Goal: Navigation & Orientation: Find specific page/section

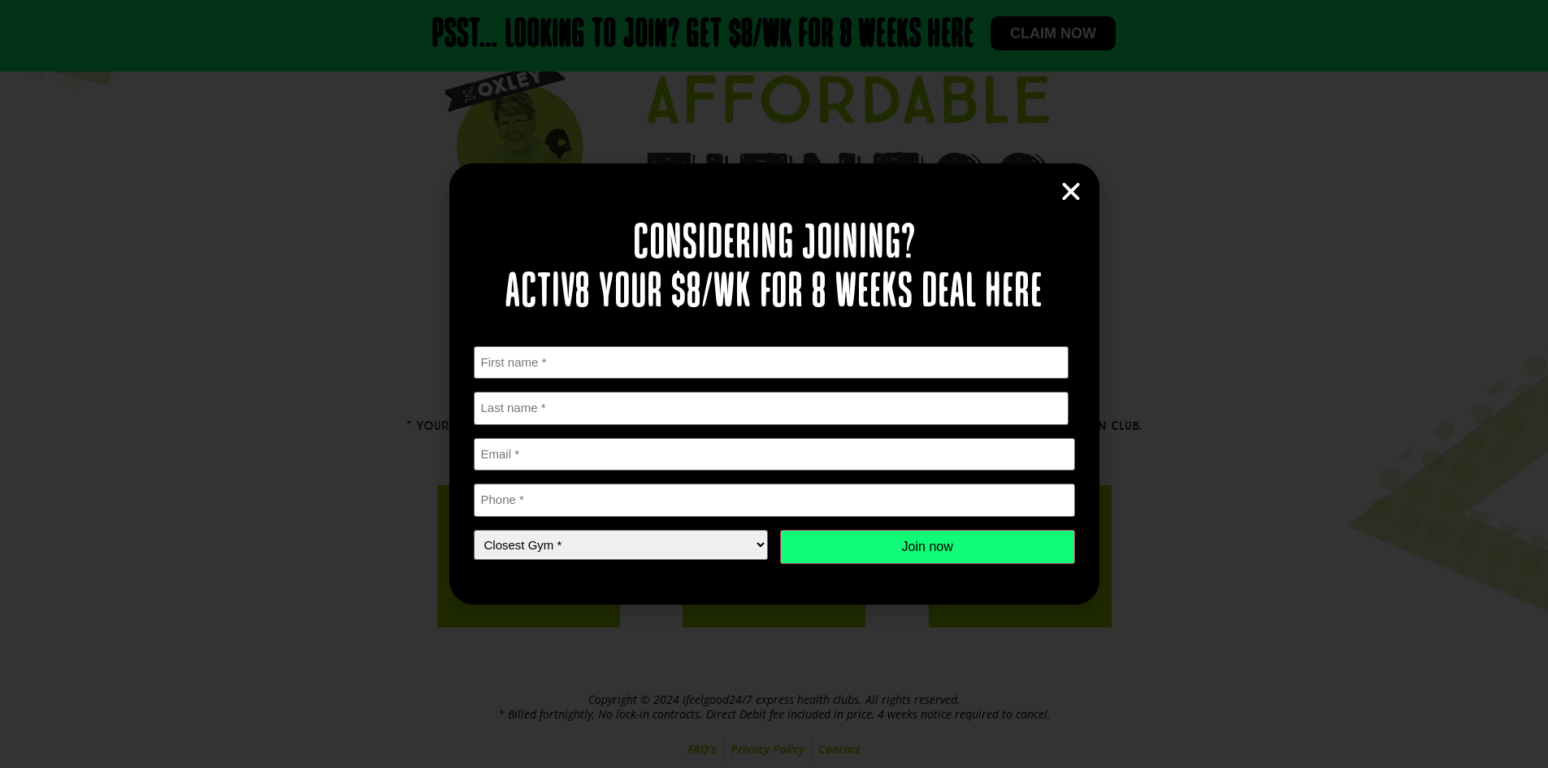
click at [1064, 185] on icon "Close" at bounding box center [1071, 192] width 24 height 24
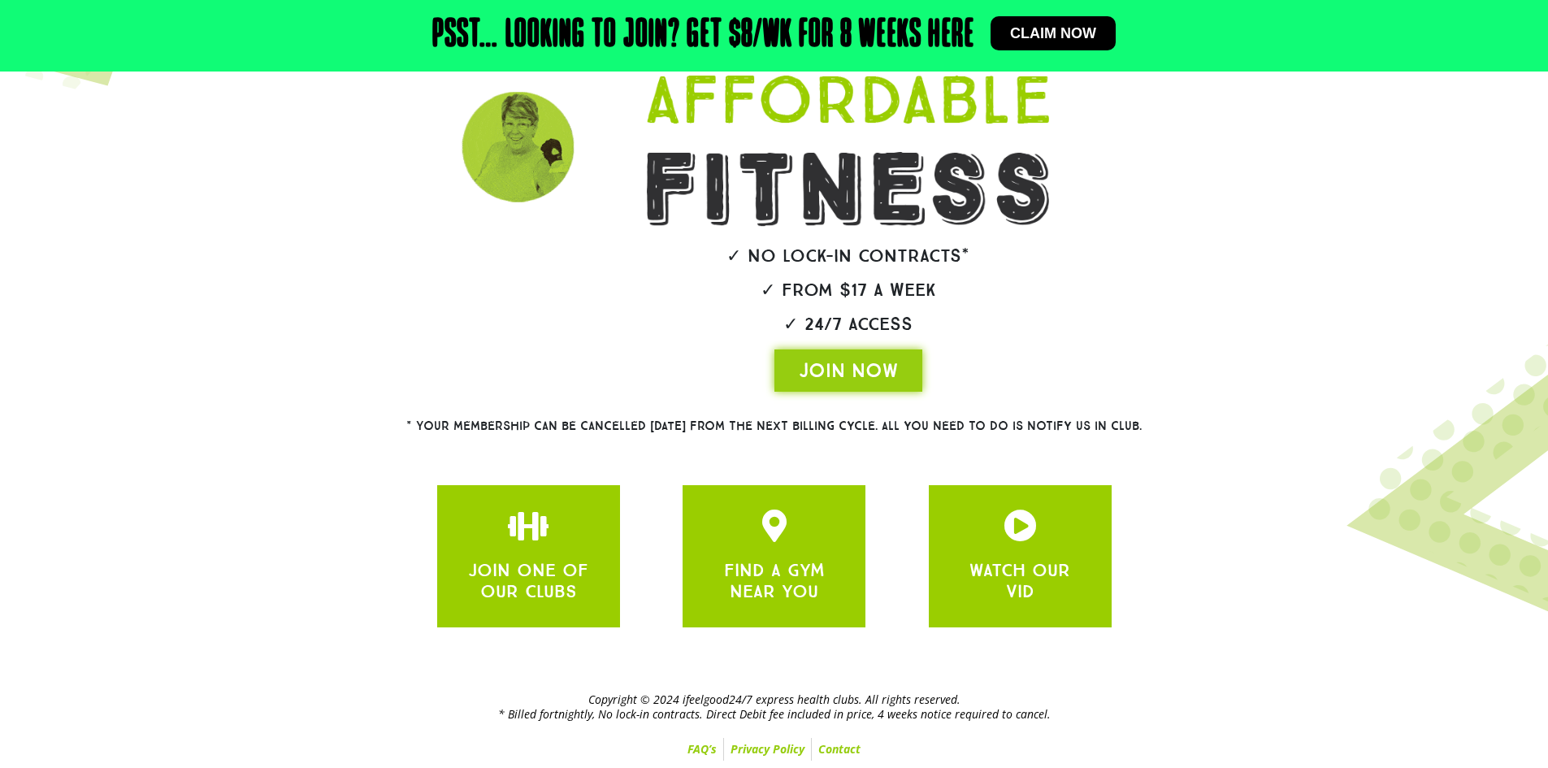
click at [1133, 257] on div at bounding box center [1176, 182] width 89 height 436
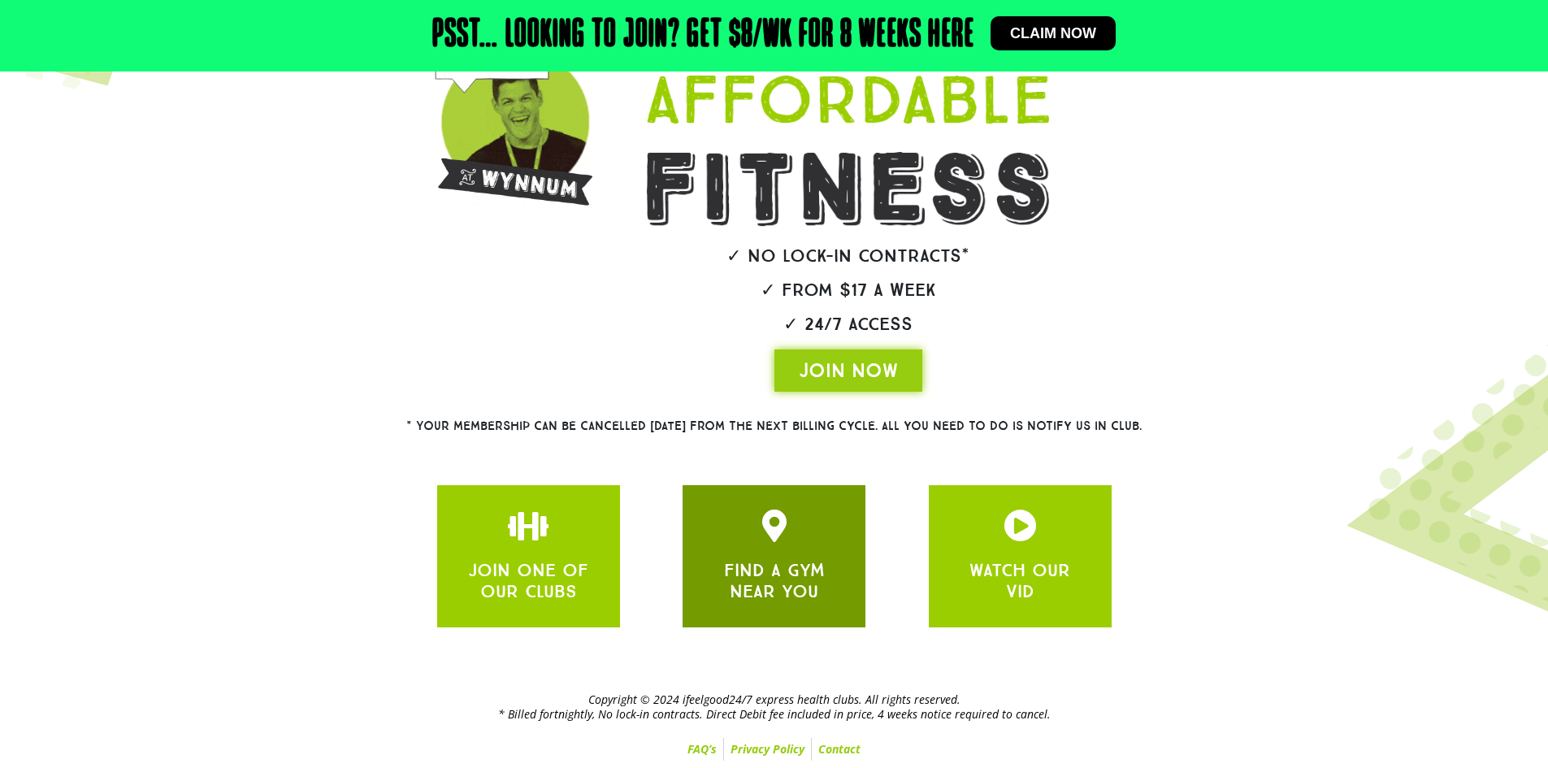
click at [741, 544] on div at bounding box center [774, 529] width 134 height 38
click at [770, 536] on icon "JOIN ONE OF OUR CLUBS" at bounding box center [774, 526] width 33 height 33
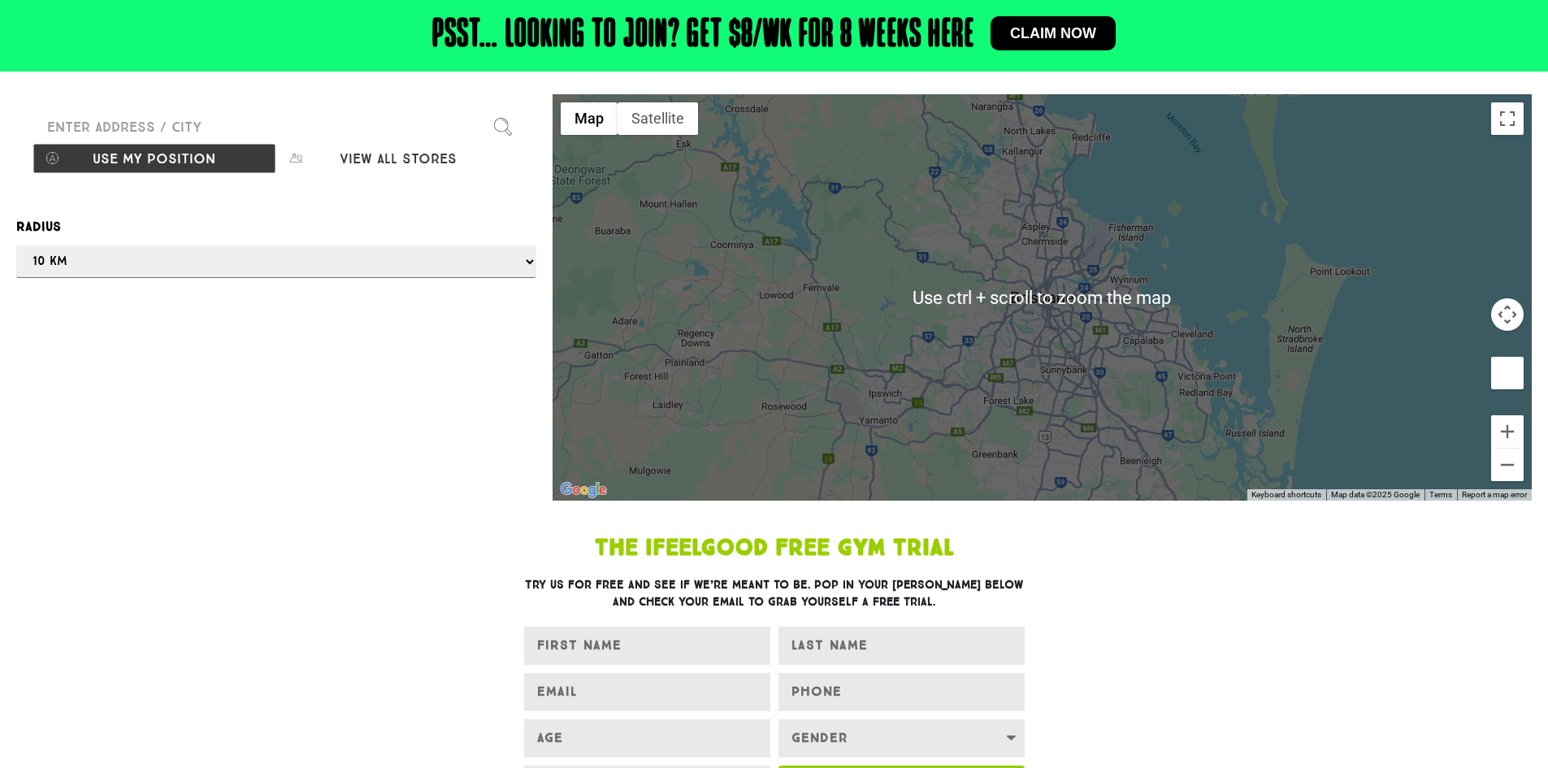
scroll to position [81, 0]
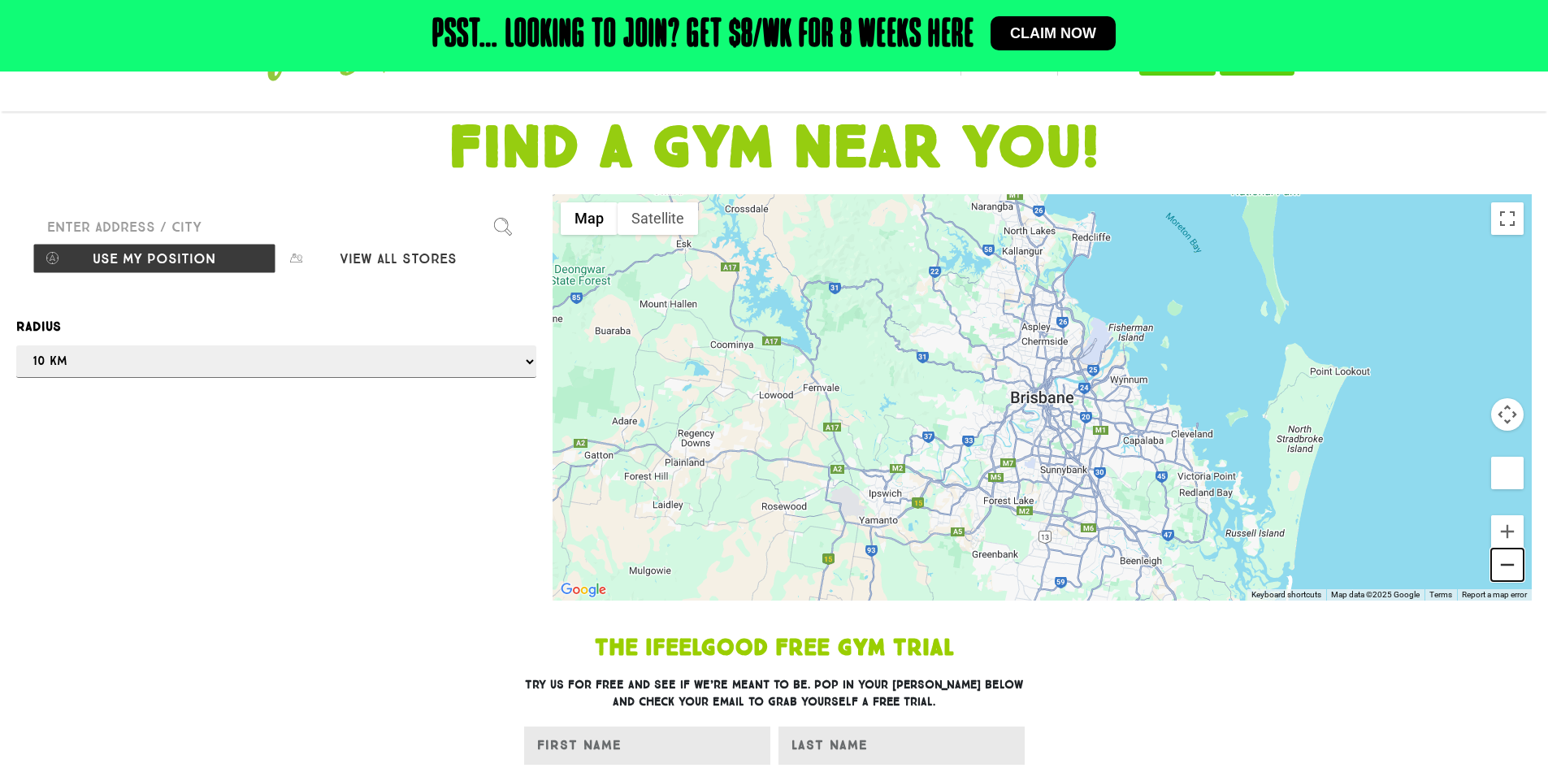
click at [1518, 568] on button "Zoom out" at bounding box center [1507, 565] width 33 height 33
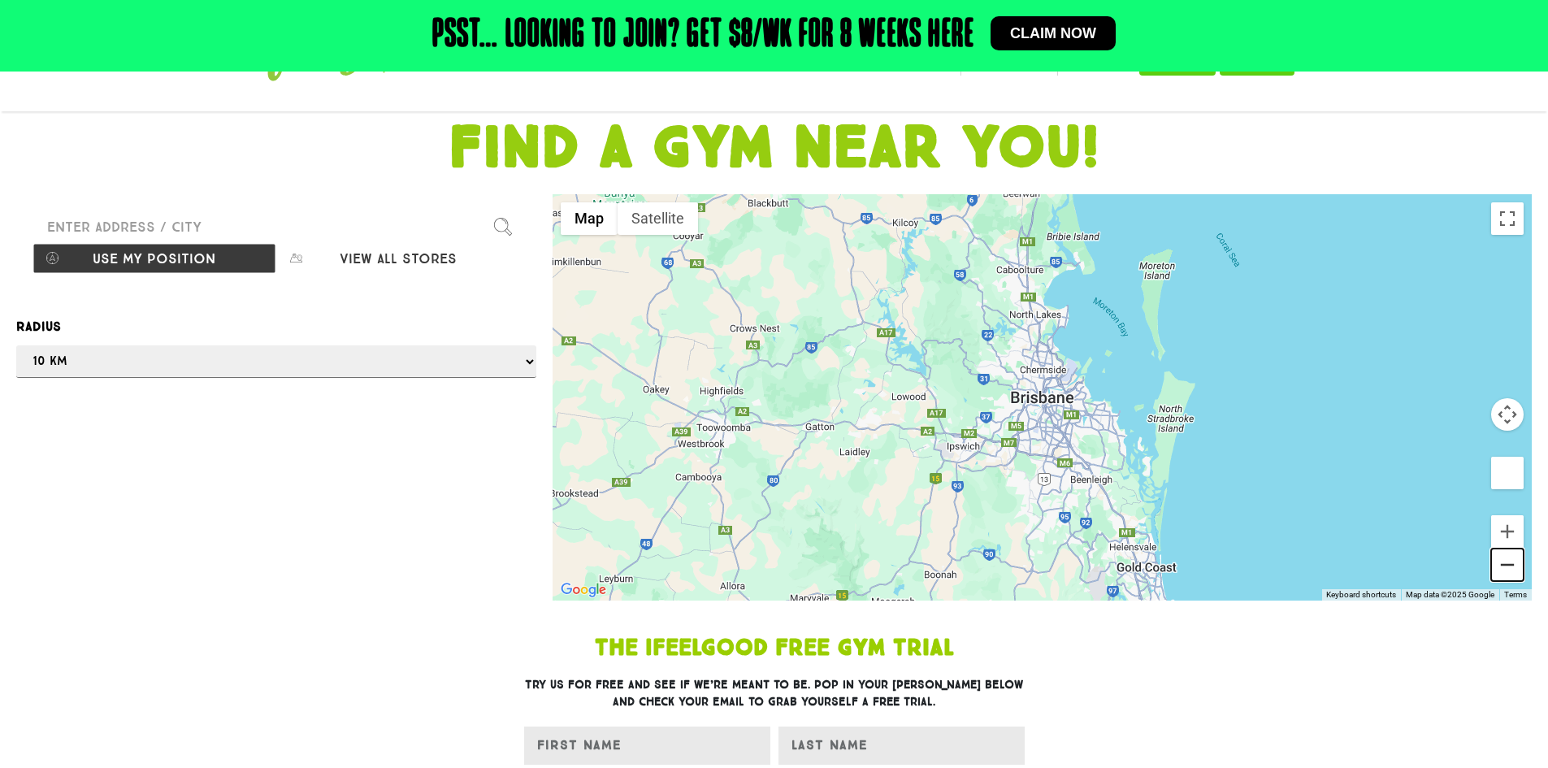
click at [1518, 568] on button "Zoom out" at bounding box center [1507, 565] width 33 height 33
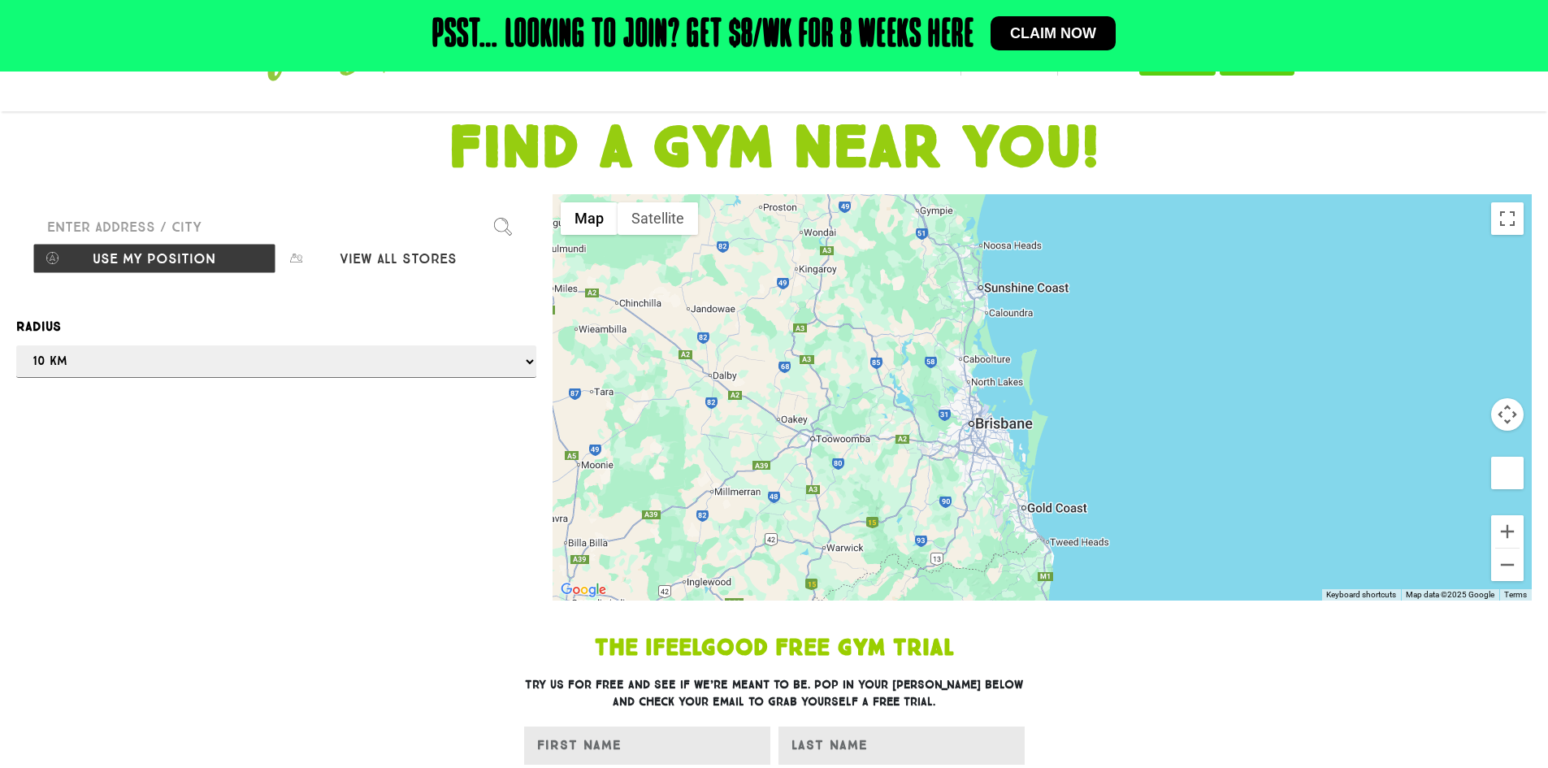
drag, startPoint x: 1018, startPoint y: 413, endPoint x: 952, endPoint y: 441, distance: 72.5
click at [948, 439] on div at bounding box center [1042, 397] width 979 height 406
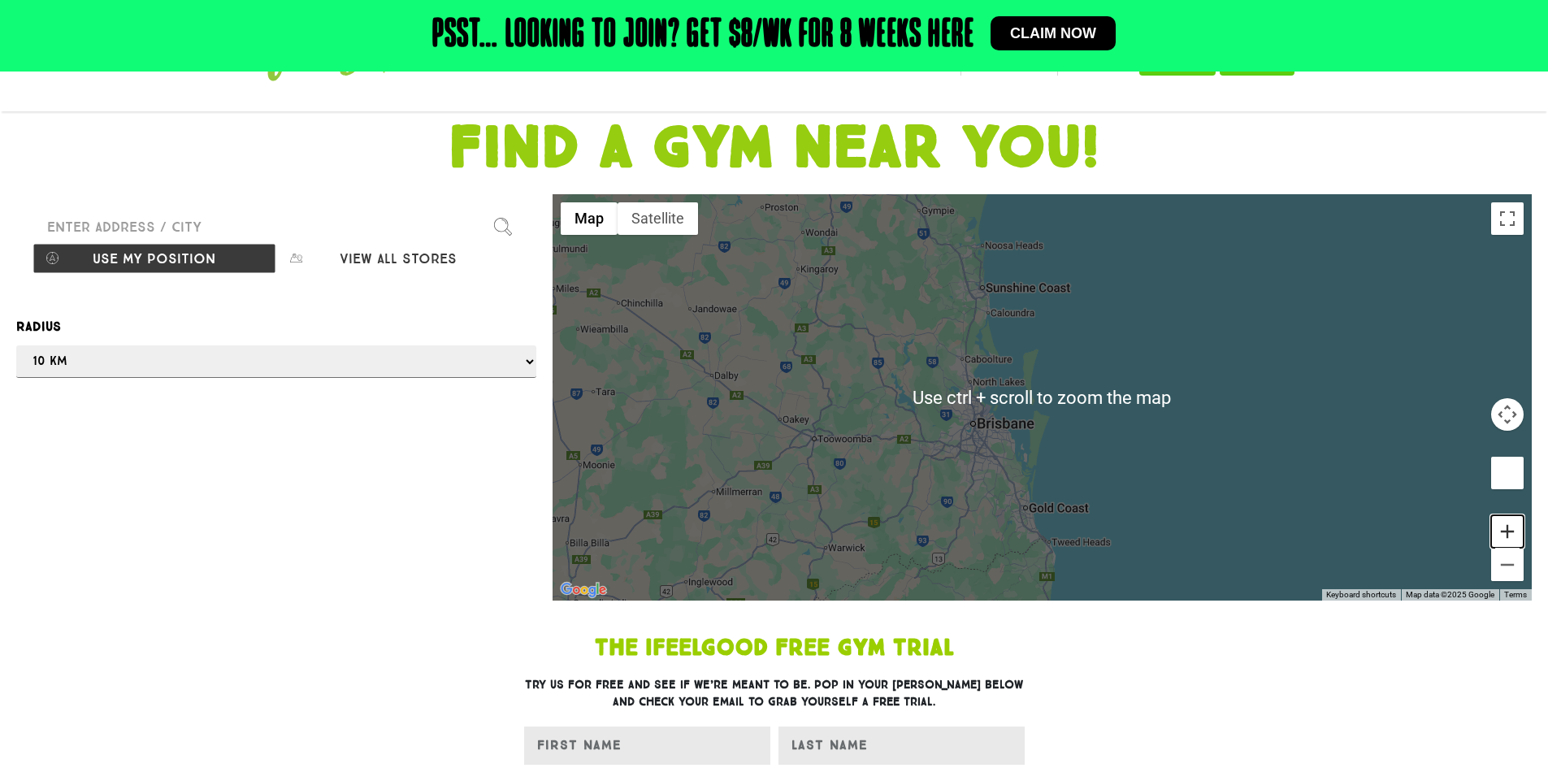
click at [1519, 533] on button "Zoom in" at bounding box center [1507, 531] width 33 height 33
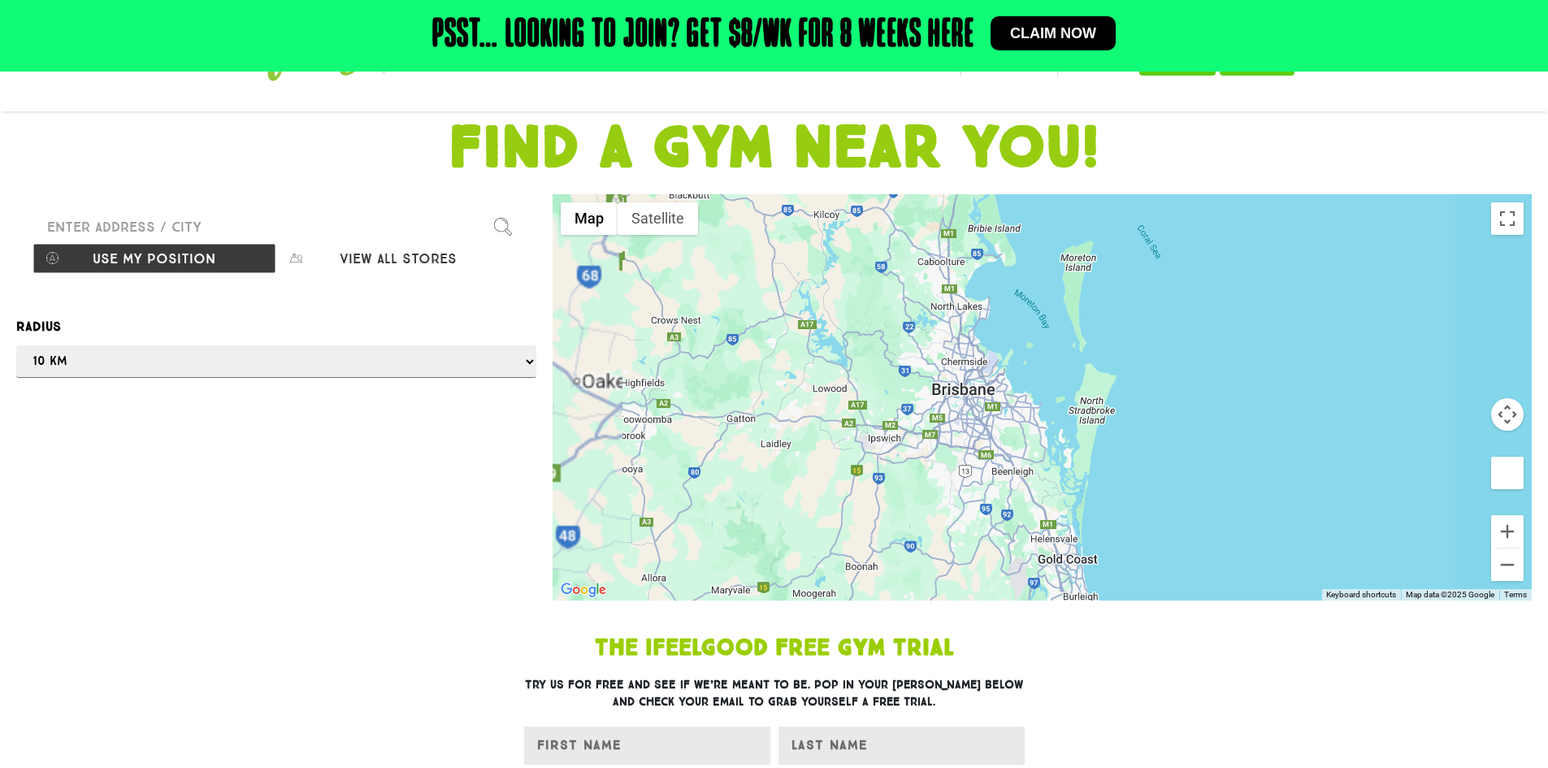
drag, startPoint x: 892, startPoint y: 524, endPoint x: 938, endPoint y: 470, distance: 71.0
click at [934, 467] on div at bounding box center [1042, 397] width 979 height 406
click at [1177, 698] on section "The IfeelGood Free Gym Trial Try us for free and see if we’re meant to be. Pop …" at bounding box center [774, 770] width 926 height 283
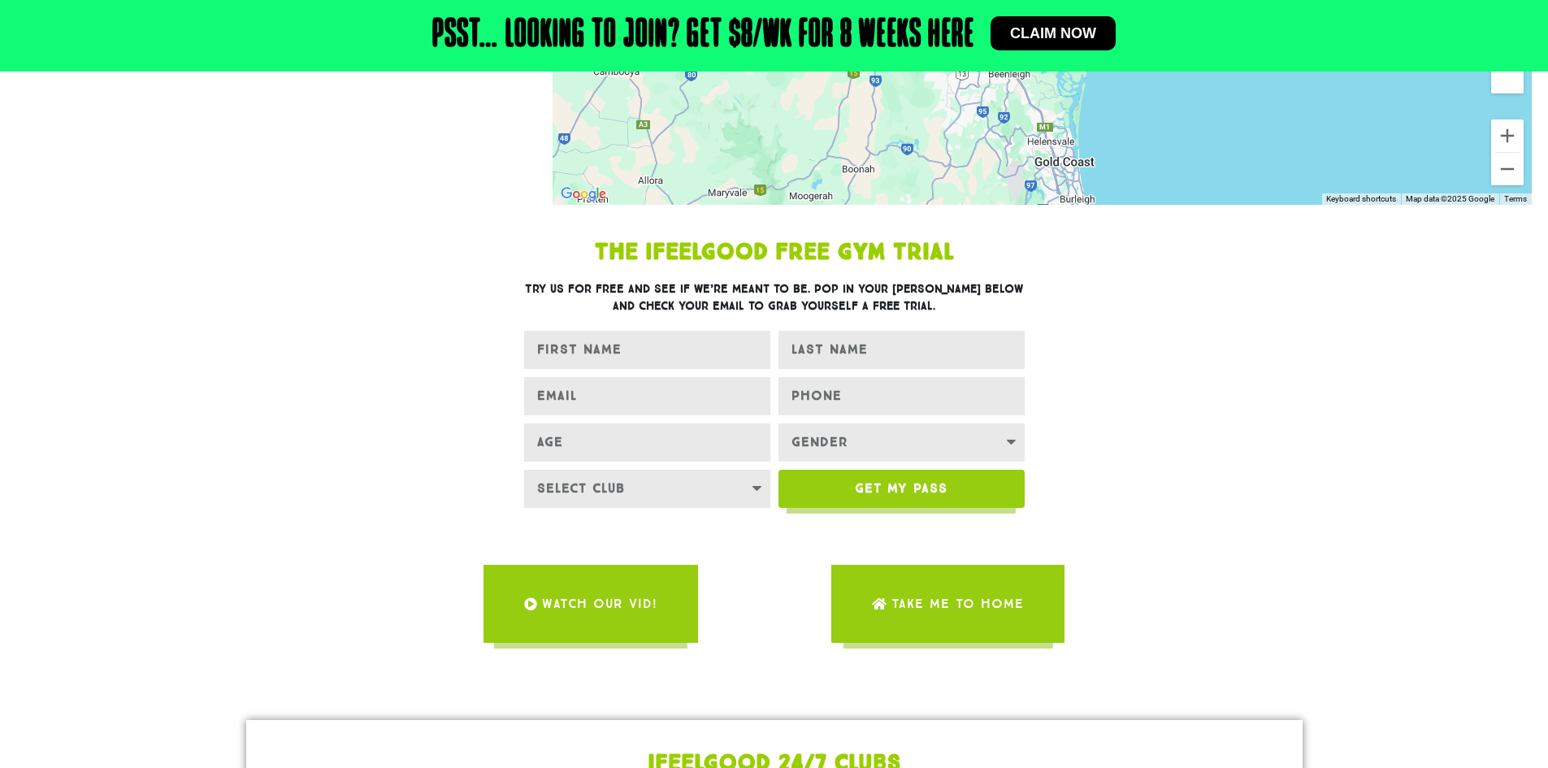
scroll to position [0, 0]
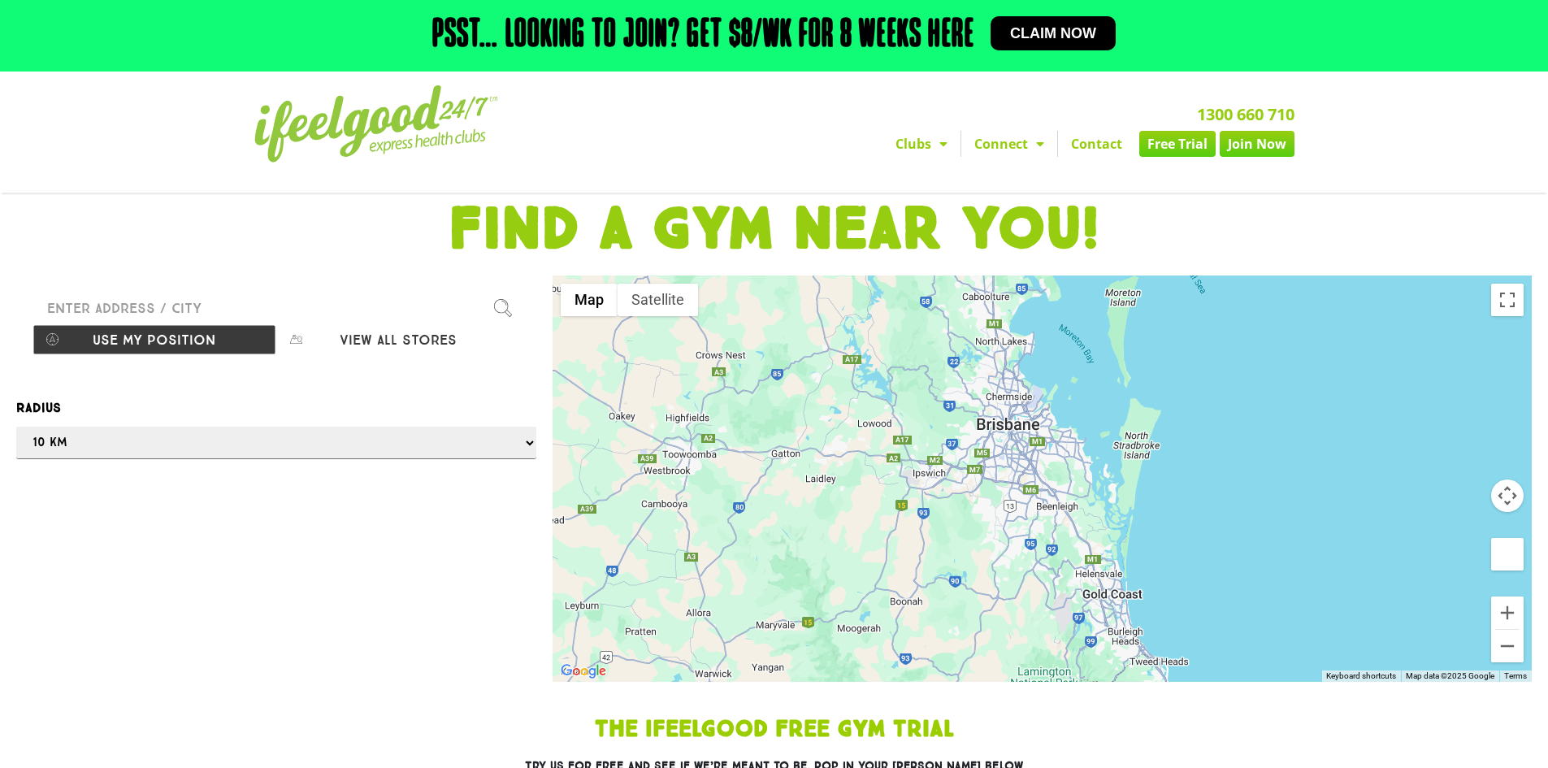
drag, startPoint x: 921, startPoint y: 445, endPoint x: 973, endPoint y: 421, distance: 57.4
click at [942, 409] on div at bounding box center [1042, 478] width 979 height 406
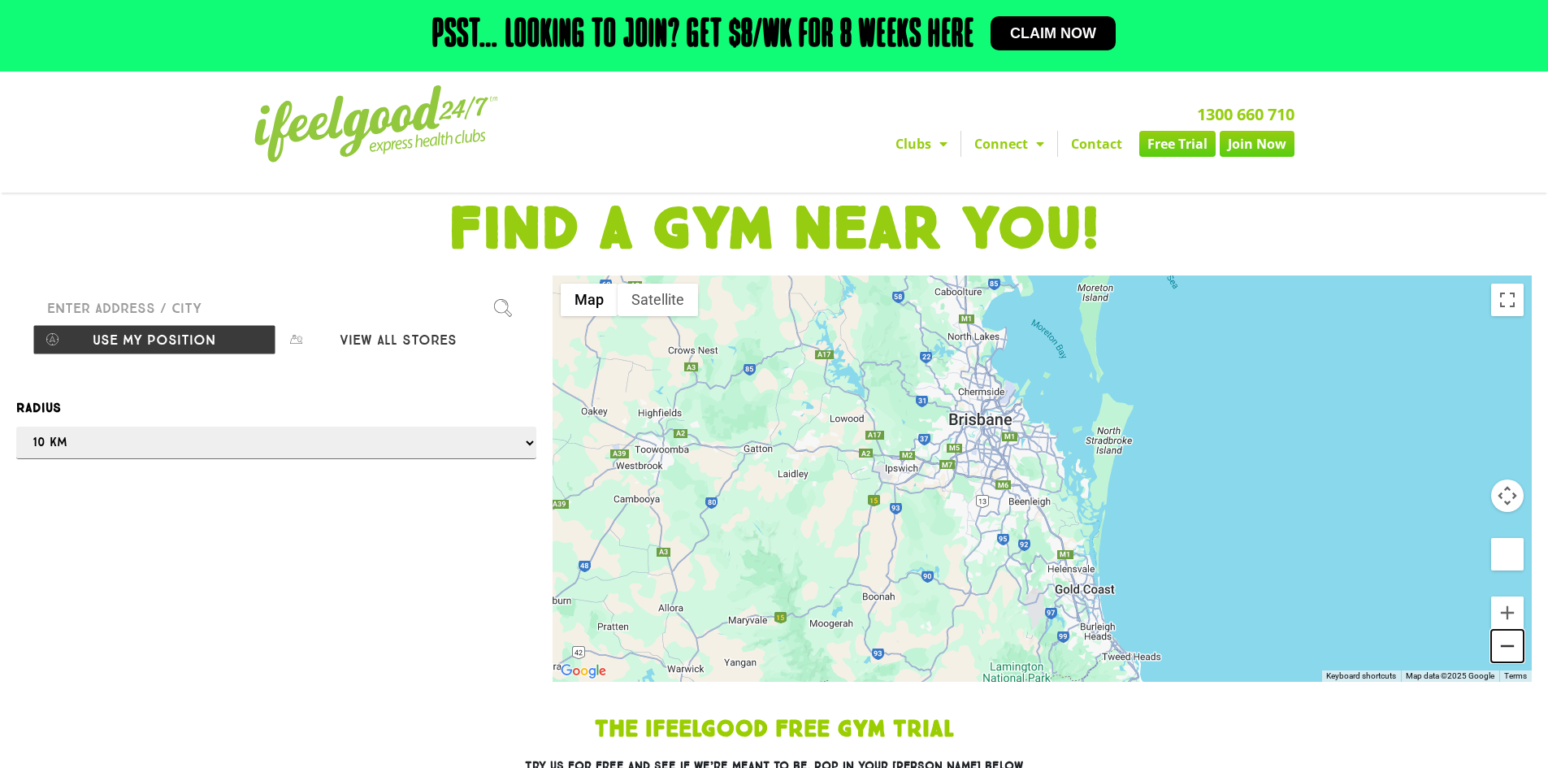
click at [1506, 640] on button "Zoom out" at bounding box center [1507, 646] width 33 height 33
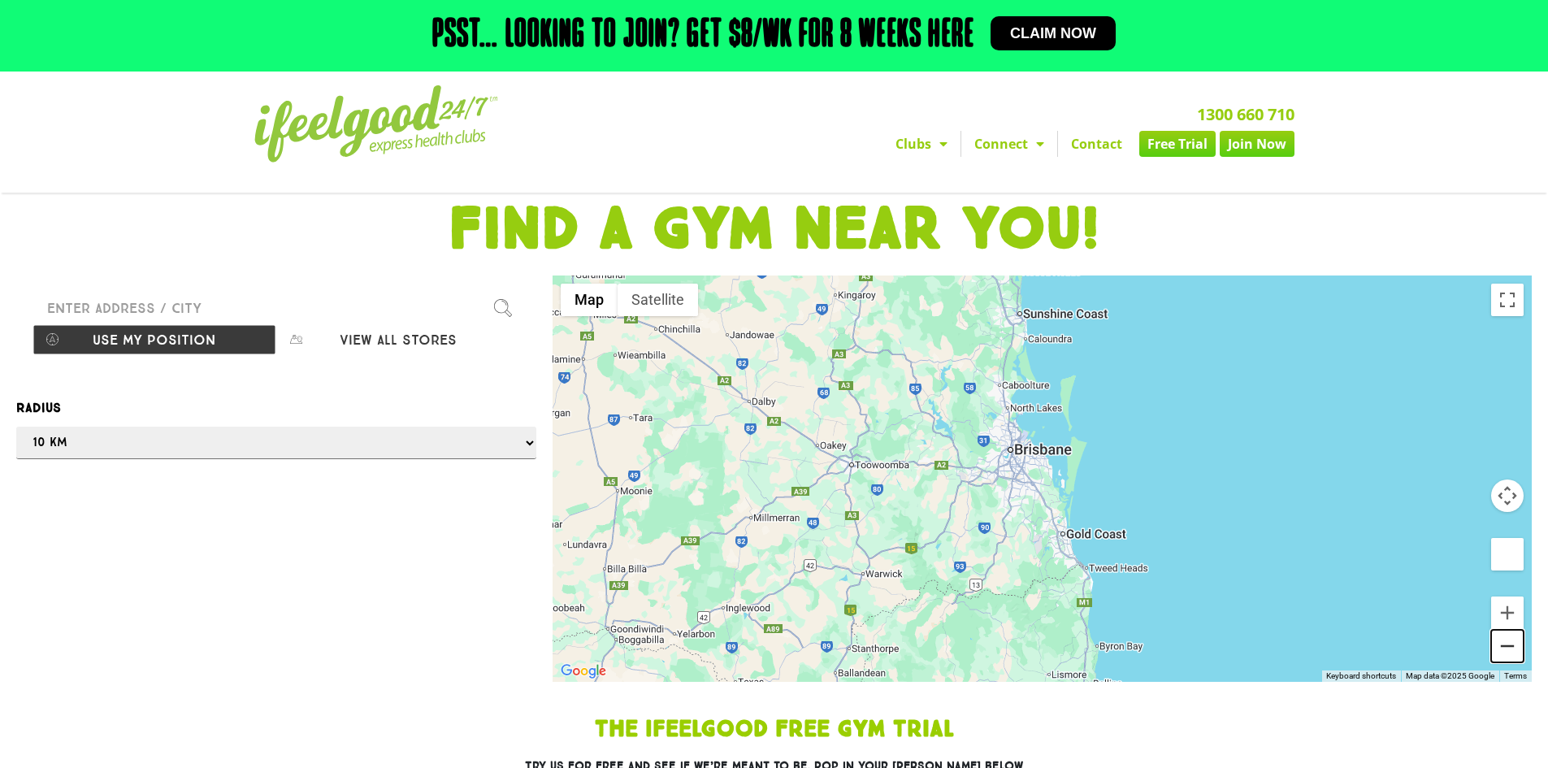
click at [1507, 647] on button "Zoom out" at bounding box center [1507, 646] width 33 height 33
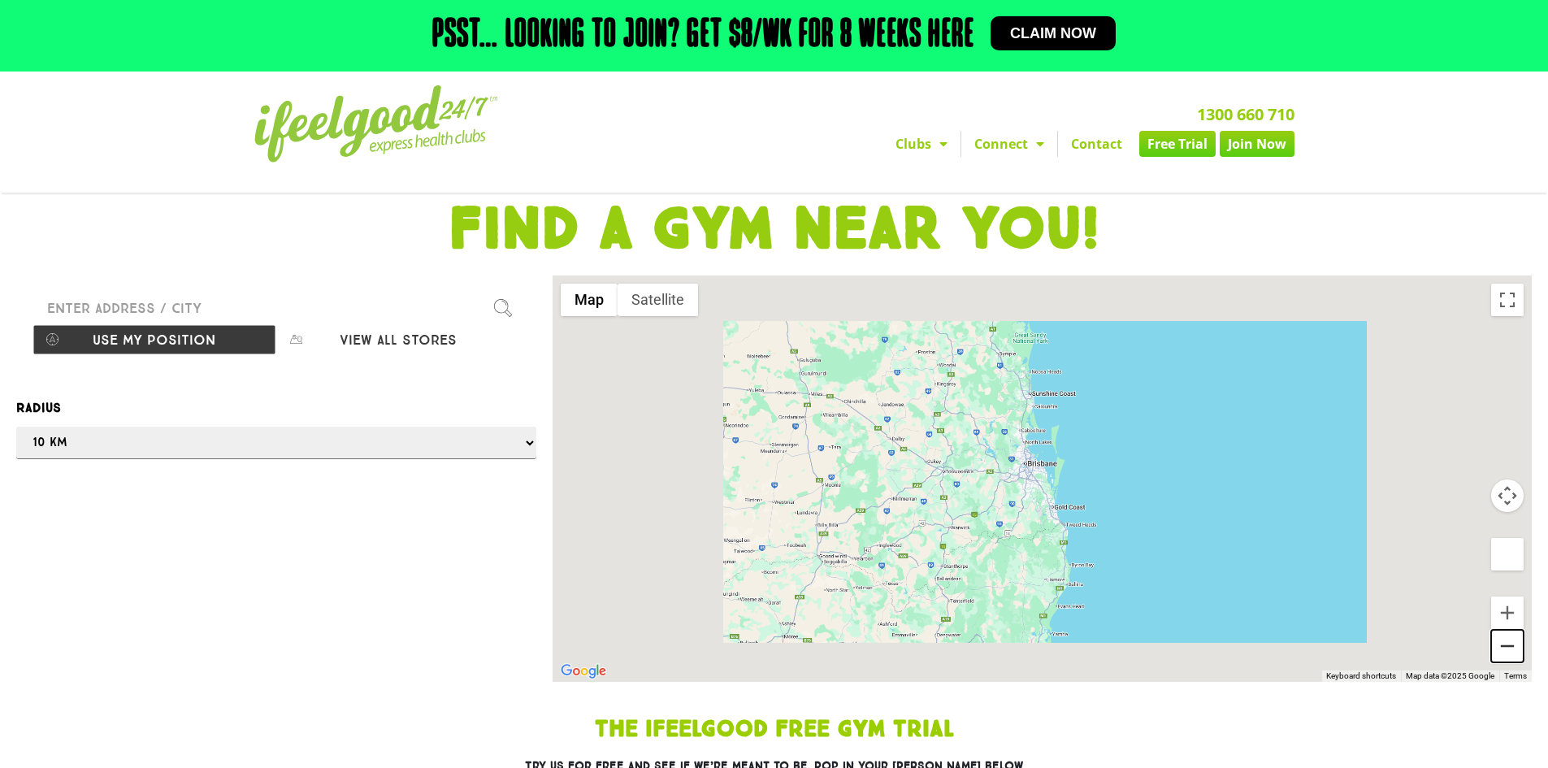
click at [1507, 647] on button "Zoom out" at bounding box center [1507, 646] width 33 height 33
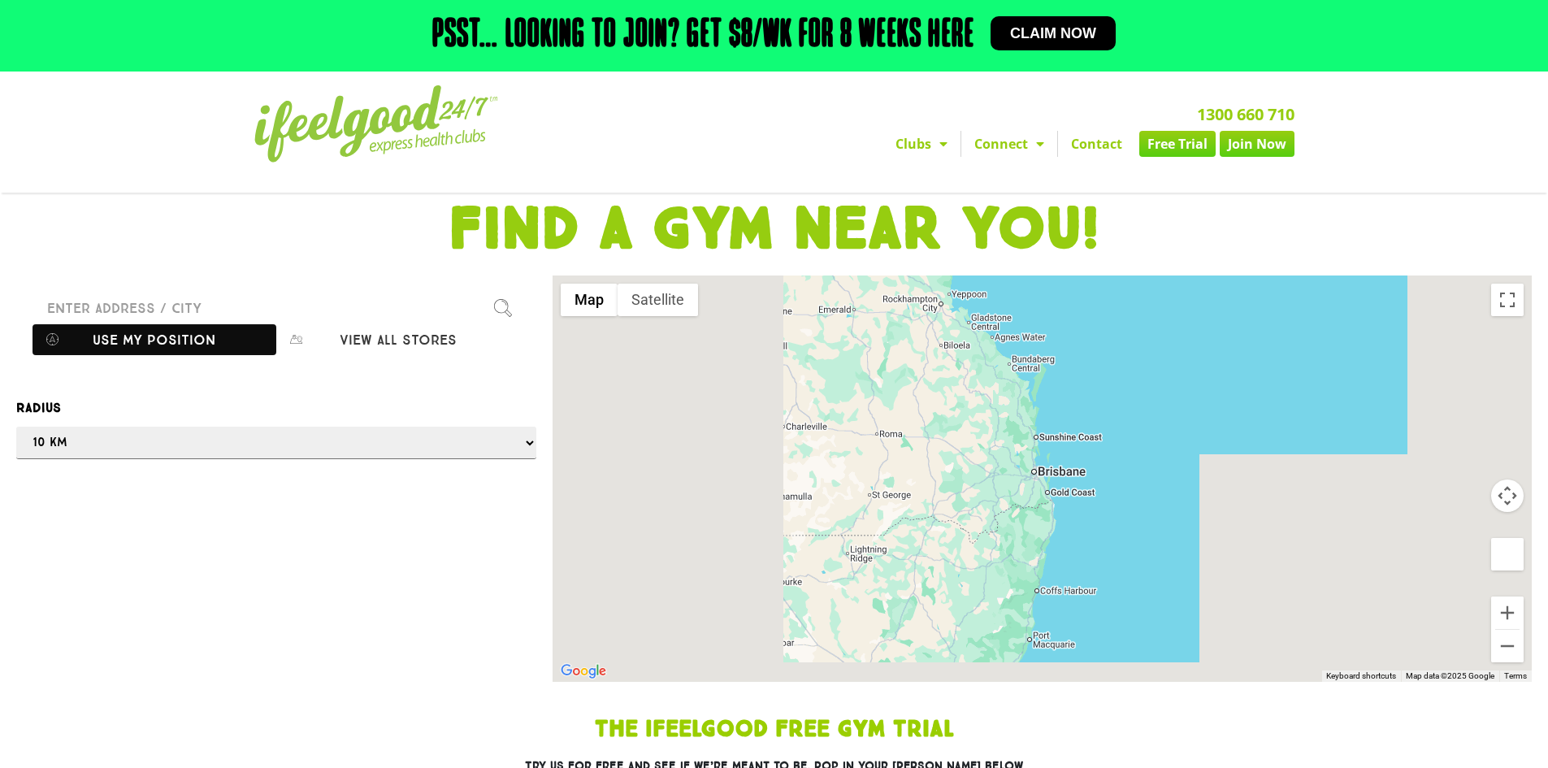
click at [91, 331] on button "Use my position" at bounding box center [155, 339] width 244 height 31
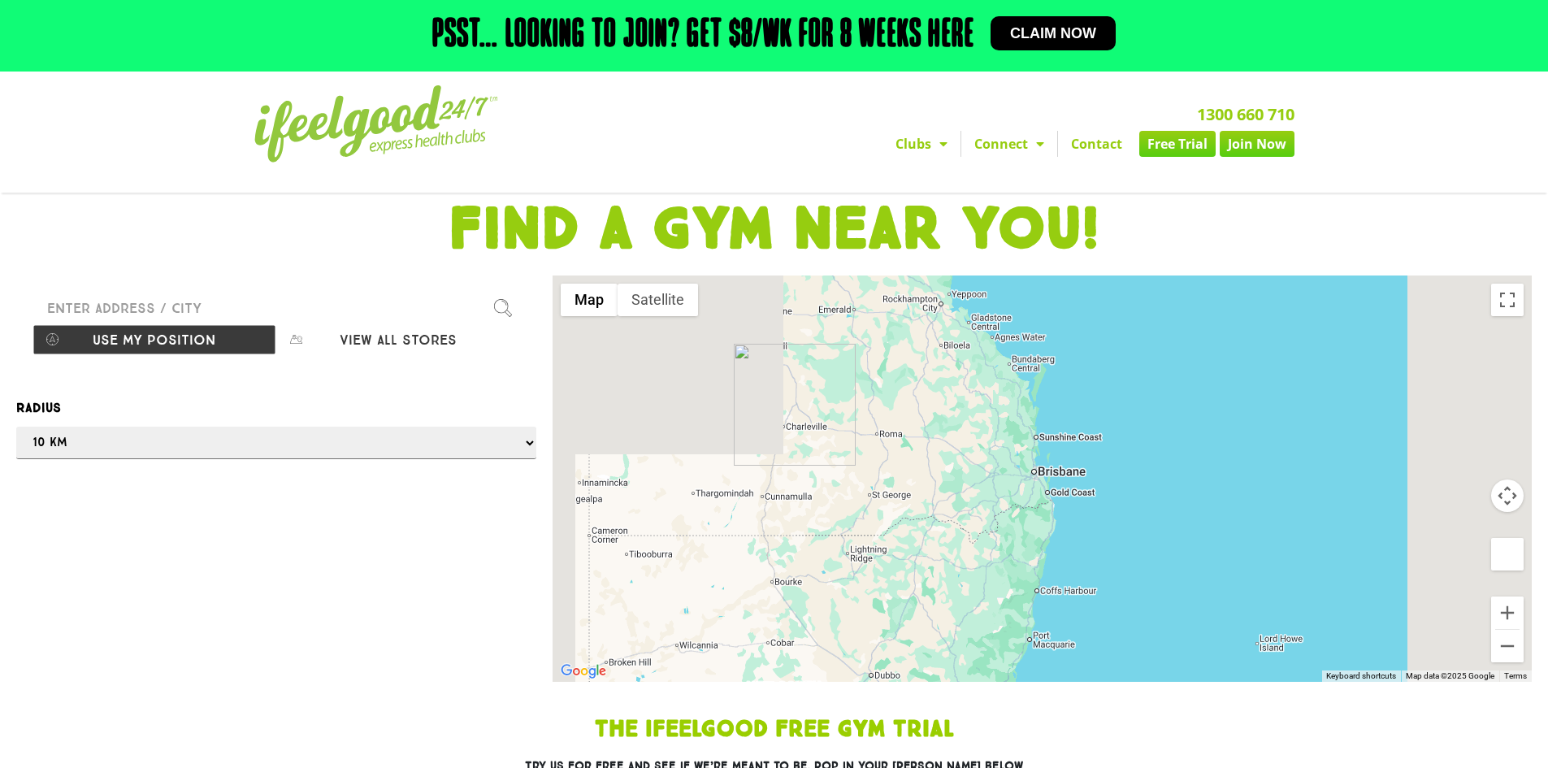
click at [91, 339] on div at bounding box center [774, 384] width 1548 height 768
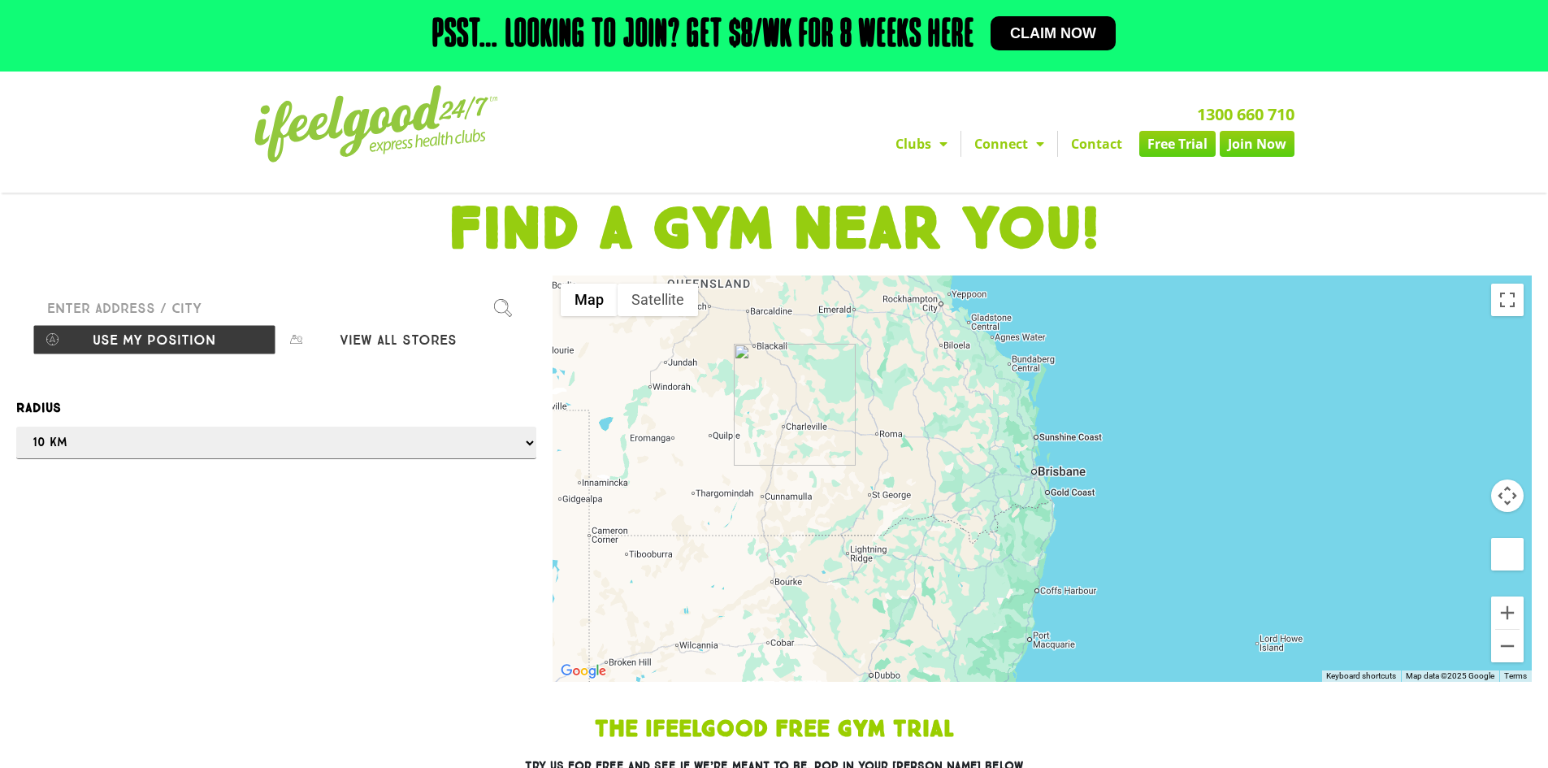
click at [264, 436] on div at bounding box center [774, 384] width 1548 height 768
click at [264, 440] on div at bounding box center [774, 384] width 1548 height 768
drag, startPoint x: 262, startPoint y: 444, endPoint x: 271, endPoint y: 452, distance: 12.1
click at [262, 445] on div at bounding box center [774, 384] width 1548 height 768
click at [176, 315] on input "Please enter a valid address" at bounding box center [277, 308] width 488 height 33
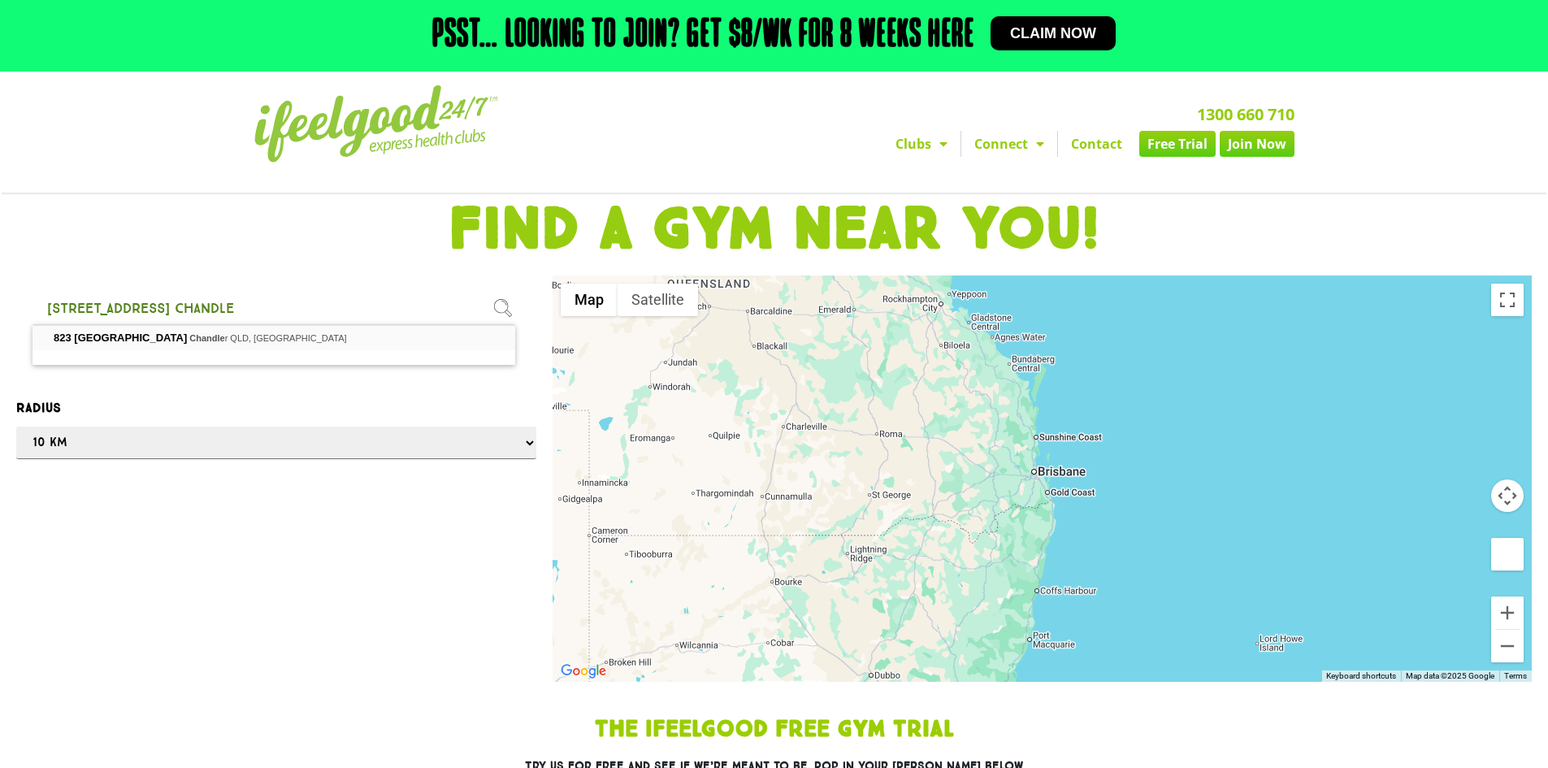
type input "[STREET_ADDRESS][PERSON_NAME]"
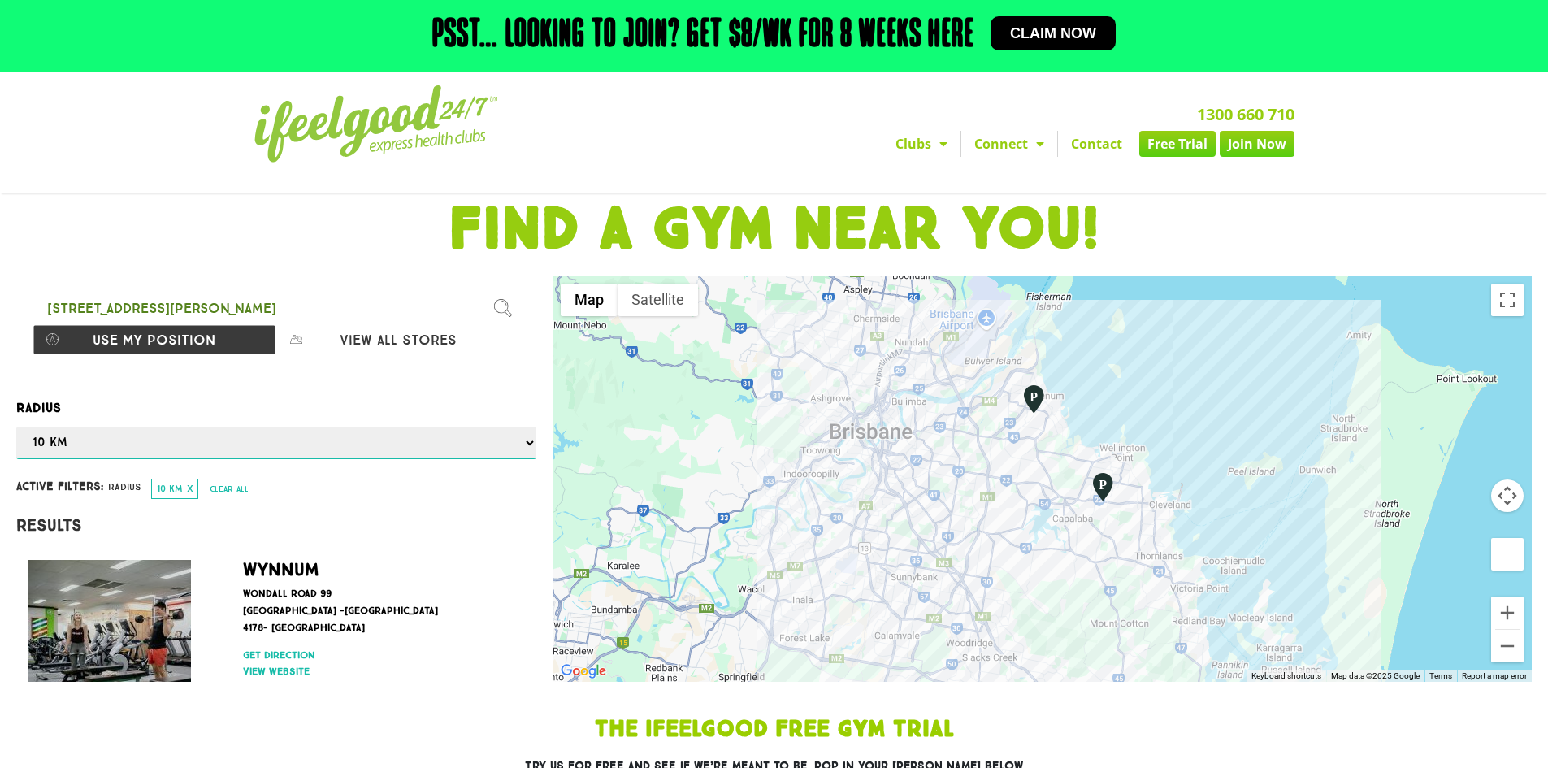
click at [234, 445] on select "Any 1 km 5 km 10 km 50 km 100 km 500 km" at bounding box center [276, 443] width 520 height 33
select select "500"
click at [16, 427] on select "Any 1 km 5 km 10 km 50 km 100 km 500 km" at bounding box center [276, 443] width 520 height 33
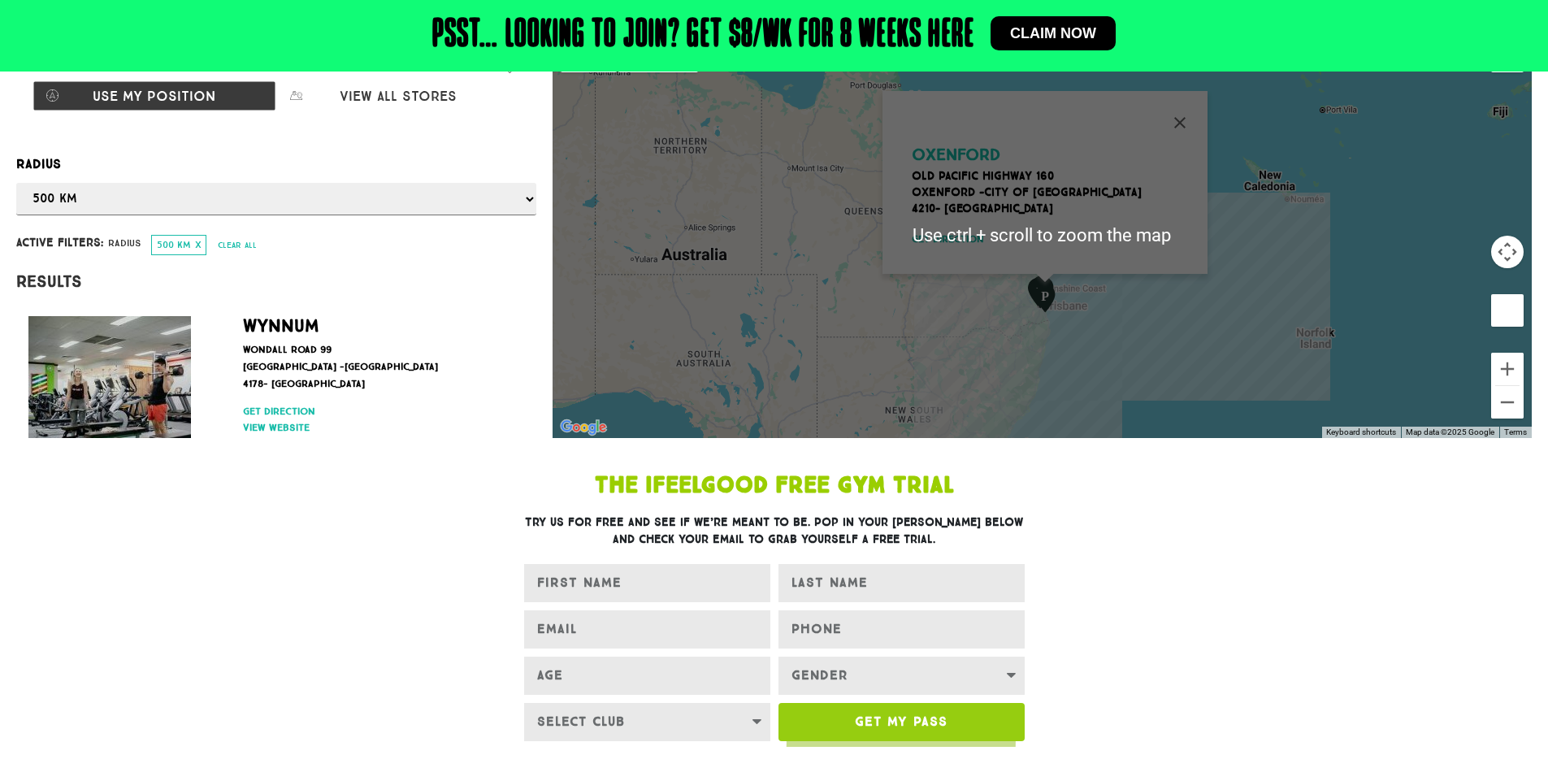
drag, startPoint x: 1138, startPoint y: 358, endPoint x: 1133, endPoint y: 407, distance: 49.8
click at [1137, 358] on div "Oxenford Old Pacific Highway 160 [GEOGRAPHIC_DATA] -City of [GEOGRAPHIC_DATA] 4…" at bounding box center [1042, 235] width 979 height 406
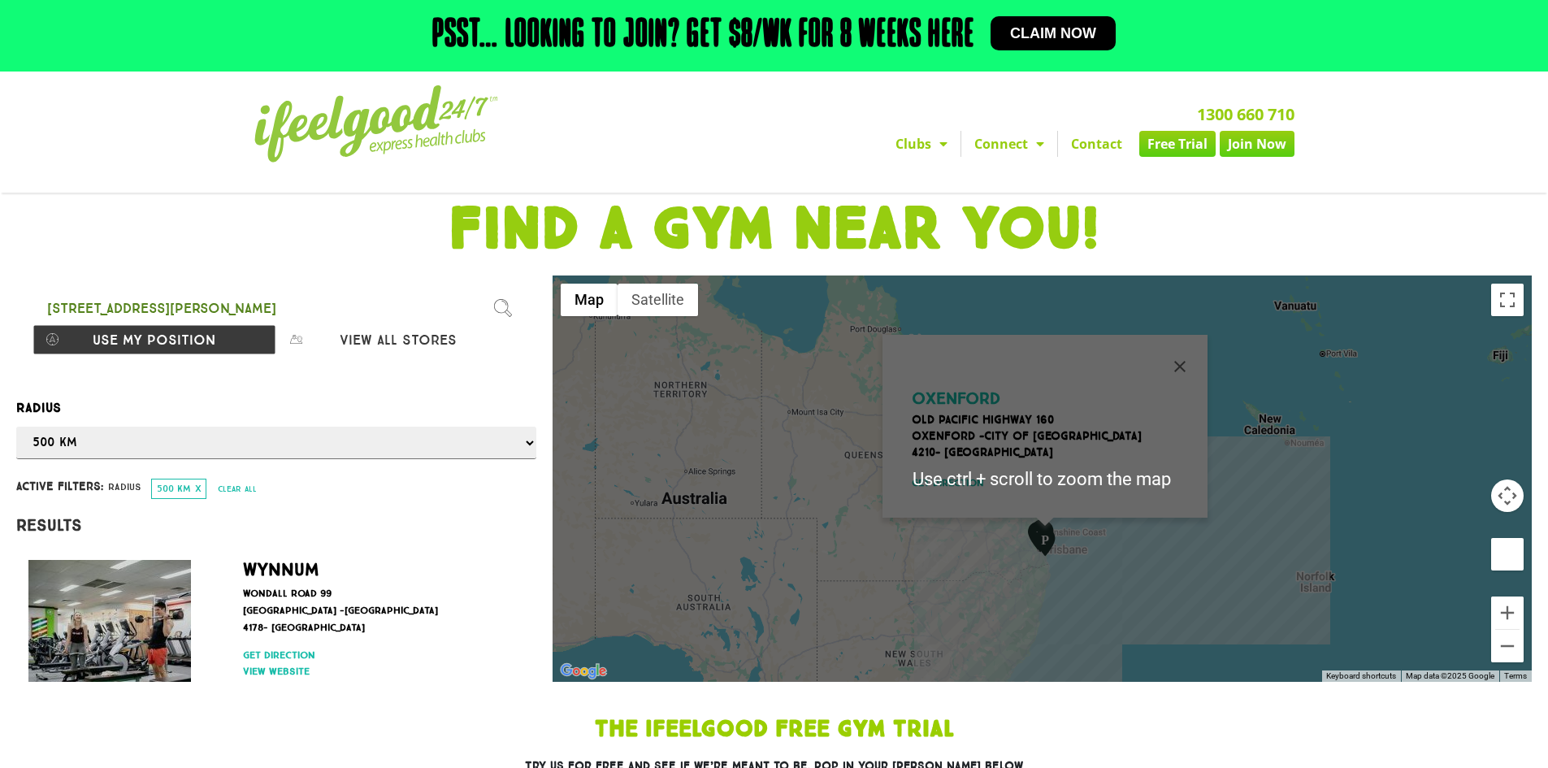
click at [1299, 340] on div "Oxenford Old Pacific Highway 160 [GEOGRAPHIC_DATA] -City of [GEOGRAPHIC_DATA] 4…" at bounding box center [1042, 478] width 979 height 406
click at [1175, 351] on button "Close" at bounding box center [1179, 366] width 39 height 39
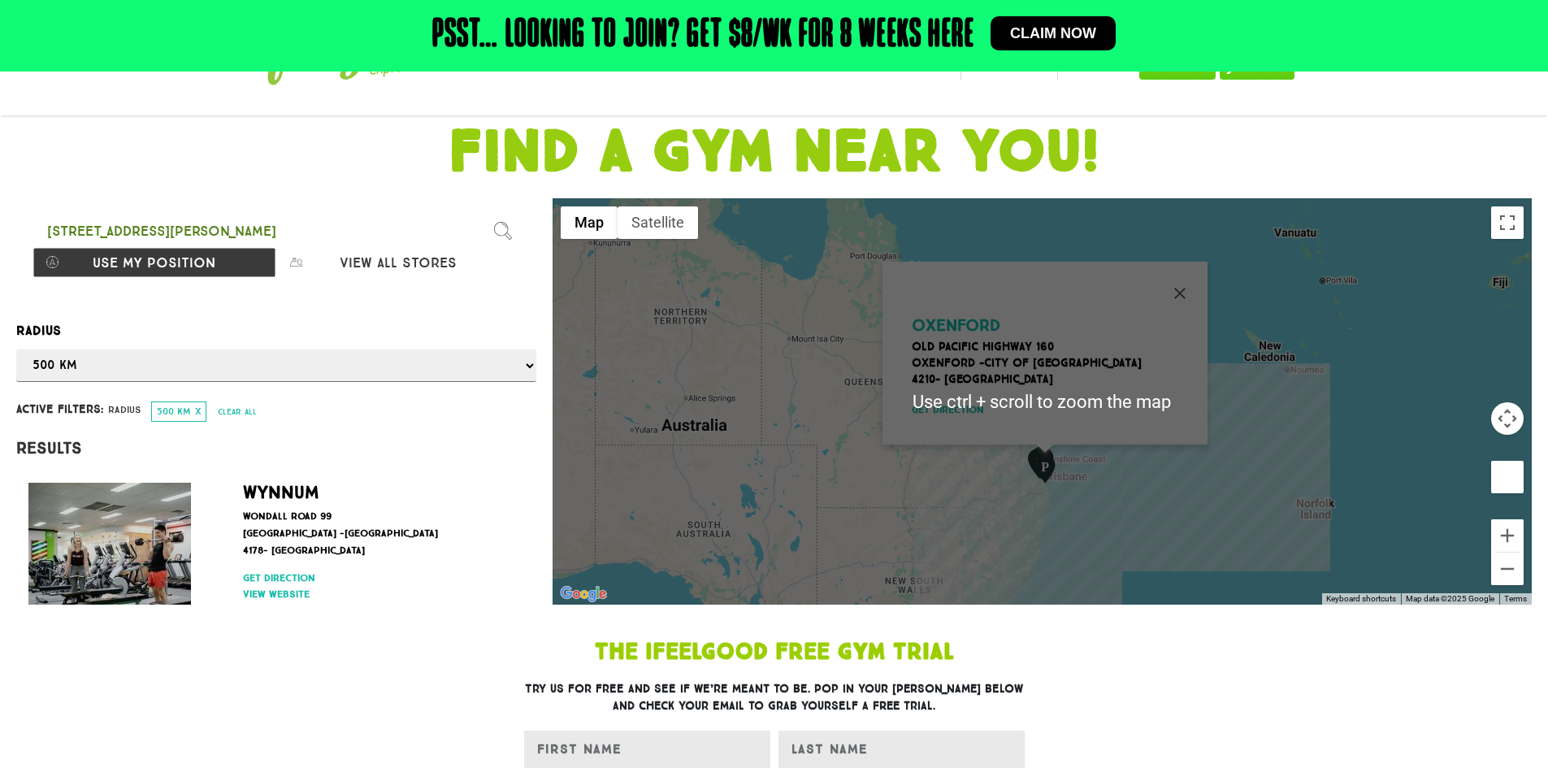
scroll to position [81, 0]
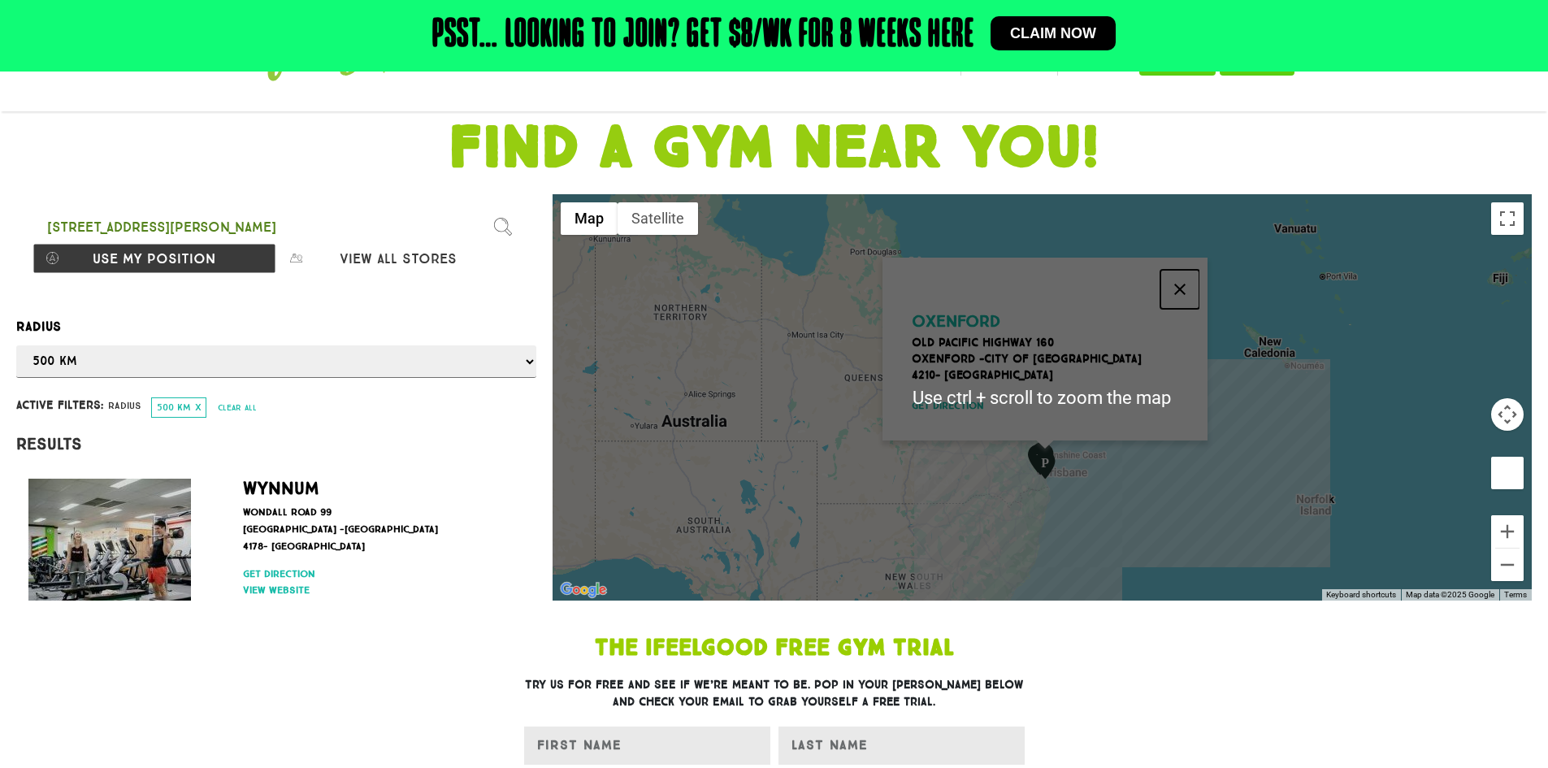
click at [1178, 270] on button "Close" at bounding box center [1179, 289] width 39 height 39
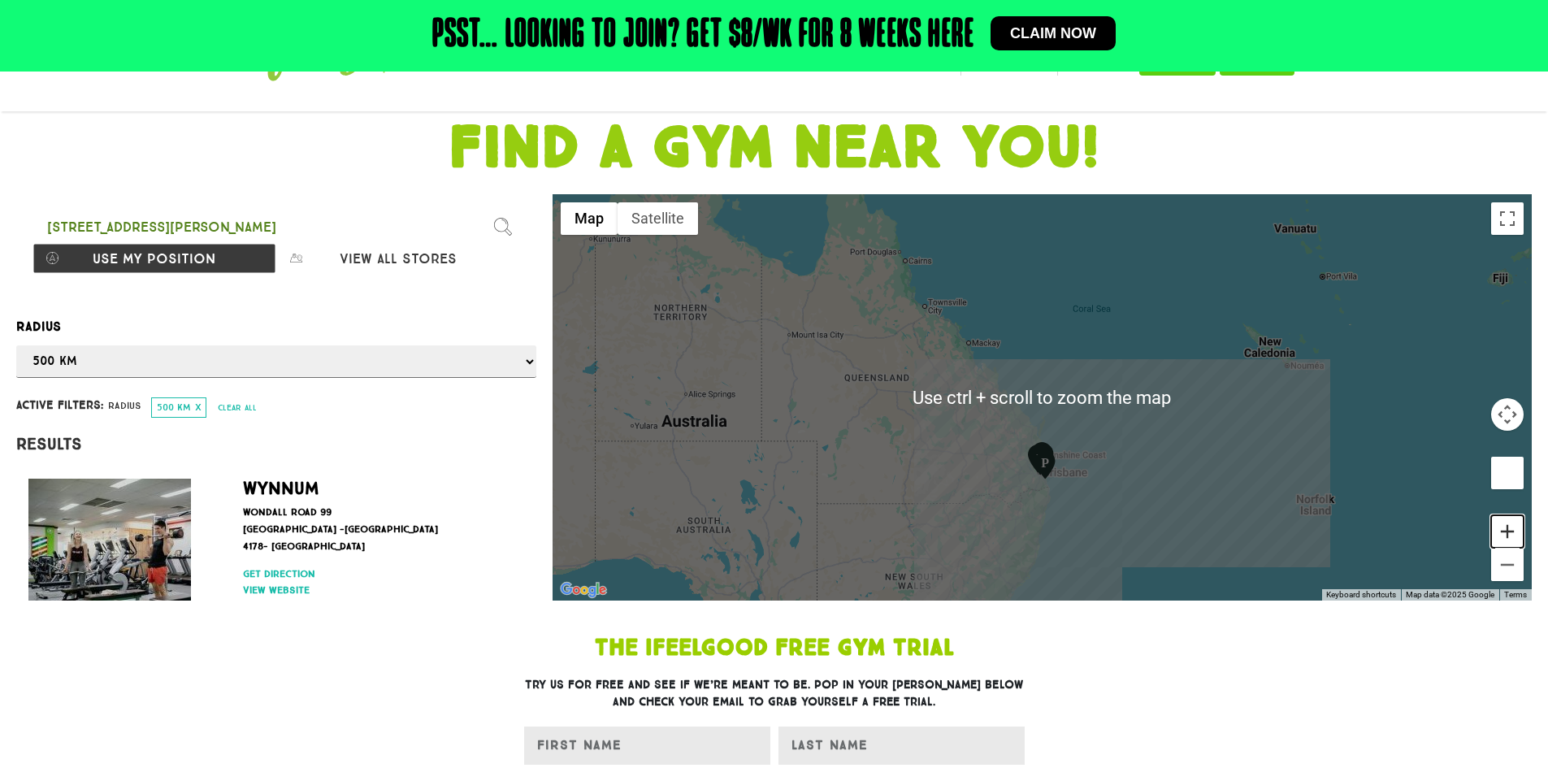
click at [1506, 526] on button "Zoom in" at bounding box center [1507, 531] width 33 height 33
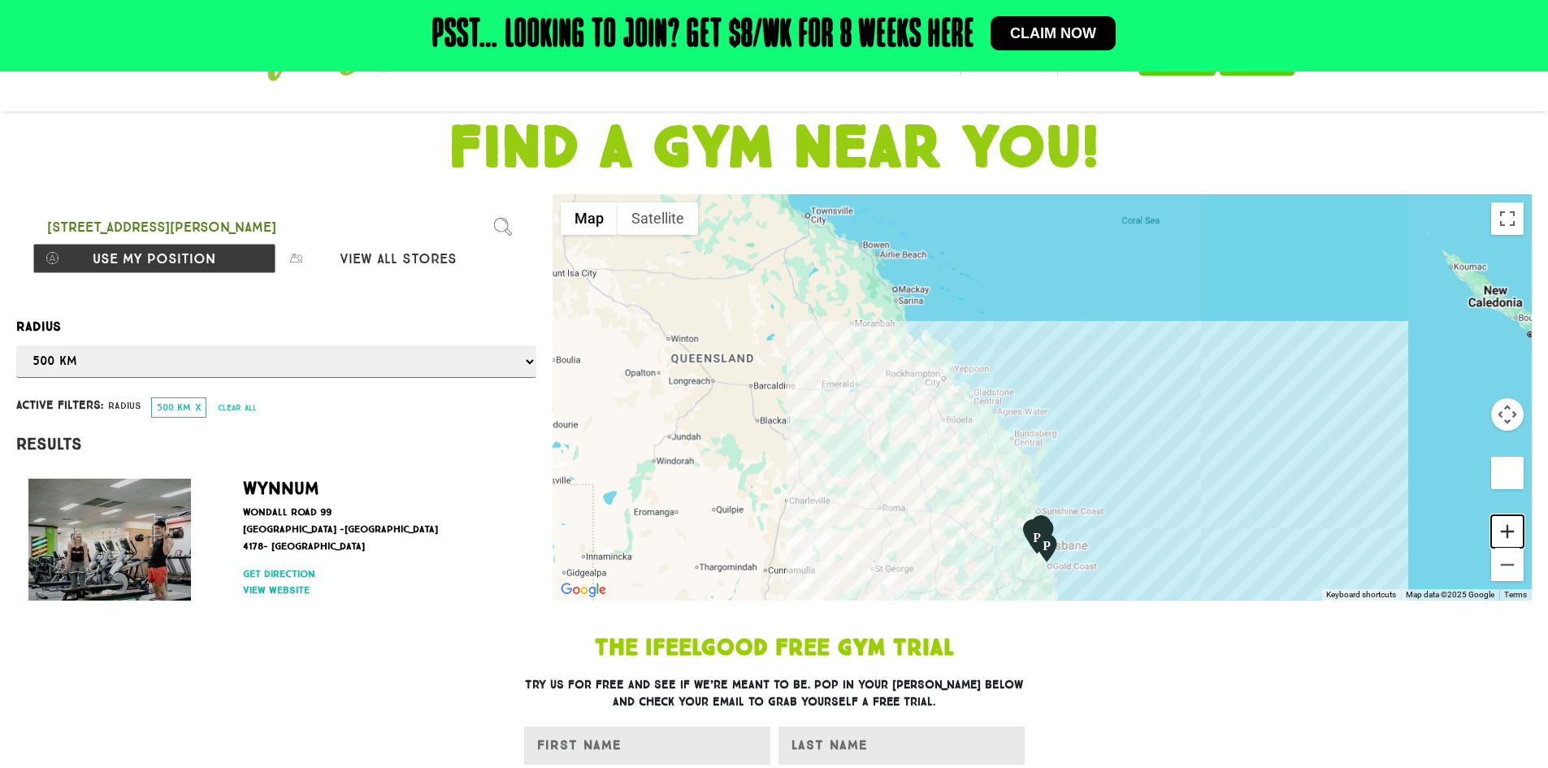
click at [1506, 526] on button "Zoom in" at bounding box center [1507, 531] width 33 height 33
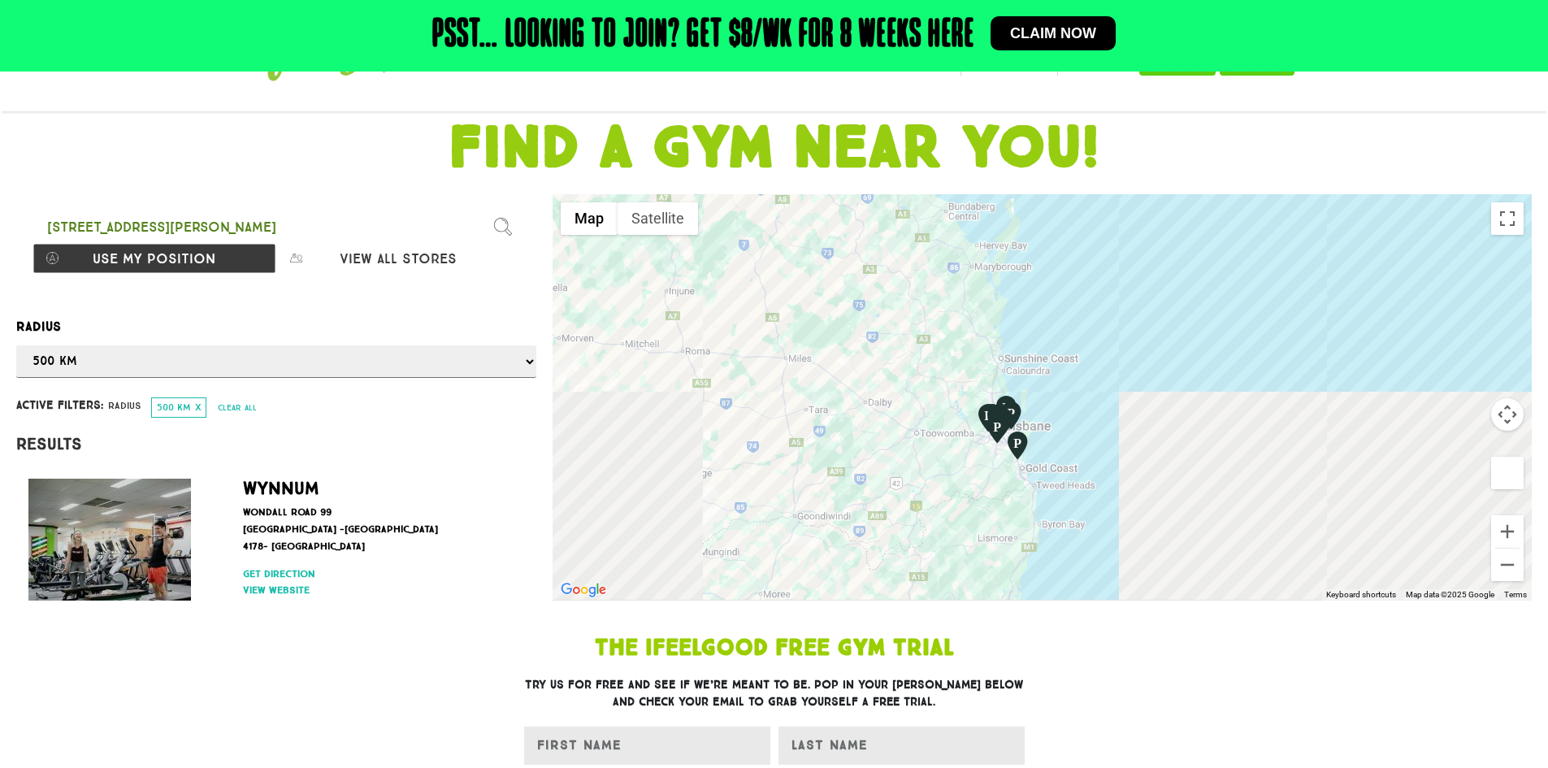
drag, startPoint x: 1174, startPoint y: 439, endPoint x: 1156, endPoint y: 306, distance: 134.5
click at [1163, 276] on div at bounding box center [1042, 397] width 979 height 406
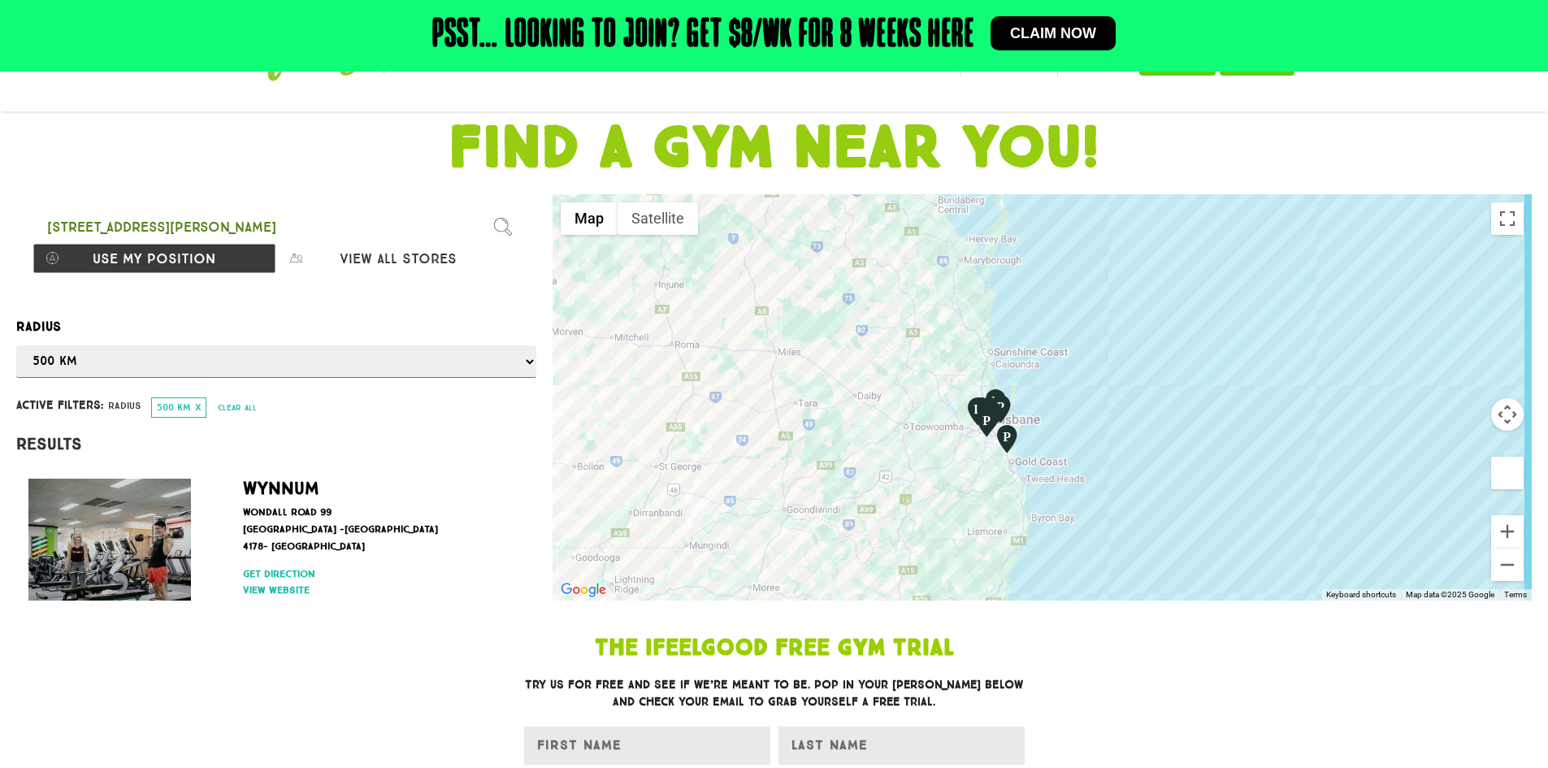
click at [1485, 531] on div at bounding box center [1042, 397] width 979 height 406
click at [1501, 536] on button "Zoom in" at bounding box center [1507, 531] width 33 height 33
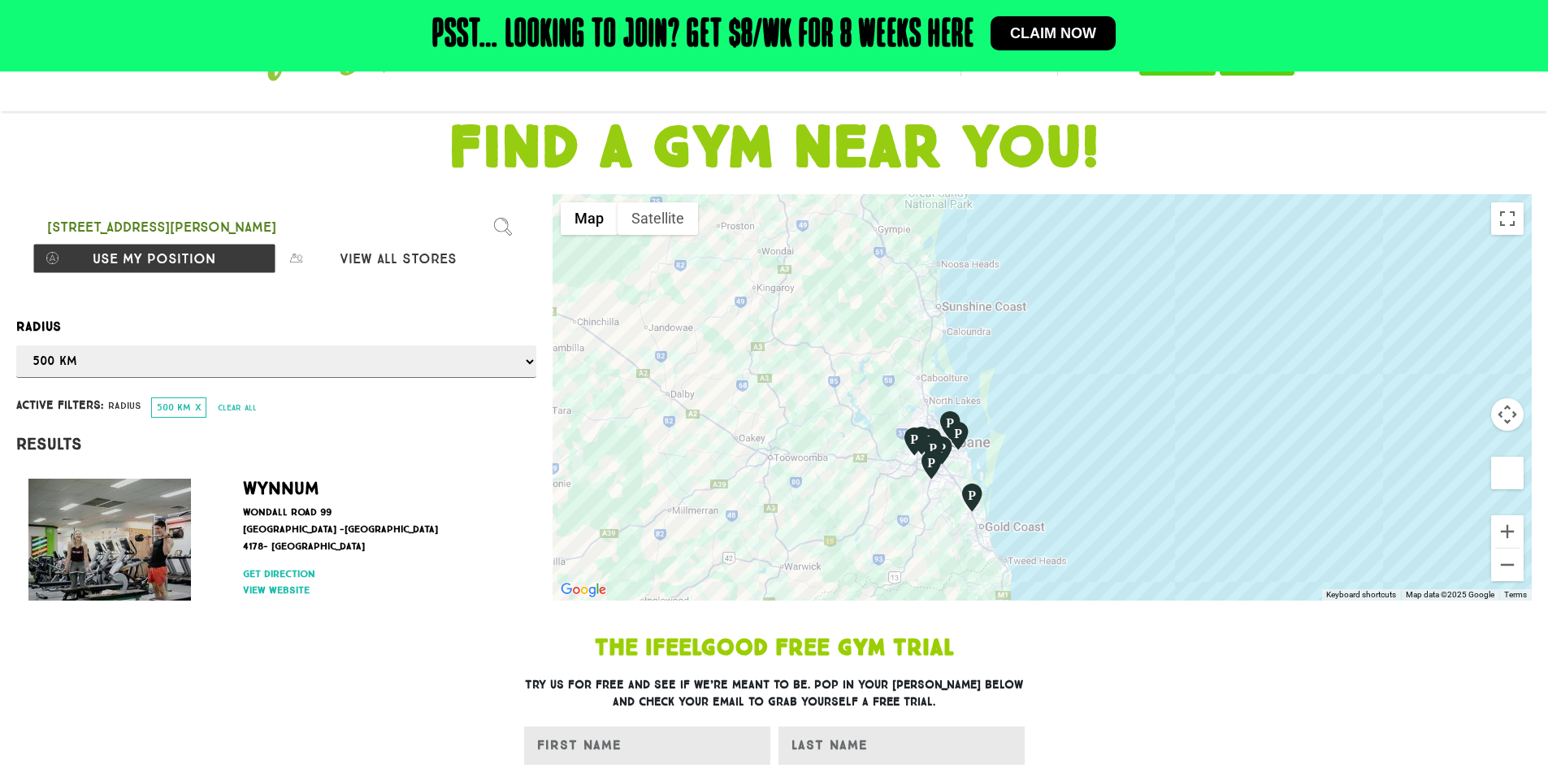
drag, startPoint x: 898, startPoint y: 418, endPoint x: 978, endPoint y: 348, distance: 106.0
click at [978, 349] on div at bounding box center [1042, 397] width 979 height 406
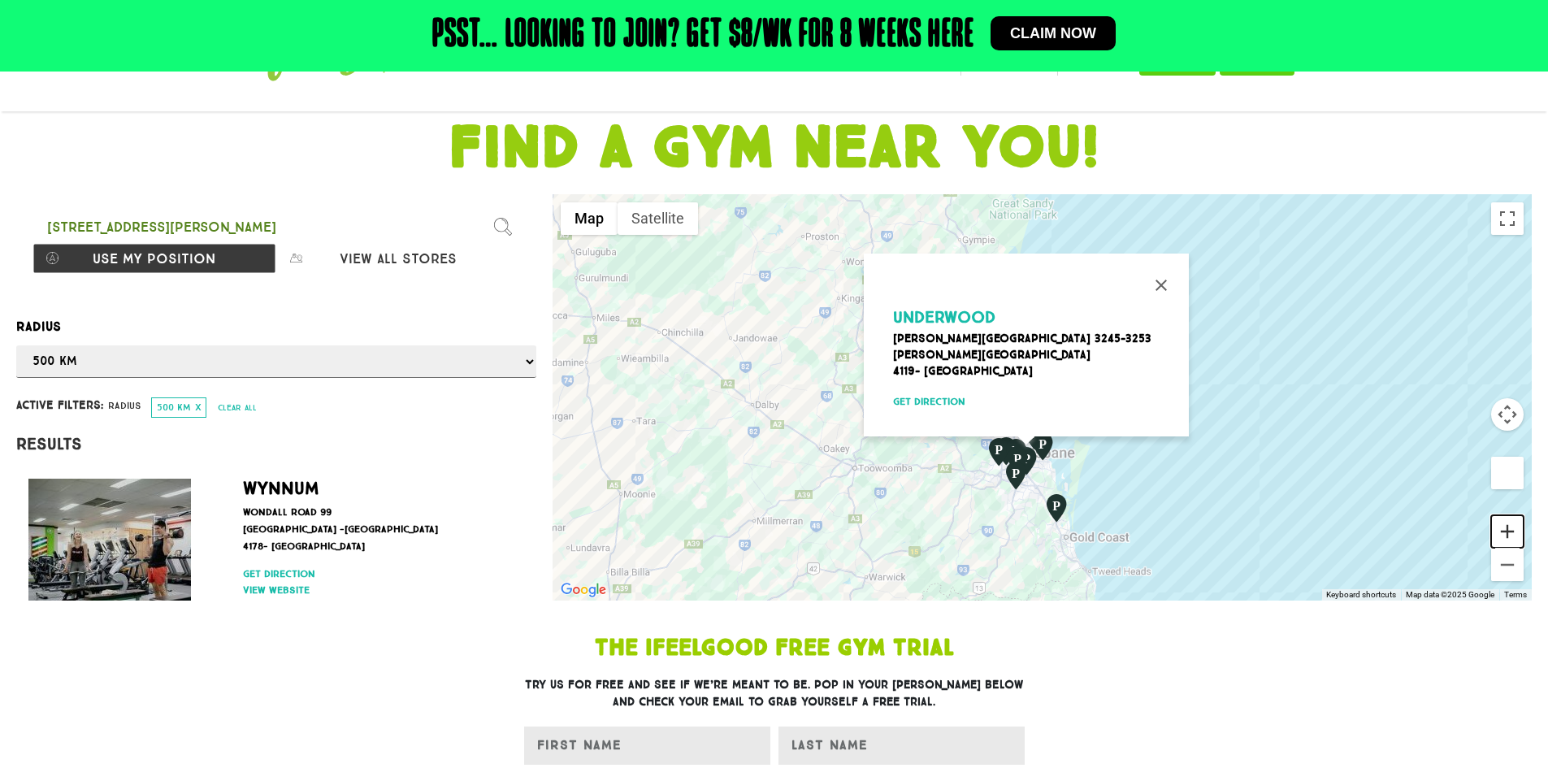
click at [1517, 527] on button "Zoom in" at bounding box center [1507, 531] width 33 height 33
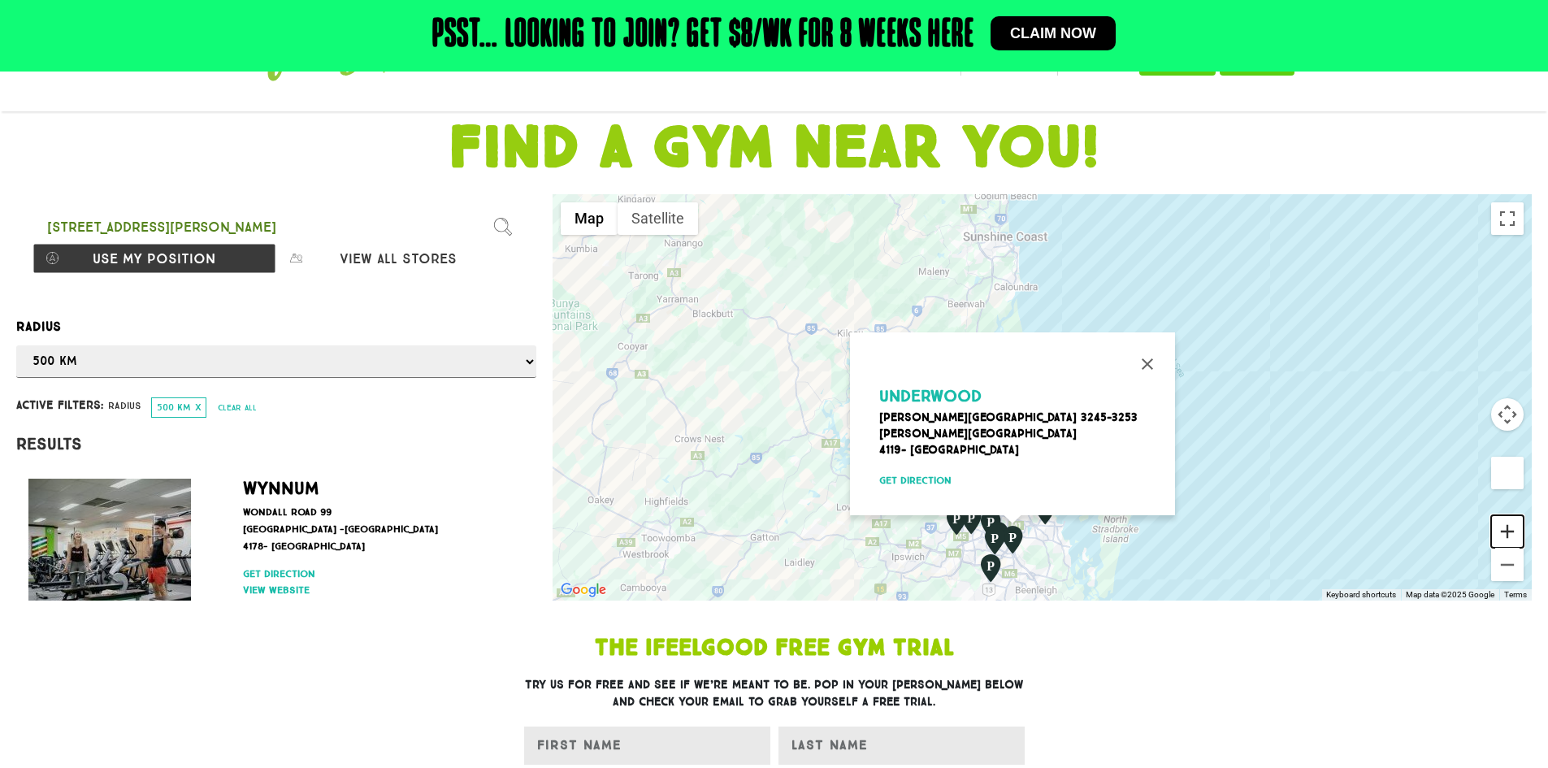
drag, startPoint x: 1517, startPoint y: 527, endPoint x: 1206, endPoint y: 365, distance: 350.8
click at [1517, 527] on button "Zoom in" at bounding box center [1507, 531] width 33 height 33
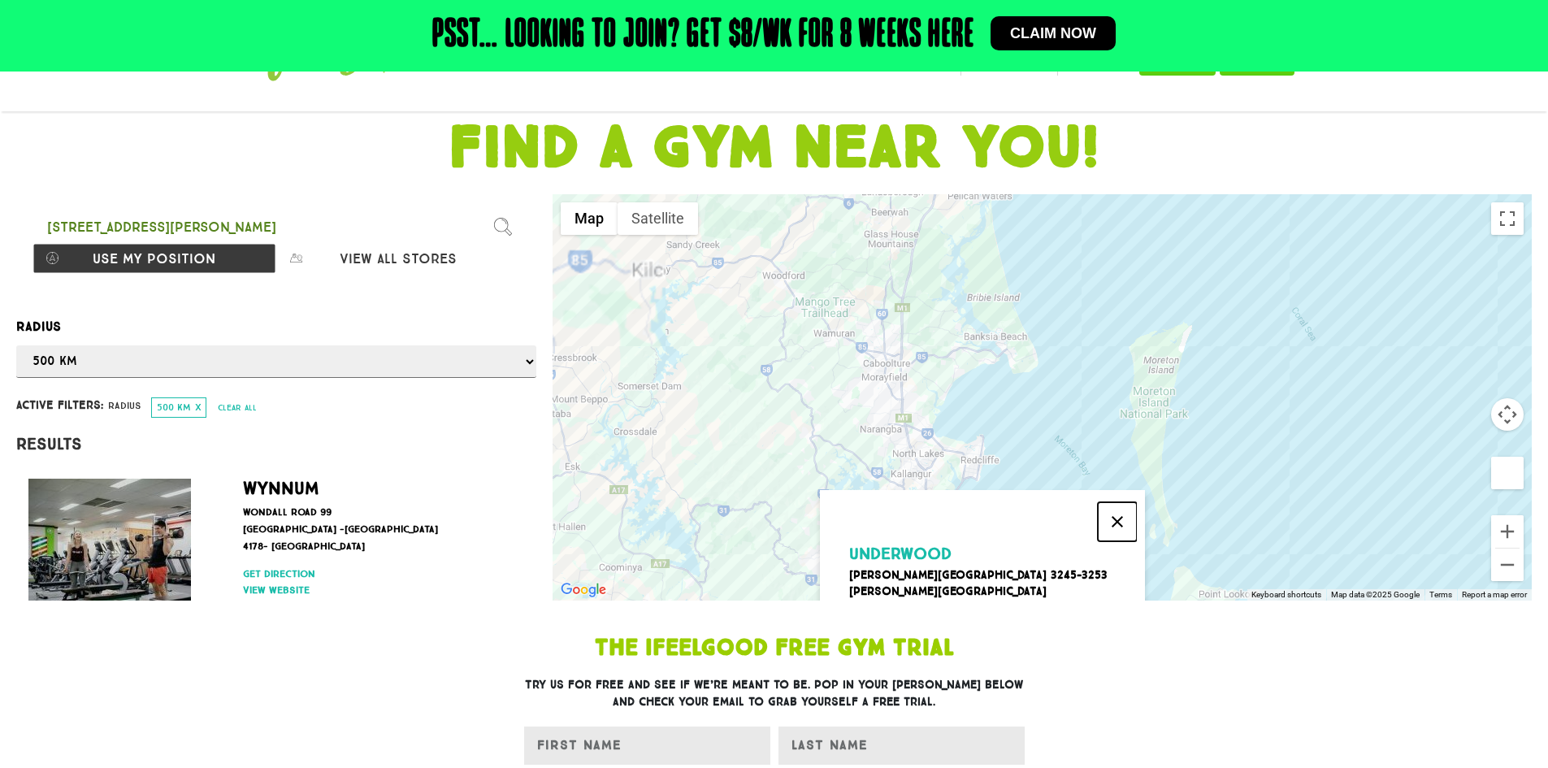
click at [1121, 502] on button "Close" at bounding box center [1117, 521] width 39 height 39
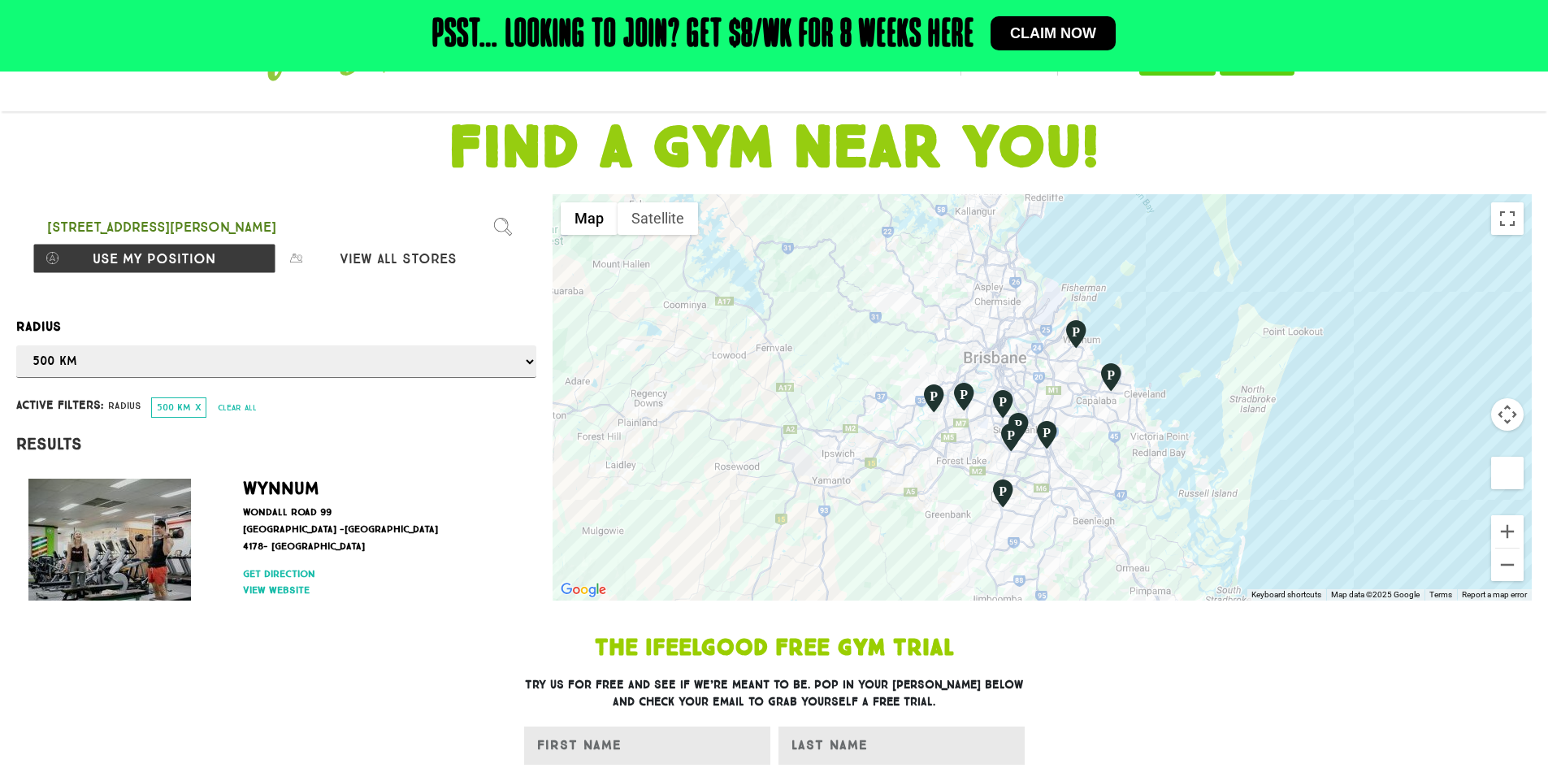
drag, startPoint x: 1162, startPoint y: 407, endPoint x: 1194, endPoint y: 251, distance: 159.2
click at [1194, 251] on div at bounding box center [1042, 397] width 979 height 406
click at [1510, 528] on button "Zoom in" at bounding box center [1507, 531] width 33 height 33
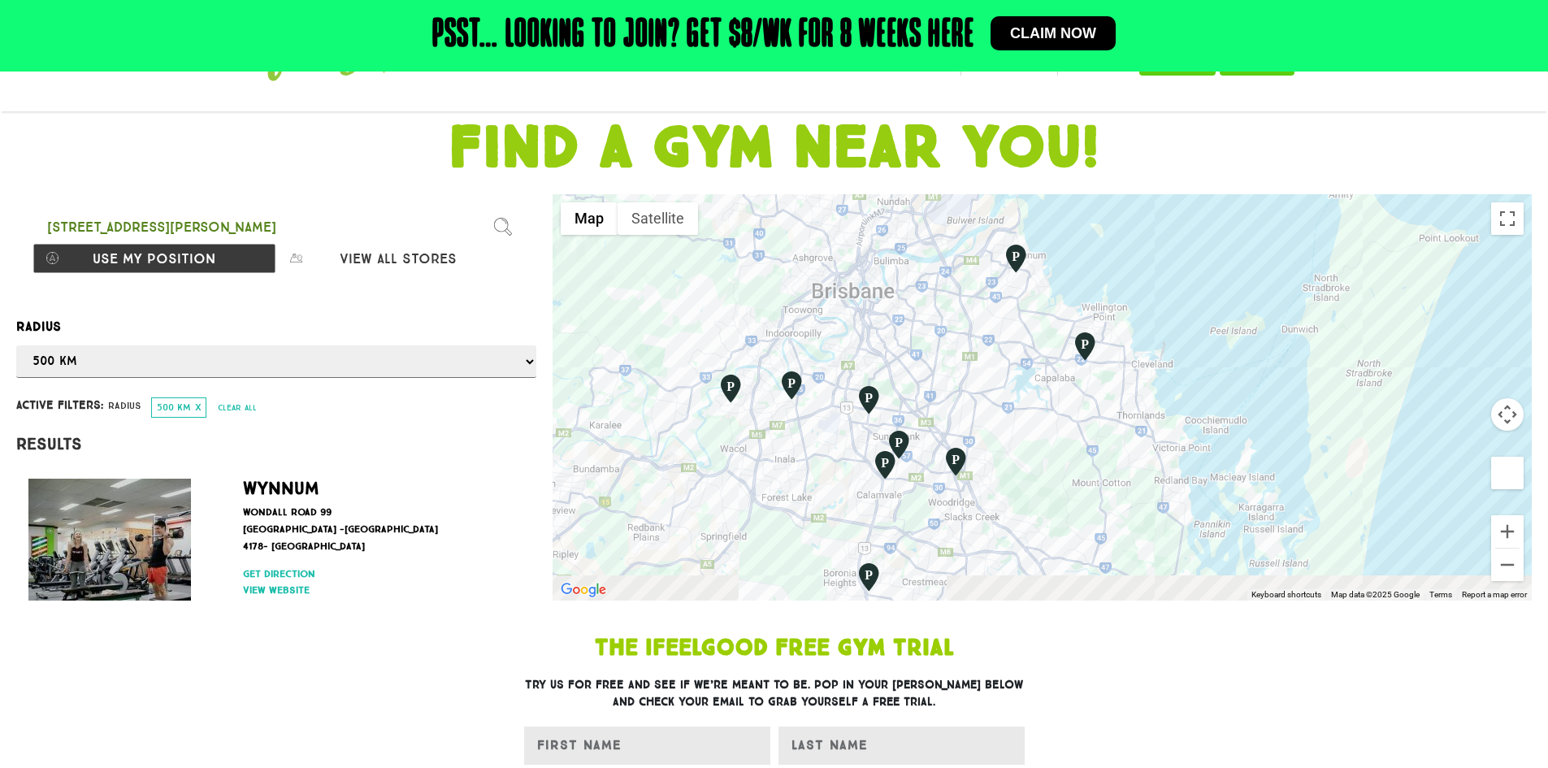
drag, startPoint x: 1264, startPoint y: 481, endPoint x: 1135, endPoint y: 389, distance: 158.5
click at [1171, 463] on div at bounding box center [1042, 397] width 979 height 406
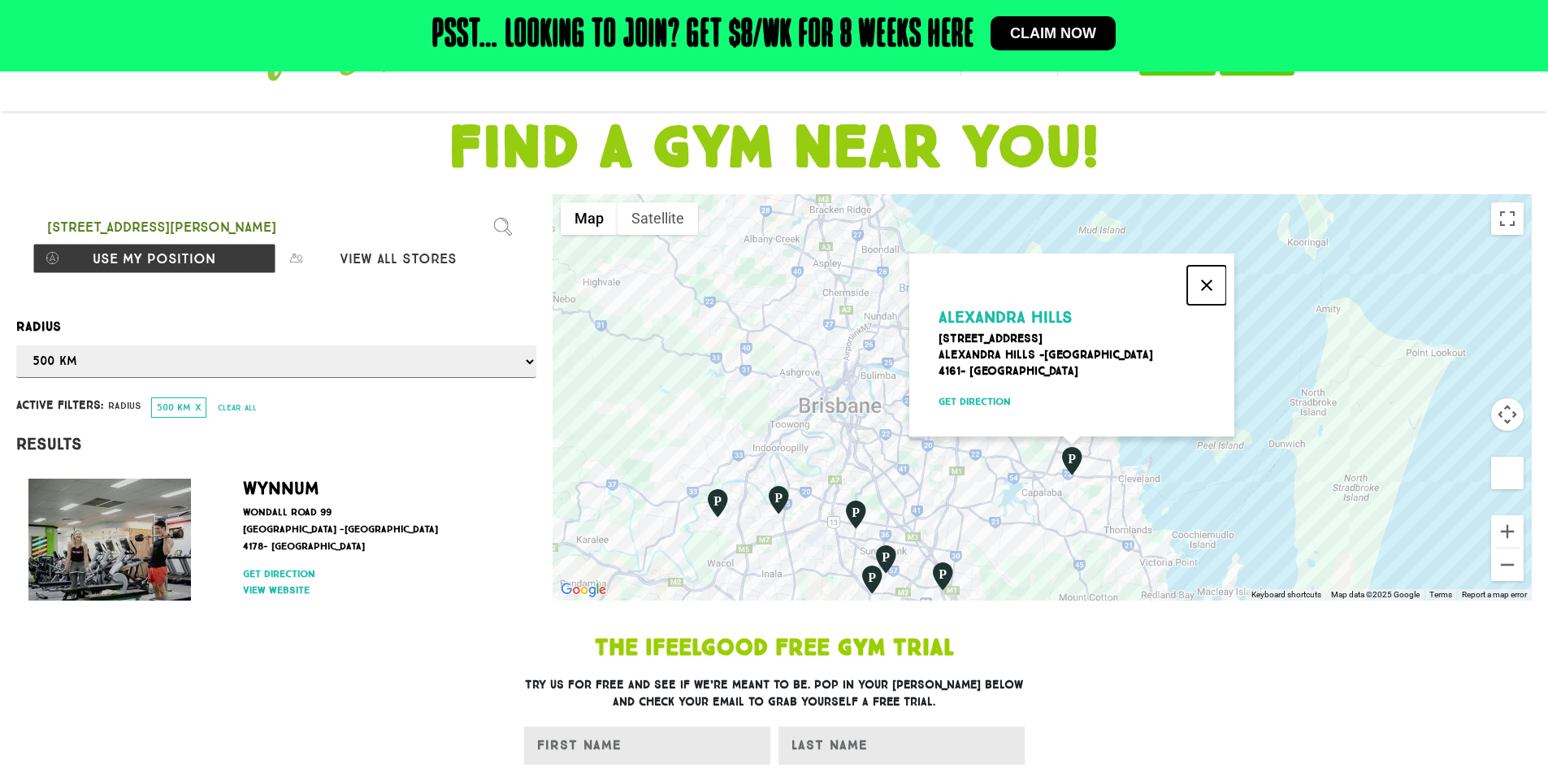
click at [1215, 276] on button "Close" at bounding box center [1206, 285] width 39 height 39
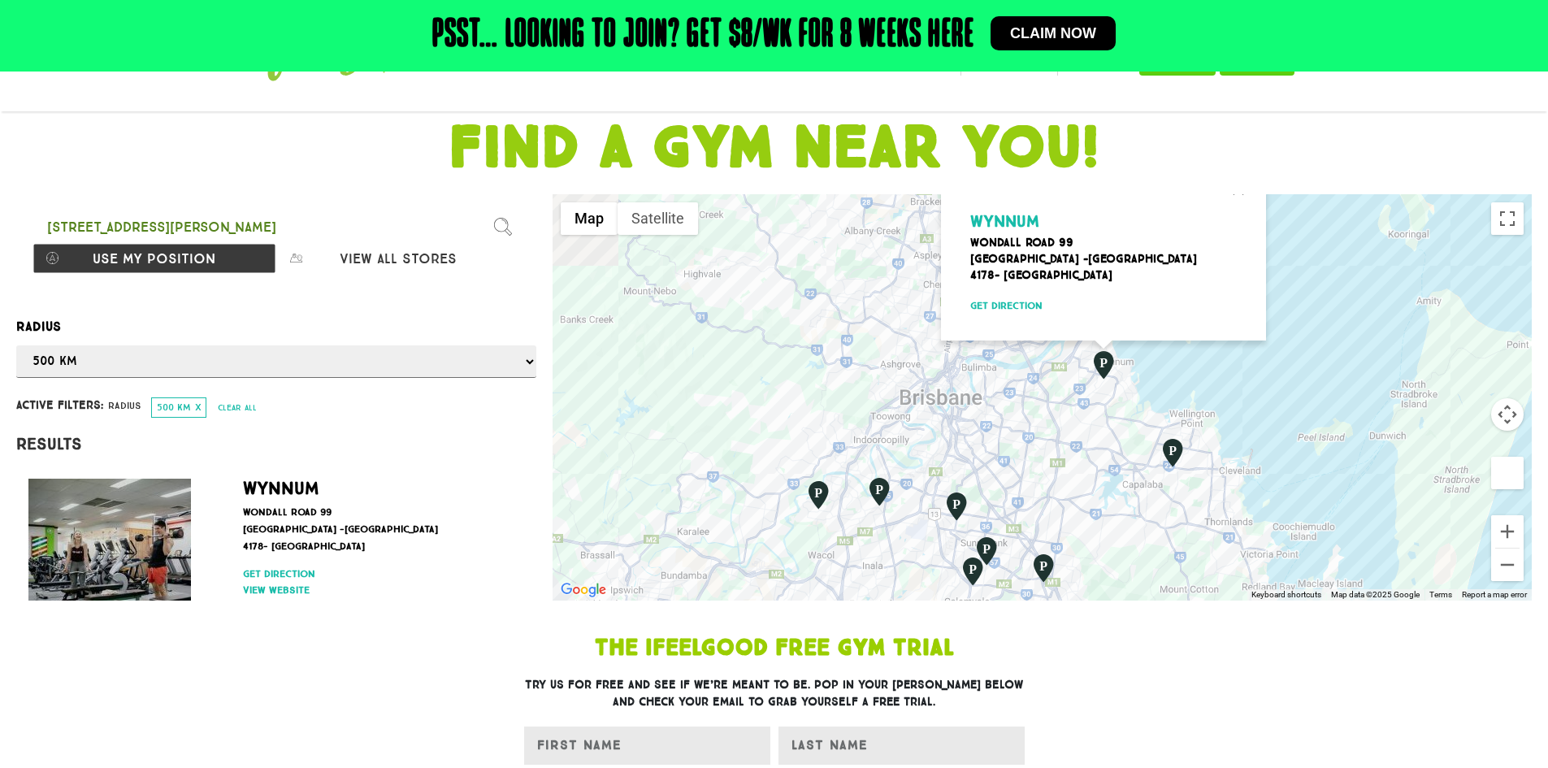
drag, startPoint x: 943, startPoint y: 522, endPoint x: 1074, endPoint y: 443, distance: 153.4
click at [1044, 439] on div "Wynnum [GEOGRAPHIC_DATA] [STREET_ADDRESS] Get direction" at bounding box center [1042, 397] width 979 height 406
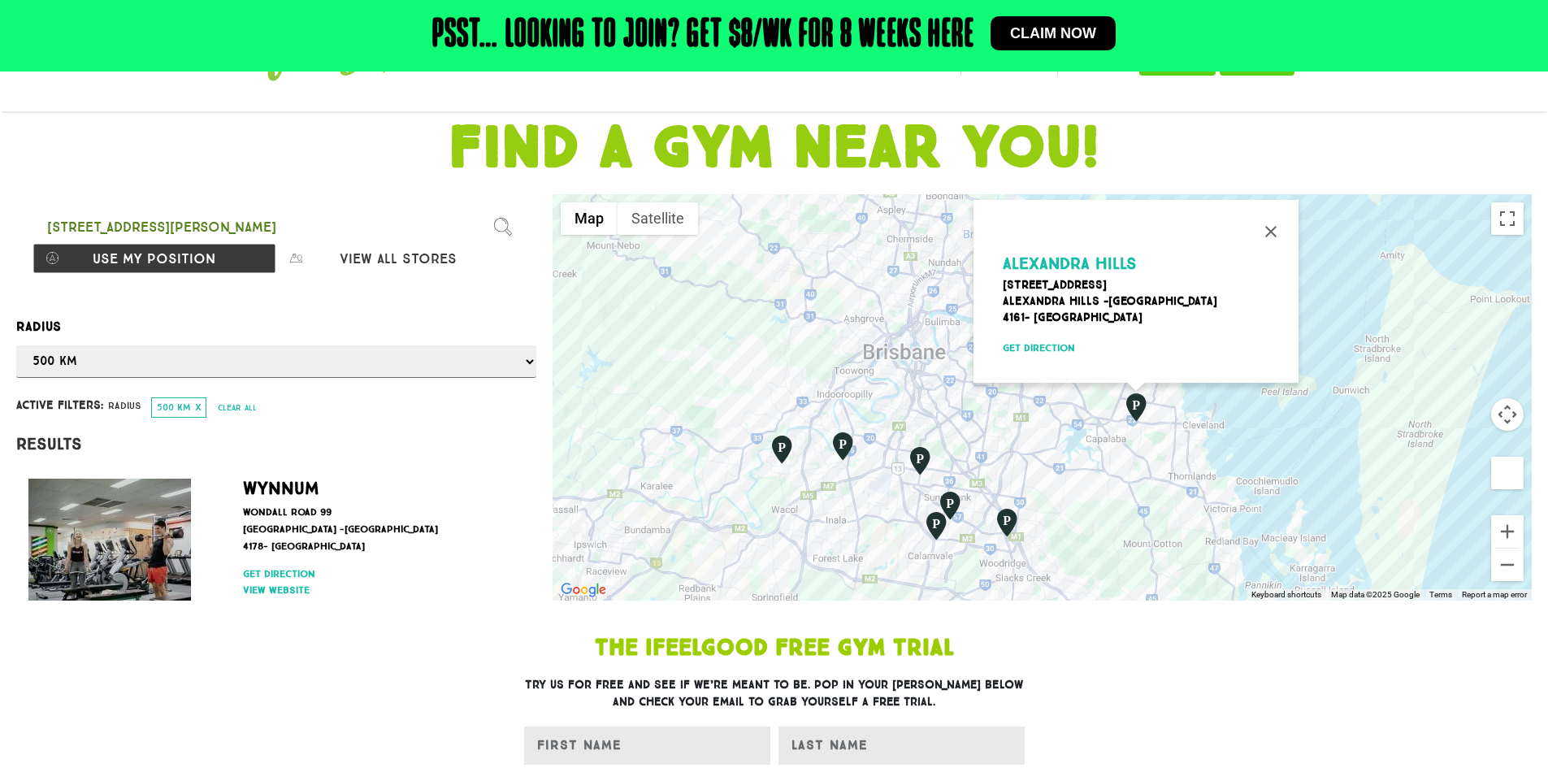
drag, startPoint x: 1128, startPoint y: 478, endPoint x: 1073, endPoint y: 462, distance: 57.4
click at [1061, 462] on div "Alexandra Hills [STREET_ADDRESS] Get direction" at bounding box center [1042, 397] width 979 height 406
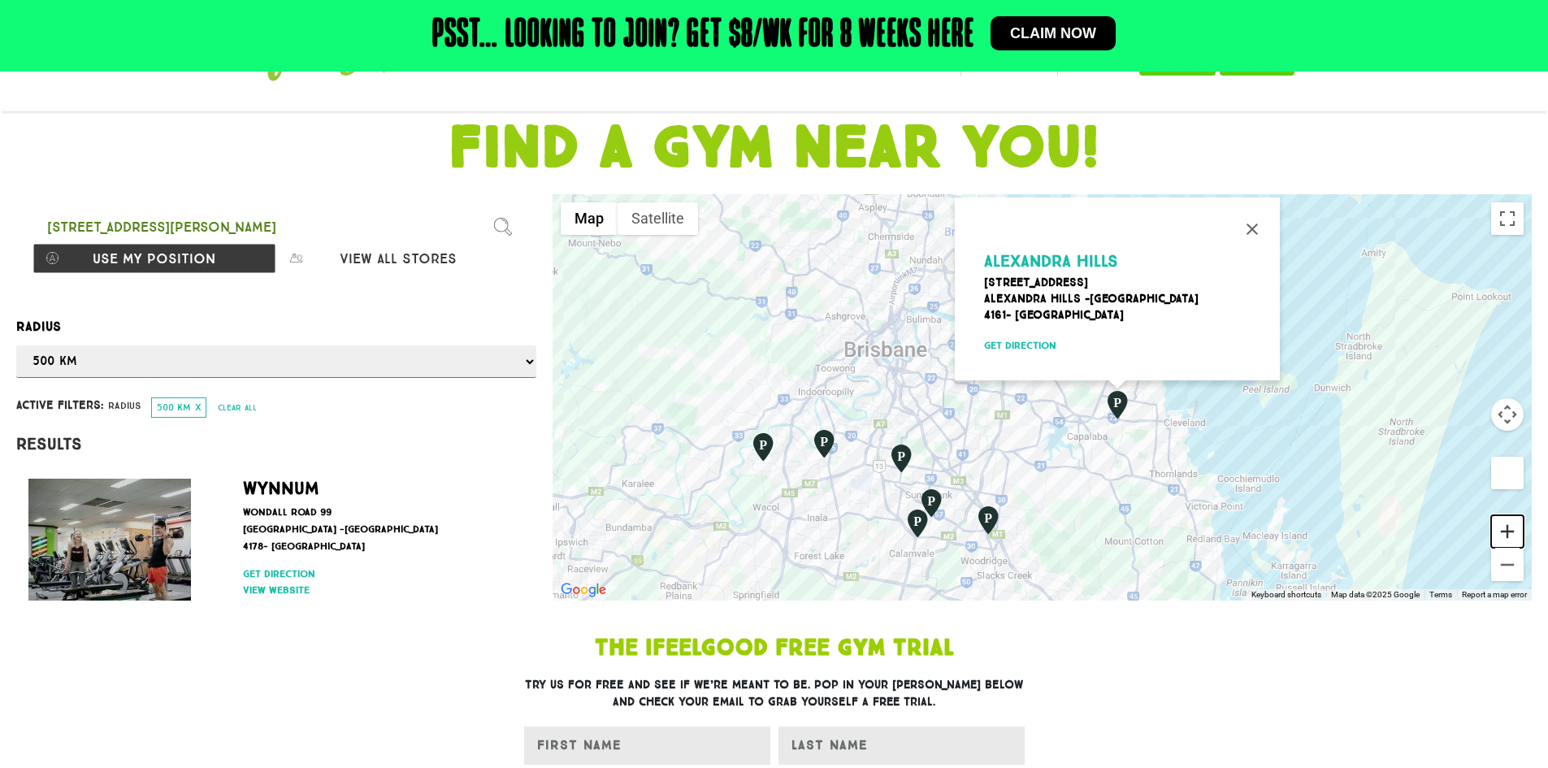
click at [1507, 526] on button "Zoom in" at bounding box center [1507, 531] width 33 height 33
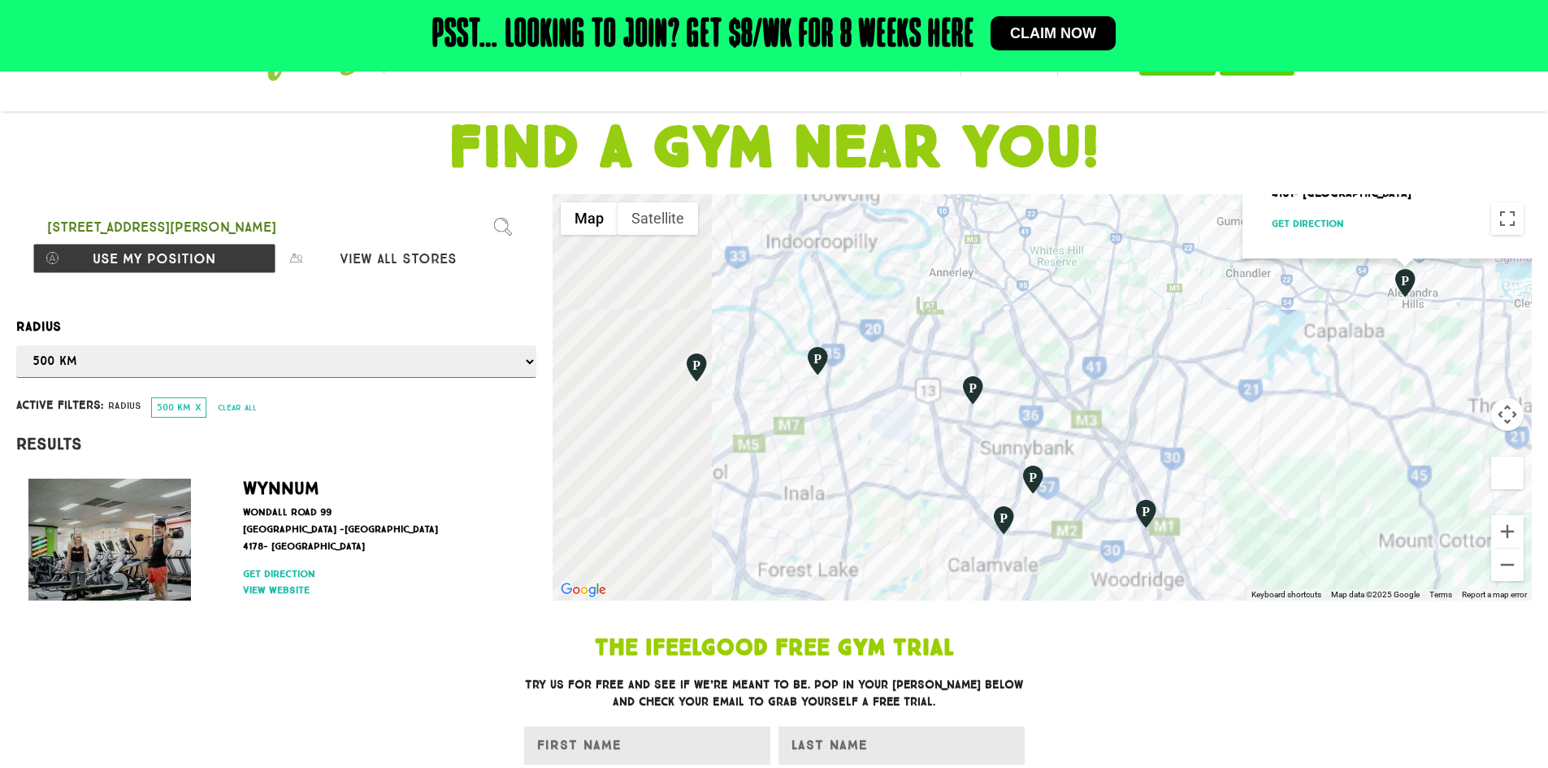
drag, startPoint x: 1180, startPoint y: 484, endPoint x: 1366, endPoint y: 354, distance: 227.0
click at [1366, 354] on div "Alexandra Hills [STREET_ADDRESS] Get direction" at bounding box center [1042, 397] width 979 height 406
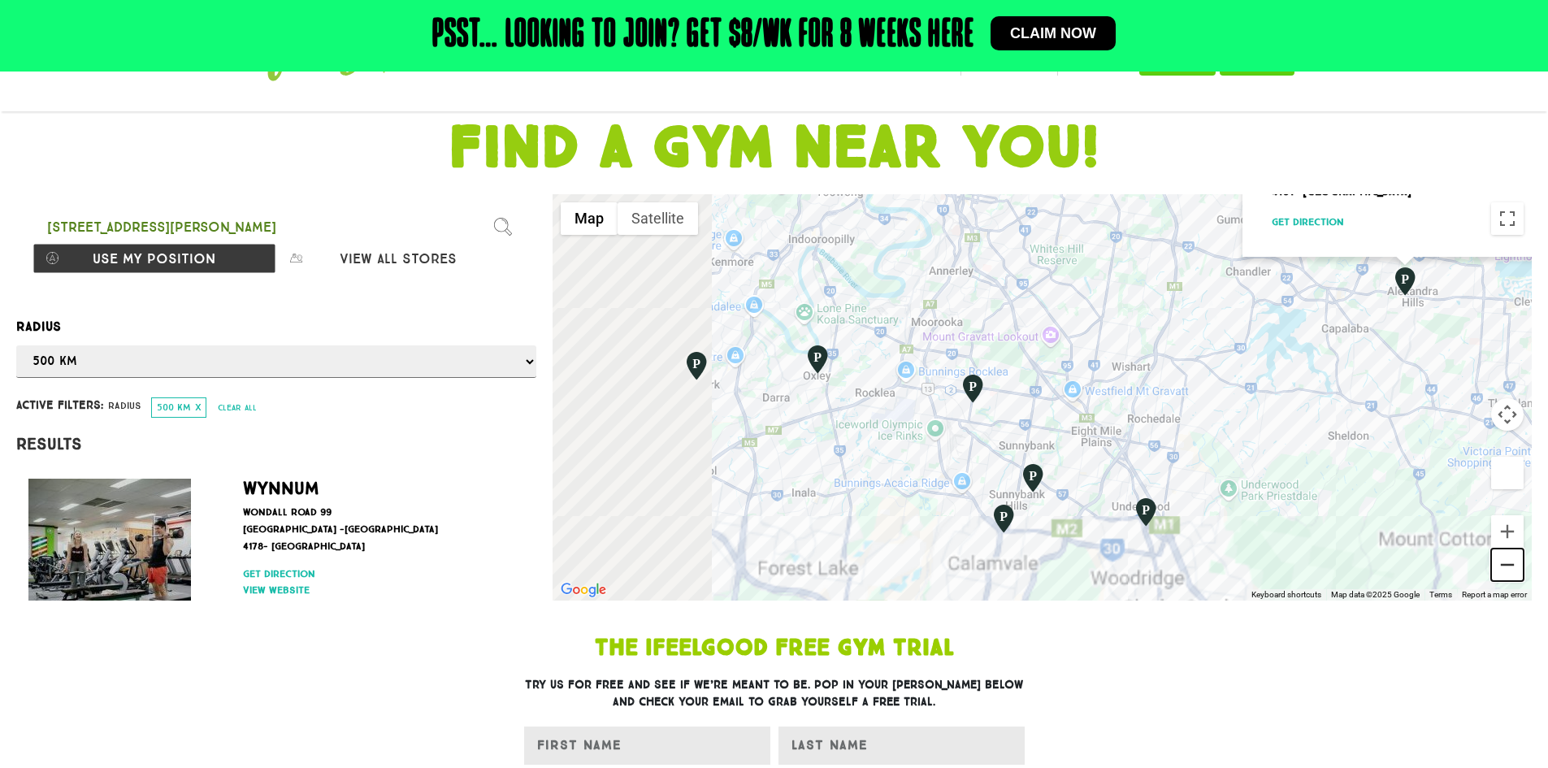
click at [1505, 571] on button "Zoom out" at bounding box center [1507, 565] width 33 height 33
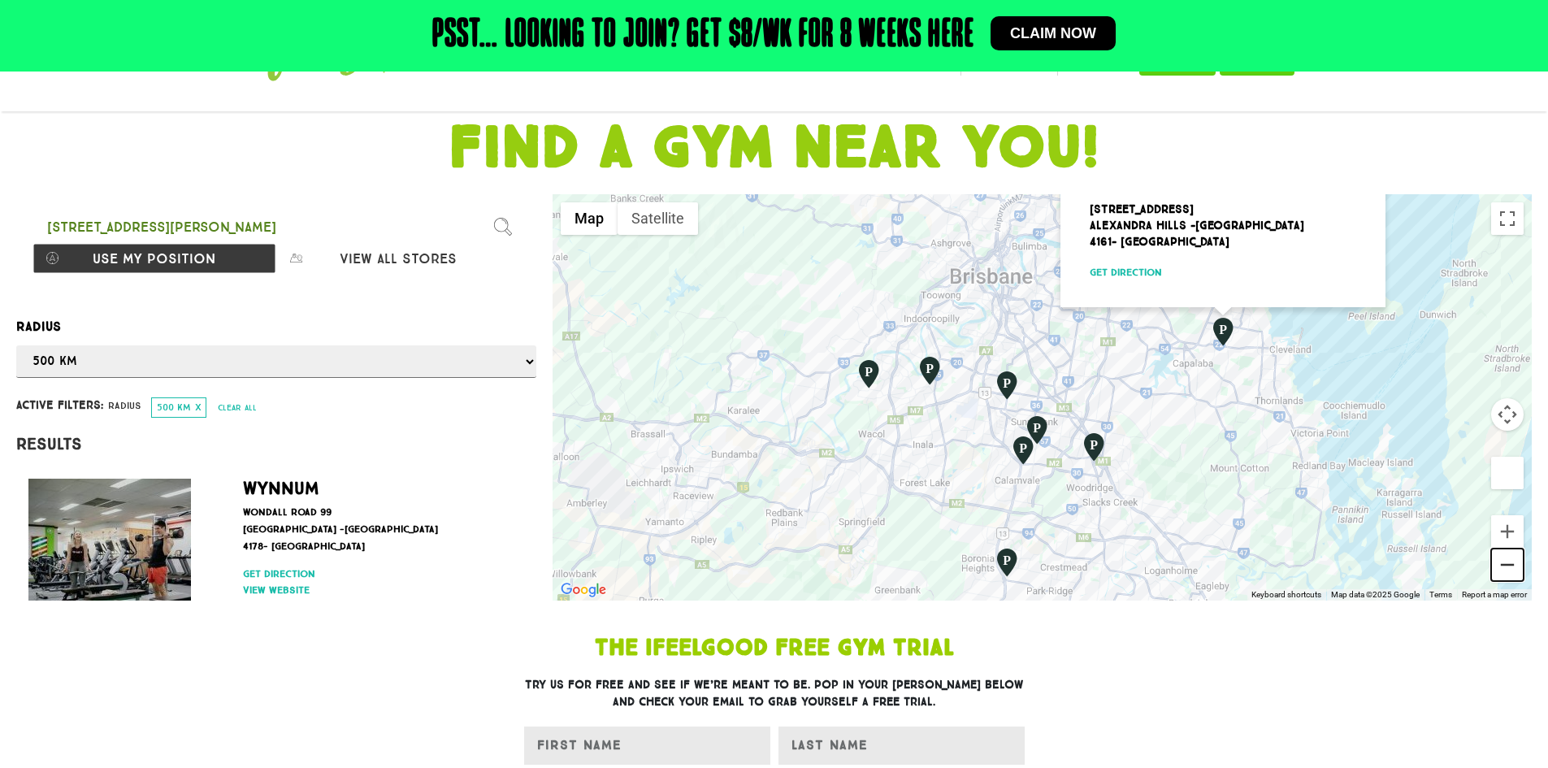
click at [1513, 568] on button "Zoom out" at bounding box center [1507, 565] width 33 height 33
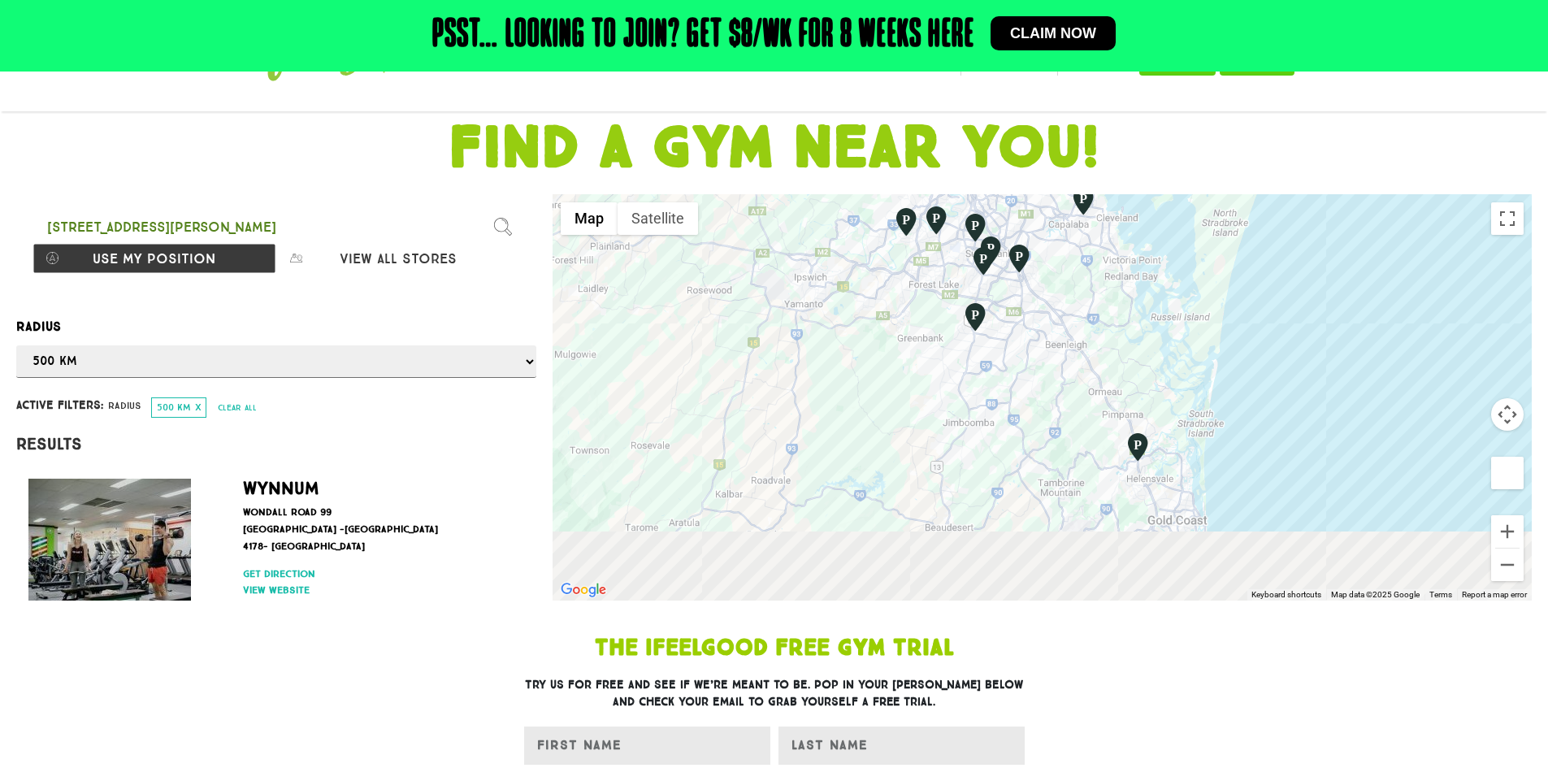
drag, startPoint x: 1131, startPoint y: 548, endPoint x: 1082, endPoint y: 391, distance: 164.2
click at [1082, 391] on div "Alexandra Hills [STREET_ADDRESS] Get direction" at bounding box center [1042, 397] width 979 height 406
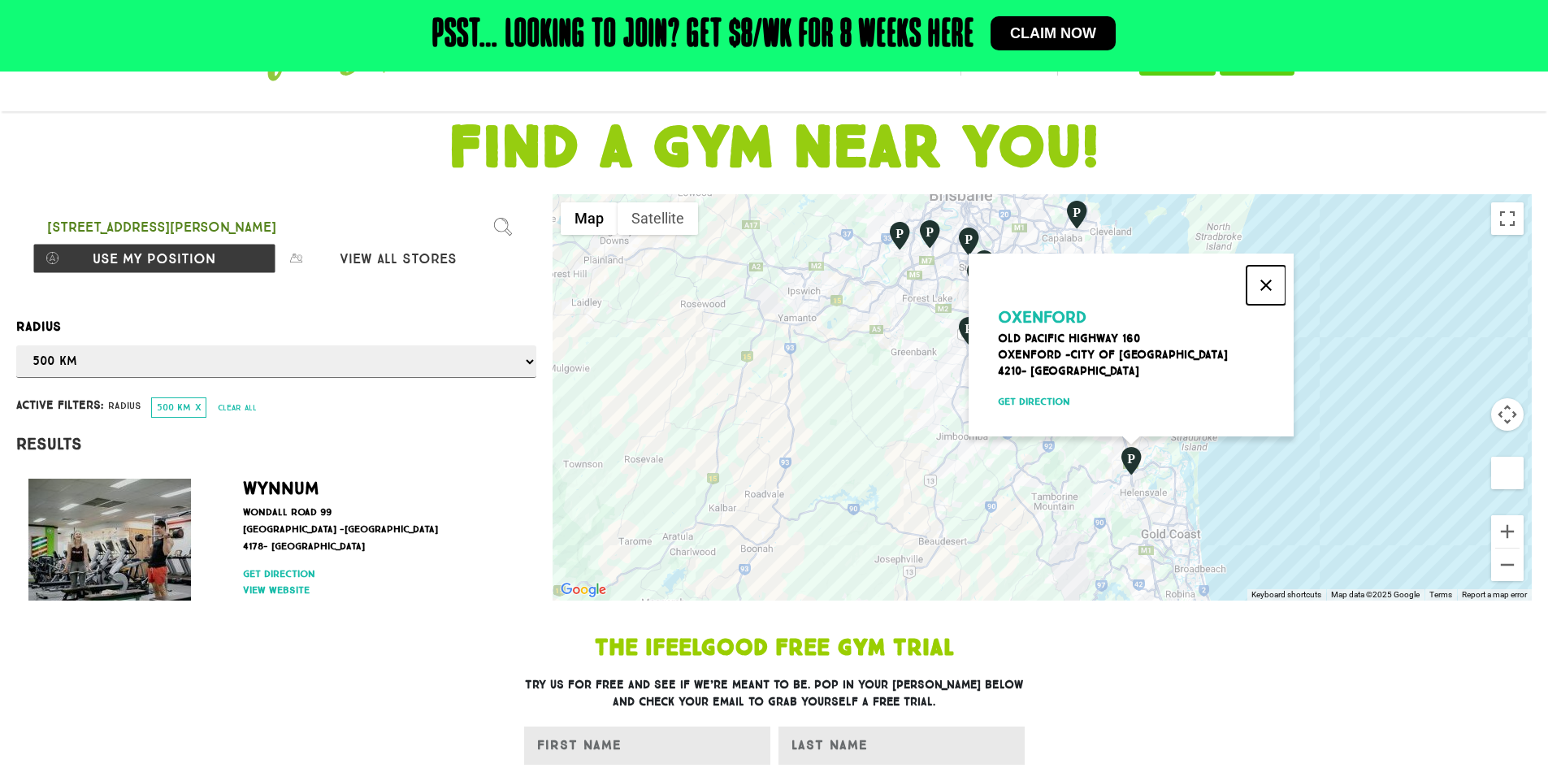
click at [1269, 275] on button "Close" at bounding box center [1266, 285] width 39 height 39
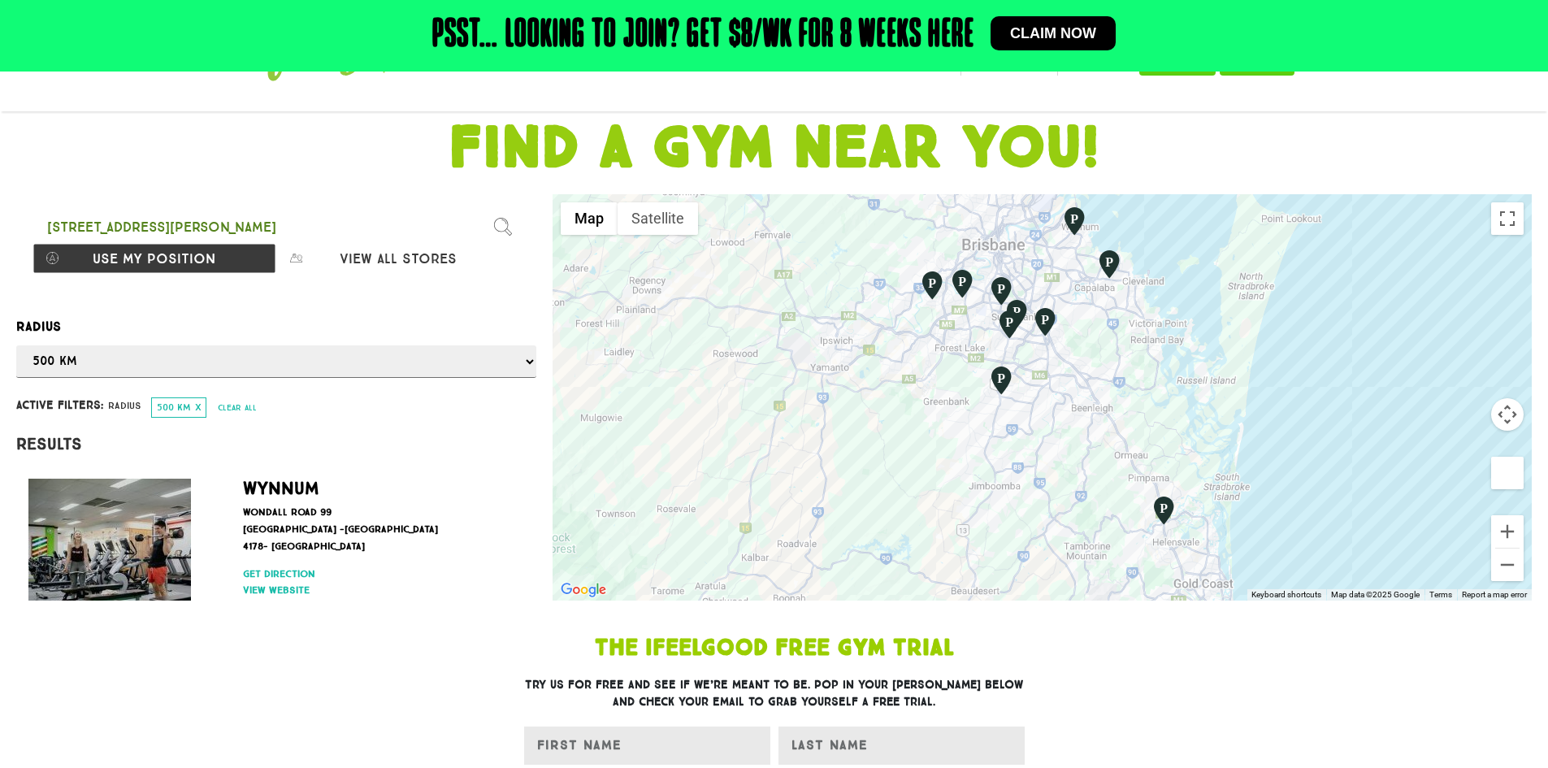
drag, startPoint x: 1160, startPoint y: 470, endPoint x: 1165, endPoint y: 479, distance: 10.2
click at [1165, 479] on div at bounding box center [1042, 397] width 979 height 406
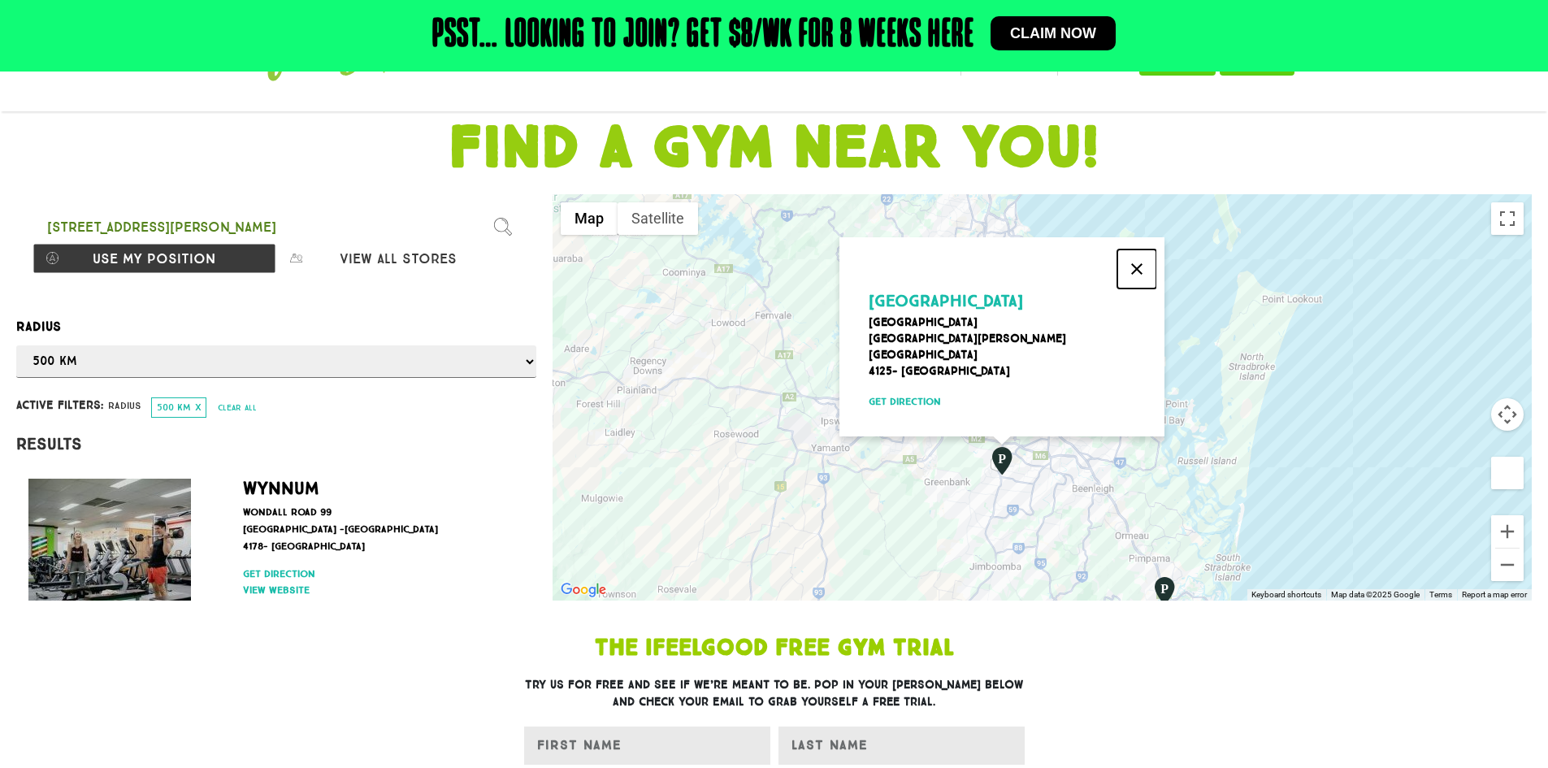
click at [1136, 278] on button "Close" at bounding box center [1136, 268] width 39 height 39
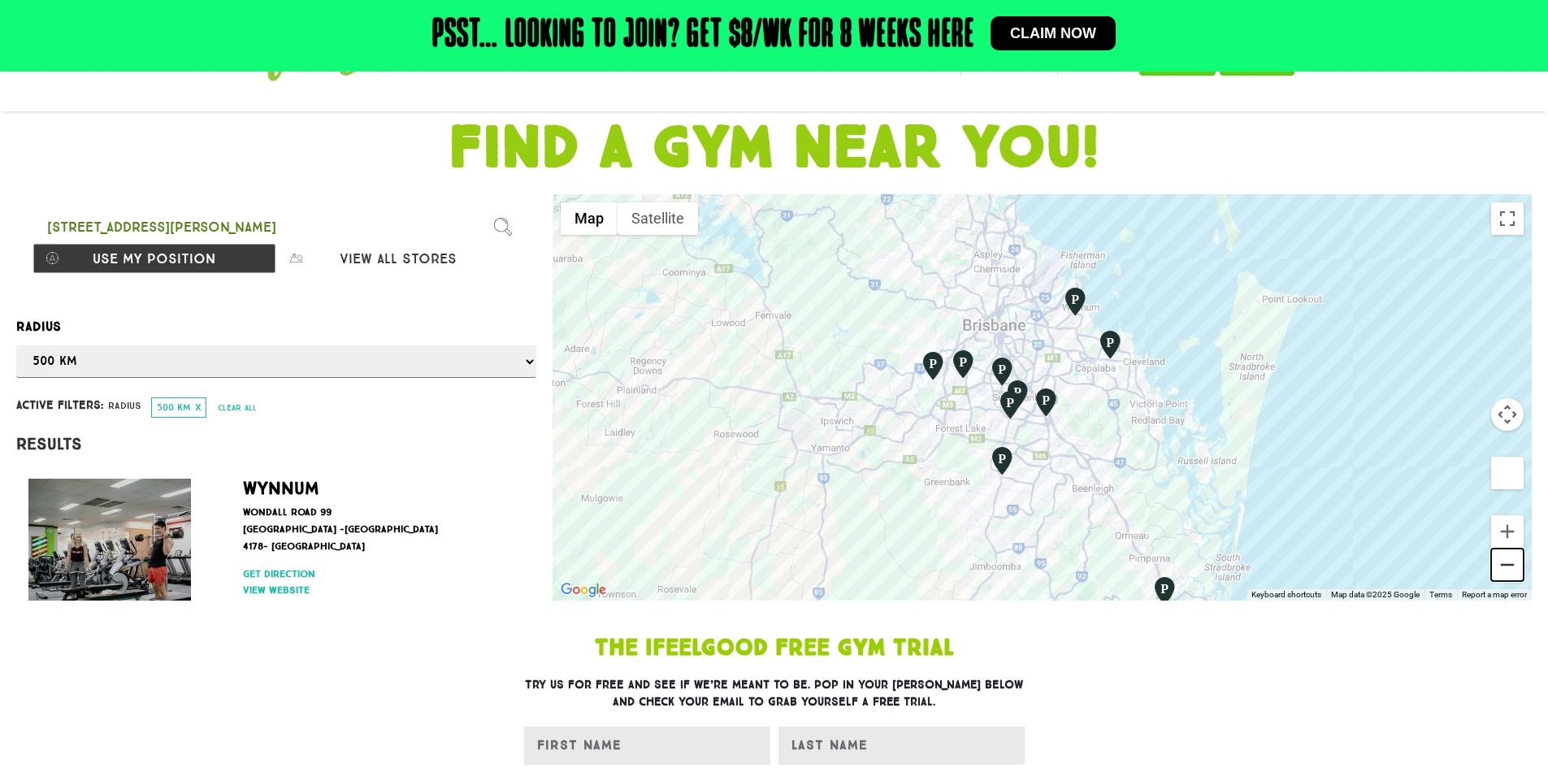
click at [1515, 562] on button "Zoom out" at bounding box center [1507, 565] width 33 height 33
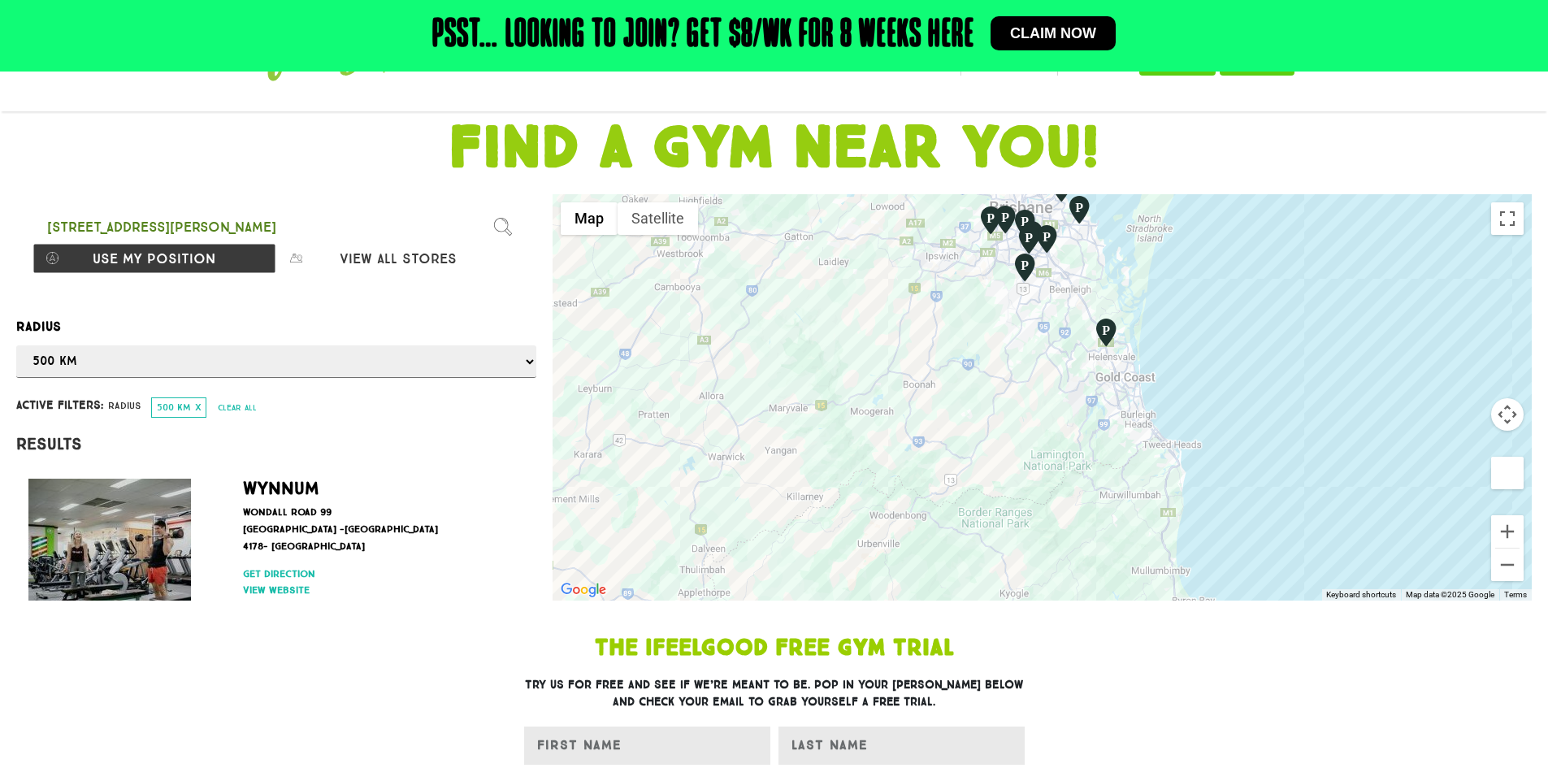
drag, startPoint x: 1308, startPoint y: 462, endPoint x: 1326, endPoint y: 385, distance: 78.6
click at [1323, 380] on div at bounding box center [1042, 397] width 979 height 406
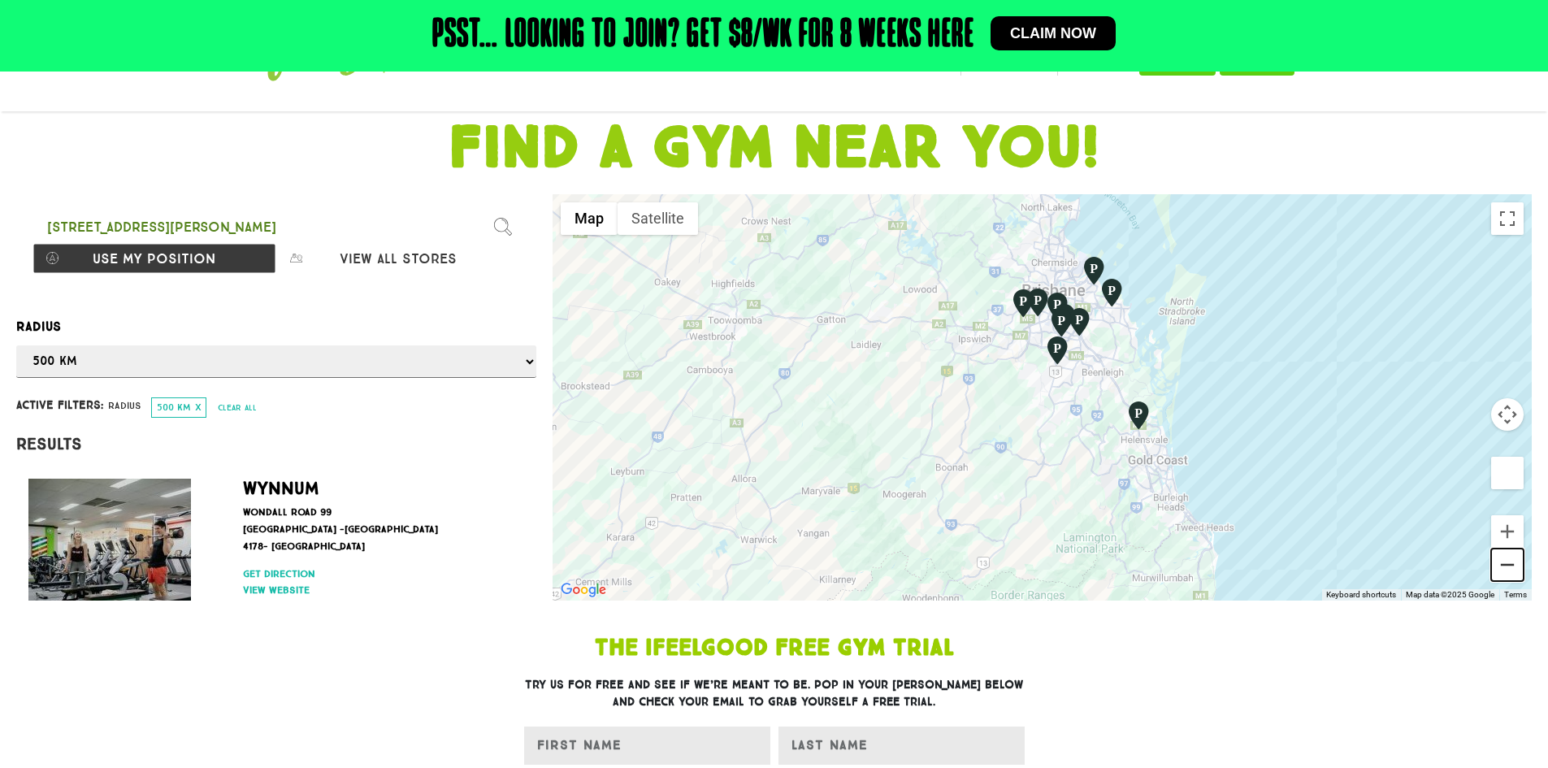
click at [1505, 572] on button "Zoom out" at bounding box center [1507, 565] width 33 height 33
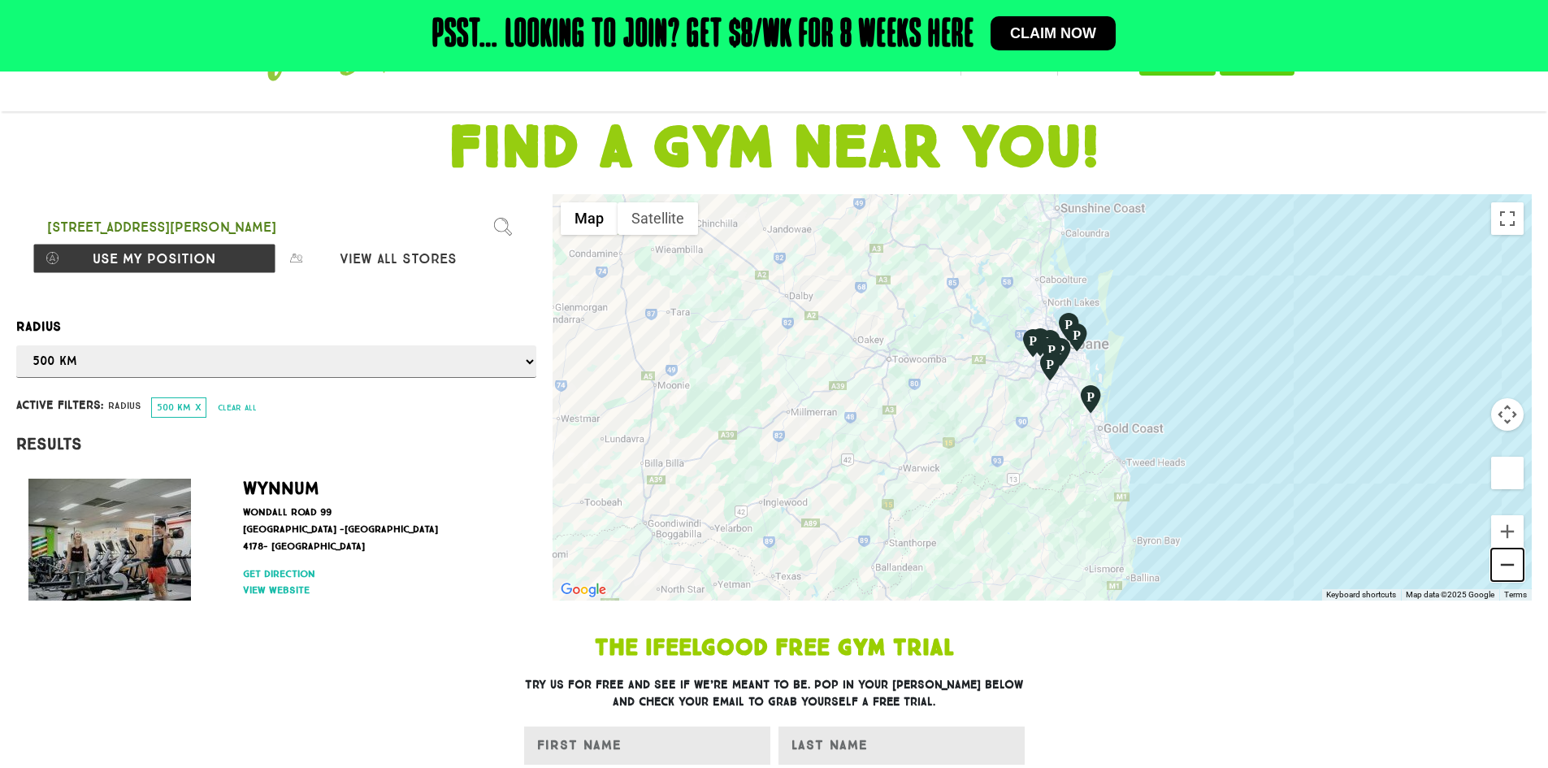
click at [1505, 572] on button "Zoom out" at bounding box center [1507, 565] width 33 height 33
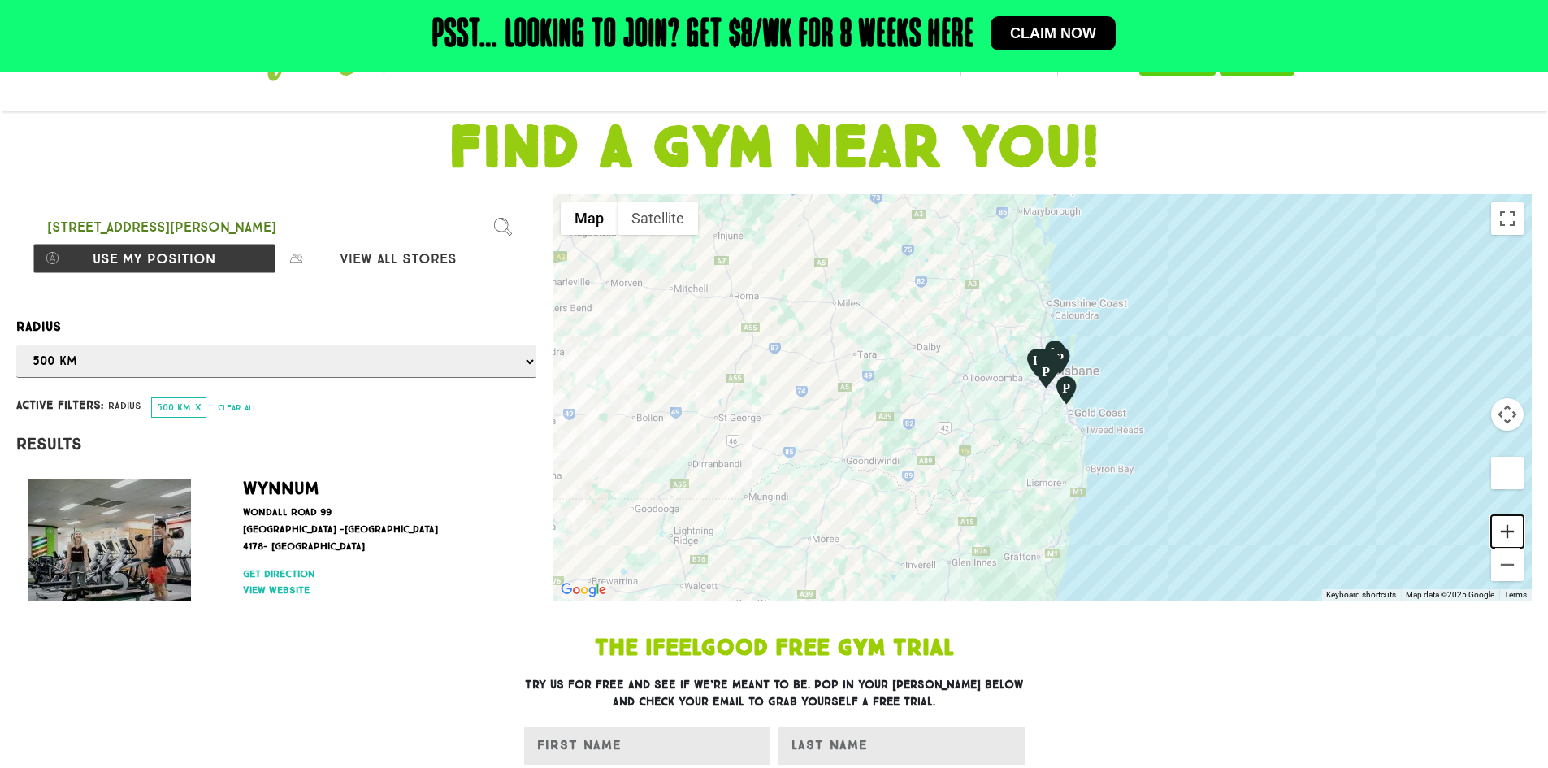
click at [1507, 542] on button "Zoom in" at bounding box center [1507, 531] width 33 height 33
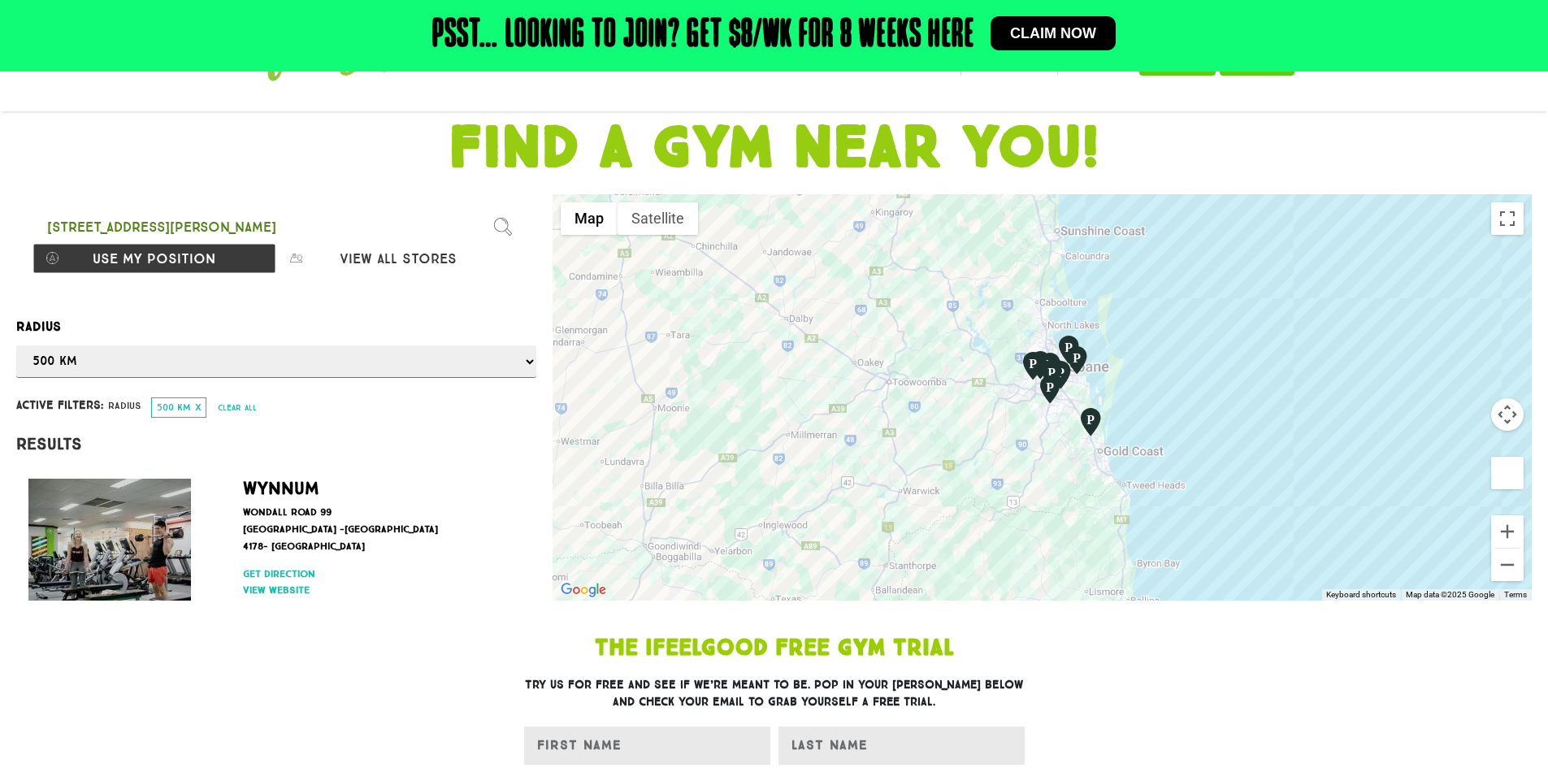
drag, startPoint x: 1356, startPoint y: 466, endPoint x: 1356, endPoint y: 500, distance: 33.3
click at [1356, 500] on div at bounding box center [1042, 397] width 979 height 406
click at [1505, 528] on button "Zoom in" at bounding box center [1507, 531] width 33 height 33
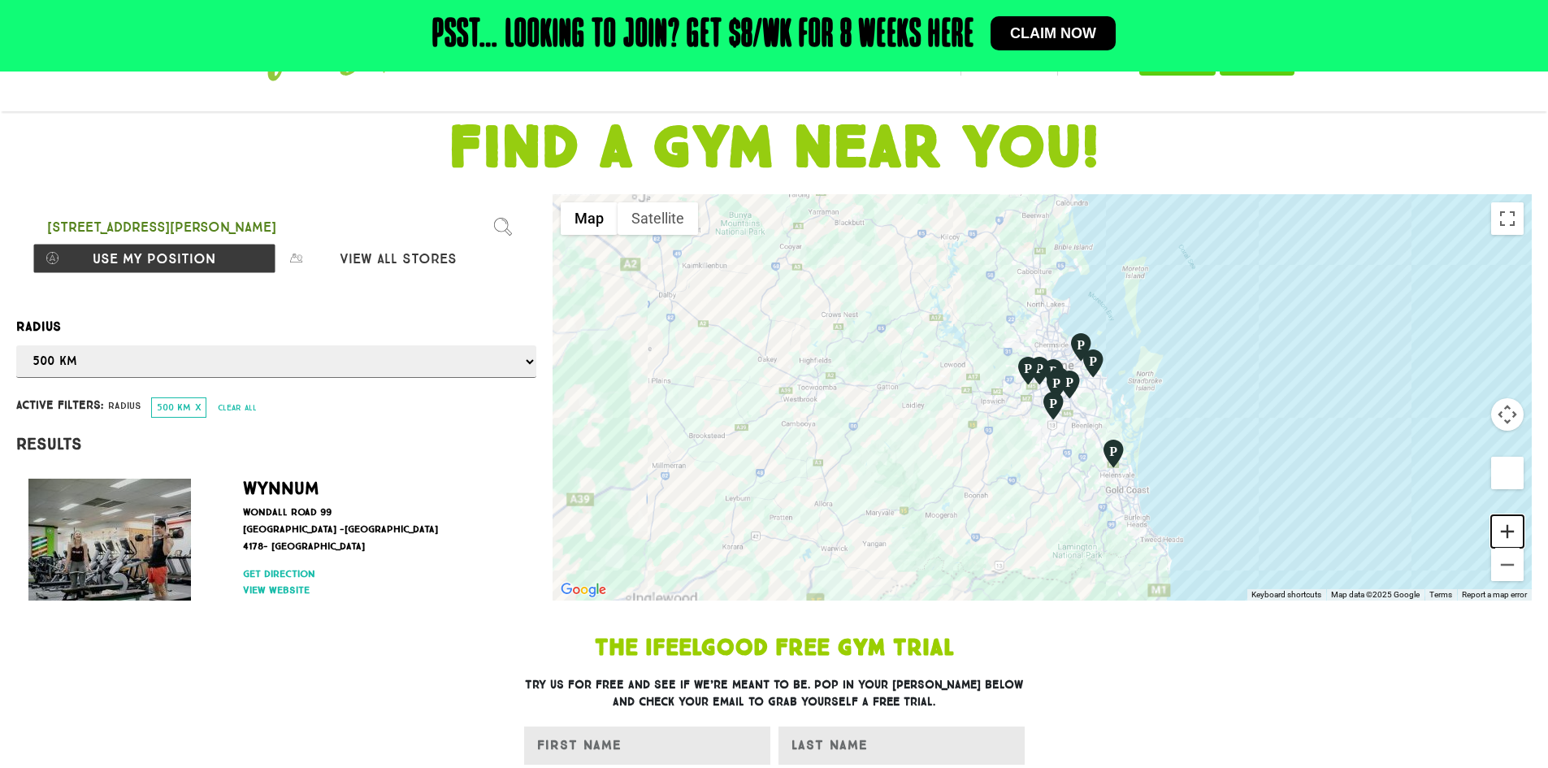
click at [1505, 529] on button "Zoom in" at bounding box center [1507, 531] width 33 height 33
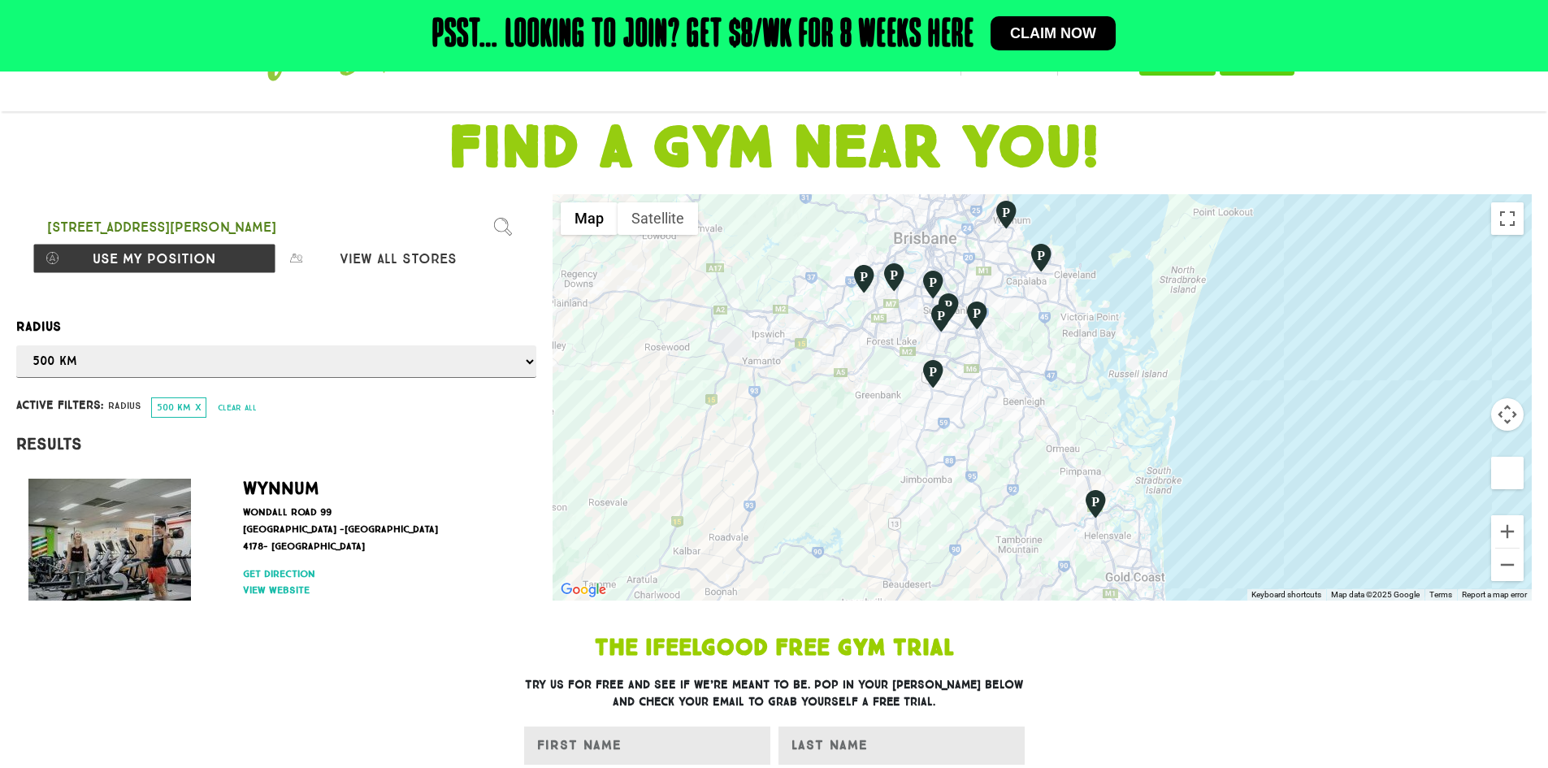
drag, startPoint x: 1337, startPoint y: 472, endPoint x: 1193, endPoint y: 398, distance: 161.7
click at [1193, 398] on div at bounding box center [1042, 397] width 979 height 406
drag, startPoint x: 1512, startPoint y: 525, endPoint x: 1344, endPoint y: 500, distance: 169.3
click at [1511, 525] on button "Zoom in" at bounding box center [1507, 531] width 33 height 33
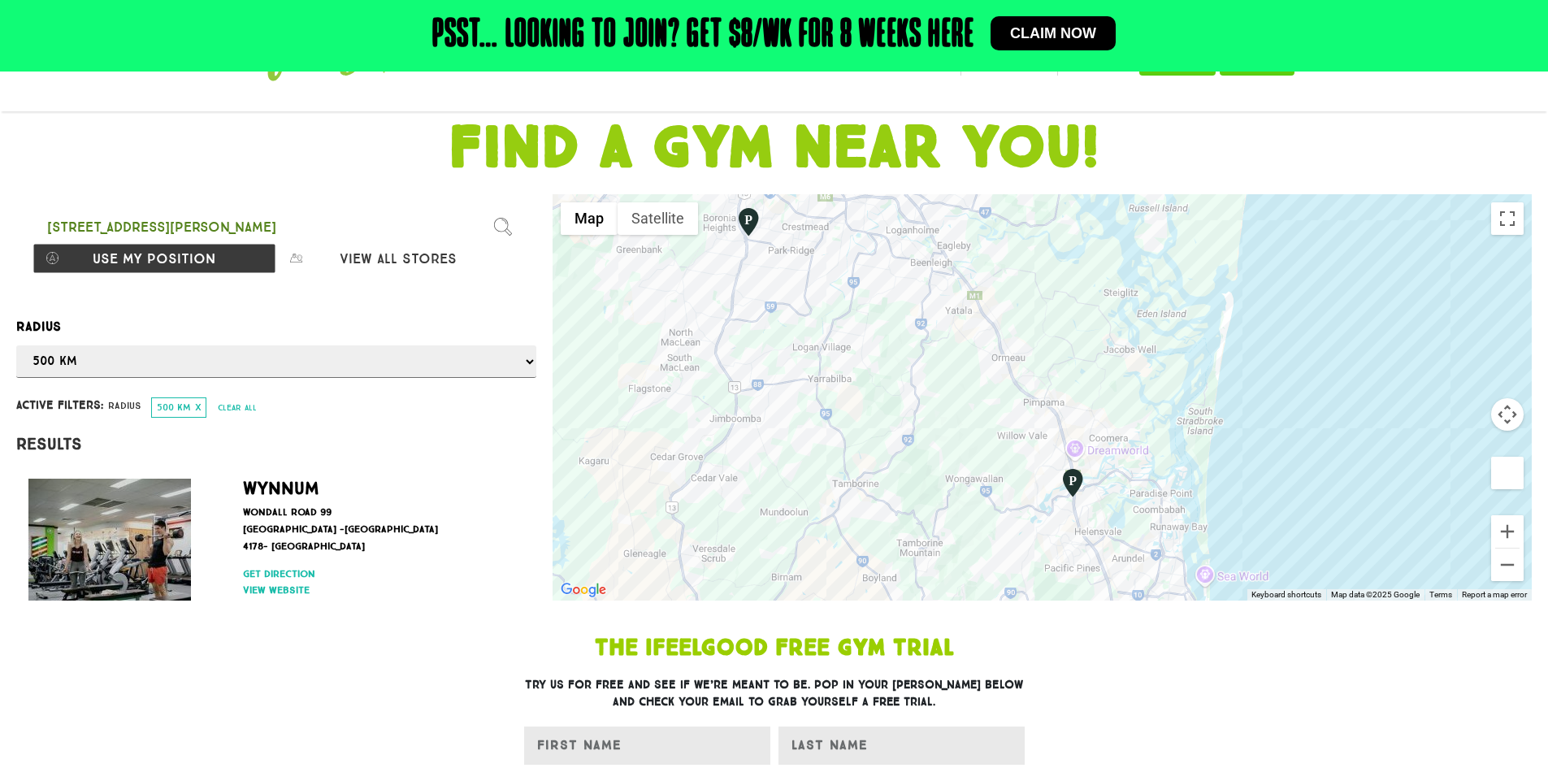
drag, startPoint x: 1174, startPoint y: 457, endPoint x: 1120, endPoint y: 443, distance: 56.2
click at [1135, 379] on div at bounding box center [1042, 397] width 979 height 406
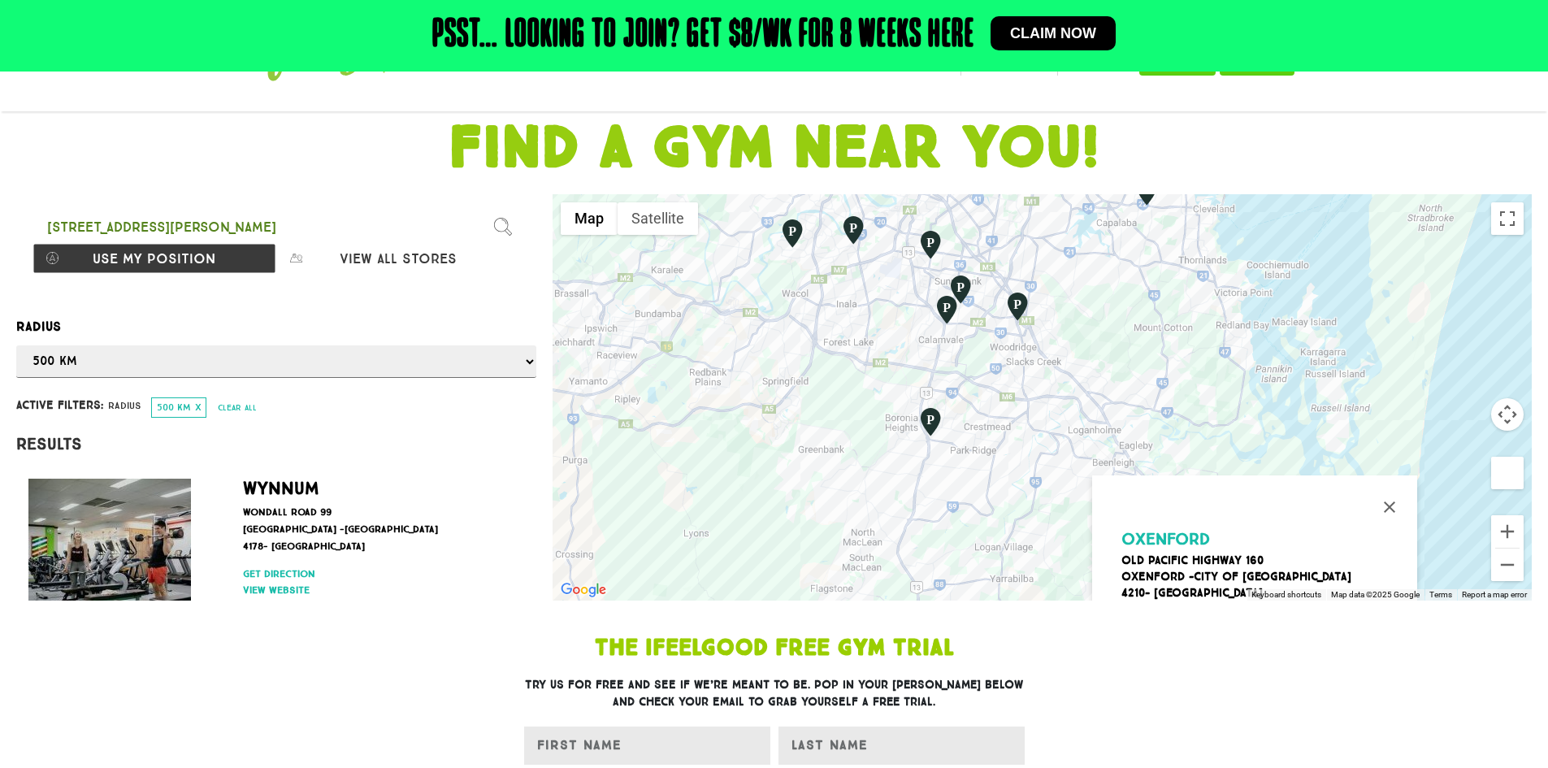
drag, startPoint x: 860, startPoint y: 365, endPoint x: 1087, endPoint y: 628, distance: 347.5
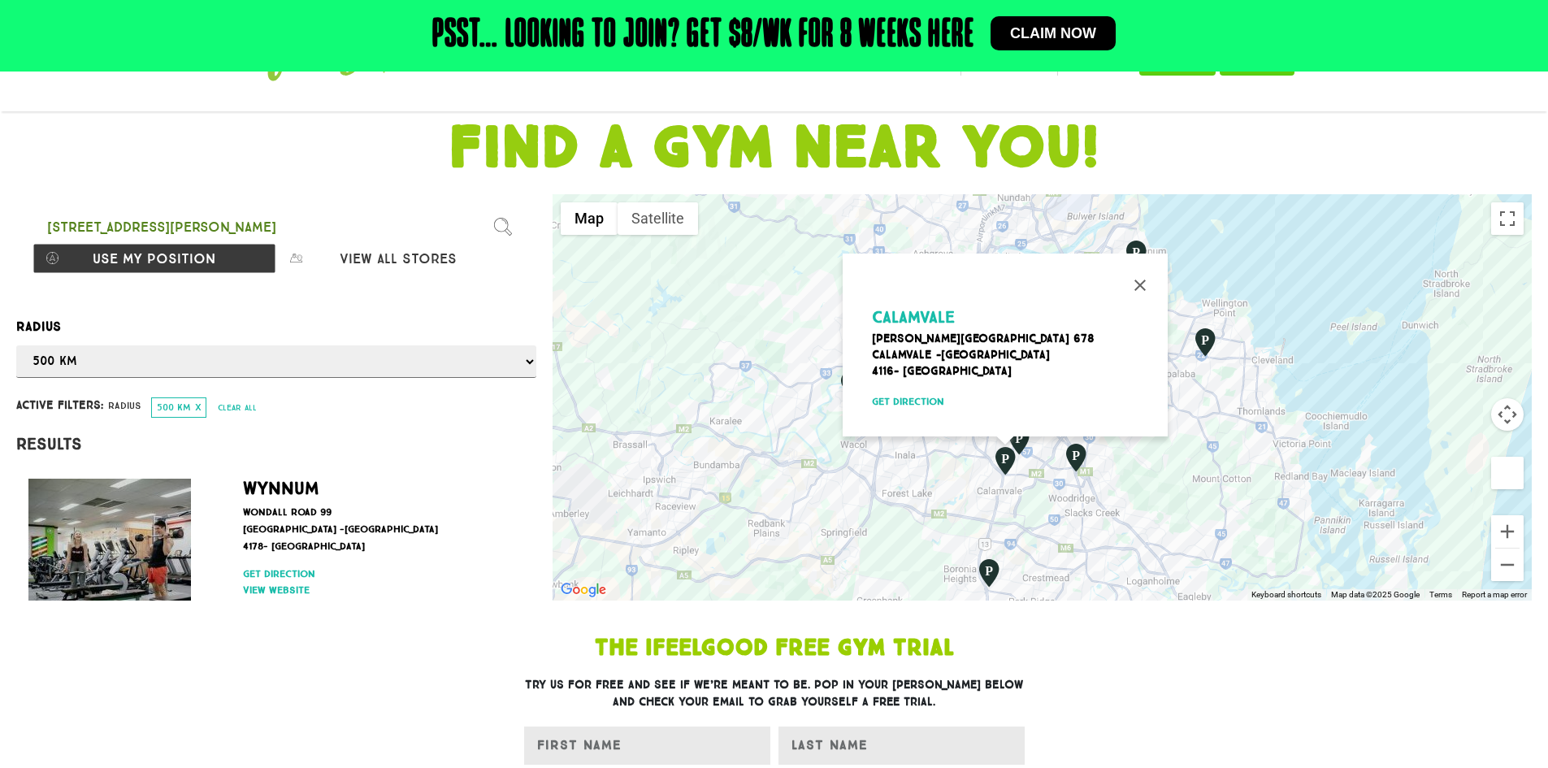
click at [800, 483] on div "Calamvale [PERSON_NAME][STREET_ADDRESS] Get direction" at bounding box center [1042, 397] width 979 height 406
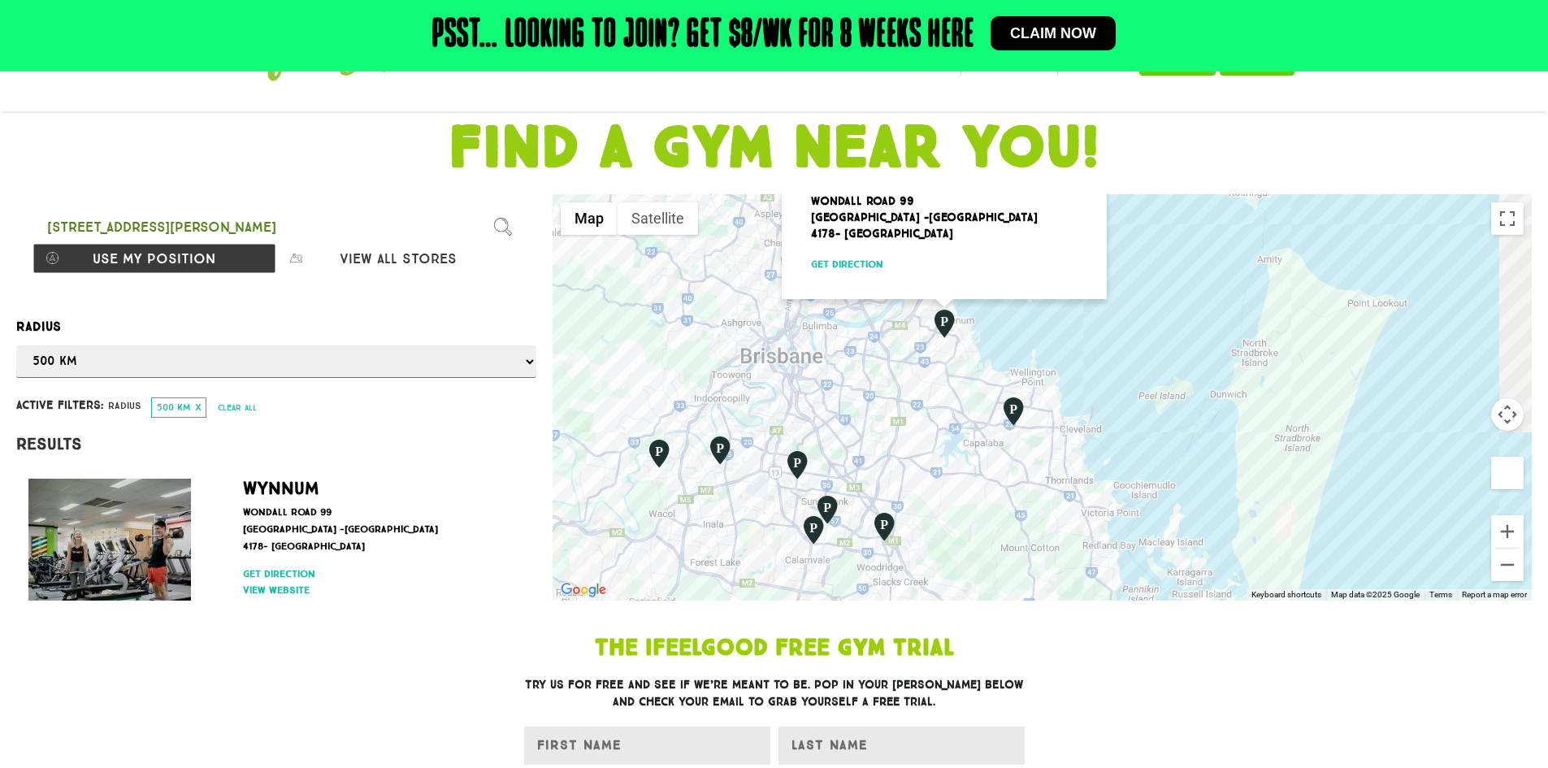
drag, startPoint x: 982, startPoint y: 413, endPoint x: 780, endPoint y: 343, distance: 213.3
click at [780, 343] on div "Wynnum [GEOGRAPHIC_DATA] [STREET_ADDRESS] Get direction" at bounding box center [1042, 397] width 979 height 406
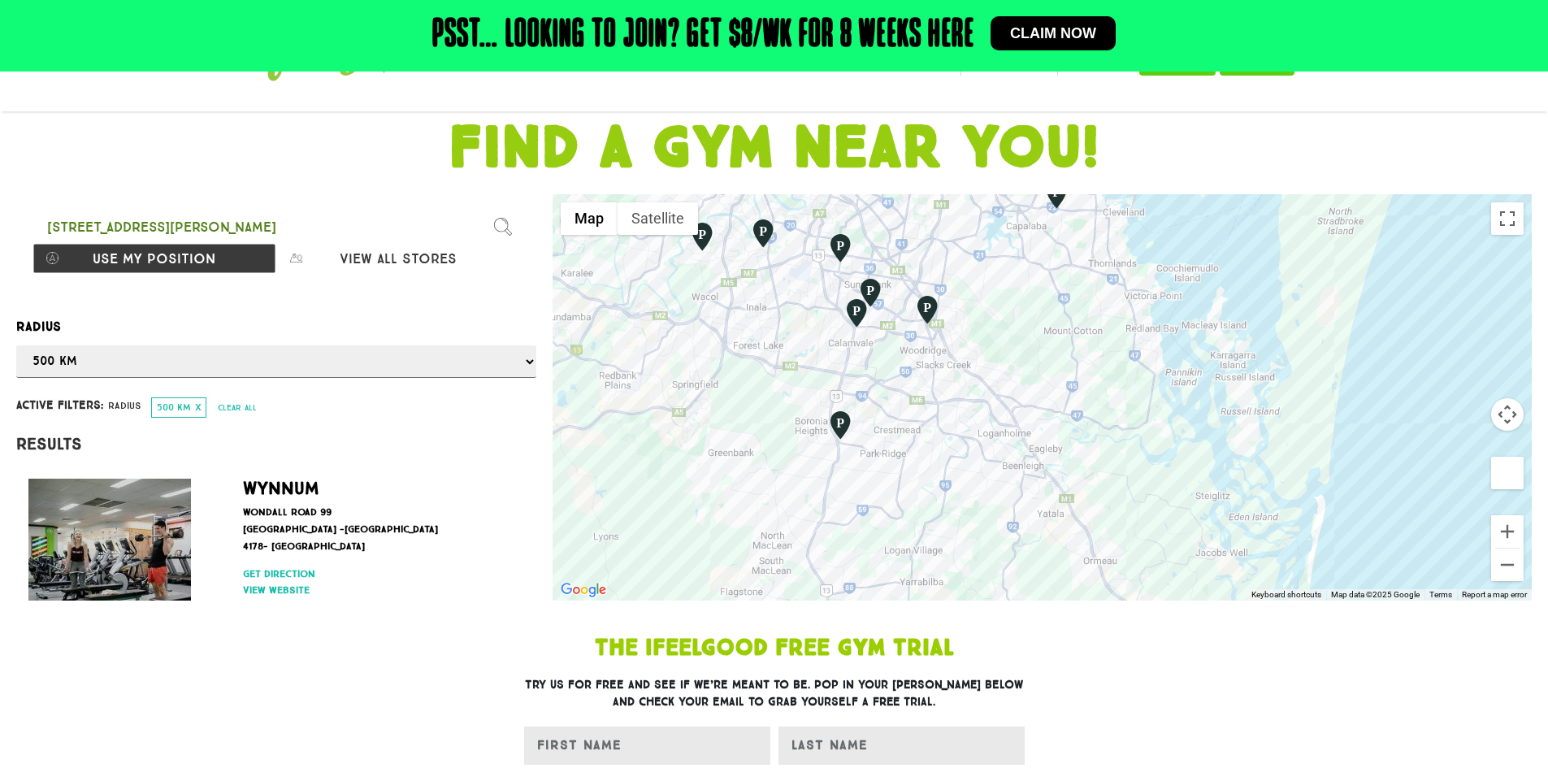
drag, startPoint x: 954, startPoint y: 455, endPoint x: 1034, endPoint y: 307, distance: 168.0
click at [1030, 306] on div "Wynnum [GEOGRAPHIC_DATA] [STREET_ADDRESS] Get direction" at bounding box center [1042, 397] width 979 height 406
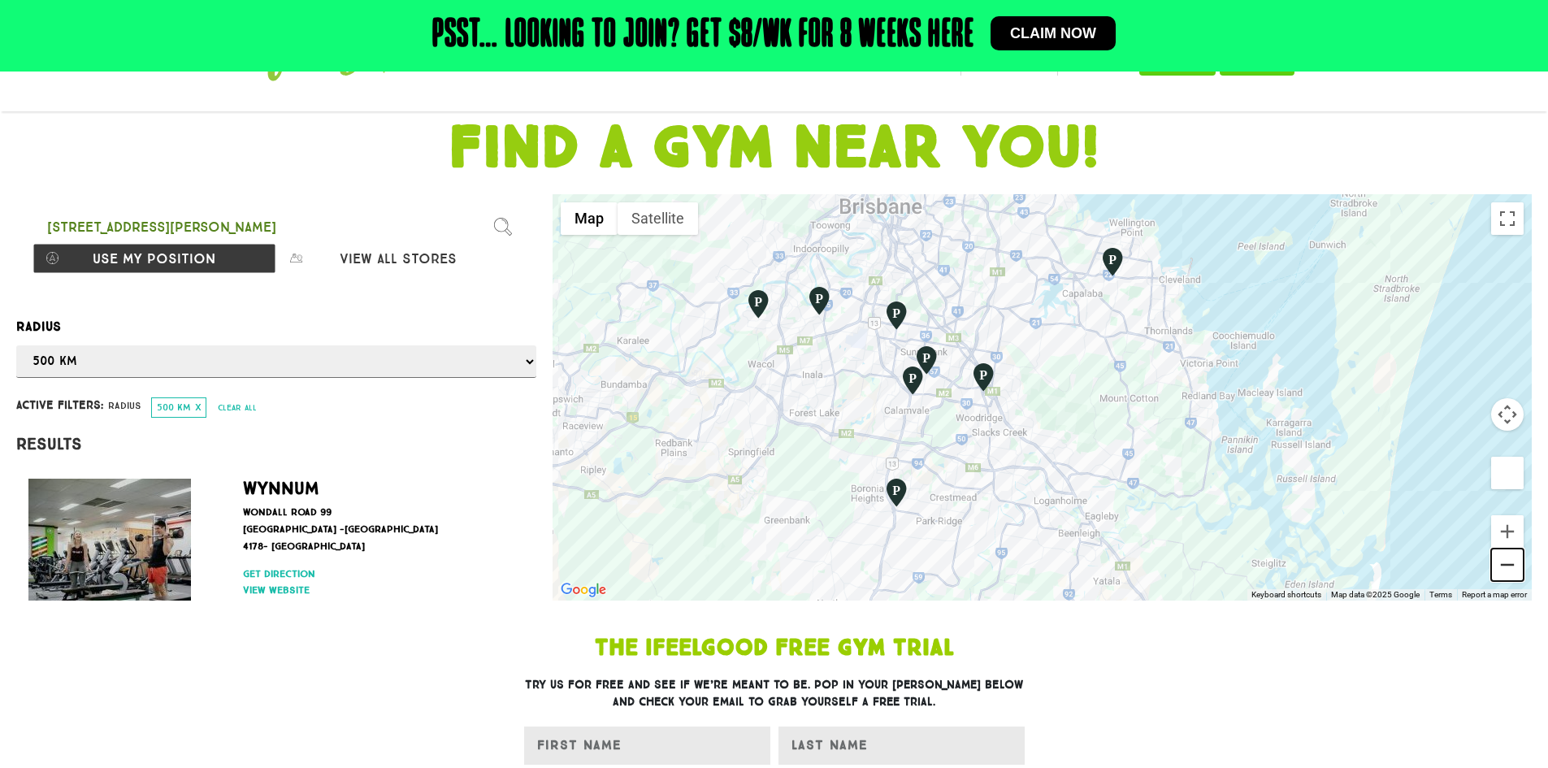
click at [1512, 566] on button "Zoom out" at bounding box center [1507, 565] width 33 height 33
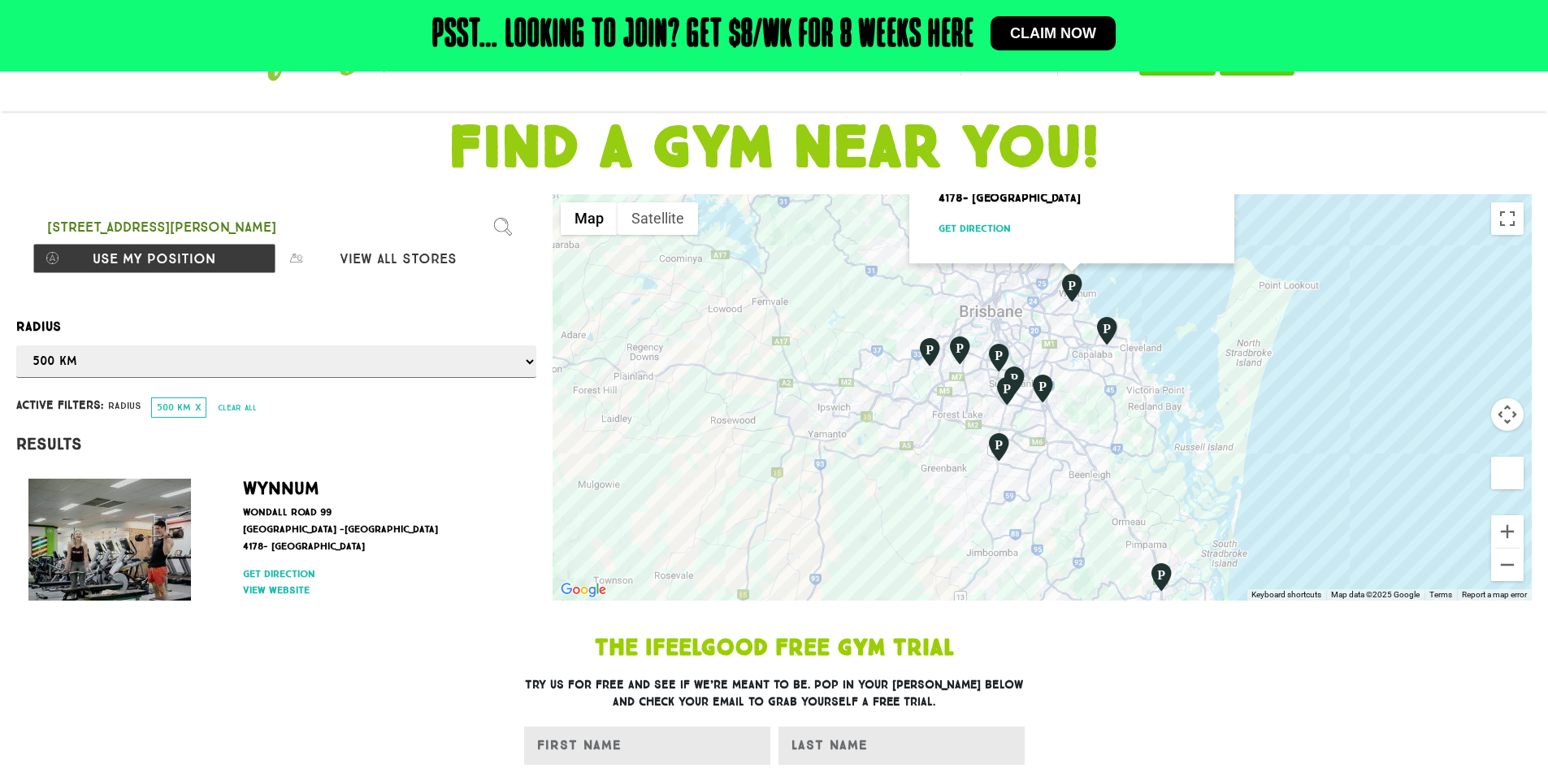
drag, startPoint x: 1134, startPoint y: 393, endPoint x: 1126, endPoint y: 406, distance: 14.9
click at [1170, 396] on div "Wynnum [GEOGRAPHIC_DATA] [STREET_ADDRESS] Get direction" at bounding box center [1042, 397] width 979 height 406
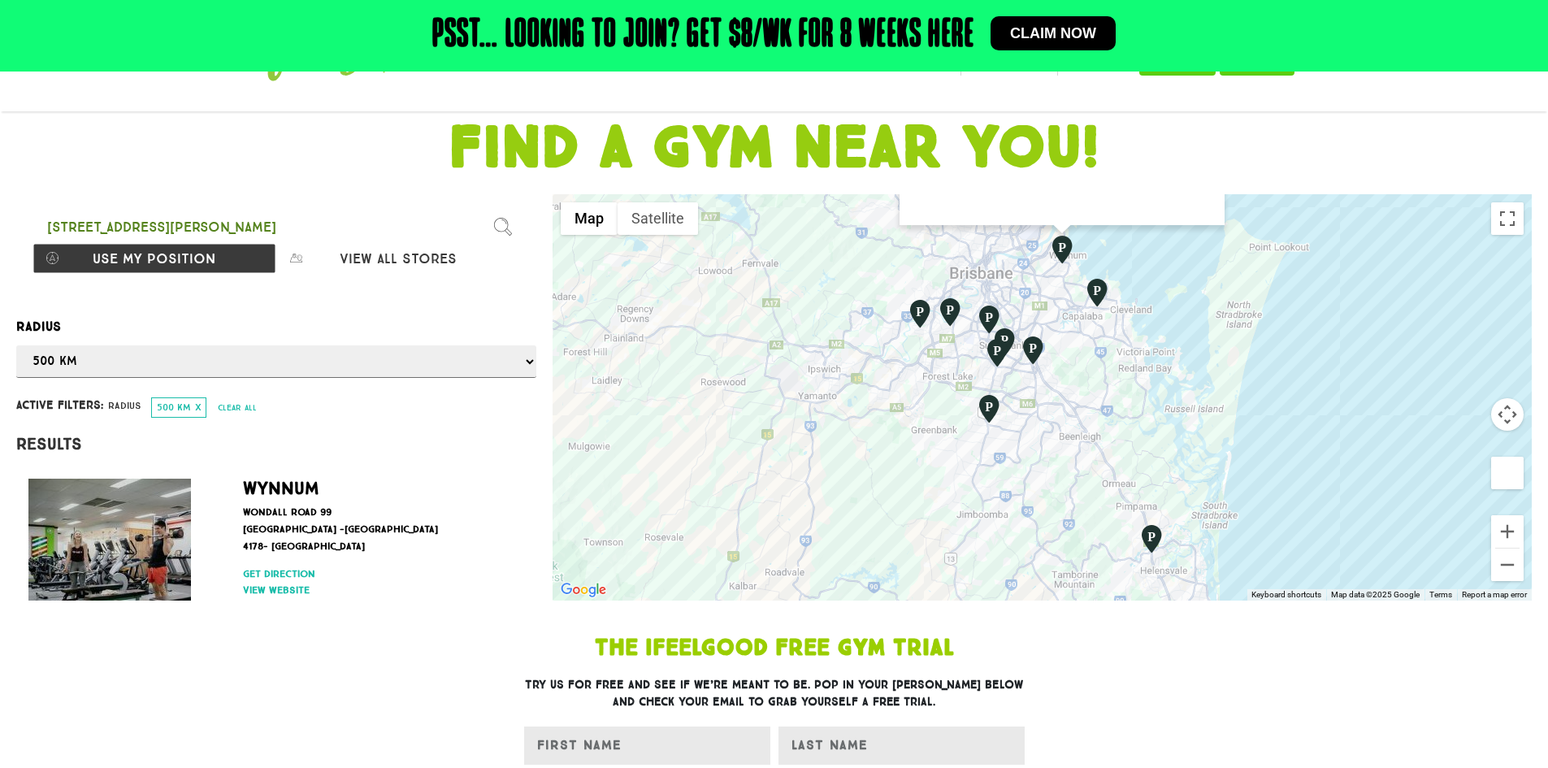
drag, startPoint x: 1348, startPoint y: 450, endPoint x: 1308, endPoint y: 432, distance: 44.0
click at [1308, 432] on div "Wynnum [GEOGRAPHIC_DATA] [STREET_ADDRESS] Get direction" at bounding box center [1042, 397] width 979 height 406
click at [1504, 532] on button "Zoom in" at bounding box center [1507, 531] width 33 height 33
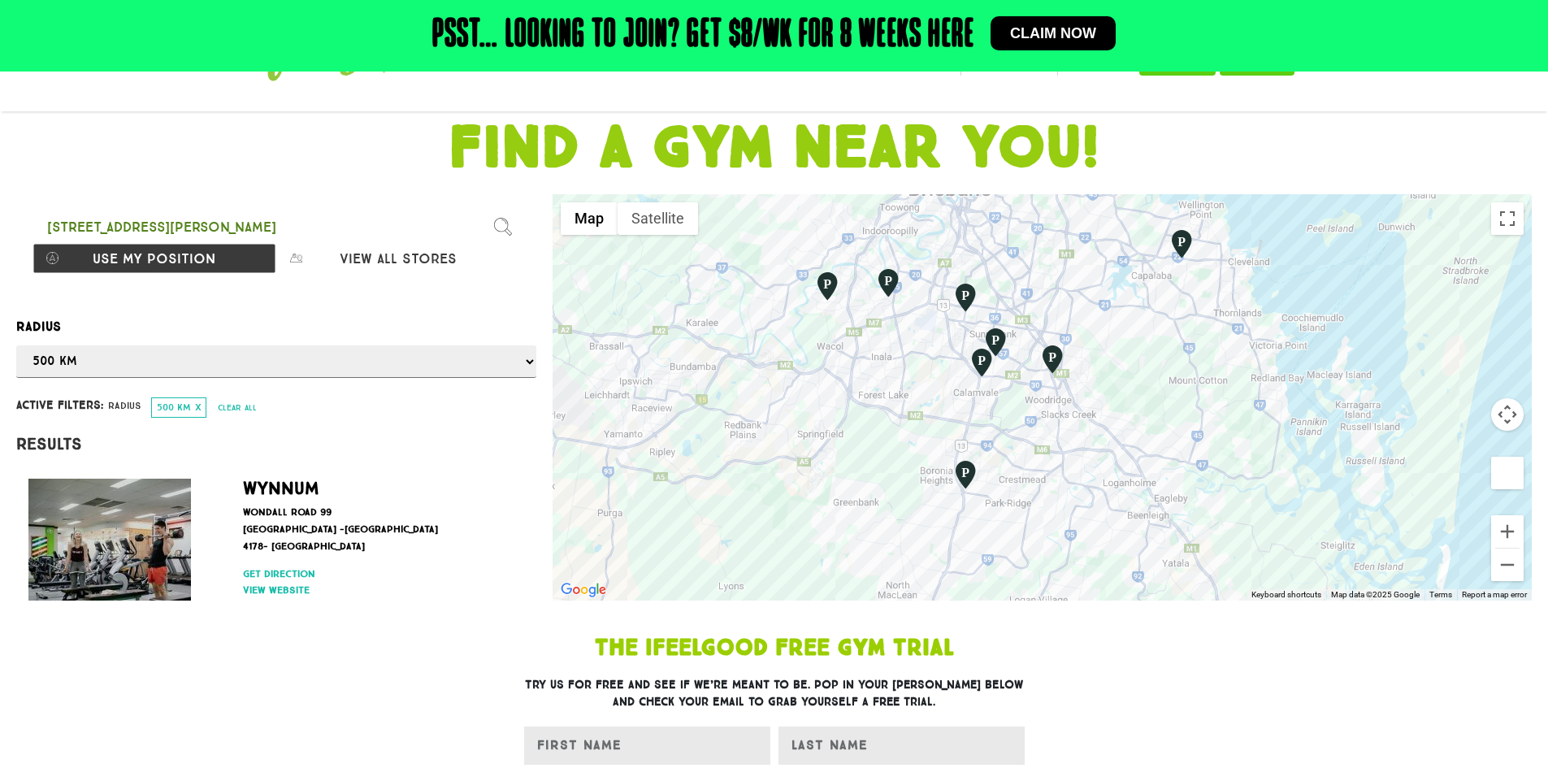
drag, startPoint x: 1287, startPoint y: 420, endPoint x: 1345, endPoint y: 537, distance: 130.5
click at [1347, 533] on div "Wynnum [GEOGRAPHIC_DATA] [STREET_ADDRESS] Get direction" at bounding box center [1042, 397] width 979 height 406
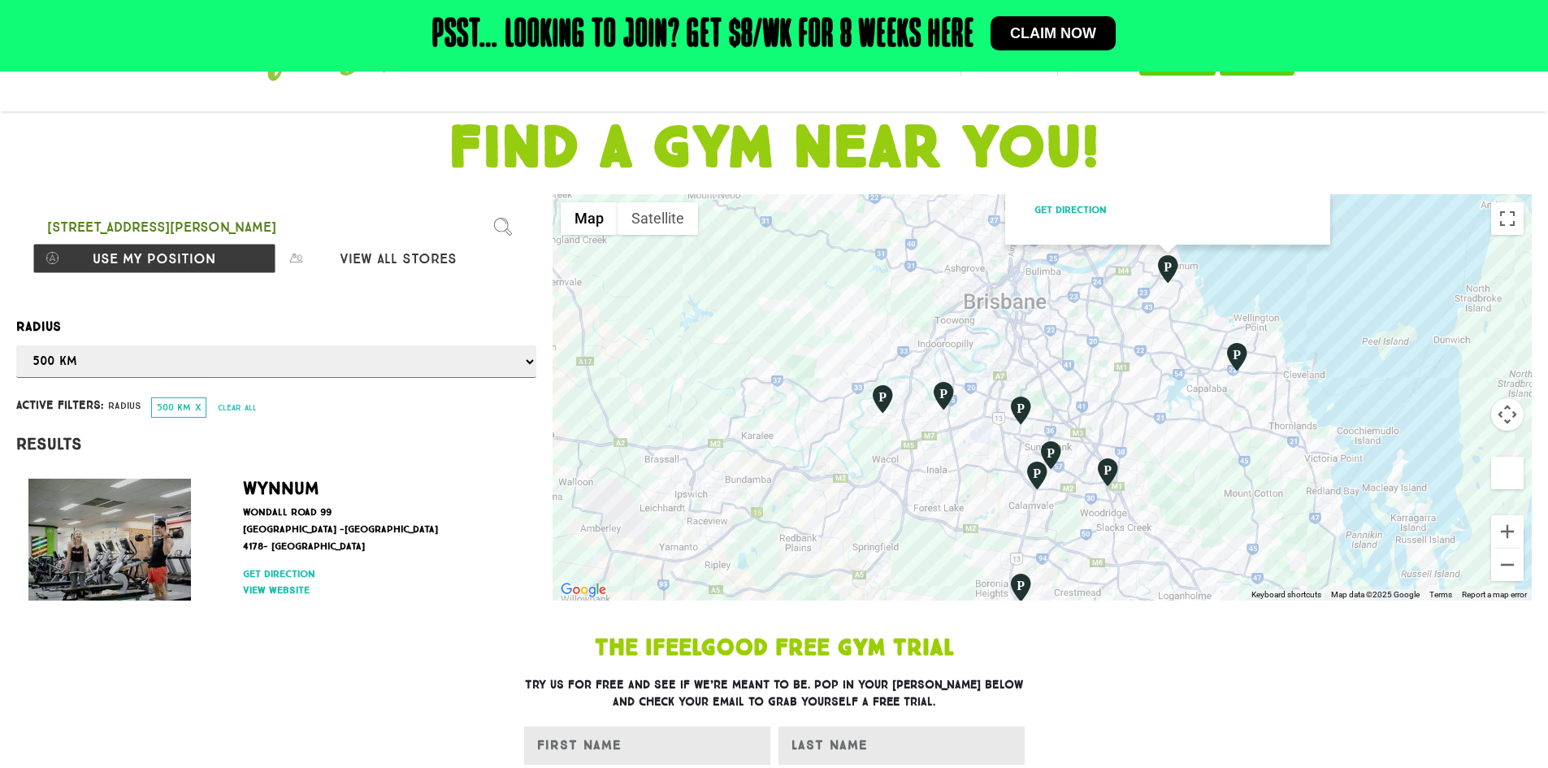
drag, startPoint x: 1228, startPoint y: 454, endPoint x: 1240, endPoint y: 208, distance: 246.5
click at [1240, 208] on div "Wynnum [GEOGRAPHIC_DATA] [STREET_ADDRESS] Get direction" at bounding box center [1042, 397] width 979 height 406
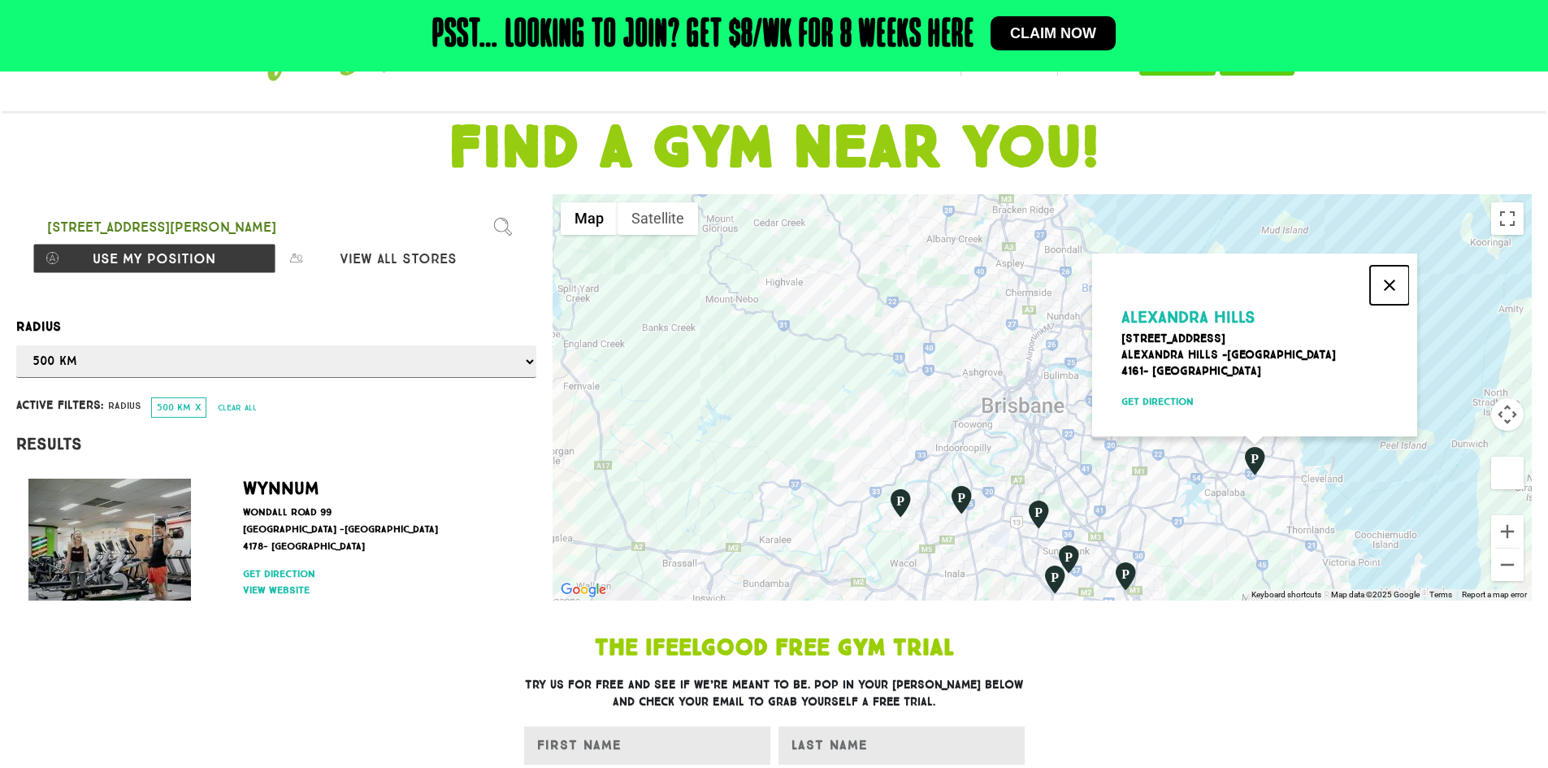
click at [1385, 275] on button "Close" at bounding box center [1389, 285] width 39 height 39
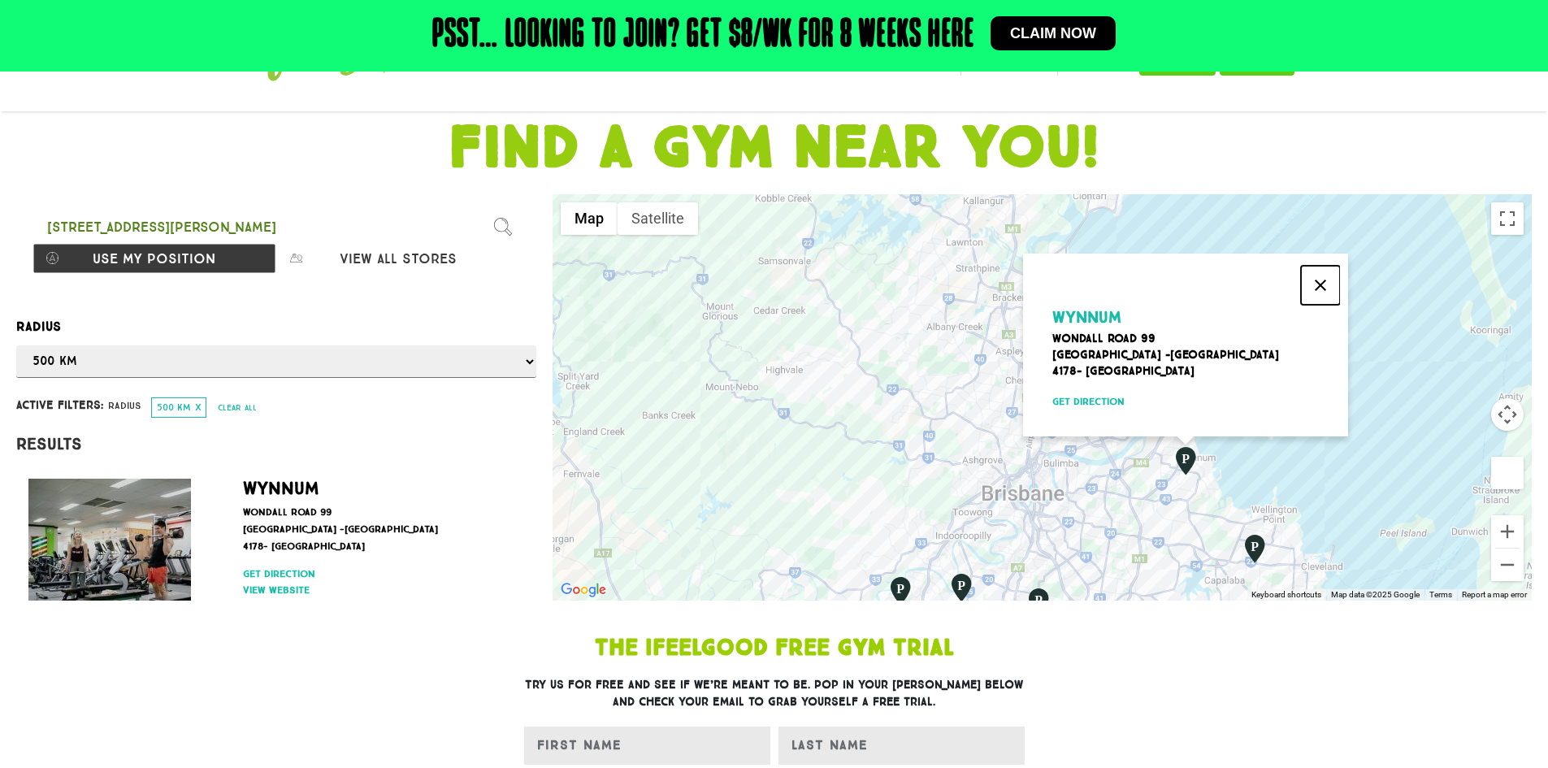
click at [1321, 273] on button "Close" at bounding box center [1320, 285] width 39 height 39
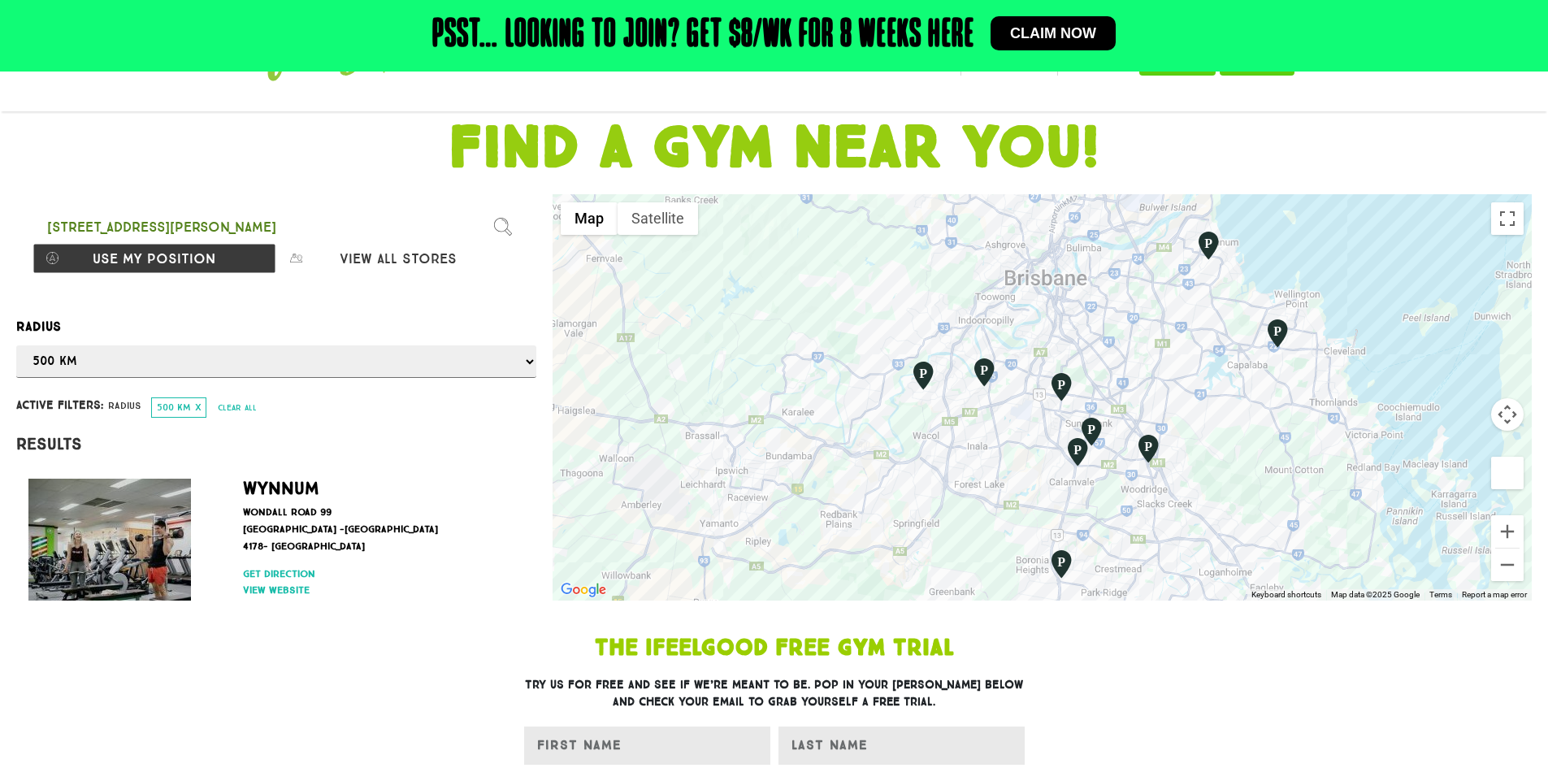
drag, startPoint x: 1100, startPoint y: 440, endPoint x: 1123, endPoint y: 228, distance: 214.1
click at [1123, 228] on div at bounding box center [1042, 397] width 979 height 406
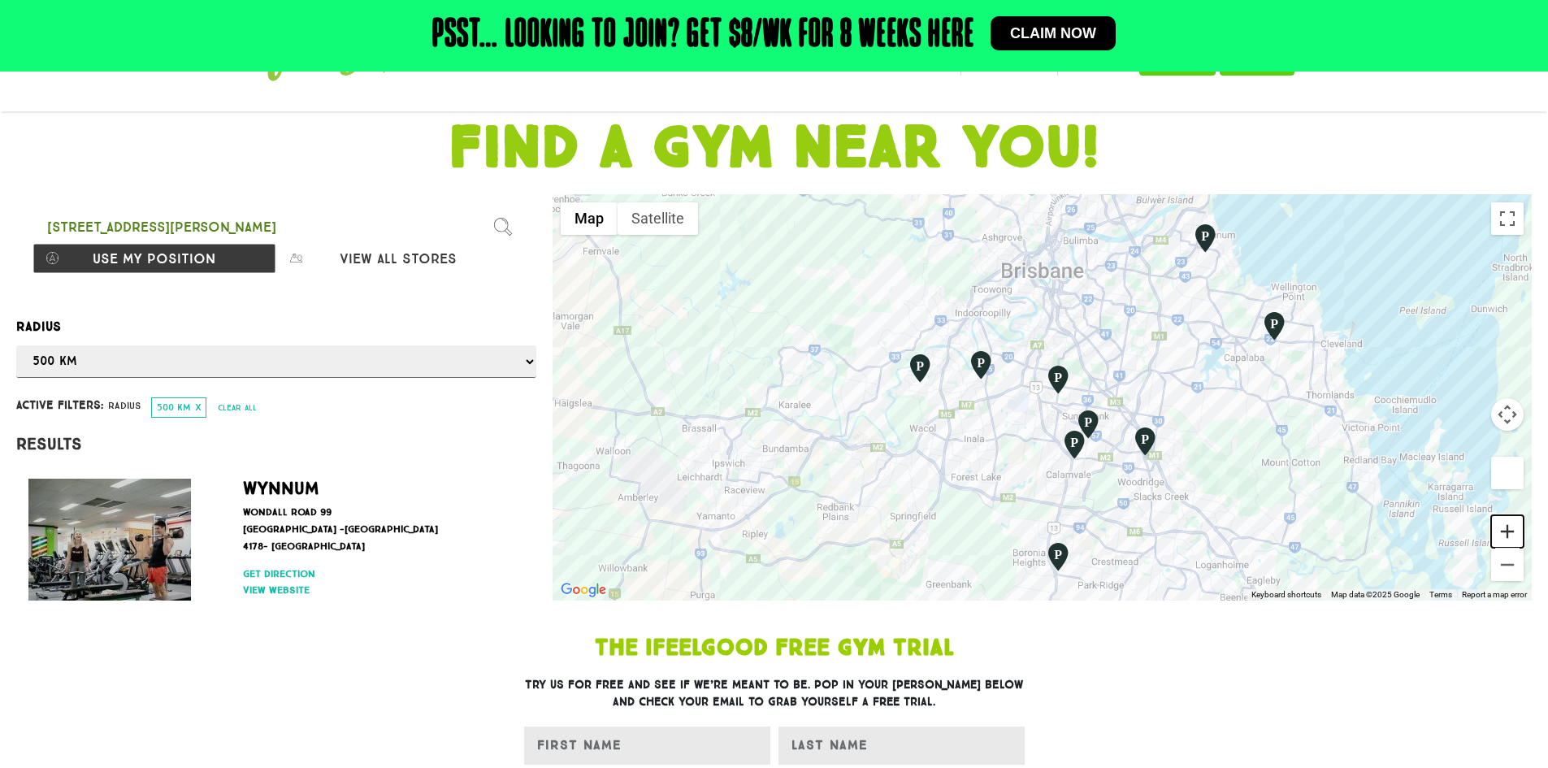
click at [1513, 523] on button "Zoom in" at bounding box center [1507, 531] width 33 height 33
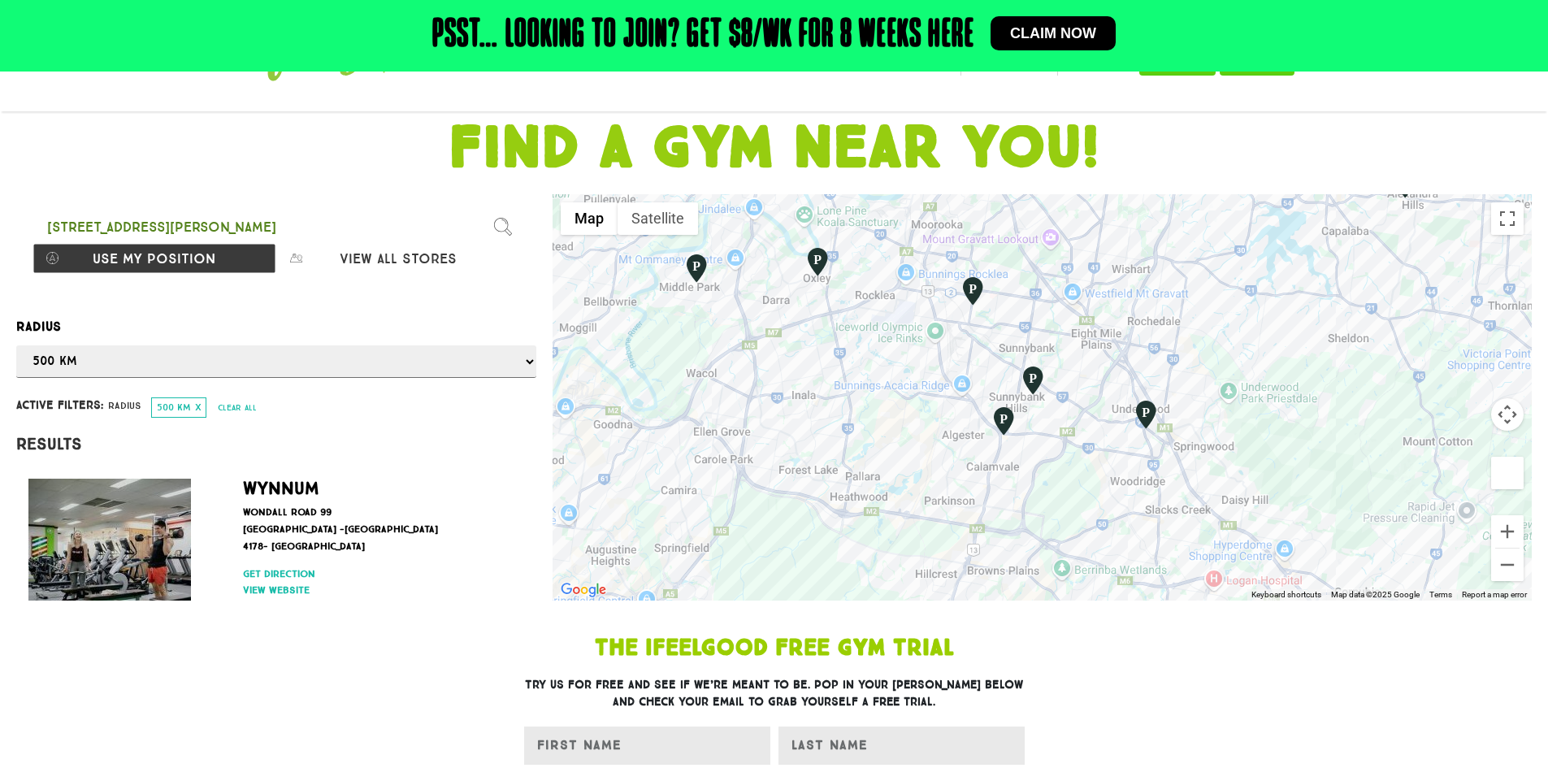
drag, startPoint x: 1187, startPoint y: 355, endPoint x: 1103, endPoint y: 293, distance: 104.7
click at [1103, 293] on div at bounding box center [1042, 397] width 979 height 406
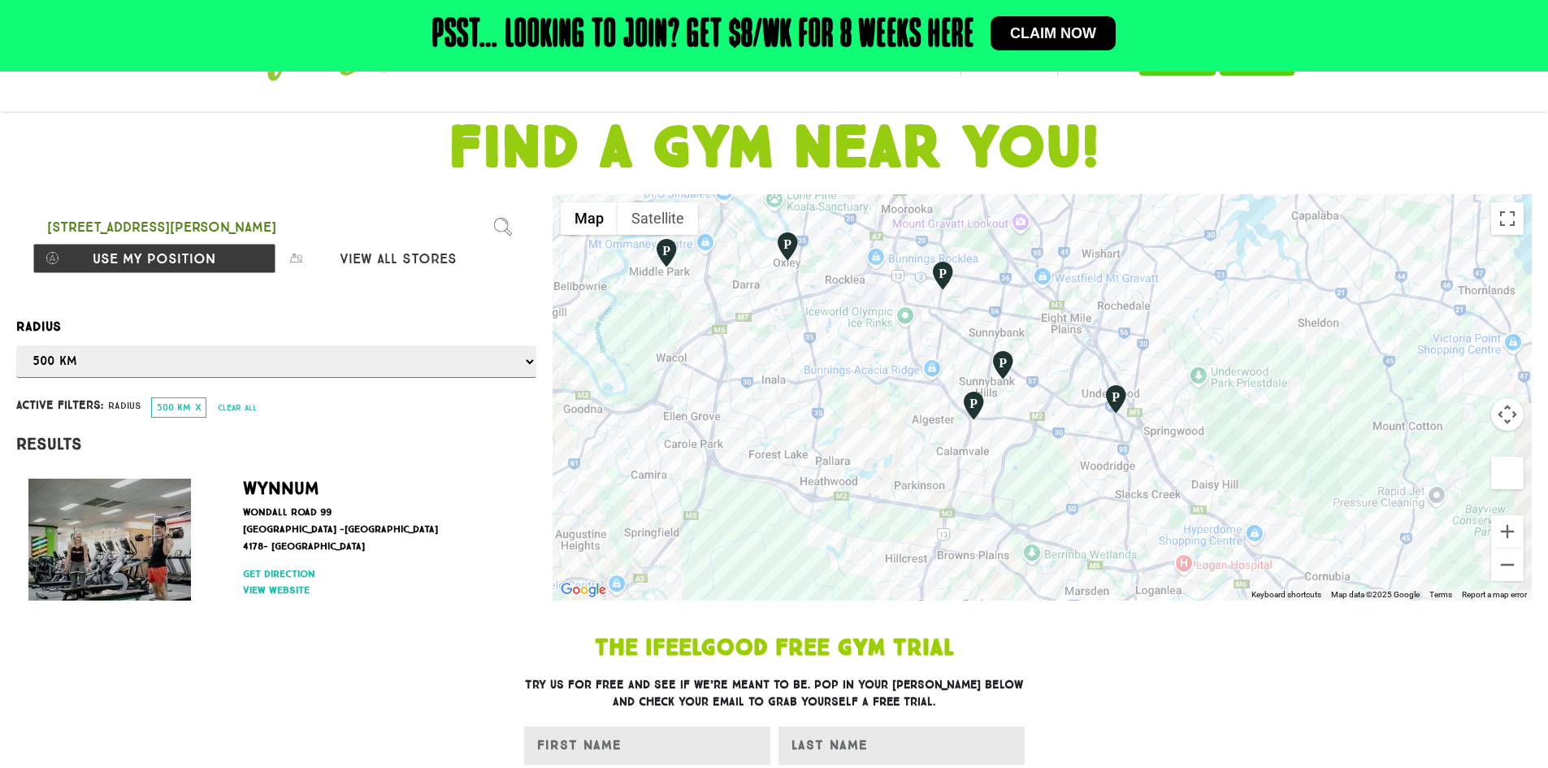
click at [1166, 295] on div at bounding box center [1042, 397] width 979 height 406
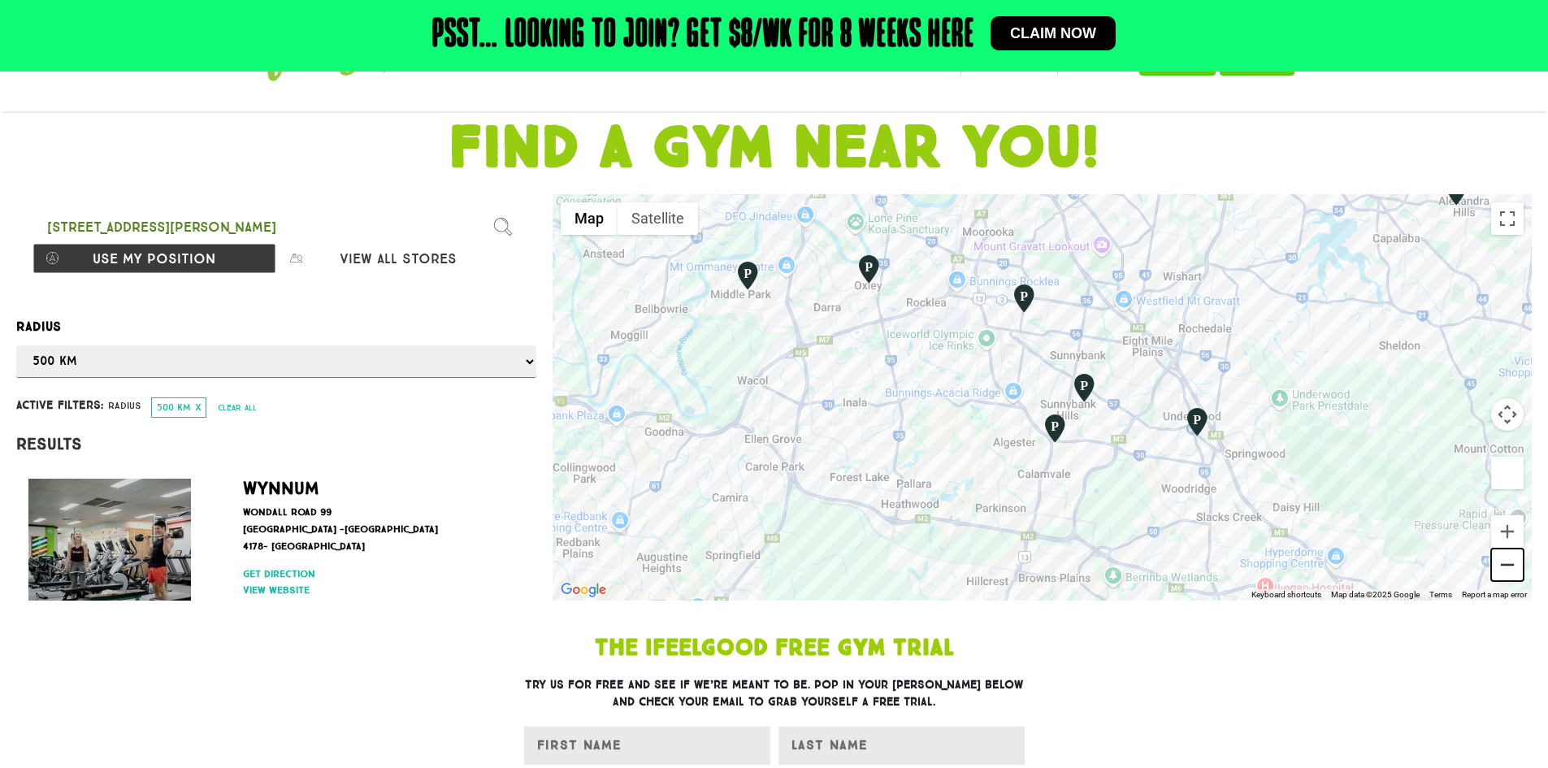
click at [1493, 569] on button "Zoom out" at bounding box center [1507, 565] width 33 height 33
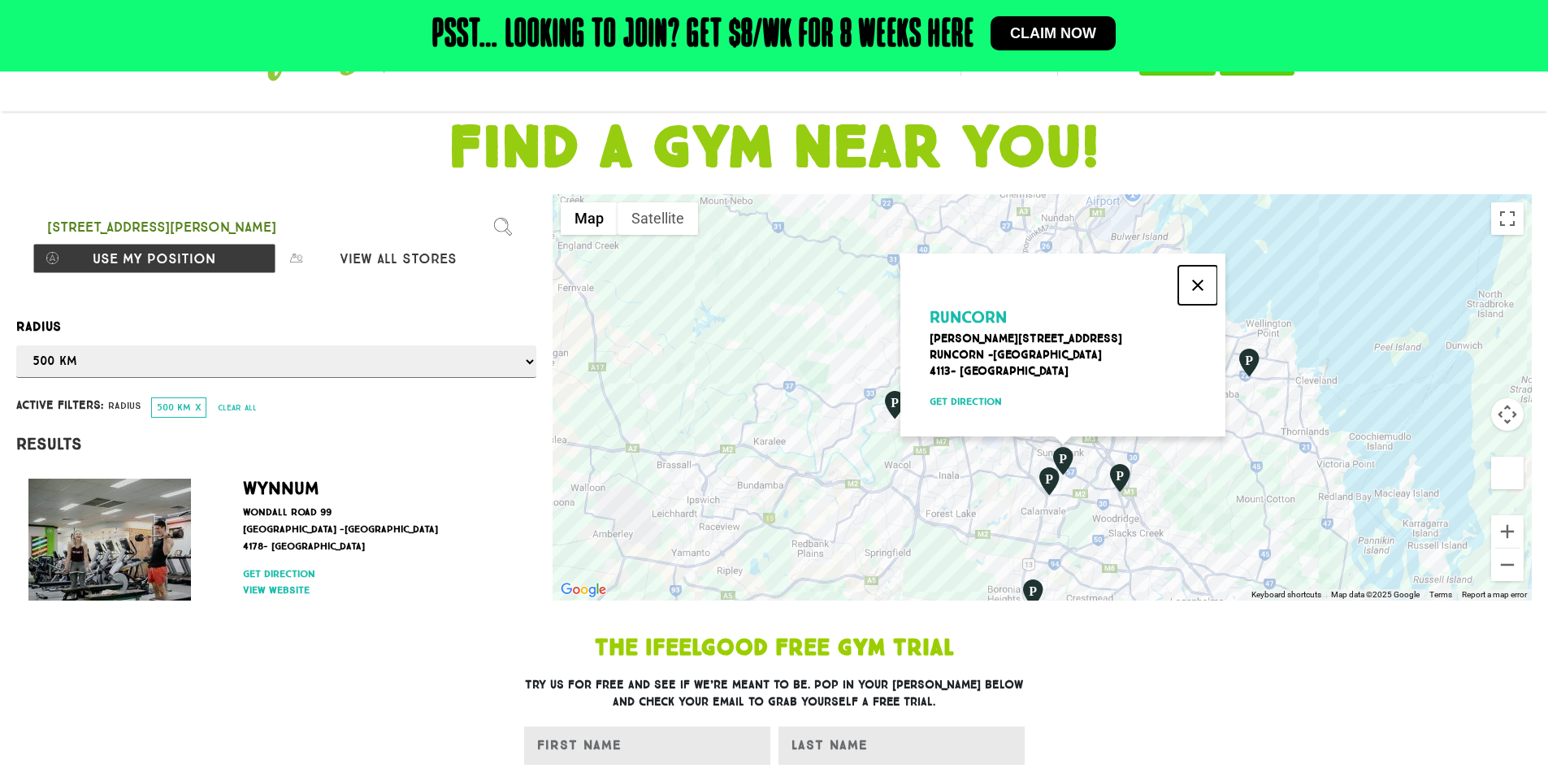
click at [1191, 266] on button "Close" at bounding box center [1197, 285] width 39 height 39
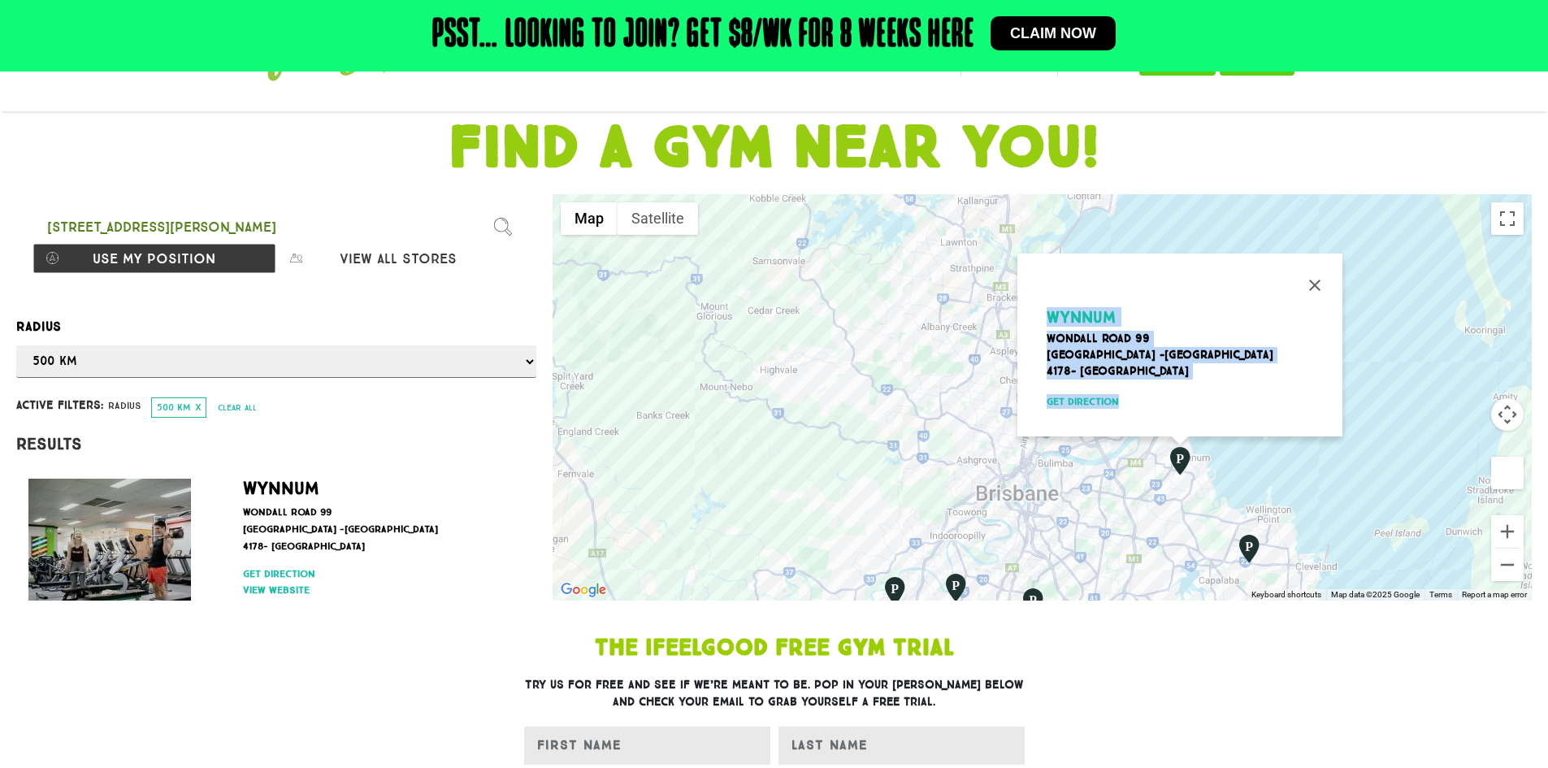
drag, startPoint x: 1161, startPoint y: 393, endPoint x: 1300, endPoint y: 251, distance: 198.3
click at [1299, 254] on div "Wynnum [GEOGRAPHIC_DATA] [STREET_ADDRESS] Get direction" at bounding box center [1179, 345] width 325 height 183
click at [1317, 278] on button "Close" at bounding box center [1314, 285] width 39 height 39
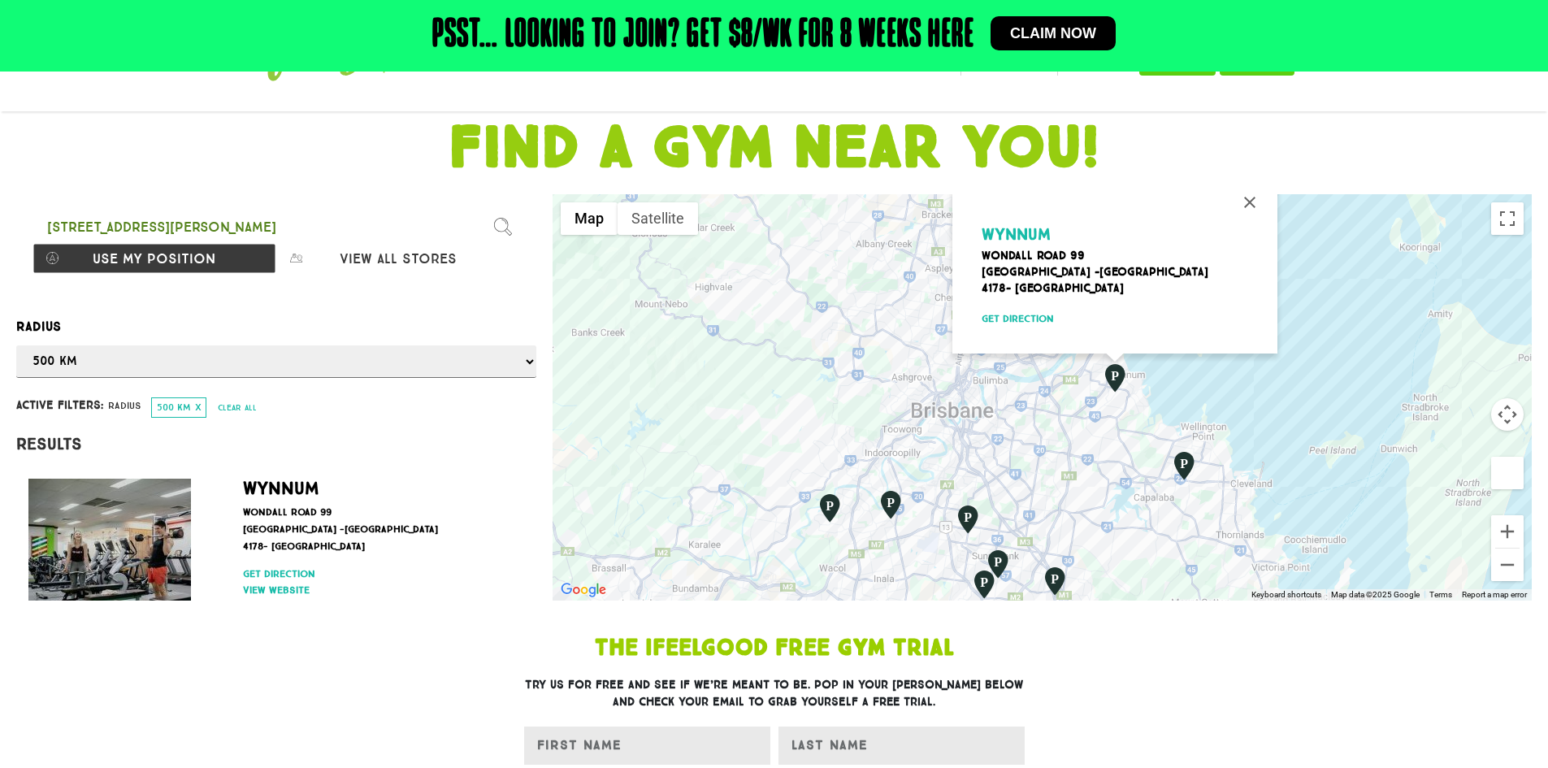
drag, startPoint x: 1100, startPoint y: 460, endPoint x: 1046, endPoint y: 418, distance: 68.9
click at [1046, 418] on div "Wynnum [GEOGRAPHIC_DATA] [STREET_ADDRESS] Get direction" at bounding box center [1042, 397] width 979 height 406
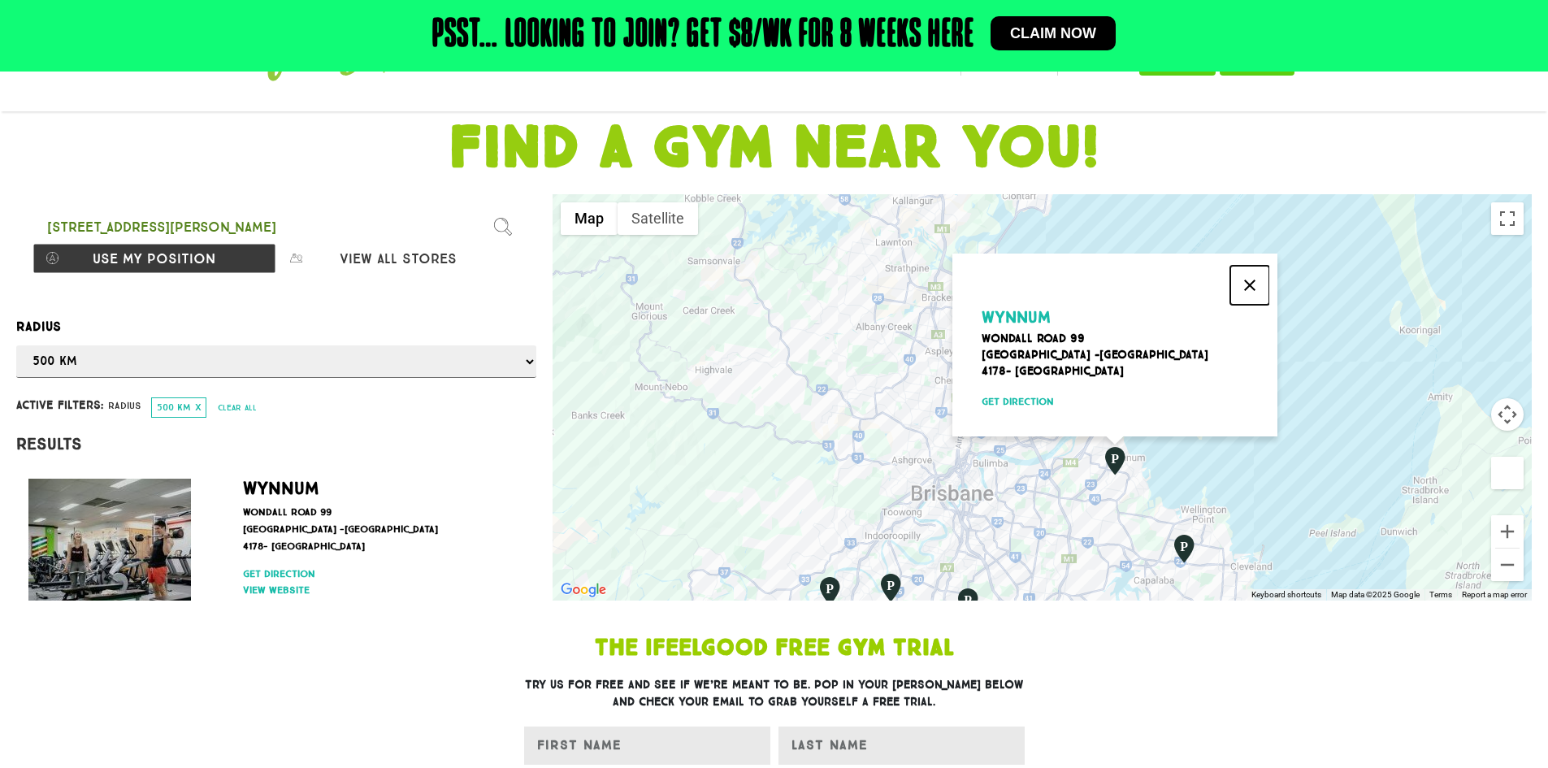
click at [1255, 283] on button "Close" at bounding box center [1249, 285] width 39 height 39
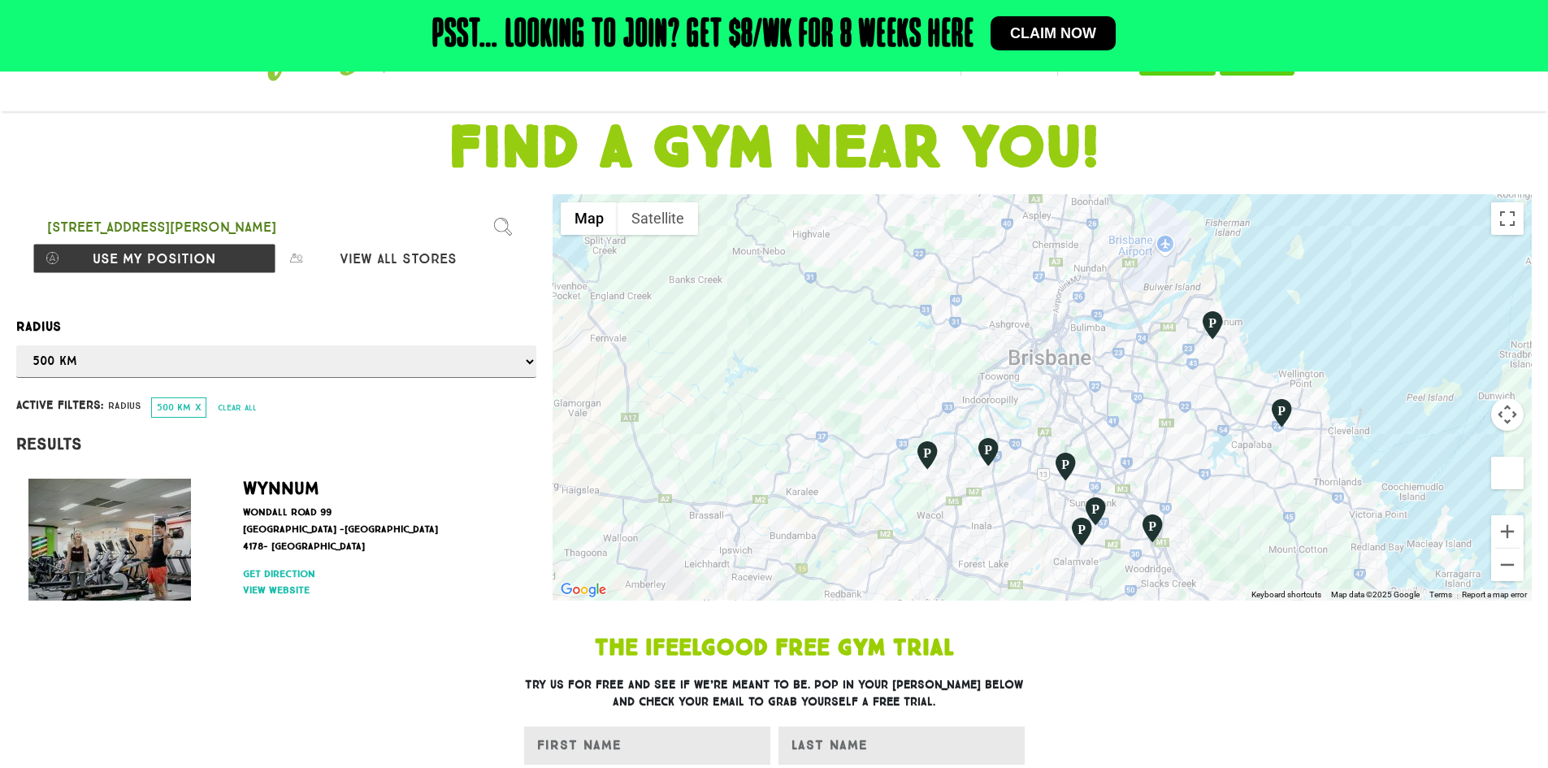
drag, startPoint x: 1039, startPoint y: 456, endPoint x: 1085, endPoint y: 297, distance: 165.9
click at [1085, 297] on div at bounding box center [1042, 397] width 979 height 406
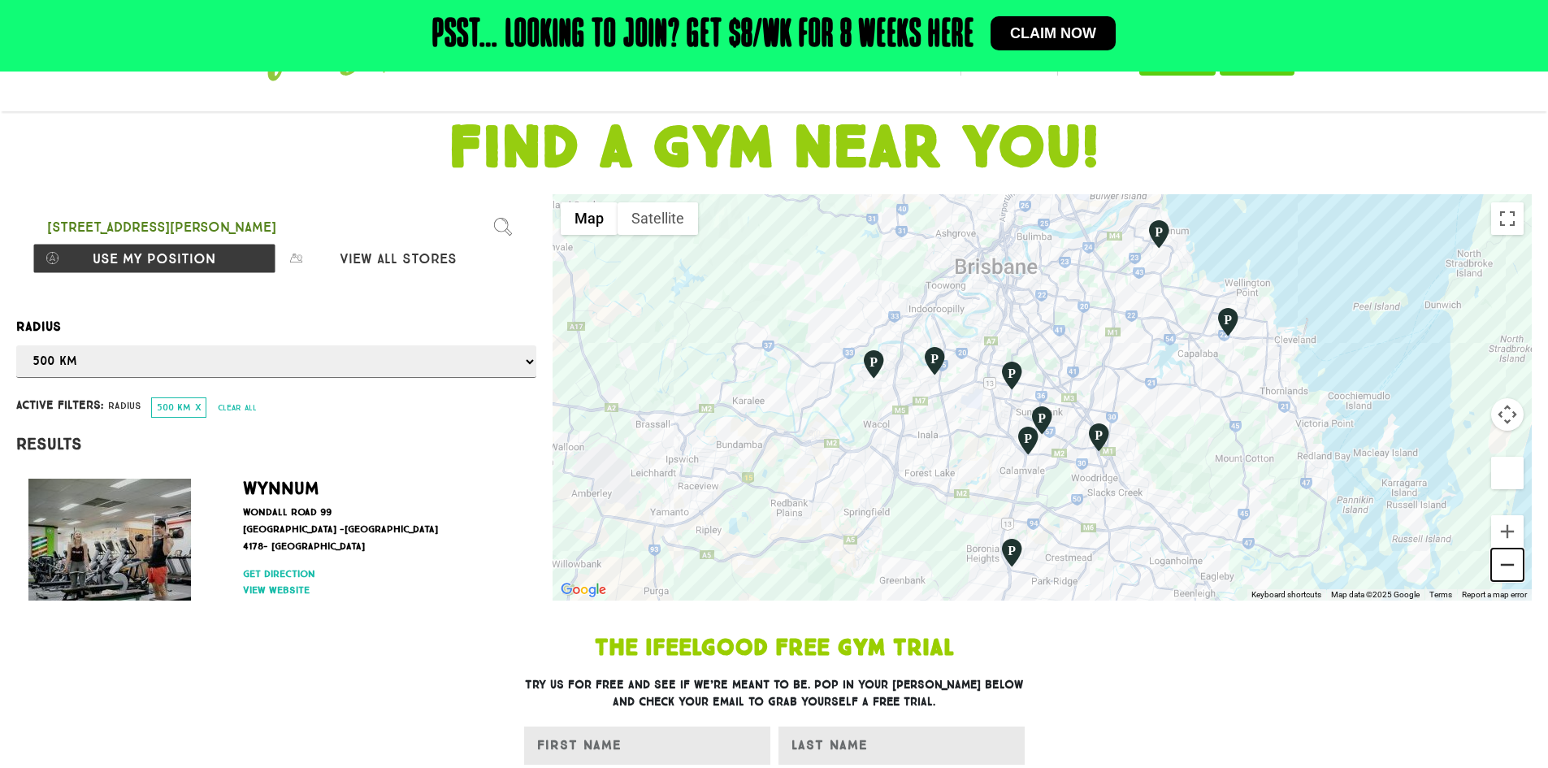
click at [1505, 558] on button "Zoom out" at bounding box center [1507, 565] width 33 height 33
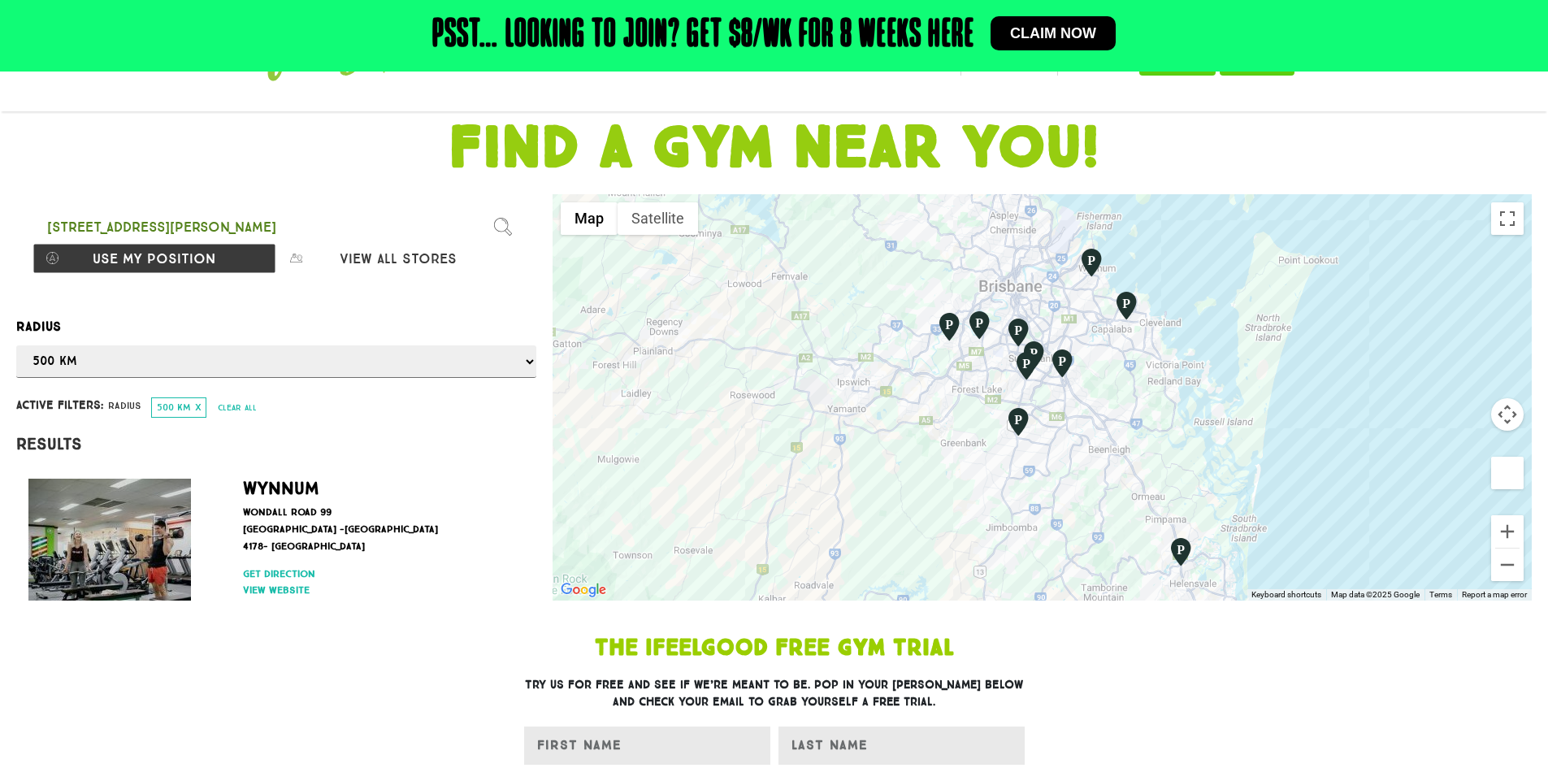
drag, startPoint x: 1164, startPoint y: 474, endPoint x: 1155, endPoint y: 423, distance: 51.2
click at [1155, 423] on div at bounding box center [1042, 397] width 979 height 406
click at [1515, 521] on button "Zoom in" at bounding box center [1507, 531] width 33 height 33
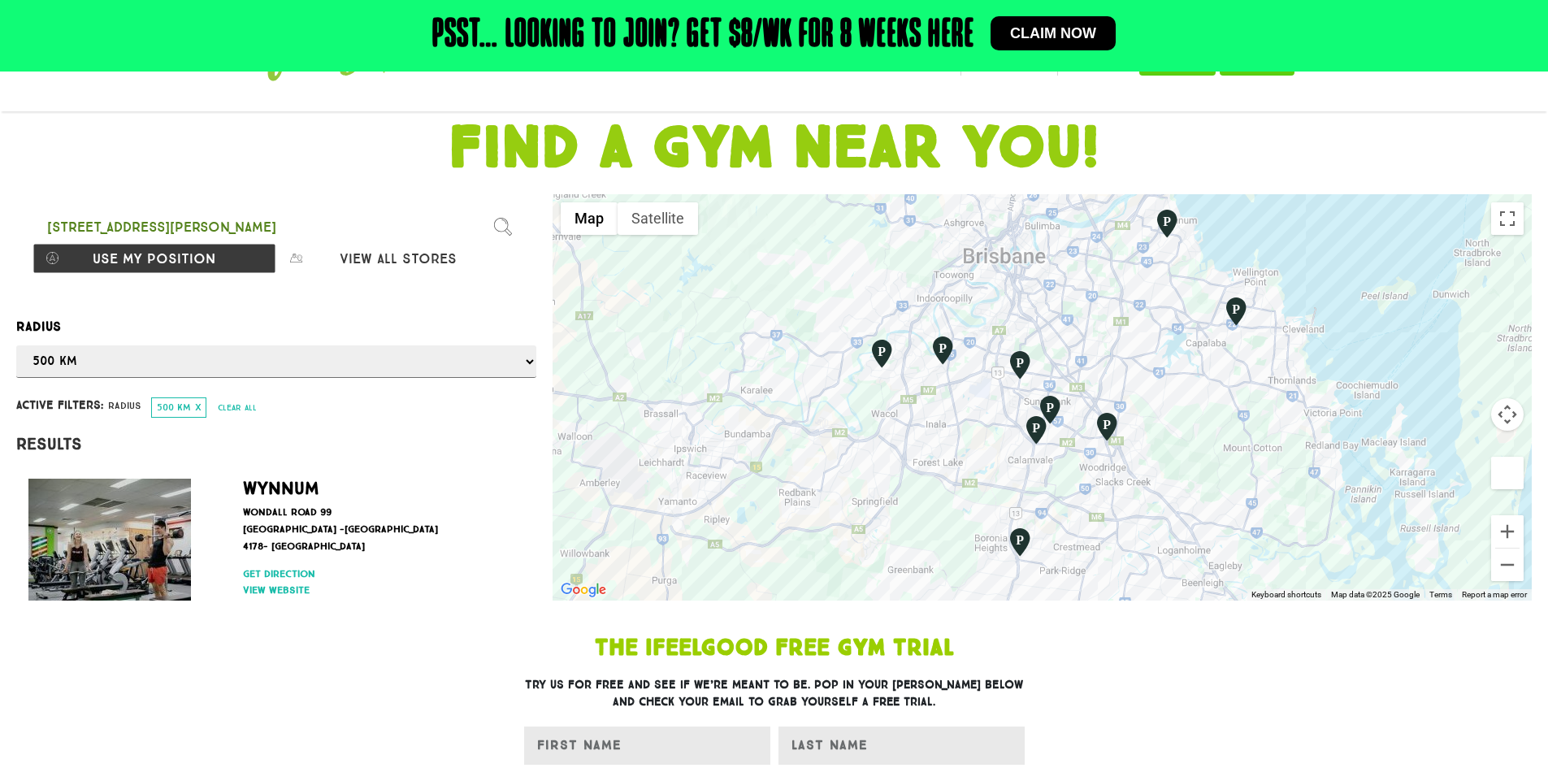
drag, startPoint x: 1273, startPoint y: 403, endPoint x: 1279, endPoint y: 485, distance: 82.3
click at [1277, 485] on div at bounding box center [1042, 397] width 979 height 406
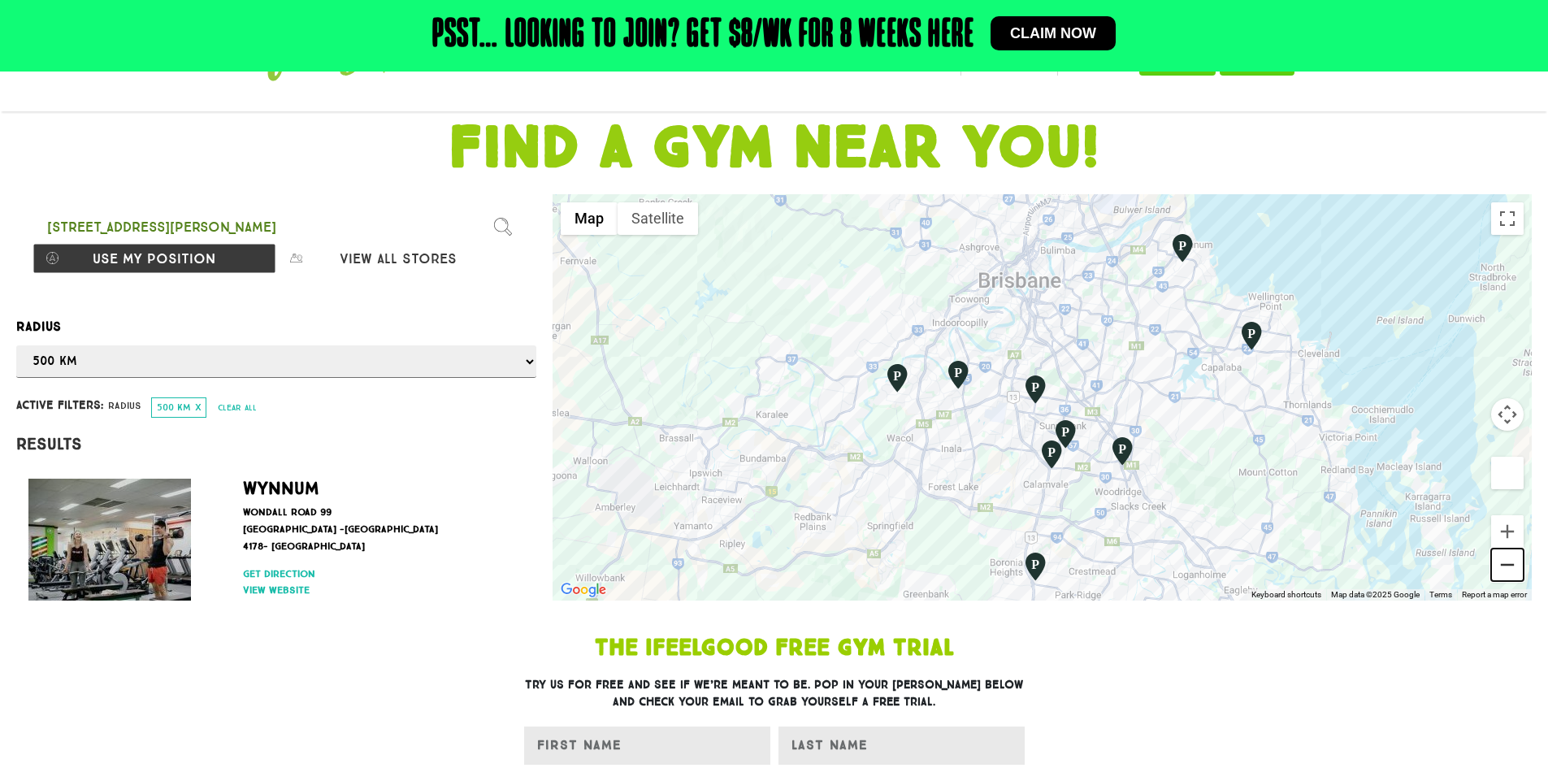
click at [1502, 575] on button "Zoom out" at bounding box center [1507, 565] width 33 height 33
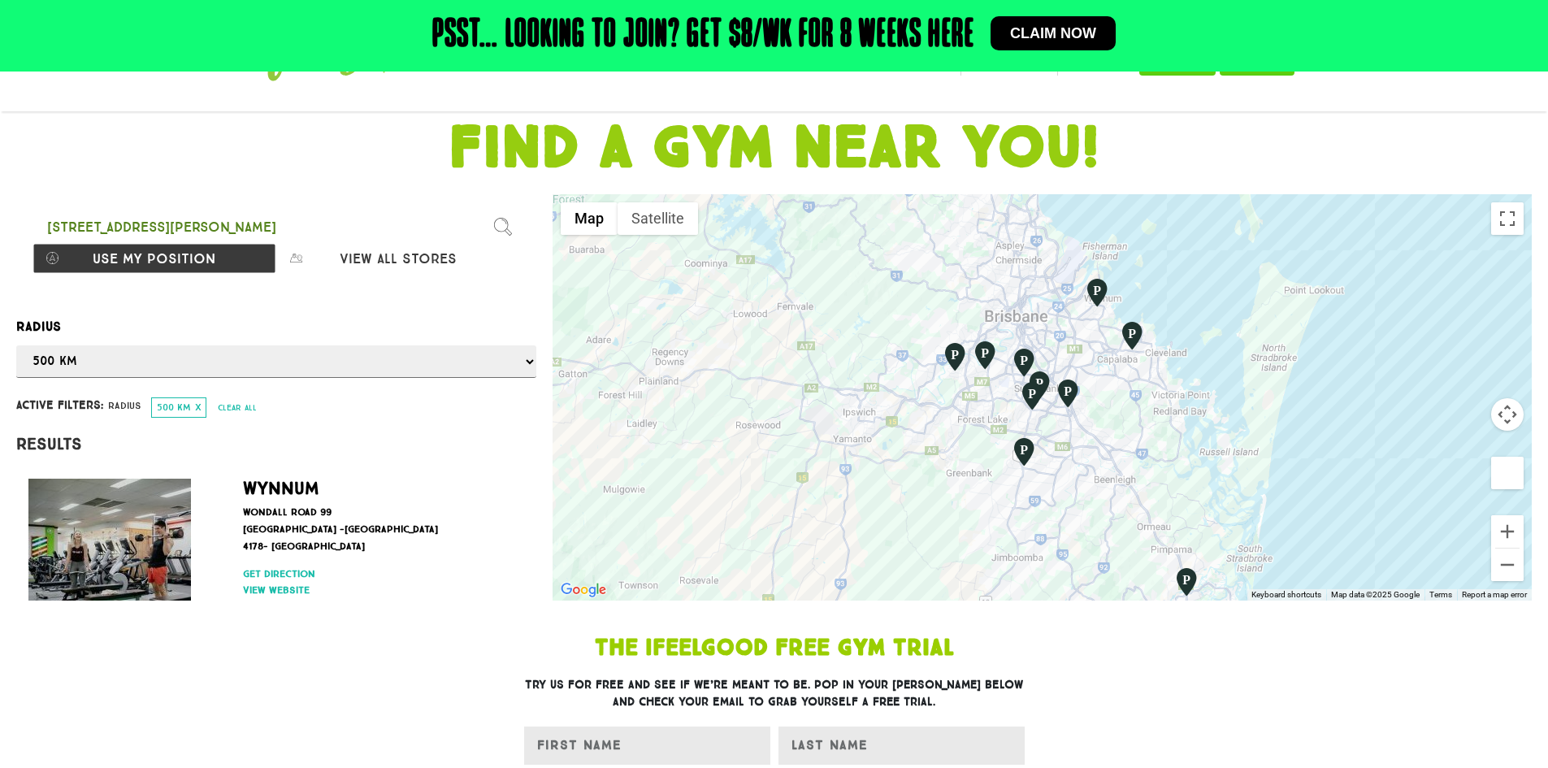
drag, startPoint x: 1263, startPoint y: 483, endPoint x: 1214, endPoint y: 466, distance: 51.4
click at [1217, 466] on div at bounding box center [1042, 397] width 979 height 406
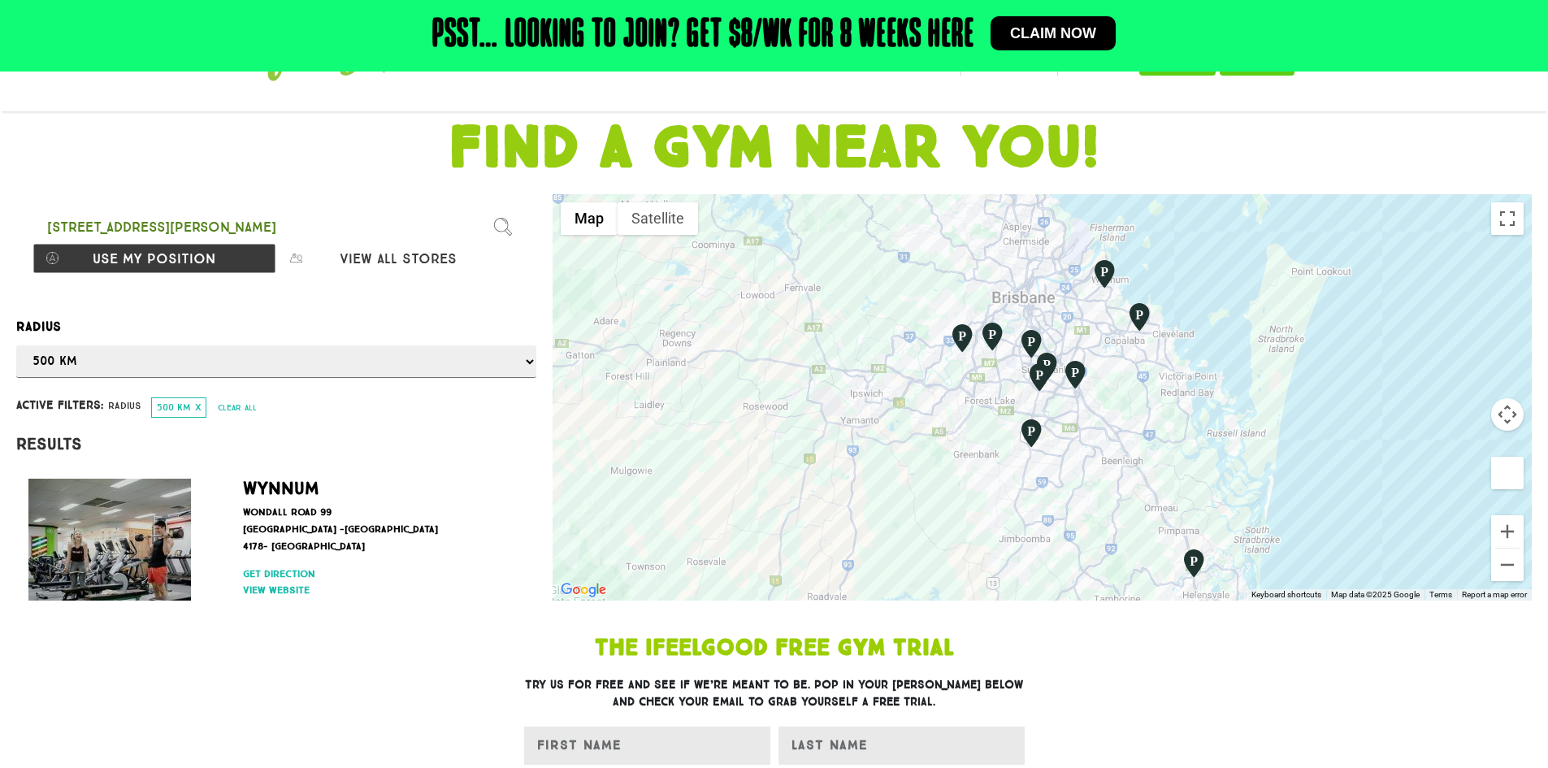
drag, startPoint x: 1214, startPoint y: 466, endPoint x: 1277, endPoint y: 410, distance: 84.0
click at [1285, 419] on div at bounding box center [1042, 397] width 979 height 406
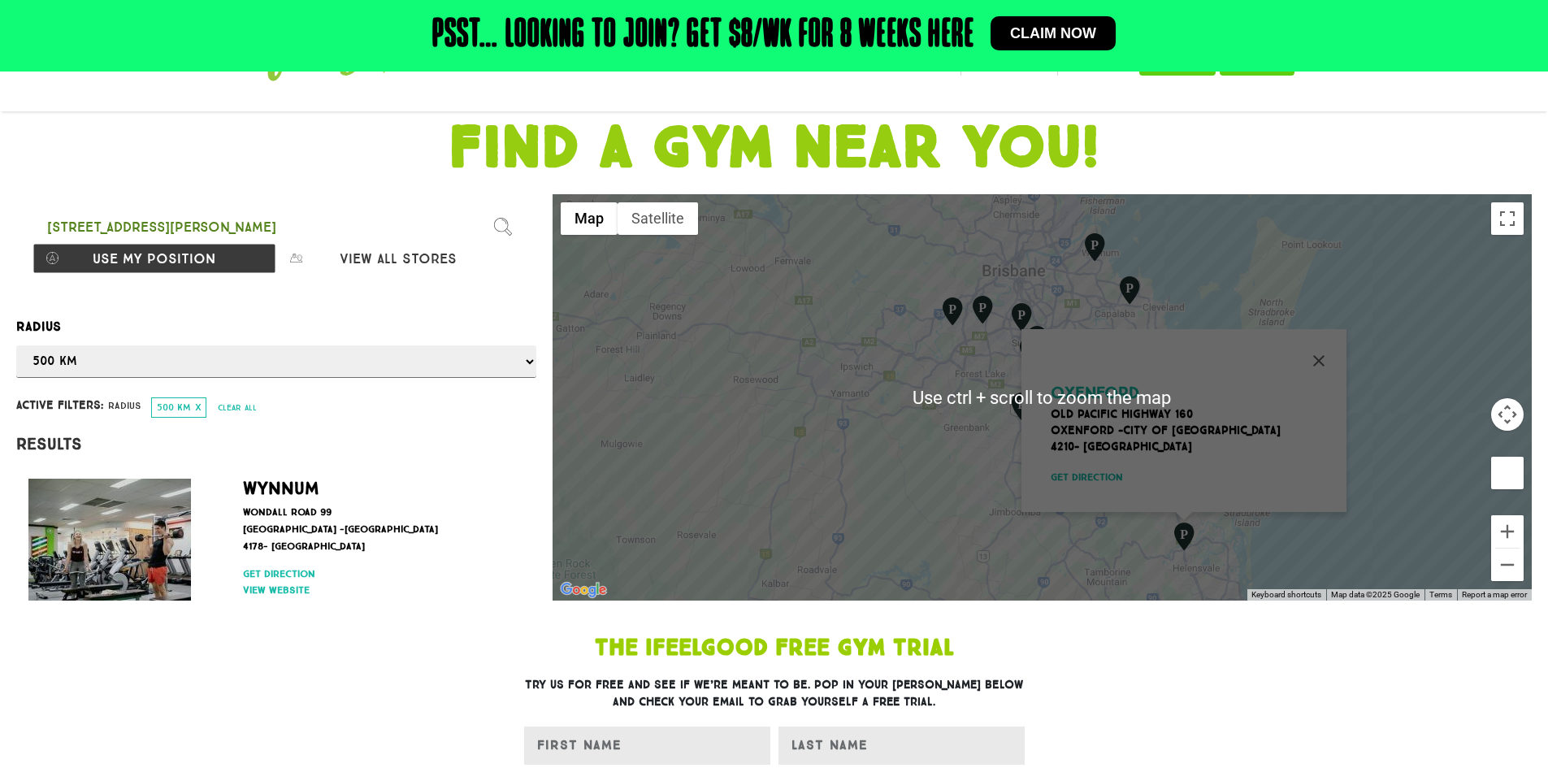
click at [1349, 349] on div "Oxenford Old Pacific Highway 160 [GEOGRAPHIC_DATA] -City of [GEOGRAPHIC_DATA] 4…" at bounding box center [1042, 397] width 979 height 406
click at [1320, 349] on button "Close" at bounding box center [1318, 360] width 39 height 39
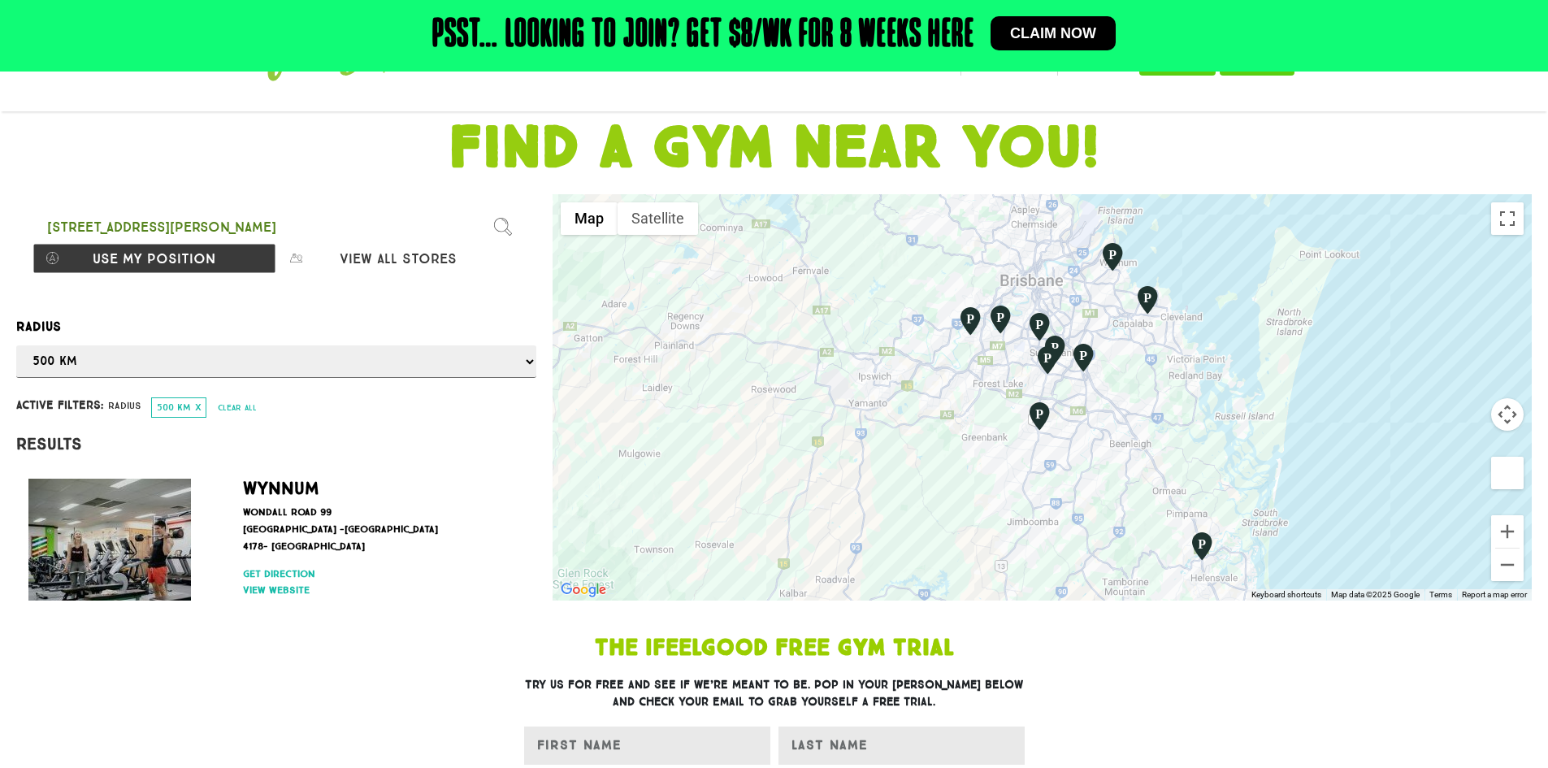
drag, startPoint x: 1248, startPoint y: 354, endPoint x: 1299, endPoint y: 381, distance: 57.5
click at [1264, 362] on div at bounding box center [1042, 397] width 979 height 406
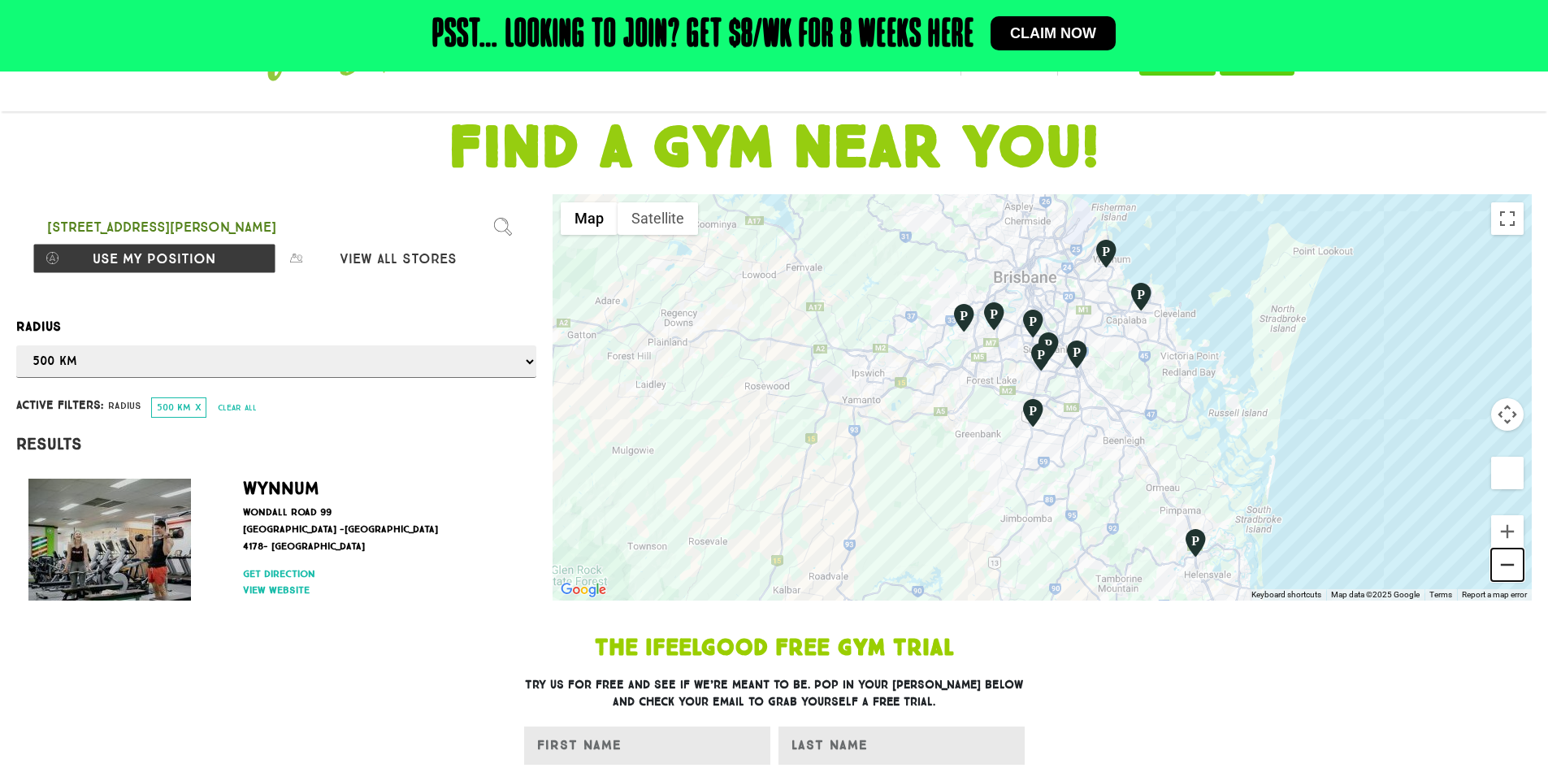
click at [1512, 560] on button "Zoom out" at bounding box center [1507, 565] width 33 height 33
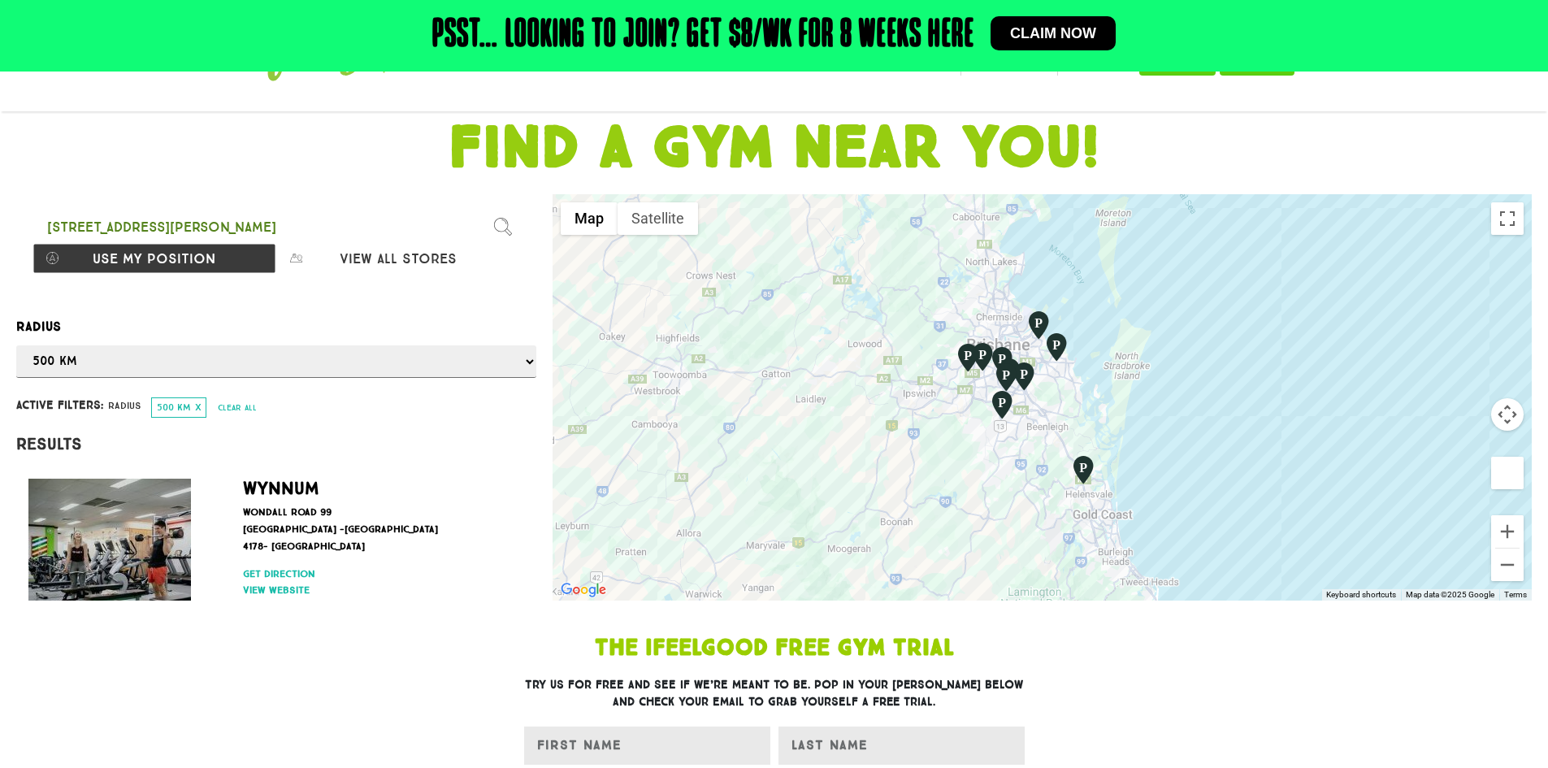
drag, startPoint x: 1213, startPoint y: 354, endPoint x: 1178, endPoint y: 364, distance: 37.1
click at [1178, 364] on div at bounding box center [1042, 397] width 979 height 406
drag, startPoint x: 1503, startPoint y: 540, endPoint x: 1505, endPoint y: 527, distance: 13.1
click at [1504, 538] on button "Zoom in" at bounding box center [1507, 531] width 33 height 33
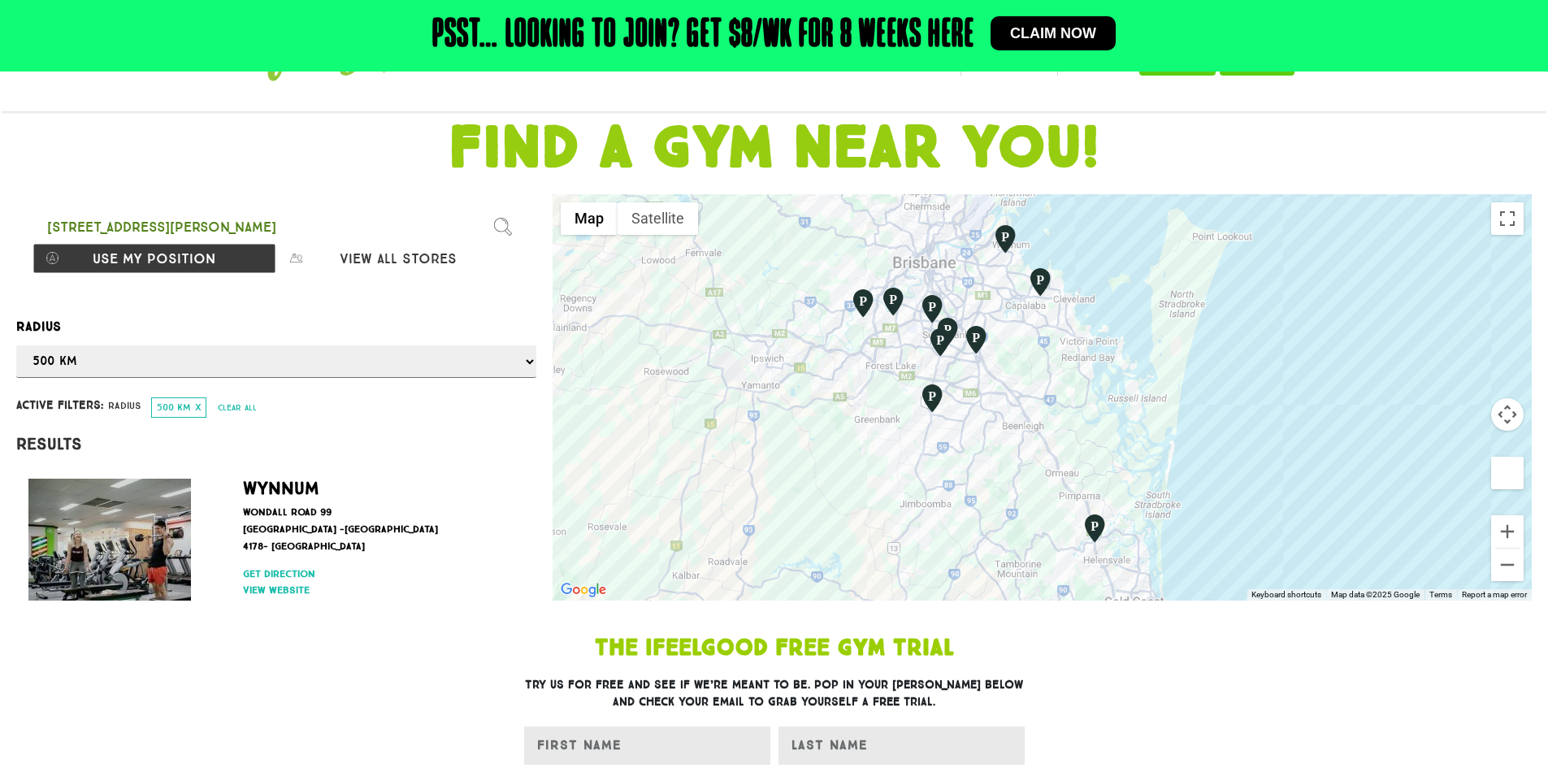
drag, startPoint x: 1334, startPoint y: 469, endPoint x: 1313, endPoint y: 446, distance: 31.1
click at [1313, 446] on div at bounding box center [1042, 397] width 979 height 406
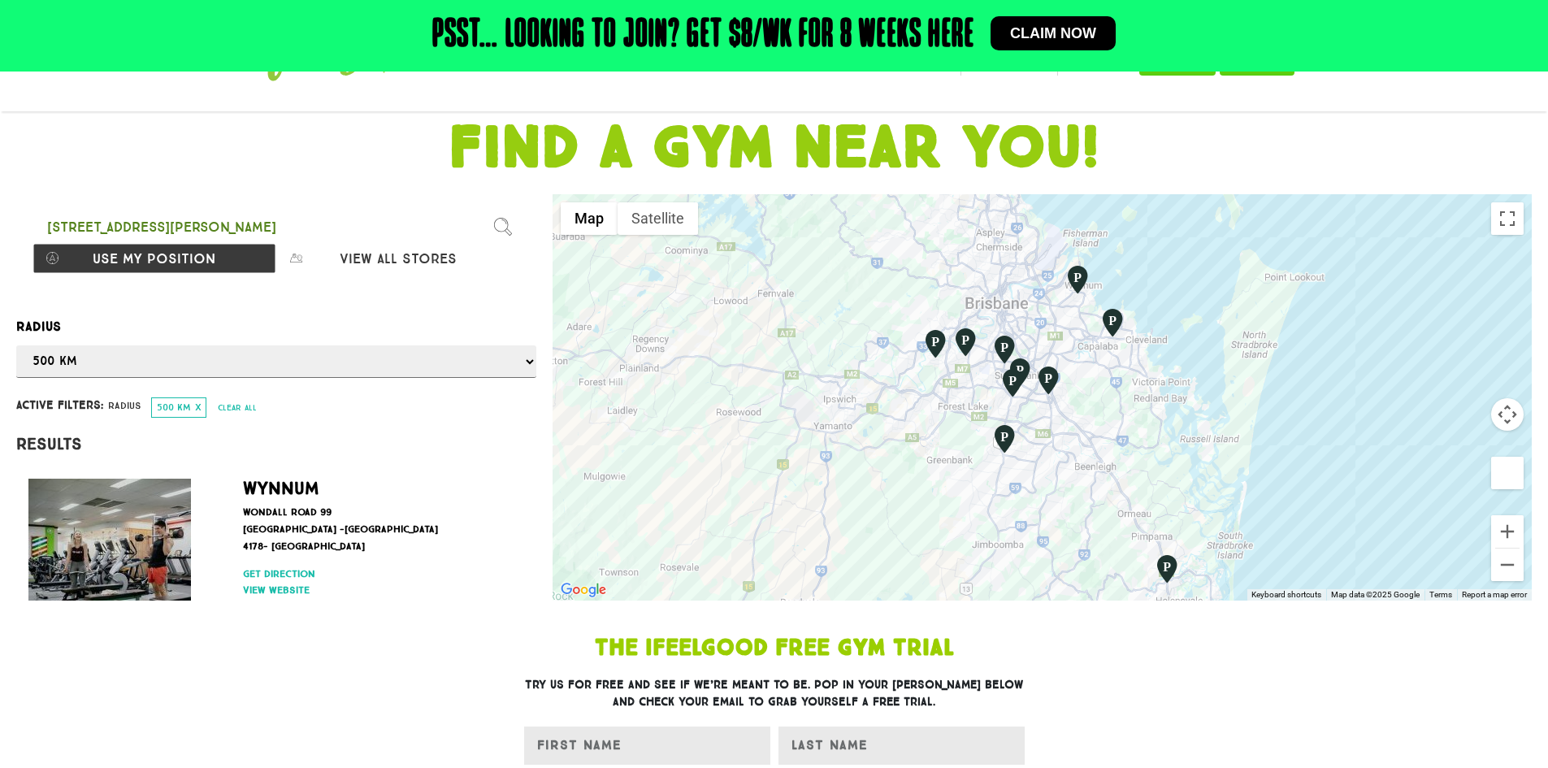
drag, startPoint x: 1334, startPoint y: 438, endPoint x: 1409, endPoint y: 483, distance: 87.1
click at [1409, 483] on div at bounding box center [1042, 397] width 979 height 406
click at [1512, 534] on button "Zoom in" at bounding box center [1507, 531] width 33 height 33
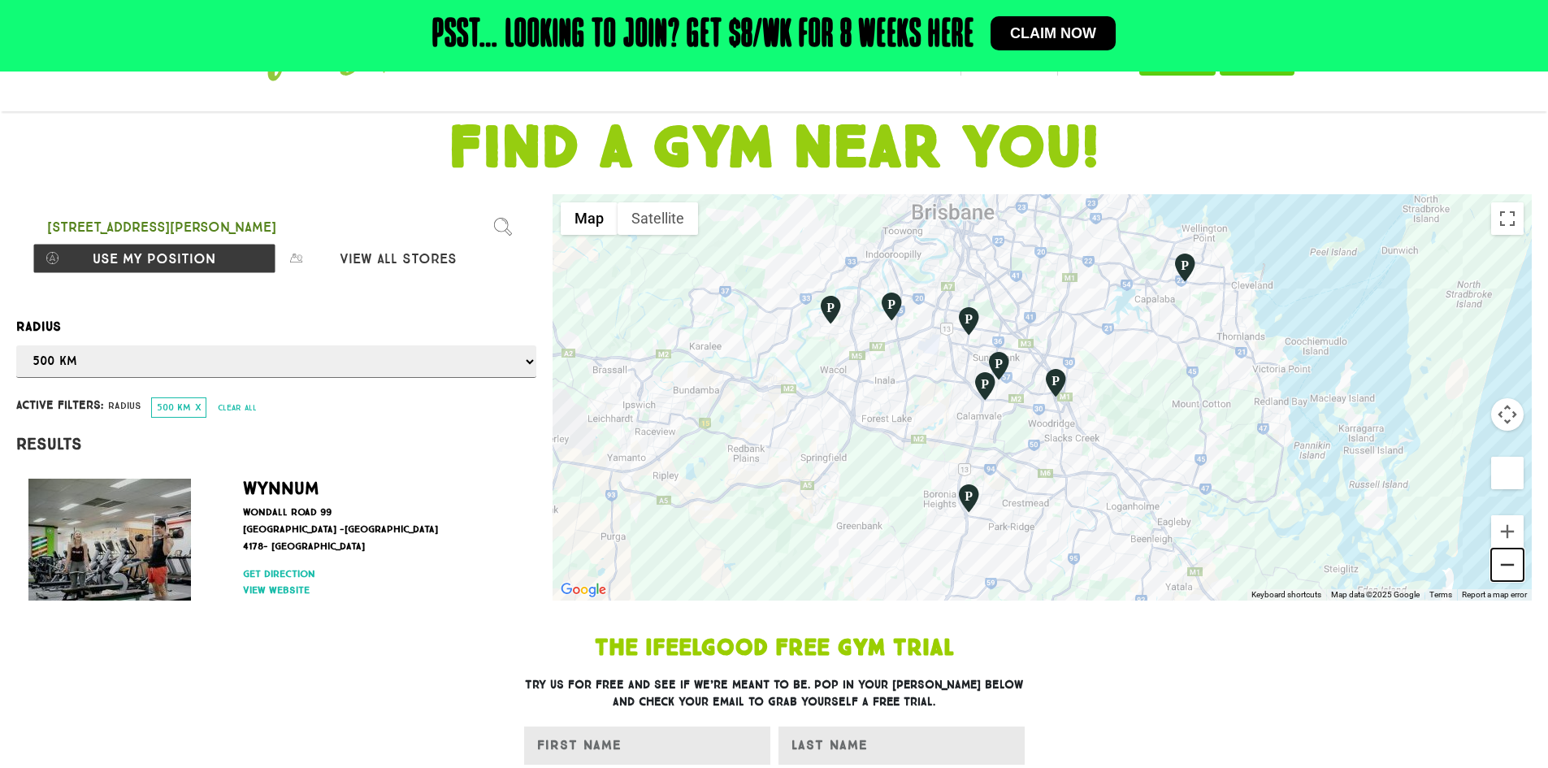
click at [1507, 568] on button "Zoom out" at bounding box center [1507, 565] width 33 height 33
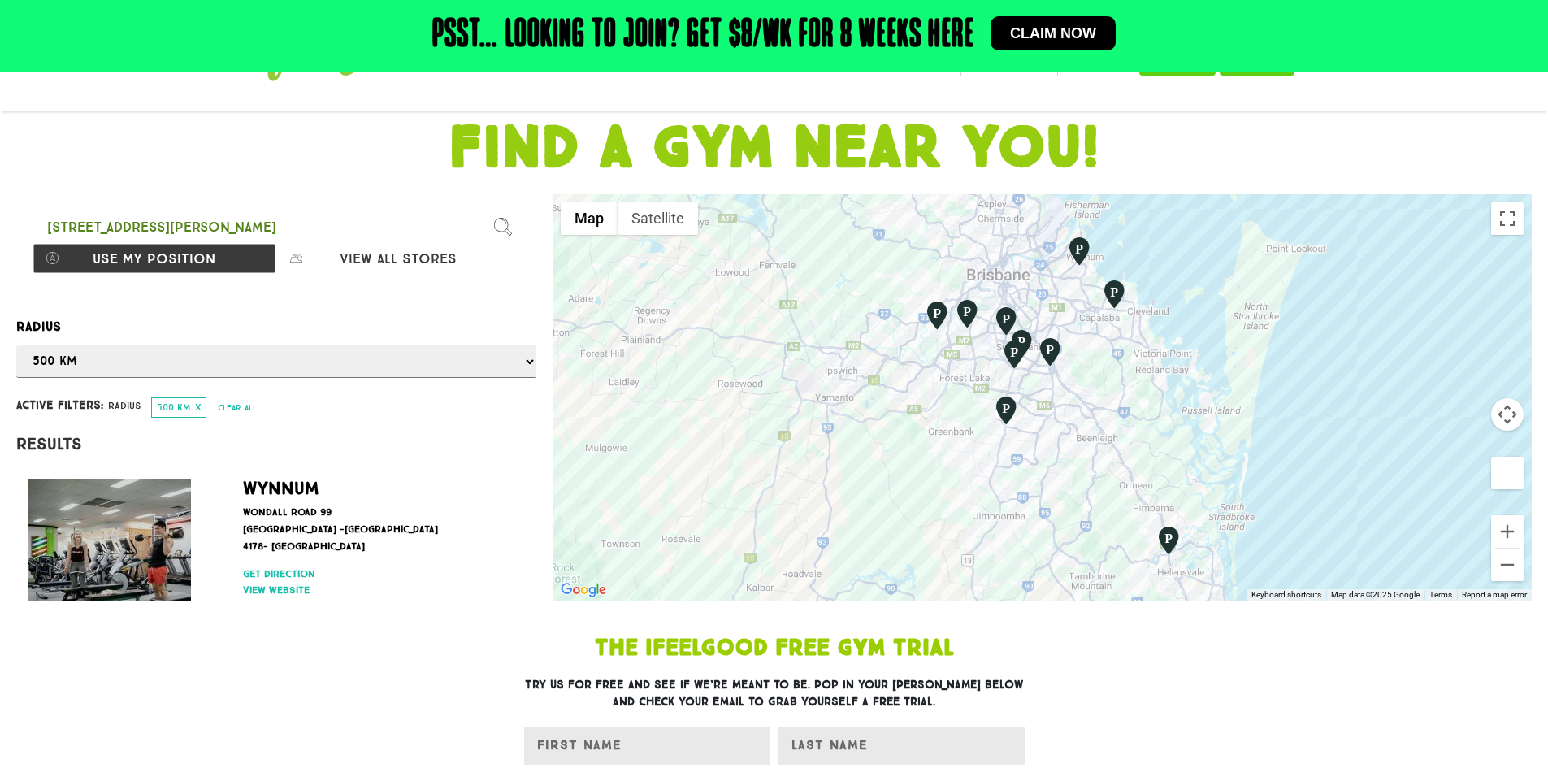
drag, startPoint x: 1290, startPoint y: 500, endPoint x: 1291, endPoint y: 467, distance: 32.5
click at [1291, 467] on div at bounding box center [1042, 397] width 979 height 406
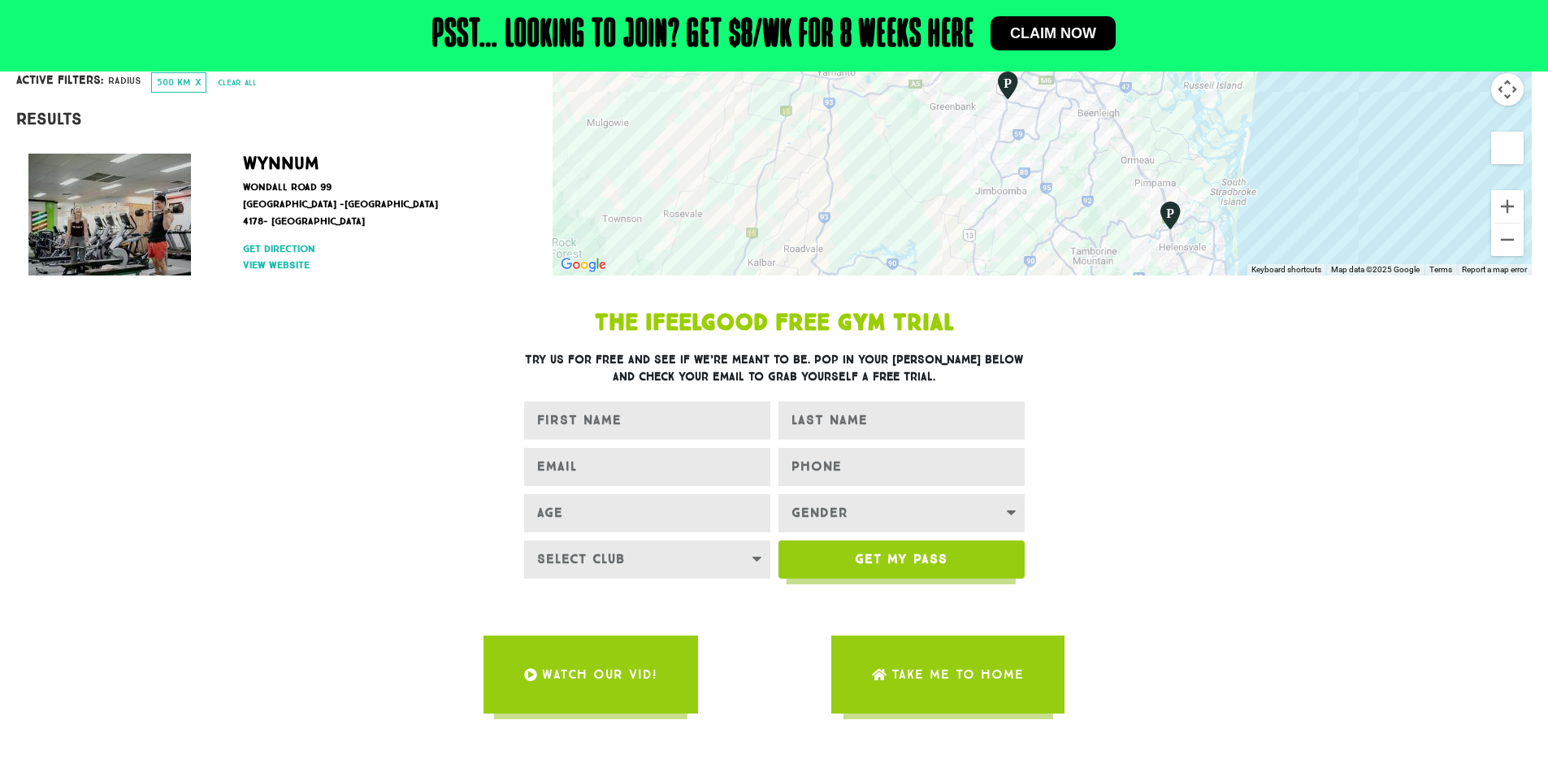
scroll to position [0, 0]
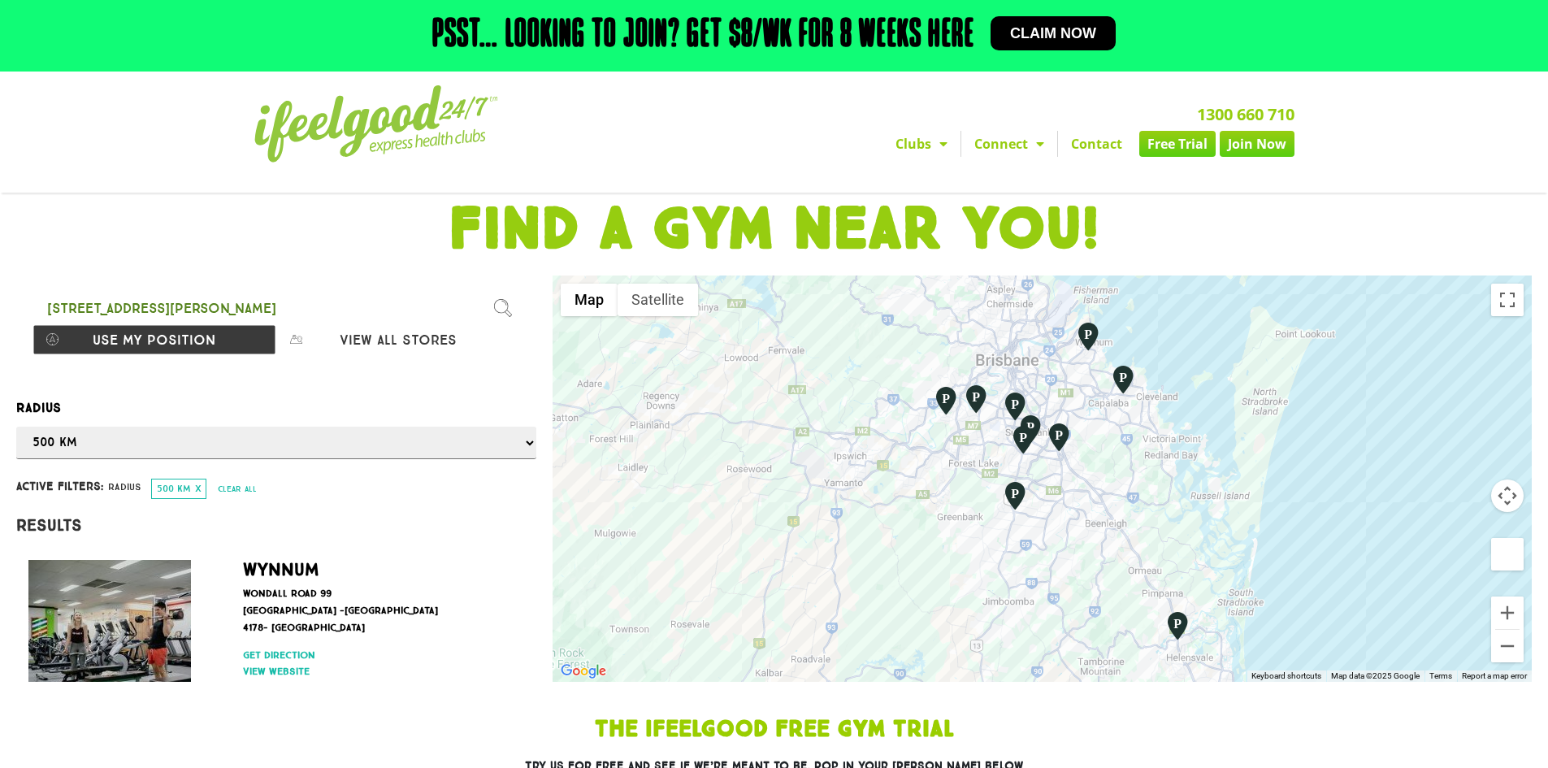
drag, startPoint x: 1380, startPoint y: 451, endPoint x: 1387, endPoint y: 485, distance: 34.9
click at [1387, 485] on div at bounding box center [1042, 478] width 979 height 406
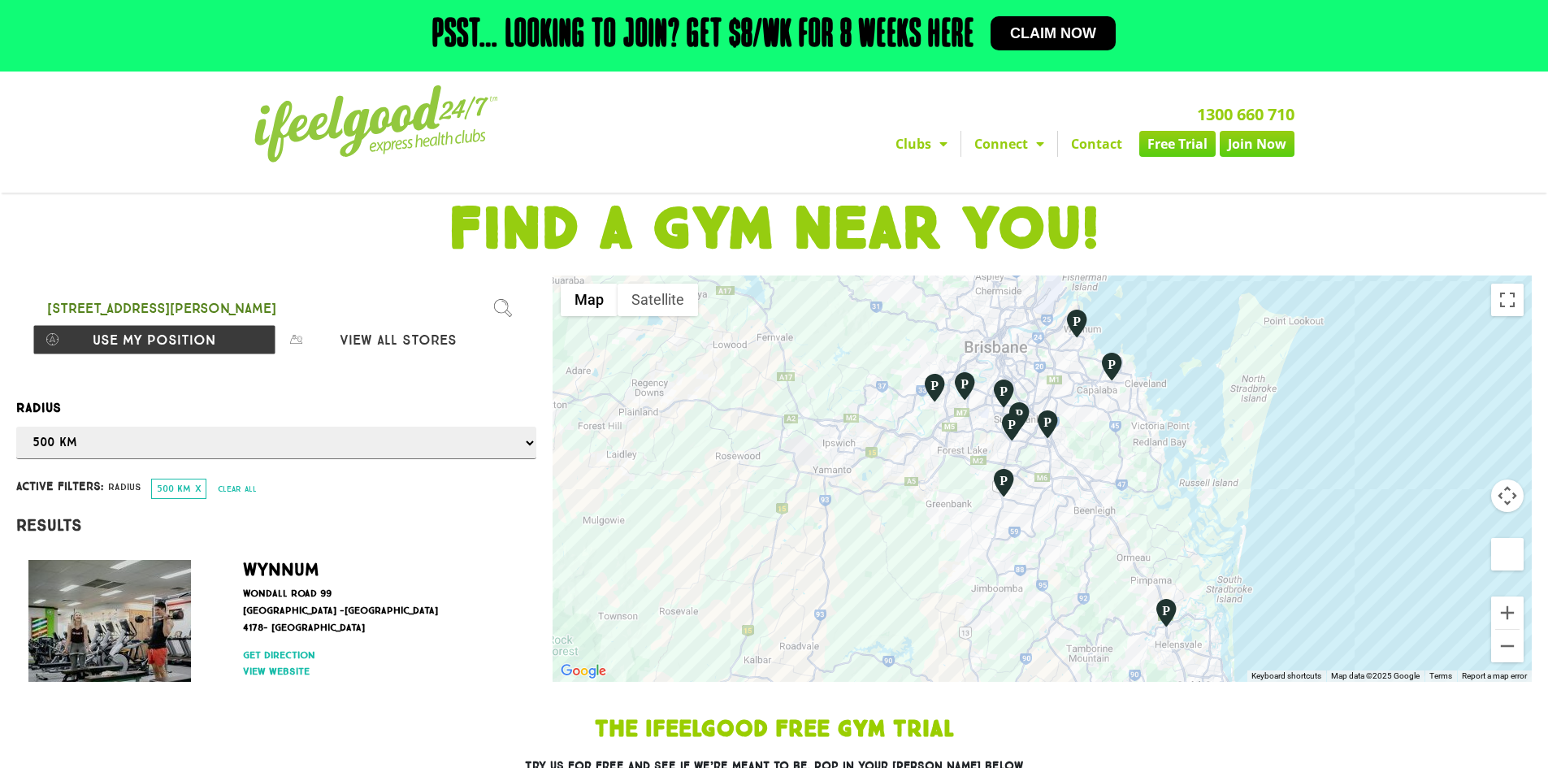
click at [1394, 562] on div at bounding box center [1042, 478] width 979 height 406
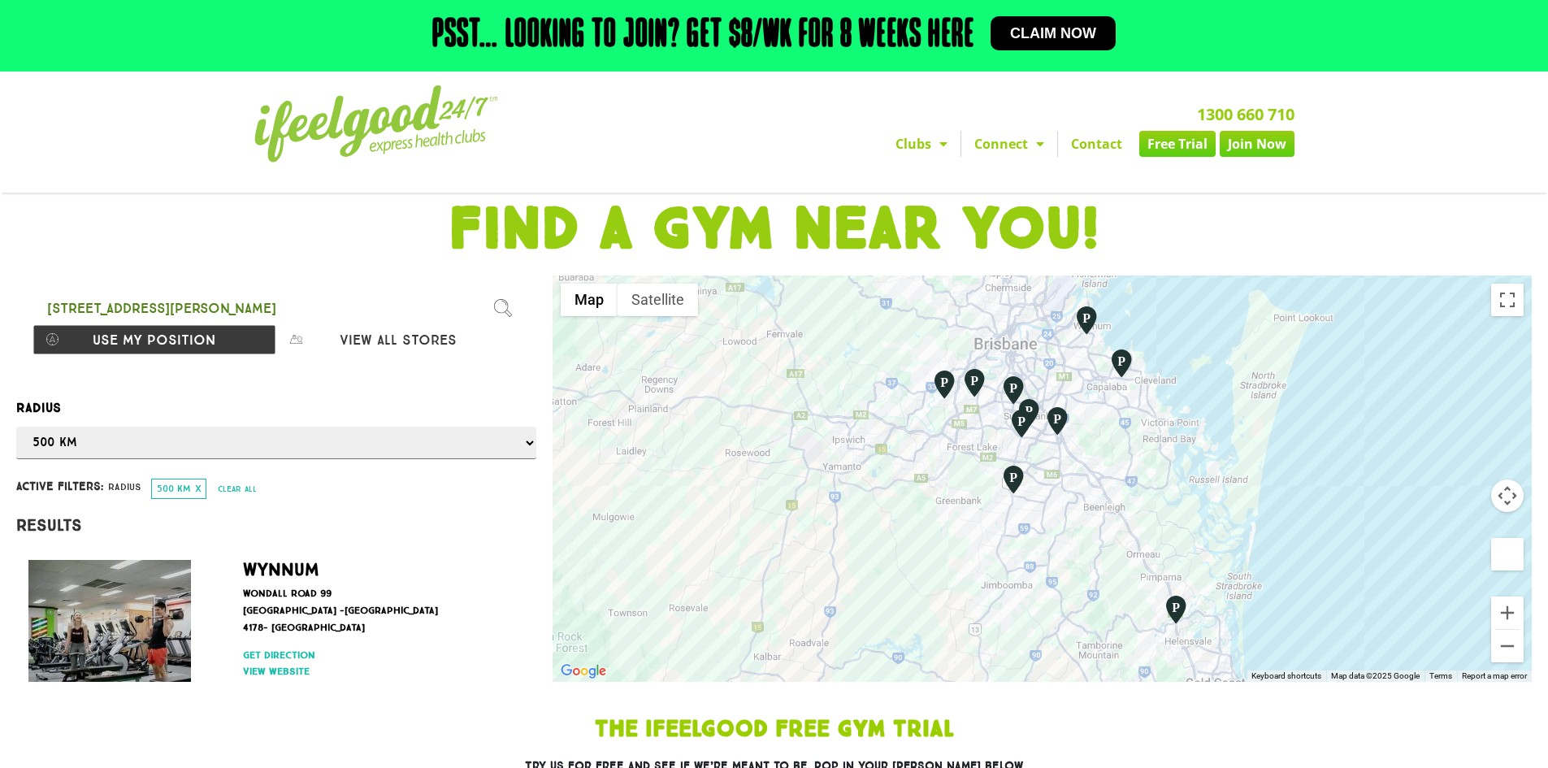
drag, startPoint x: 1373, startPoint y: 563, endPoint x: 1383, endPoint y: 566, distance: 10.3
click at [1383, 566] on div at bounding box center [1042, 478] width 979 height 406
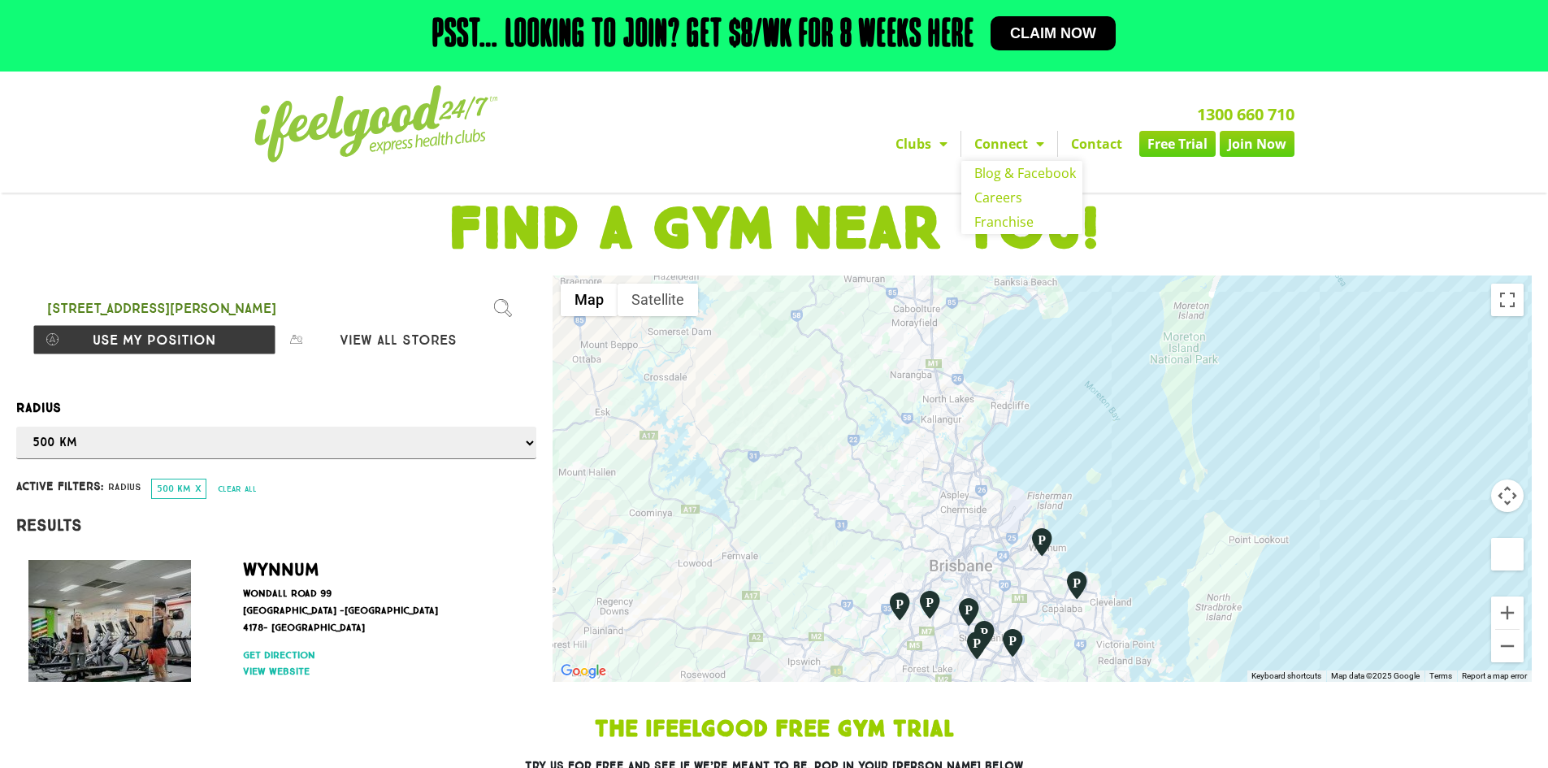
click at [1021, 140] on link "Connect" at bounding box center [1009, 144] width 96 height 26
click at [1020, 141] on link "Connect" at bounding box center [1009, 144] width 96 height 26
click at [1339, 229] on h1 "FIND A GYM NEAR YOU!" at bounding box center [774, 230] width 1532 height 59
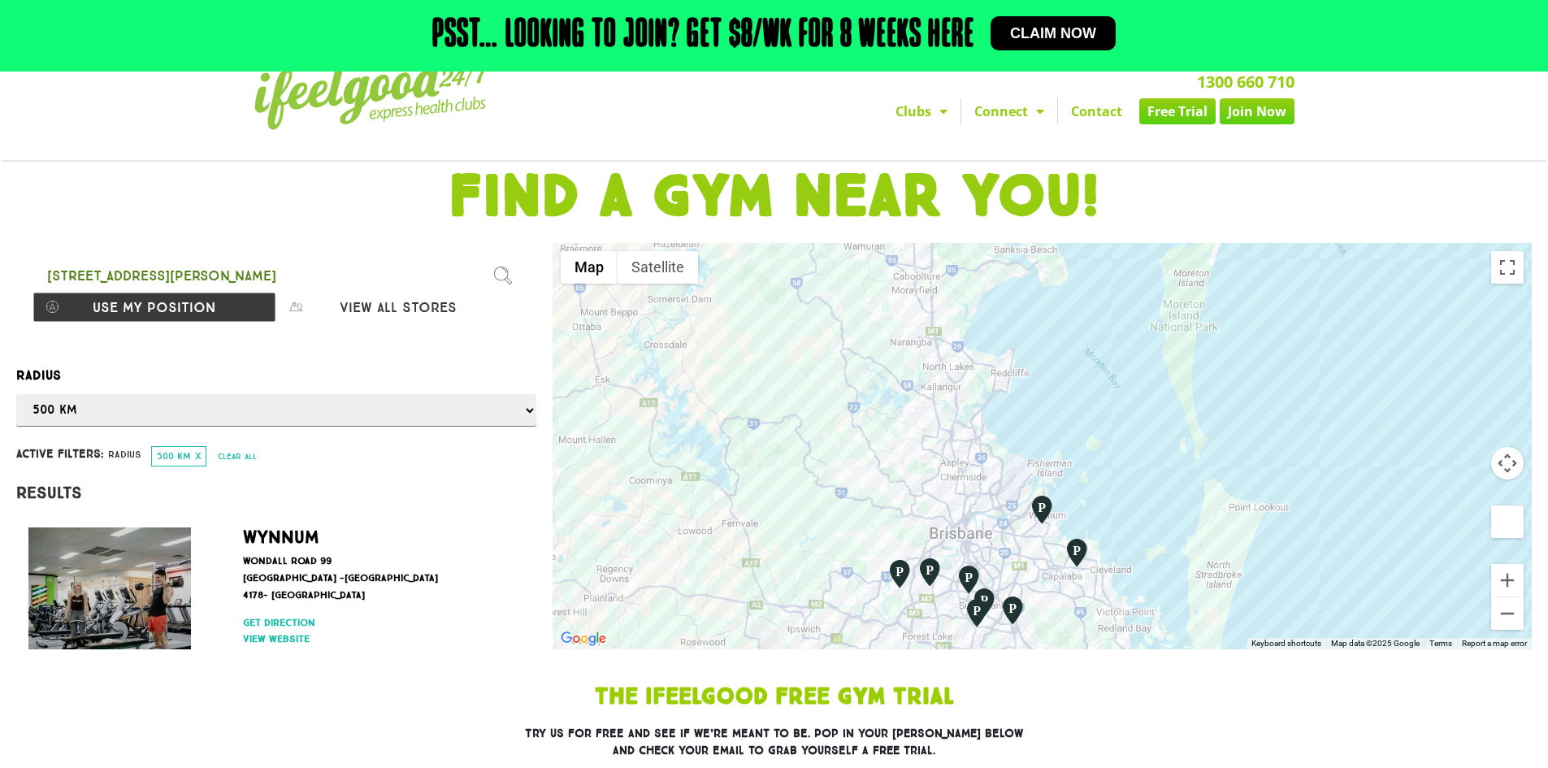
scroll to position [35, 0]
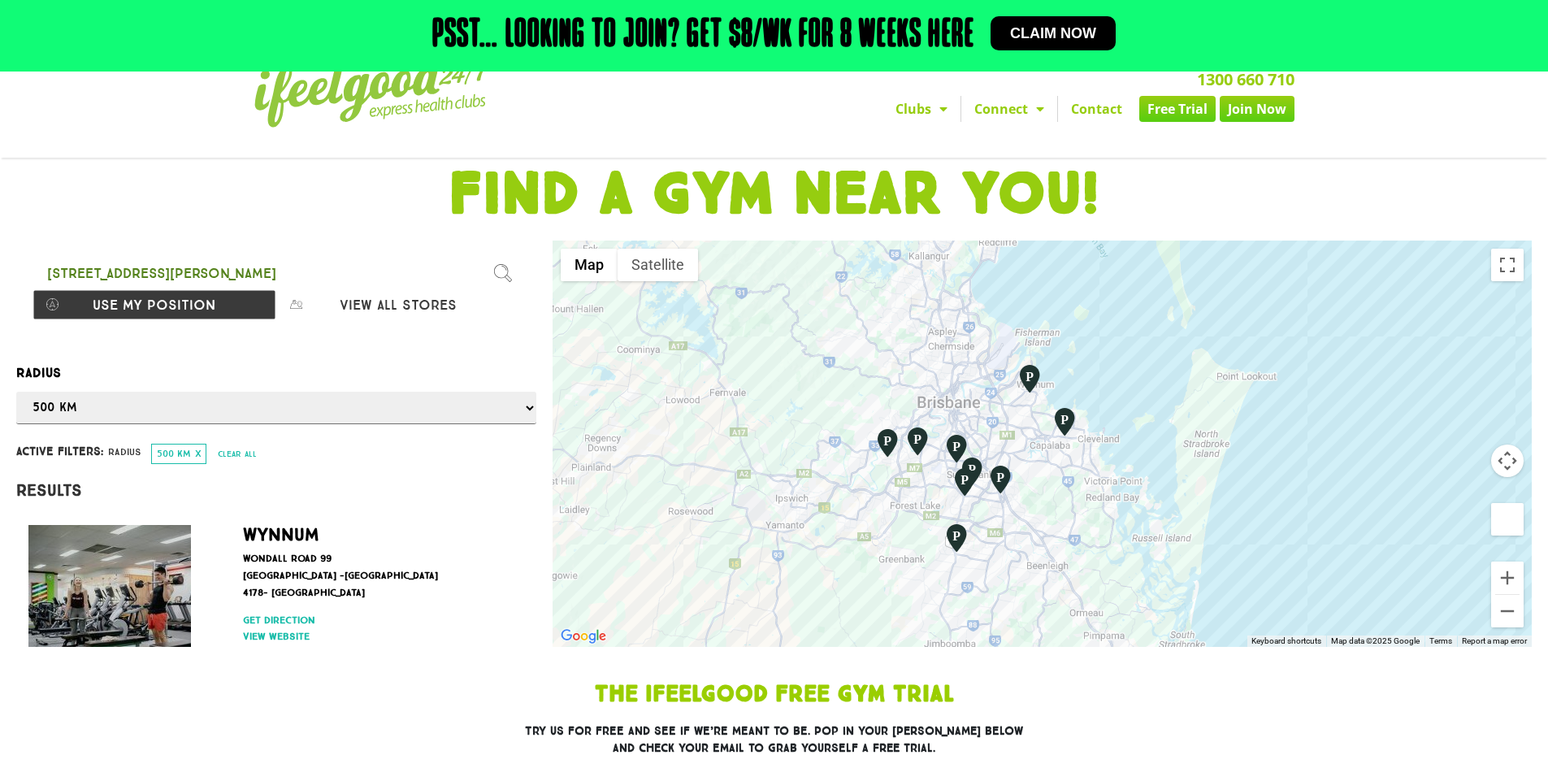
drag, startPoint x: 1312, startPoint y: 423, endPoint x: 1301, endPoint y: 291, distance: 132.1
click at [1301, 291] on div at bounding box center [1042, 444] width 979 height 406
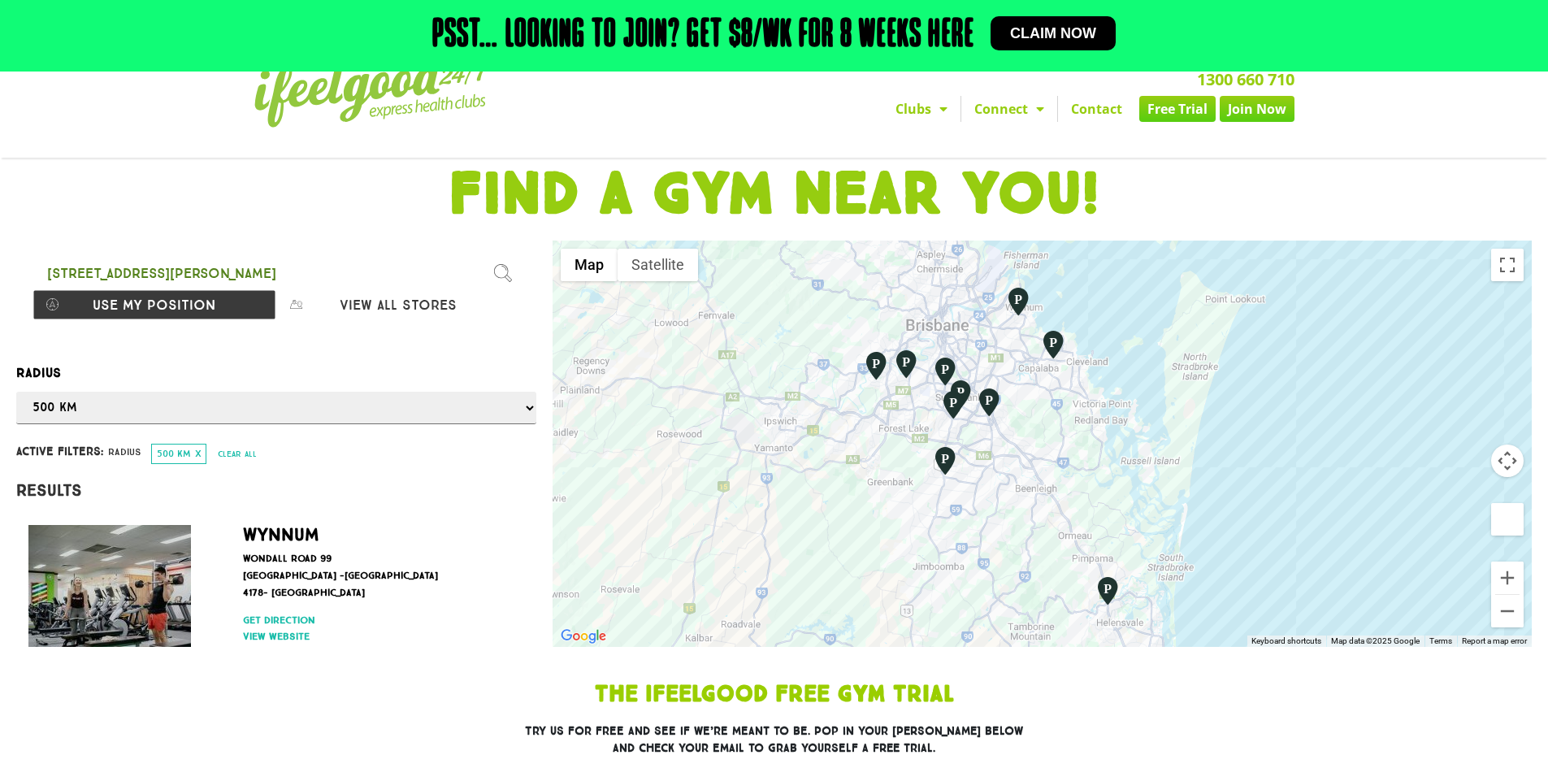
drag, startPoint x: 1253, startPoint y: 444, endPoint x: 1225, endPoint y: 382, distance: 67.7
click at [1225, 382] on div at bounding box center [1042, 444] width 979 height 406
drag, startPoint x: 1225, startPoint y: 382, endPoint x: 1231, endPoint y: 389, distance: 9.3
click at [1231, 389] on div at bounding box center [1042, 444] width 979 height 406
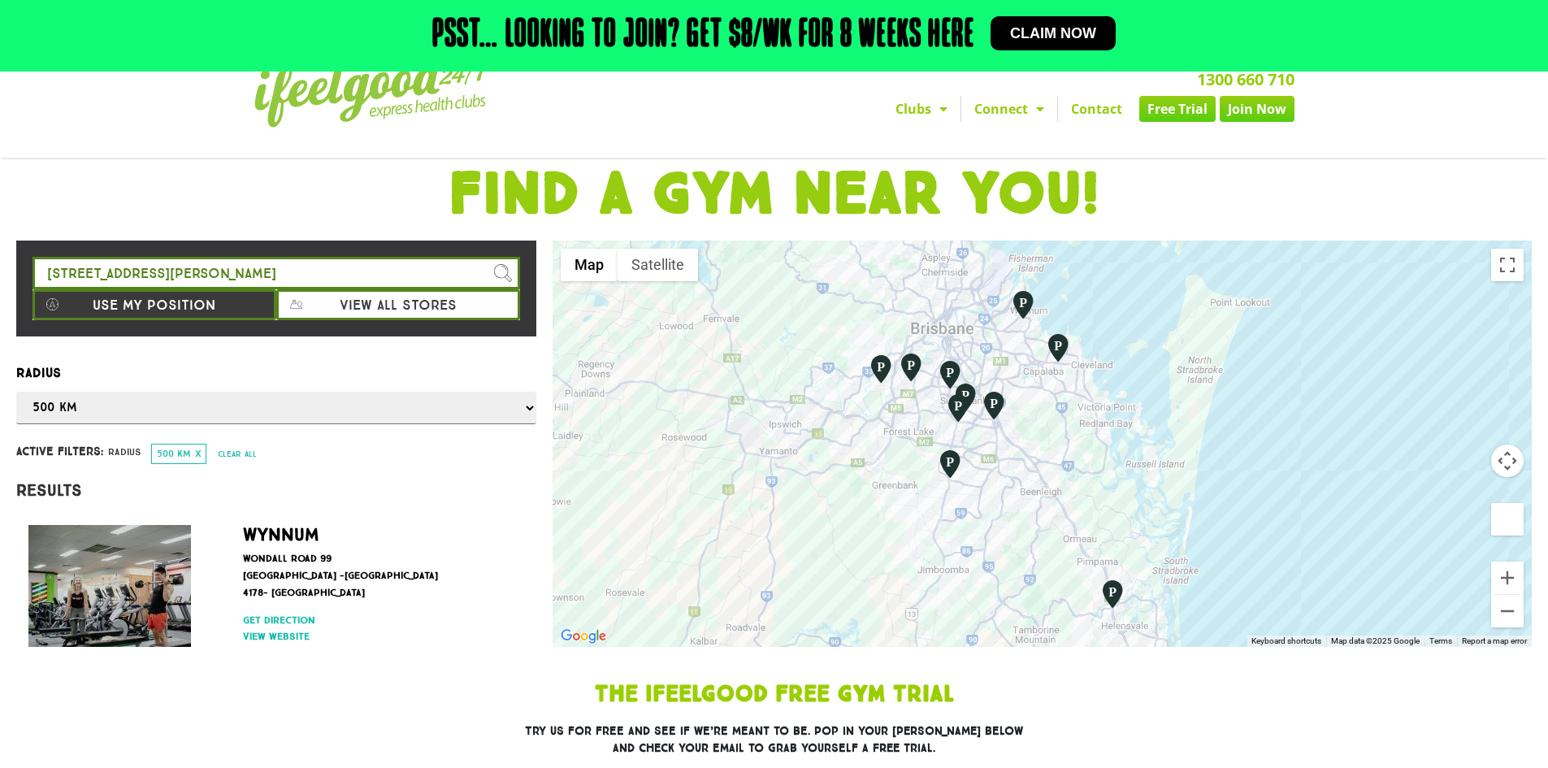
click at [1369, 521] on div at bounding box center [1042, 444] width 979 height 406
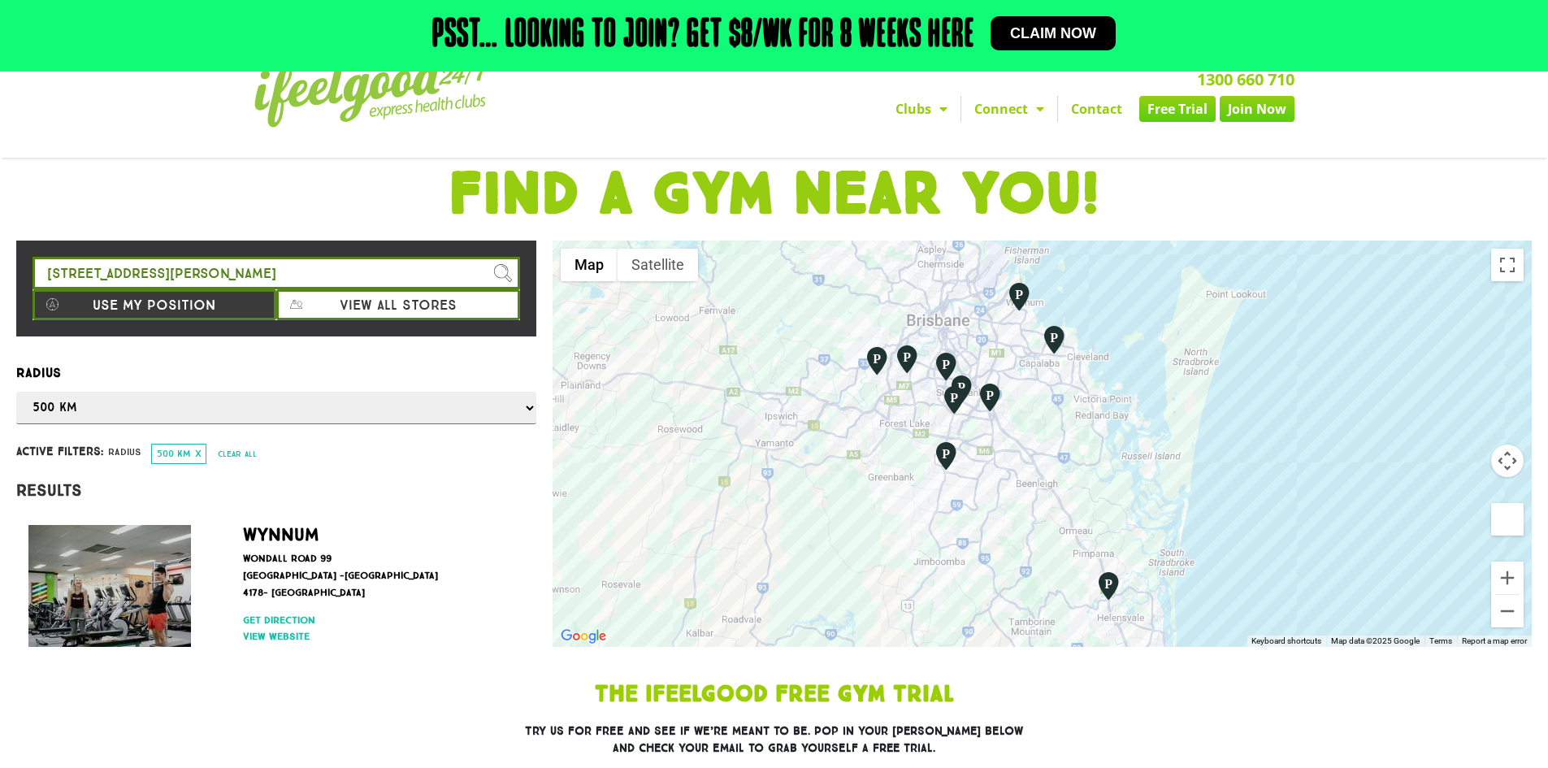
drag, startPoint x: 1369, startPoint y: 521, endPoint x: 1363, endPoint y: 513, distance: 9.9
click at [1363, 513] on div at bounding box center [1042, 444] width 979 height 406
drag, startPoint x: 1366, startPoint y: 512, endPoint x: 1375, endPoint y: 510, distance: 9.1
click at [1375, 510] on div at bounding box center [1042, 444] width 979 height 406
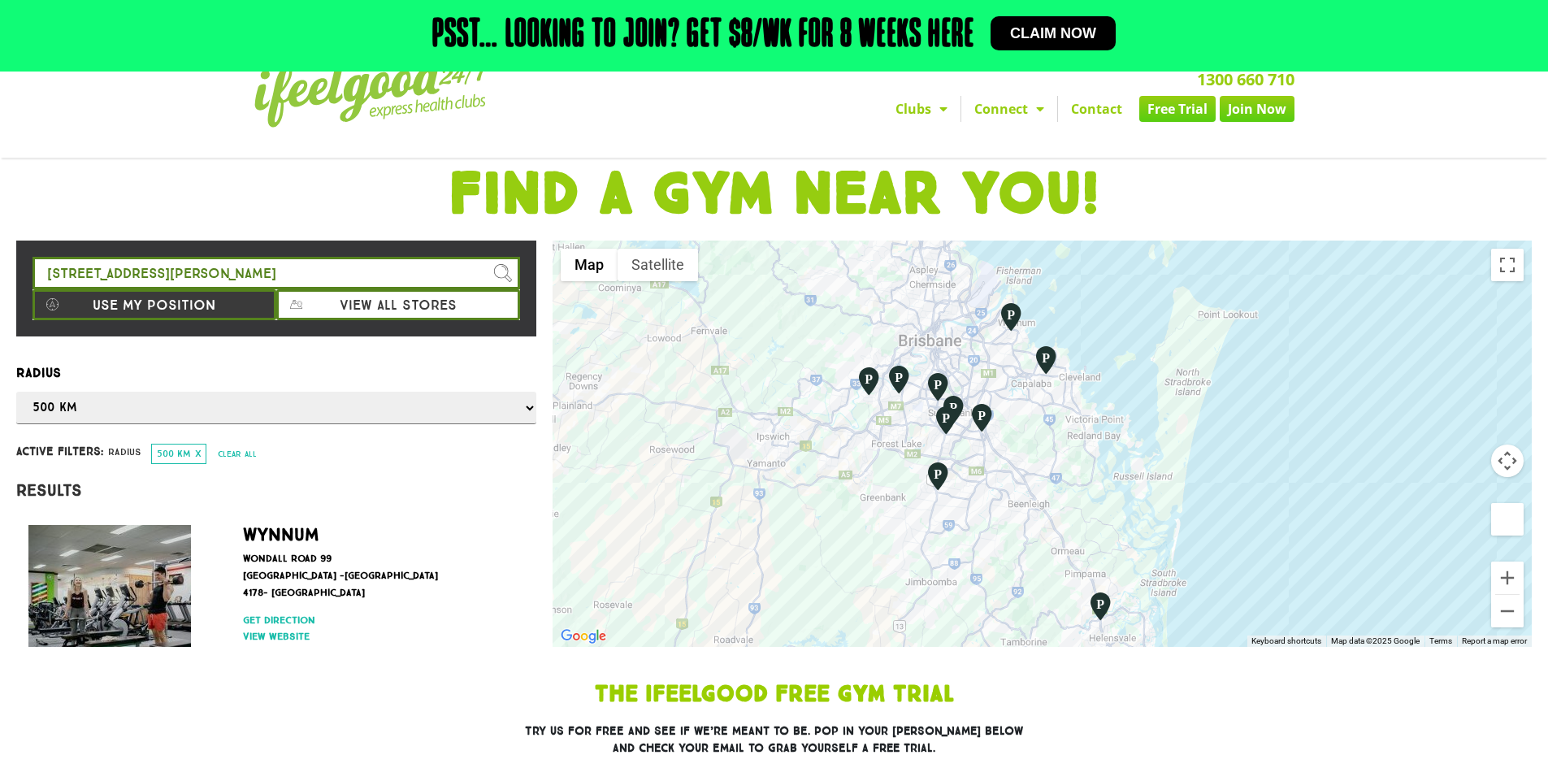
drag, startPoint x: 1375, startPoint y: 510, endPoint x: 1360, endPoint y: 534, distance: 28.2
click at [1360, 534] on div at bounding box center [1042, 444] width 979 height 406
drag, startPoint x: 1358, startPoint y: 534, endPoint x: 1365, endPoint y: 528, distance: 9.3
click at [1365, 528] on div at bounding box center [1042, 444] width 979 height 406
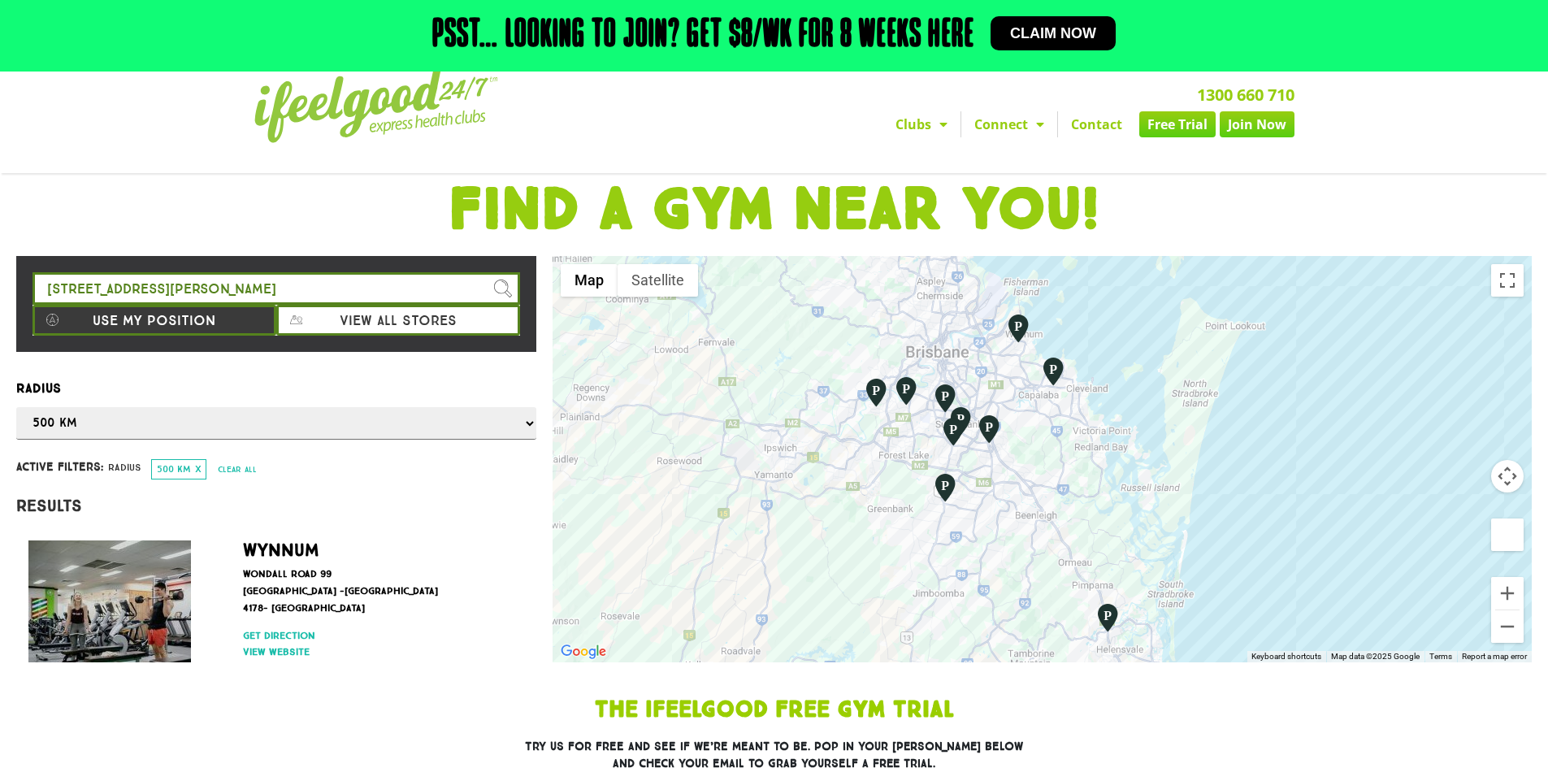
scroll to position [0, 0]
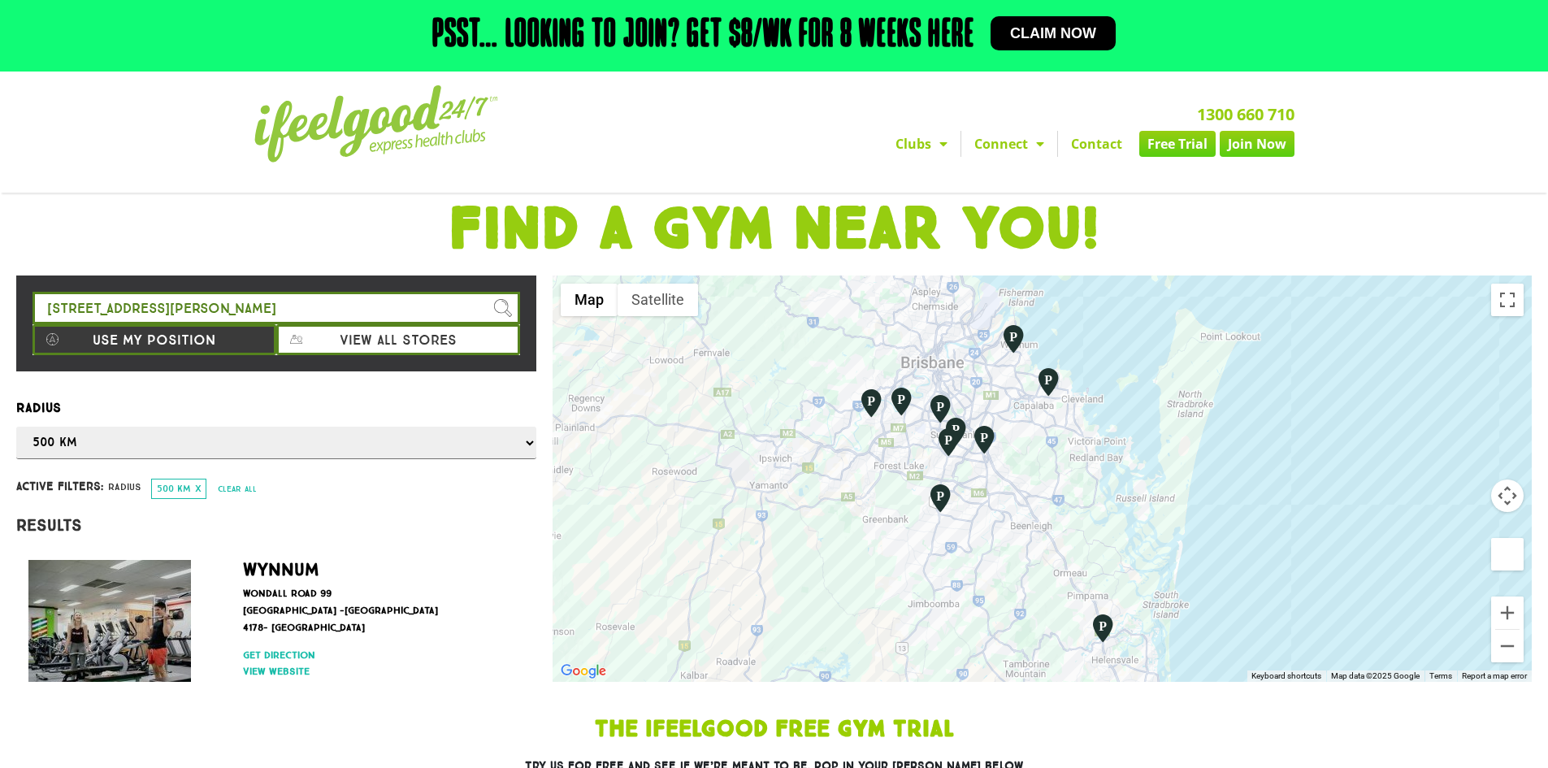
drag, startPoint x: 1301, startPoint y: 588, endPoint x: 1295, endPoint y: 578, distance: 12.4
click at [1295, 578] on div at bounding box center [1042, 478] width 979 height 406
drag, startPoint x: 1383, startPoint y: 609, endPoint x: 1376, endPoint y: 605, distance: 8.8
click at [1376, 605] on div at bounding box center [1042, 478] width 979 height 406
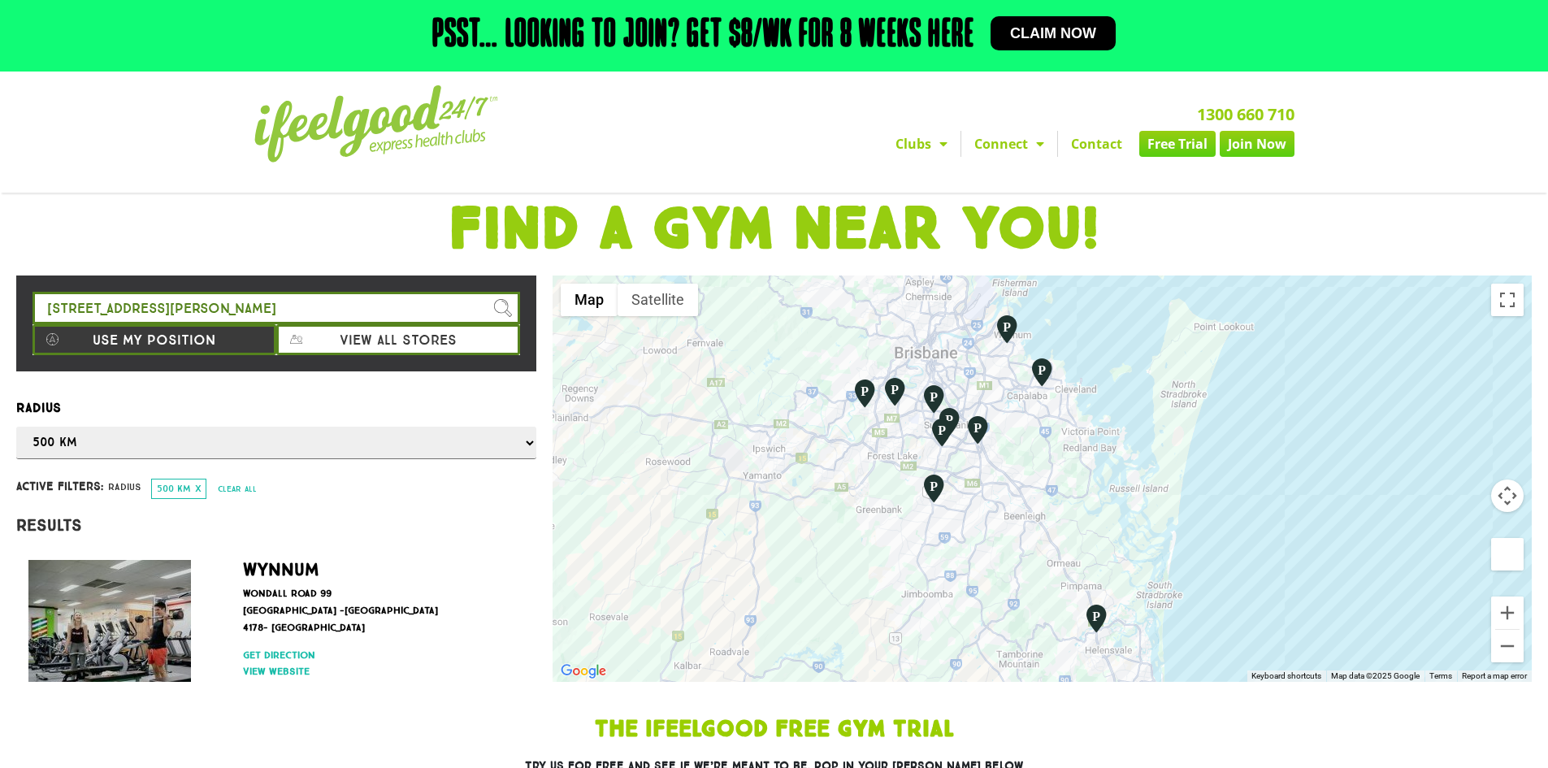
click at [1258, 568] on div at bounding box center [1042, 478] width 979 height 406
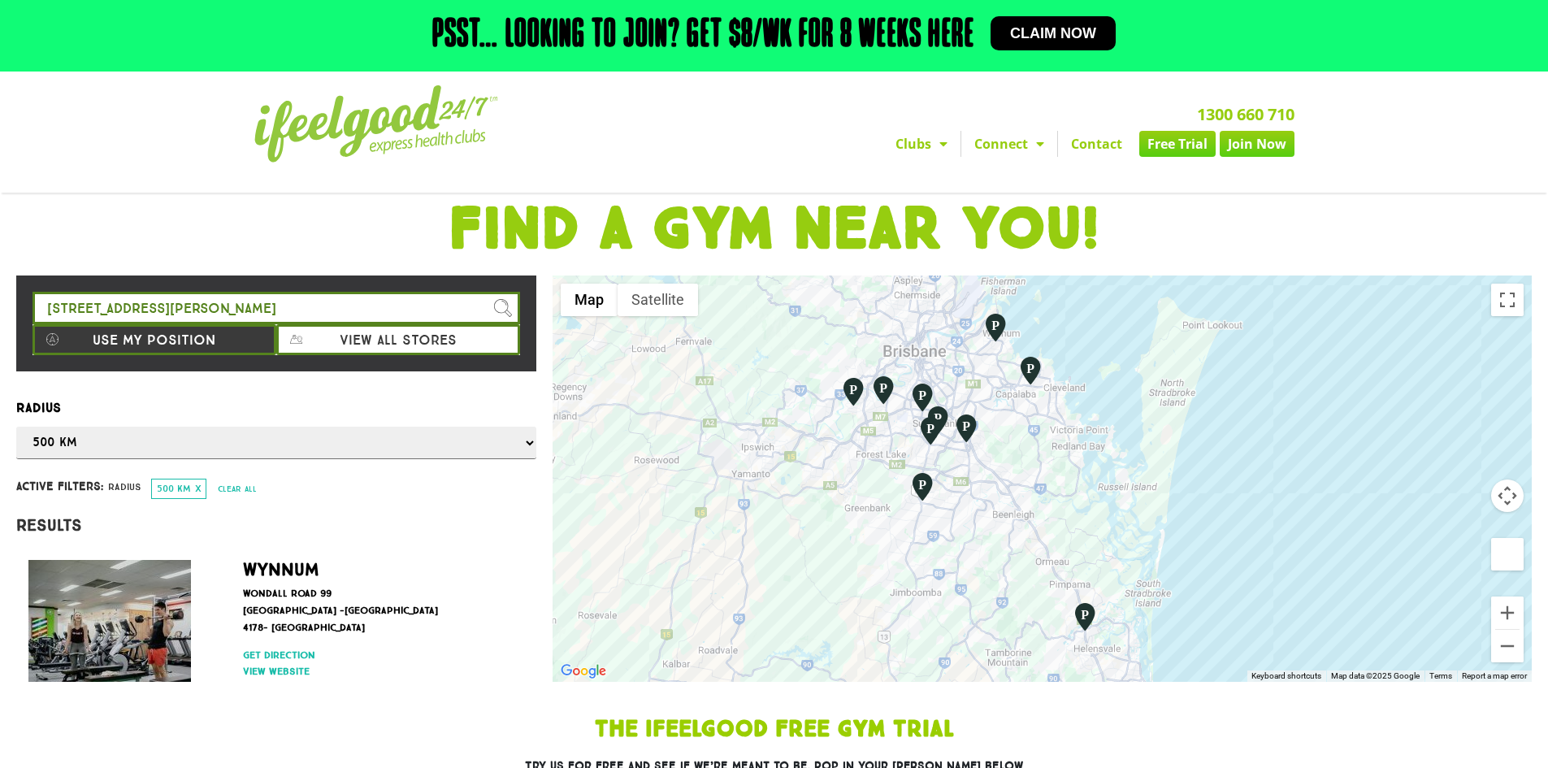
drag, startPoint x: 1251, startPoint y: 565, endPoint x: 1238, endPoint y: 563, distance: 13.1
click at [1238, 563] on div at bounding box center [1042, 478] width 979 height 406
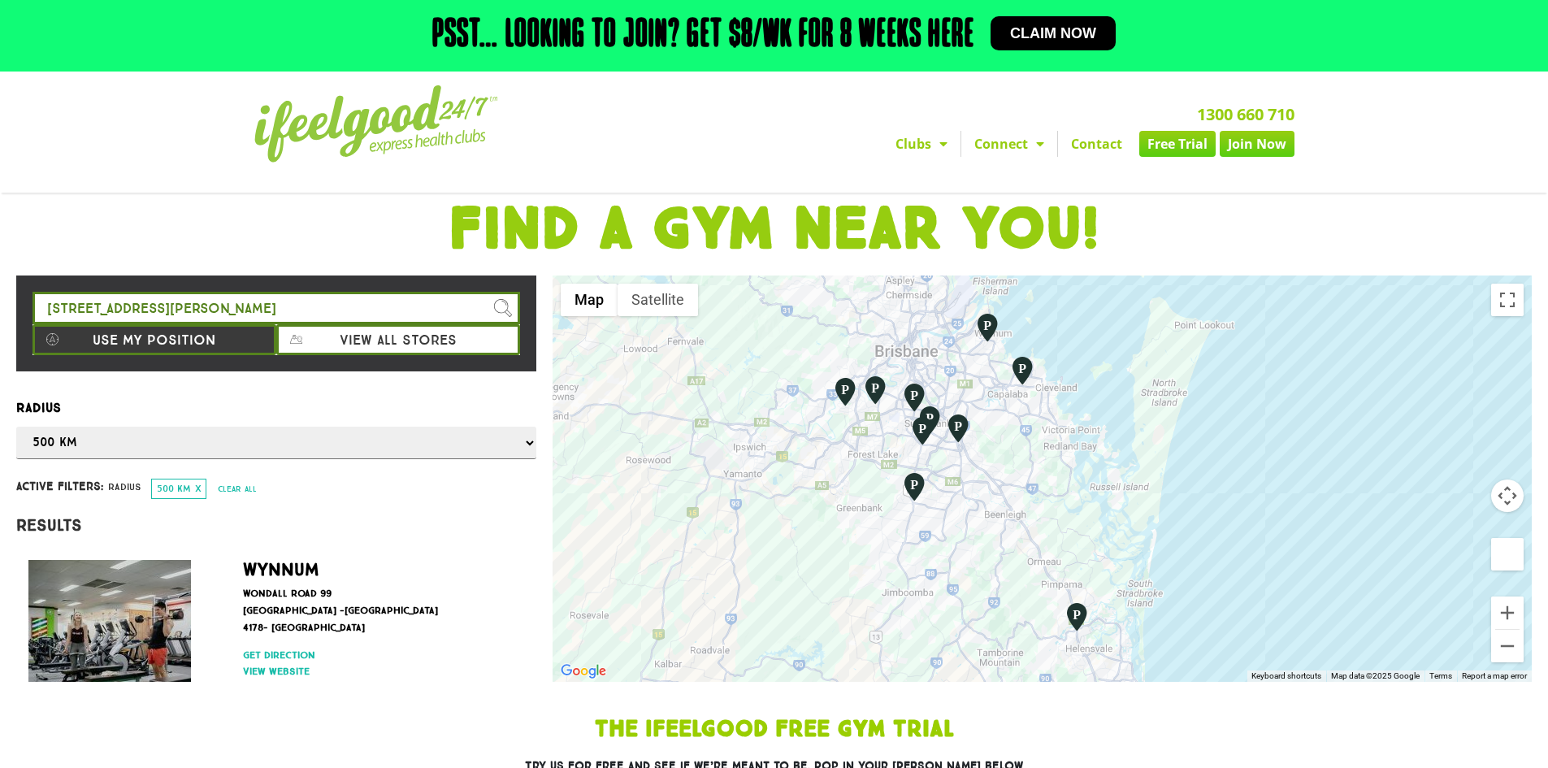
drag, startPoint x: 1041, startPoint y: 495, endPoint x: 1030, endPoint y: 495, distance: 10.6
click at [1030, 495] on div at bounding box center [1042, 478] width 979 height 406
click at [1017, 504] on div at bounding box center [1042, 478] width 979 height 406
click at [1018, 509] on div at bounding box center [1042, 478] width 979 height 406
click at [1022, 510] on div at bounding box center [1042, 478] width 979 height 406
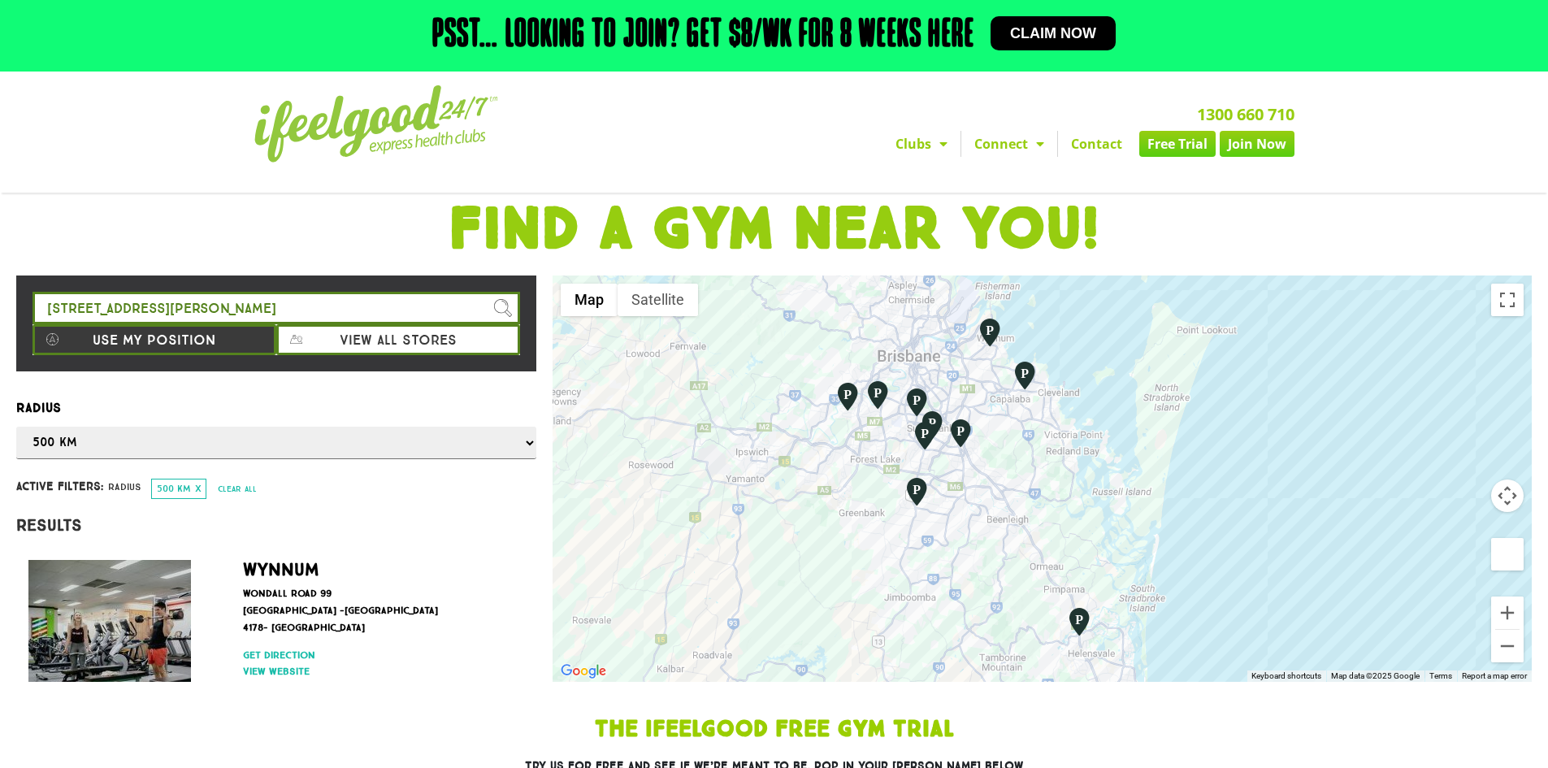
click at [1022, 510] on div at bounding box center [1042, 478] width 979 height 406
click at [1022, 504] on div at bounding box center [1042, 478] width 979 height 406
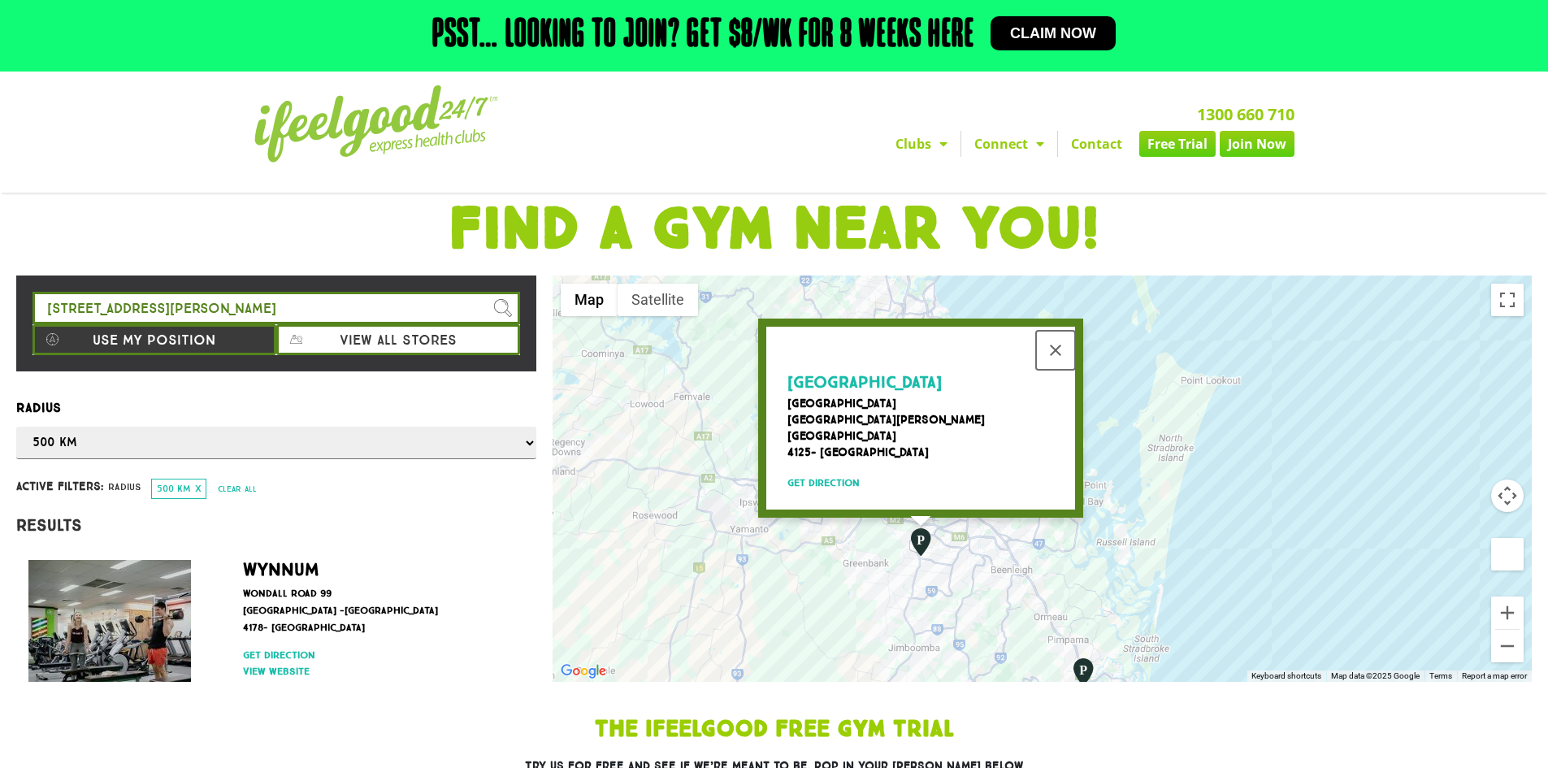
click at [1054, 354] on button "Close" at bounding box center [1055, 350] width 39 height 39
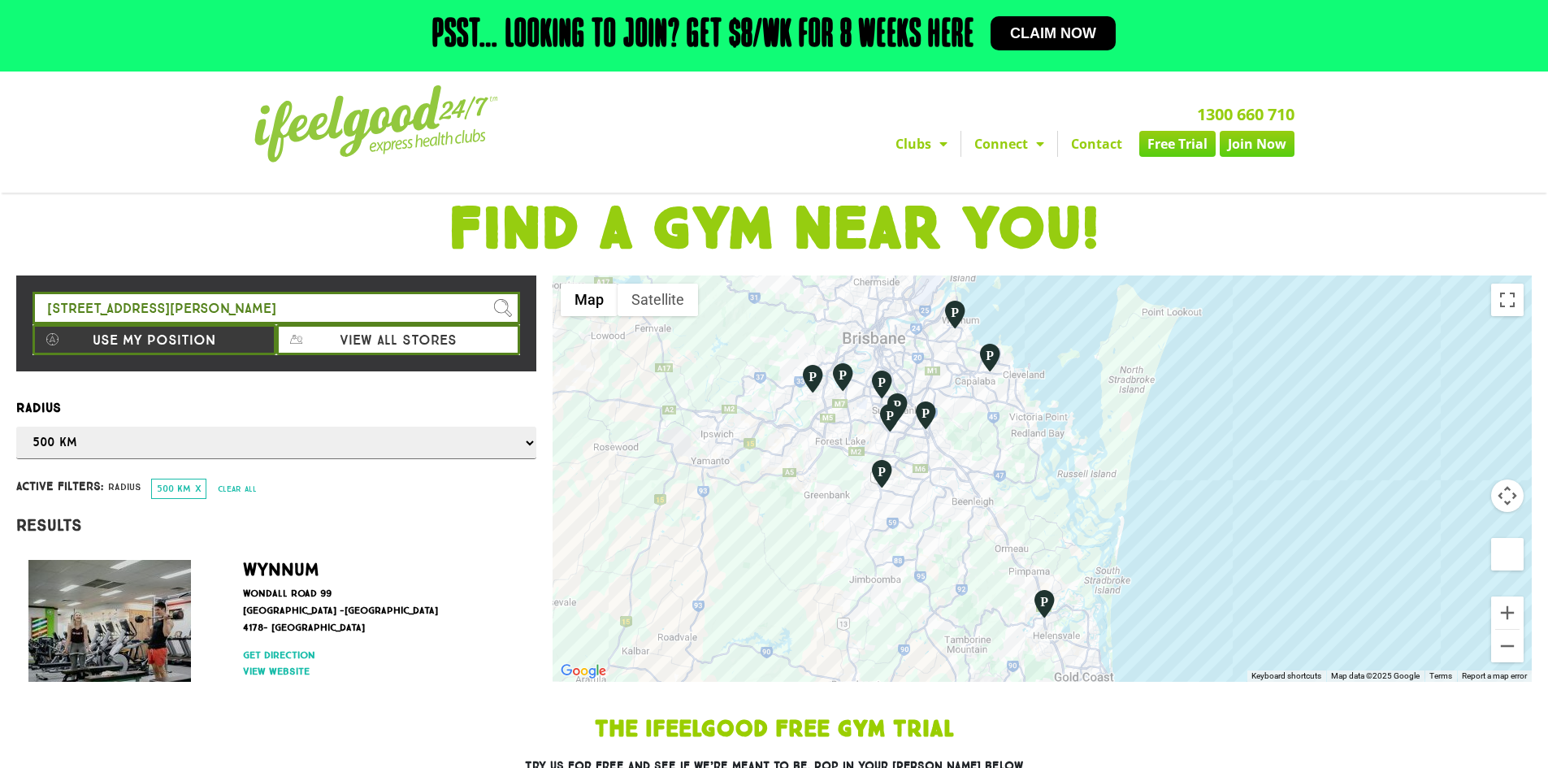
drag, startPoint x: 1100, startPoint y: 436, endPoint x: 1061, endPoint y: 370, distance: 76.1
click at [1061, 370] on div at bounding box center [1042, 478] width 979 height 406
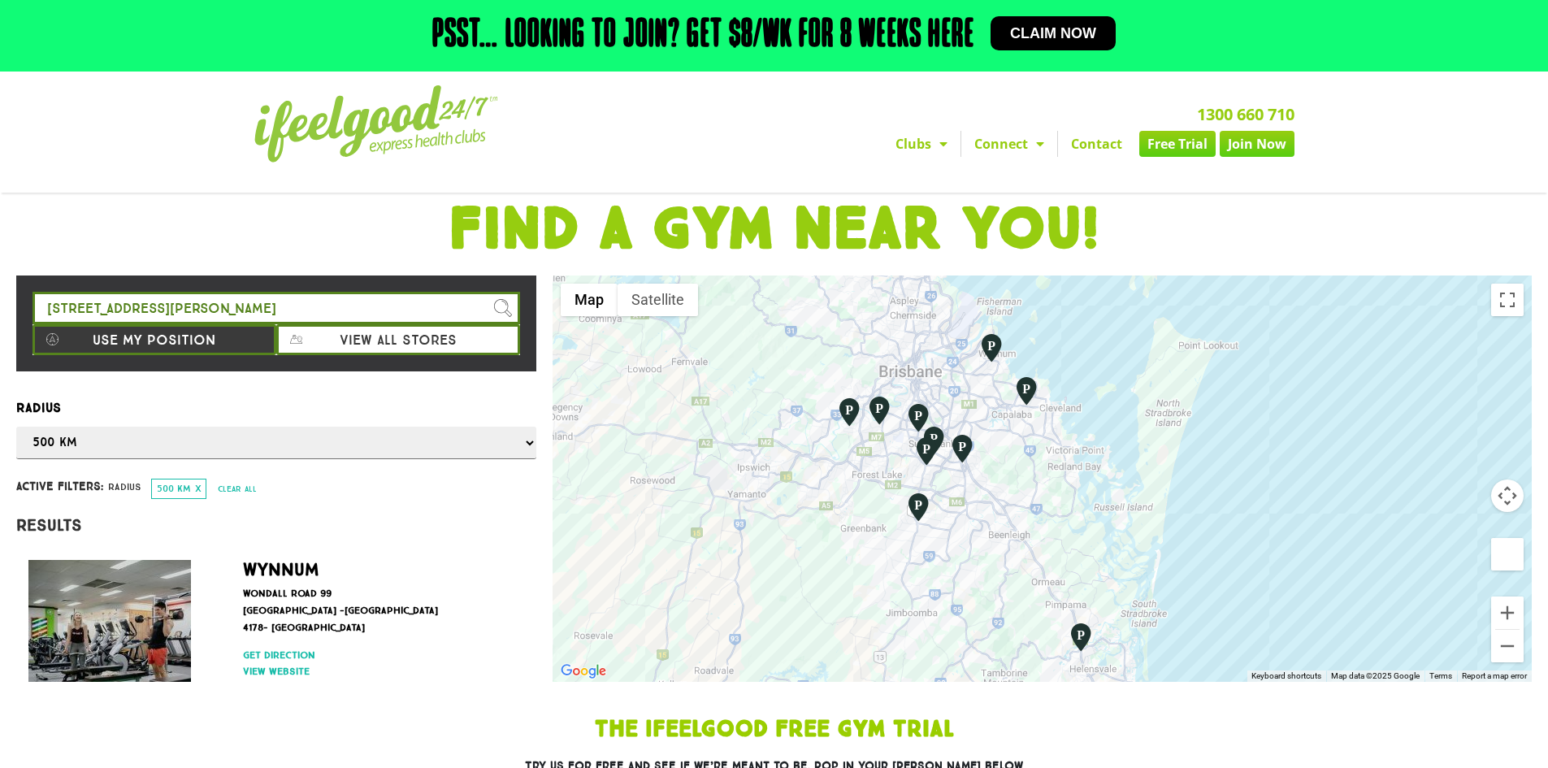
drag, startPoint x: 1103, startPoint y: 379, endPoint x: 1130, endPoint y: 400, distance: 34.1
click at [1130, 400] on div at bounding box center [1042, 478] width 979 height 406
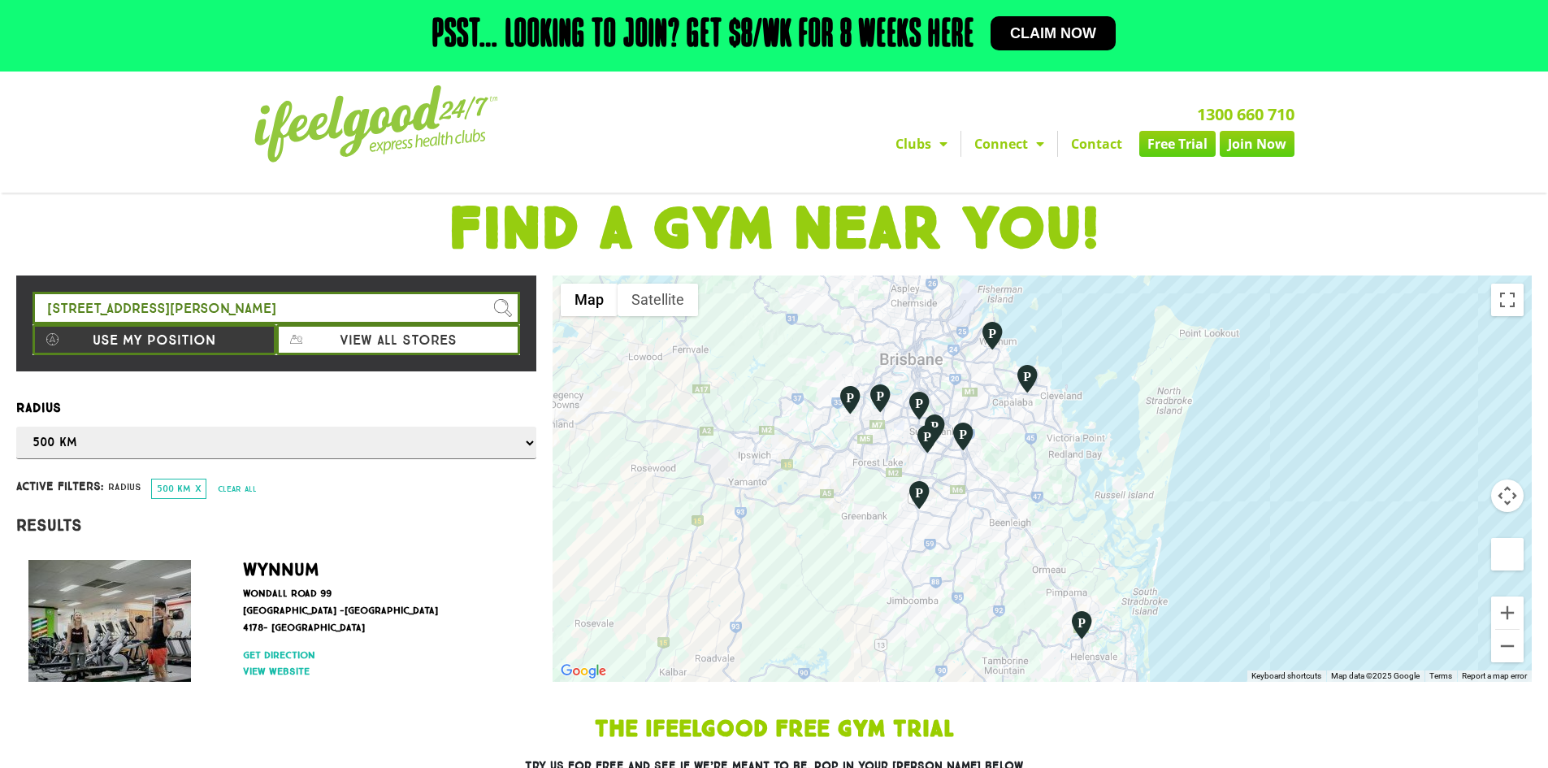
drag, startPoint x: 1112, startPoint y: 492, endPoint x: 1112, endPoint y: 479, distance: 13.0
click at [1112, 479] on div at bounding box center [1042, 478] width 979 height 406
click at [1106, 474] on div at bounding box center [1042, 478] width 979 height 406
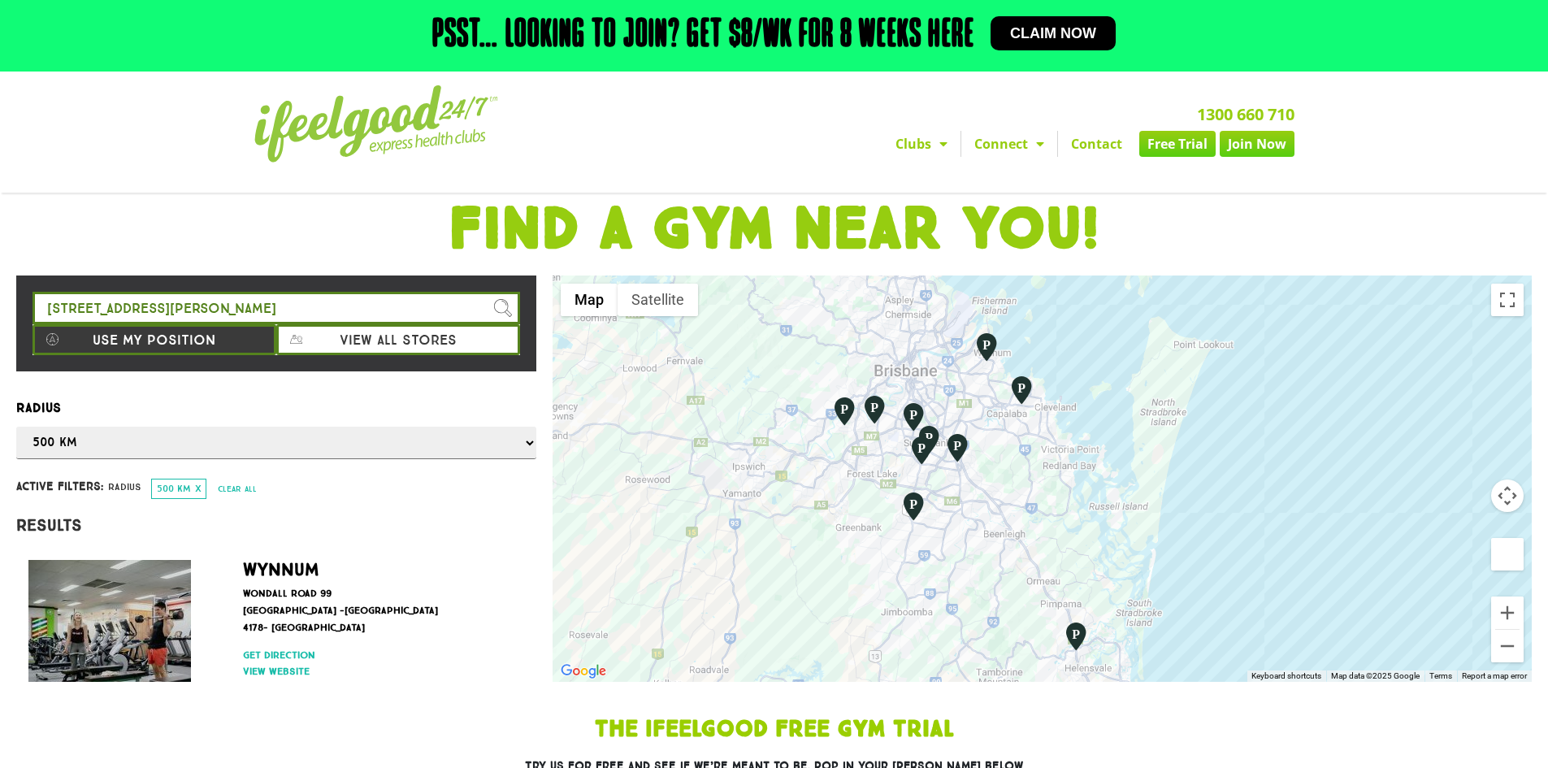
drag, startPoint x: 1106, startPoint y: 474, endPoint x: 1103, endPoint y: 489, distance: 15.8
click at [1103, 489] on div at bounding box center [1042, 478] width 979 height 406
click at [1095, 492] on div at bounding box center [1042, 478] width 979 height 406
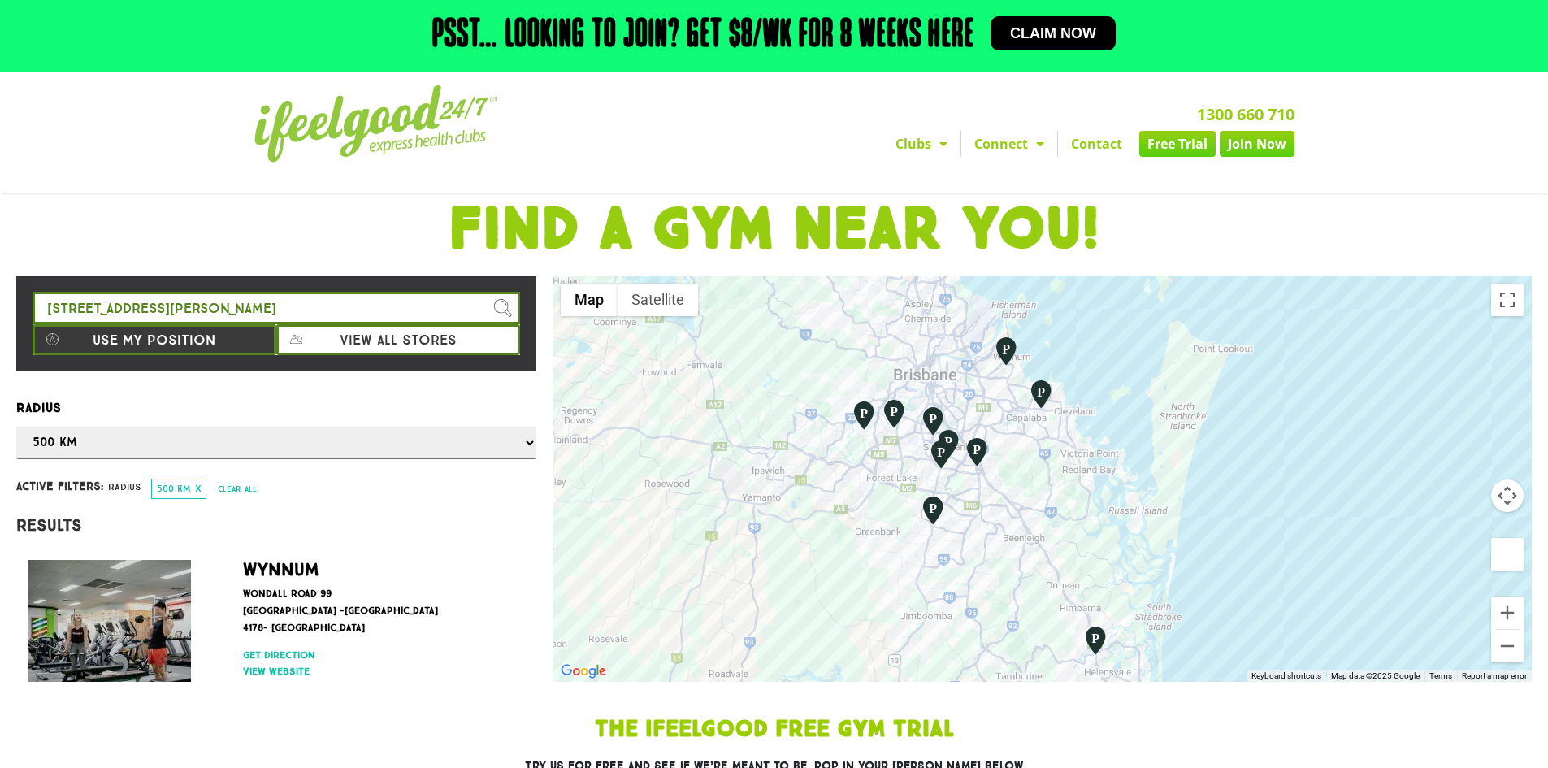
drag, startPoint x: 1100, startPoint y: 557, endPoint x: 1130, endPoint y: 560, distance: 30.2
click at [1130, 560] on div at bounding box center [1042, 478] width 979 height 406
click at [1508, 650] on button "Zoom out" at bounding box center [1507, 646] width 33 height 33
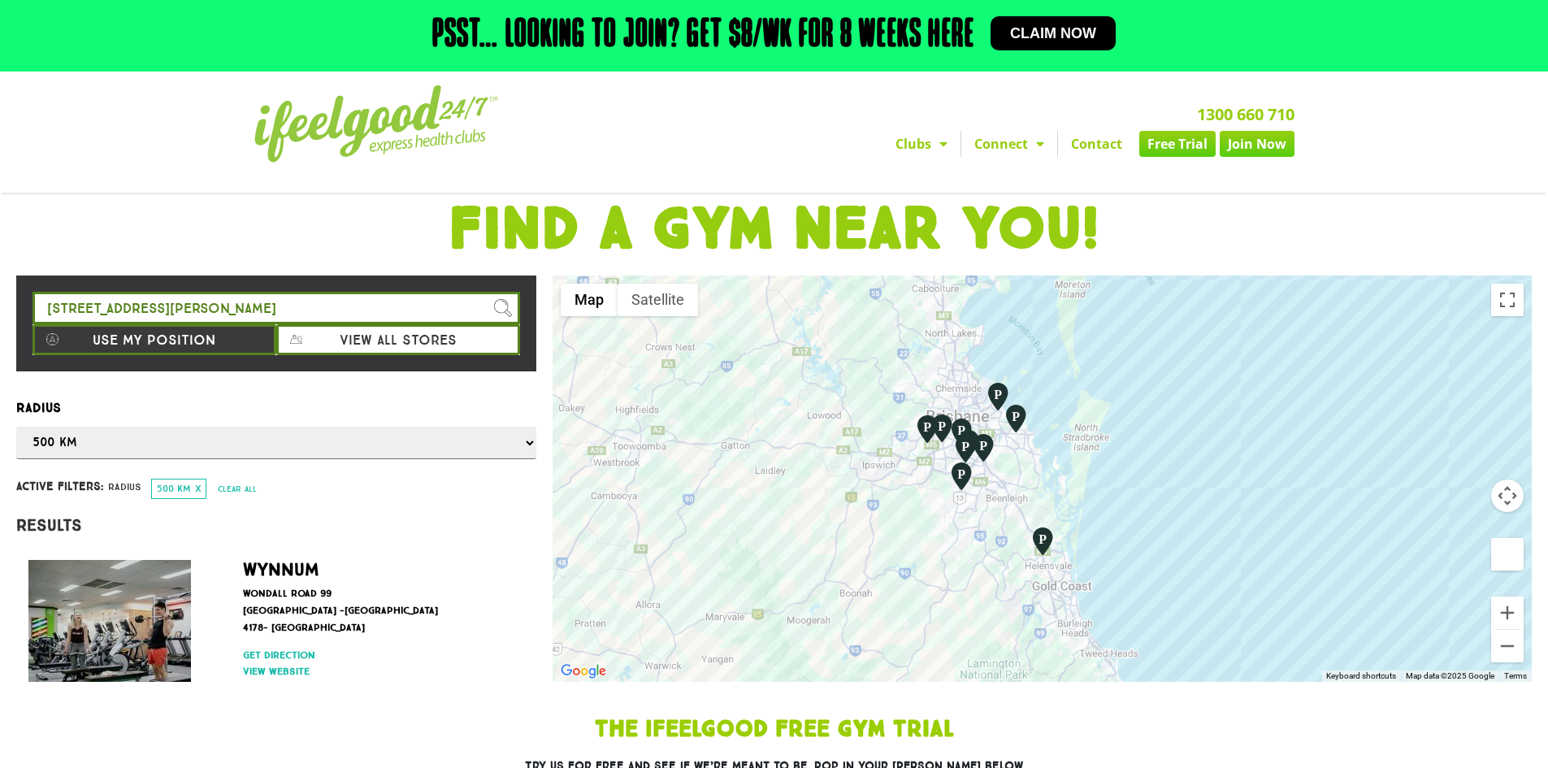
drag, startPoint x: 1158, startPoint y: 514, endPoint x: 1209, endPoint y: 540, distance: 57.4
click at [1135, 505] on div at bounding box center [1042, 478] width 979 height 406
click at [1501, 611] on button "Zoom in" at bounding box center [1507, 612] width 33 height 33
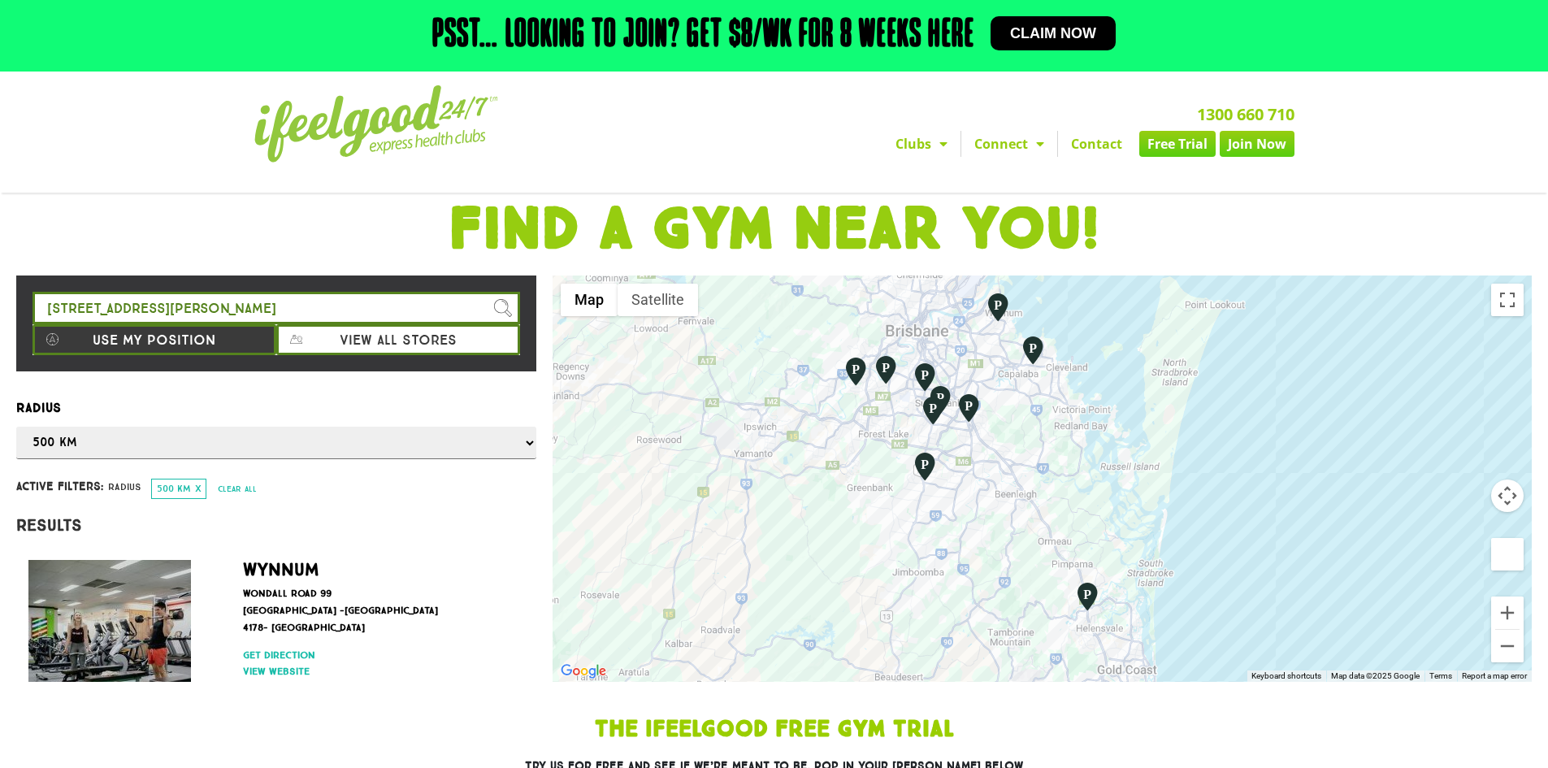
drag, startPoint x: 1238, startPoint y: 534, endPoint x: 1298, endPoint y: 512, distance: 64.0
click at [1298, 512] on div at bounding box center [1042, 478] width 979 height 406
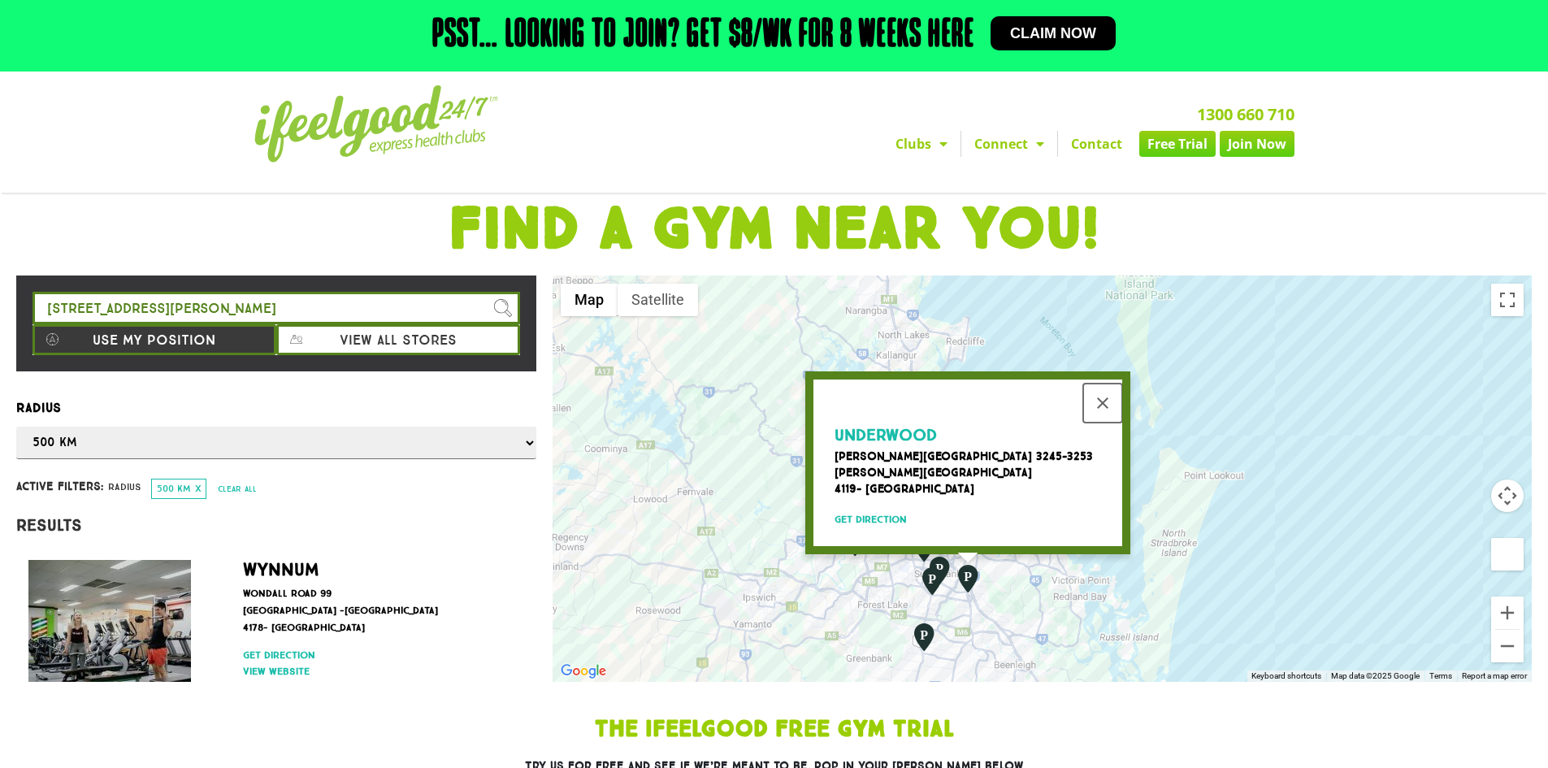
drag, startPoint x: 1102, startPoint y: 390, endPoint x: 1105, endPoint y: 428, distance: 38.3
click at [1102, 390] on button "Close" at bounding box center [1102, 403] width 39 height 39
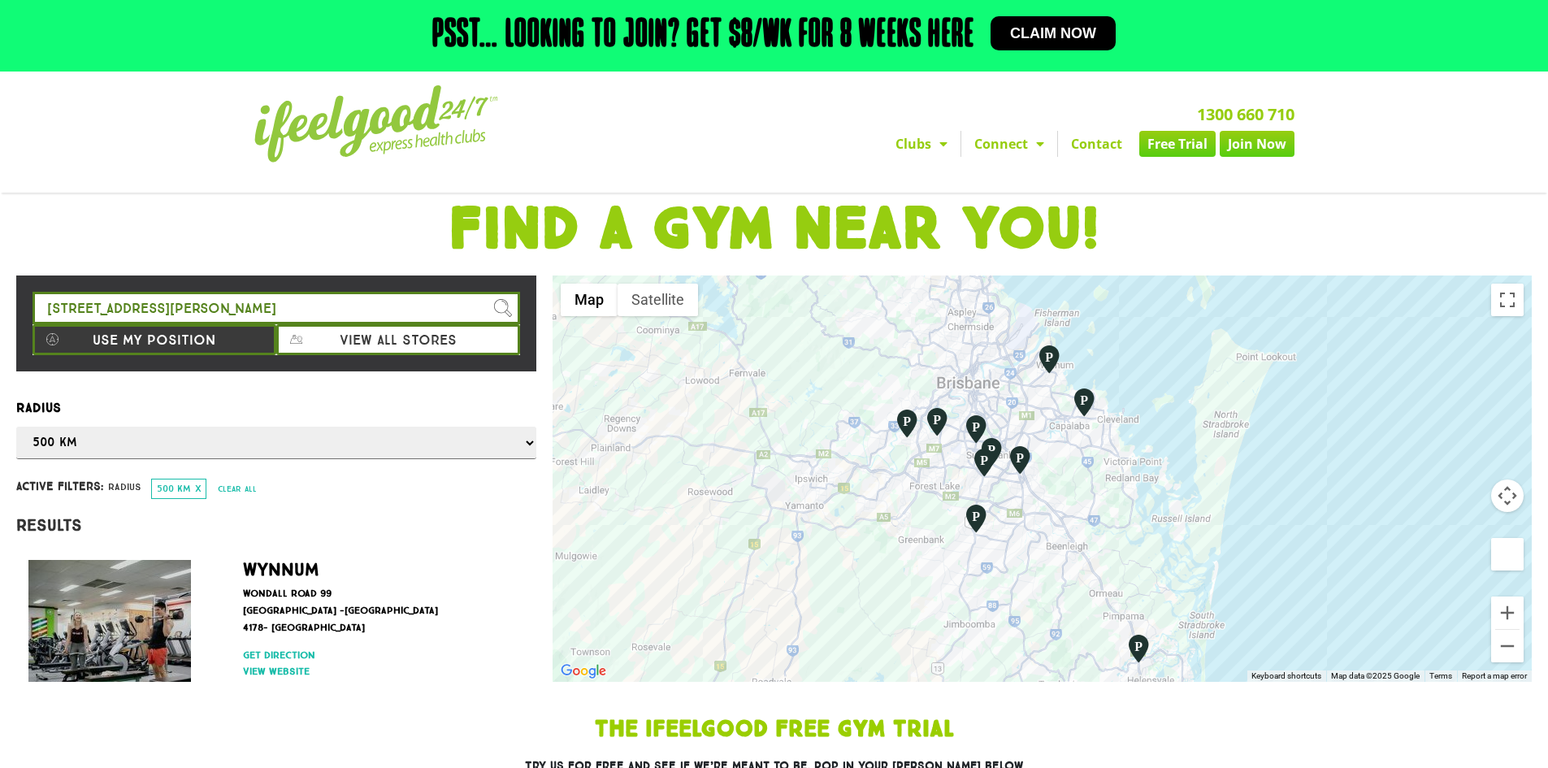
drag, startPoint x: 1110, startPoint y: 556, endPoint x: 1162, endPoint y: 437, distance: 129.5
click at [1162, 437] on div at bounding box center [1042, 478] width 979 height 406
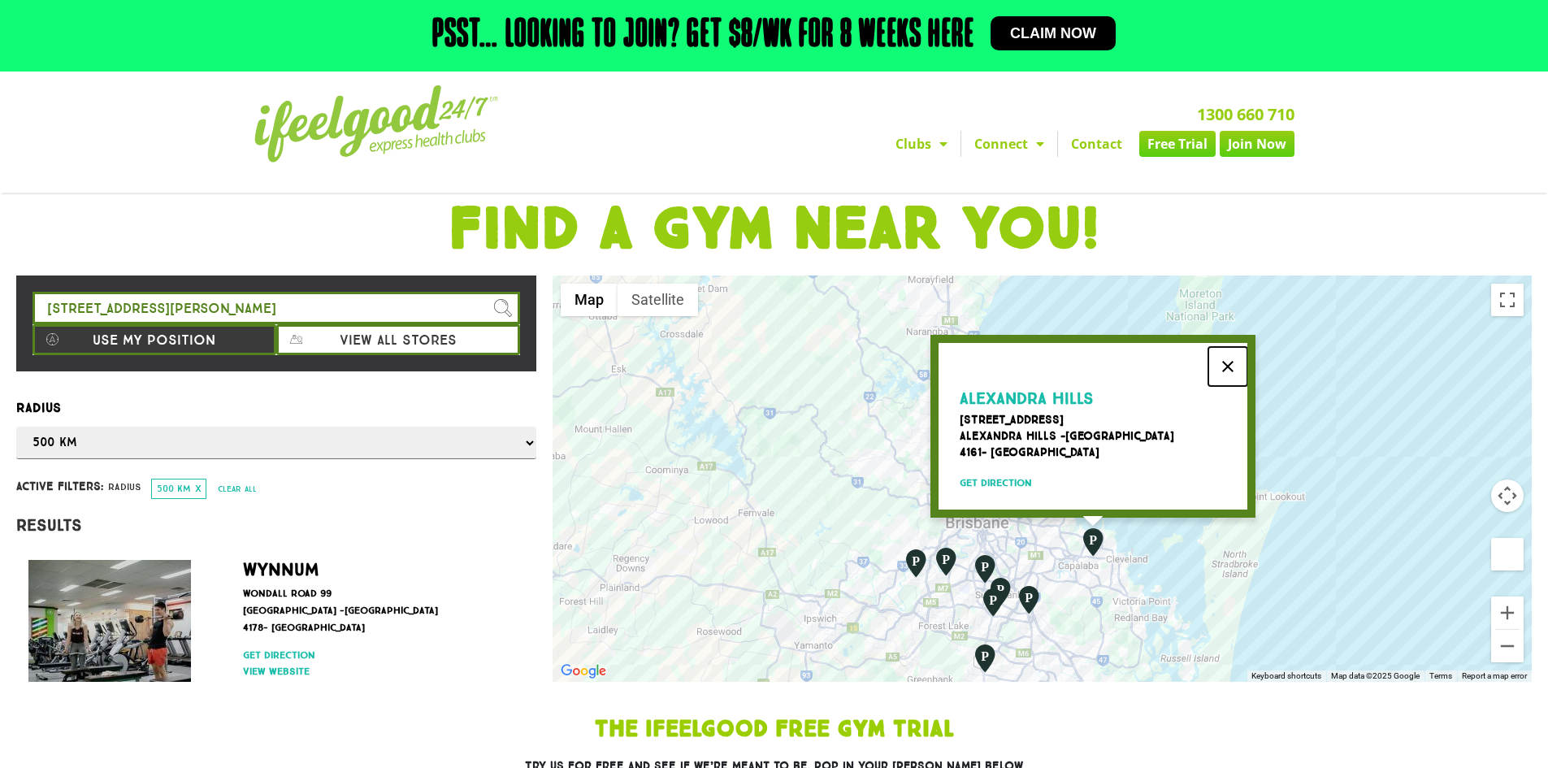
click at [1232, 356] on button "Close" at bounding box center [1227, 366] width 39 height 39
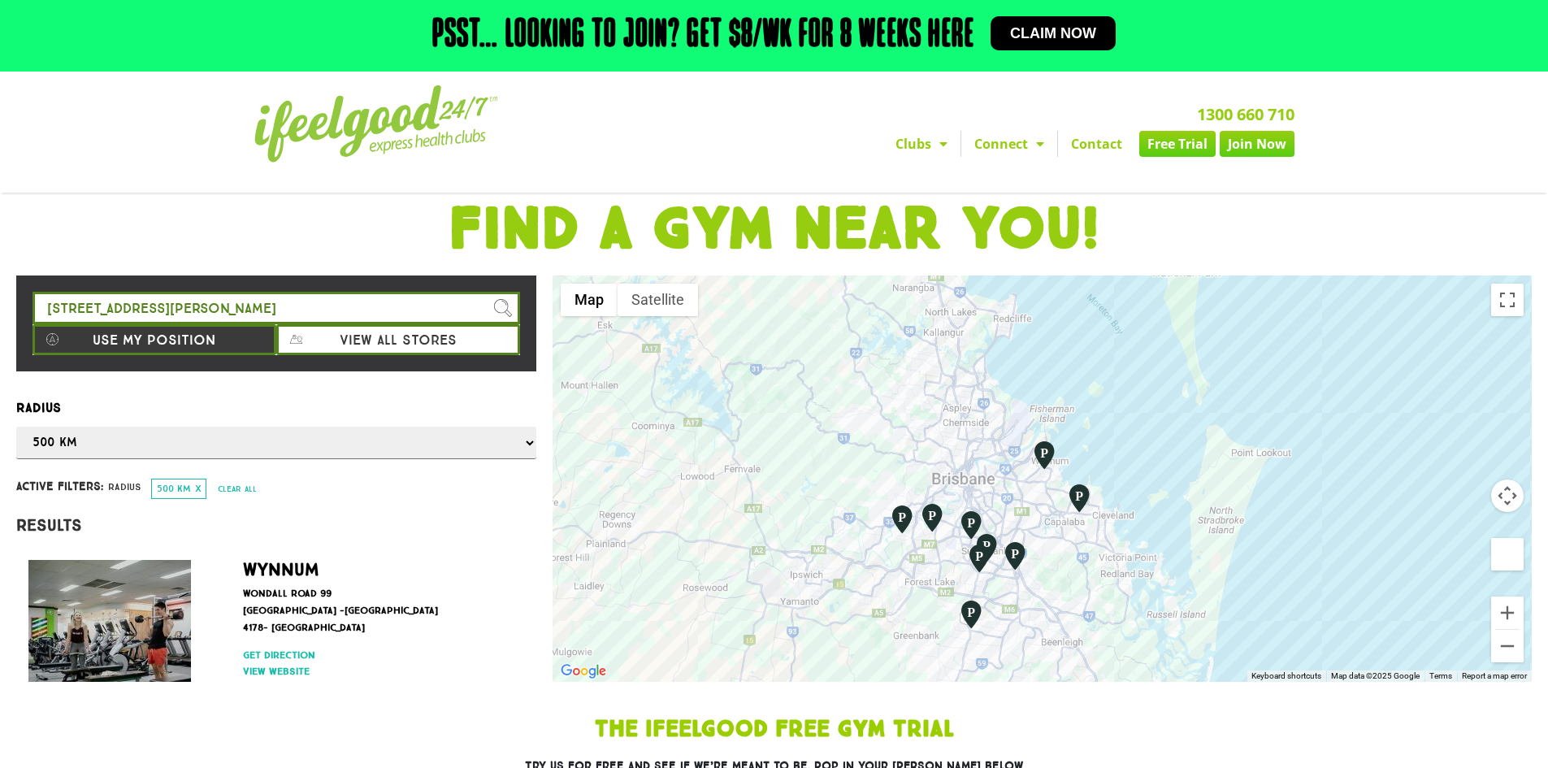
drag, startPoint x: 1194, startPoint y: 584, endPoint x: 1136, endPoint y: 479, distance: 120.4
click at [1136, 479] on div at bounding box center [1042, 478] width 979 height 406
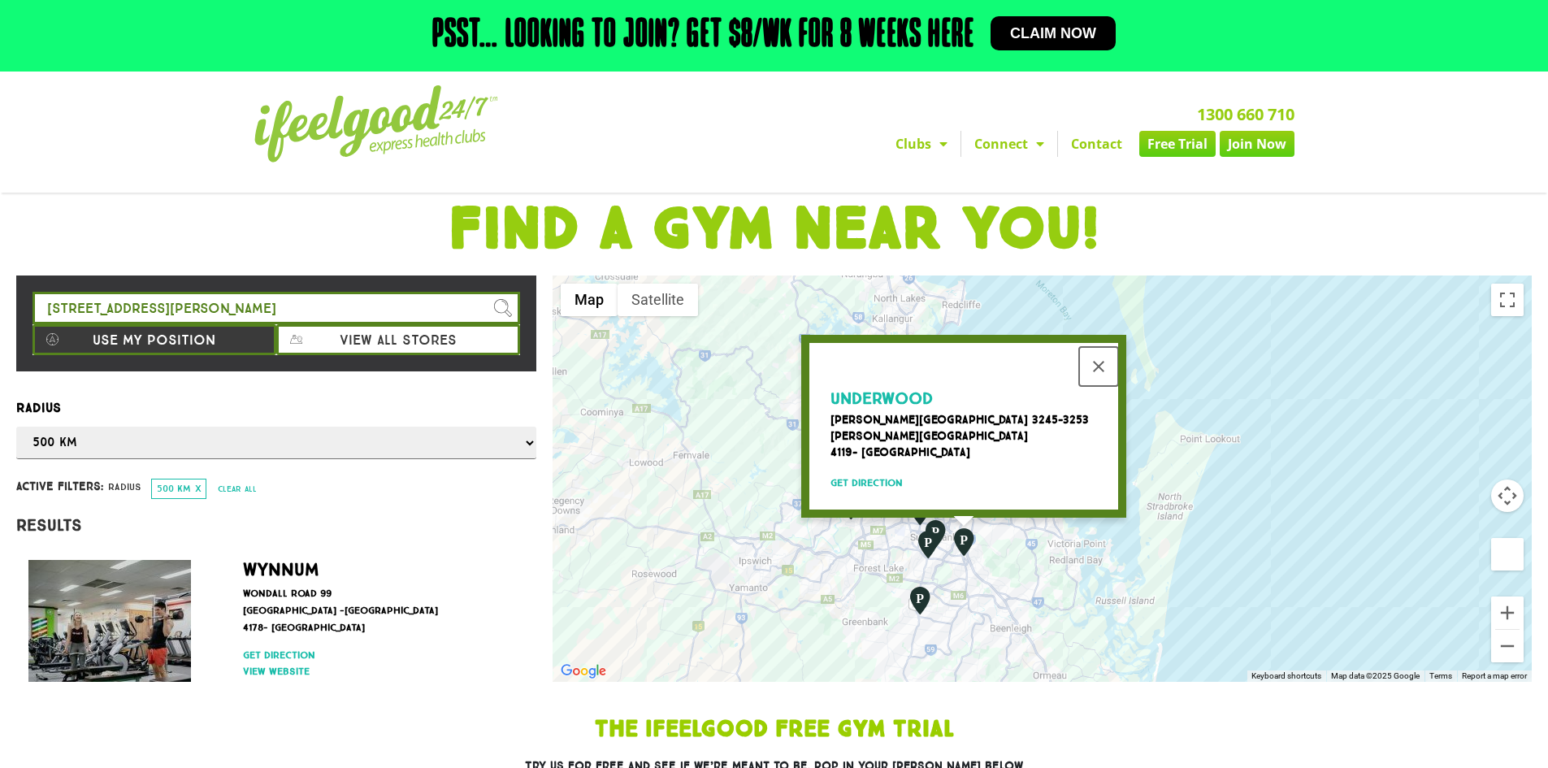
drag, startPoint x: 1094, startPoint y: 355, endPoint x: 1109, endPoint y: 387, distance: 35.3
click at [1094, 355] on button "Close" at bounding box center [1098, 366] width 39 height 39
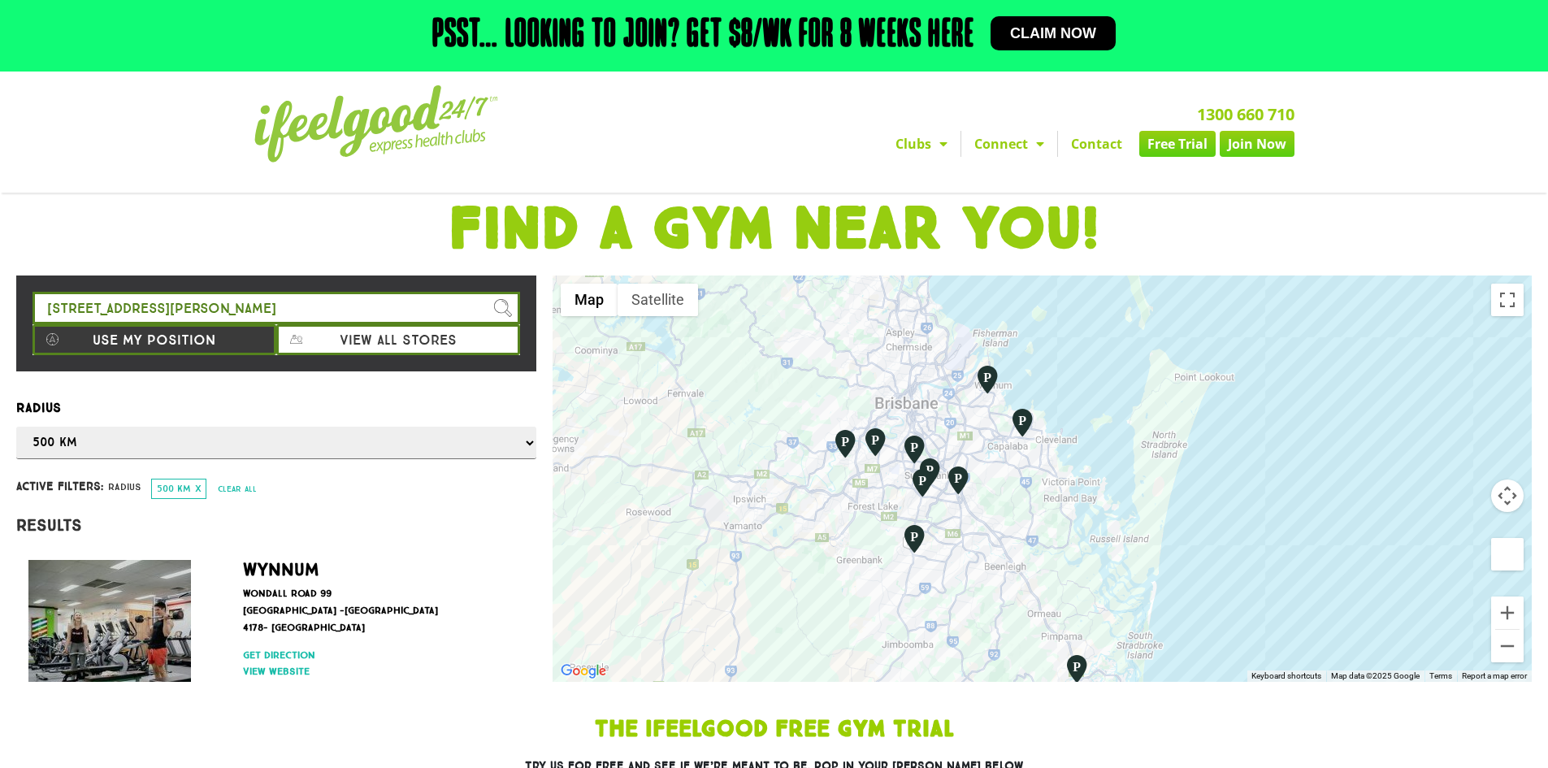
drag, startPoint x: 1116, startPoint y: 455, endPoint x: 1120, endPoint y: 445, distance: 10.6
click at [1120, 445] on div at bounding box center [1042, 478] width 979 height 406
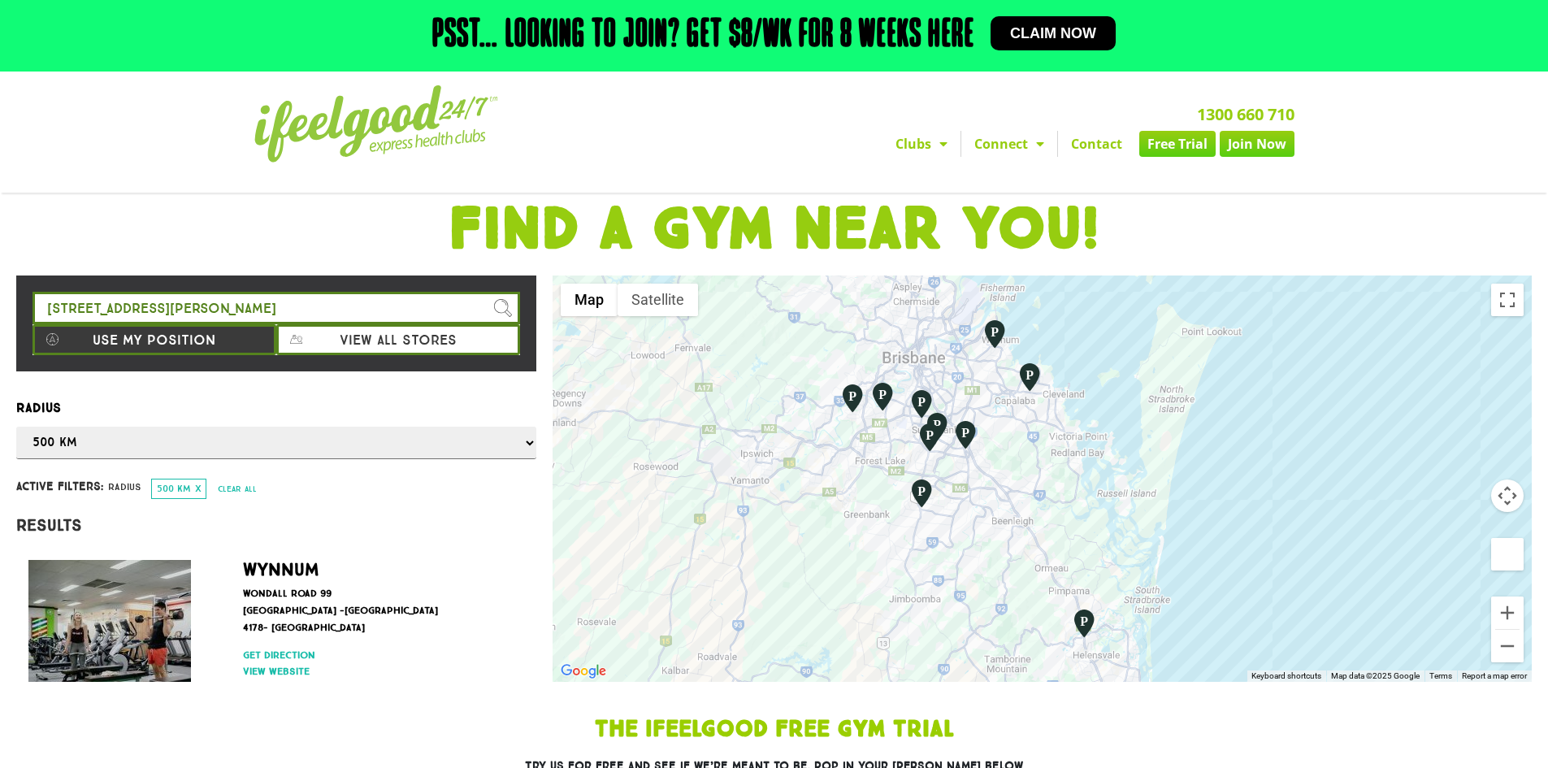
drag, startPoint x: 1055, startPoint y: 533, endPoint x: 1062, endPoint y: 490, distance: 43.7
click at [1062, 490] on div at bounding box center [1042, 478] width 979 height 406
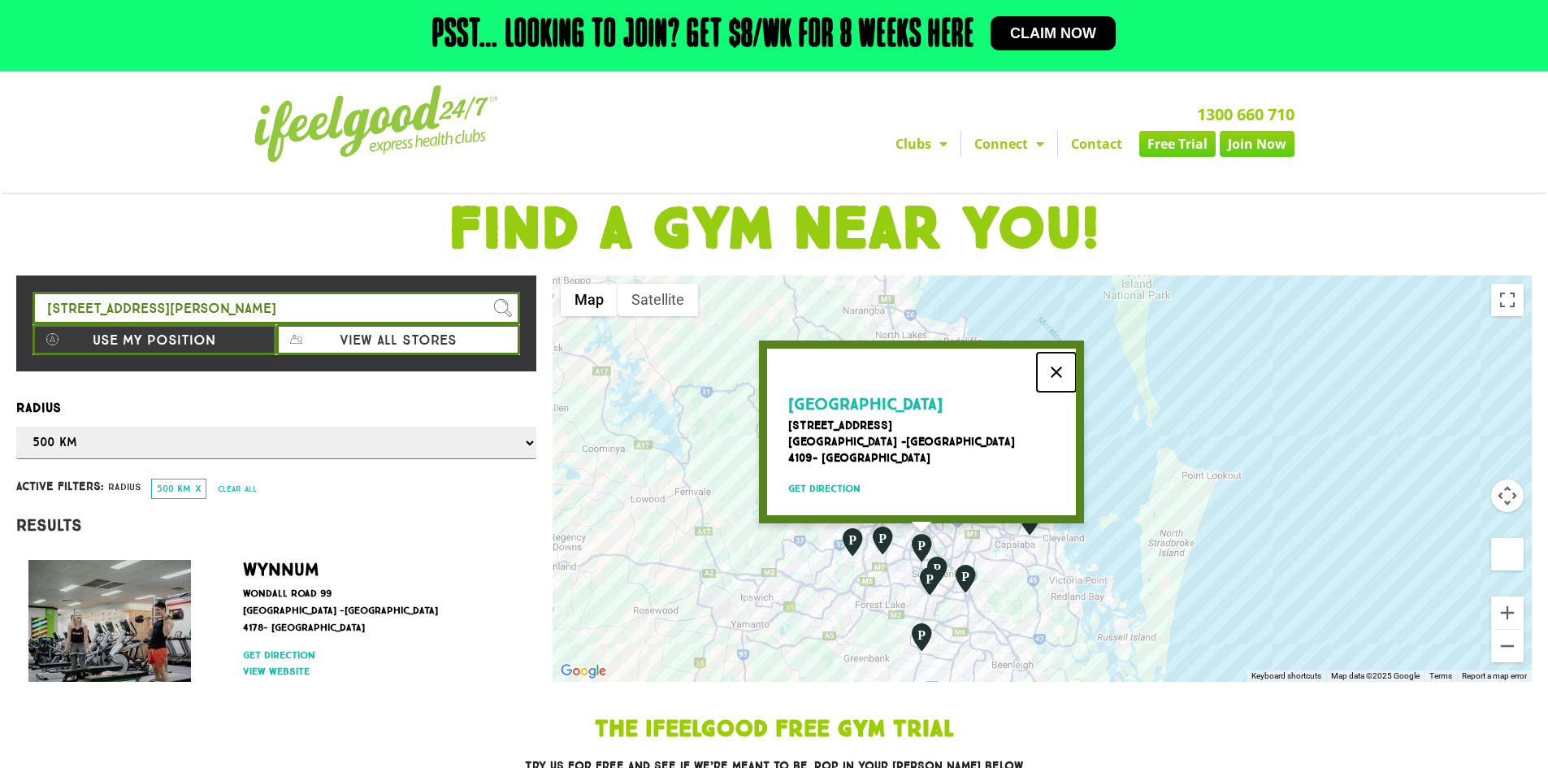
click at [1059, 358] on button "Close" at bounding box center [1056, 372] width 39 height 39
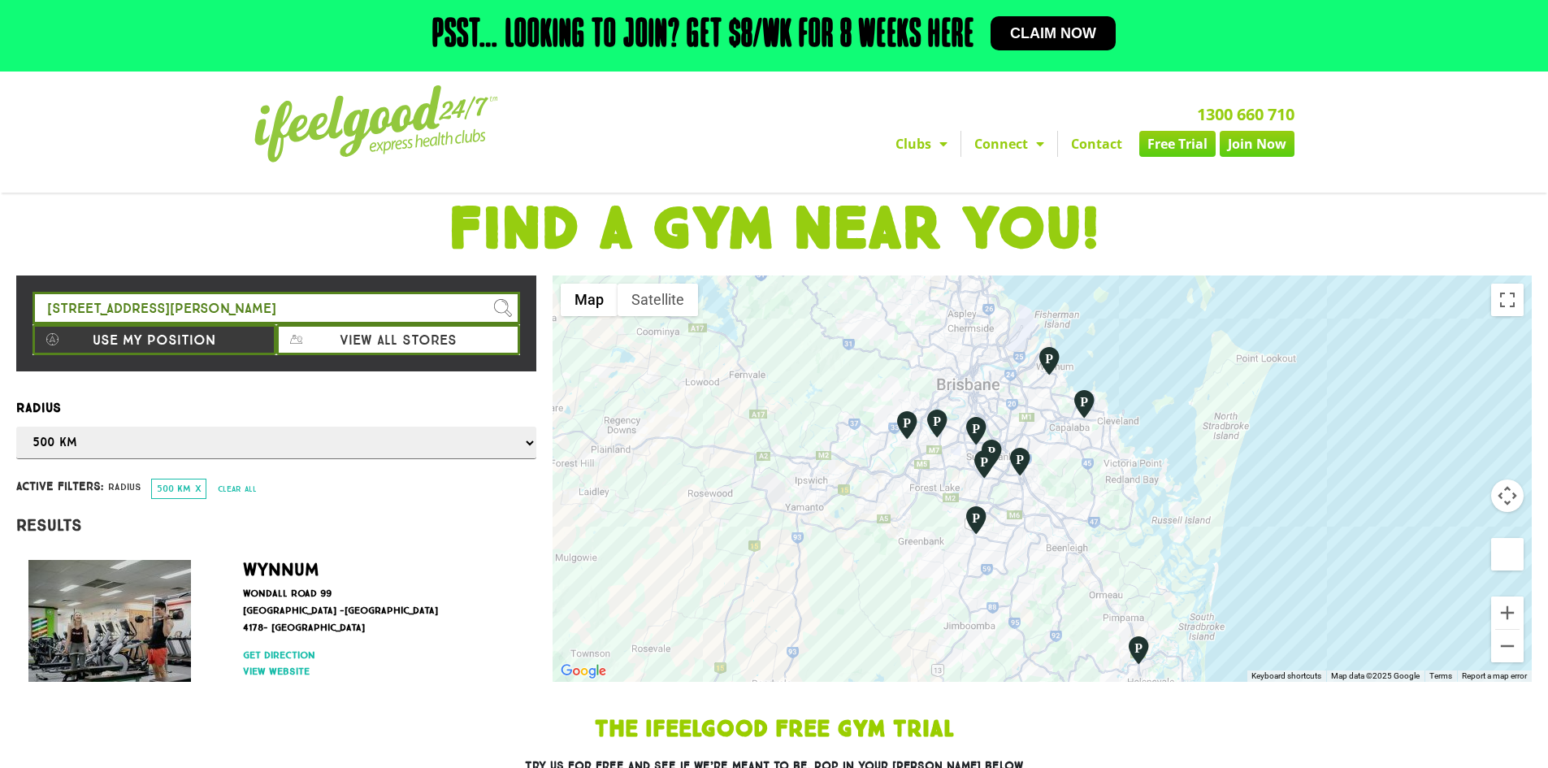
drag, startPoint x: 1079, startPoint y: 423, endPoint x: 1115, endPoint y: 332, distance: 97.8
click at [1115, 332] on div at bounding box center [1042, 478] width 979 height 406
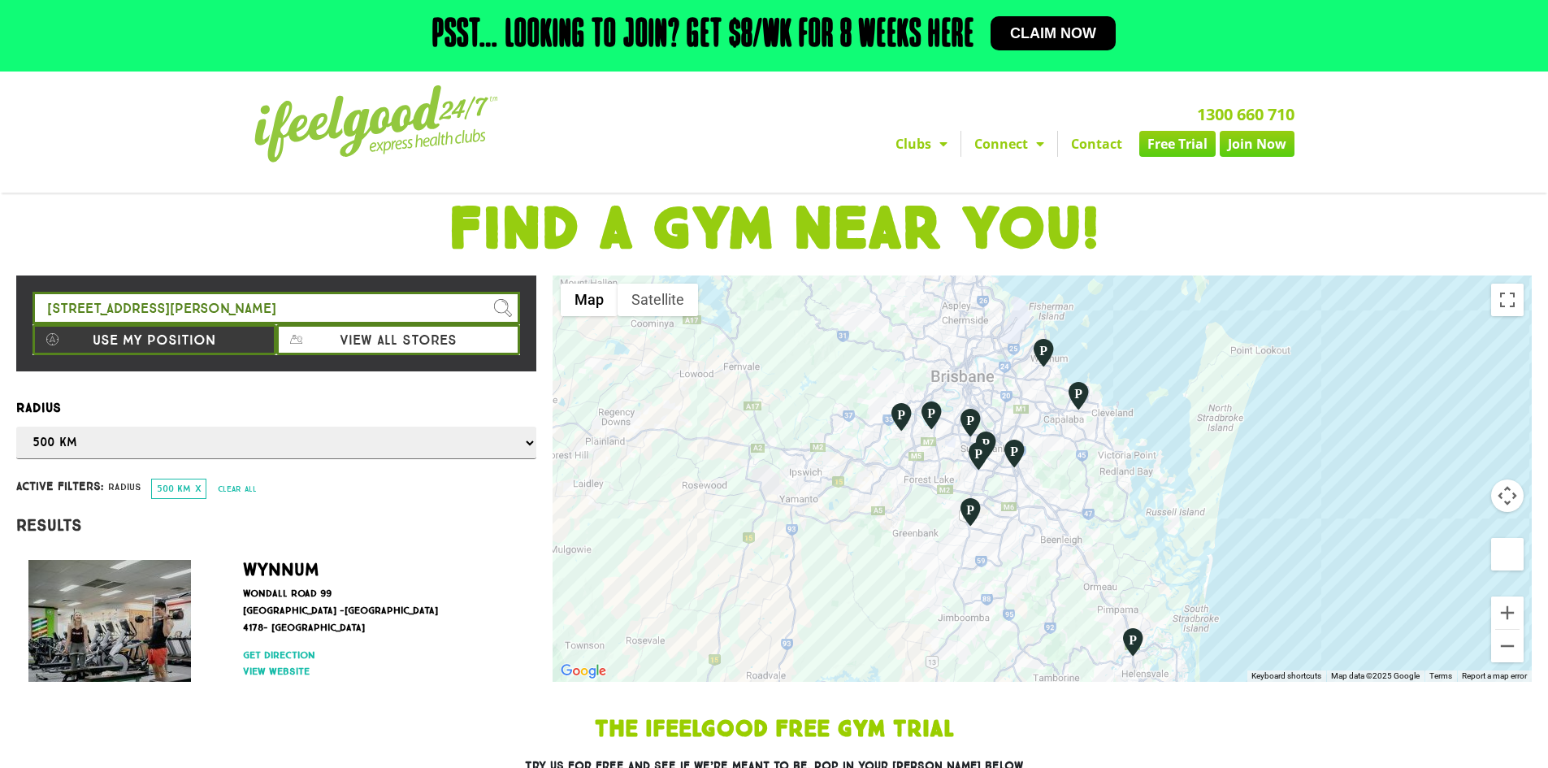
drag, startPoint x: 1161, startPoint y: 374, endPoint x: 1155, endPoint y: 368, distance: 8.6
click at [1155, 368] on div at bounding box center [1042, 478] width 979 height 406
drag, startPoint x: 1155, startPoint y: 368, endPoint x: 1160, endPoint y: 359, distance: 10.6
click at [1160, 359] on div at bounding box center [1042, 478] width 979 height 406
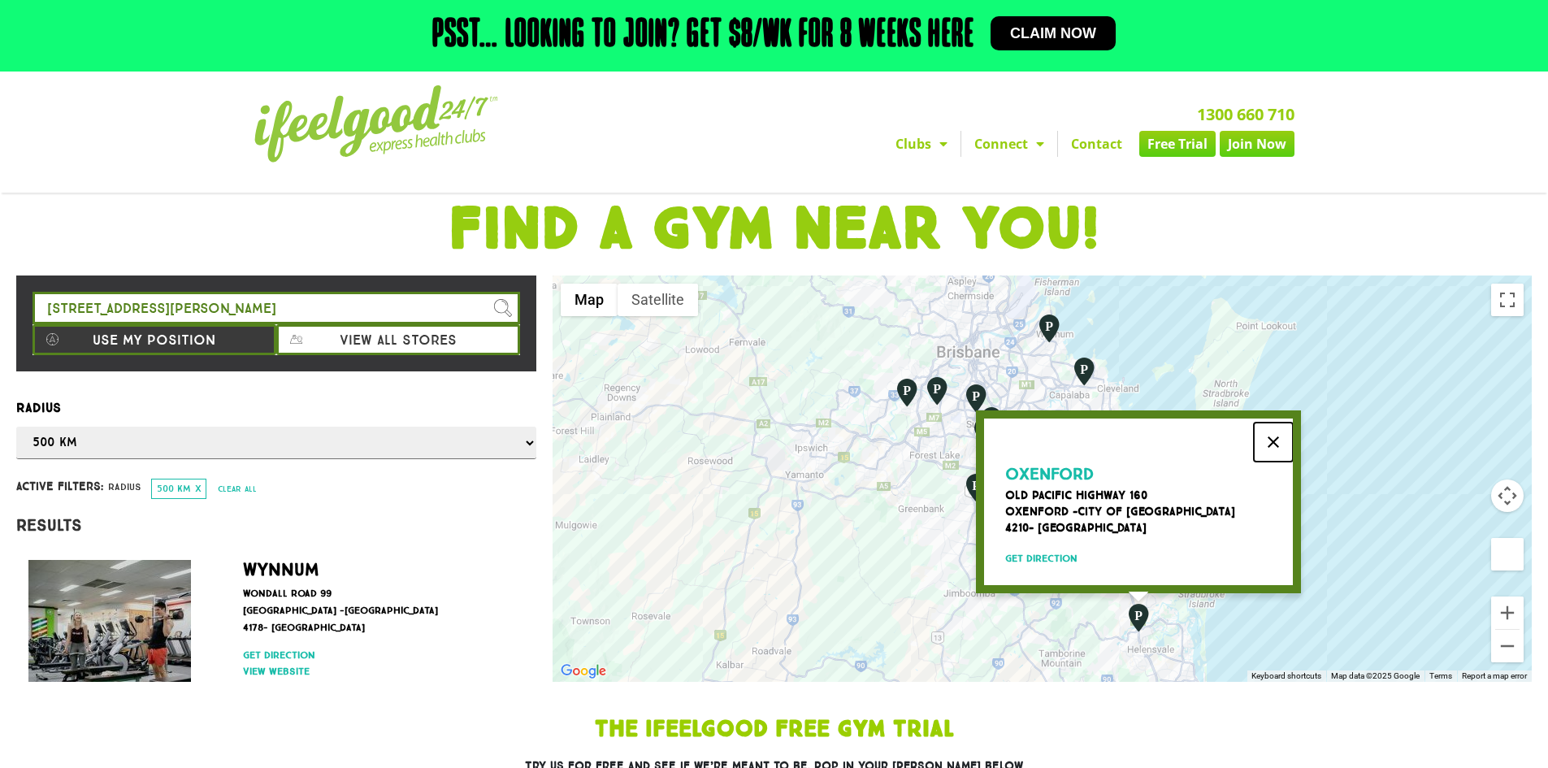
click at [1268, 440] on button "Close" at bounding box center [1273, 442] width 39 height 39
click at [1279, 436] on button "Close" at bounding box center [1273, 442] width 39 height 39
click at [1276, 434] on button "Close" at bounding box center [1273, 442] width 39 height 39
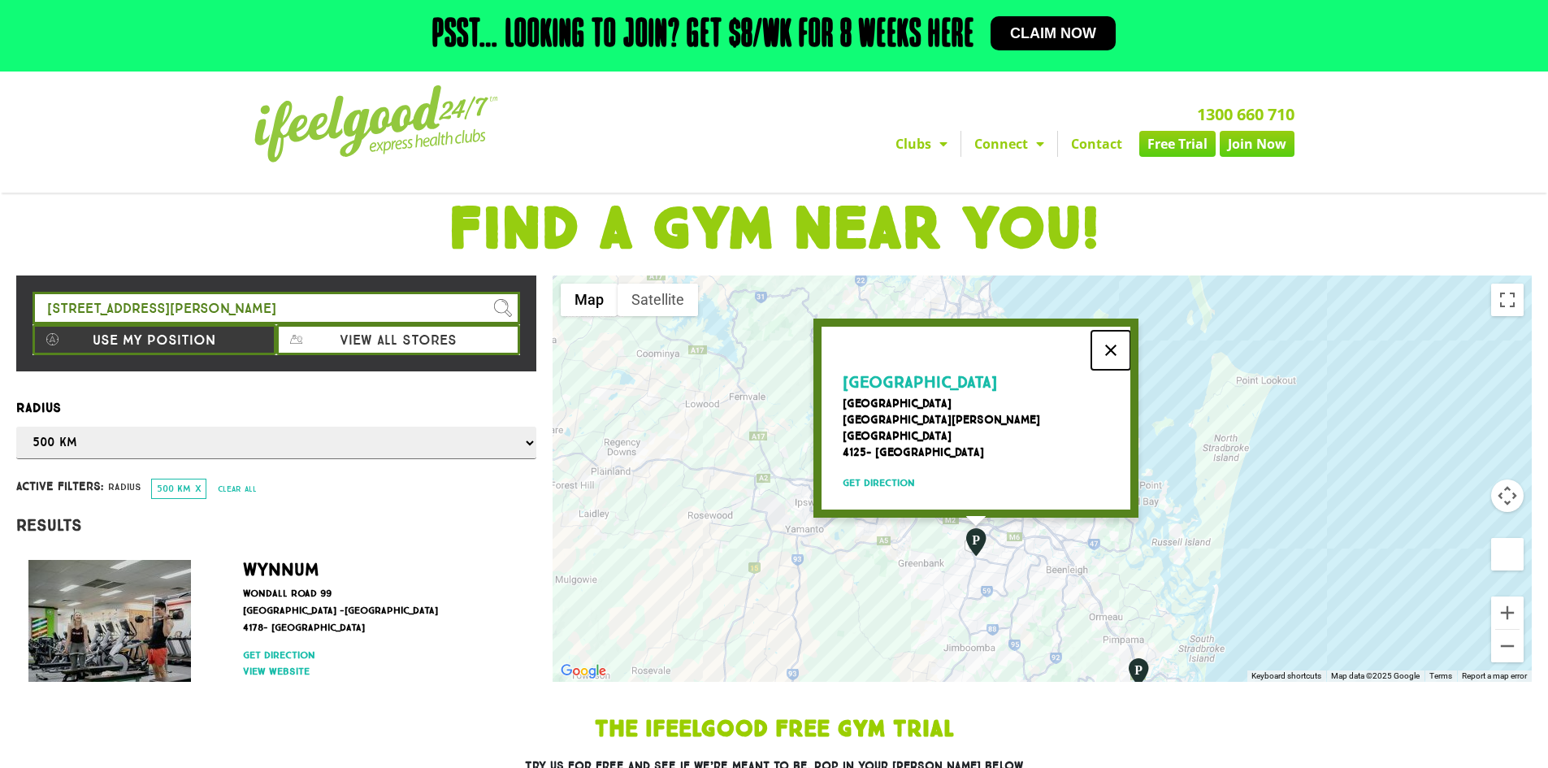
click at [1099, 350] on button "Close" at bounding box center [1110, 350] width 39 height 39
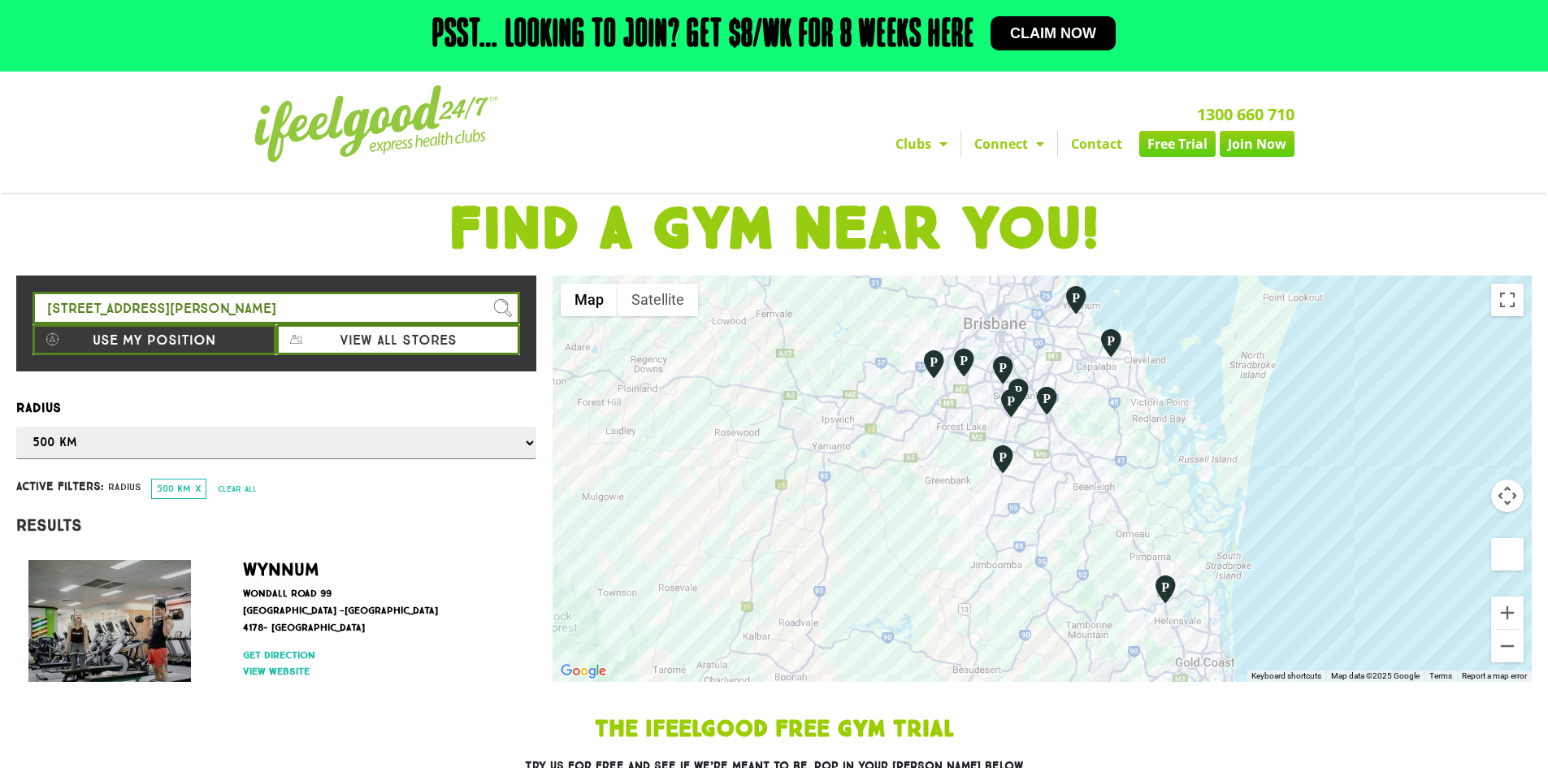
drag, startPoint x: 1106, startPoint y: 574, endPoint x: 1134, endPoint y: 490, distance: 88.4
click at [1134, 490] on div at bounding box center [1042, 478] width 979 height 406
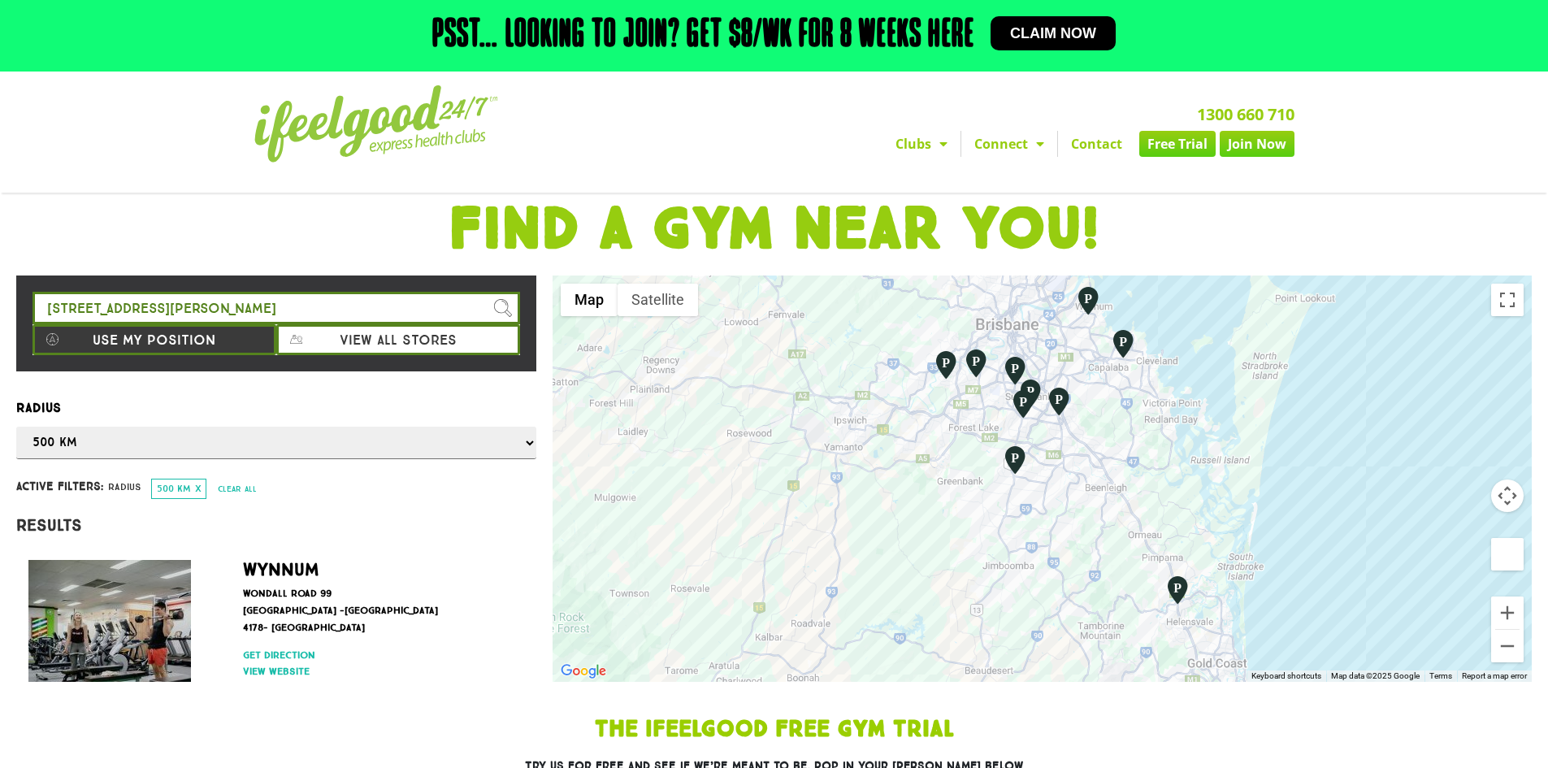
drag, startPoint x: 1134, startPoint y: 490, endPoint x: 1165, endPoint y: 490, distance: 30.1
click at [1160, 489] on div at bounding box center [1042, 478] width 979 height 406
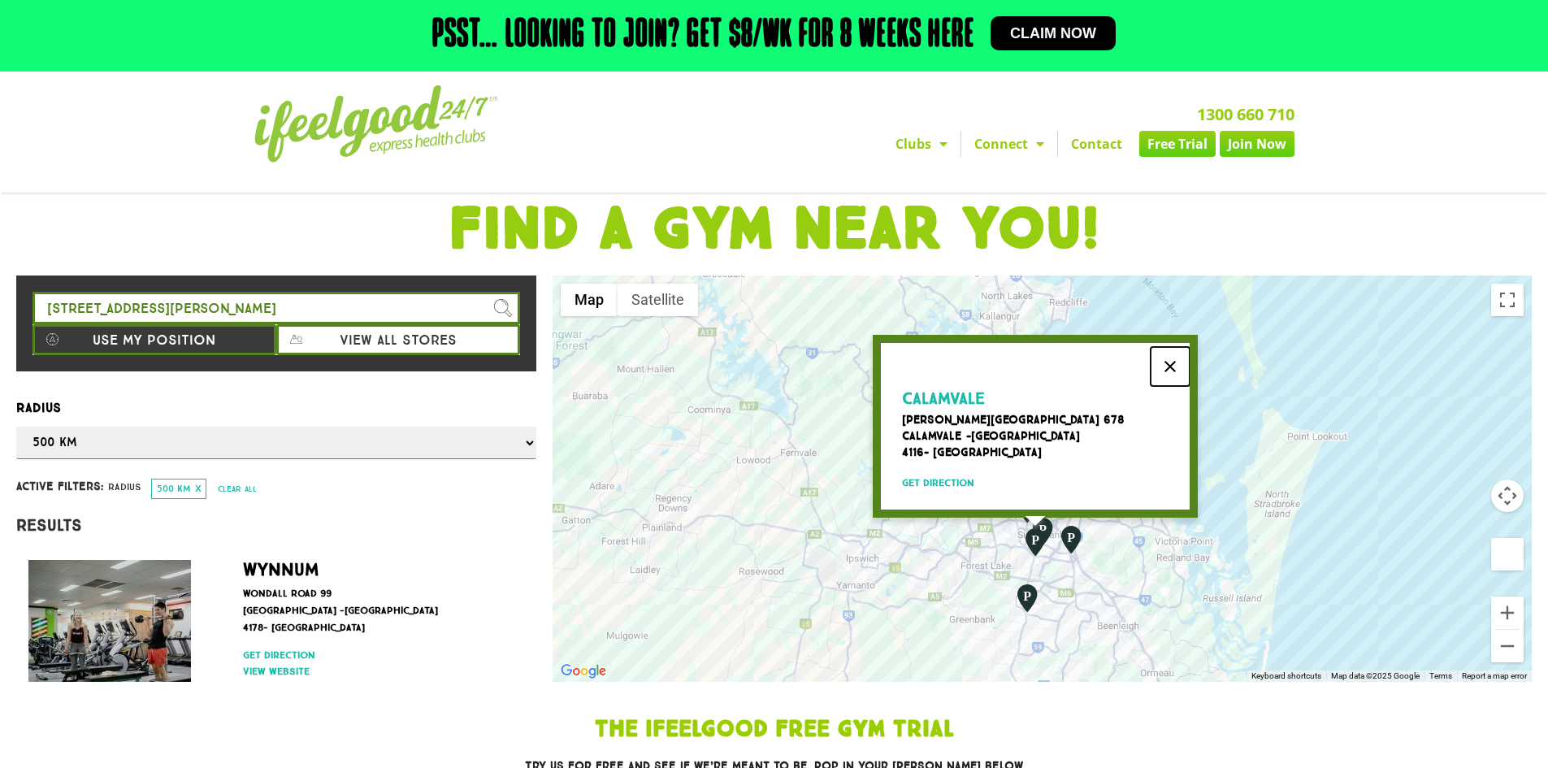
click at [1169, 359] on button "Close" at bounding box center [1170, 366] width 39 height 39
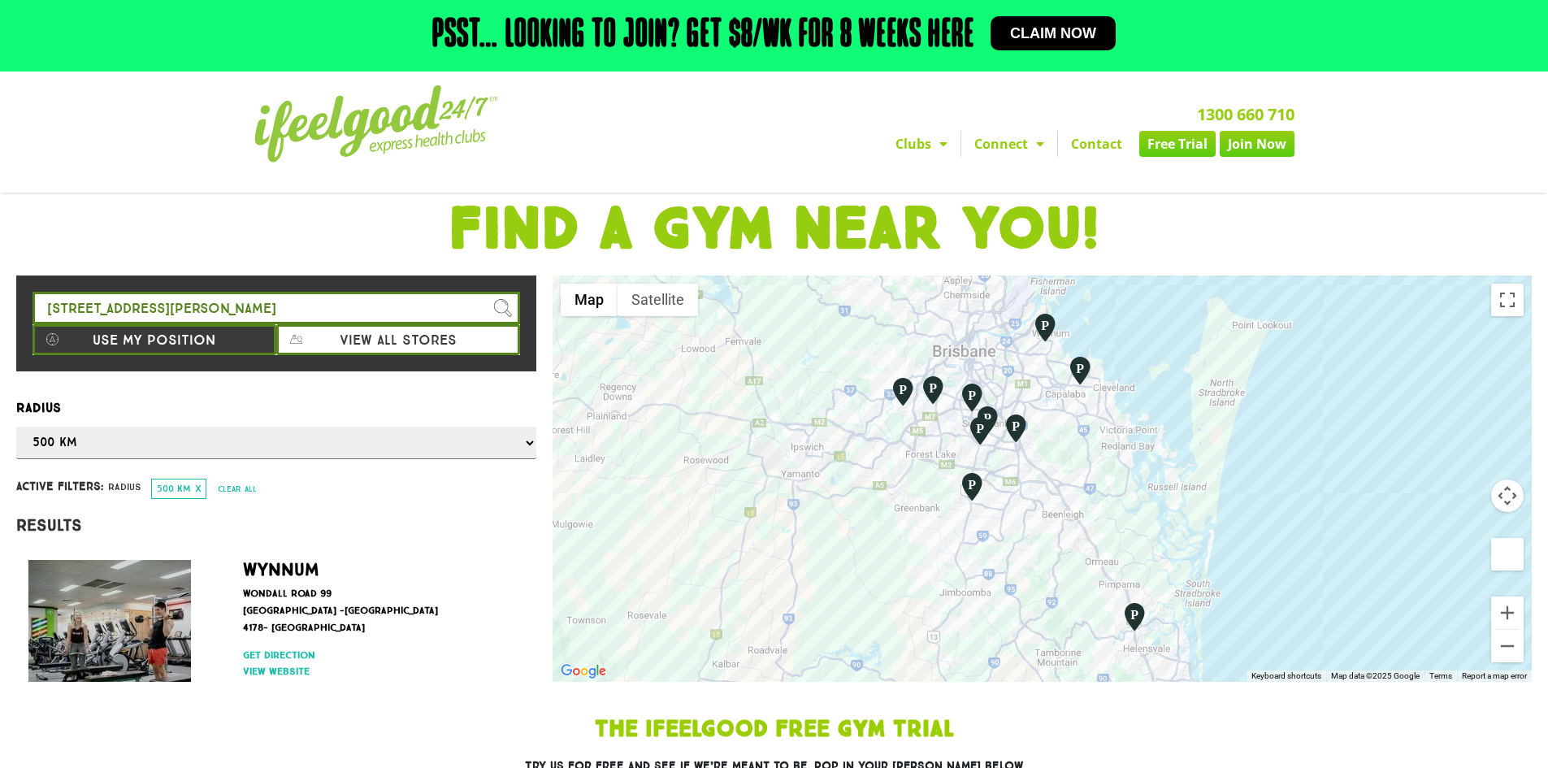
drag, startPoint x: 863, startPoint y: 556, endPoint x: 808, endPoint y: 448, distance: 121.4
click at [808, 448] on div at bounding box center [1042, 478] width 979 height 406
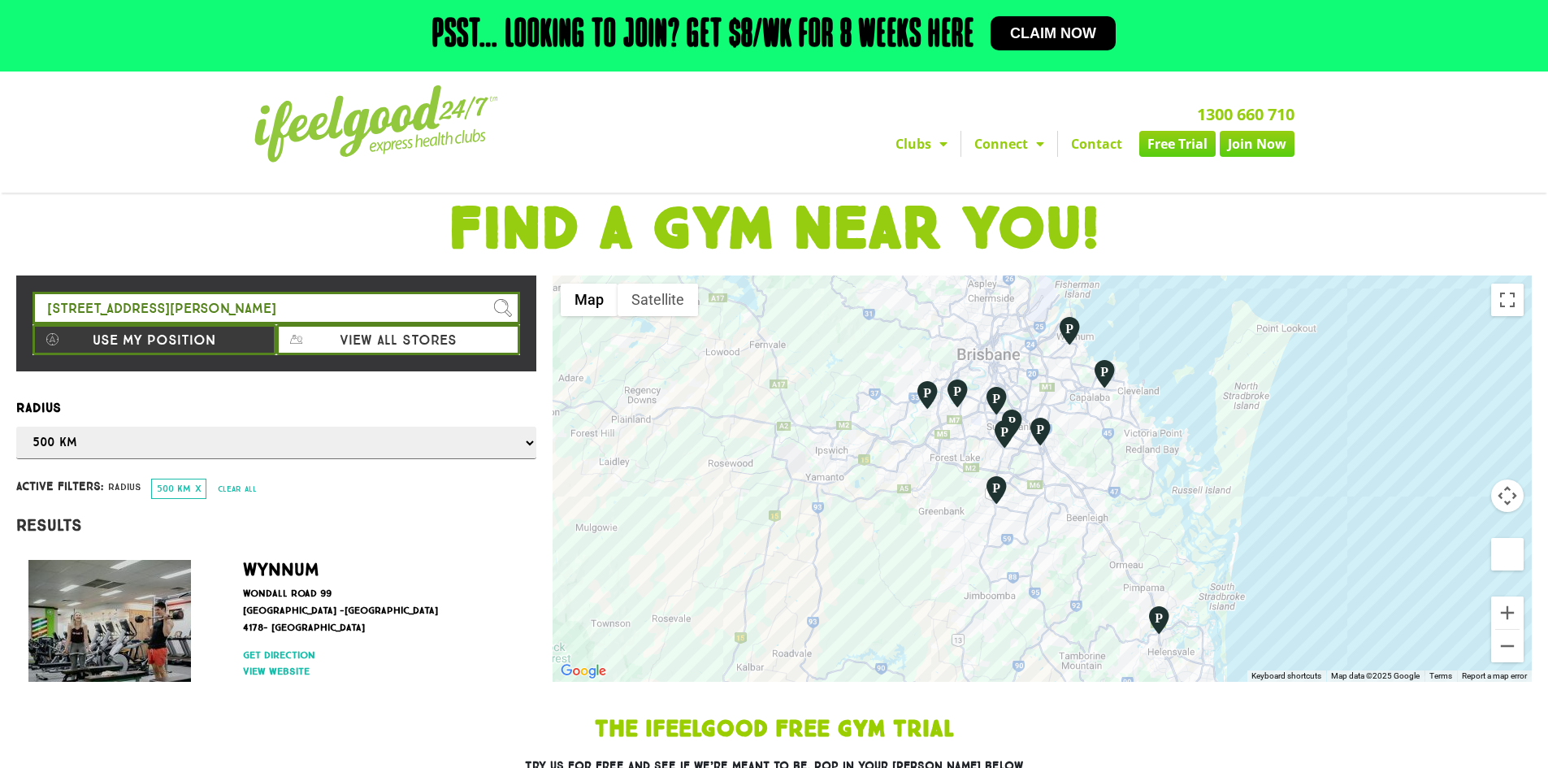
drag, startPoint x: 820, startPoint y: 442, endPoint x: 838, endPoint y: 445, distance: 18.2
click at [838, 445] on div at bounding box center [1042, 478] width 979 height 406
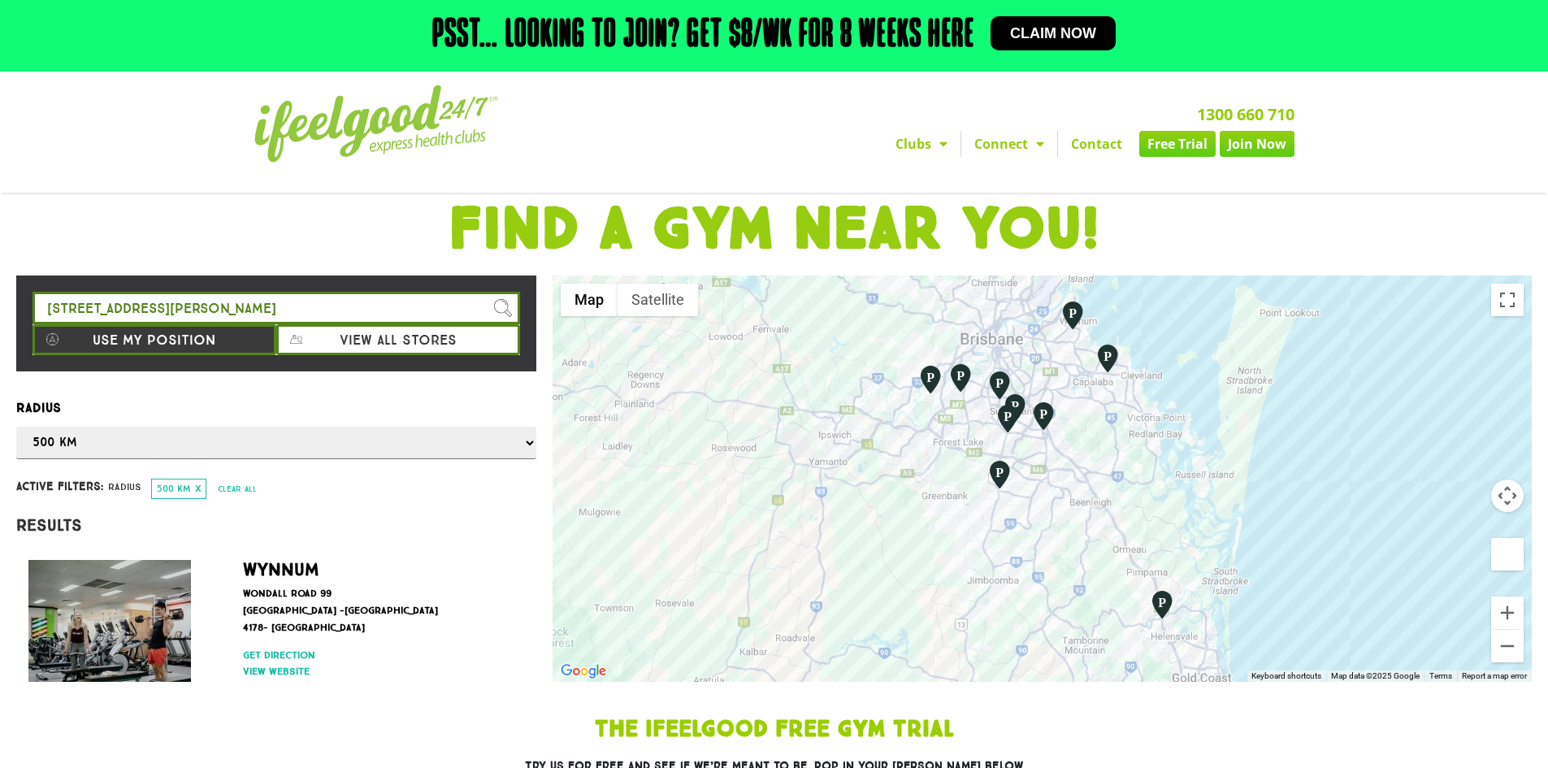
drag, startPoint x: 838, startPoint y: 445, endPoint x: 841, endPoint y: 432, distance: 14.2
click at [841, 432] on div at bounding box center [1042, 478] width 979 height 406
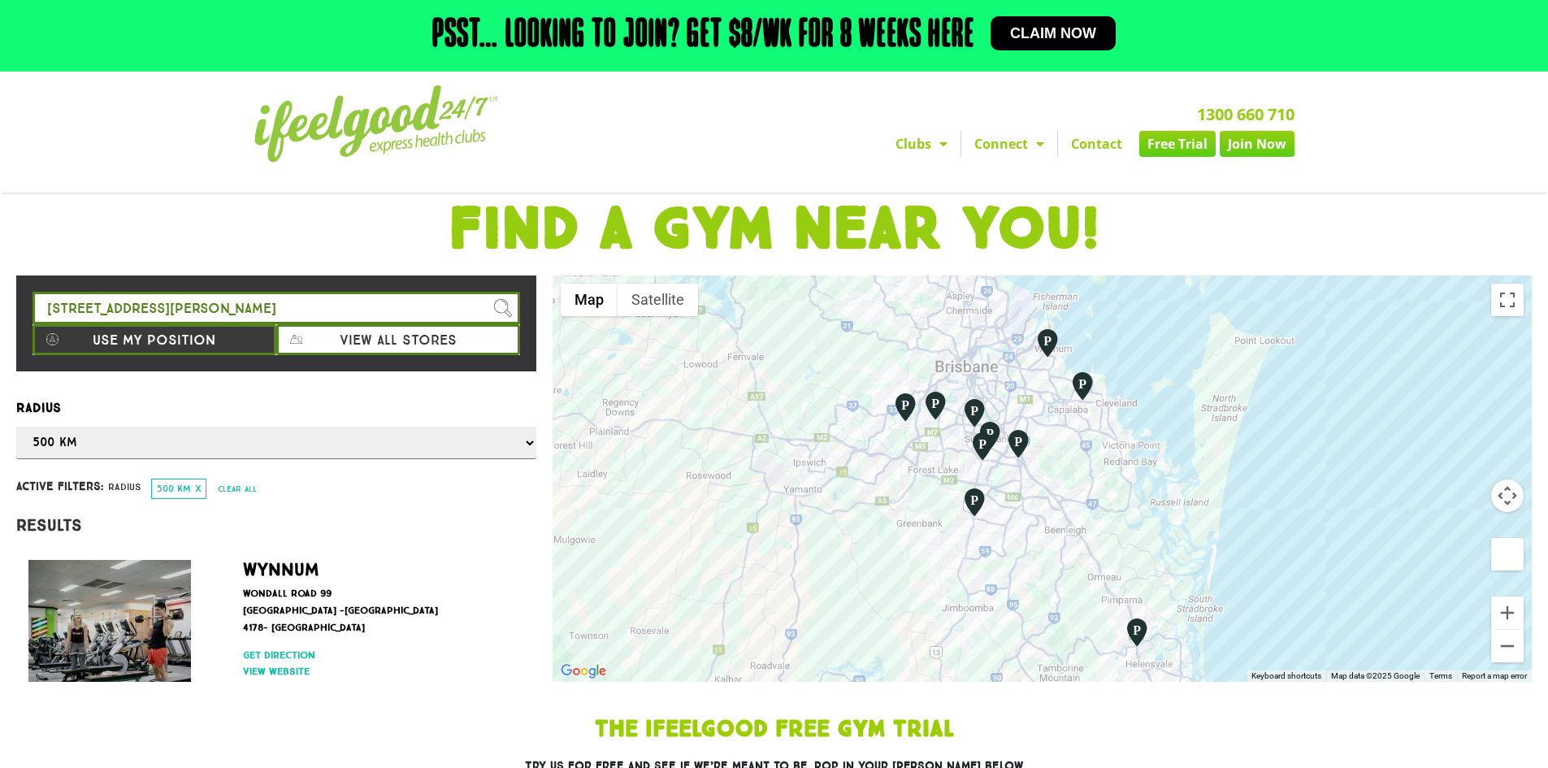
drag, startPoint x: 831, startPoint y: 485, endPoint x: 804, endPoint y: 509, distance: 36.3
click at [804, 509] on div at bounding box center [1042, 478] width 979 height 406
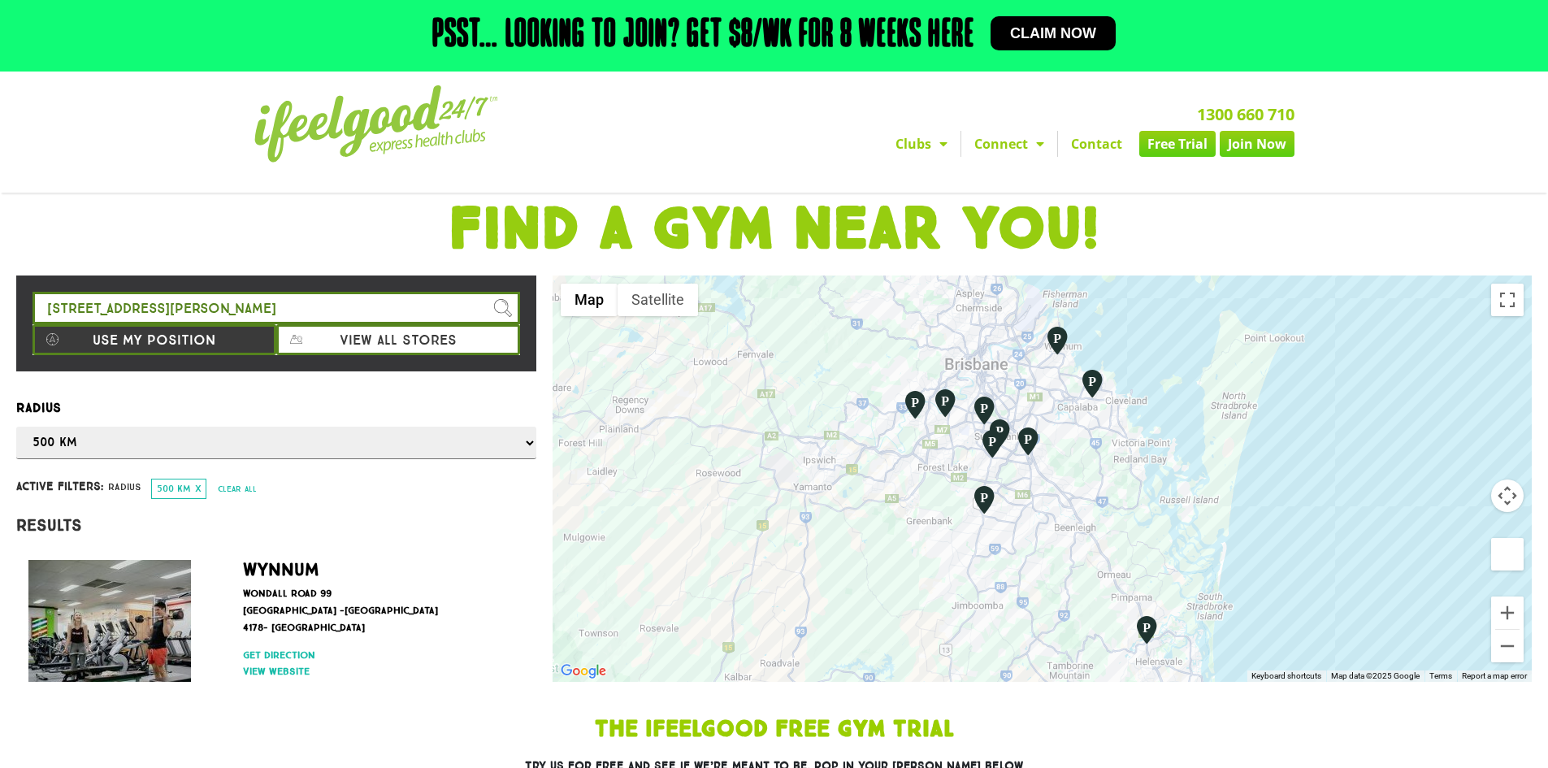
drag, startPoint x: 804, startPoint y: 509, endPoint x: 815, endPoint y: 506, distance: 11.6
click at [815, 506] on div at bounding box center [1042, 478] width 979 height 406
click at [815, 501] on div at bounding box center [1042, 478] width 979 height 406
click at [818, 504] on div at bounding box center [1042, 478] width 979 height 406
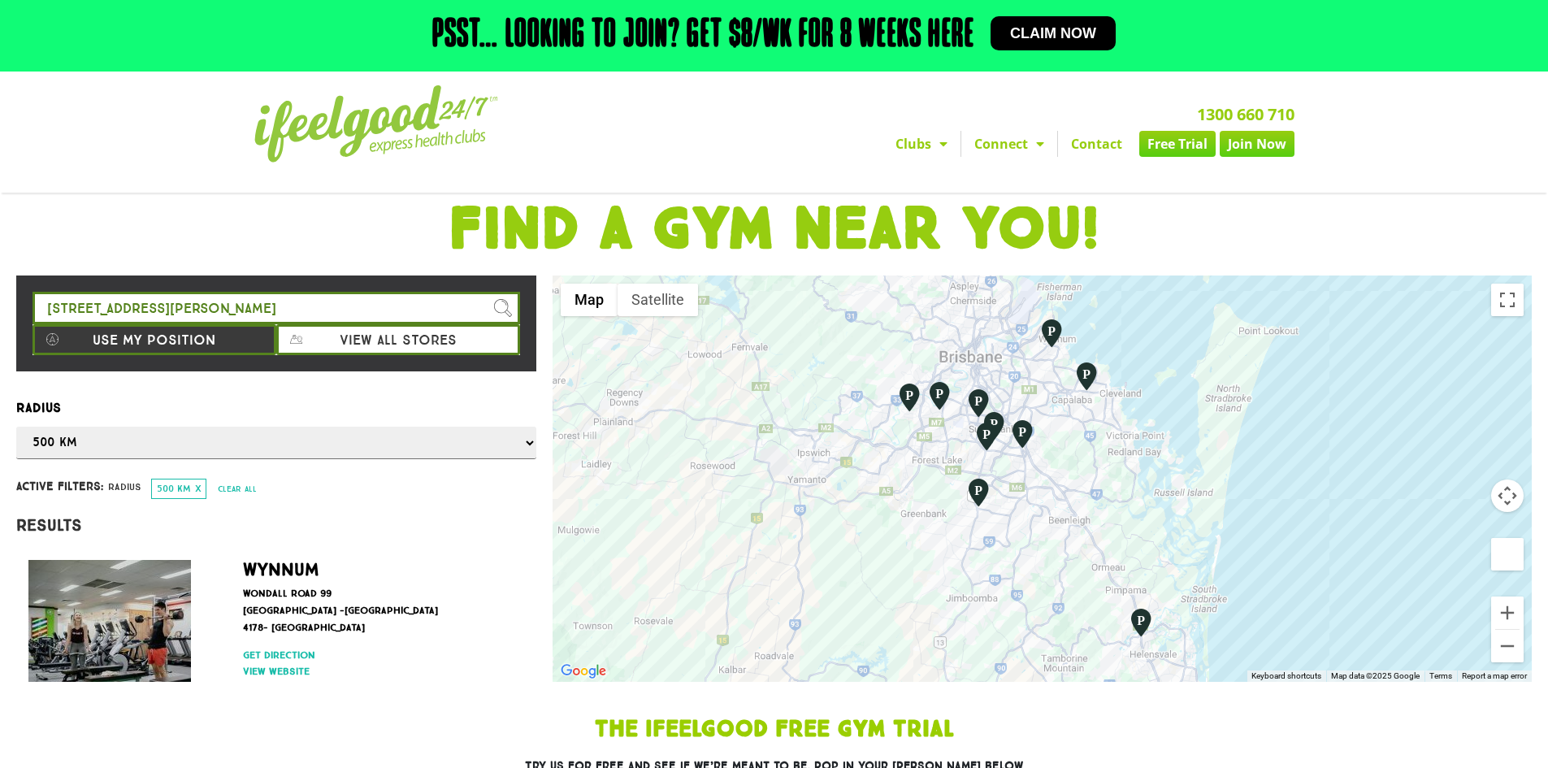
drag, startPoint x: 817, startPoint y: 504, endPoint x: 810, endPoint y: 497, distance: 9.2
click at [810, 497] on div at bounding box center [1042, 478] width 979 height 406
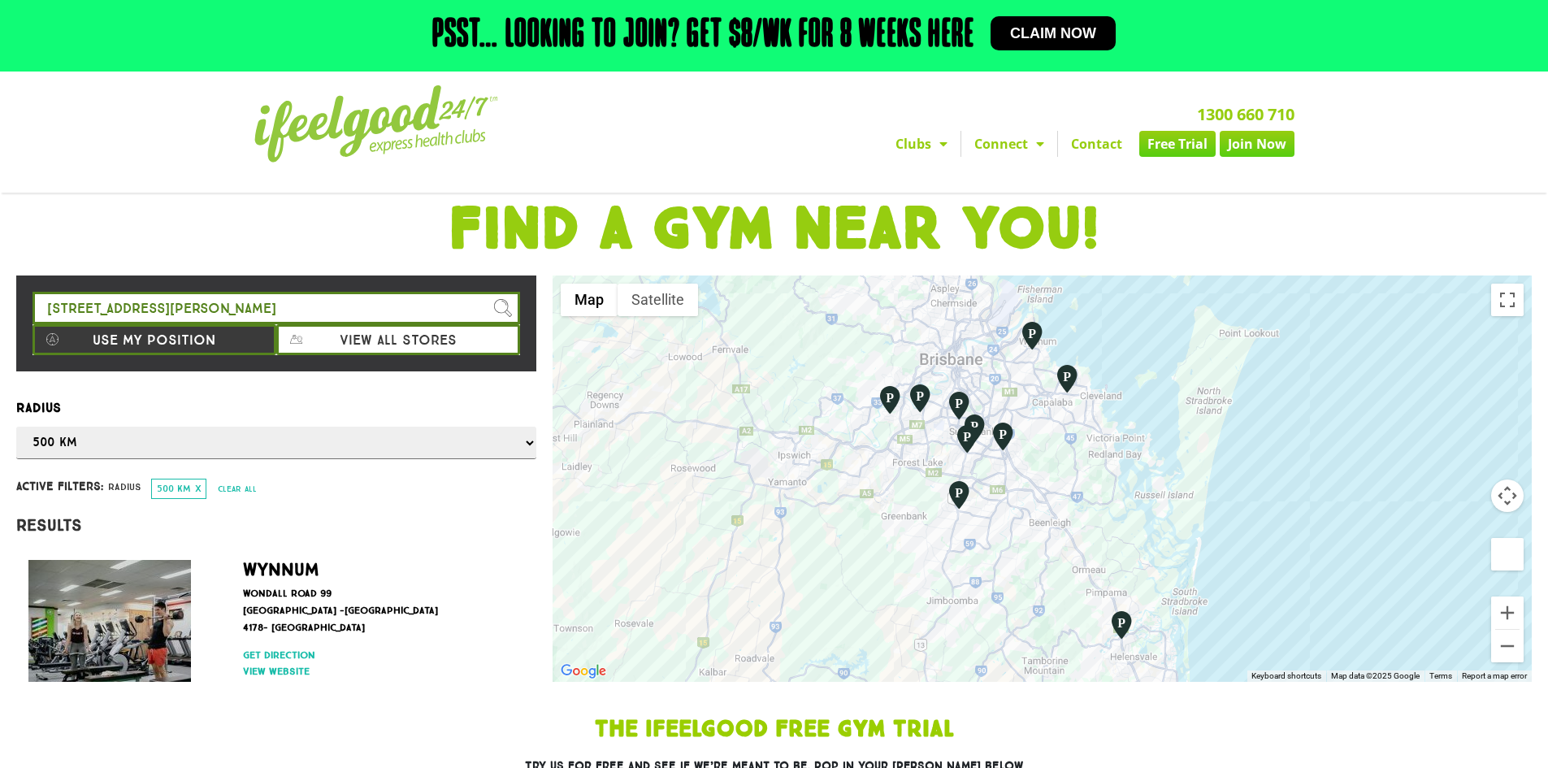
drag, startPoint x: 839, startPoint y: 497, endPoint x: 818, endPoint y: 502, distance: 22.5
click at [818, 502] on div at bounding box center [1042, 478] width 979 height 406
click at [822, 508] on div at bounding box center [1042, 478] width 979 height 406
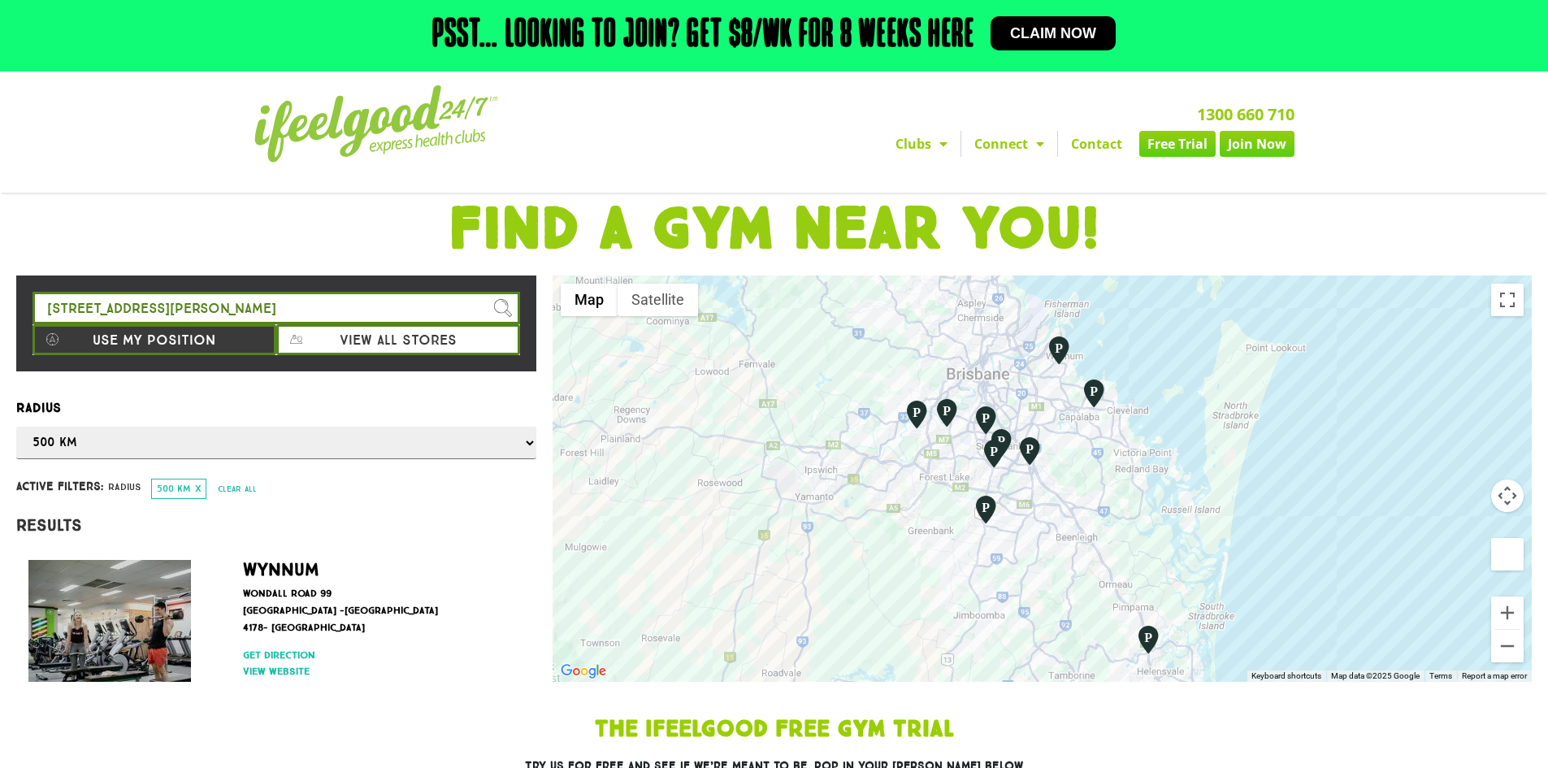
drag, startPoint x: 822, startPoint y: 508, endPoint x: 851, endPoint y: 521, distance: 31.3
click at [851, 521] on div at bounding box center [1042, 478] width 979 height 406
drag, startPoint x: 851, startPoint y: 521, endPoint x: 851, endPoint y: 511, distance: 9.8
click at [851, 511] on div at bounding box center [1042, 478] width 979 height 406
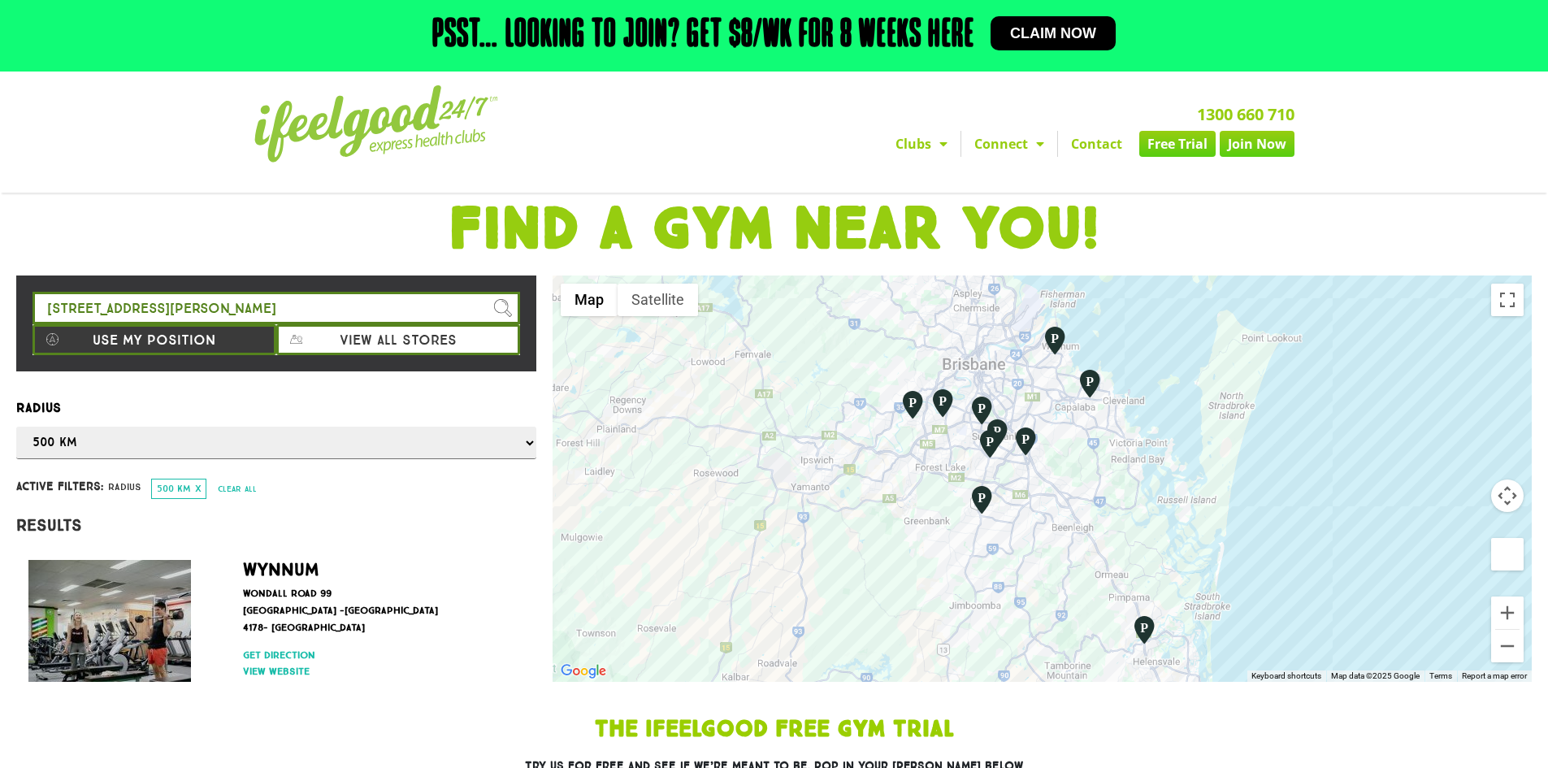
drag, startPoint x: 851, startPoint y: 511, endPoint x: 845, endPoint y: 503, distance: 9.9
click at [845, 503] on div at bounding box center [1042, 478] width 979 height 406
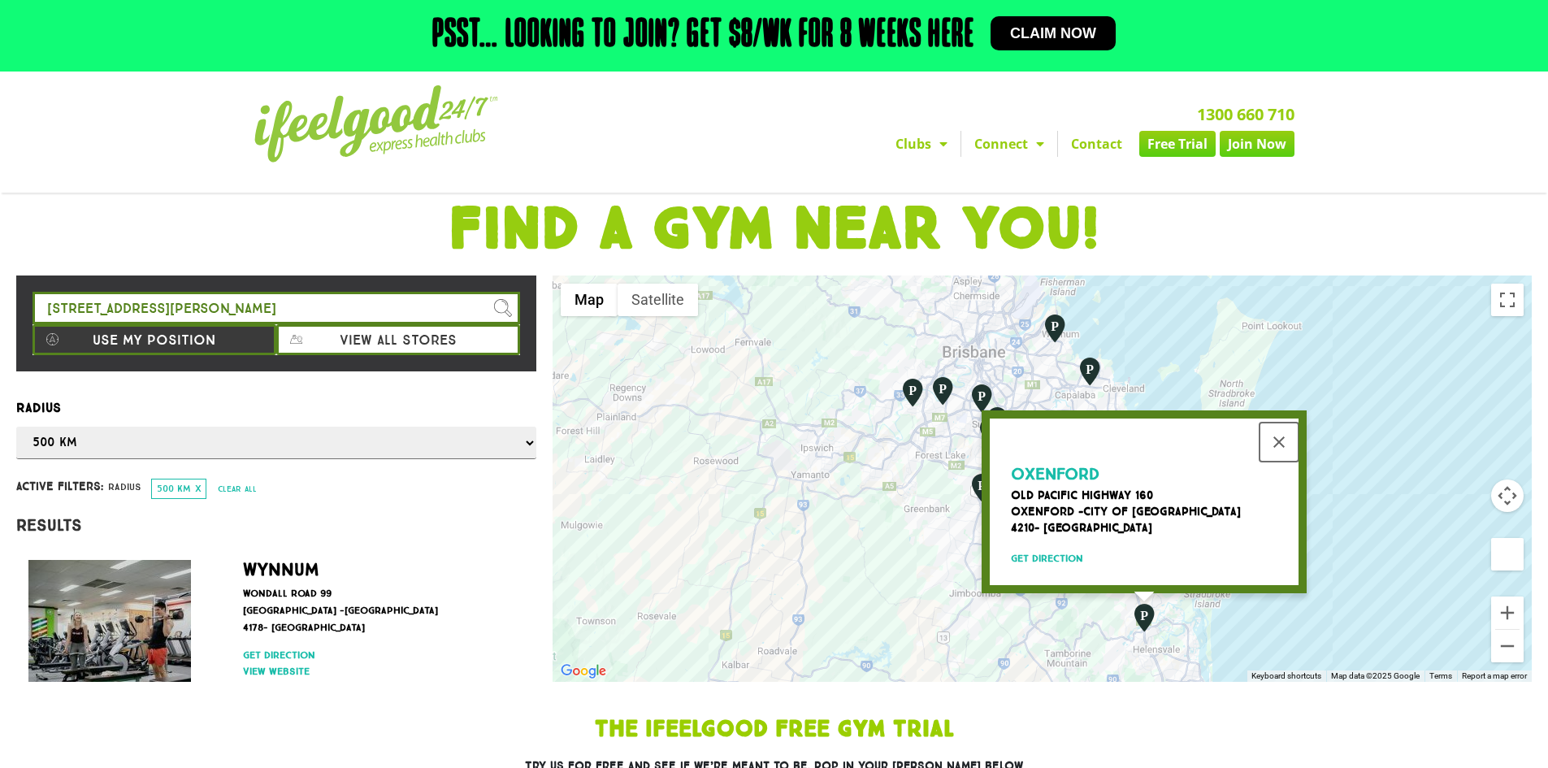
drag, startPoint x: 1280, startPoint y: 434, endPoint x: 1265, endPoint y: 432, distance: 14.8
click at [1280, 434] on button "Close" at bounding box center [1279, 442] width 39 height 39
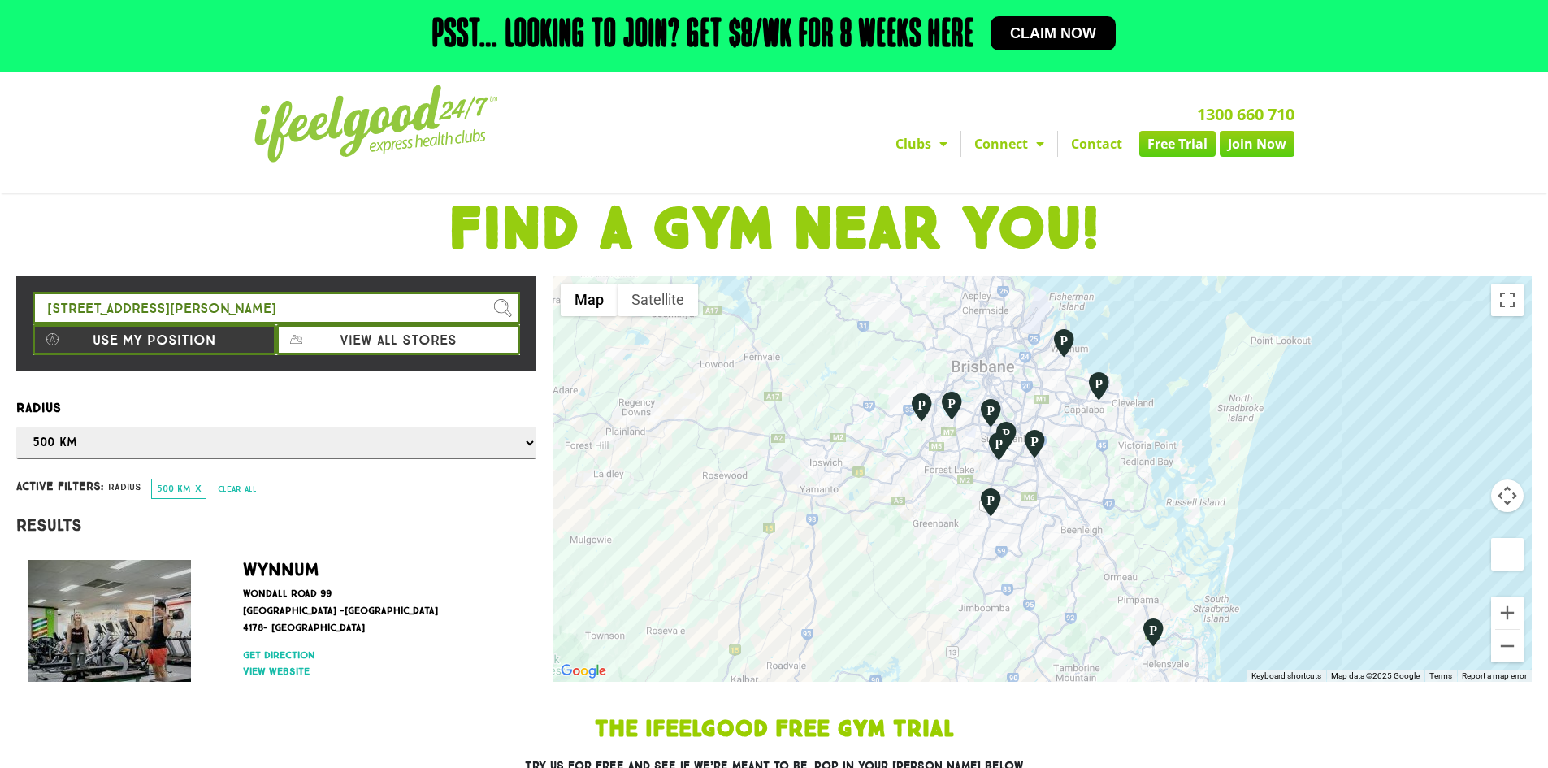
drag, startPoint x: 831, startPoint y: 503, endPoint x: 846, endPoint y: 518, distance: 21.8
click at [846, 518] on div at bounding box center [1042, 478] width 979 height 406
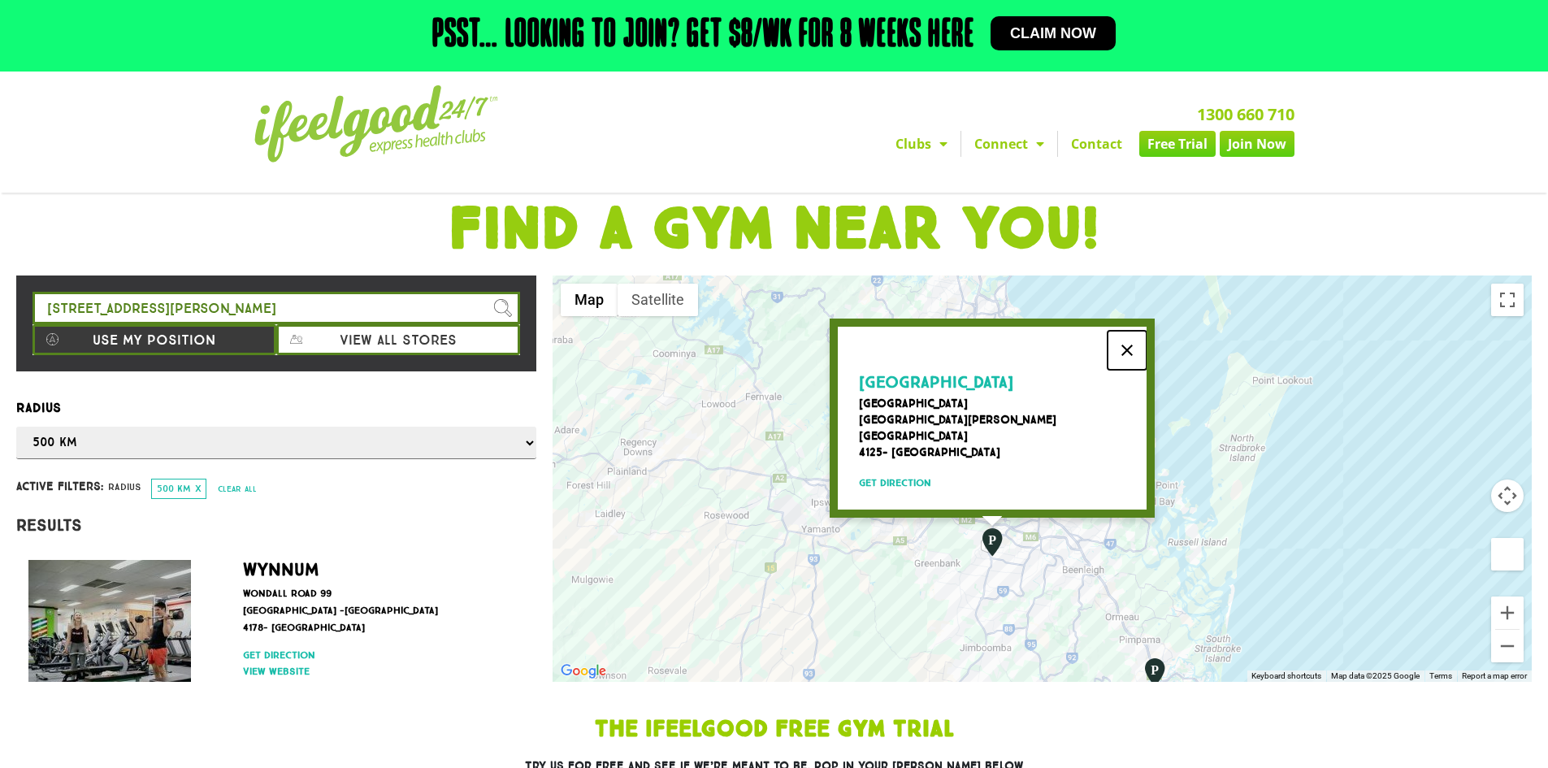
click at [1126, 347] on button "Close" at bounding box center [1127, 350] width 39 height 39
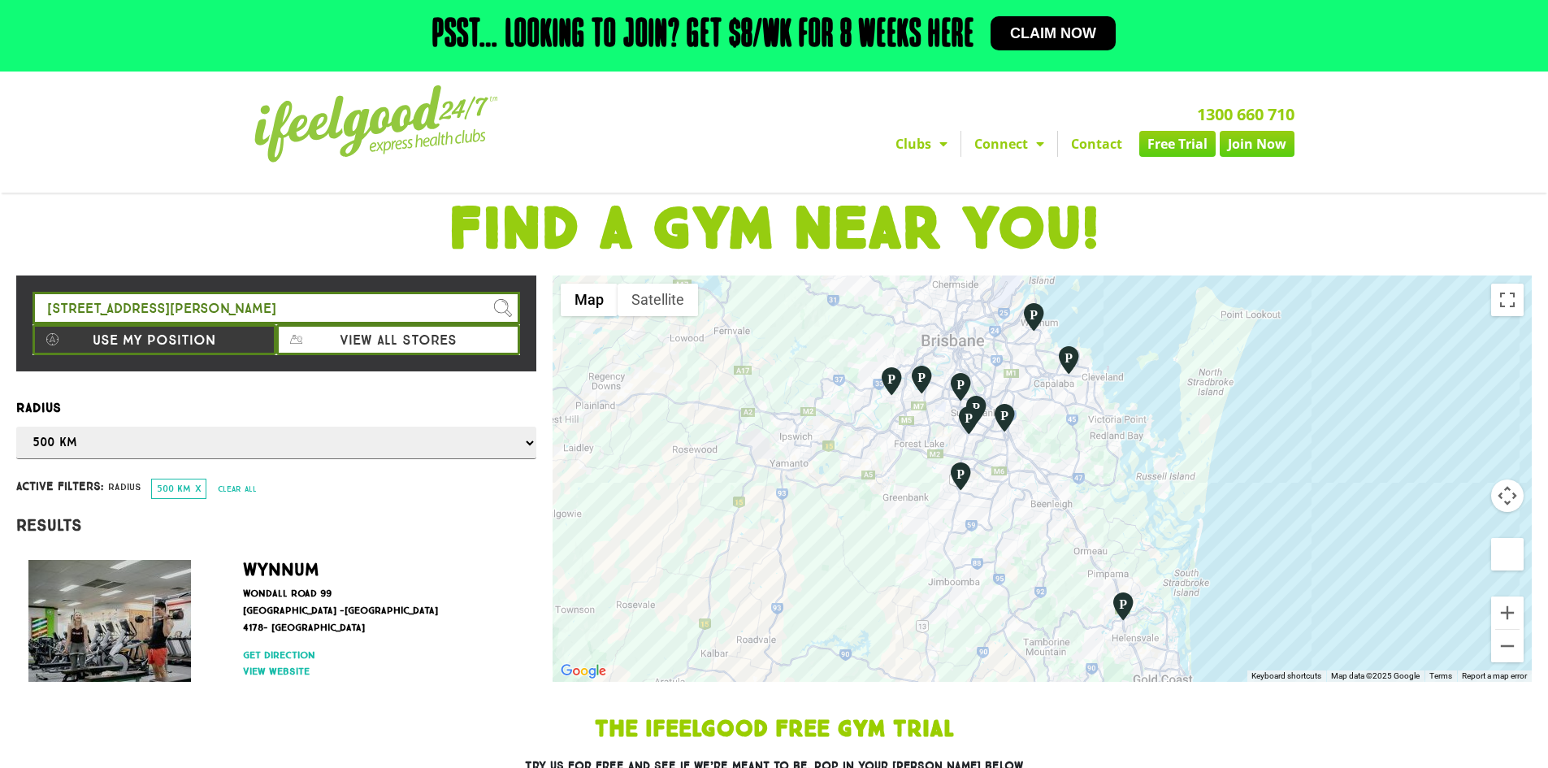
drag, startPoint x: 1243, startPoint y: 562, endPoint x: 1217, endPoint y: 512, distance: 56.7
click at [1217, 512] on div at bounding box center [1042, 478] width 979 height 406
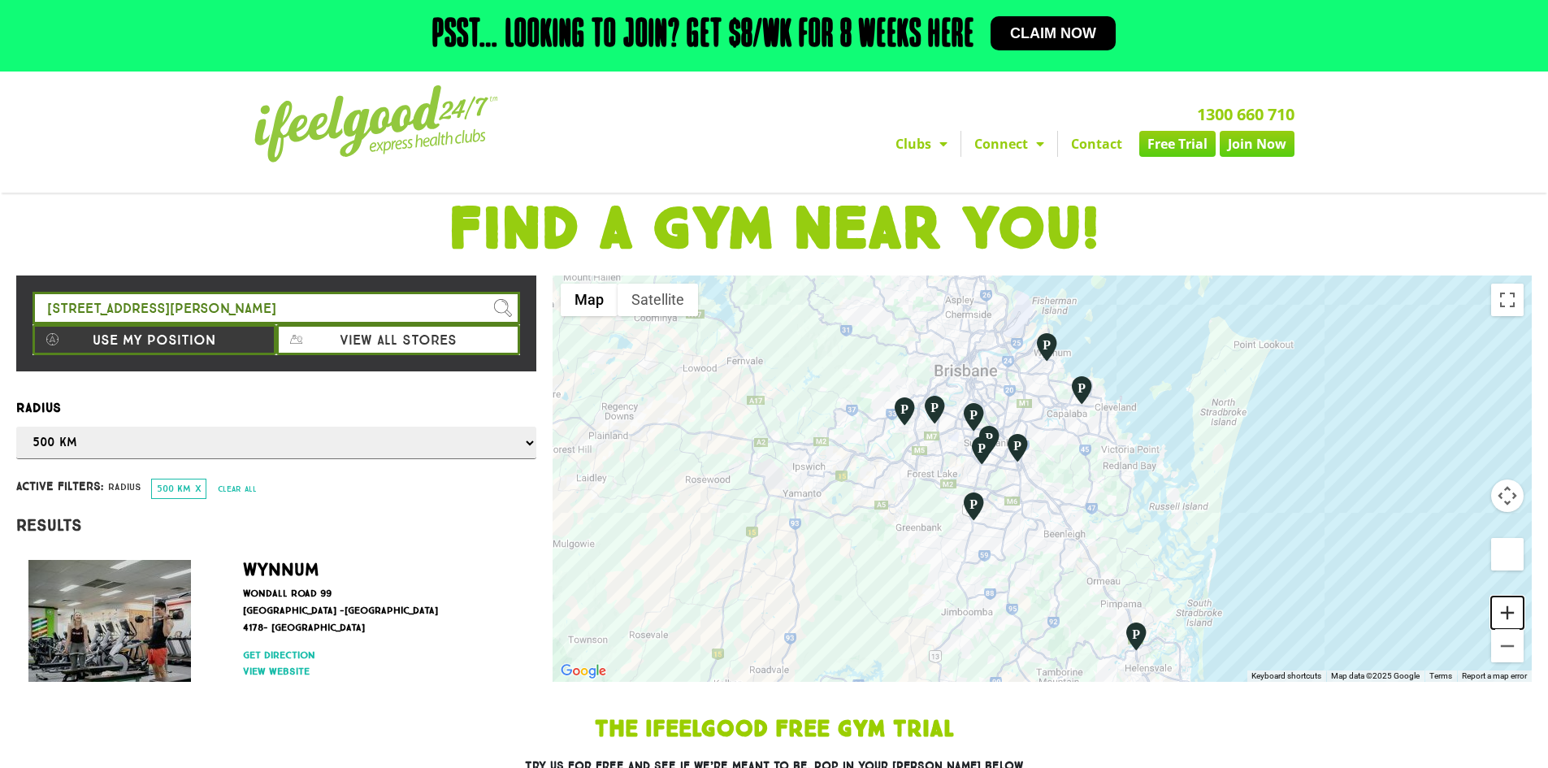
click at [1507, 621] on button "Zoom in" at bounding box center [1507, 612] width 33 height 33
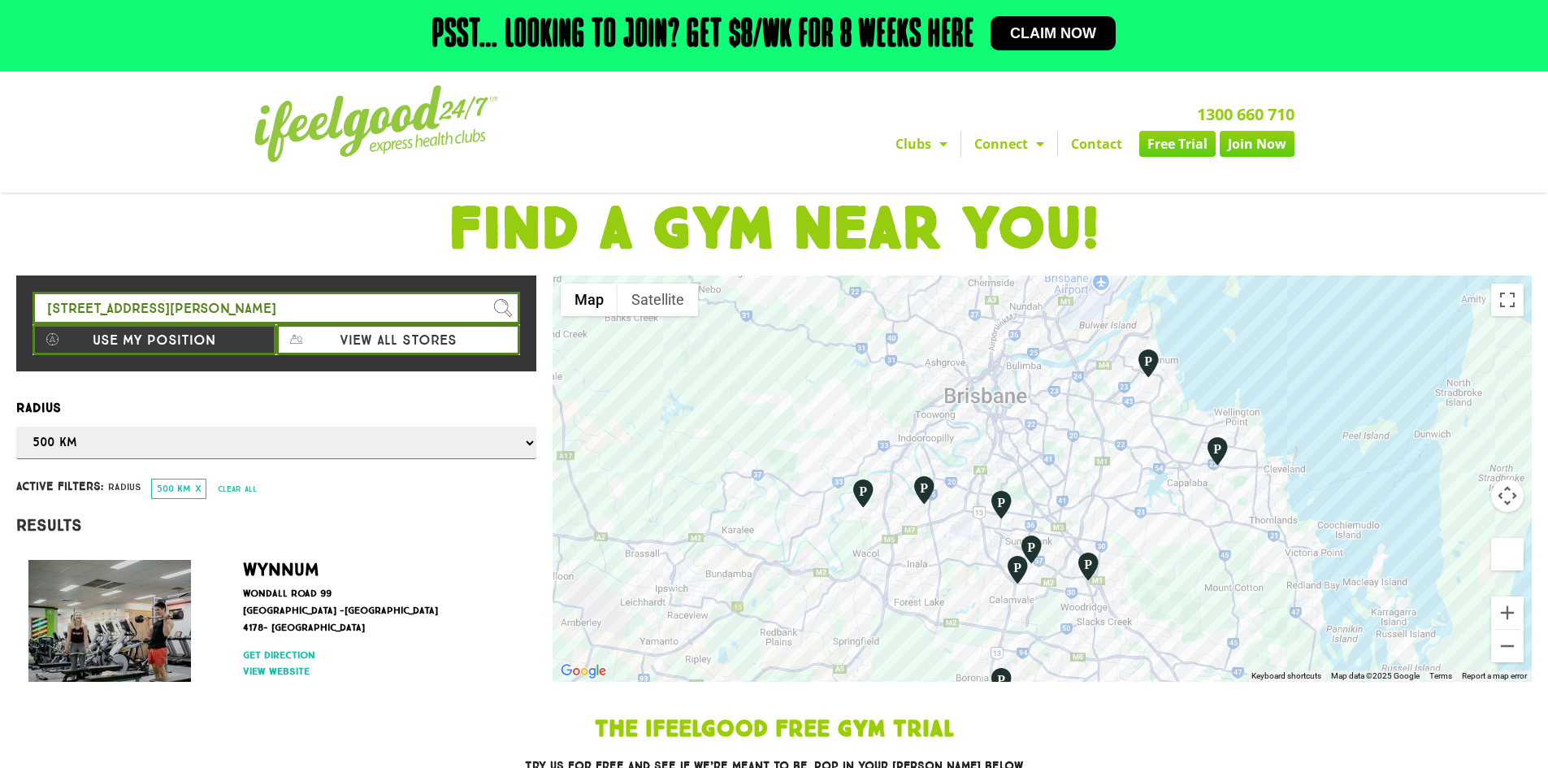
drag, startPoint x: 1221, startPoint y: 478, endPoint x: 1443, endPoint y: 613, distance: 259.7
click at [1316, 605] on div at bounding box center [1042, 478] width 979 height 406
click at [1504, 648] on button "Zoom out" at bounding box center [1507, 646] width 33 height 33
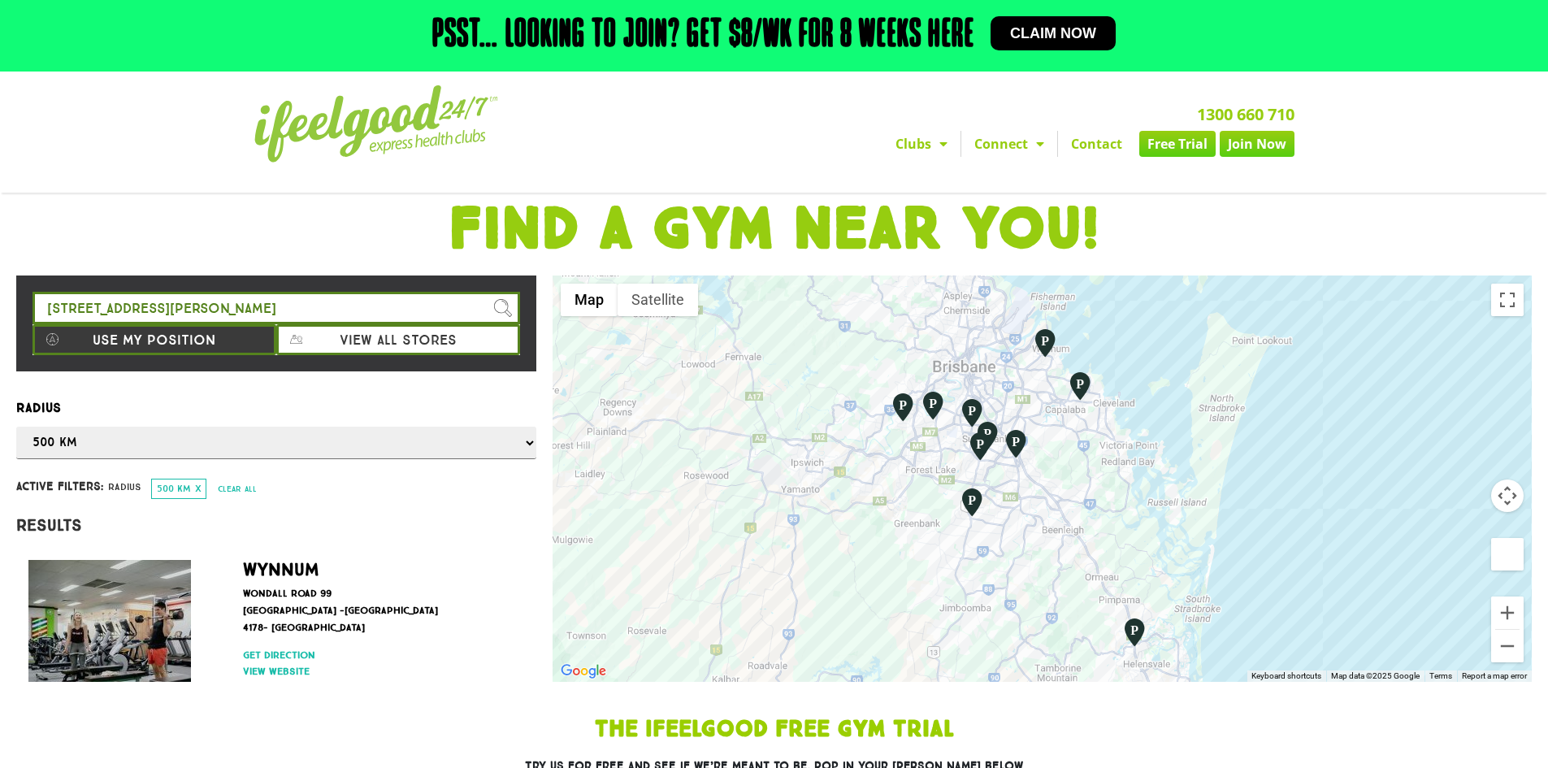
drag, startPoint x: 1371, startPoint y: 628, endPoint x: 1312, endPoint y: 549, distance: 99.3
click at [1317, 554] on div at bounding box center [1042, 478] width 979 height 406
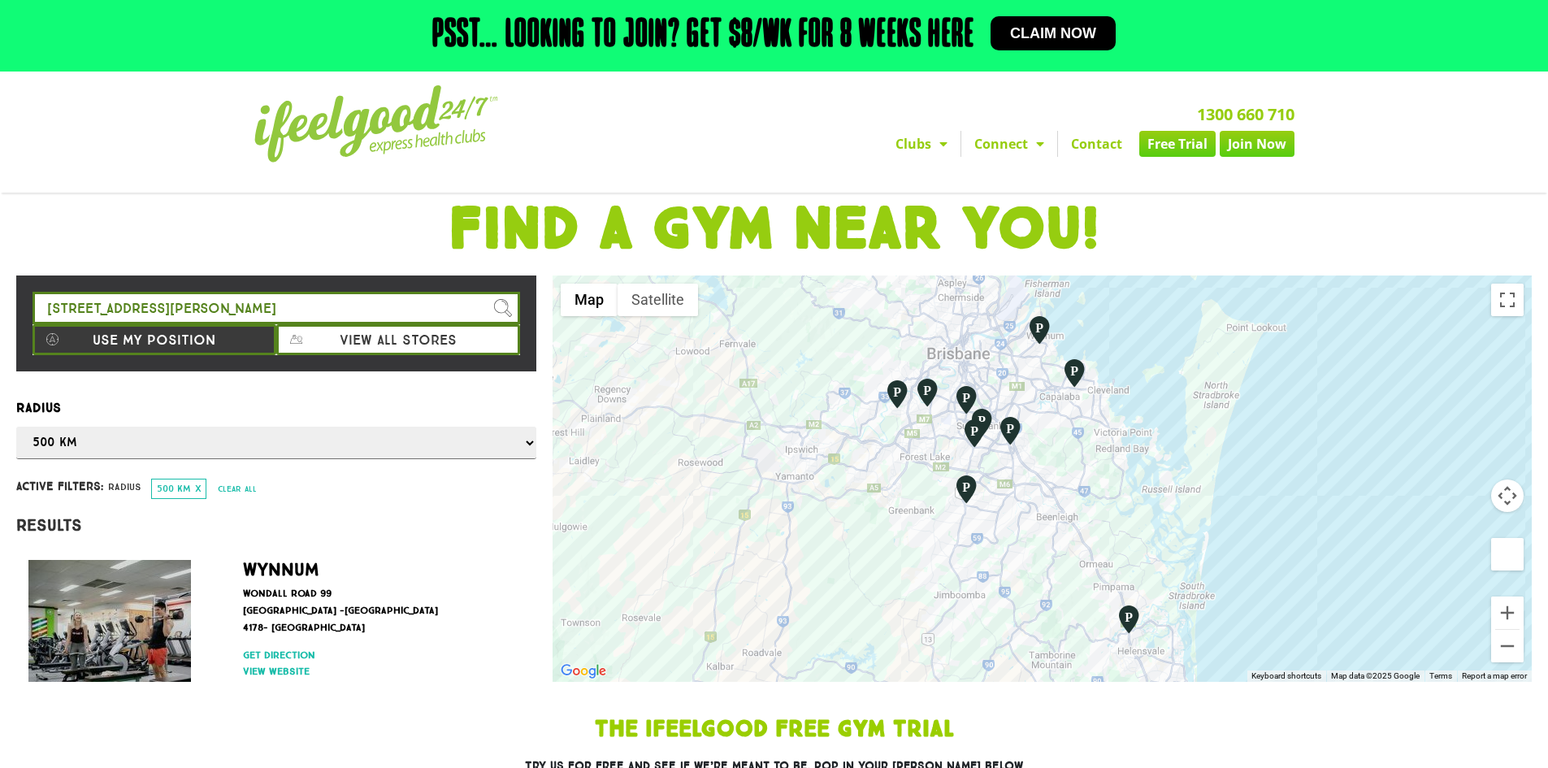
drag, startPoint x: 1311, startPoint y: 547, endPoint x: 1310, endPoint y: 537, distance: 9.8
click at [1310, 537] on div at bounding box center [1042, 478] width 979 height 406
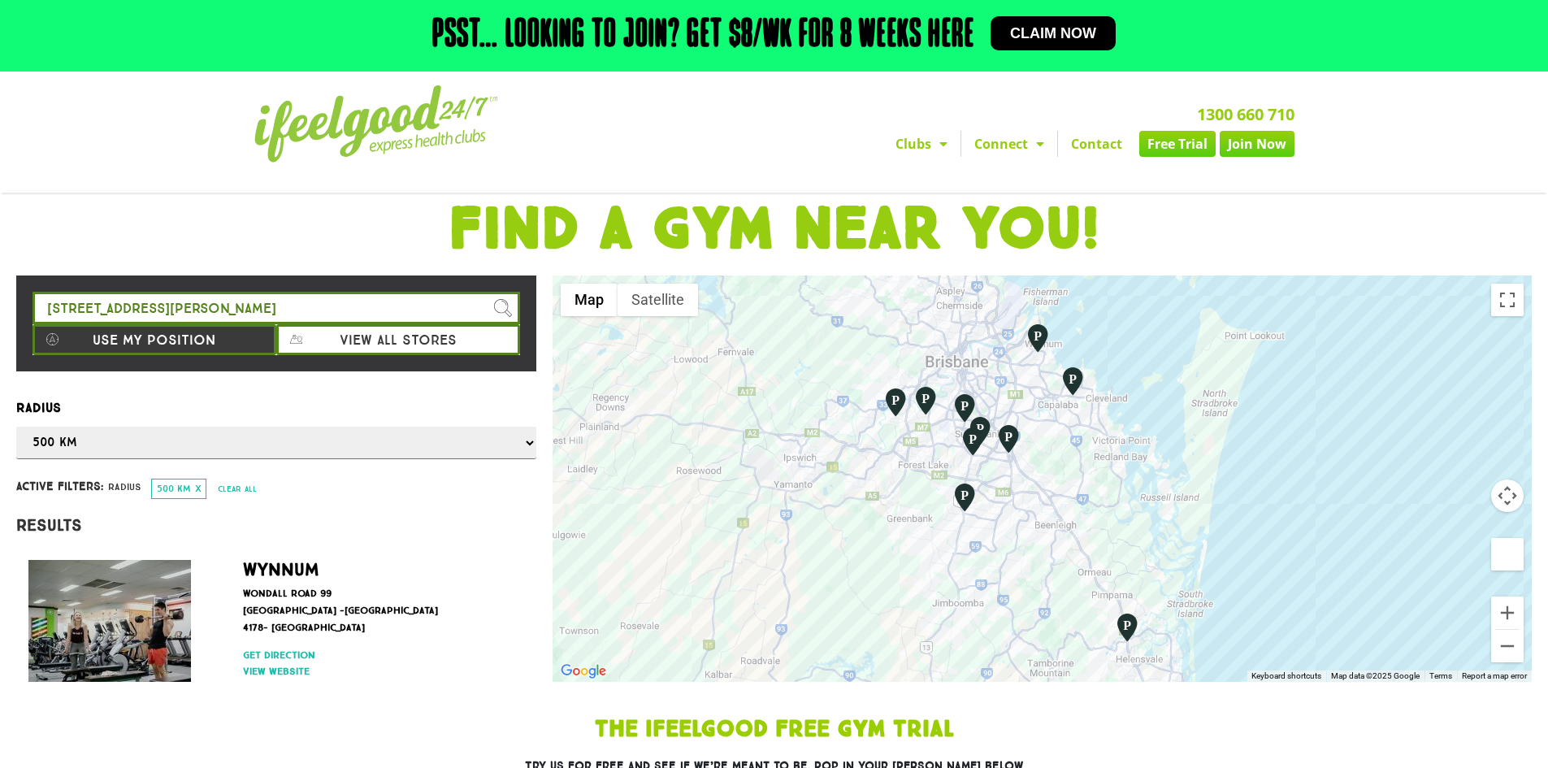
drag, startPoint x: 1310, startPoint y: 537, endPoint x: 1308, endPoint y: 547, distance: 9.9
click at [1308, 547] on div at bounding box center [1042, 478] width 979 height 406
drag, startPoint x: 1308, startPoint y: 547, endPoint x: 1317, endPoint y: 545, distance: 9.1
click at [1317, 545] on div at bounding box center [1042, 478] width 979 height 406
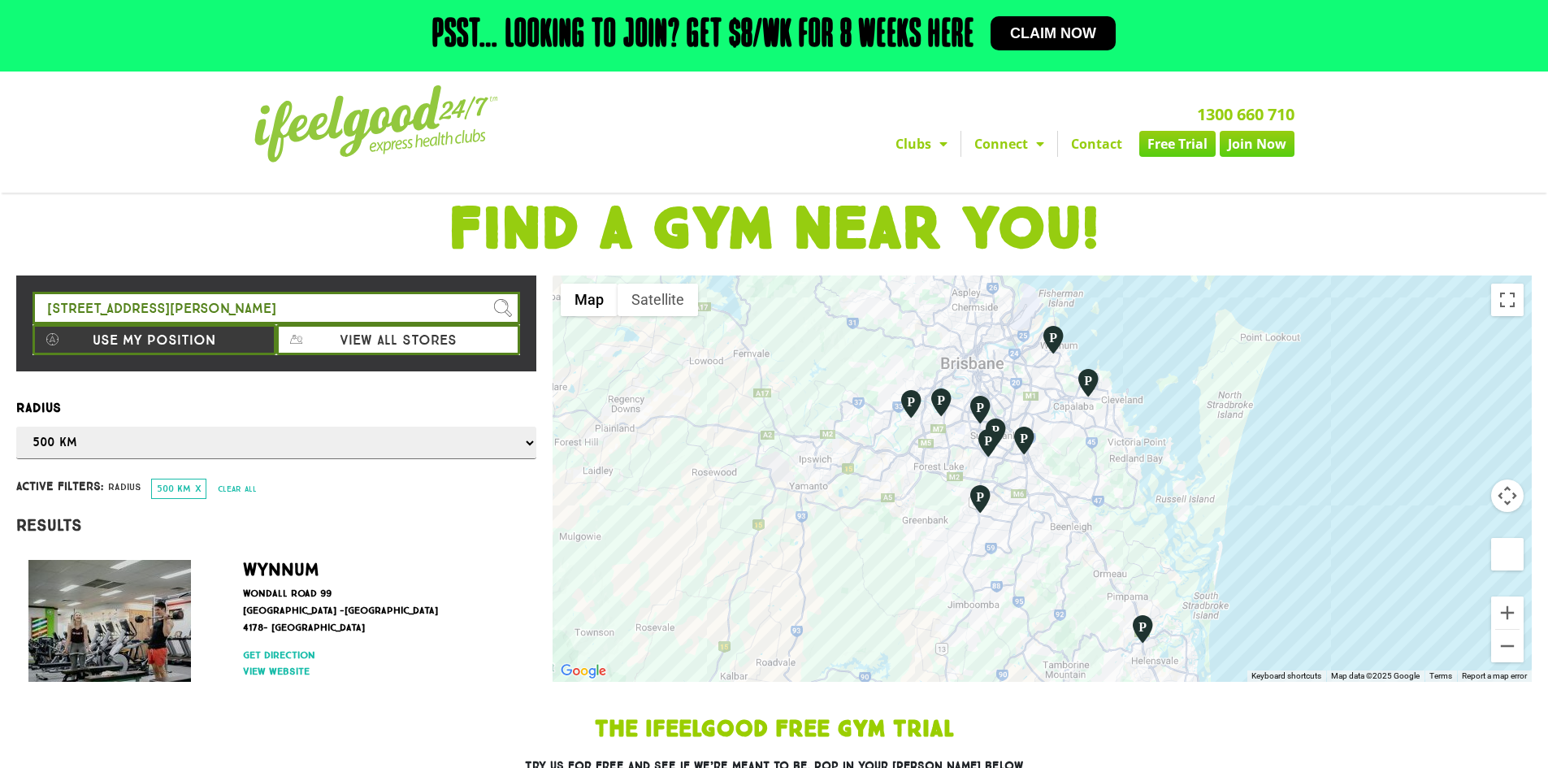
drag, startPoint x: 1317, startPoint y: 545, endPoint x: 1327, endPoint y: 548, distance: 10.1
click at [1327, 548] on div at bounding box center [1042, 478] width 979 height 406
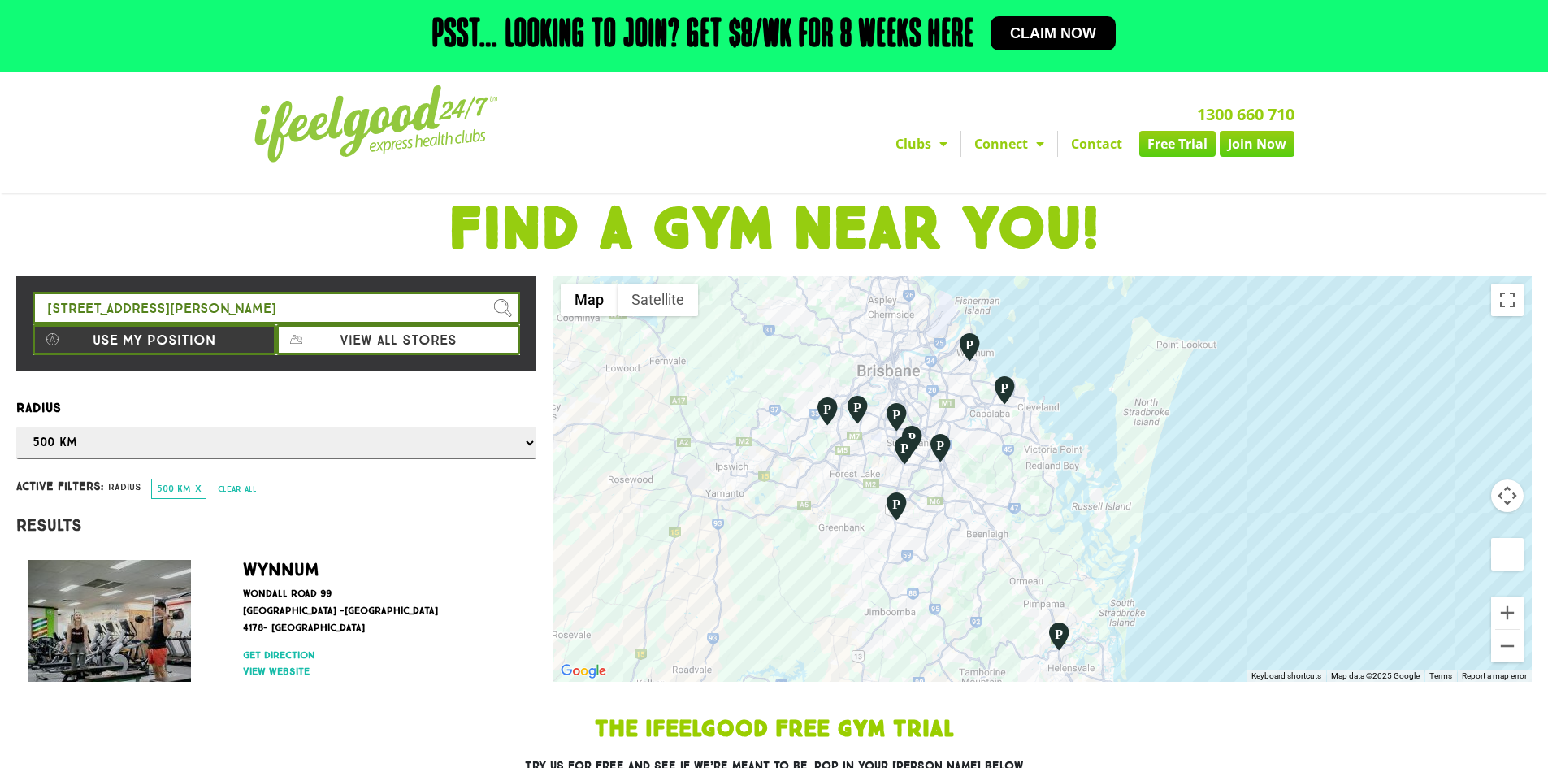
drag, startPoint x: 1326, startPoint y: 548, endPoint x: 1238, endPoint y: 555, distance: 88.9
click at [1240, 555] on div at bounding box center [1042, 478] width 979 height 406
drag, startPoint x: 1236, startPoint y: 549, endPoint x: 1246, endPoint y: 549, distance: 9.8
click at [1246, 549] on div at bounding box center [1042, 478] width 979 height 406
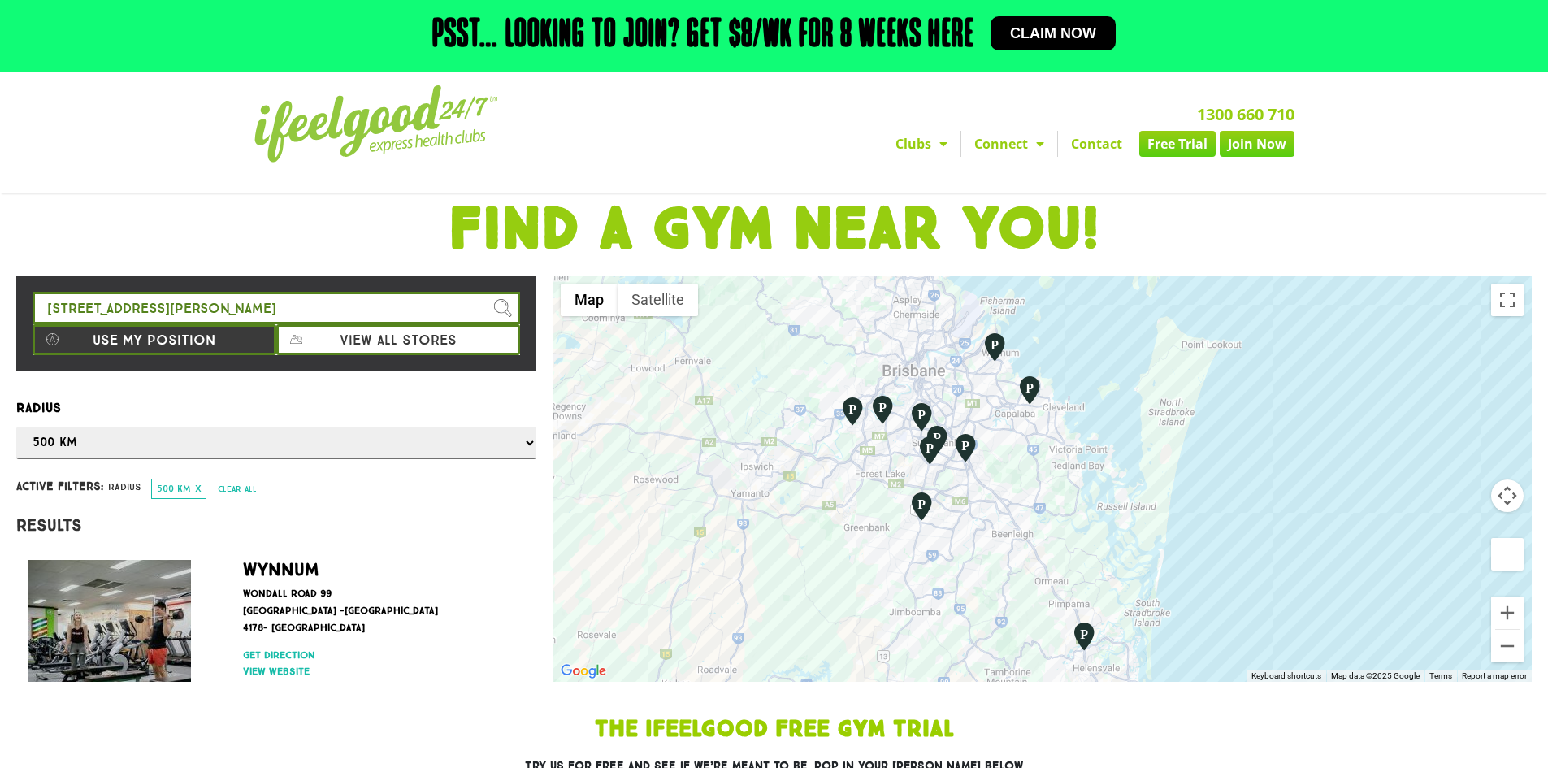
drag, startPoint x: 1162, startPoint y: 551, endPoint x: 1189, endPoint y: 552, distance: 26.8
click at [1189, 552] on div at bounding box center [1042, 478] width 979 height 406
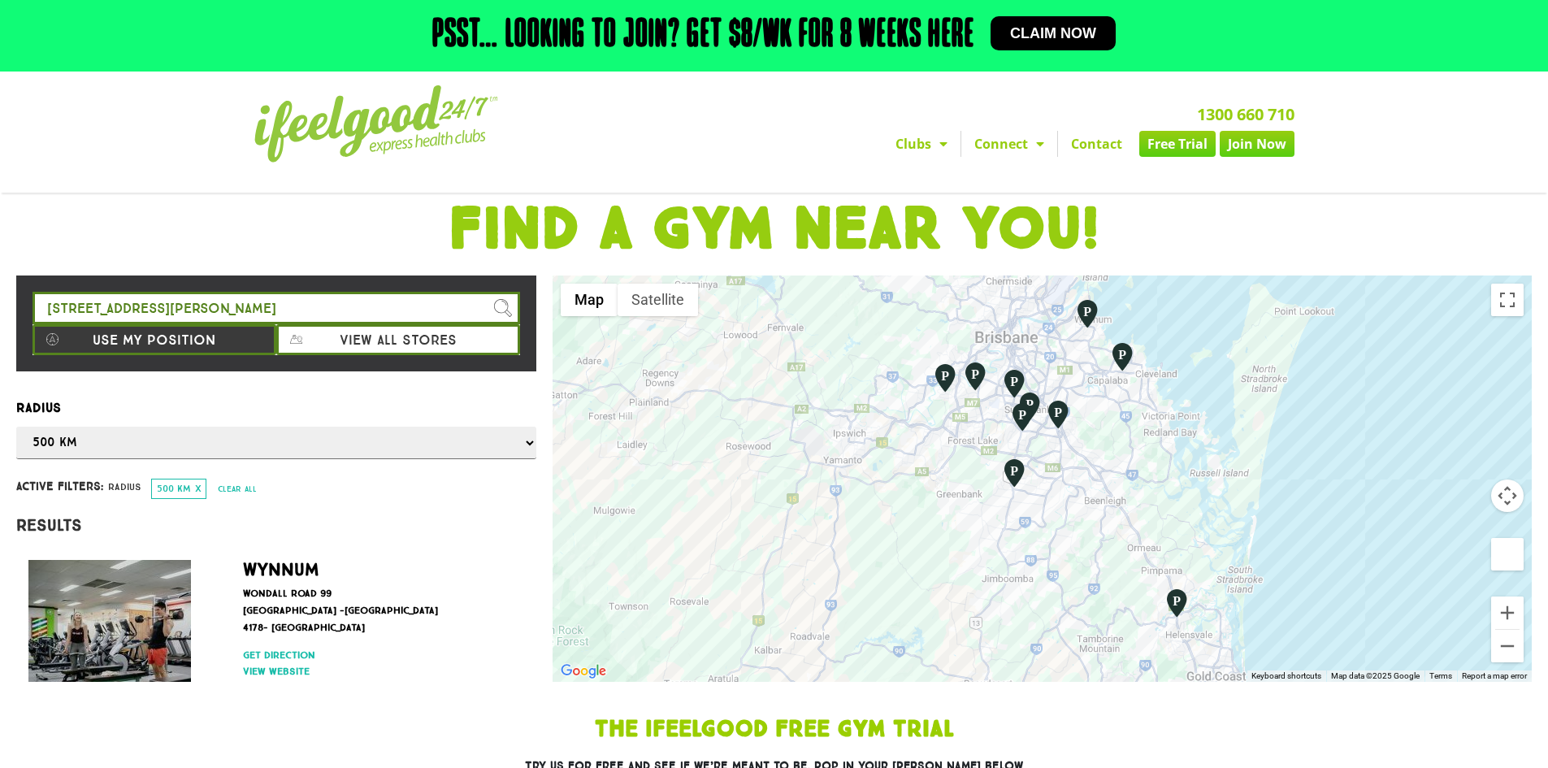
drag, startPoint x: 1189, startPoint y: 552, endPoint x: 1286, endPoint y: 518, distance: 102.3
click at [1282, 518] on div at bounding box center [1042, 478] width 979 height 406
click at [1503, 650] on button "Zoom out" at bounding box center [1507, 646] width 33 height 33
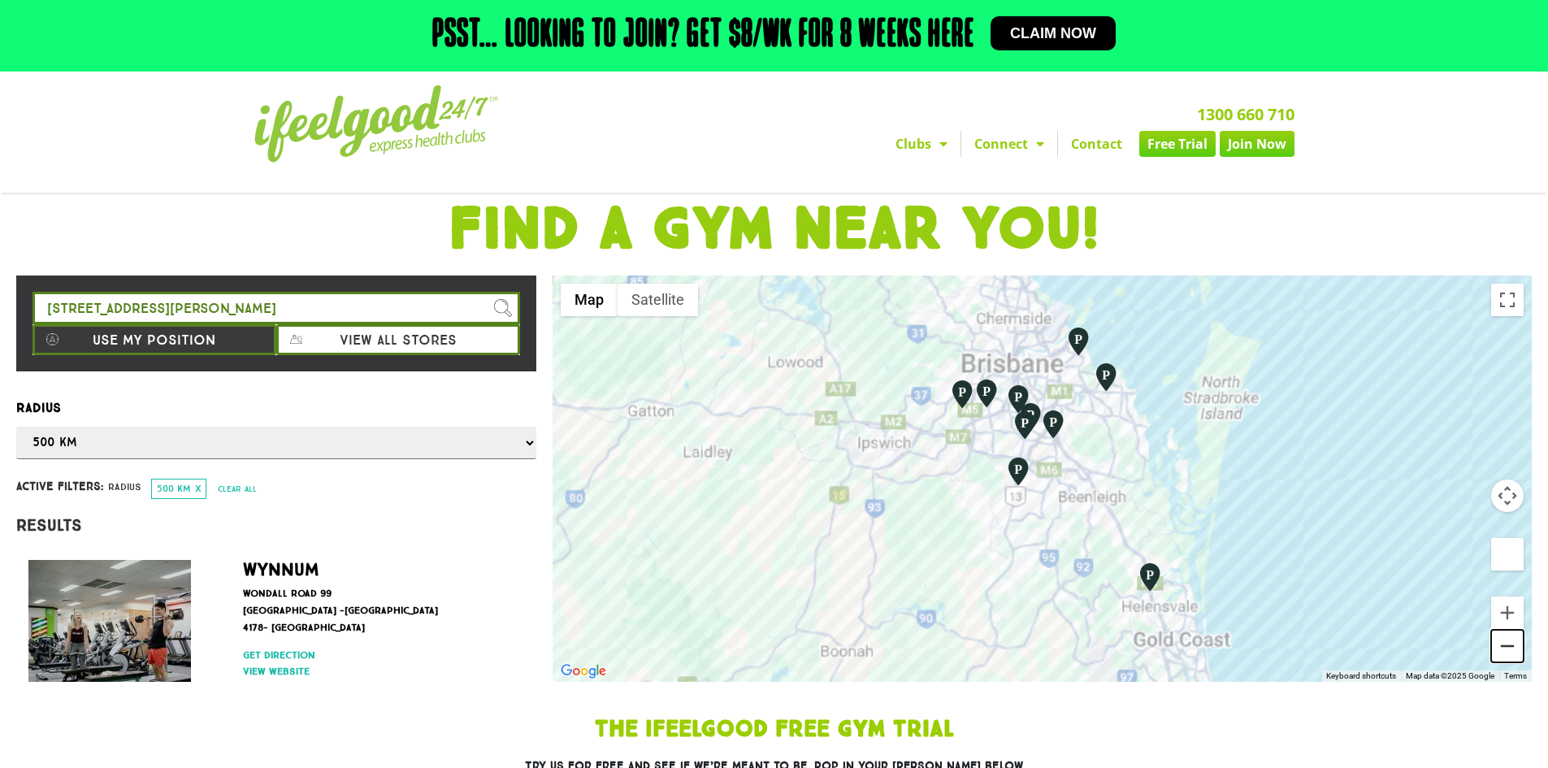
click at [1503, 650] on button "Zoom out" at bounding box center [1507, 646] width 33 height 33
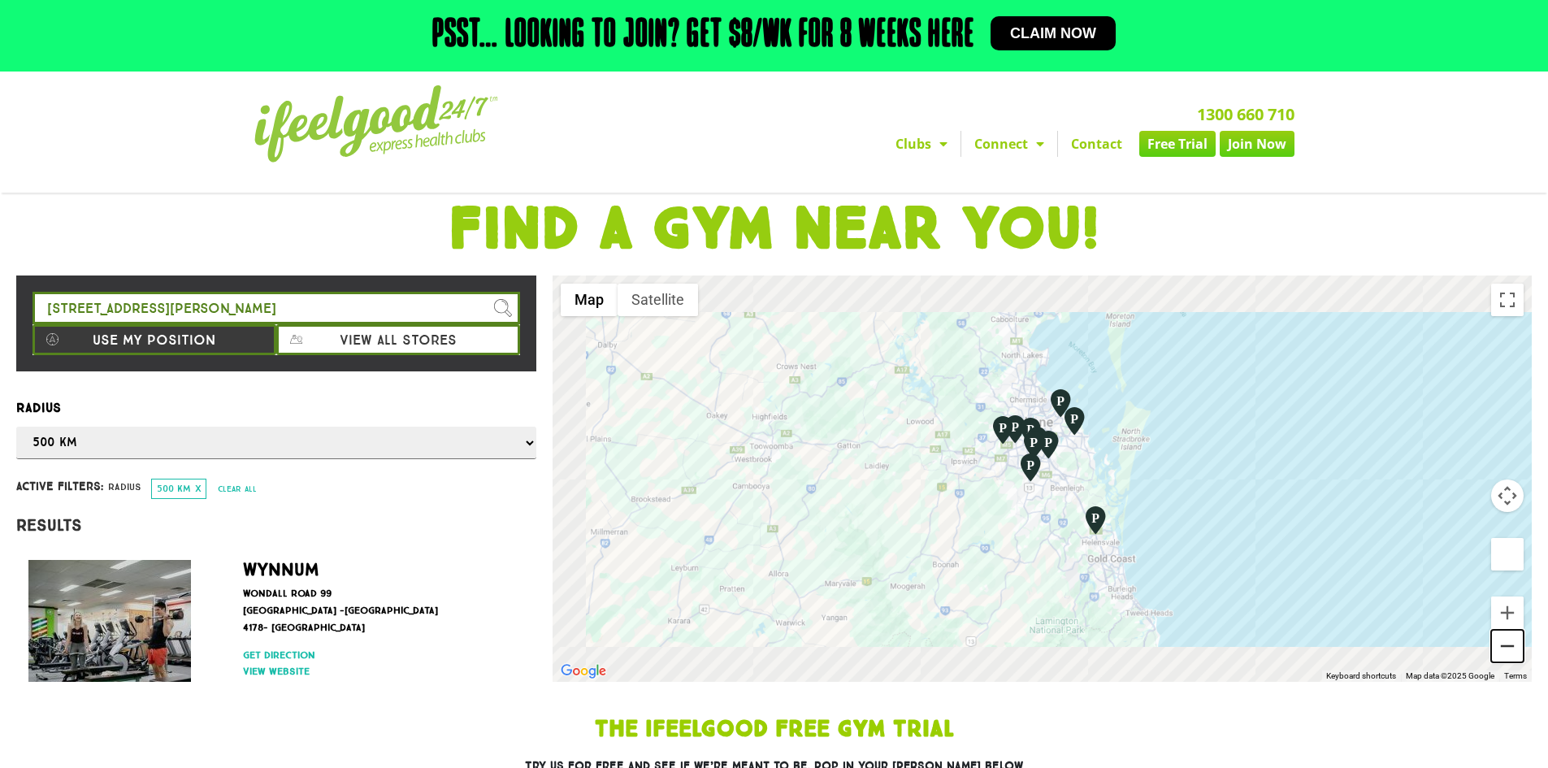
click at [1503, 650] on button "Zoom out" at bounding box center [1507, 646] width 33 height 33
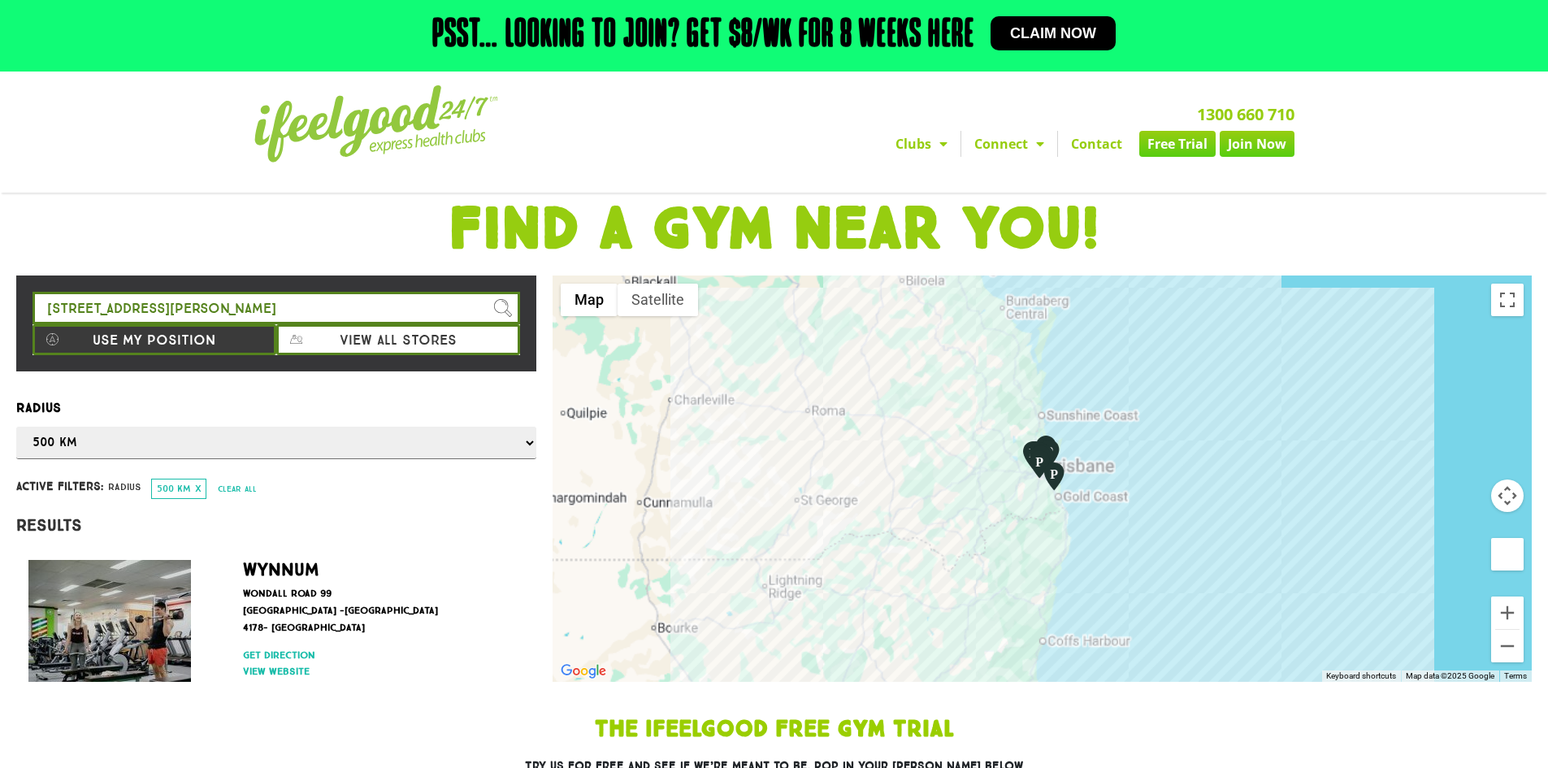
click at [1503, 629] on div at bounding box center [1507, 629] width 24 height 1
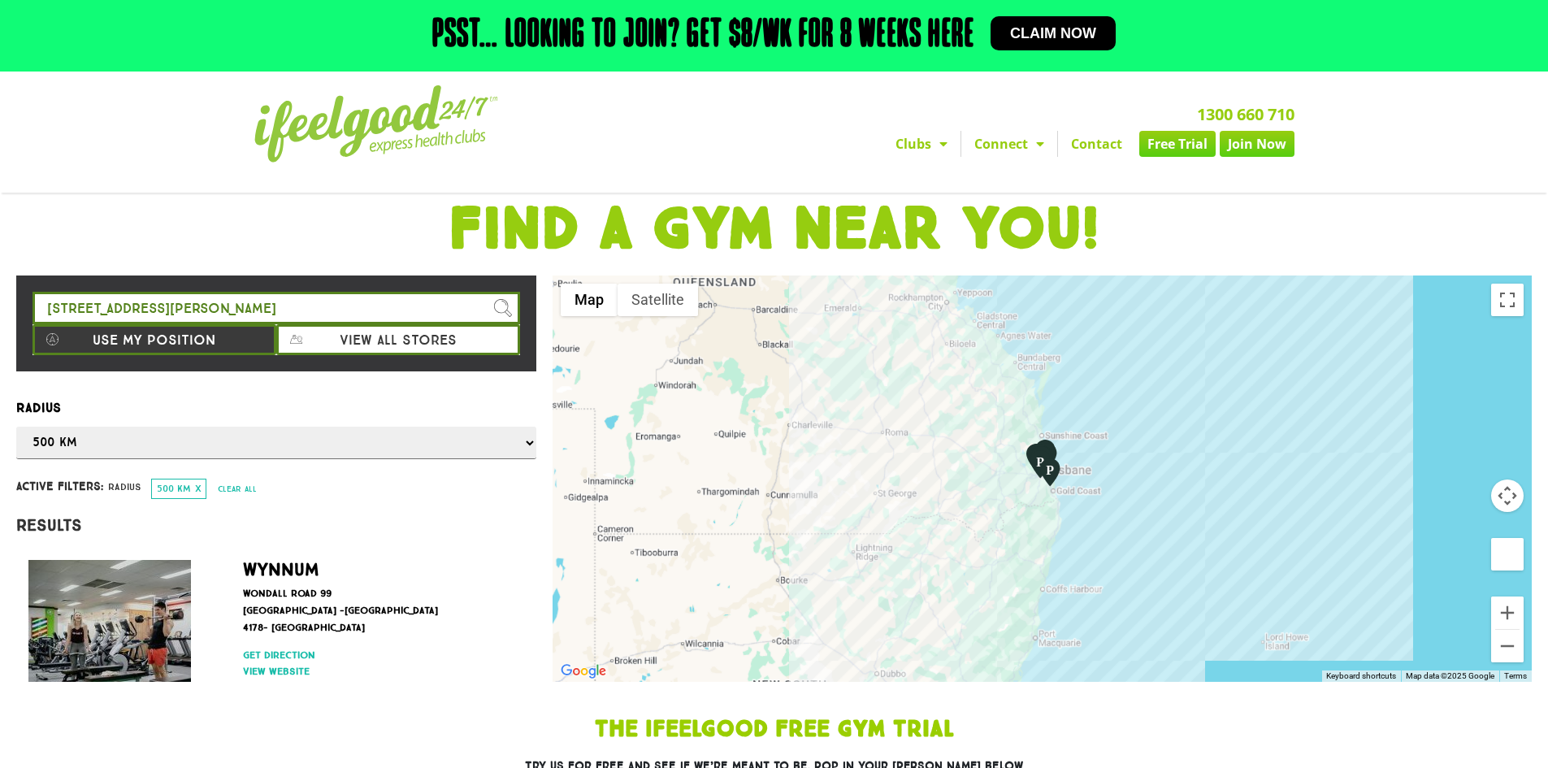
click at [1503, 629] on div at bounding box center [1507, 629] width 24 height 1
click at [1503, 627] on button "Zoom in" at bounding box center [1507, 612] width 33 height 33
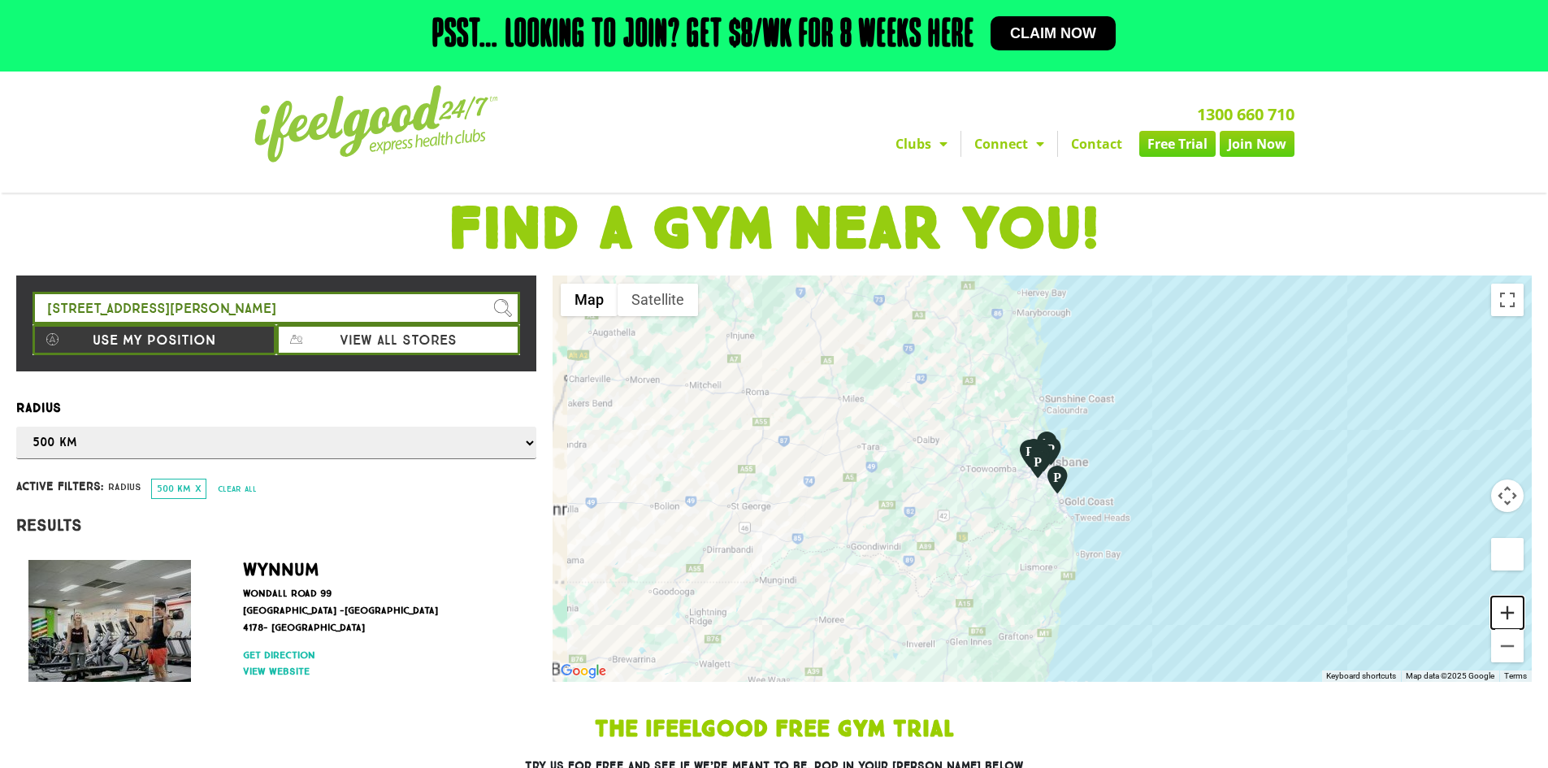
click at [1509, 606] on button "Zoom in" at bounding box center [1507, 612] width 33 height 33
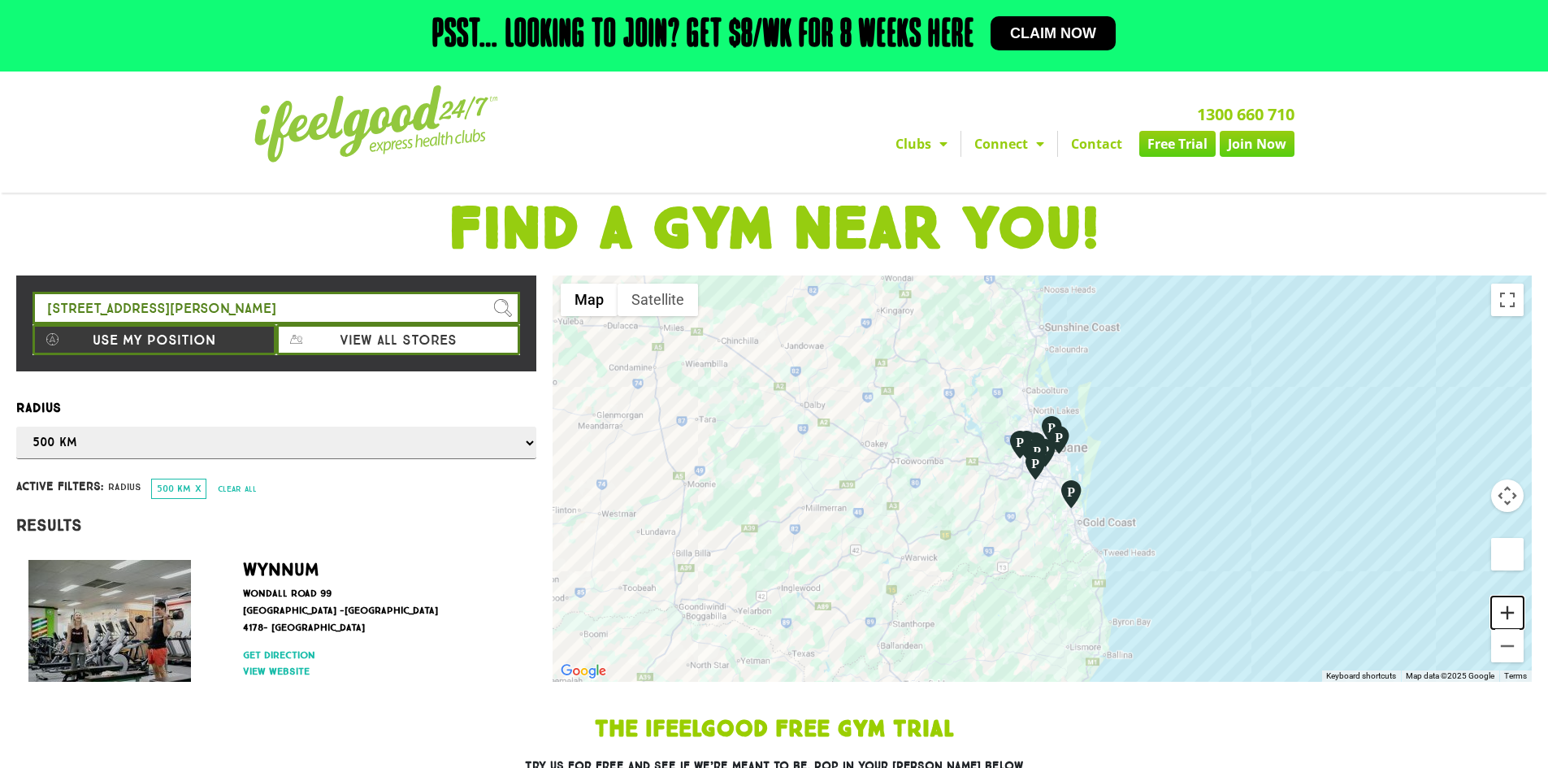
click at [1507, 611] on button "Zoom in" at bounding box center [1507, 612] width 33 height 33
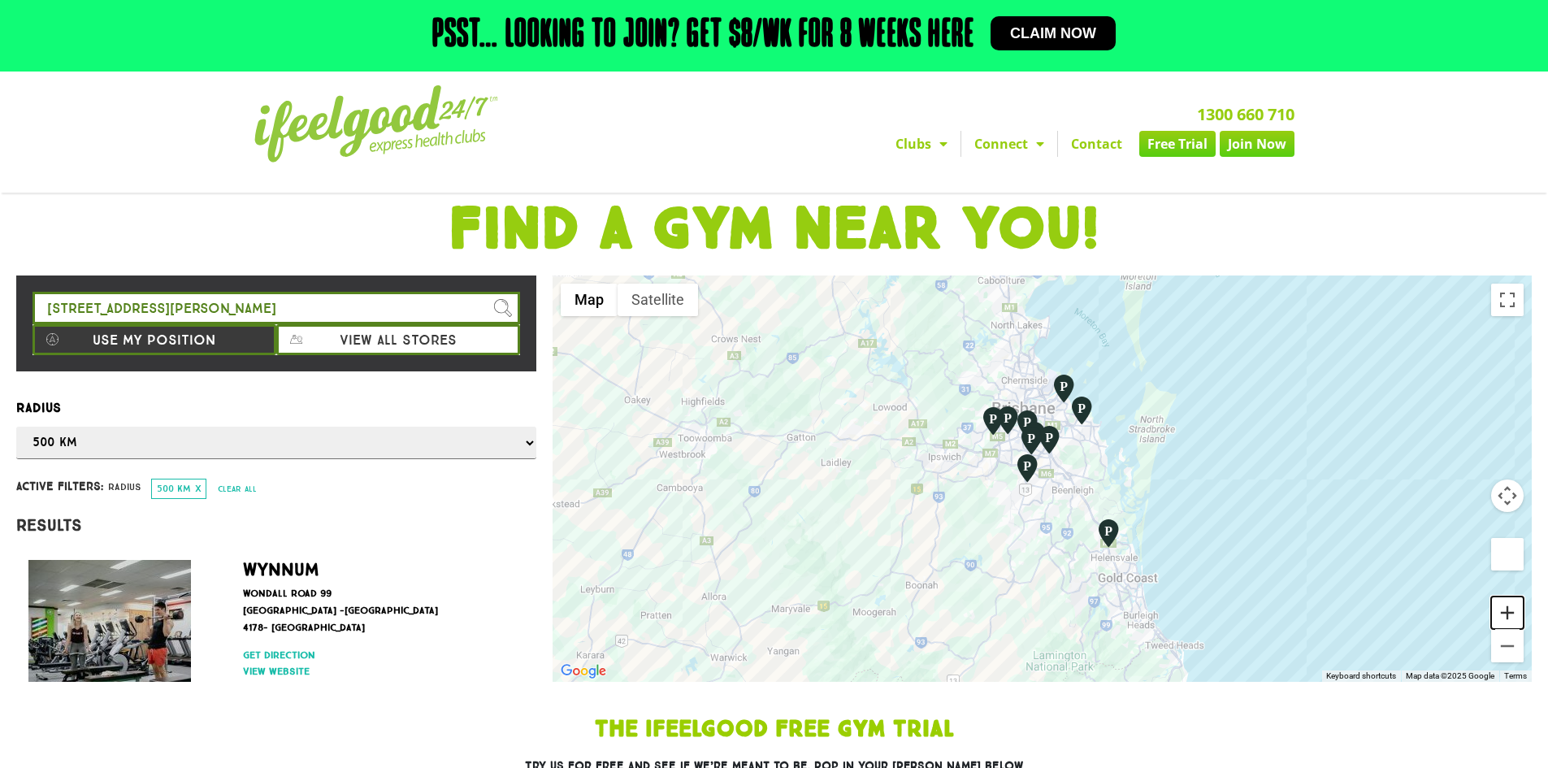
click at [1507, 611] on button "Zoom in" at bounding box center [1507, 612] width 33 height 33
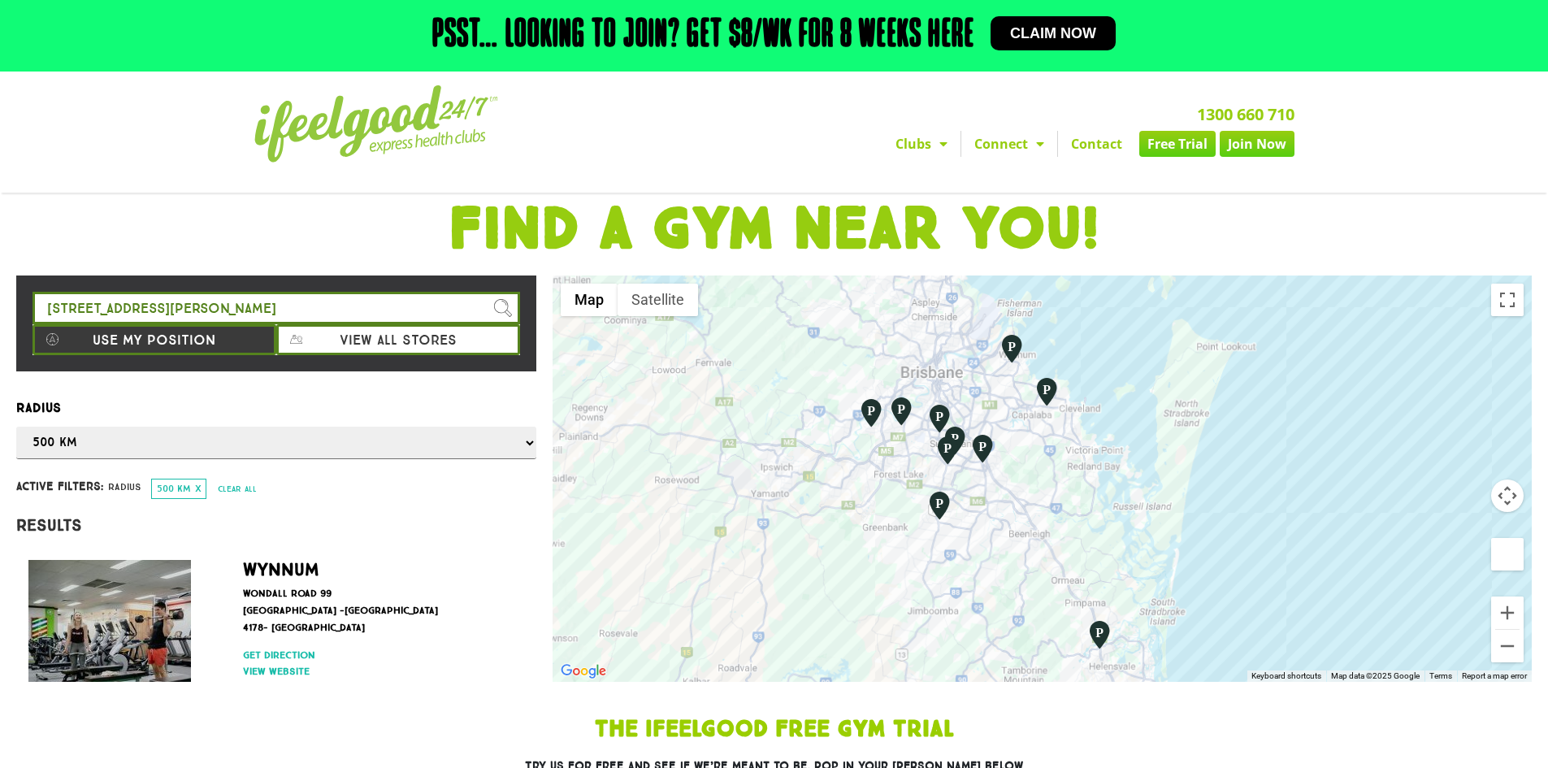
drag, startPoint x: 1328, startPoint y: 572, endPoint x: 1292, endPoint y: 611, distance: 52.9
click at [1292, 611] on div at bounding box center [1042, 478] width 979 height 406
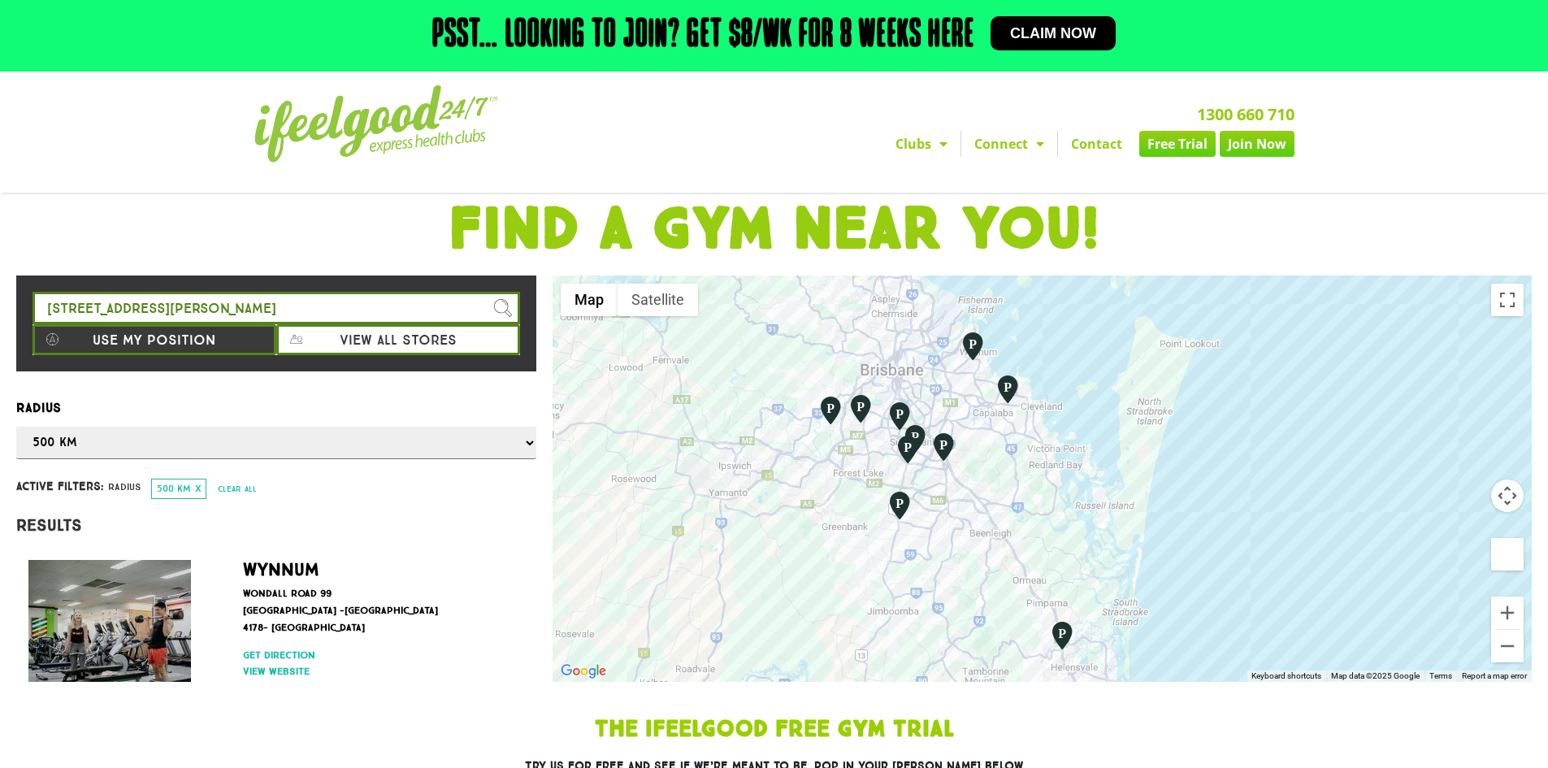
drag, startPoint x: 1158, startPoint y: 453, endPoint x: 1160, endPoint y: 528, distance: 75.6
click at [1118, 505] on div at bounding box center [1042, 478] width 979 height 406
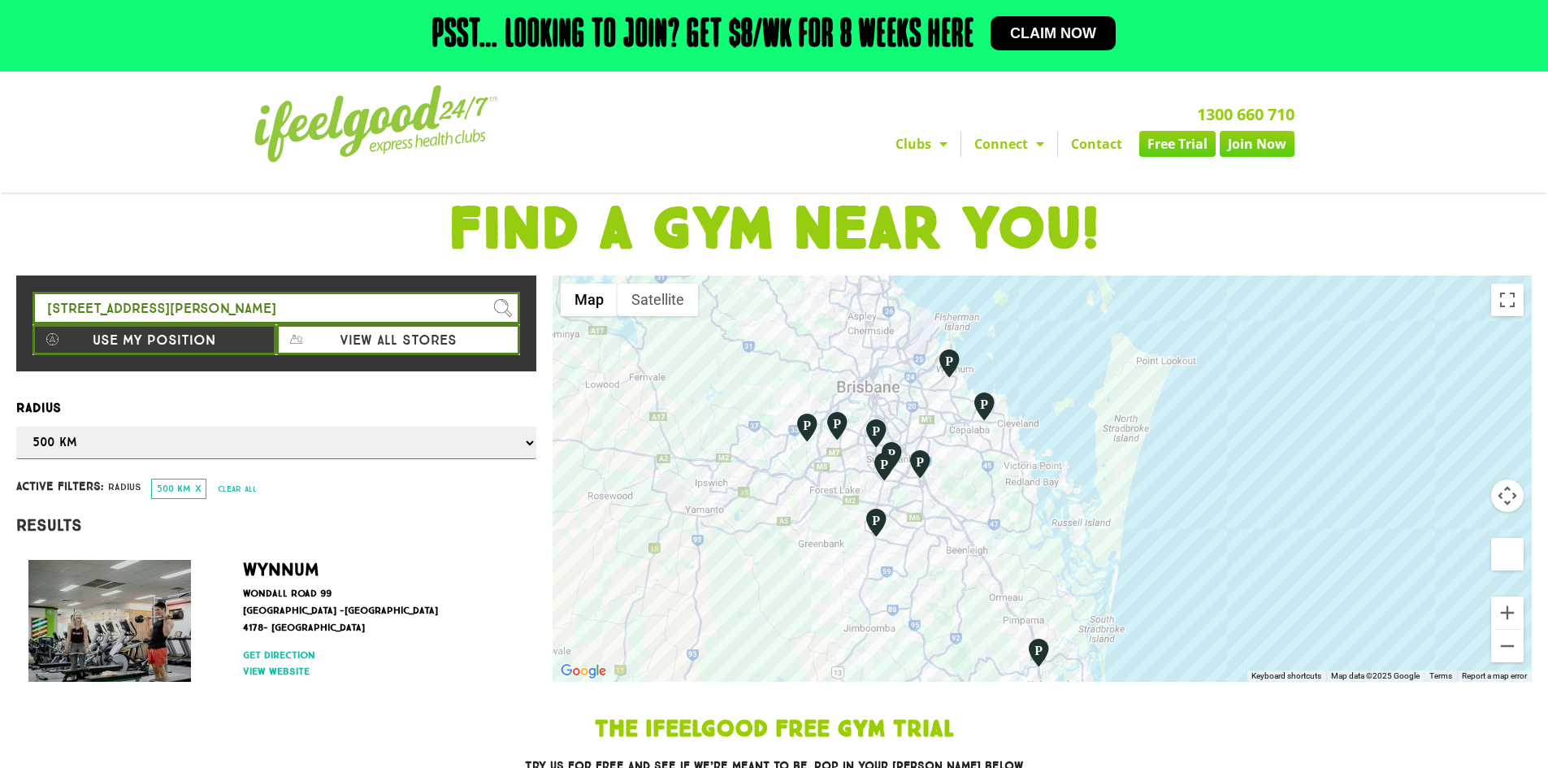
drag, startPoint x: 1121, startPoint y: 513, endPoint x: 1099, endPoint y: 531, distance: 28.8
click at [1099, 531] on div at bounding box center [1042, 478] width 979 height 406
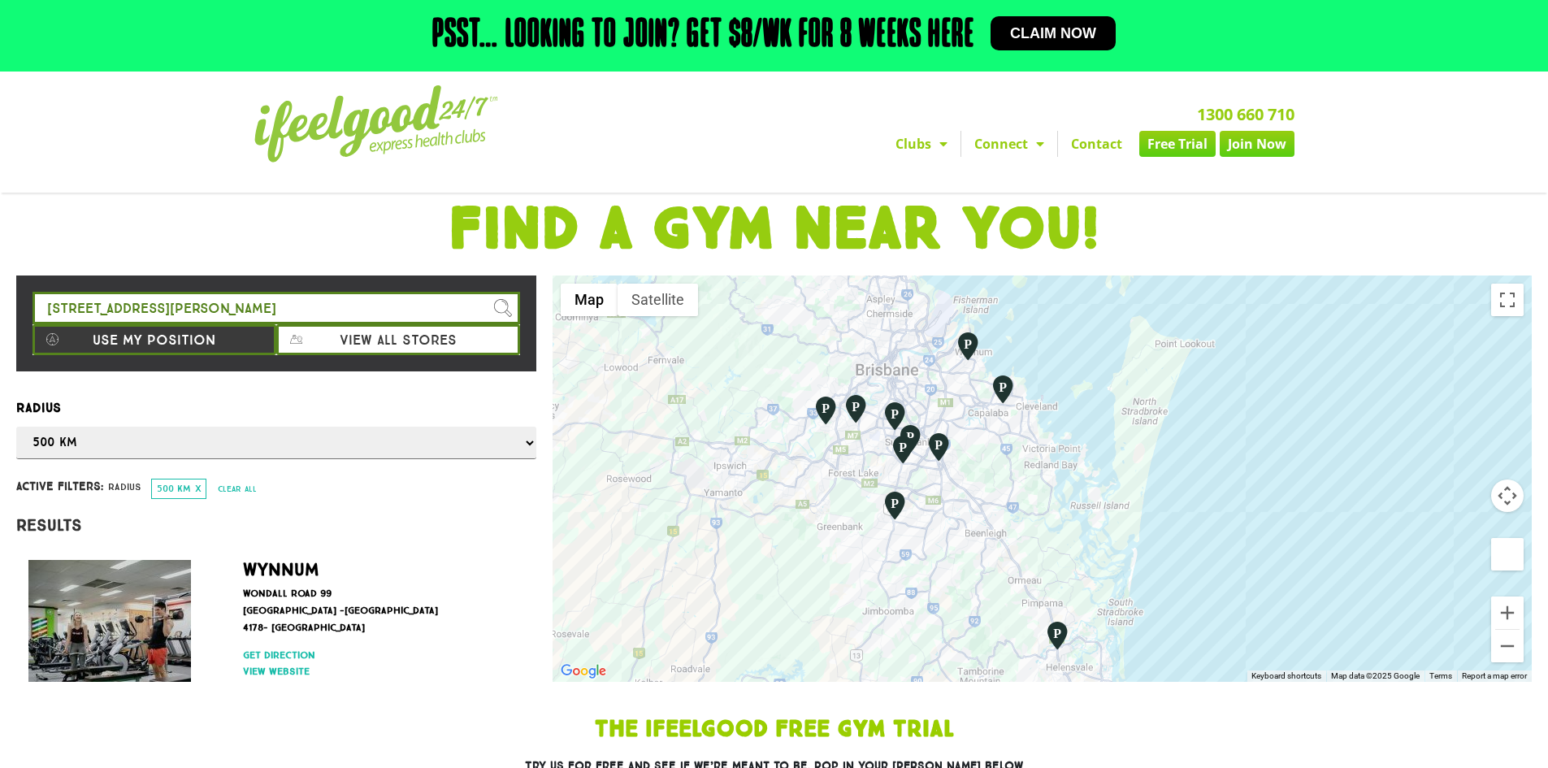
drag, startPoint x: 1124, startPoint y: 531, endPoint x: 1113, endPoint y: 512, distance: 22.2
click at [1113, 512] on div at bounding box center [1042, 478] width 979 height 406
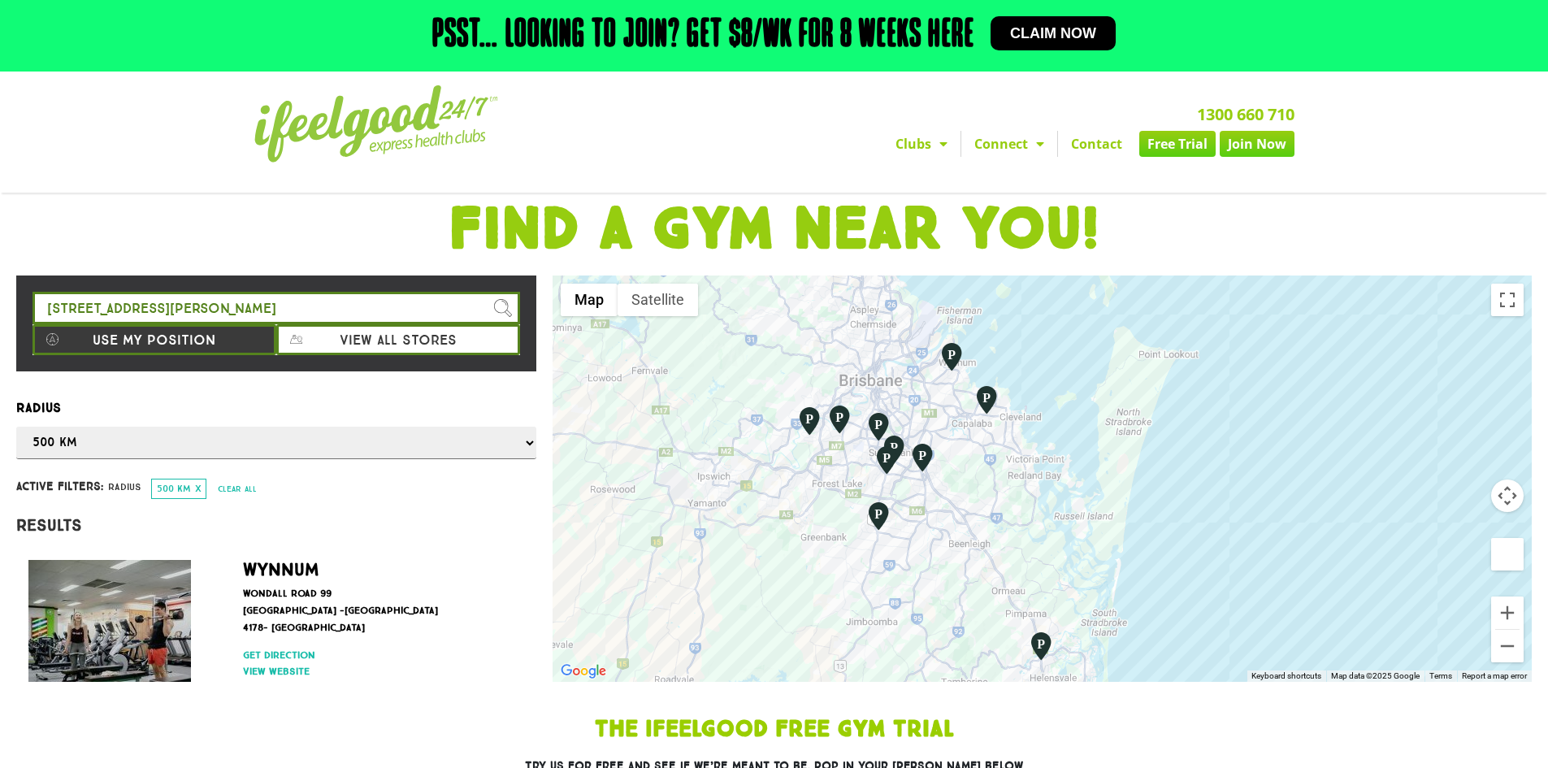
drag, startPoint x: 1098, startPoint y: 527, endPoint x: 1080, endPoint y: 538, distance: 21.2
click at [1080, 538] on div at bounding box center [1042, 478] width 979 height 406
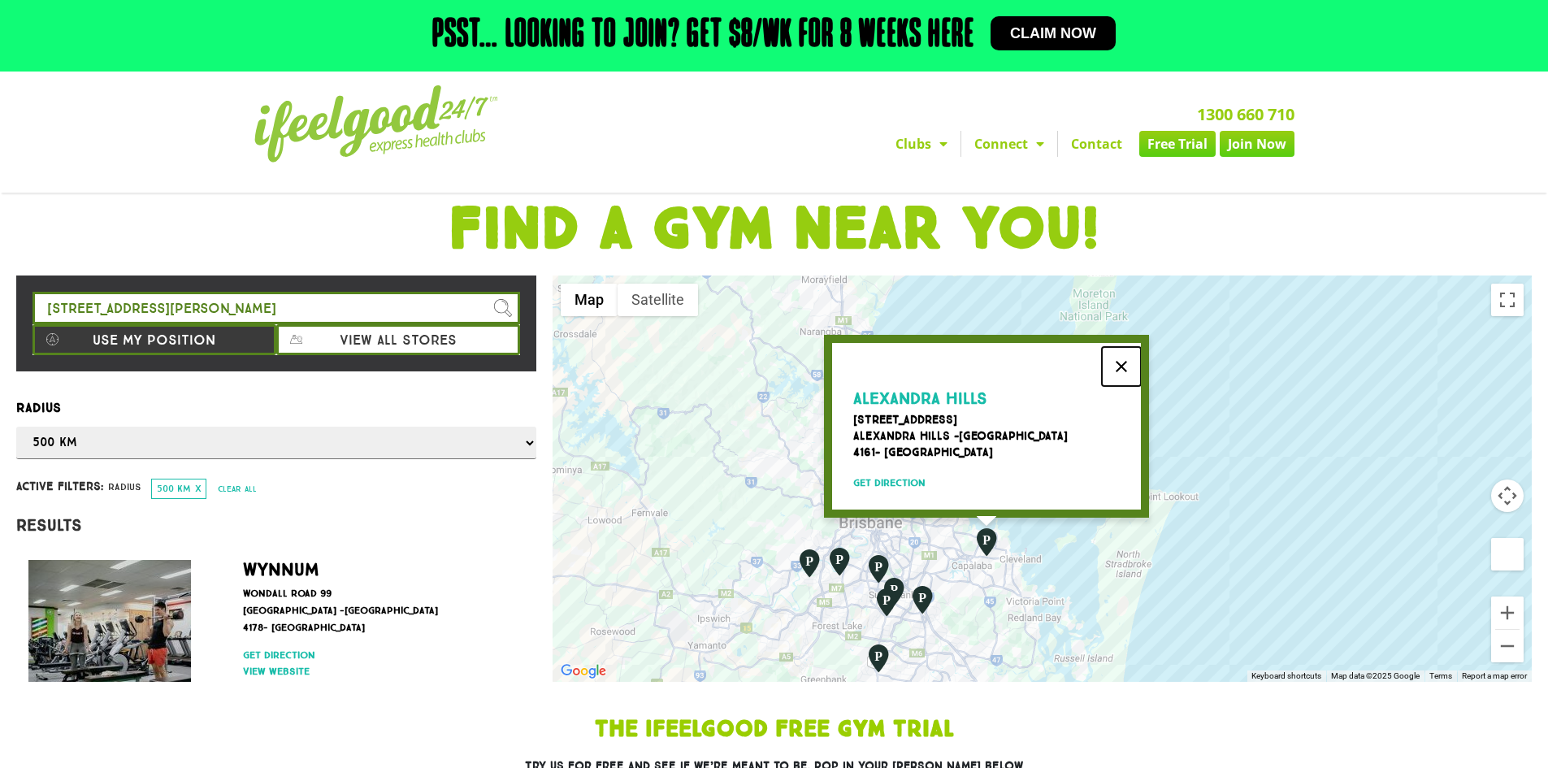
click at [1123, 356] on button "Close" at bounding box center [1121, 366] width 39 height 39
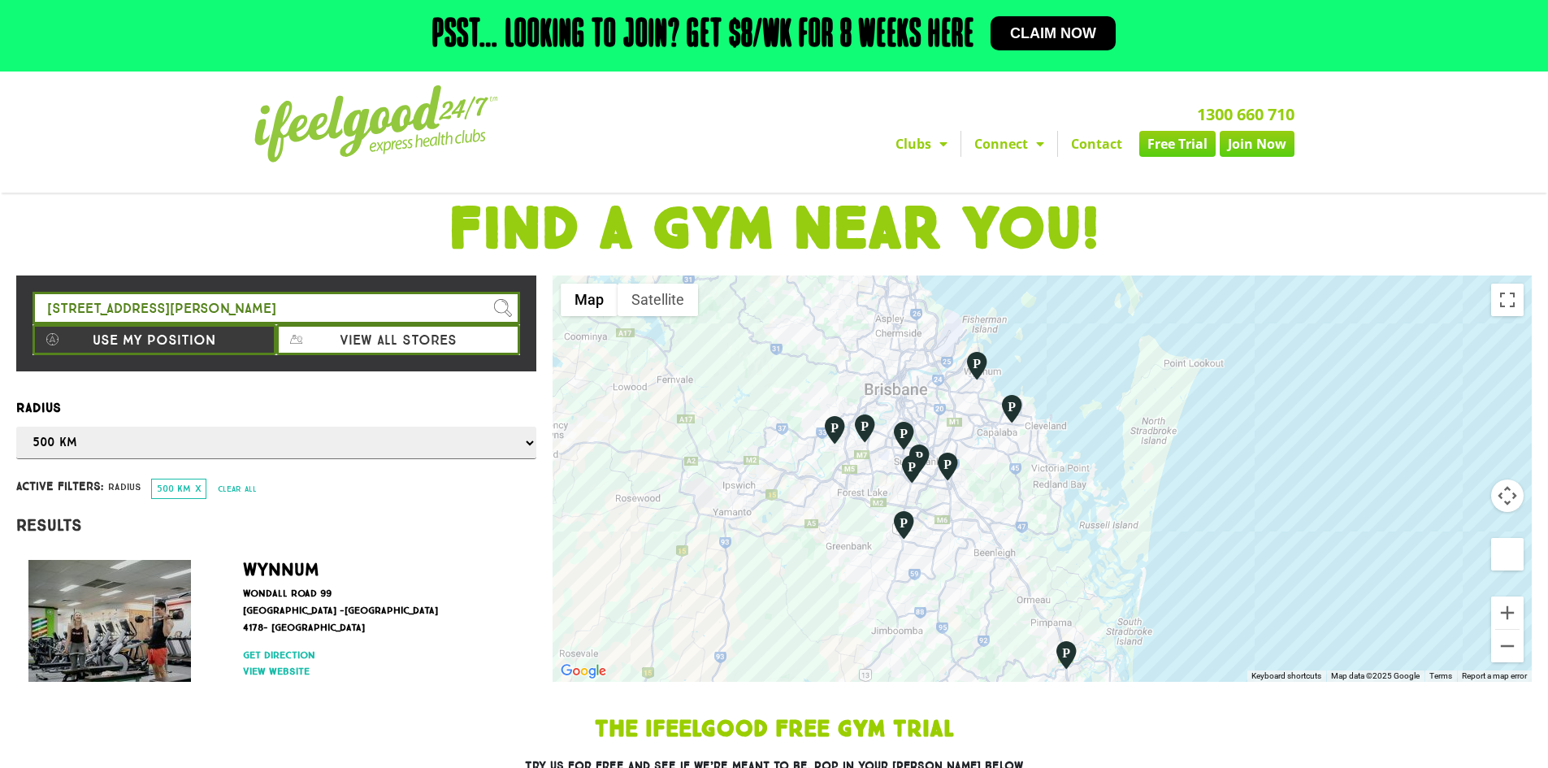
drag, startPoint x: 1129, startPoint y: 542, endPoint x: 1131, endPoint y: 447, distance: 95.1
click at [1131, 447] on div at bounding box center [1042, 478] width 979 height 406
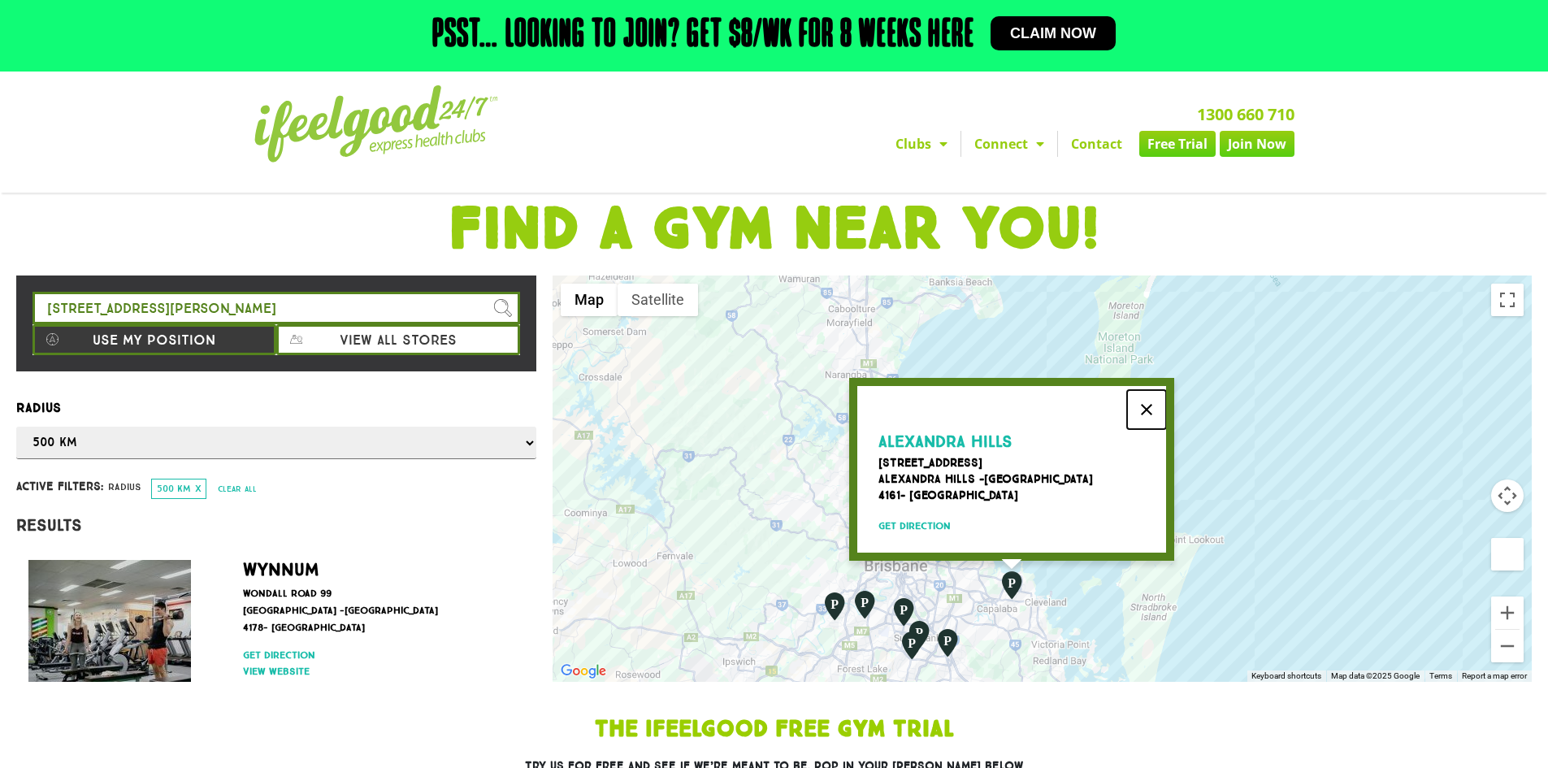
click at [1147, 401] on button "Close" at bounding box center [1146, 409] width 39 height 39
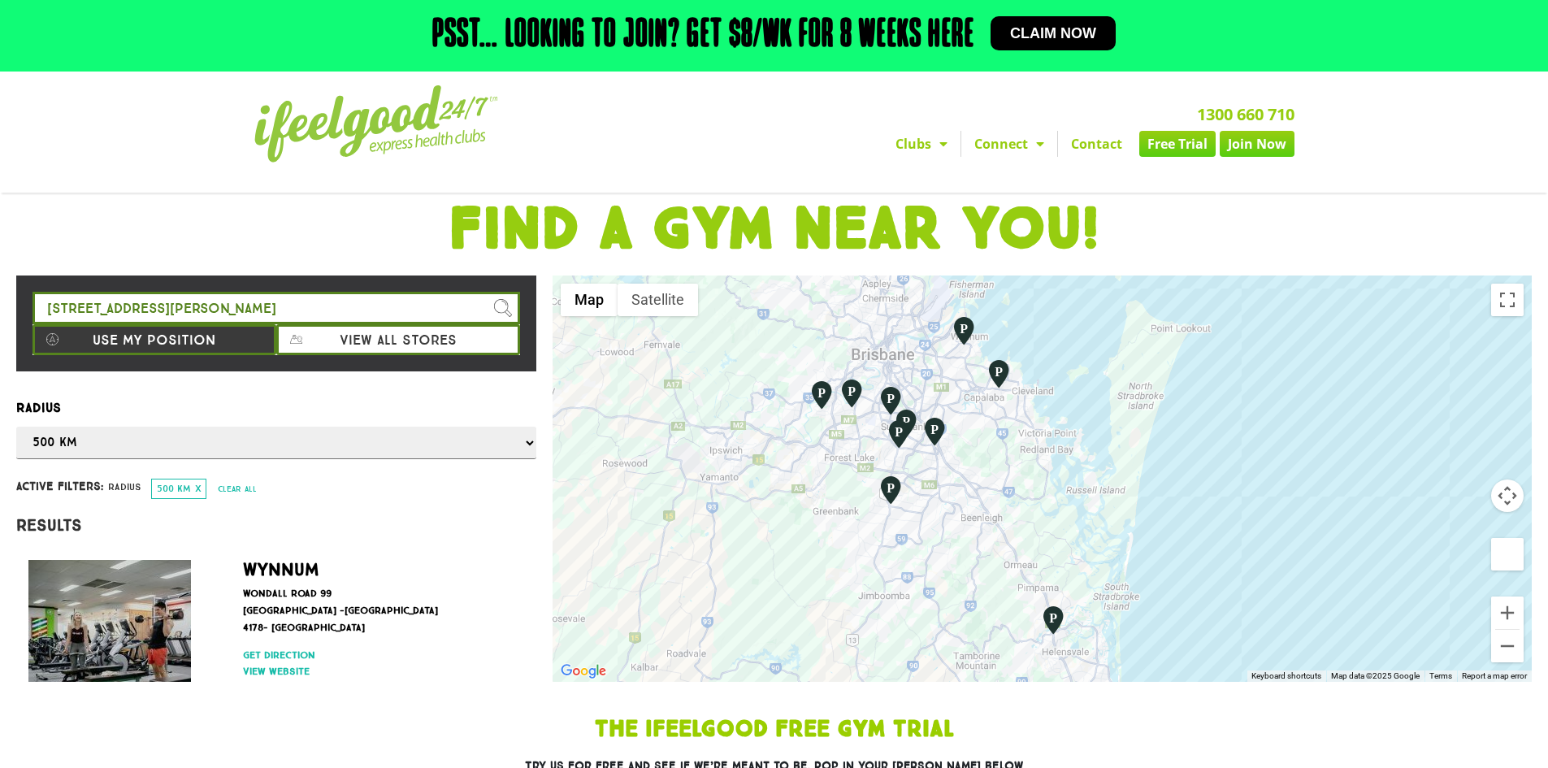
drag, startPoint x: 1126, startPoint y: 570, endPoint x: 1108, endPoint y: 358, distance: 213.7
click at [1108, 358] on div at bounding box center [1042, 478] width 979 height 406
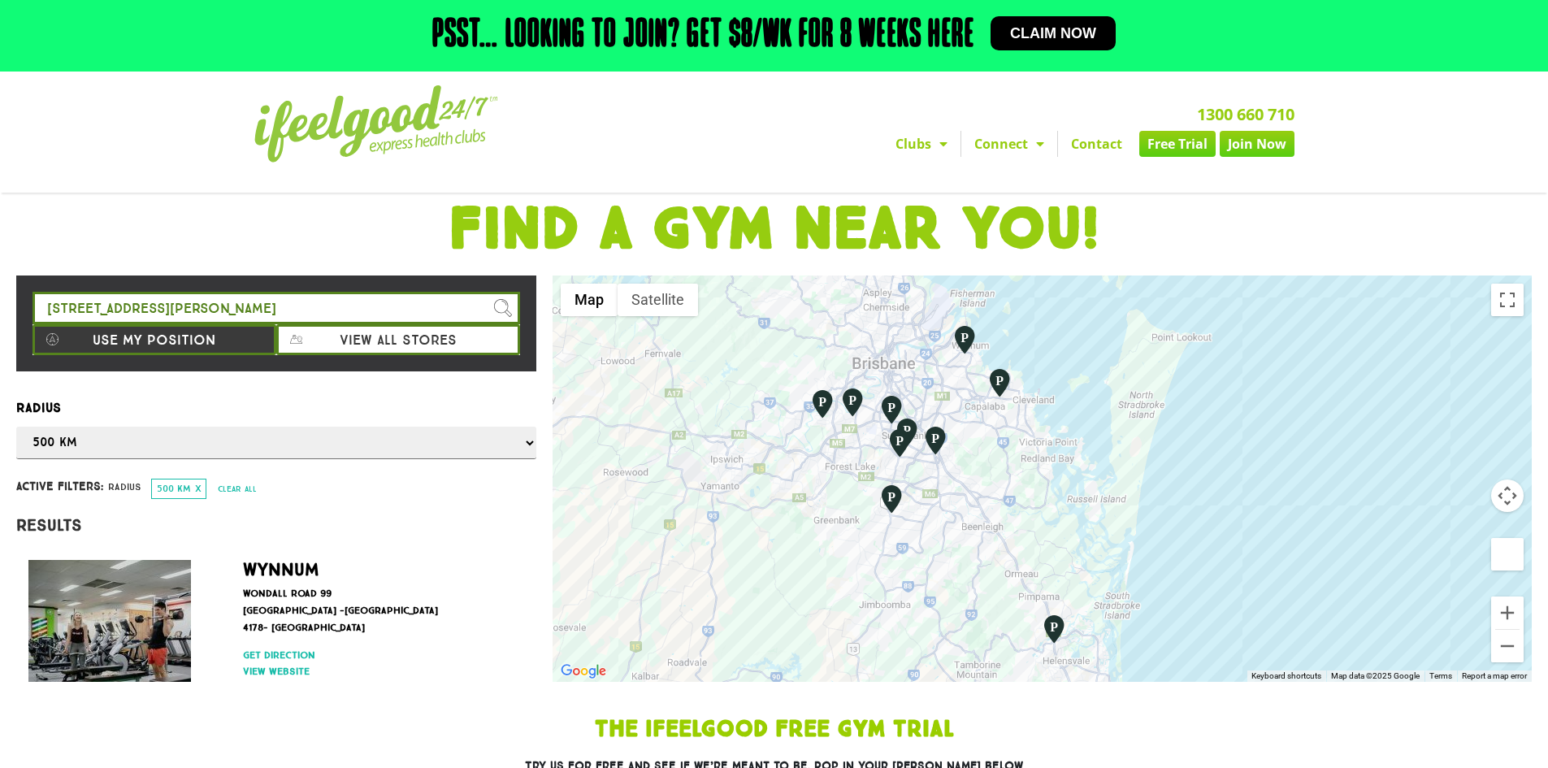
drag, startPoint x: 1108, startPoint y: 358, endPoint x: 1114, endPoint y: 367, distance: 11.1
click at [1114, 367] on div at bounding box center [1042, 478] width 979 height 406
drag, startPoint x: 1114, startPoint y: 367, endPoint x: 1117, endPoint y: 376, distance: 10.1
click at [1117, 376] on div at bounding box center [1042, 478] width 979 height 406
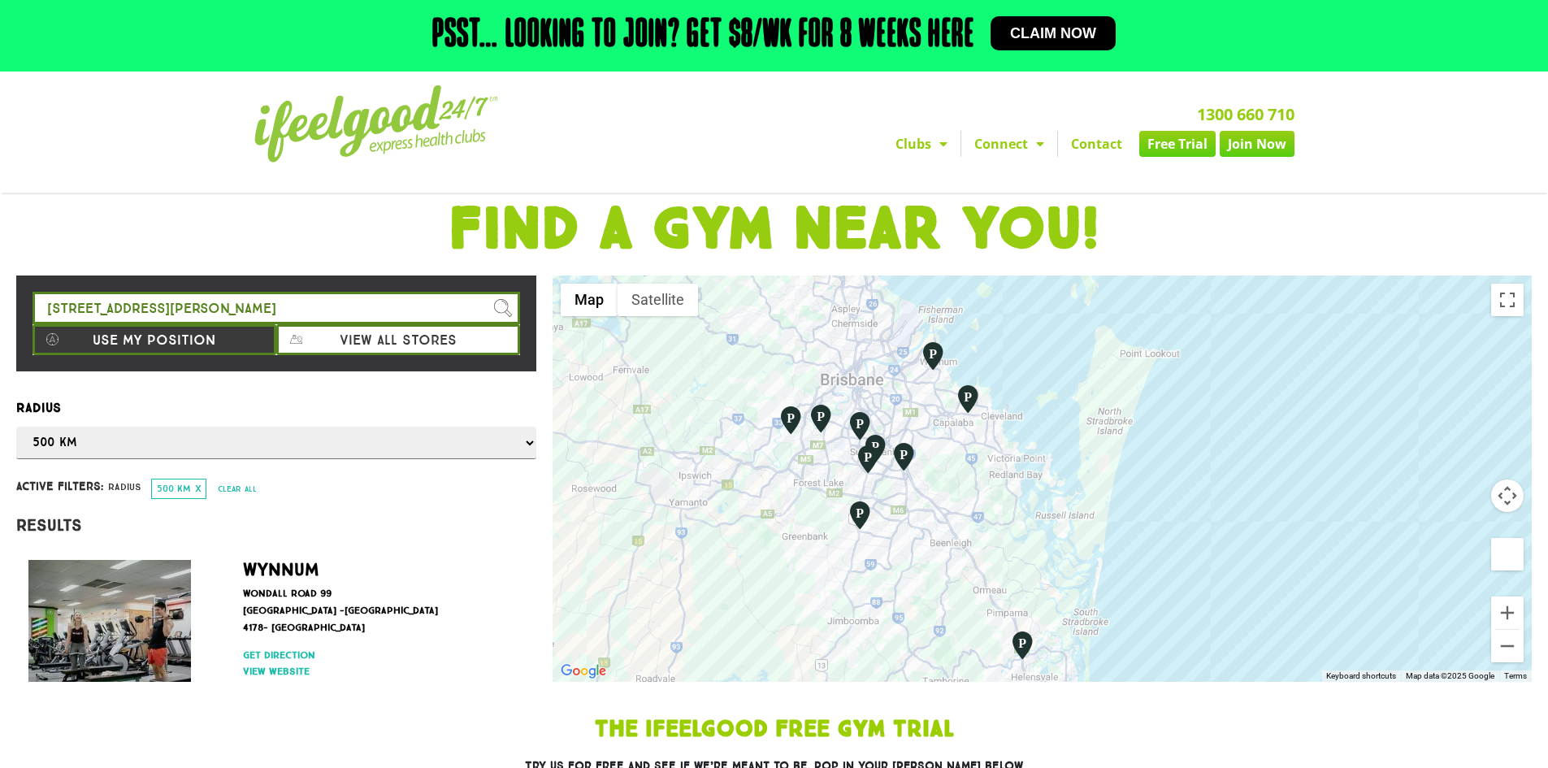
drag, startPoint x: 1104, startPoint y: 378, endPoint x: 1078, endPoint y: 385, distance: 27.0
click at [1078, 385] on div at bounding box center [1042, 478] width 979 height 406
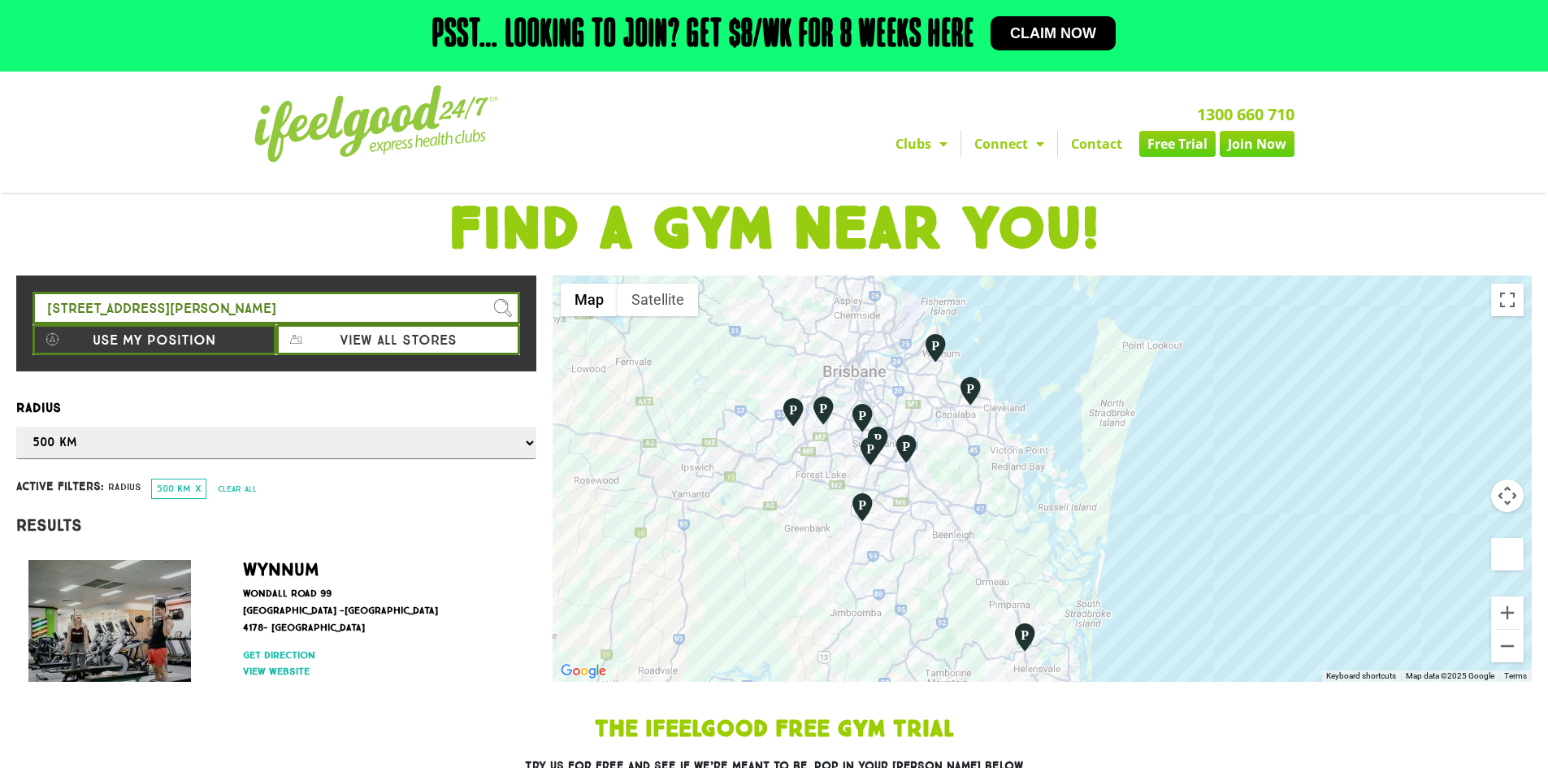
drag, startPoint x: 1078, startPoint y: 385, endPoint x: 1082, endPoint y: 376, distance: 9.8
click at [1082, 376] on div at bounding box center [1042, 478] width 979 height 406
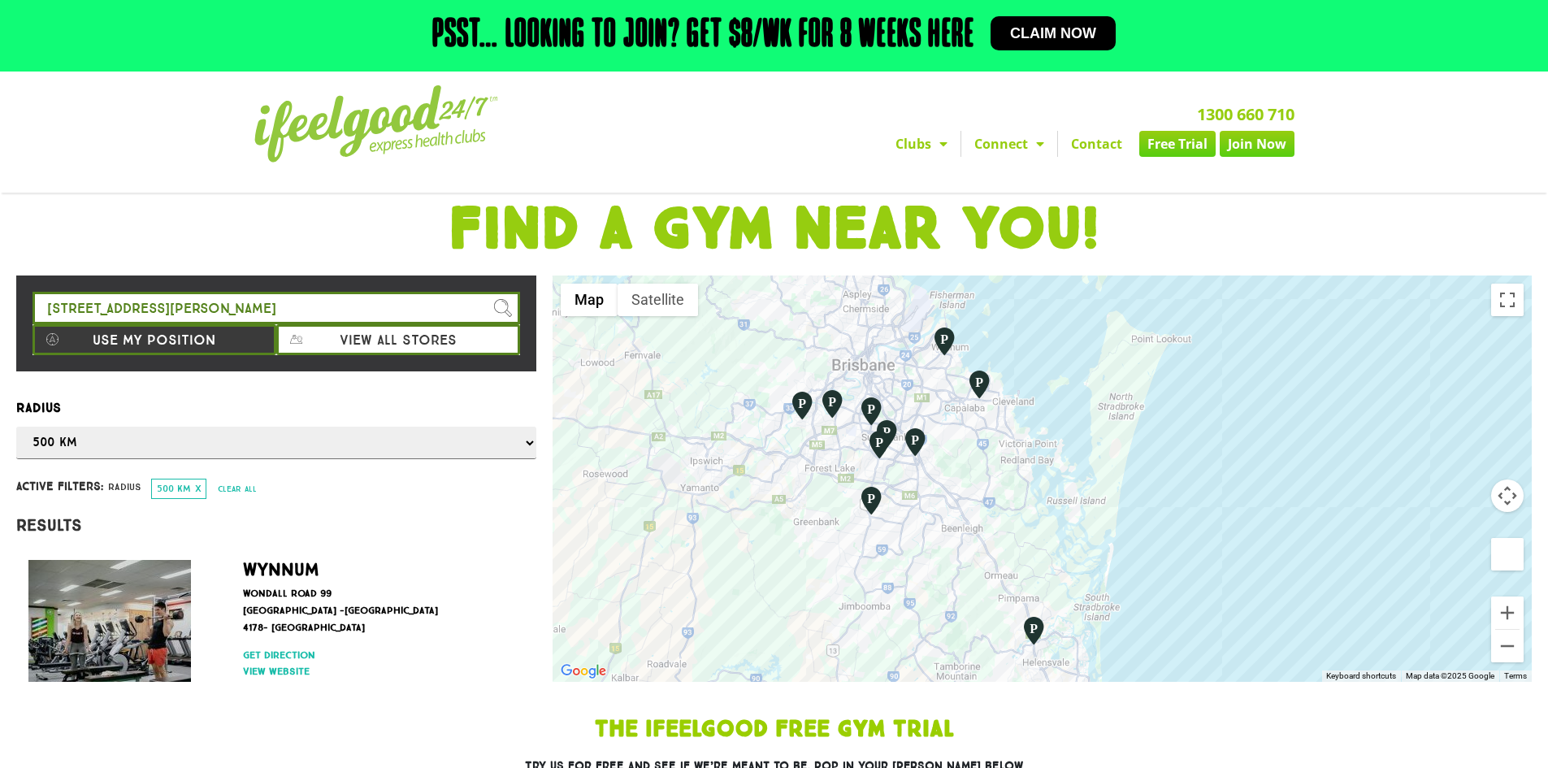
drag, startPoint x: 1082, startPoint y: 376, endPoint x: 1094, endPoint y: 367, distance: 14.5
click at [1094, 367] on div at bounding box center [1042, 478] width 979 height 406
drag, startPoint x: 1094, startPoint y: 367, endPoint x: 1091, endPoint y: 382, distance: 15.0
click at [1091, 382] on div at bounding box center [1042, 478] width 979 height 406
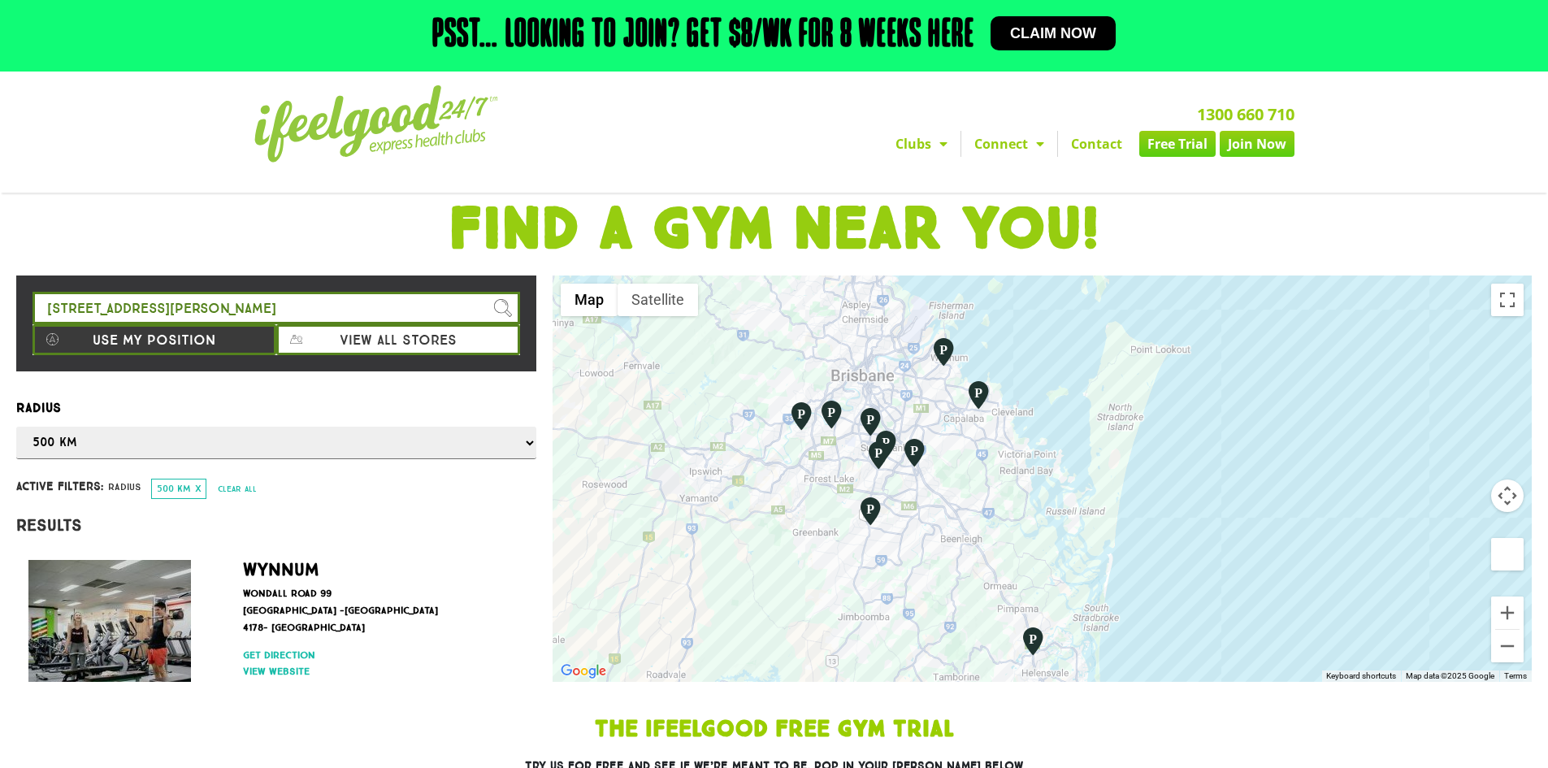
click at [1094, 381] on div at bounding box center [1042, 478] width 979 height 406
click at [1096, 380] on div at bounding box center [1042, 478] width 979 height 406
click at [1518, 616] on button "Zoom in" at bounding box center [1507, 612] width 33 height 33
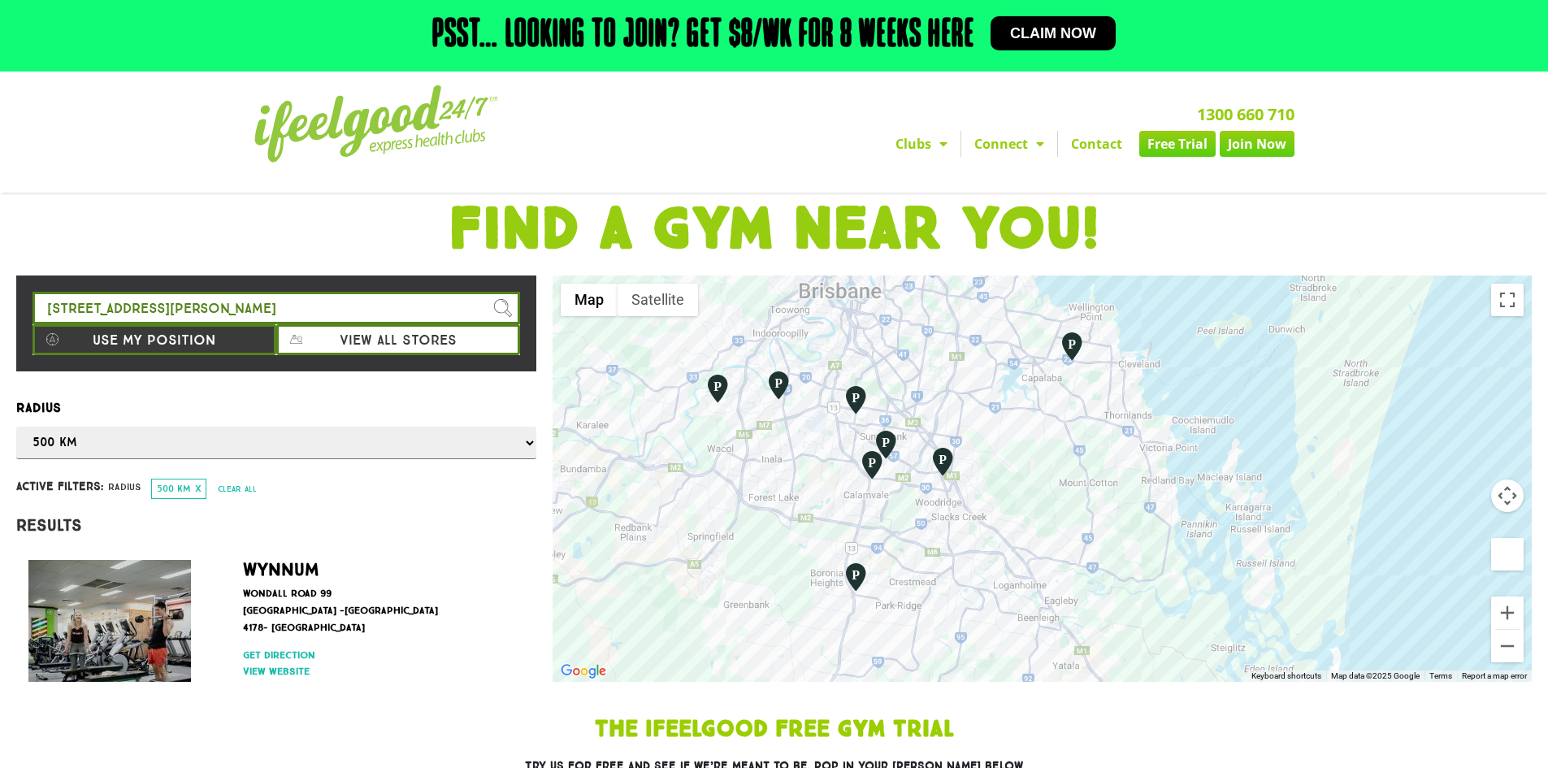
drag, startPoint x: 1078, startPoint y: 489, endPoint x: 1291, endPoint y: 498, distance: 213.1
click at [1282, 506] on div at bounding box center [1042, 478] width 979 height 406
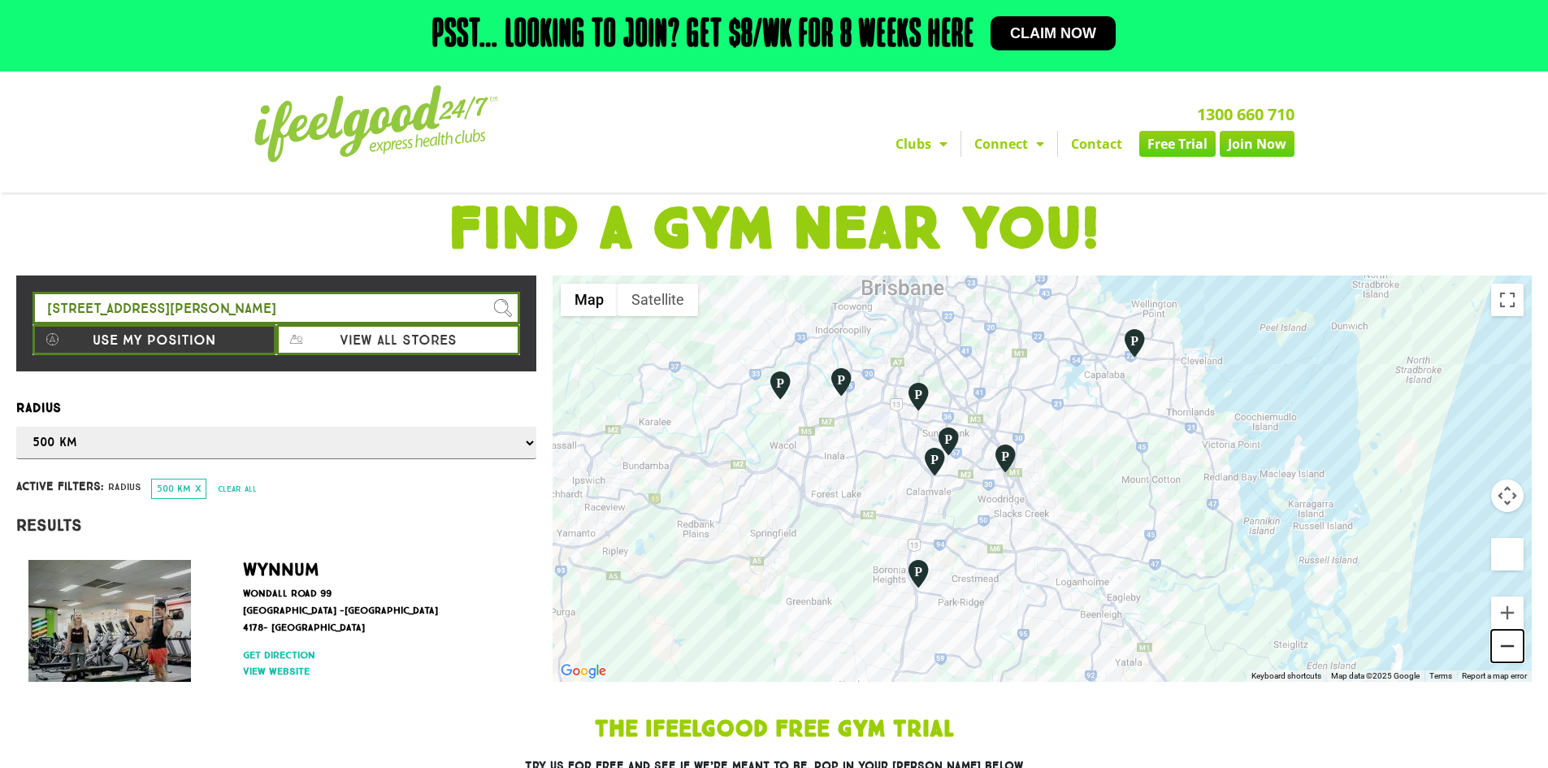
click at [1493, 644] on button "Zoom out" at bounding box center [1507, 646] width 33 height 33
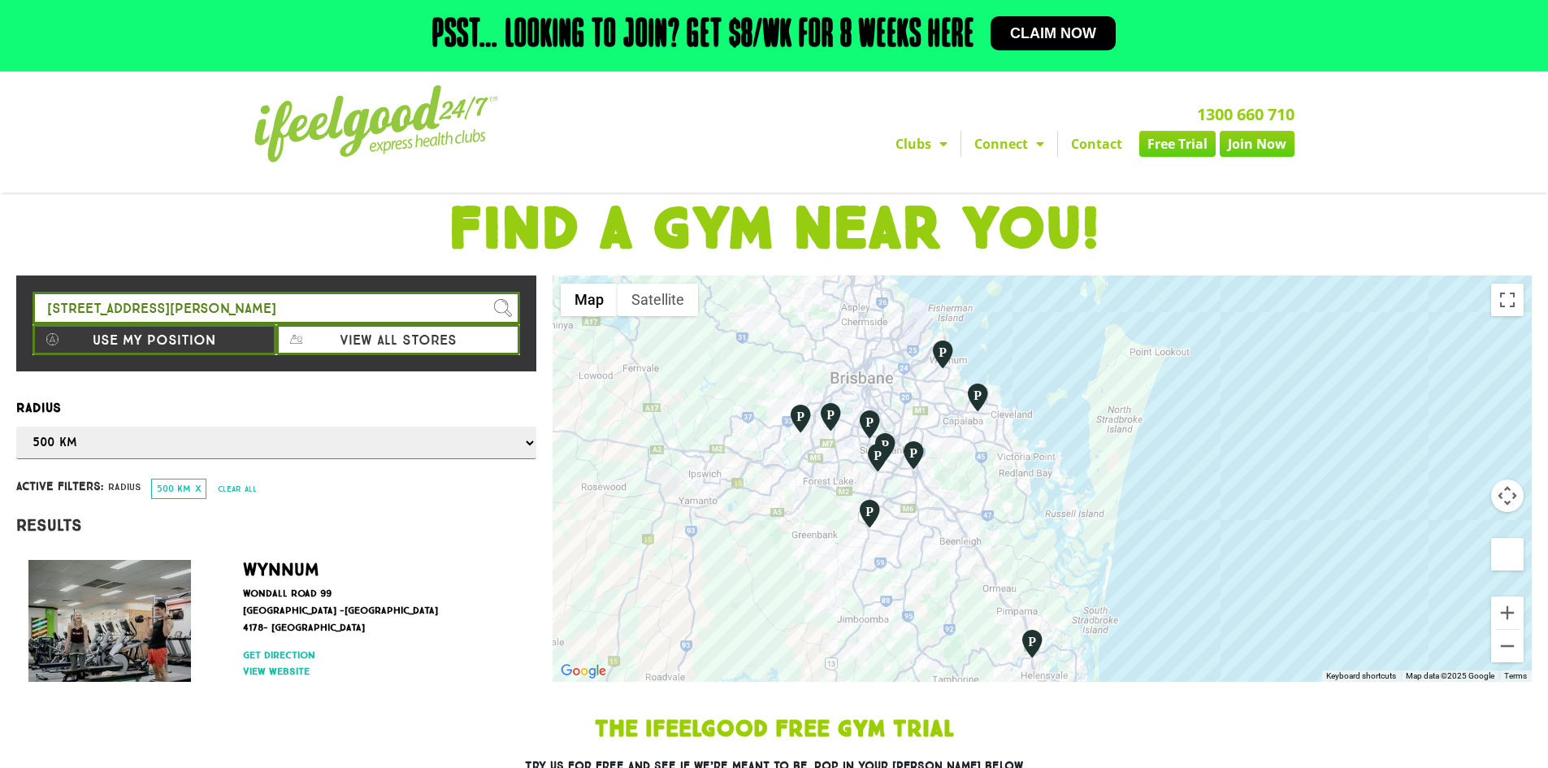
drag, startPoint x: 1330, startPoint y: 543, endPoint x: 1229, endPoint y: 540, distance: 101.6
click at [1229, 540] on div at bounding box center [1042, 478] width 979 height 406
click at [1222, 536] on div at bounding box center [1042, 478] width 979 height 406
click at [1222, 534] on div at bounding box center [1042, 478] width 979 height 406
click at [1222, 531] on div at bounding box center [1042, 478] width 979 height 406
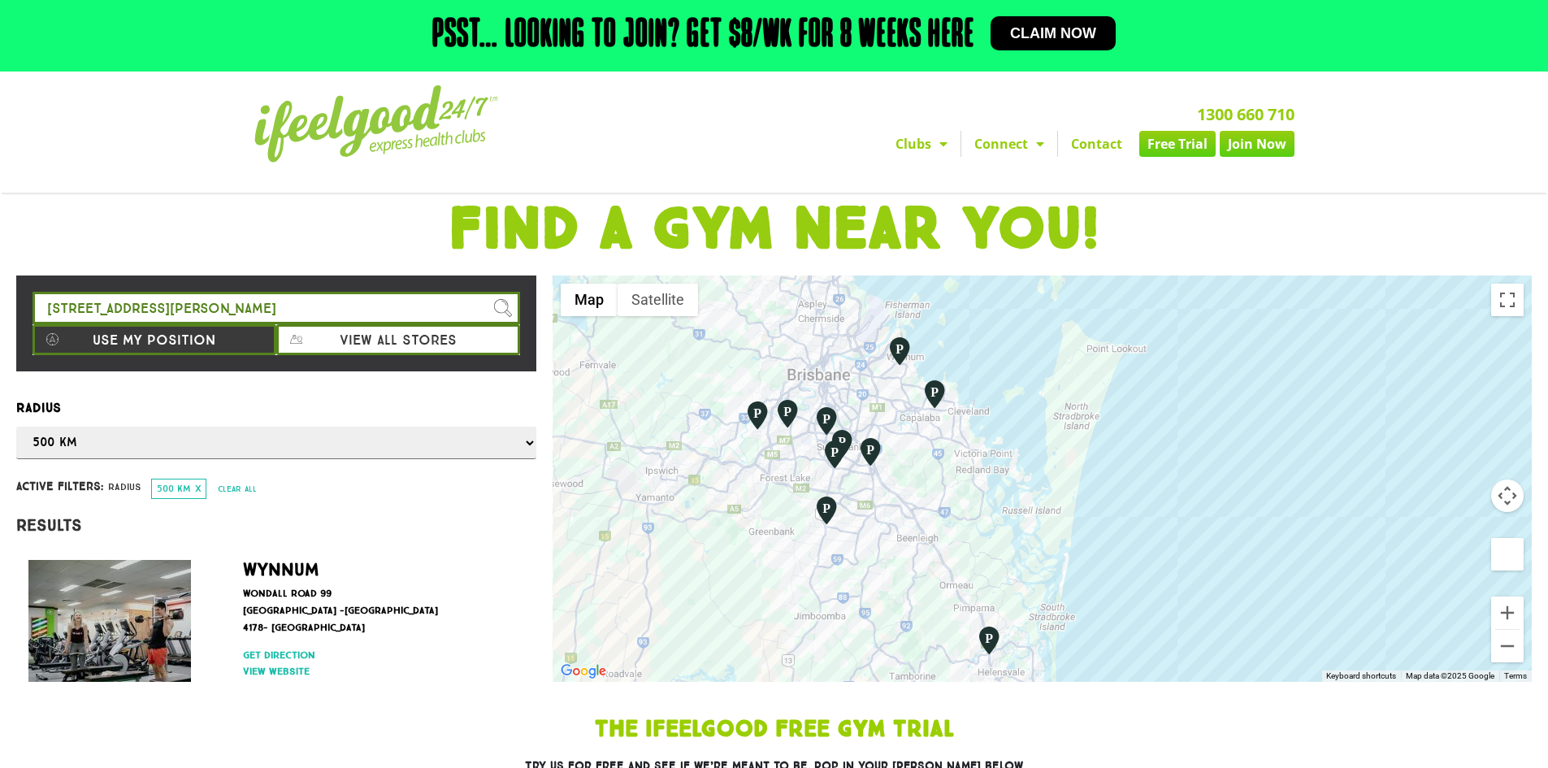
drag, startPoint x: 732, startPoint y: 466, endPoint x: 645, endPoint y: 353, distance: 142.6
click at [645, 353] on div at bounding box center [1042, 478] width 979 height 406
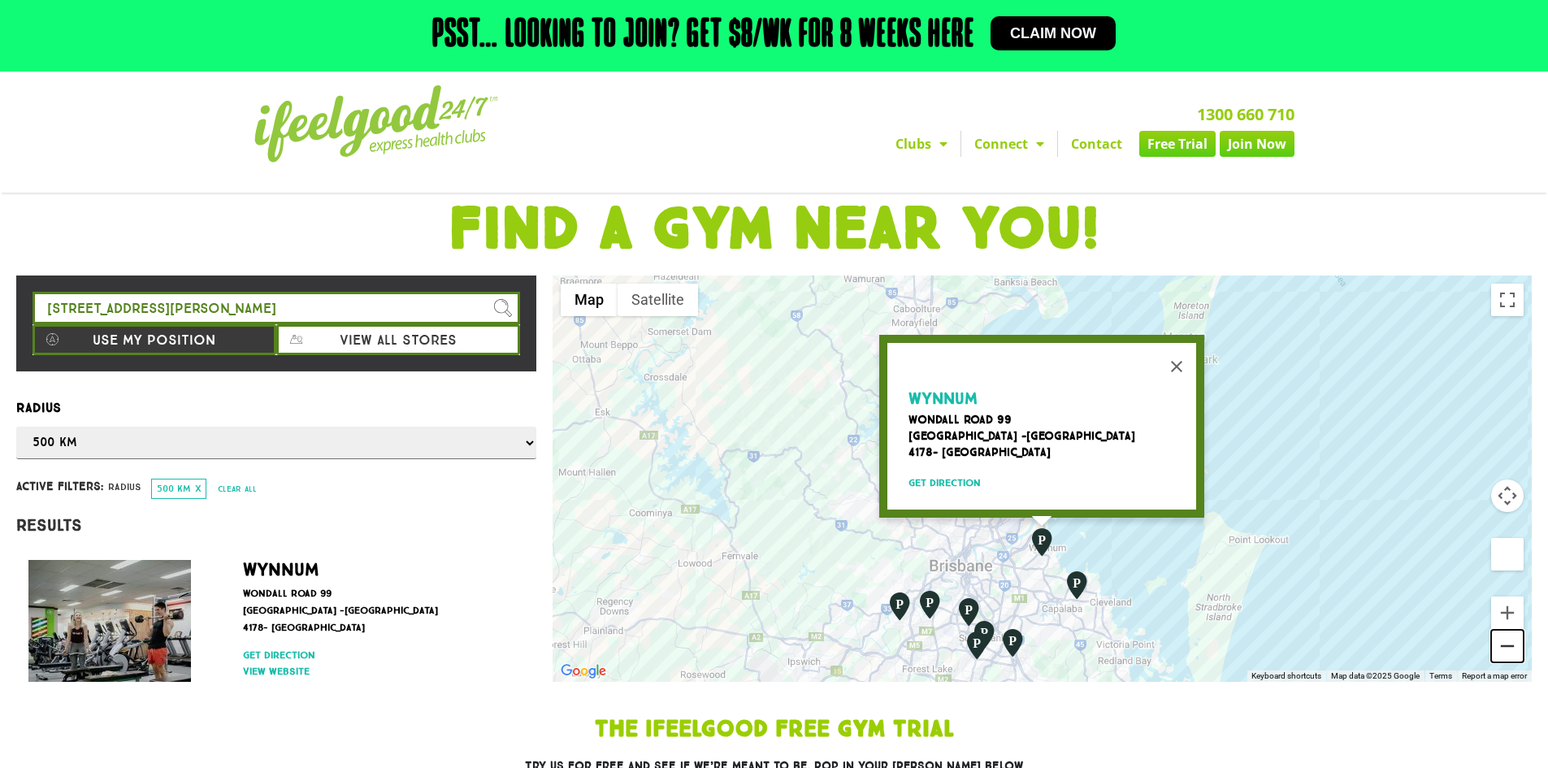
click at [1517, 654] on button "Zoom out" at bounding box center [1507, 646] width 33 height 33
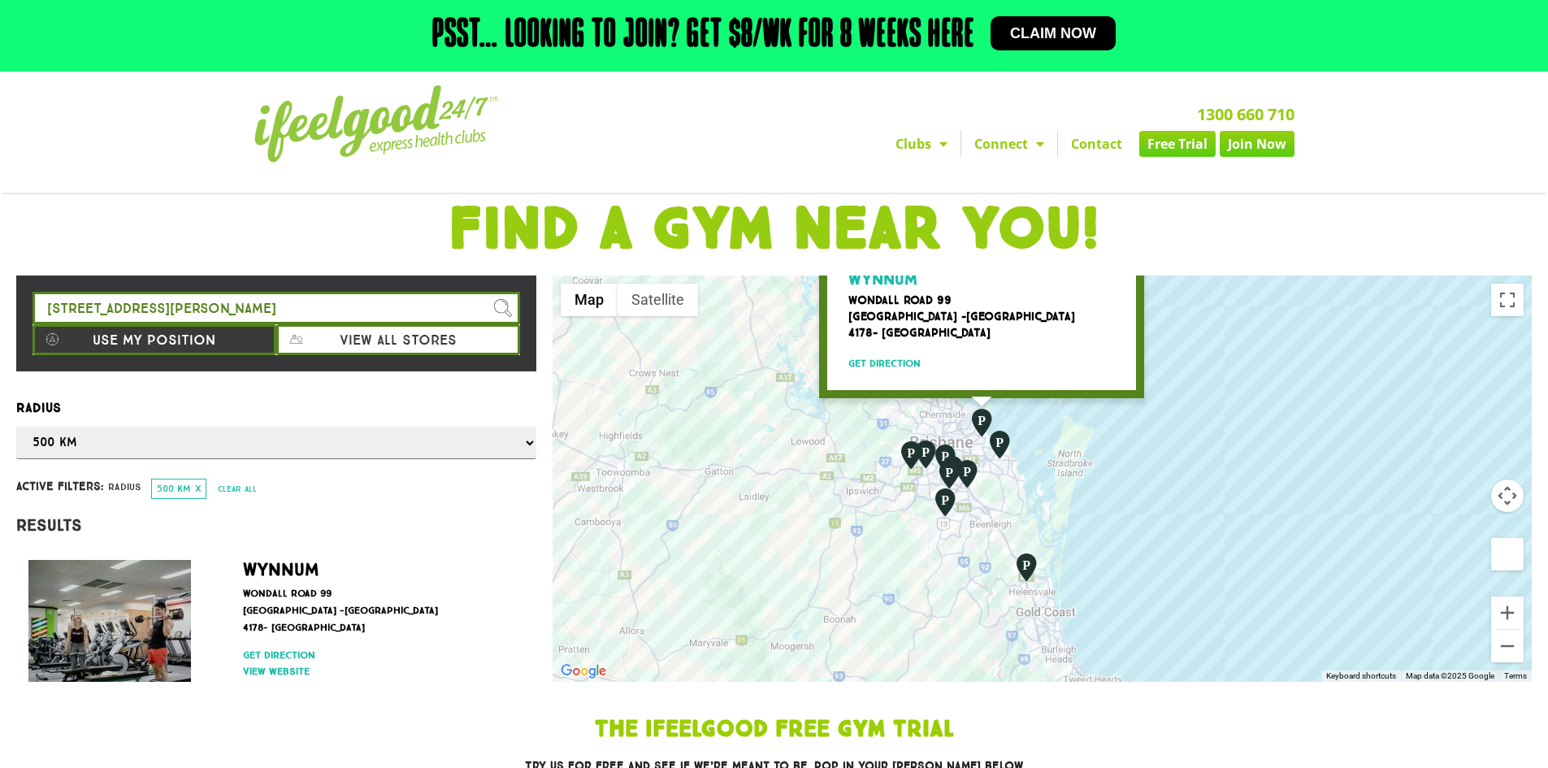
drag, startPoint x: 1243, startPoint y: 600, endPoint x: 1214, endPoint y: 557, distance: 51.4
click at [1214, 557] on div "Wynnum [GEOGRAPHIC_DATA] [STREET_ADDRESS] Get direction" at bounding box center [1042, 478] width 979 height 406
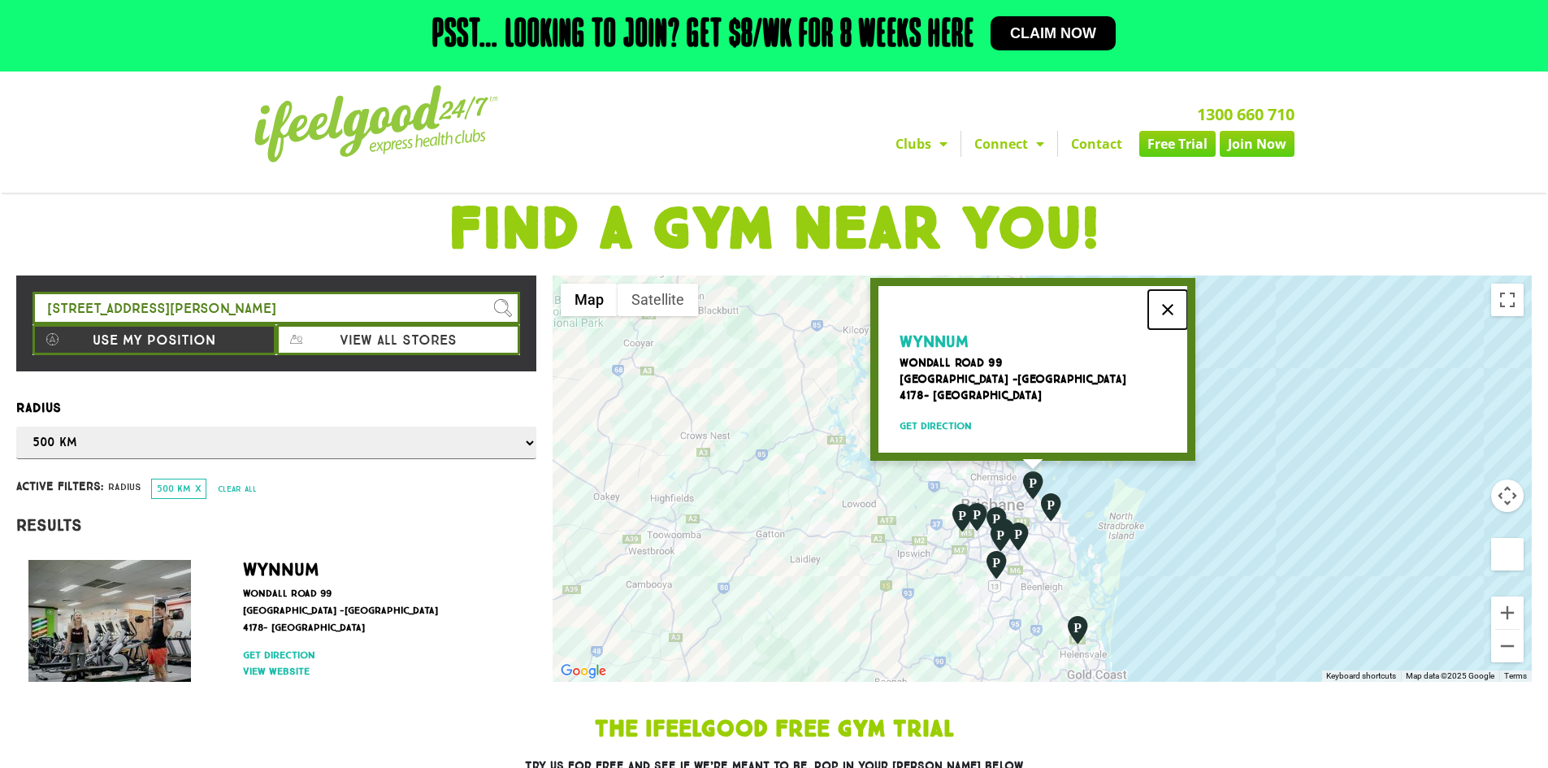
click at [1176, 291] on button "Close" at bounding box center [1167, 309] width 39 height 39
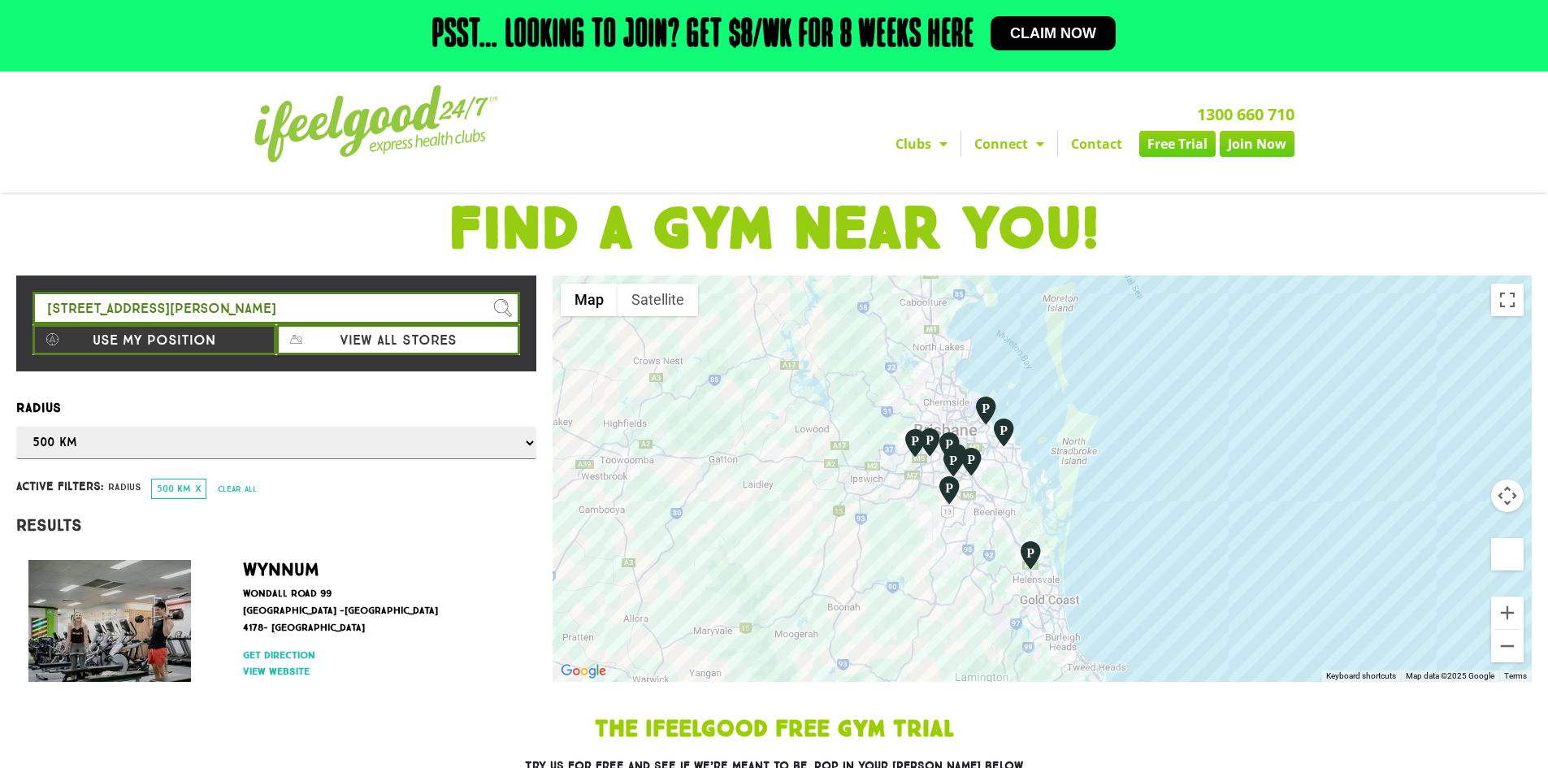
drag, startPoint x: 1166, startPoint y: 529, endPoint x: 1117, endPoint y: 452, distance: 91.3
click at [1117, 452] on div at bounding box center [1042, 478] width 979 height 406
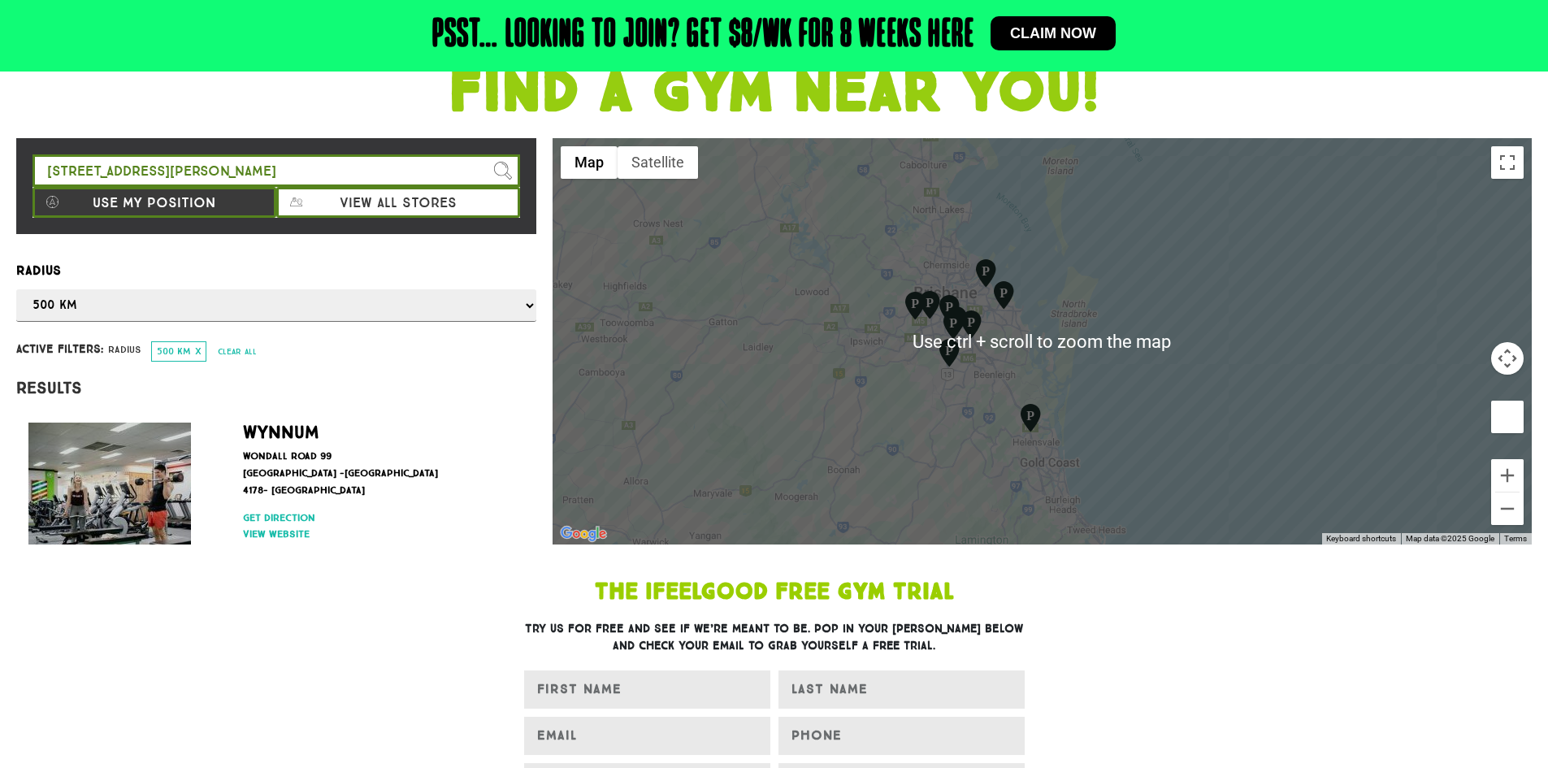
scroll to position [163, 0]
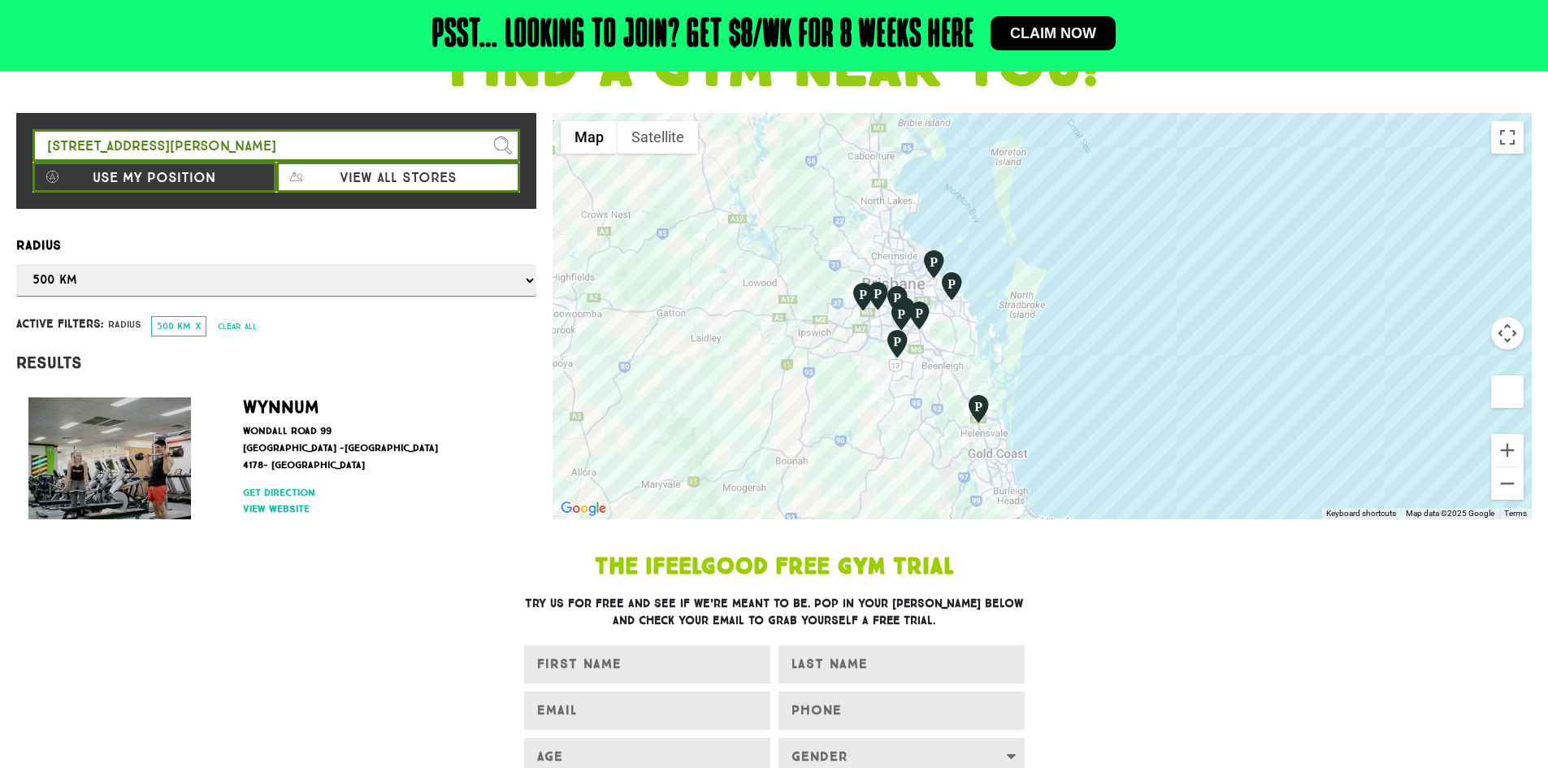
drag, startPoint x: 1134, startPoint y: 478, endPoint x: 1076, endPoint y: 417, distance: 84.5
click at [1076, 417] on div at bounding box center [1042, 316] width 979 height 406
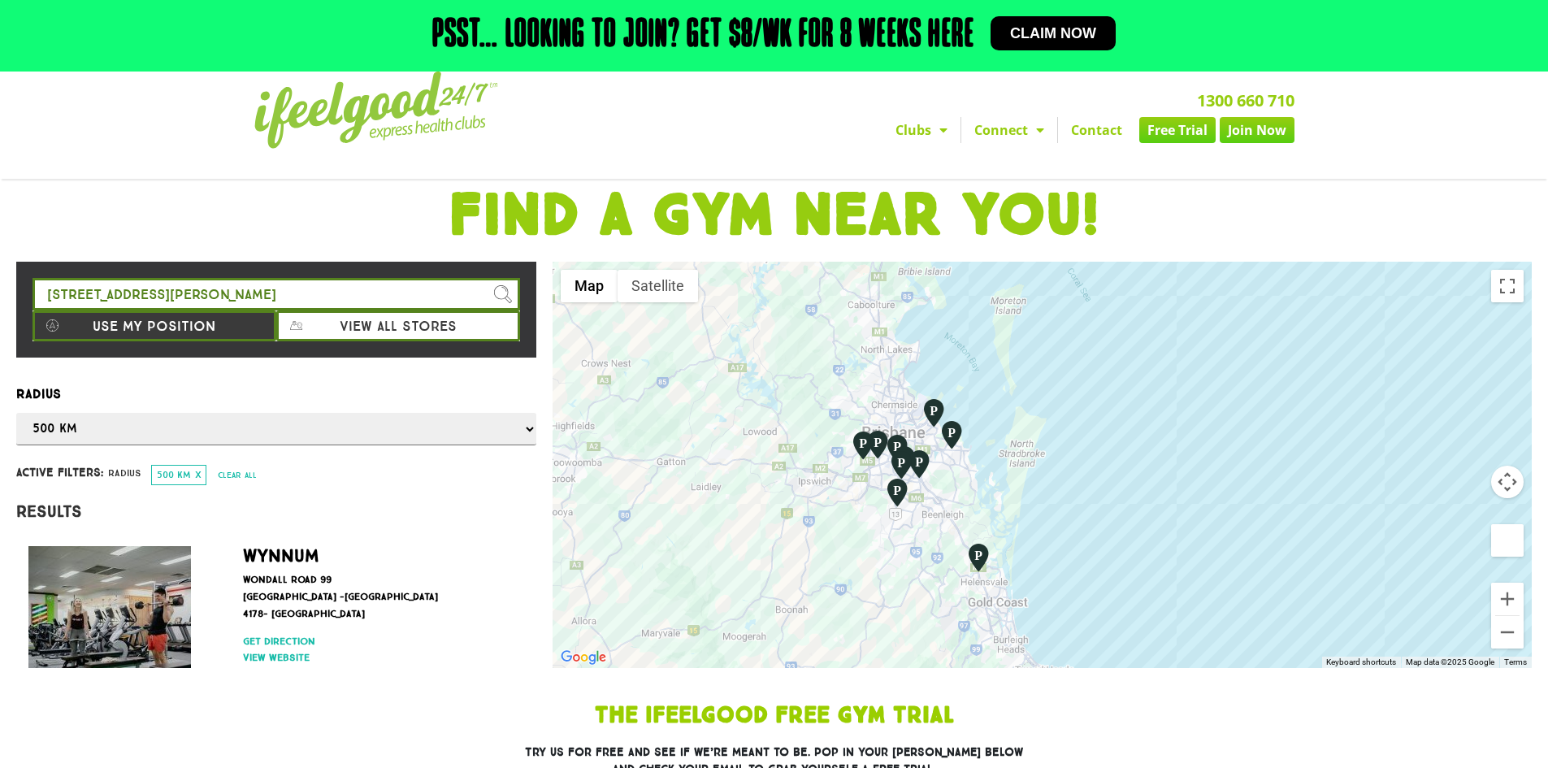
scroll to position [0, 0]
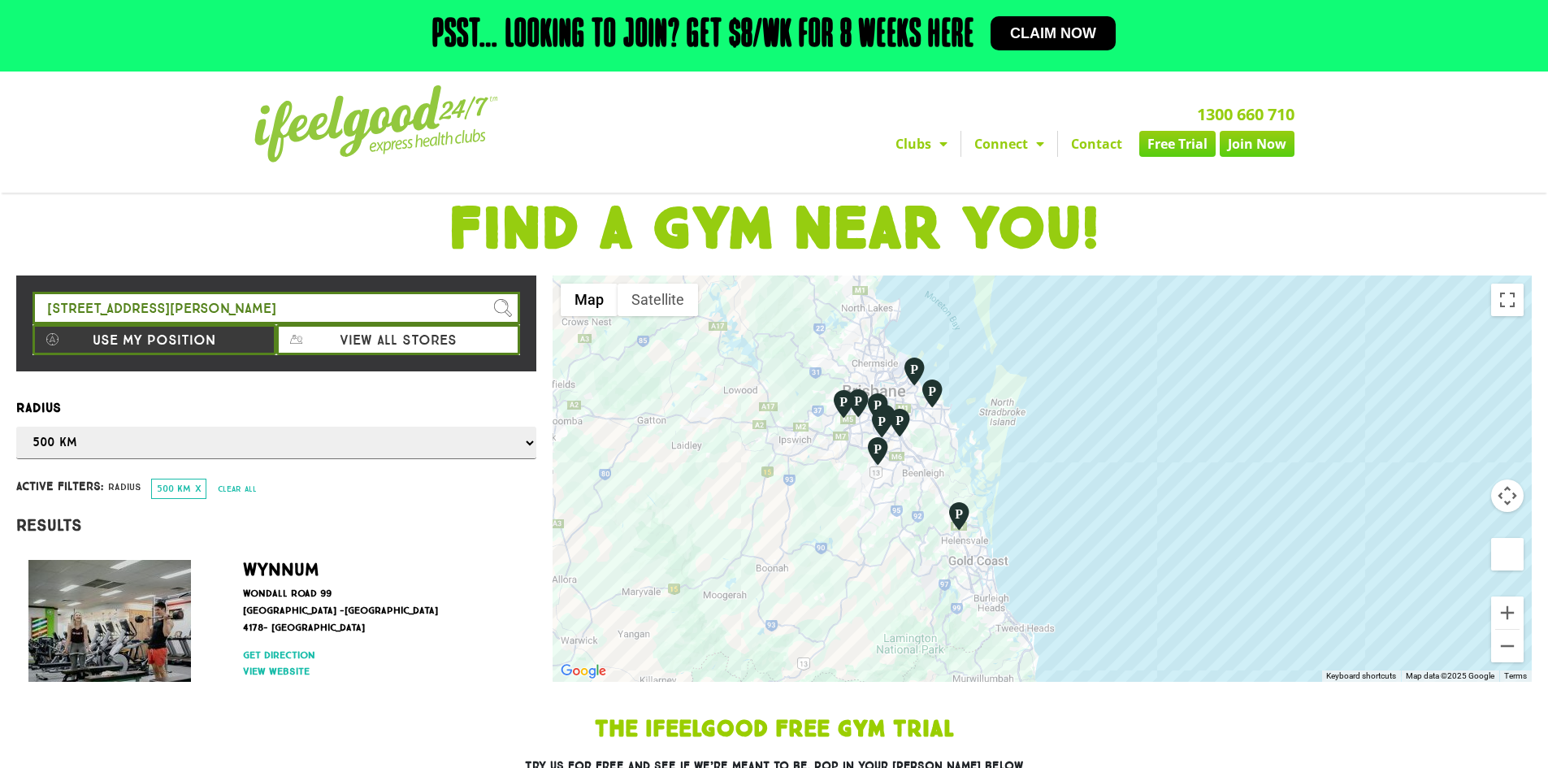
drag, startPoint x: 1059, startPoint y: 530, endPoint x: 1039, endPoint y: 473, distance: 60.1
click at [1039, 473] on div at bounding box center [1042, 478] width 979 height 406
click at [1518, 611] on button "Zoom in" at bounding box center [1507, 612] width 33 height 33
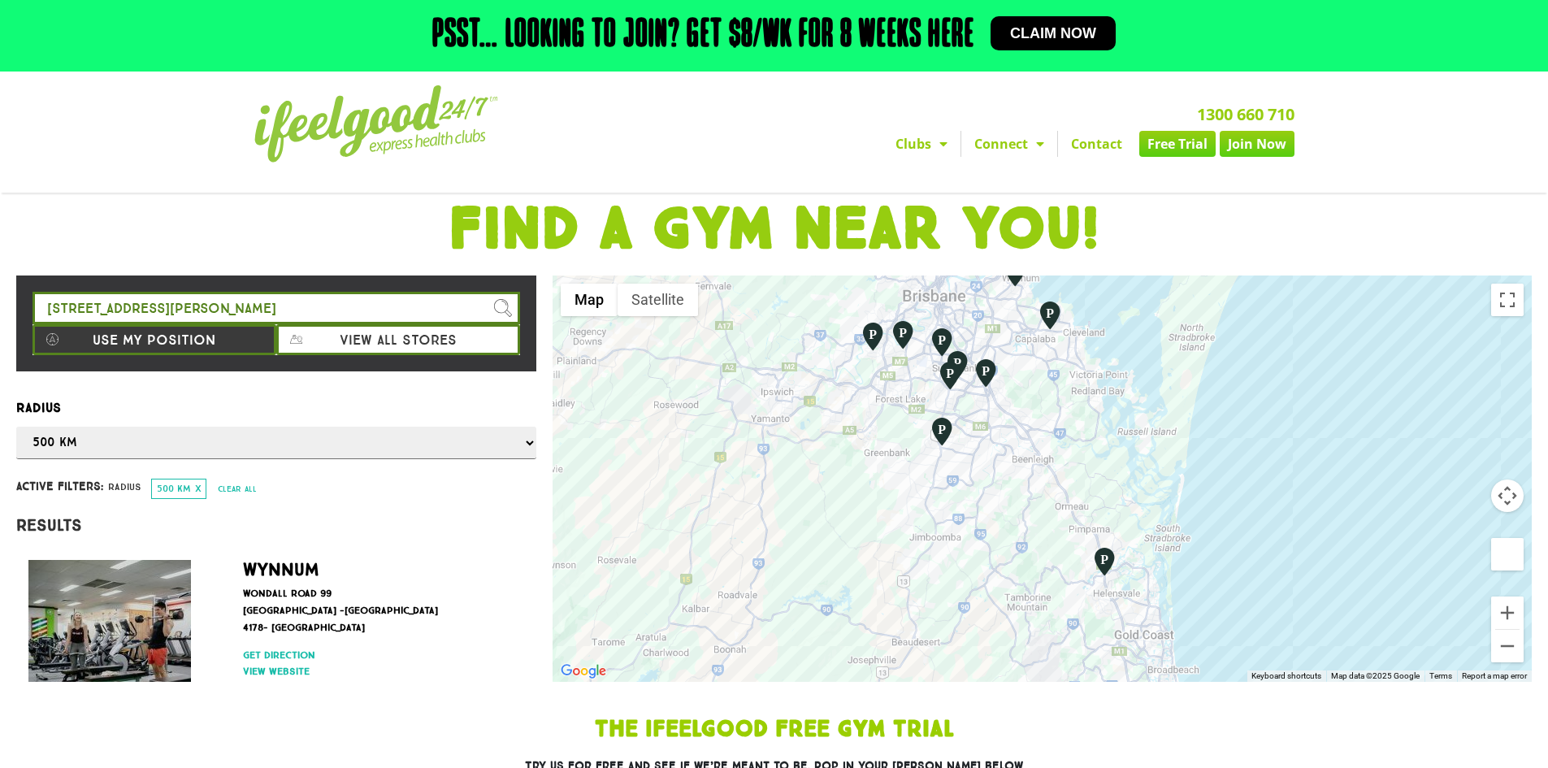
drag, startPoint x: 1264, startPoint y: 554, endPoint x: 1382, endPoint y: 541, distance: 119.4
click at [1382, 541] on div at bounding box center [1042, 478] width 979 height 406
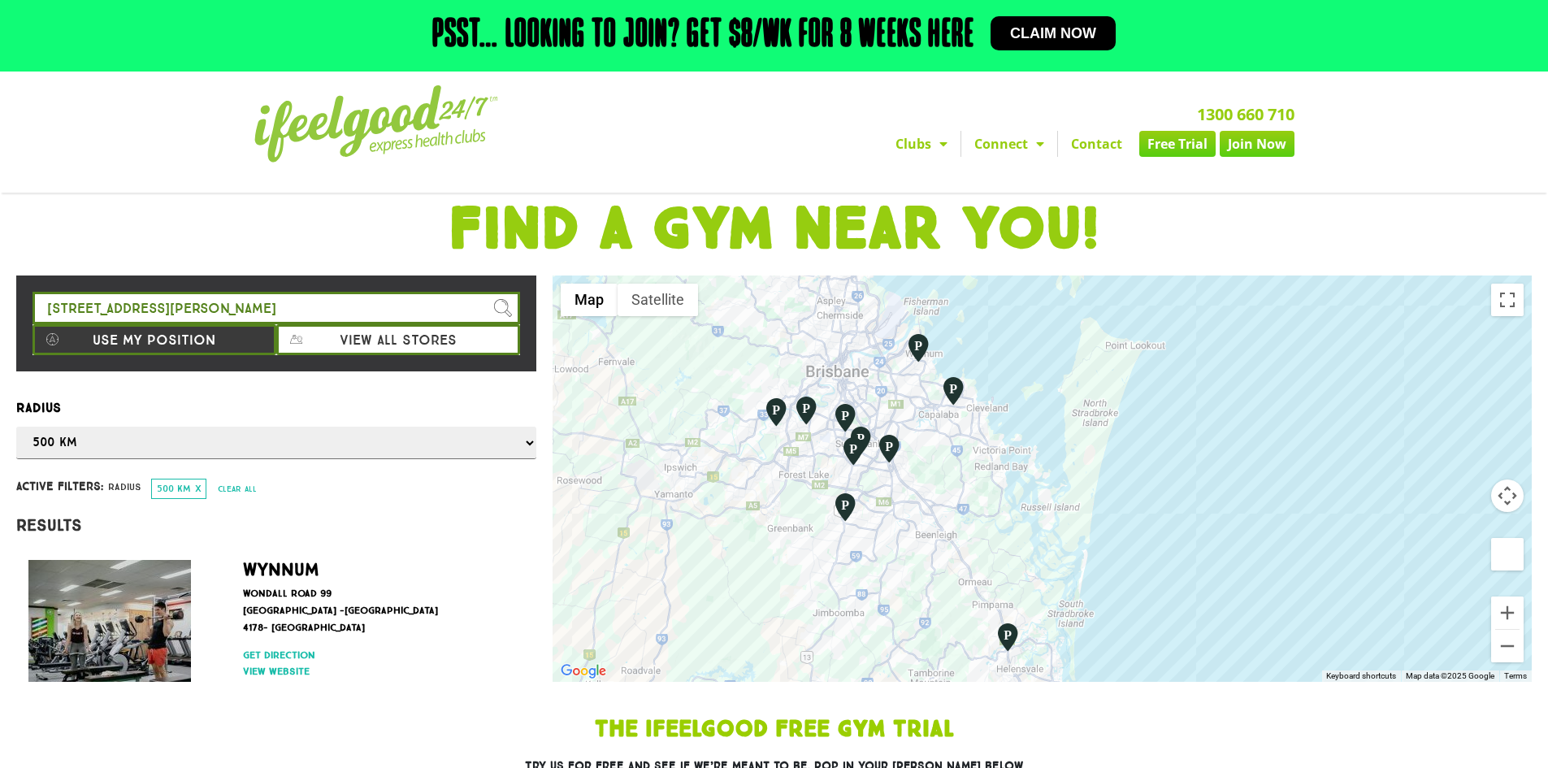
drag, startPoint x: 1270, startPoint y: 449, endPoint x: 1167, endPoint y: 522, distance: 126.0
click at [1169, 522] on div at bounding box center [1042, 478] width 979 height 406
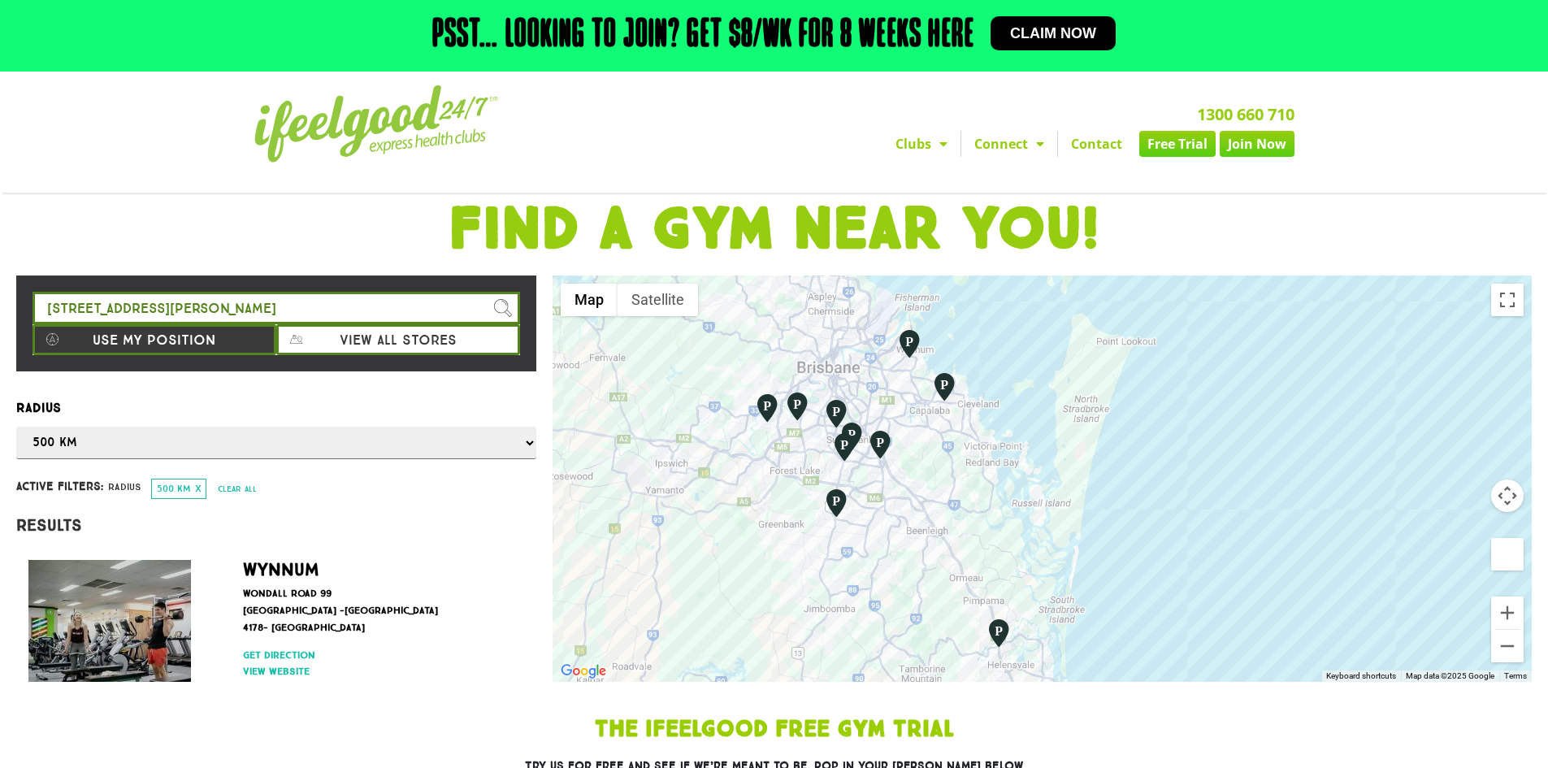
drag, startPoint x: 1130, startPoint y: 517, endPoint x: 1141, endPoint y: 509, distance: 14.0
click at [1141, 509] on div at bounding box center [1042, 478] width 979 height 406
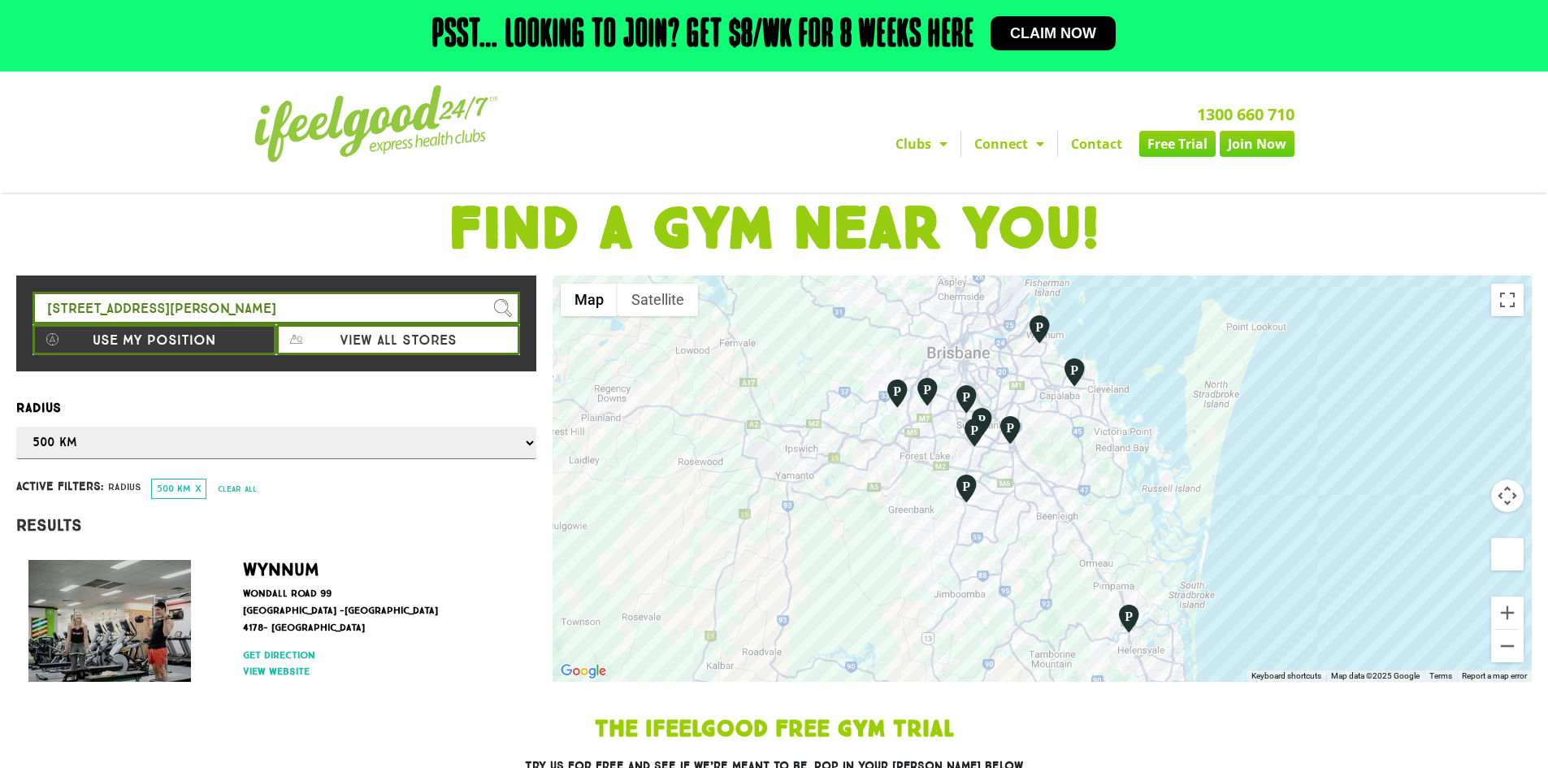
drag, startPoint x: 1110, startPoint y: 519, endPoint x: 1195, endPoint y: 505, distance: 85.8
click at [1195, 505] on div at bounding box center [1042, 478] width 979 height 406
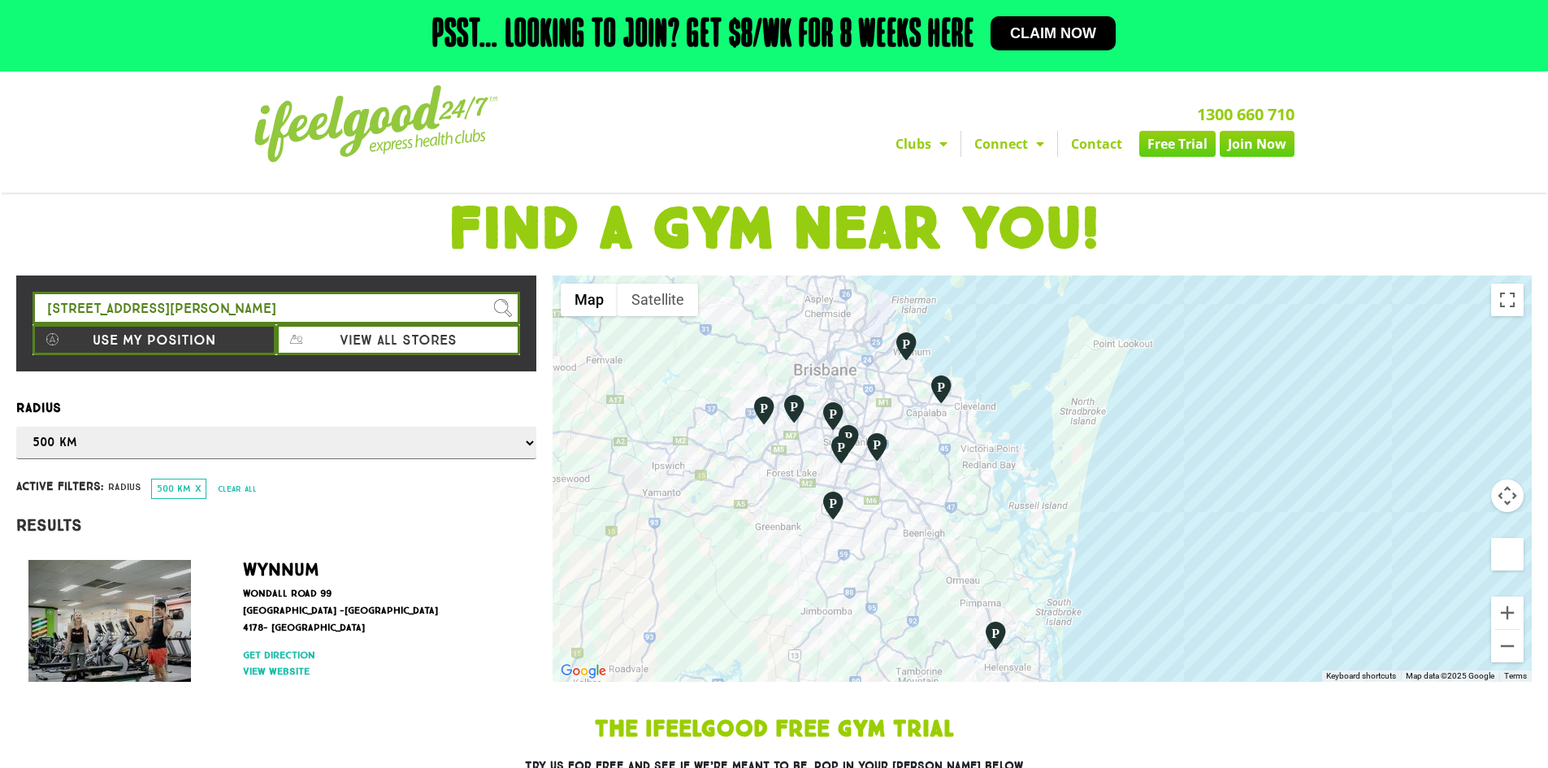
drag, startPoint x: 1161, startPoint y: 485, endPoint x: 1043, endPoint y: 505, distance: 120.2
click at [1043, 505] on div at bounding box center [1042, 478] width 979 height 406
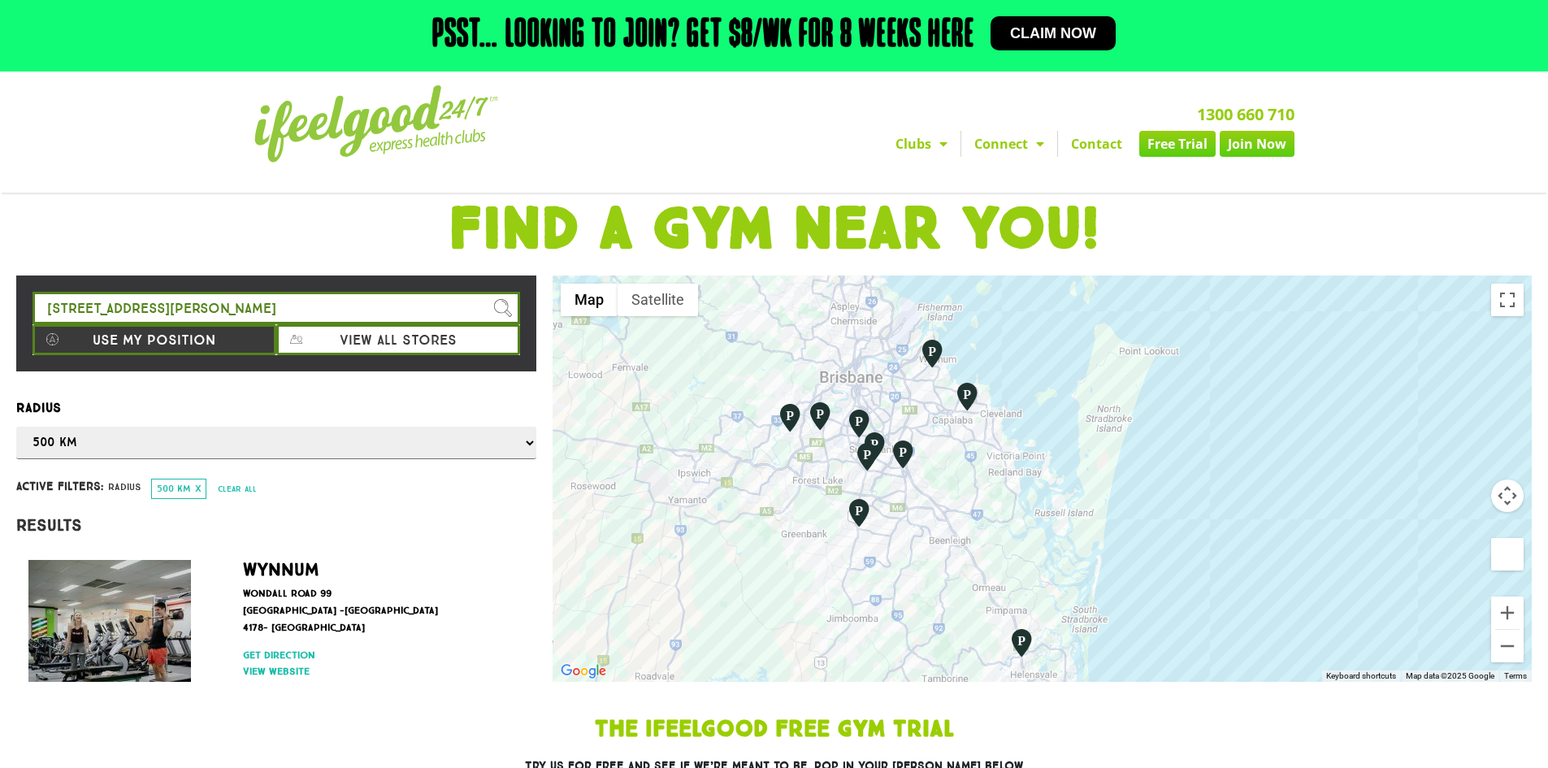
drag, startPoint x: 1066, startPoint y: 523, endPoint x: 1098, endPoint y: 522, distance: 31.7
click at [1098, 522] on div at bounding box center [1042, 478] width 979 height 406
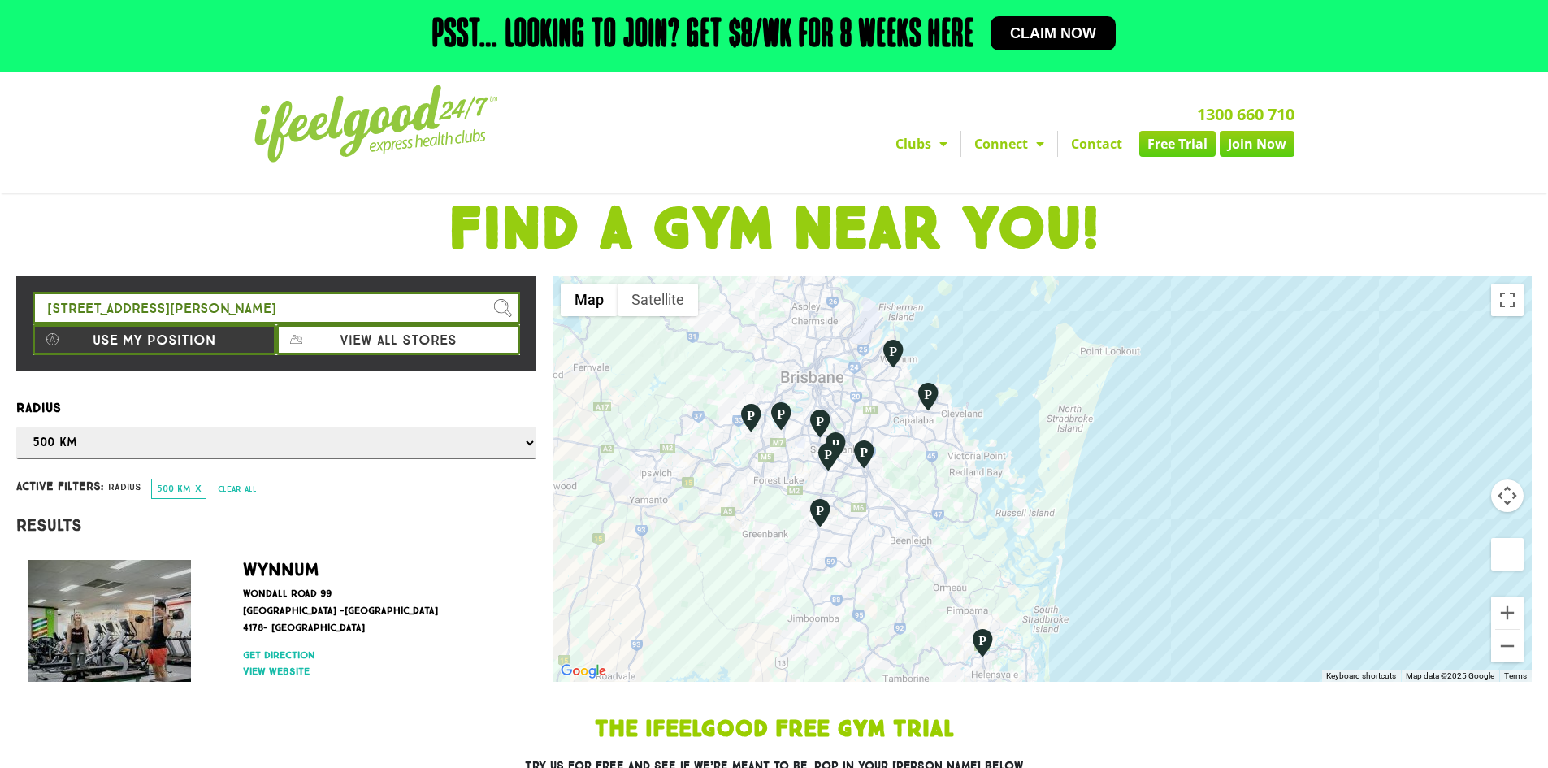
drag, startPoint x: 1034, startPoint y: 533, endPoint x: 1057, endPoint y: 534, distance: 23.6
click at [1057, 534] on div at bounding box center [1042, 478] width 979 height 406
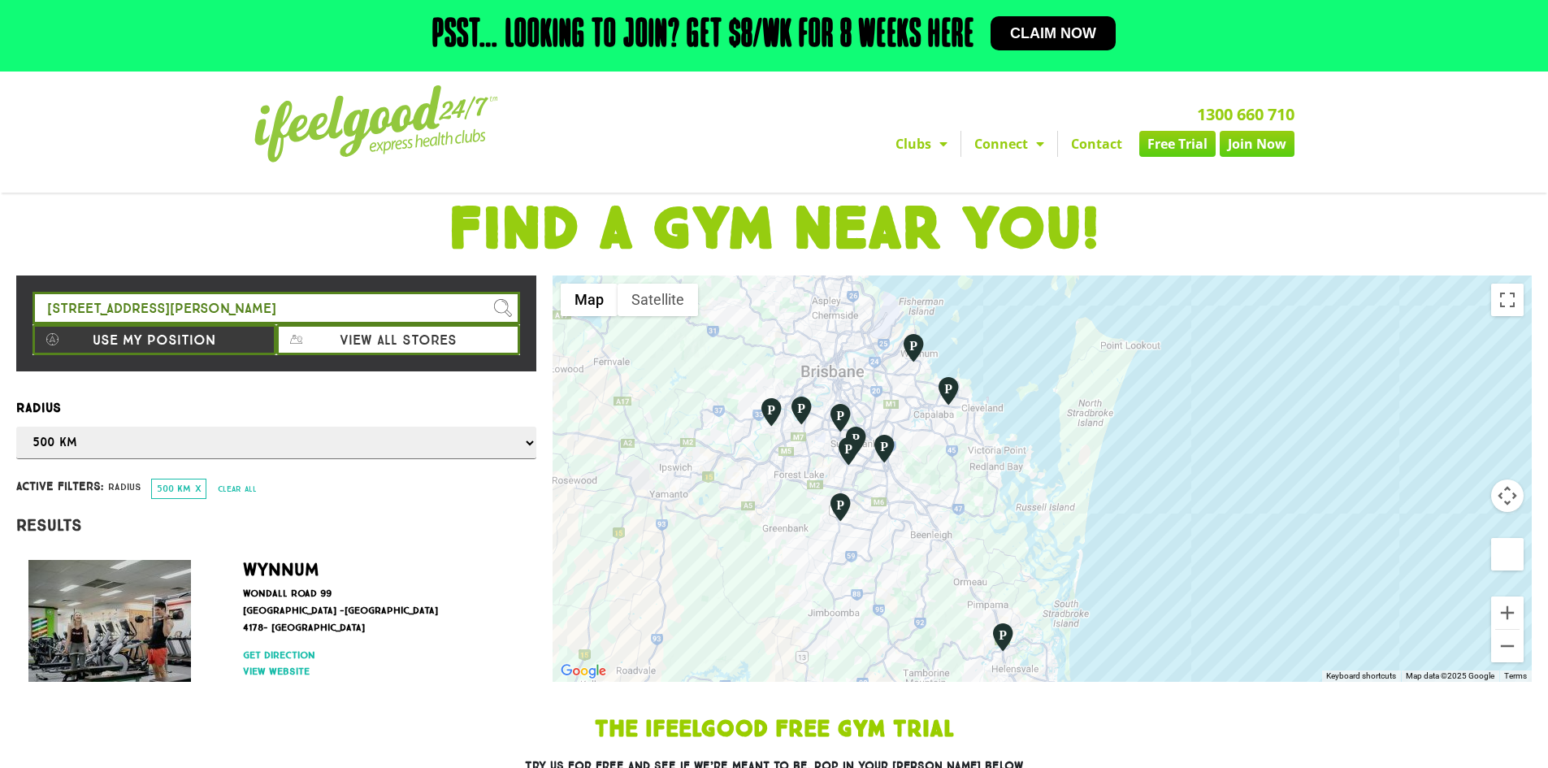
drag, startPoint x: 1015, startPoint y: 518, endPoint x: 1003, endPoint y: 518, distance: 12.2
click at [1003, 518] on div at bounding box center [1042, 478] width 979 height 406
drag, startPoint x: 1022, startPoint y: 532, endPoint x: 1010, endPoint y: 531, distance: 12.3
click at [1010, 531] on div at bounding box center [1042, 478] width 979 height 406
click at [1513, 645] on button "Zoom out" at bounding box center [1507, 646] width 33 height 33
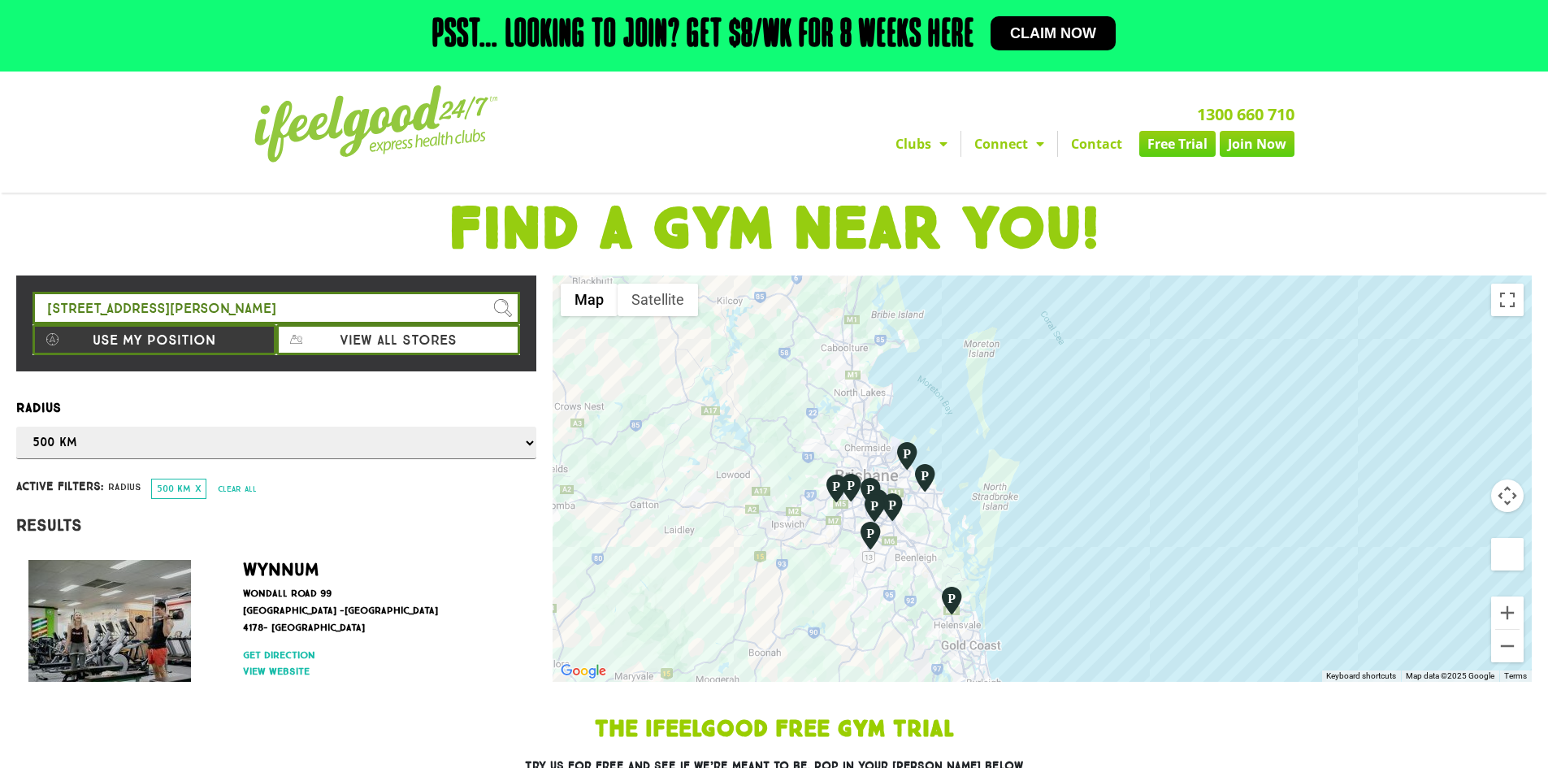
drag, startPoint x: 1122, startPoint y: 531, endPoint x: 1052, endPoint y: 583, distance: 87.3
click at [1052, 583] on div at bounding box center [1042, 478] width 979 height 406
click at [1520, 609] on button "Zoom in" at bounding box center [1507, 612] width 33 height 33
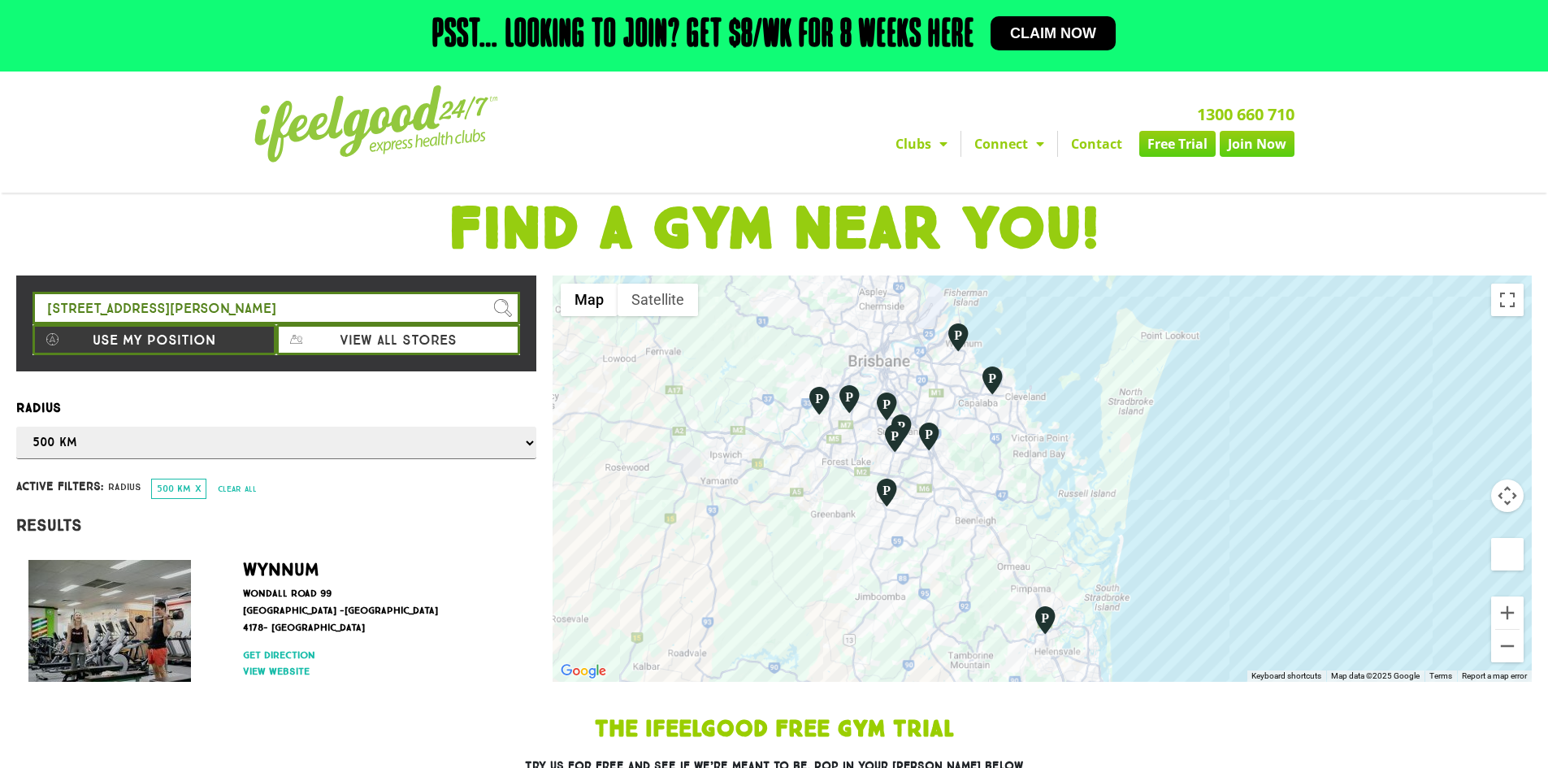
drag, startPoint x: 1215, startPoint y: 578, endPoint x: 1347, endPoint y: 464, distance: 174.0
click at [1382, 465] on div at bounding box center [1042, 478] width 979 height 406
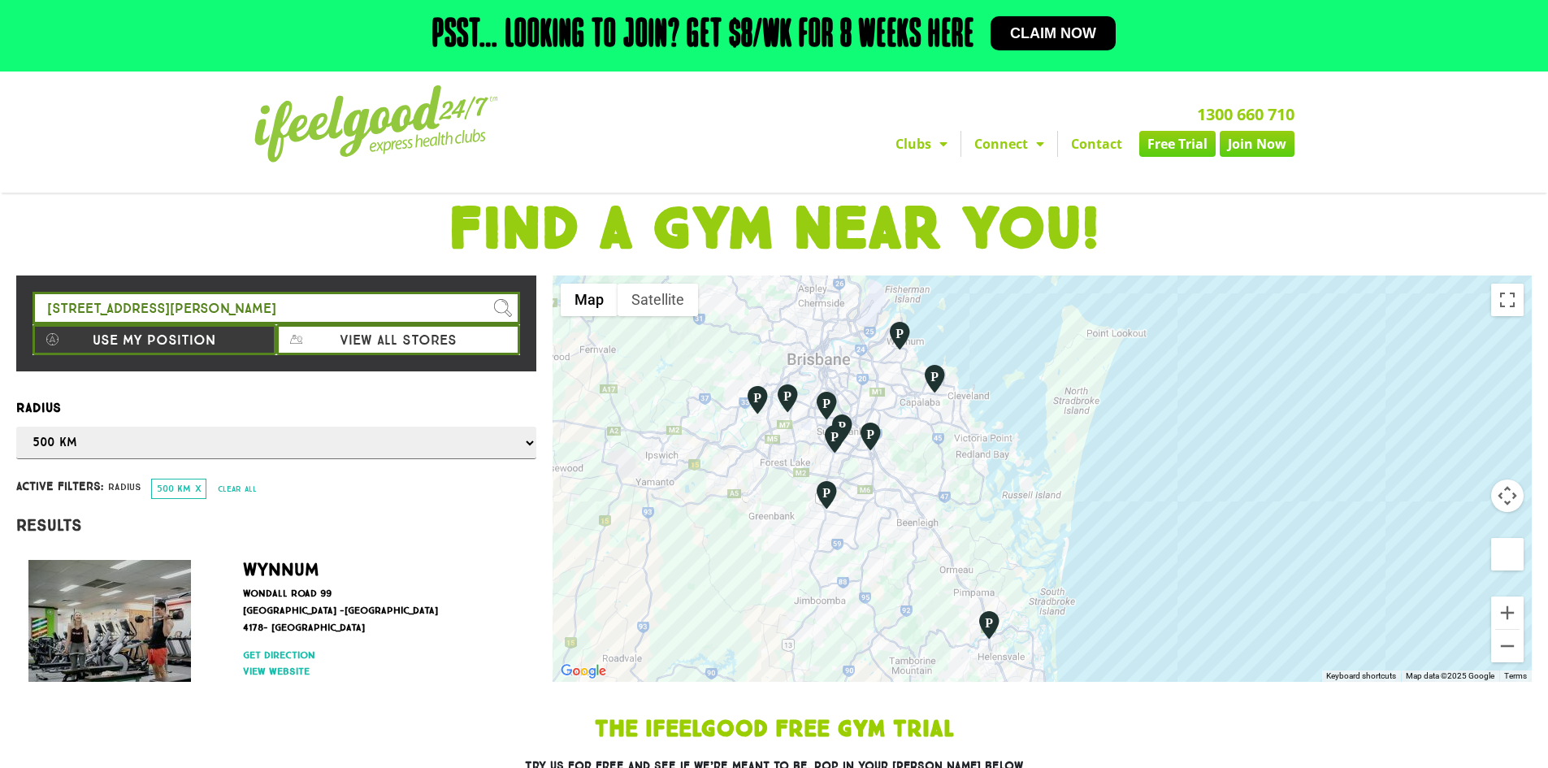
drag, startPoint x: 1236, startPoint y: 487, endPoint x: 1217, endPoint y: 482, distance: 20.1
click at [1217, 482] on div at bounding box center [1042, 478] width 979 height 406
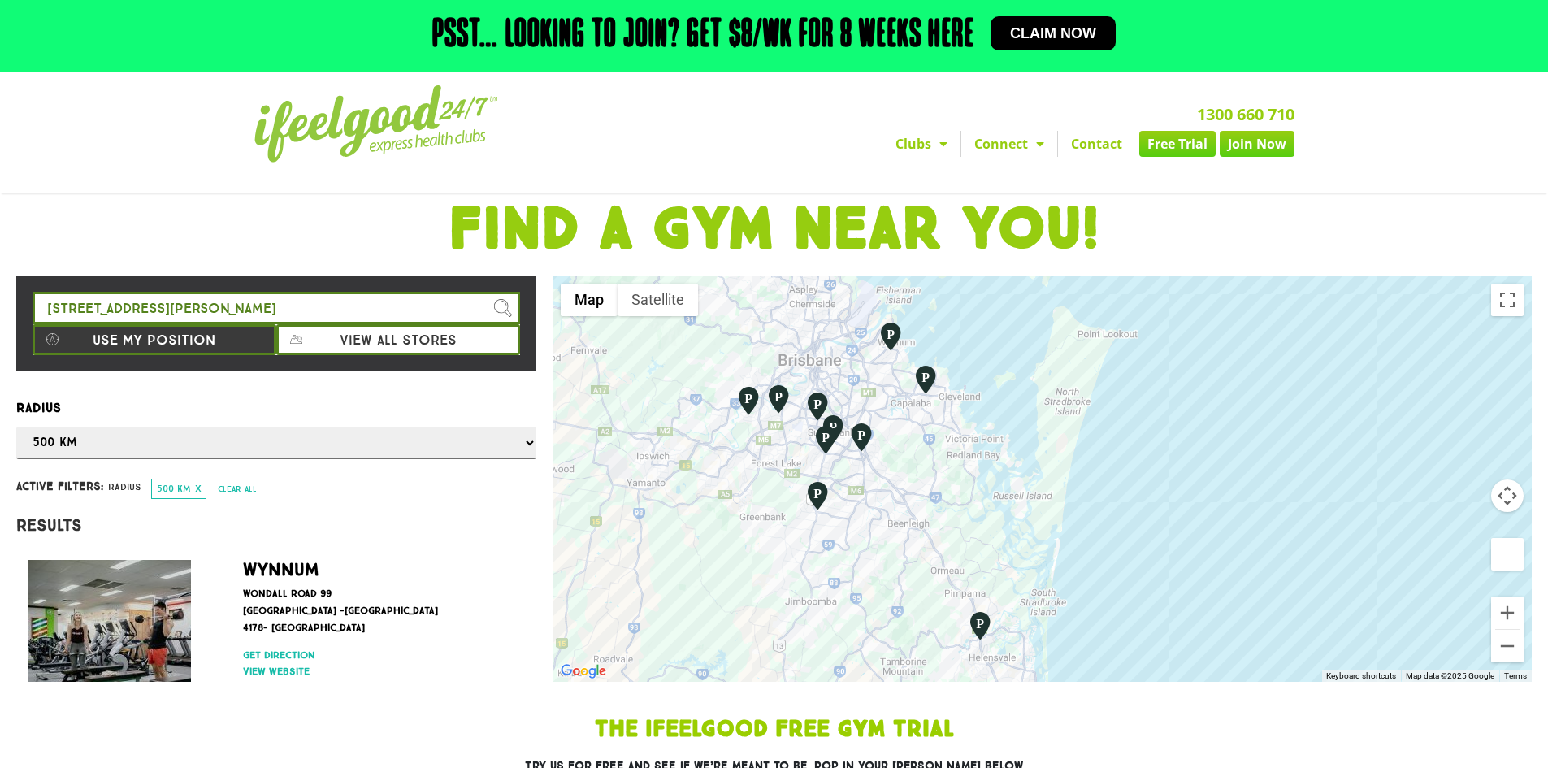
drag, startPoint x: 1146, startPoint y: 518, endPoint x: 1160, endPoint y: 522, distance: 14.2
click at [1160, 522] on div at bounding box center [1042, 478] width 979 height 406
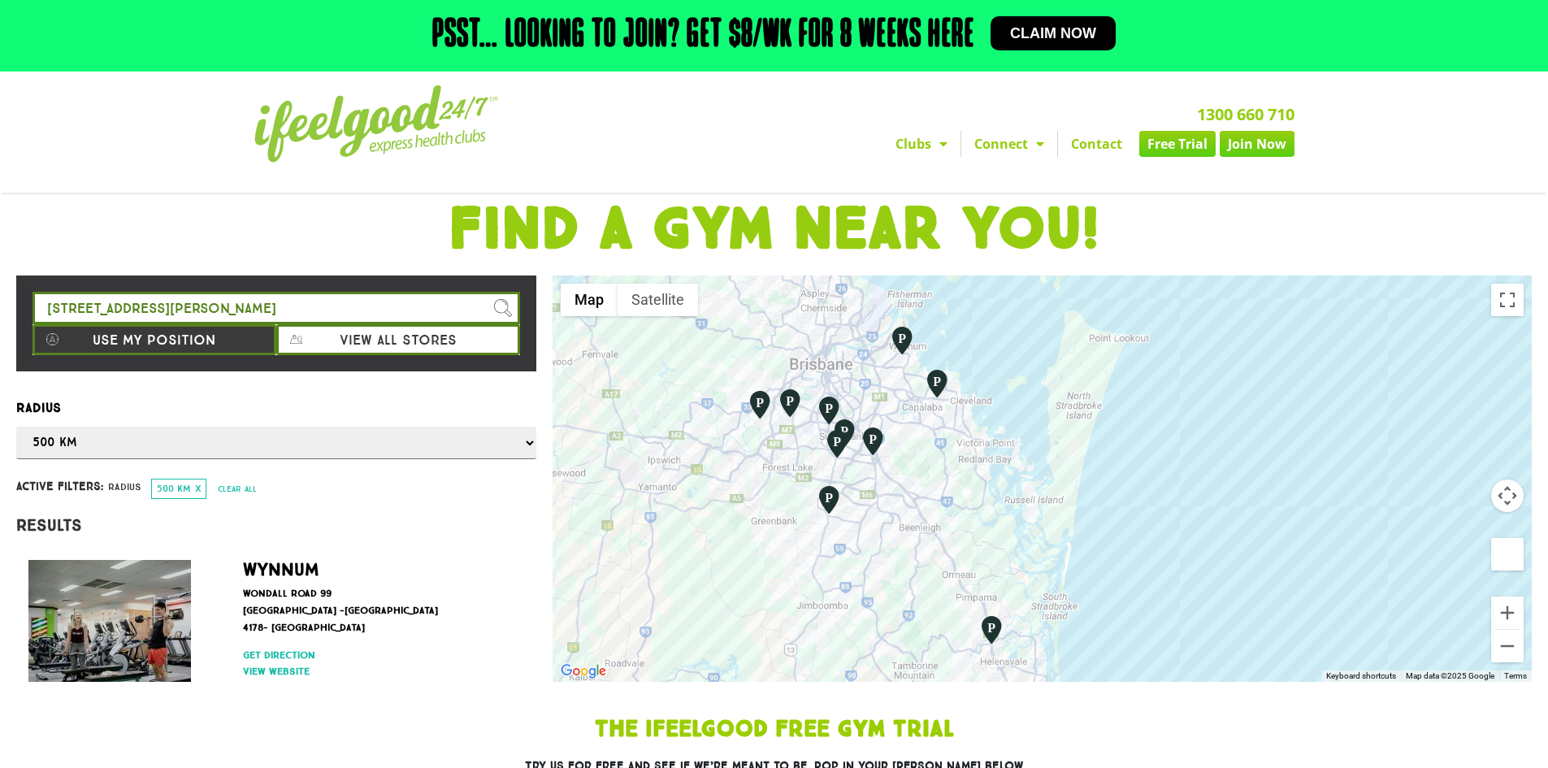
click at [1087, 547] on div at bounding box center [1042, 478] width 979 height 406
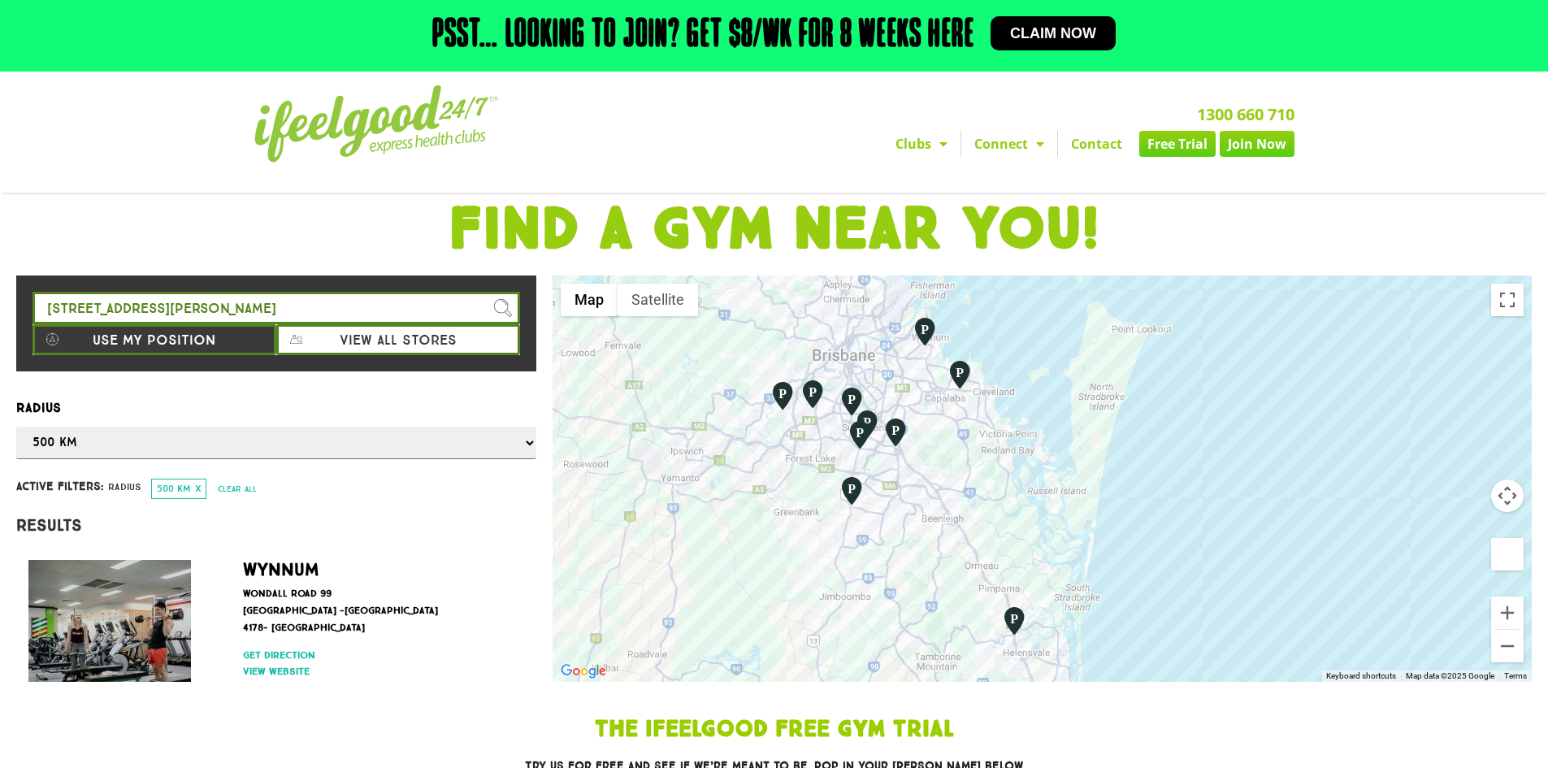
drag, startPoint x: 1077, startPoint y: 510, endPoint x: 1093, endPoint y: 512, distance: 16.3
click at [1093, 512] on div at bounding box center [1042, 478] width 979 height 406
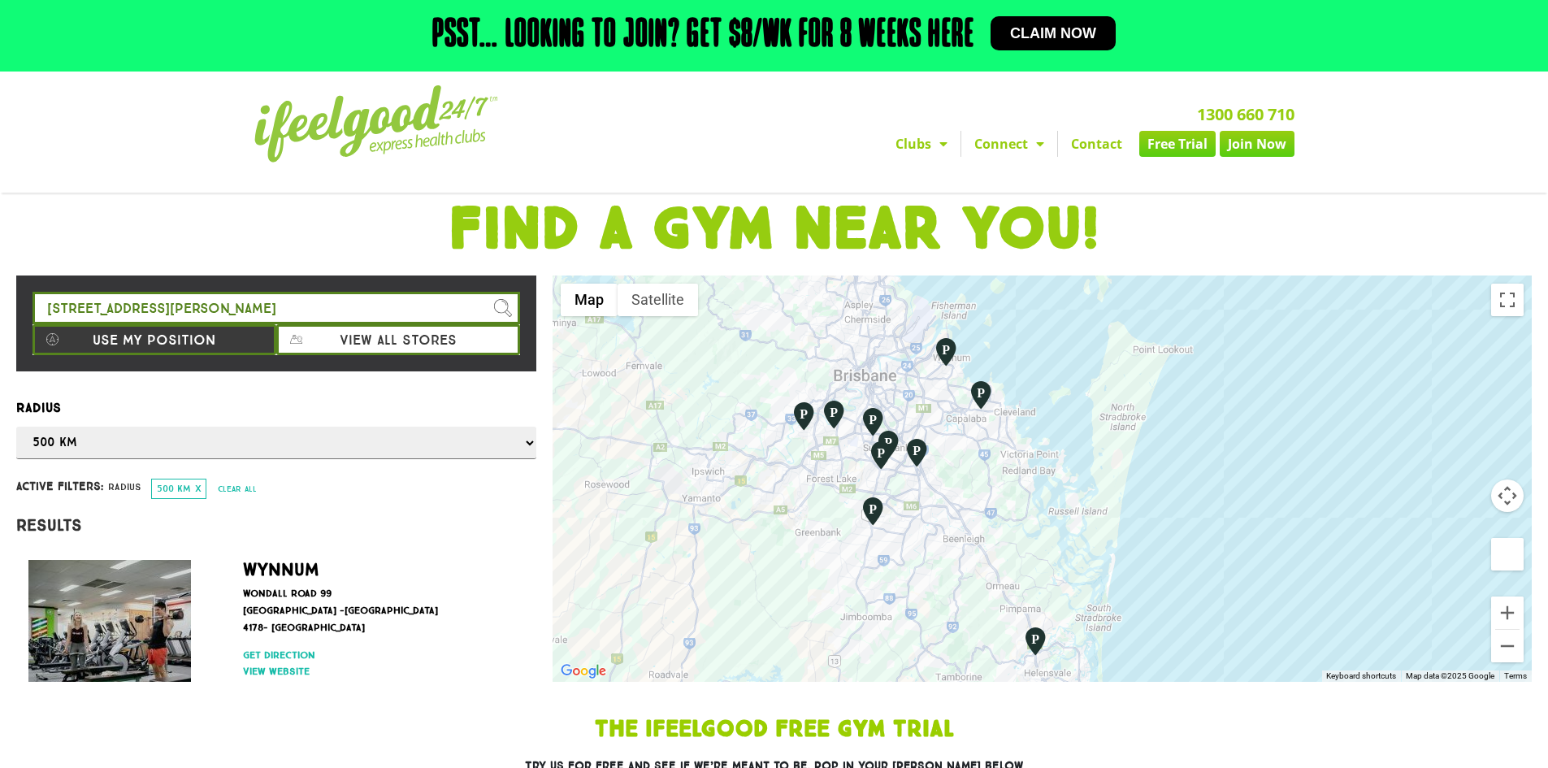
drag, startPoint x: 1129, startPoint y: 490, endPoint x: 1155, endPoint y: 509, distance: 32.0
click at [1152, 511] on div at bounding box center [1042, 478] width 979 height 406
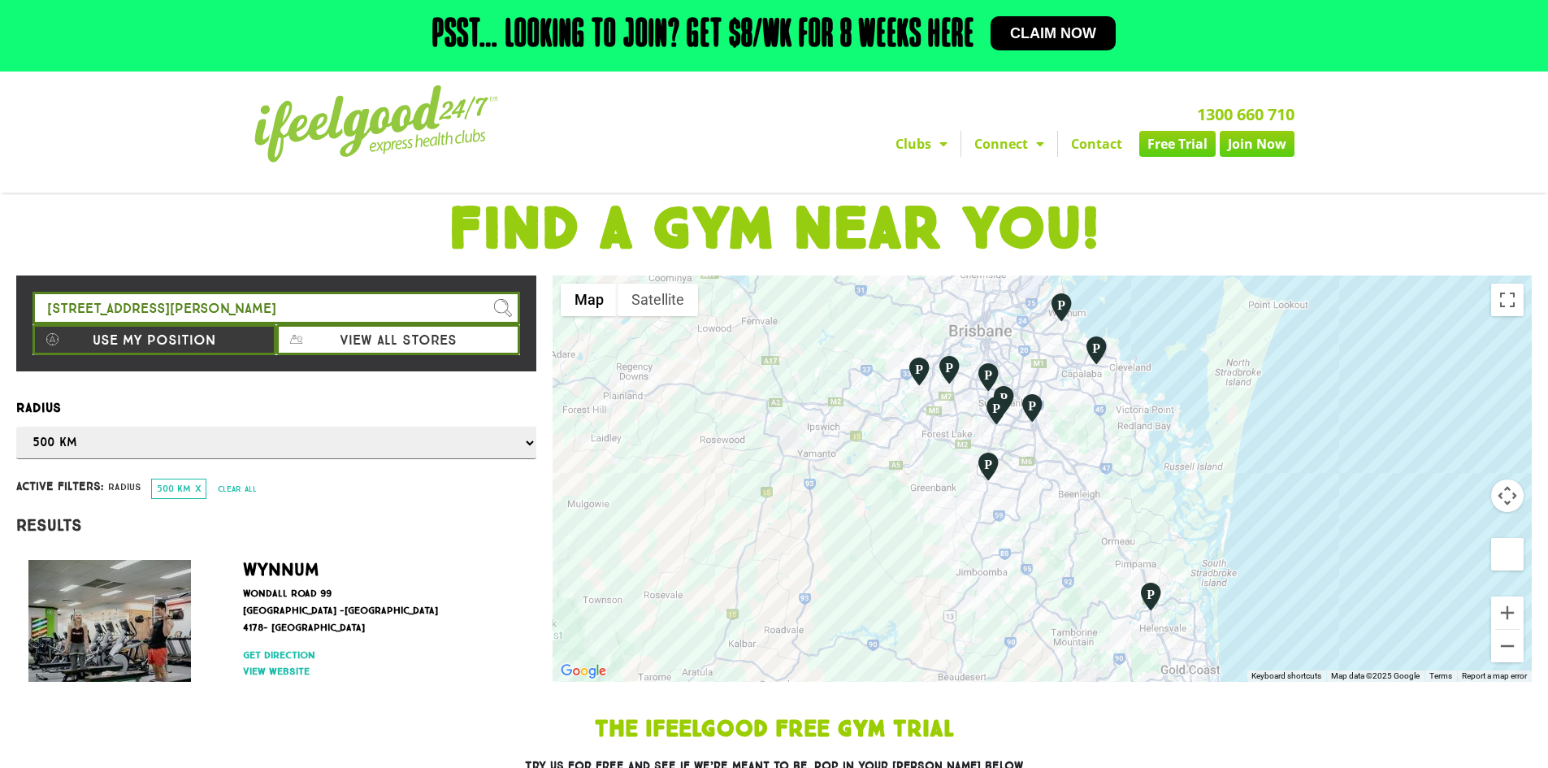
drag, startPoint x: 1069, startPoint y: 524, endPoint x: 1080, endPoint y: 495, distance: 31.4
click at [1126, 494] on div at bounding box center [1042, 478] width 979 height 406
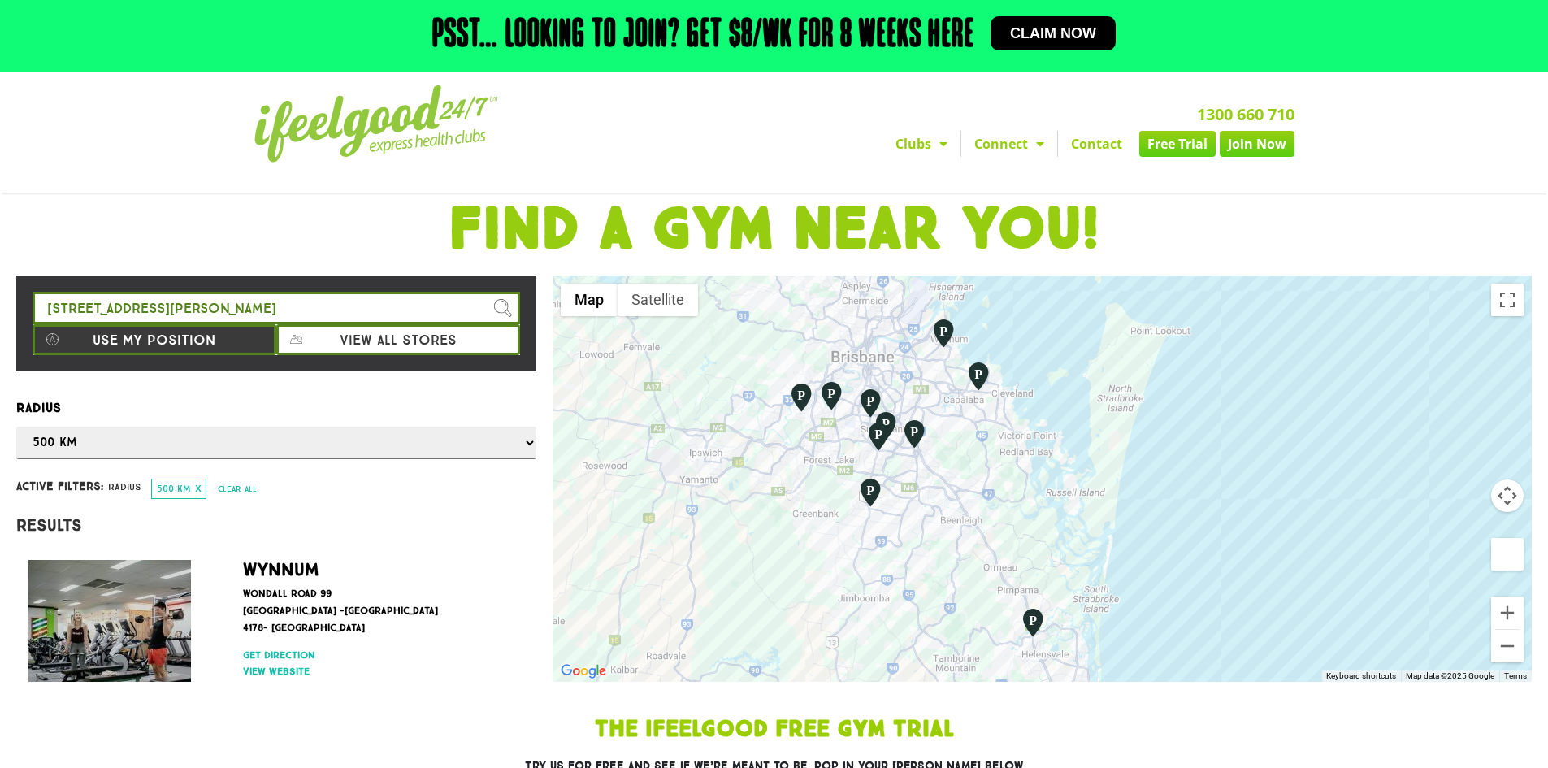
drag, startPoint x: 1074, startPoint y: 492, endPoint x: 968, endPoint y: 512, distance: 107.6
click at [968, 512] on div at bounding box center [1042, 478] width 979 height 406
click at [1506, 633] on button "Zoom out" at bounding box center [1507, 646] width 33 height 33
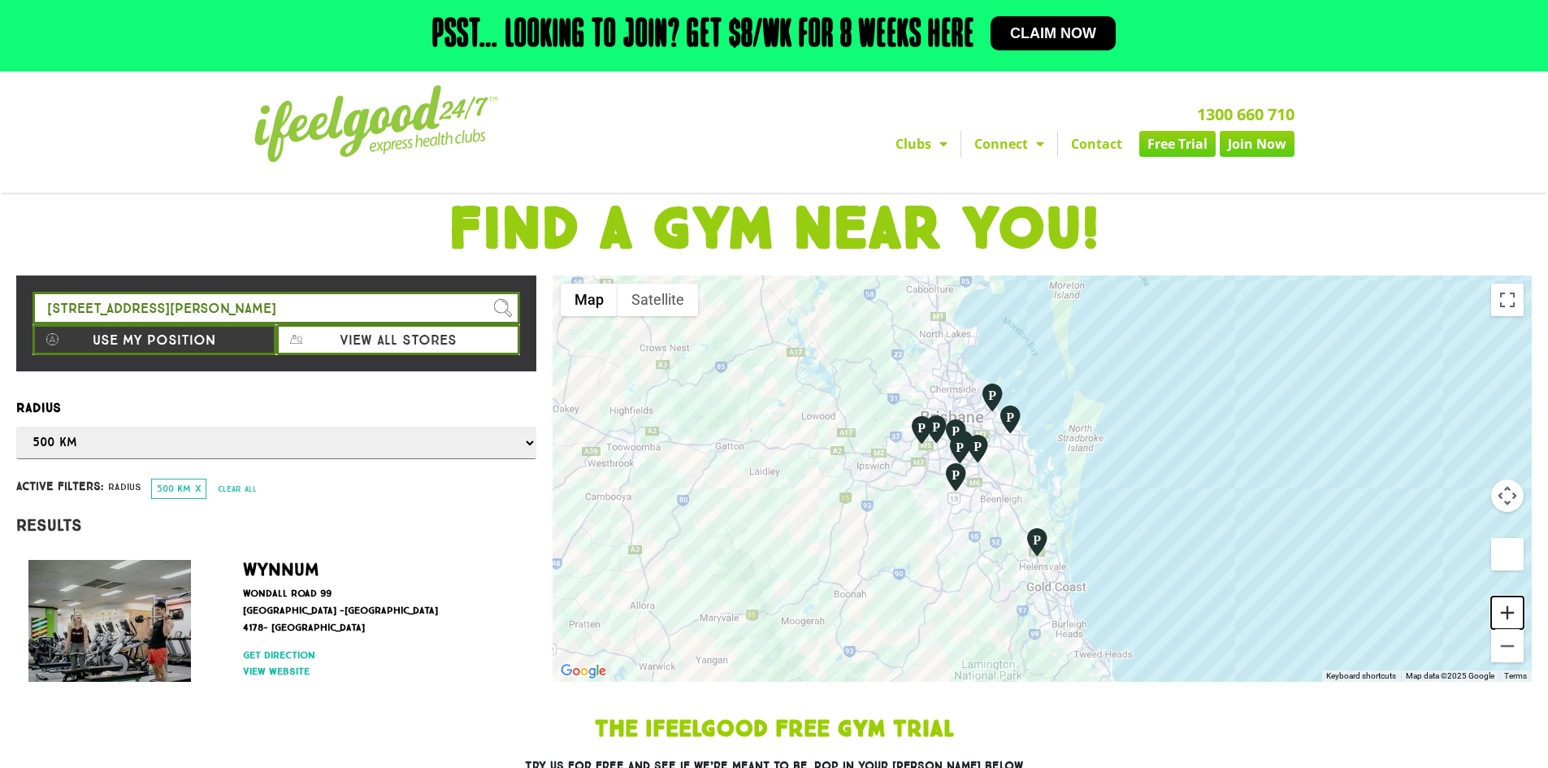
click at [1506, 609] on button "Zoom in" at bounding box center [1507, 612] width 33 height 33
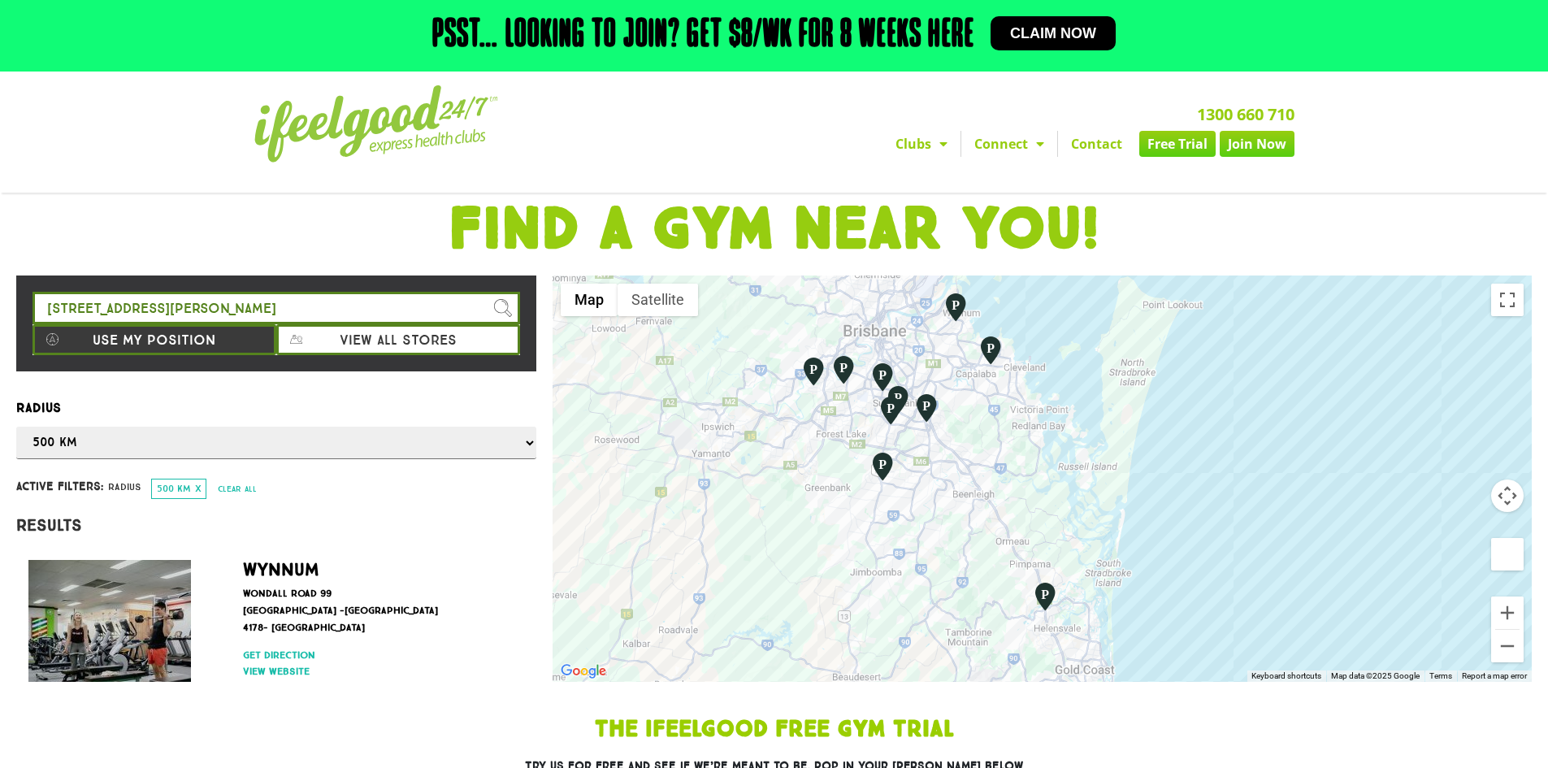
drag, startPoint x: 1182, startPoint y: 531, endPoint x: 1198, endPoint y: 505, distance: 30.9
click at [1198, 505] on div at bounding box center [1042, 478] width 979 height 406
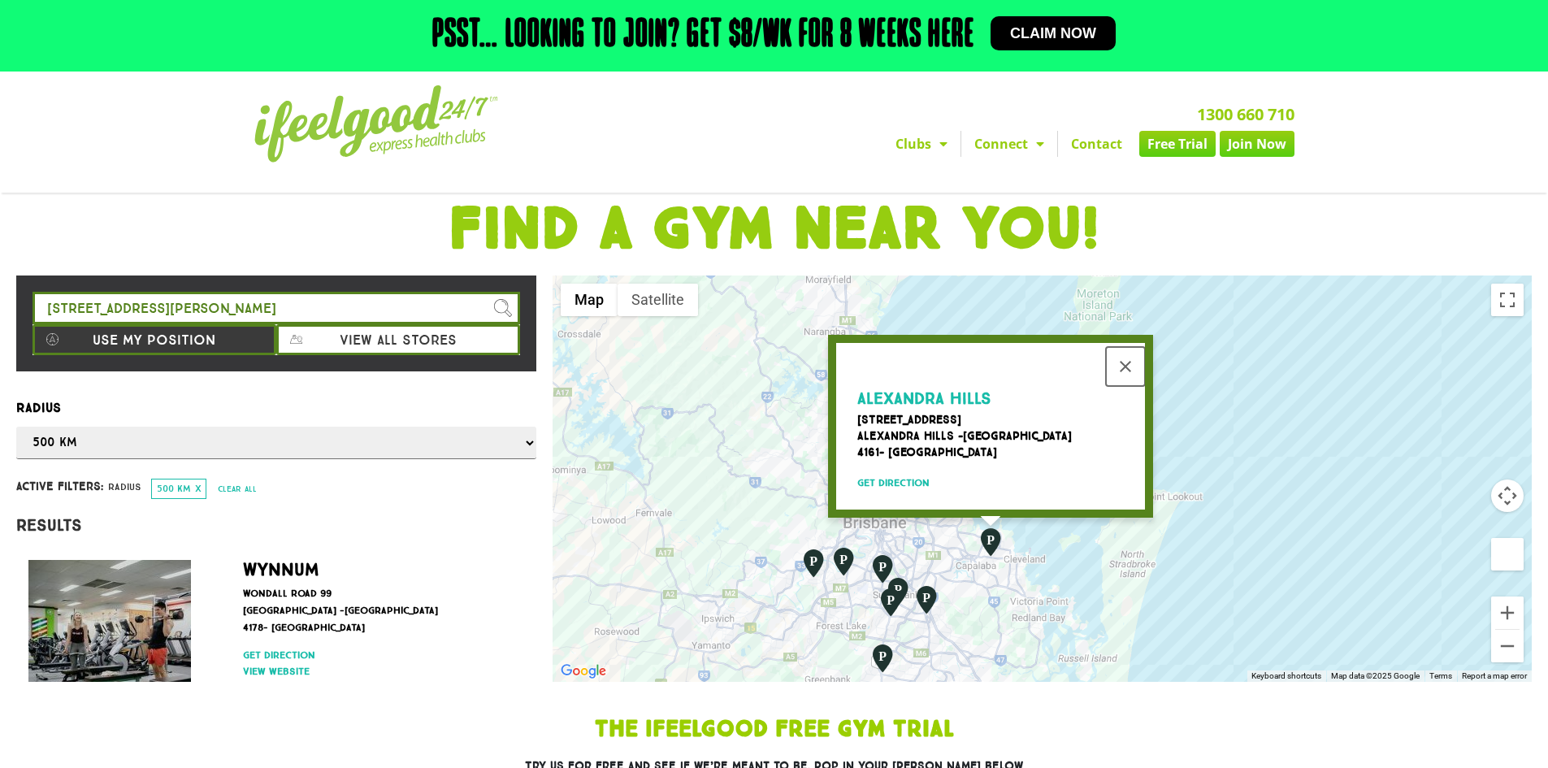
drag, startPoint x: 1132, startPoint y: 362, endPoint x: 1124, endPoint y: 436, distance: 74.4
click at [1131, 362] on button "Close" at bounding box center [1125, 366] width 39 height 39
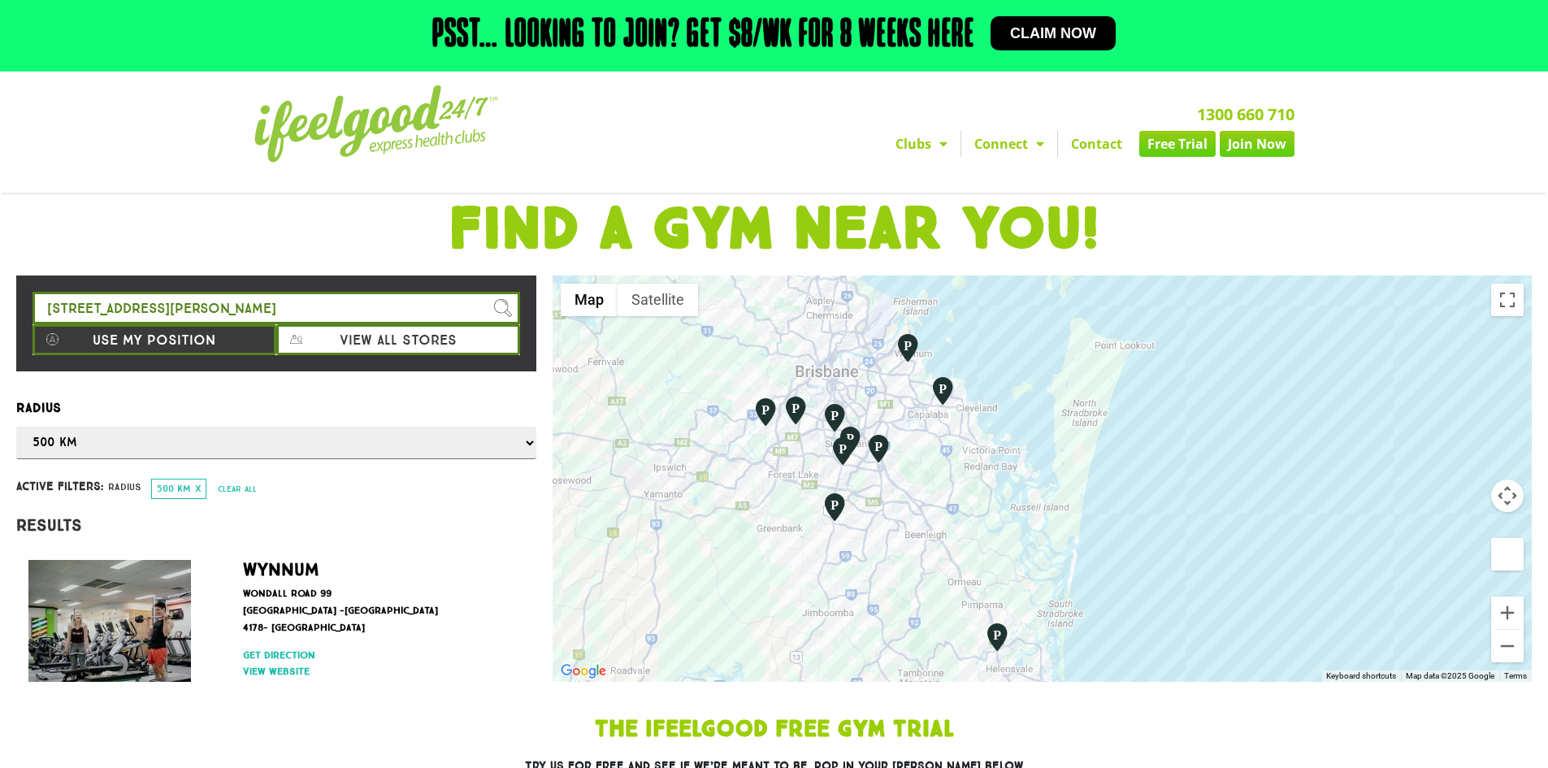
drag, startPoint x: 1070, startPoint y: 593, endPoint x: 1032, endPoint y: 436, distance: 161.4
click at [1032, 436] on div at bounding box center [1042, 478] width 979 height 406
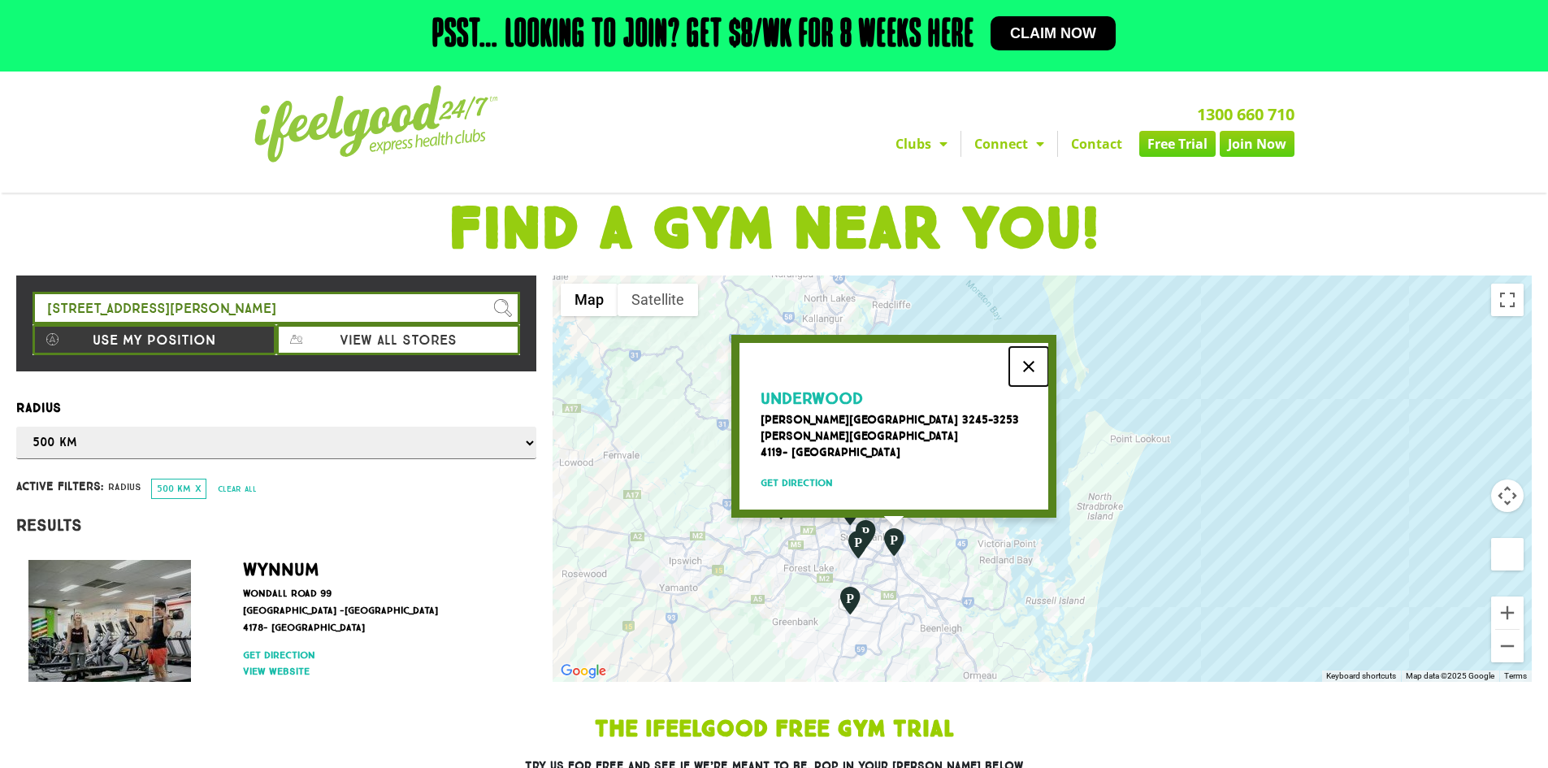
click at [1027, 354] on button "Close" at bounding box center [1028, 366] width 39 height 39
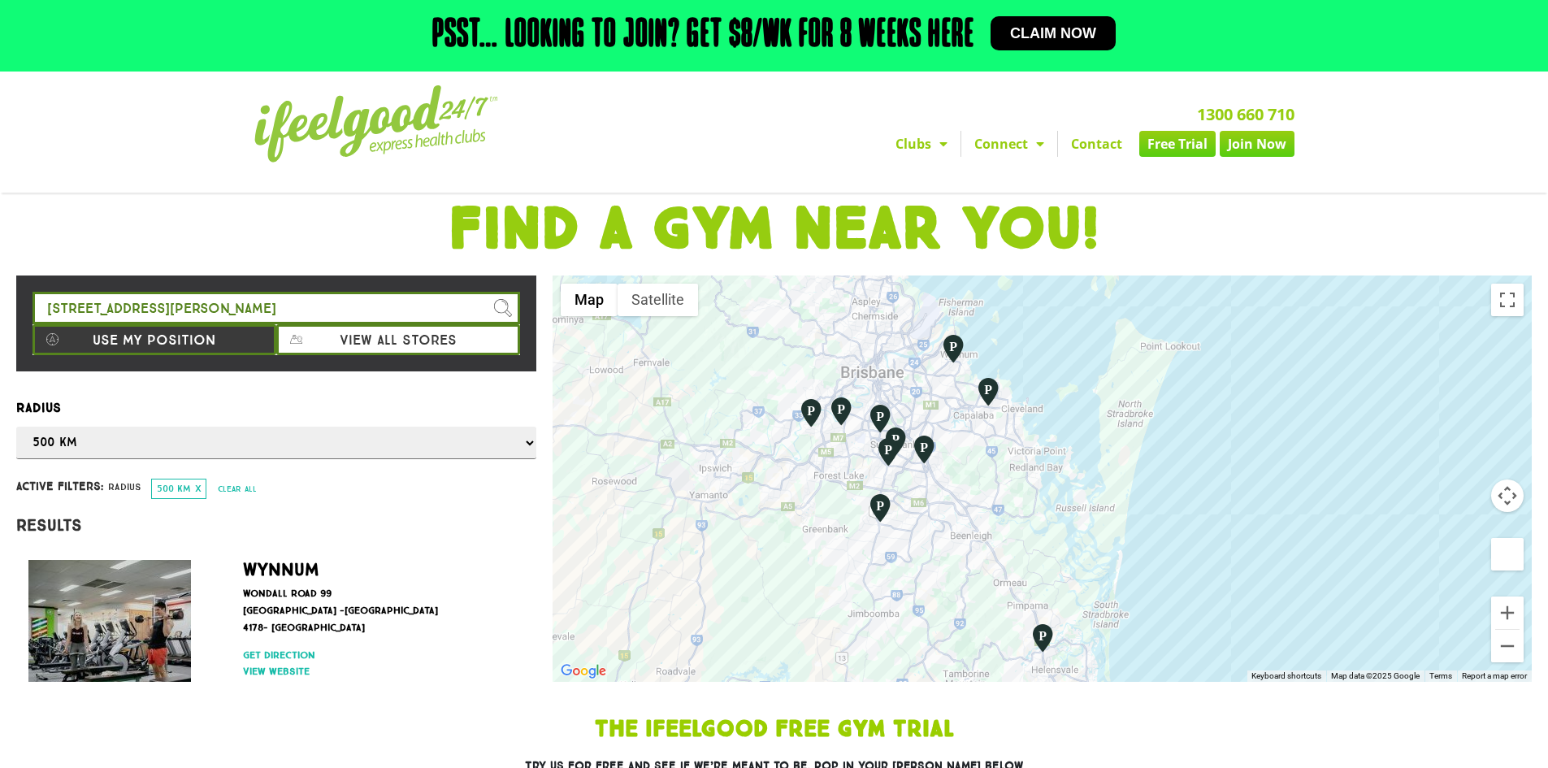
drag, startPoint x: 936, startPoint y: 586, endPoint x: 967, endPoint y: 487, distance: 103.8
click at [967, 487] on div at bounding box center [1042, 478] width 979 height 406
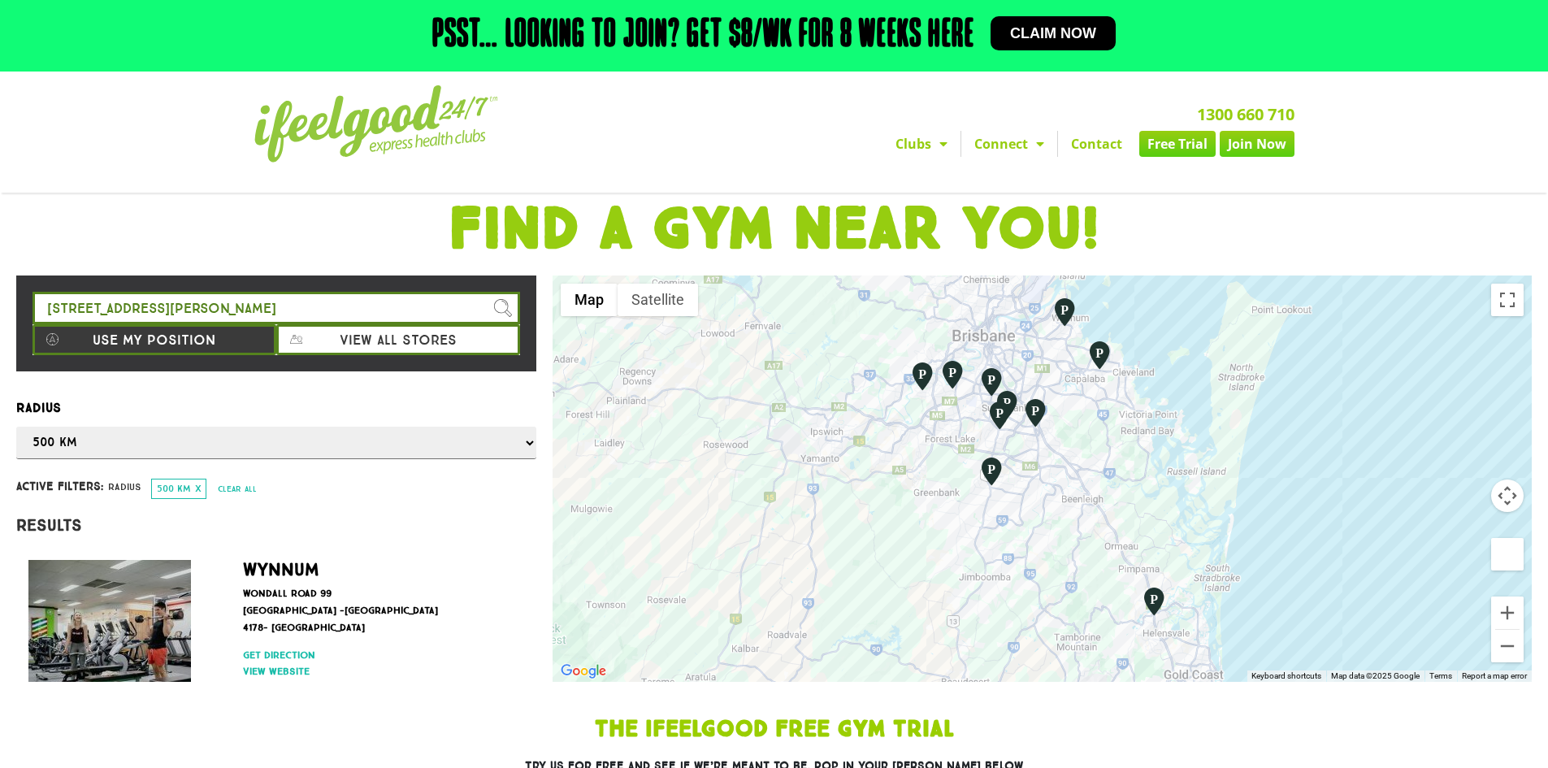
drag, startPoint x: 961, startPoint y: 485, endPoint x: 1075, endPoint y: 454, distance: 117.9
click at [1075, 454] on div at bounding box center [1042, 478] width 979 height 406
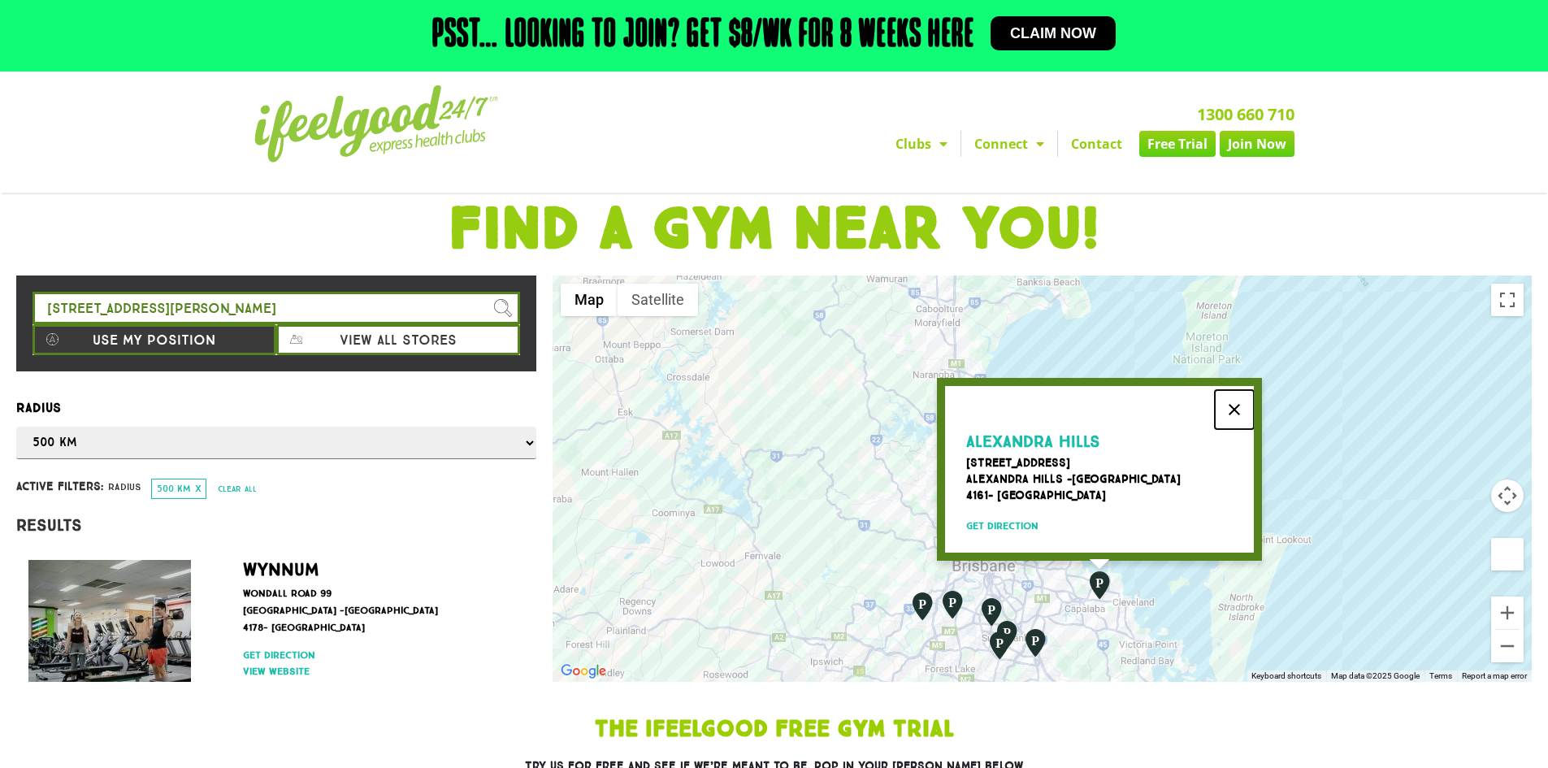
click at [1244, 408] on button "Close" at bounding box center [1234, 409] width 39 height 39
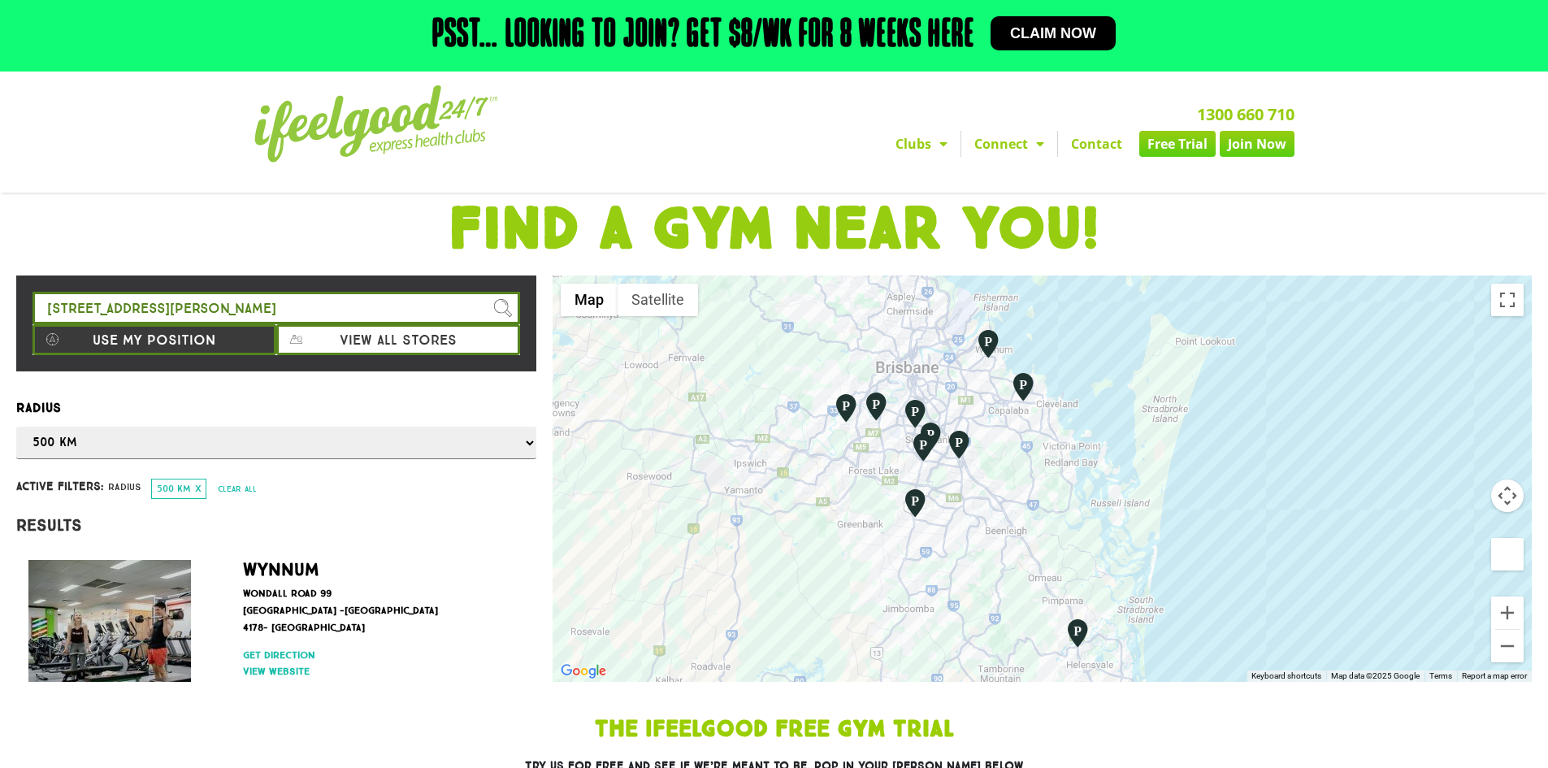
drag, startPoint x: 1226, startPoint y: 518, endPoint x: 1162, endPoint y: 360, distance: 170.2
click at [1162, 360] on div at bounding box center [1042, 478] width 979 height 406
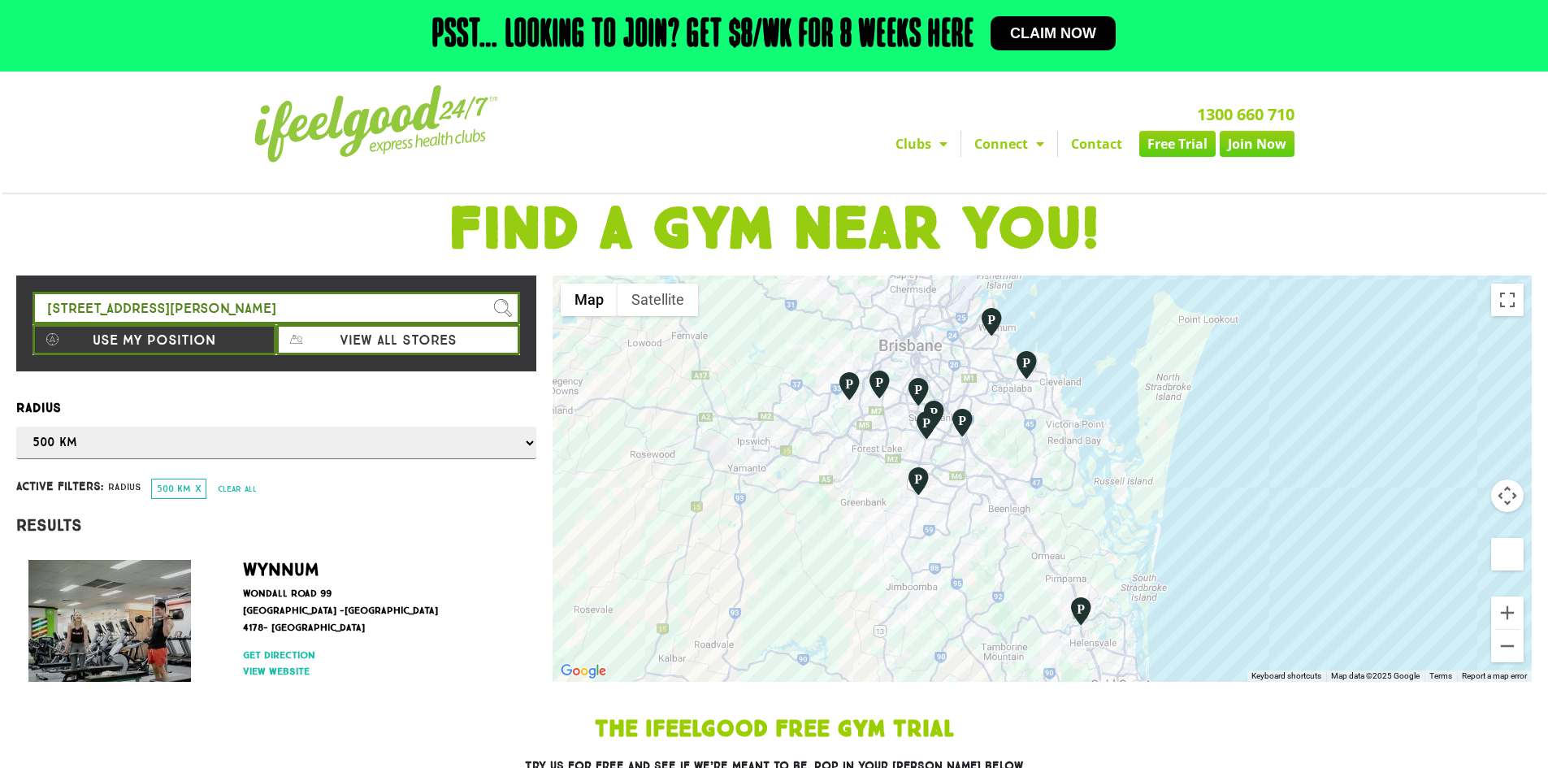
drag, startPoint x: 1137, startPoint y: 497, endPoint x: 1145, endPoint y: 462, distance: 35.1
click at [1142, 476] on div at bounding box center [1042, 478] width 979 height 406
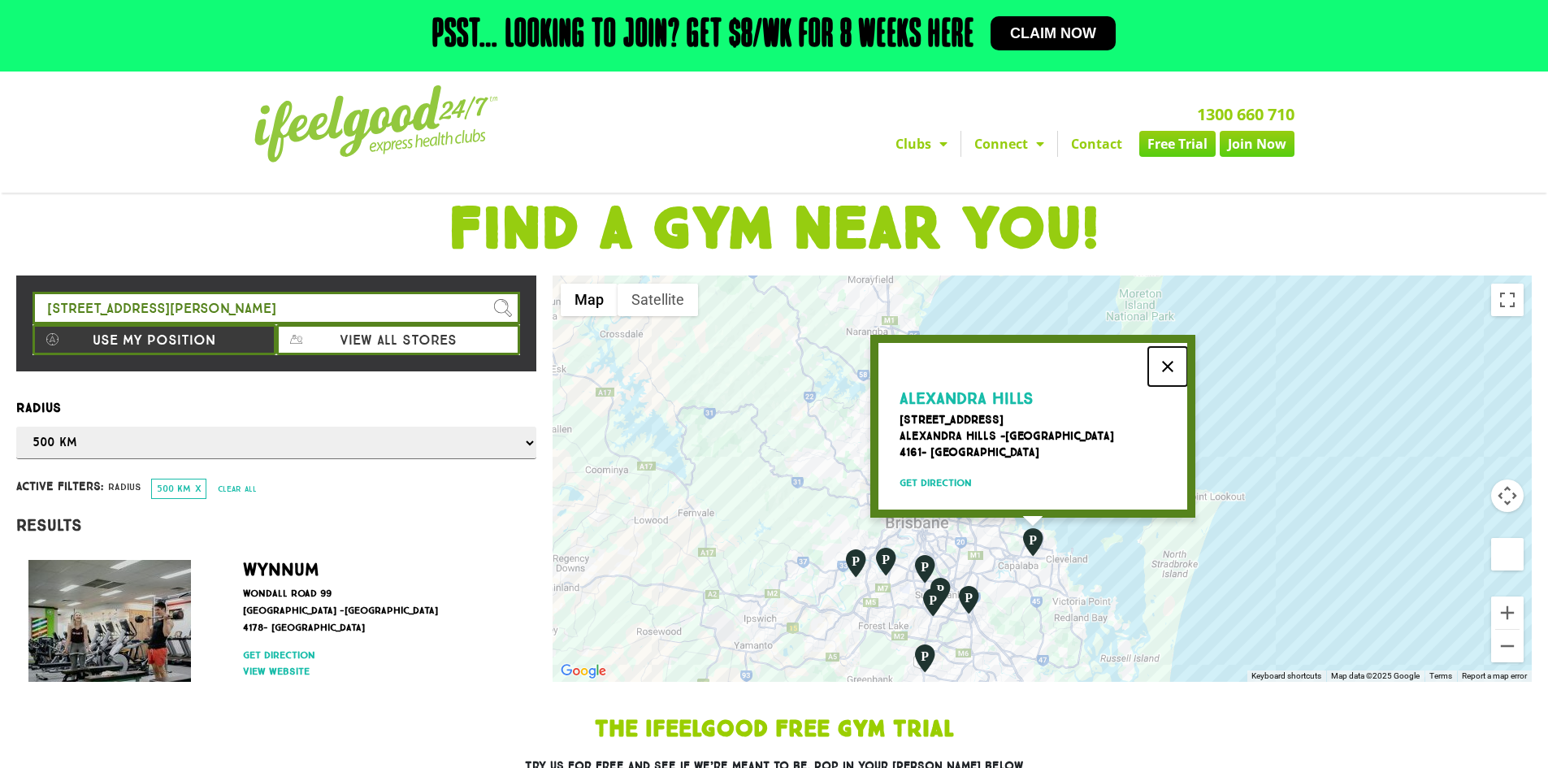
click at [1165, 360] on button "Close" at bounding box center [1167, 366] width 39 height 39
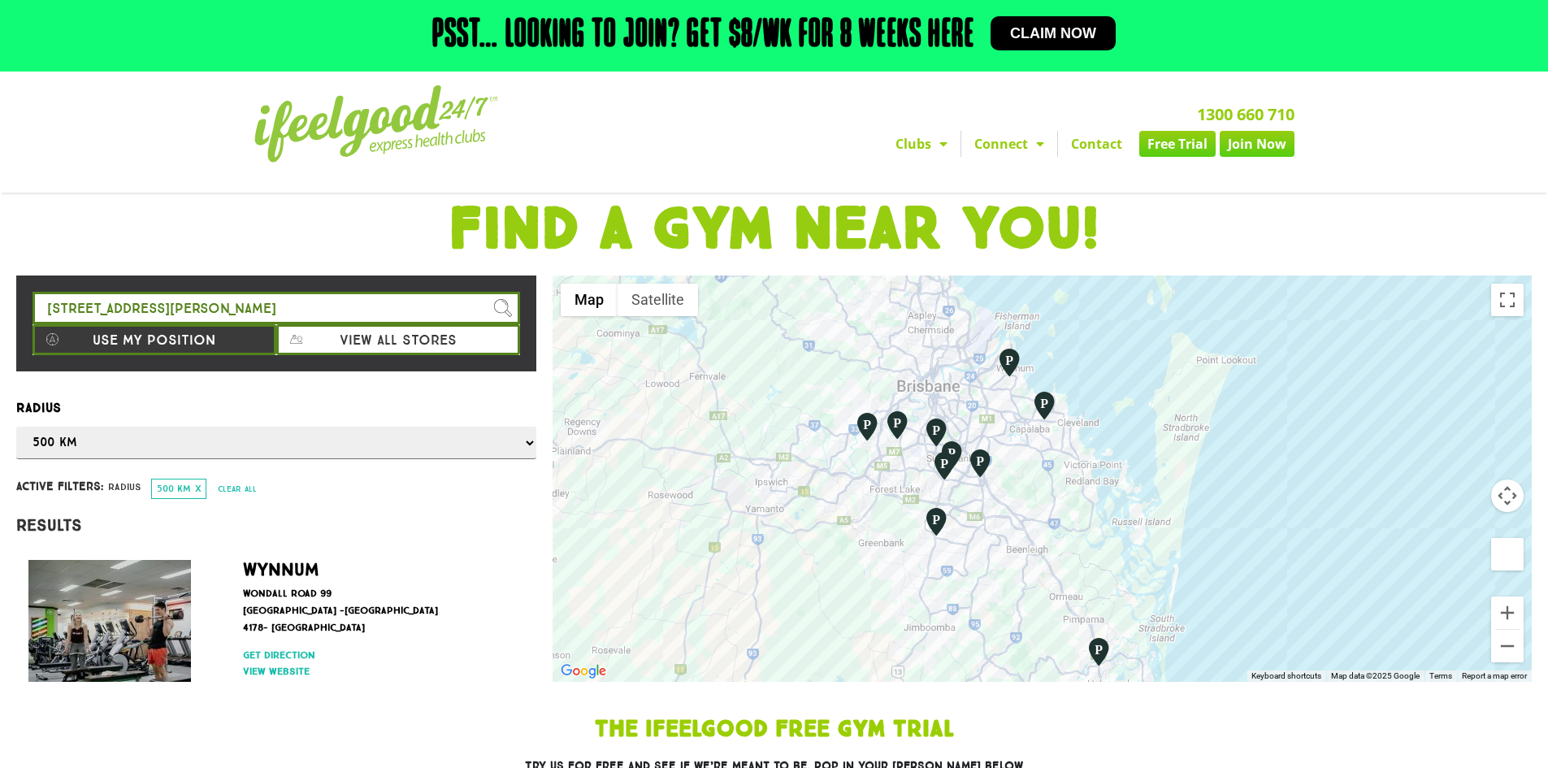
drag, startPoint x: 1094, startPoint y: 564, endPoint x: 1104, endPoint y: 433, distance: 131.3
click at [1104, 433] on div at bounding box center [1042, 478] width 979 height 406
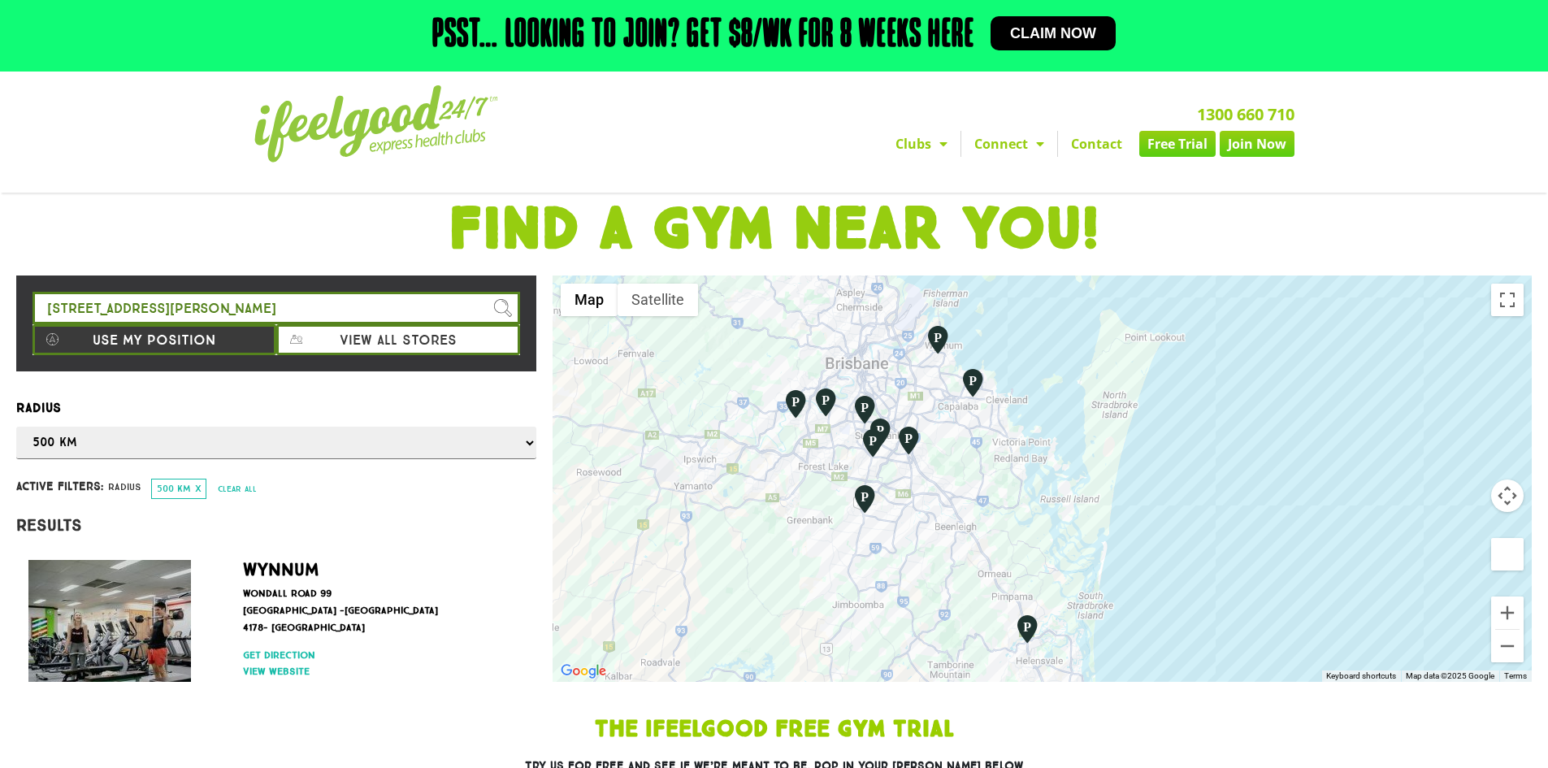
drag, startPoint x: 1093, startPoint y: 452, endPoint x: 1022, endPoint y: 457, distance: 71.7
click at [1022, 457] on div at bounding box center [1042, 478] width 979 height 406
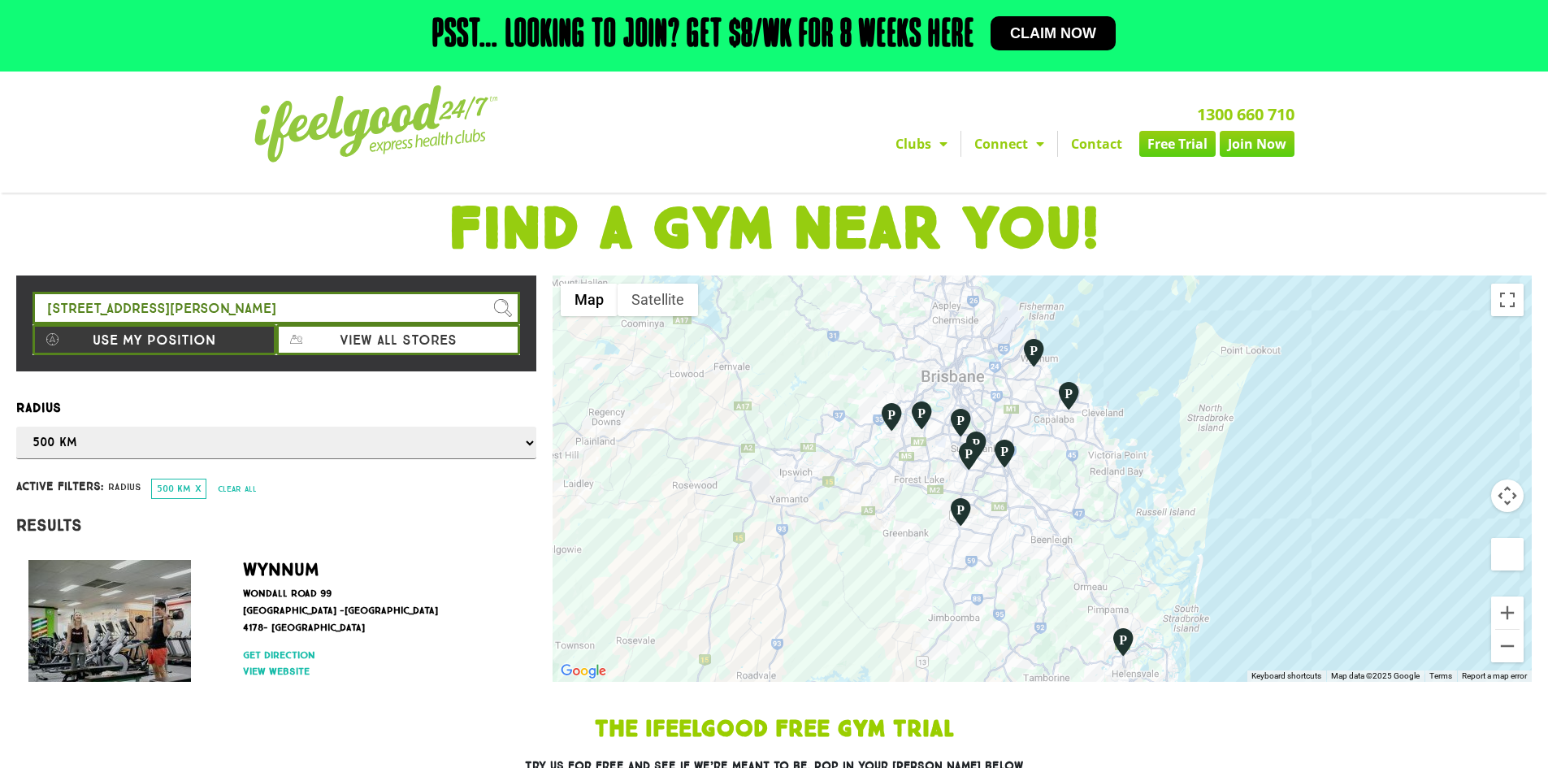
drag, startPoint x: 1078, startPoint y: 566, endPoint x: 1175, endPoint y: 579, distance: 98.4
click at [1175, 579] on div at bounding box center [1042, 478] width 979 height 406
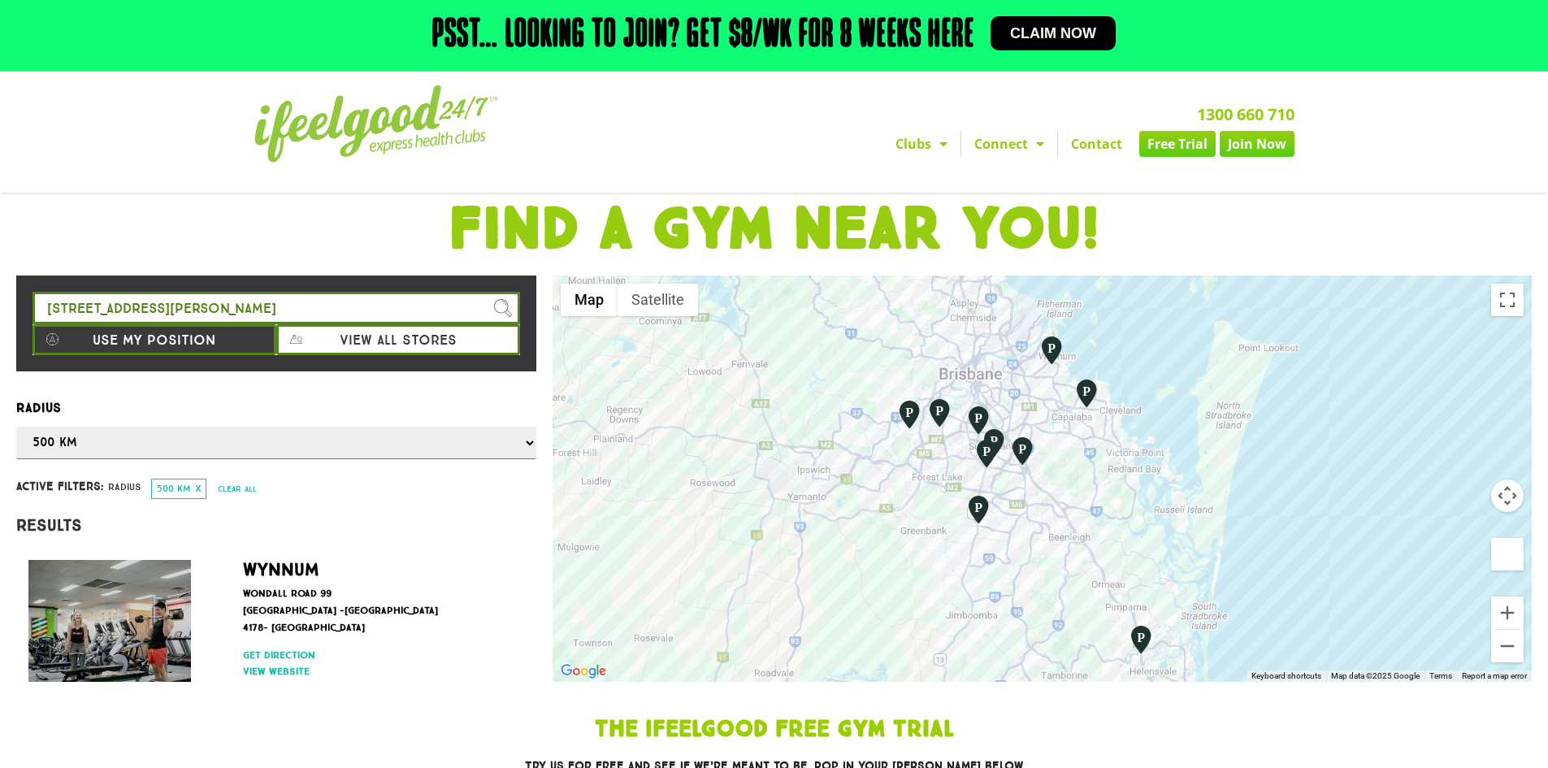
drag, startPoint x: 1204, startPoint y: 569, endPoint x: 1223, endPoint y: 570, distance: 18.7
click at [1223, 570] on div at bounding box center [1042, 478] width 979 height 406
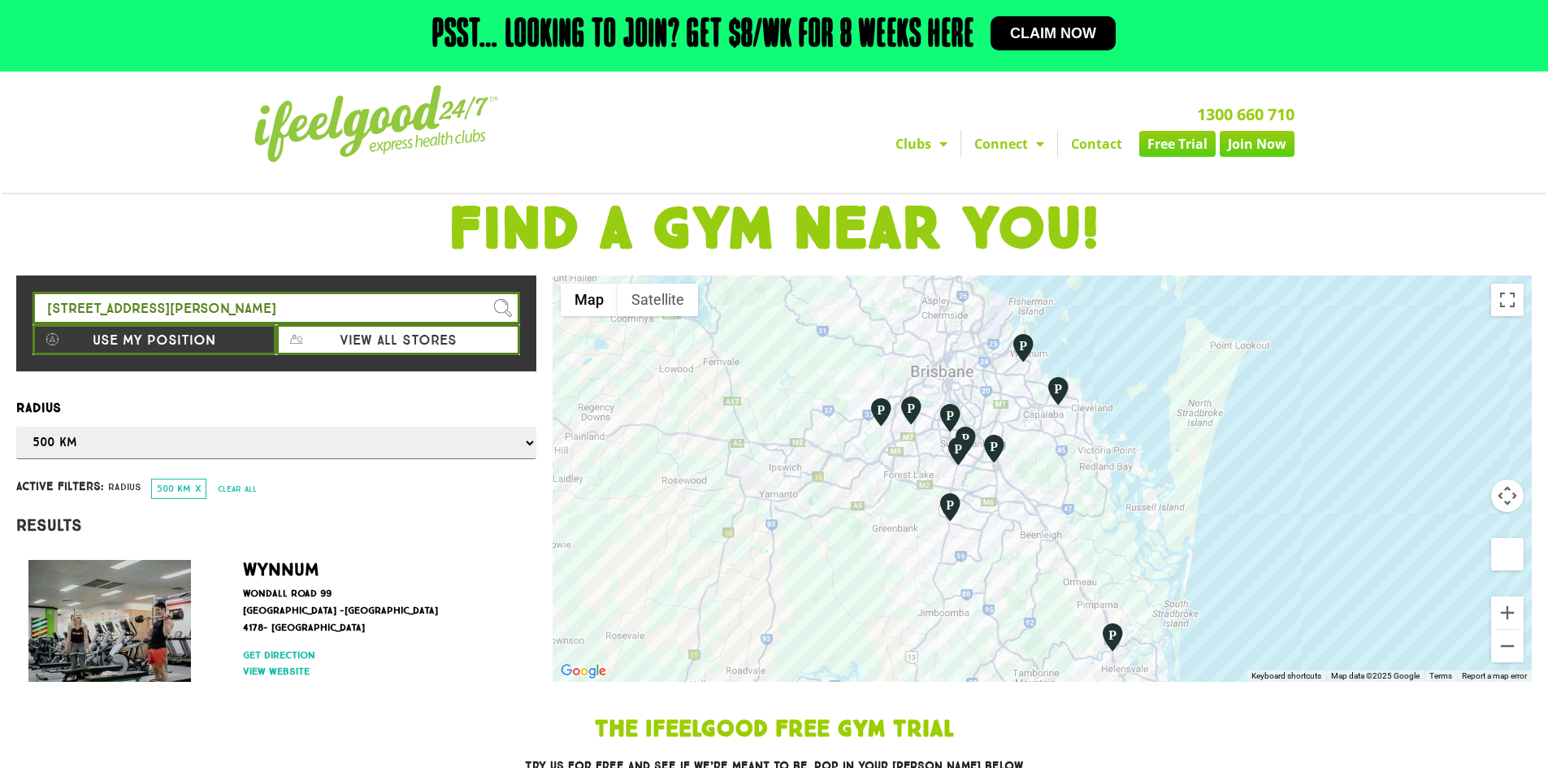
drag, startPoint x: 1207, startPoint y: 543, endPoint x: 1171, endPoint y: 540, distance: 35.9
click at [1171, 540] on div at bounding box center [1042, 478] width 979 height 406
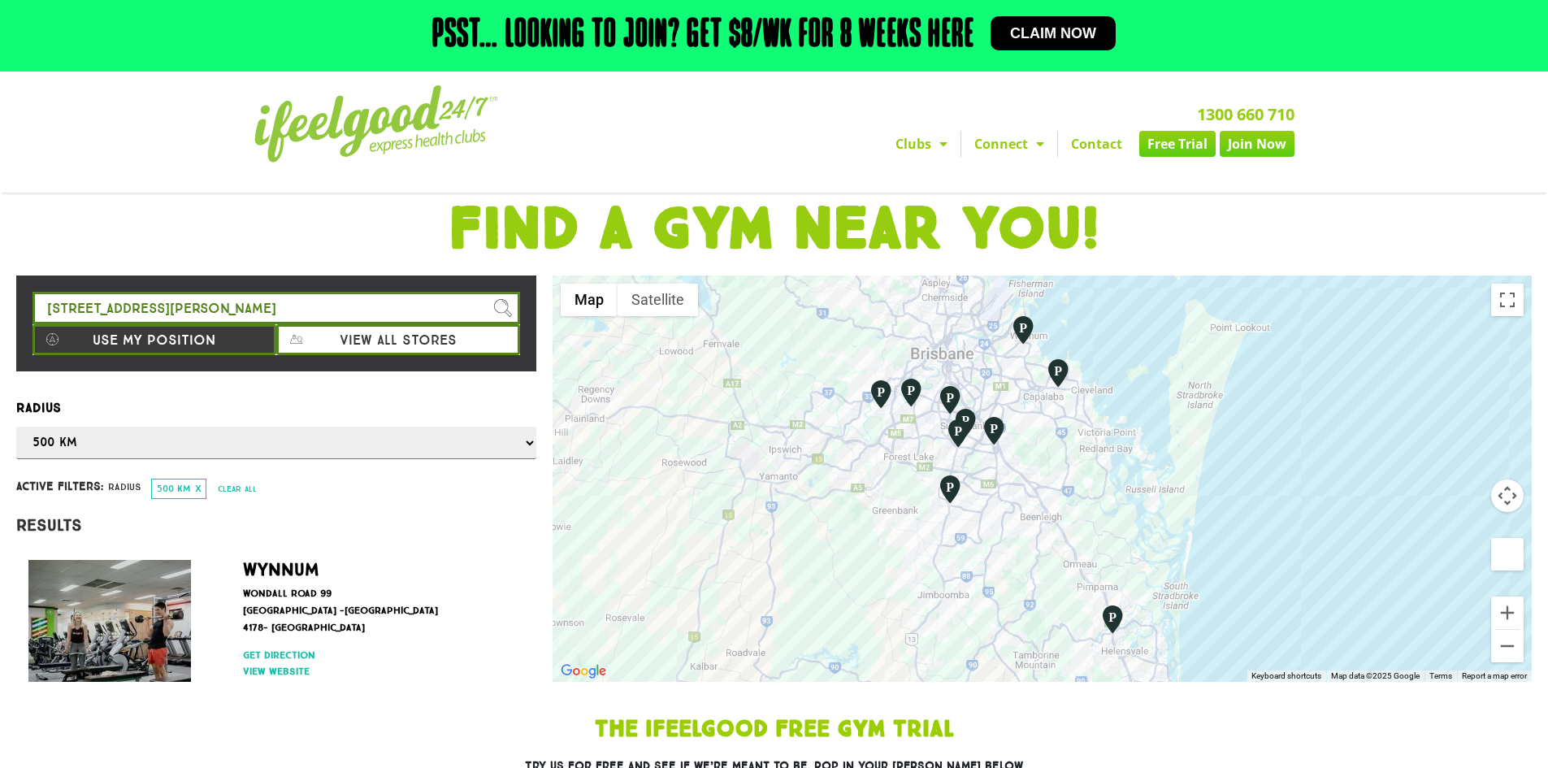
drag, startPoint x: 1160, startPoint y: 544, endPoint x: 1159, endPoint y: 523, distance: 21.1
click at [1159, 523] on div at bounding box center [1042, 478] width 979 height 406
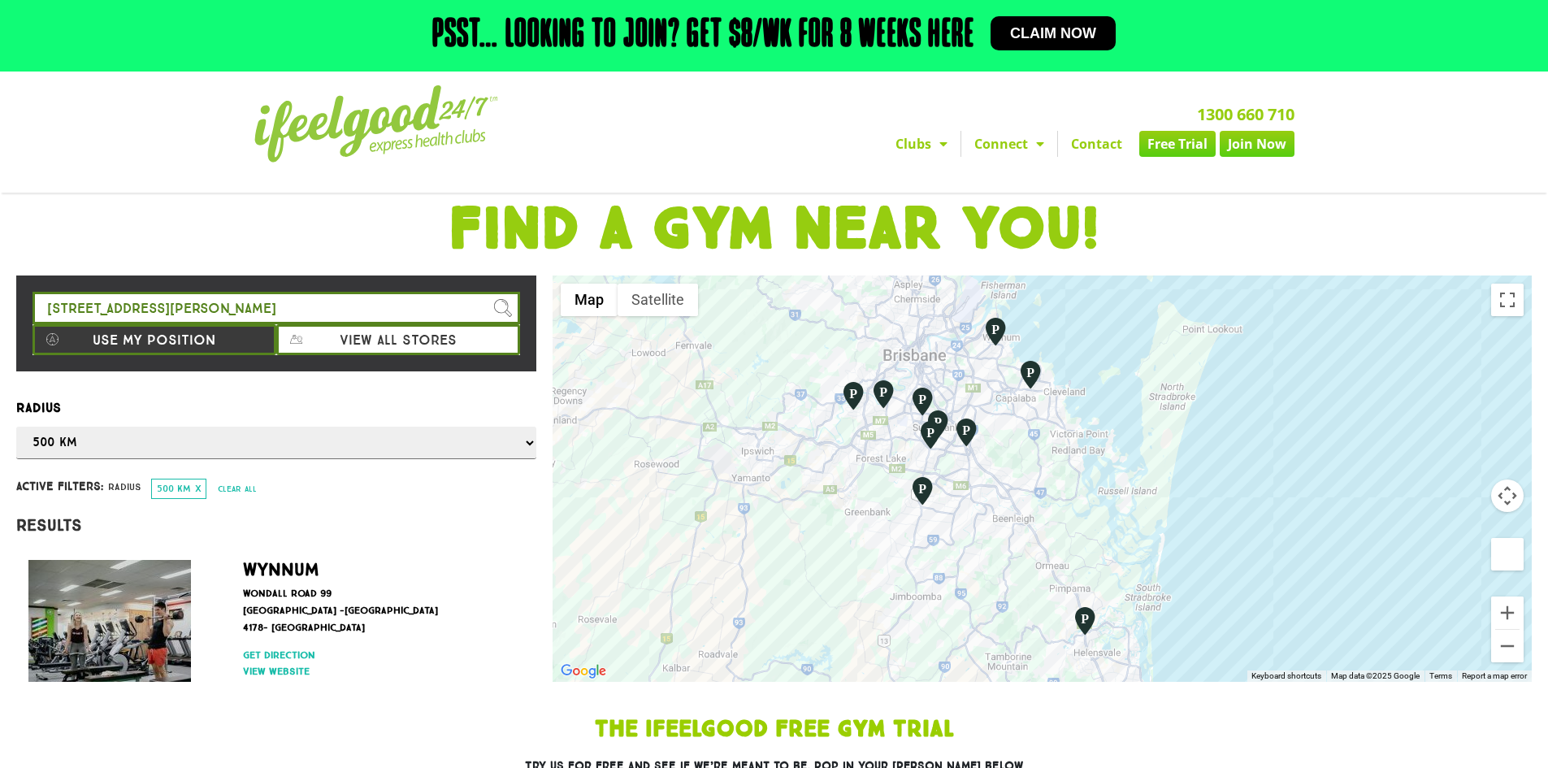
drag, startPoint x: 1139, startPoint y: 540, endPoint x: 1117, endPoint y: 542, distance: 22.1
click at [1117, 542] on div at bounding box center [1042, 478] width 979 height 406
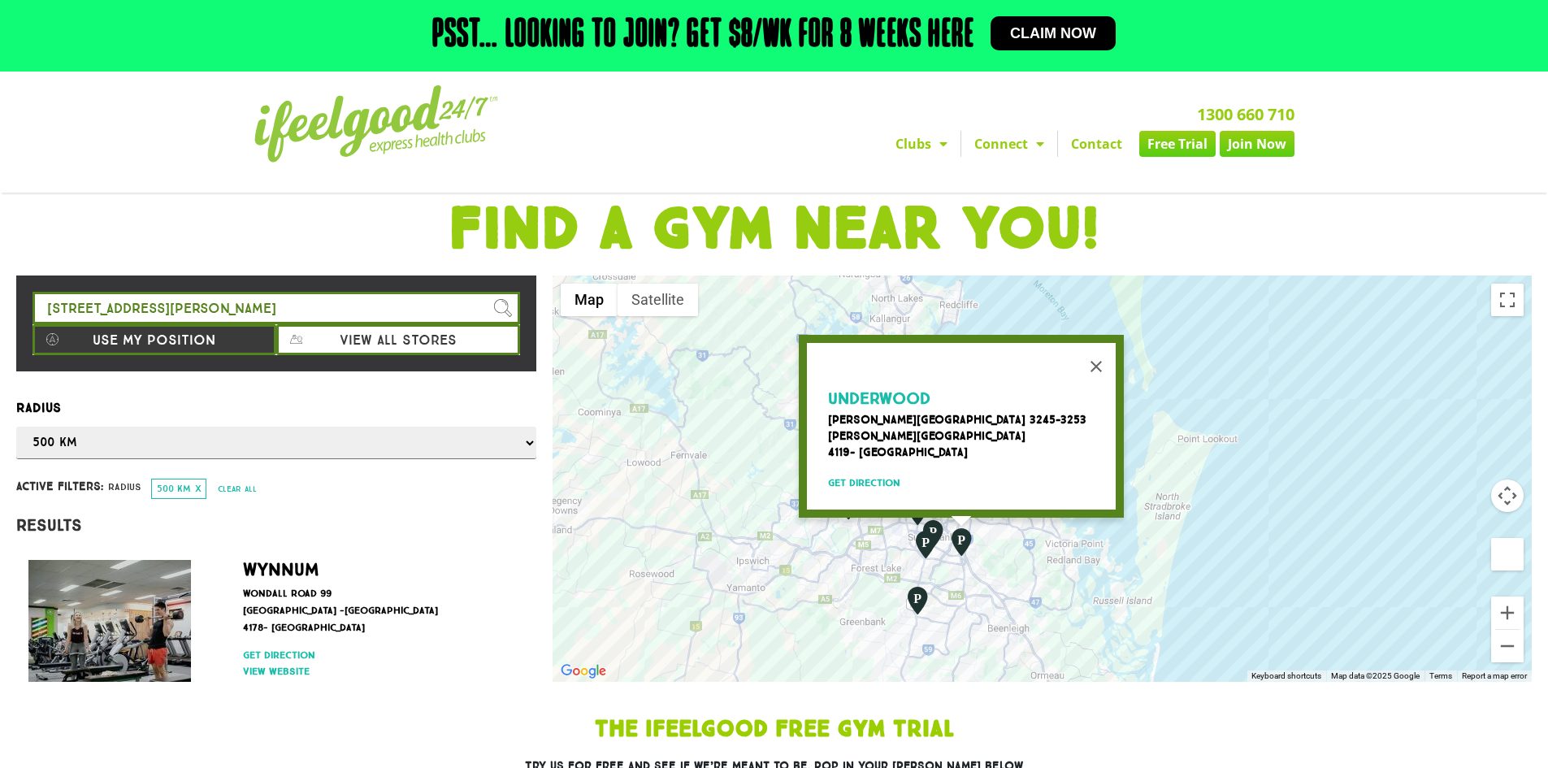
click at [722, 573] on div "Underwood [STREET_ADDRESS][PERSON_NAME] Get direction" at bounding box center [1042, 478] width 979 height 406
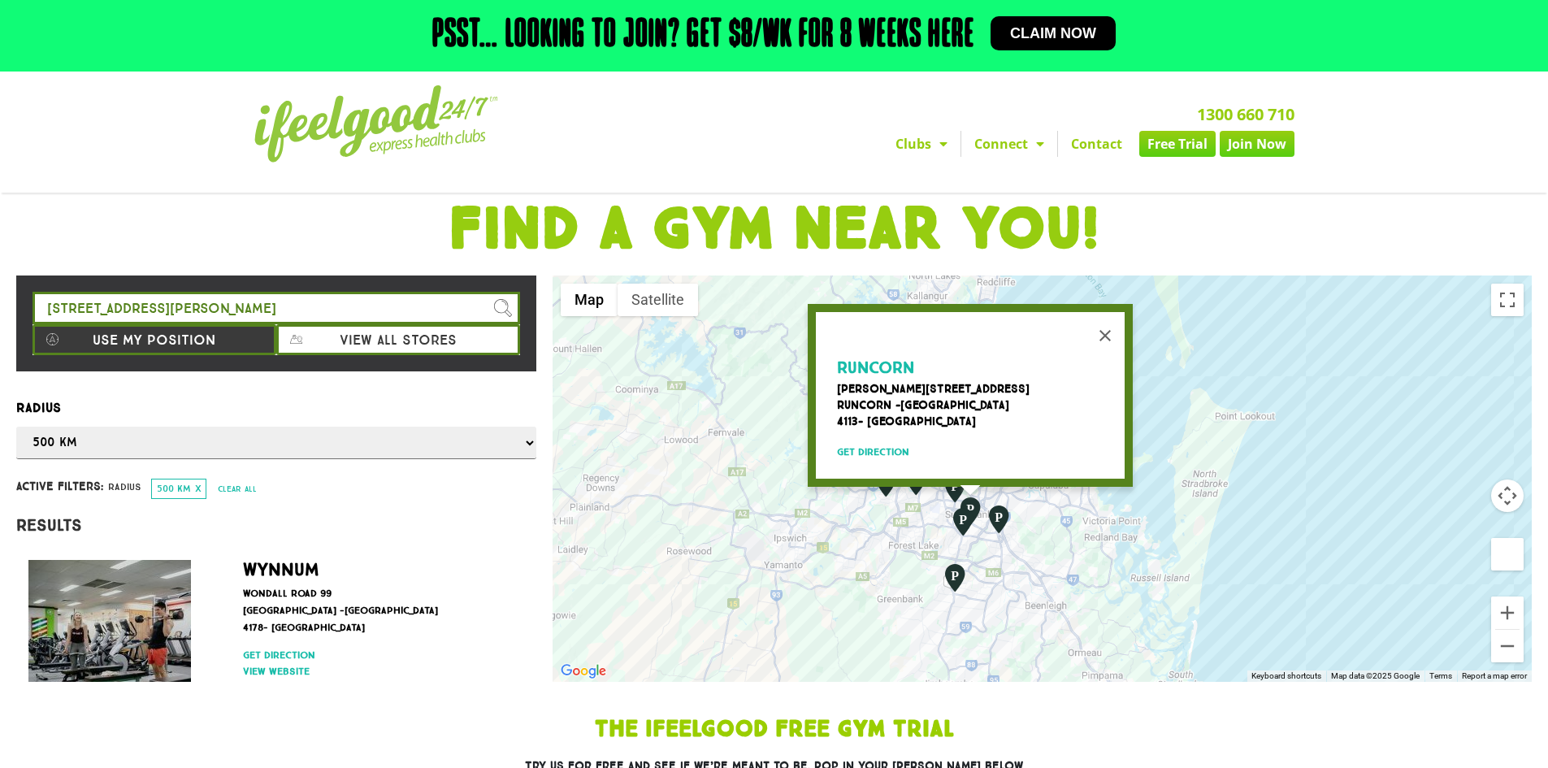
drag, startPoint x: 859, startPoint y: 633, endPoint x: 898, endPoint y: 601, distance: 50.8
click at [898, 601] on div "Runcorn [PERSON_NAME][STREET_ADDRESS] Get direction" at bounding box center [1042, 478] width 979 height 406
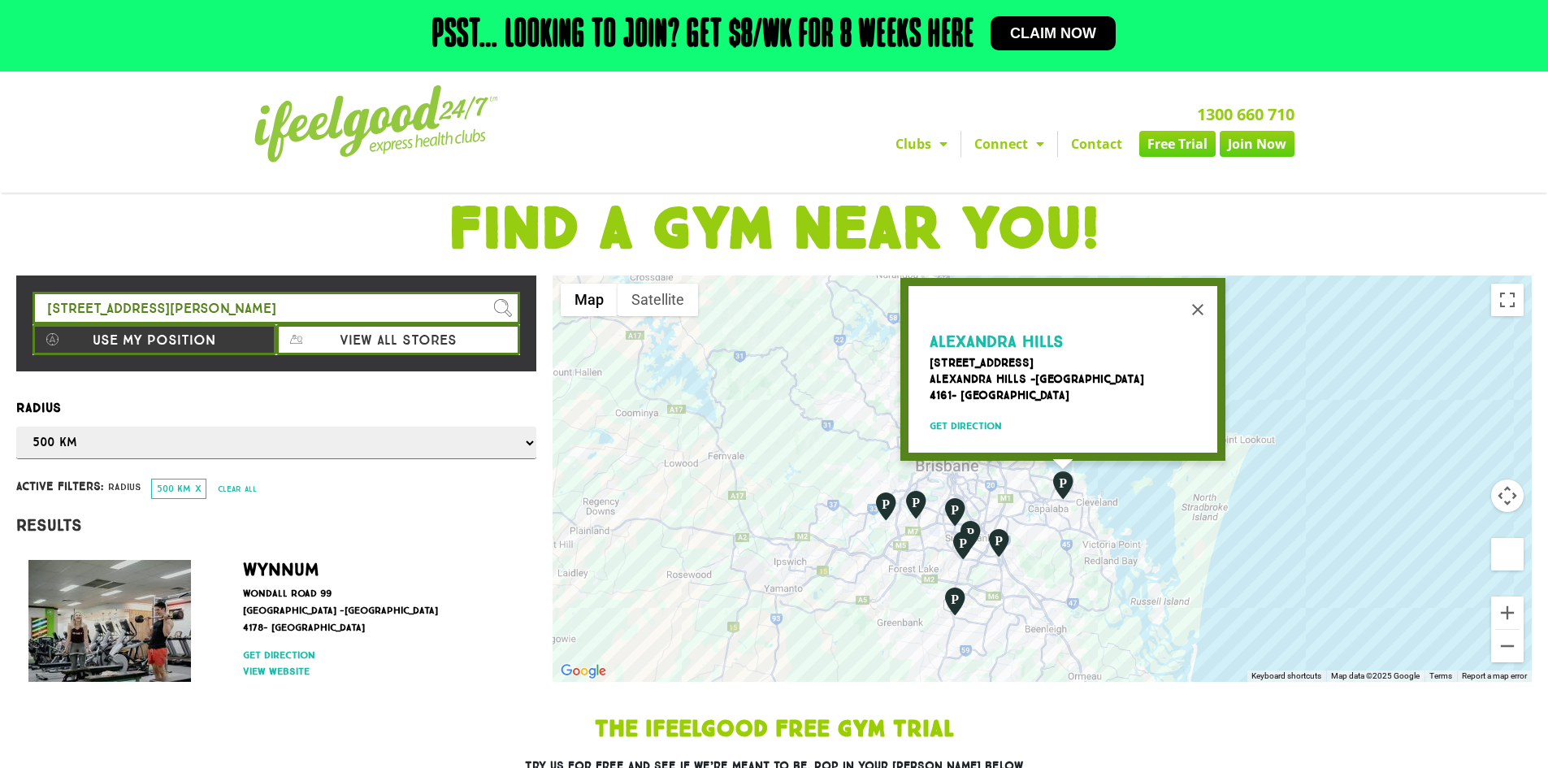
drag, startPoint x: 792, startPoint y: 505, endPoint x: 811, endPoint y: 447, distance: 61.7
click at [796, 450] on div "Alexandra Hills [STREET_ADDRESS] Get direction" at bounding box center [1042, 478] width 979 height 406
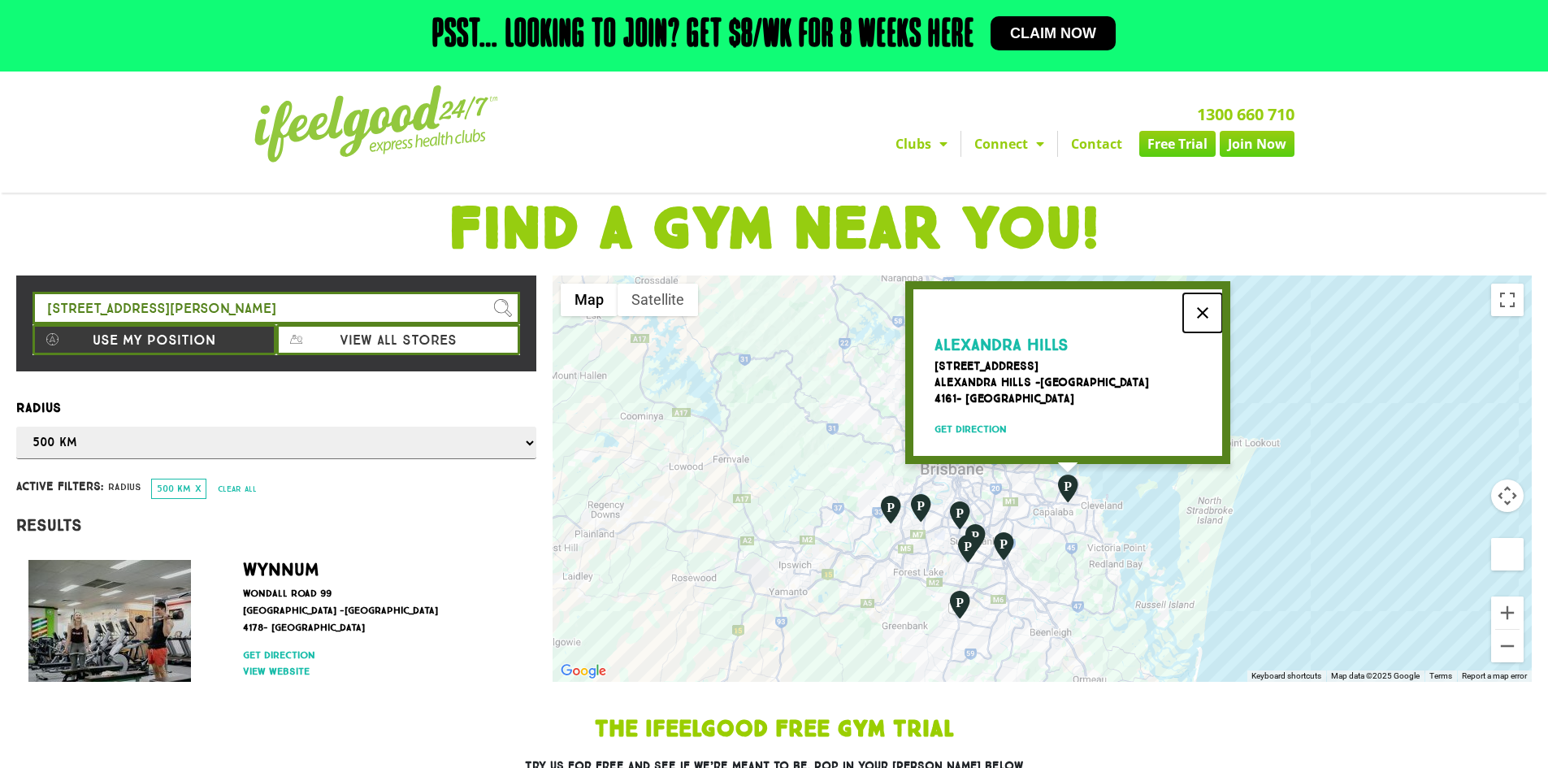
click at [1204, 306] on button "Close" at bounding box center [1202, 312] width 39 height 39
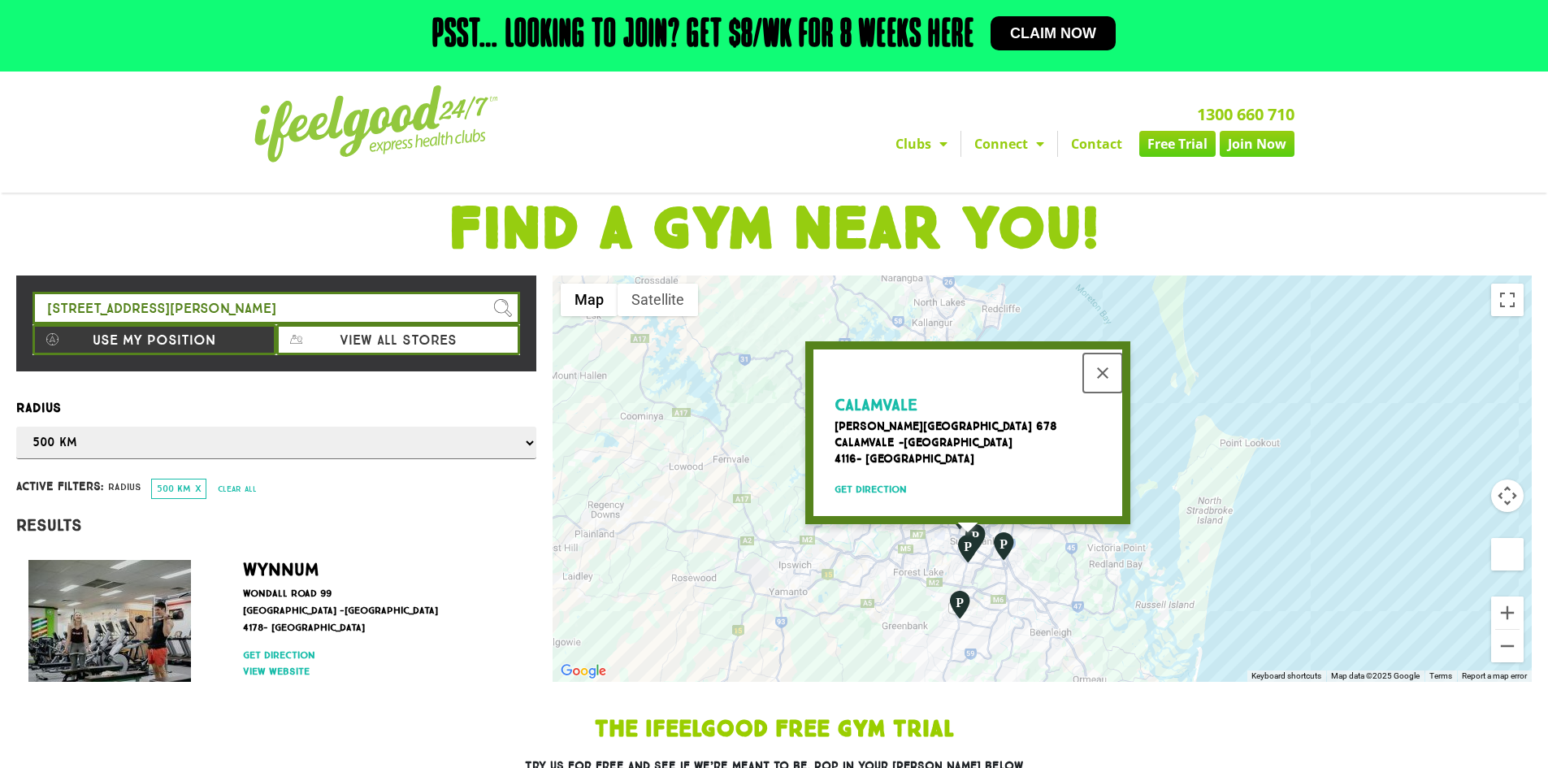
drag, startPoint x: 1108, startPoint y: 362, endPoint x: 1081, endPoint y: 386, distance: 35.7
click at [1108, 362] on button "Close" at bounding box center [1102, 373] width 39 height 39
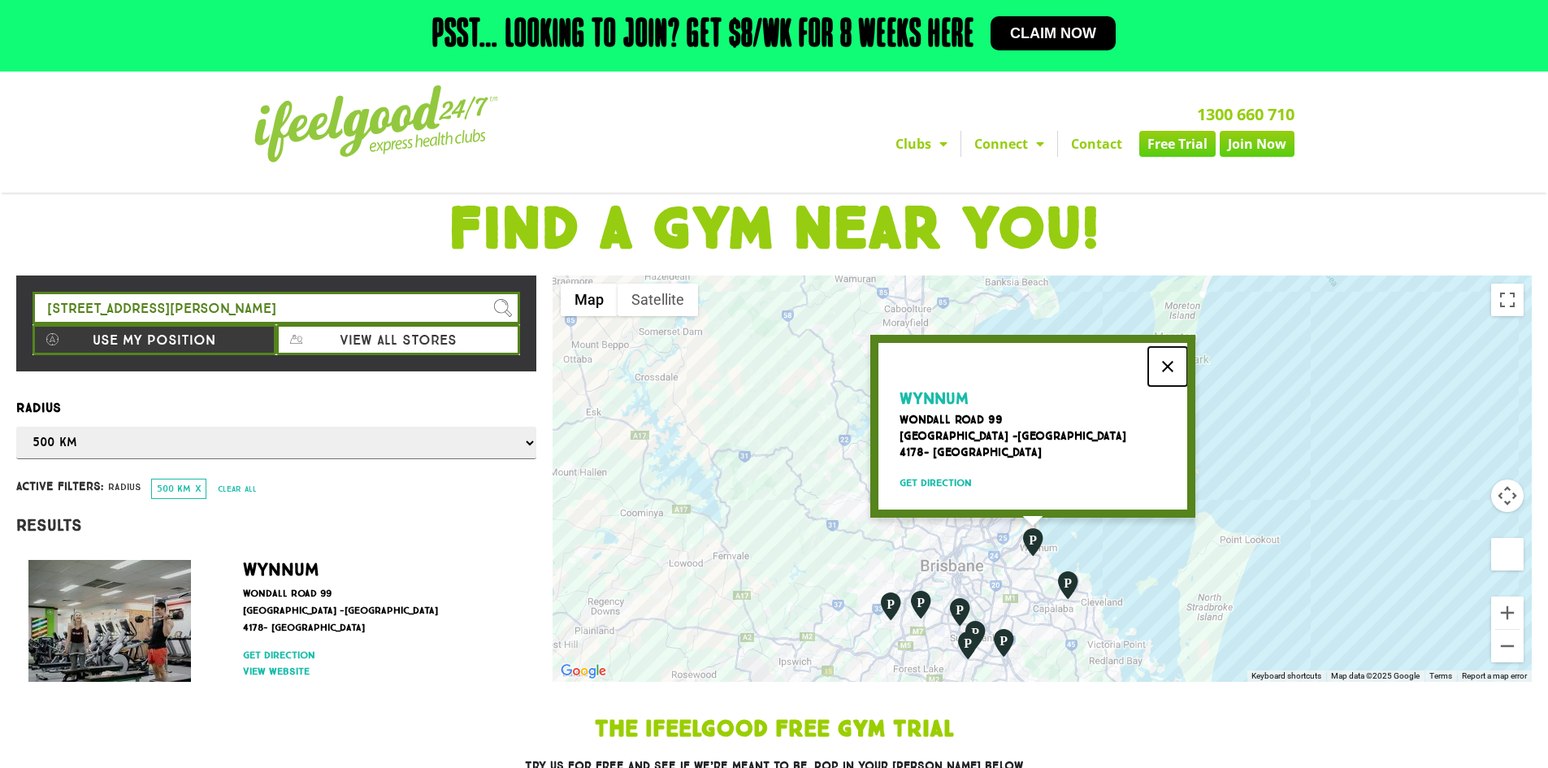
click at [1167, 359] on button "Close" at bounding box center [1167, 366] width 39 height 39
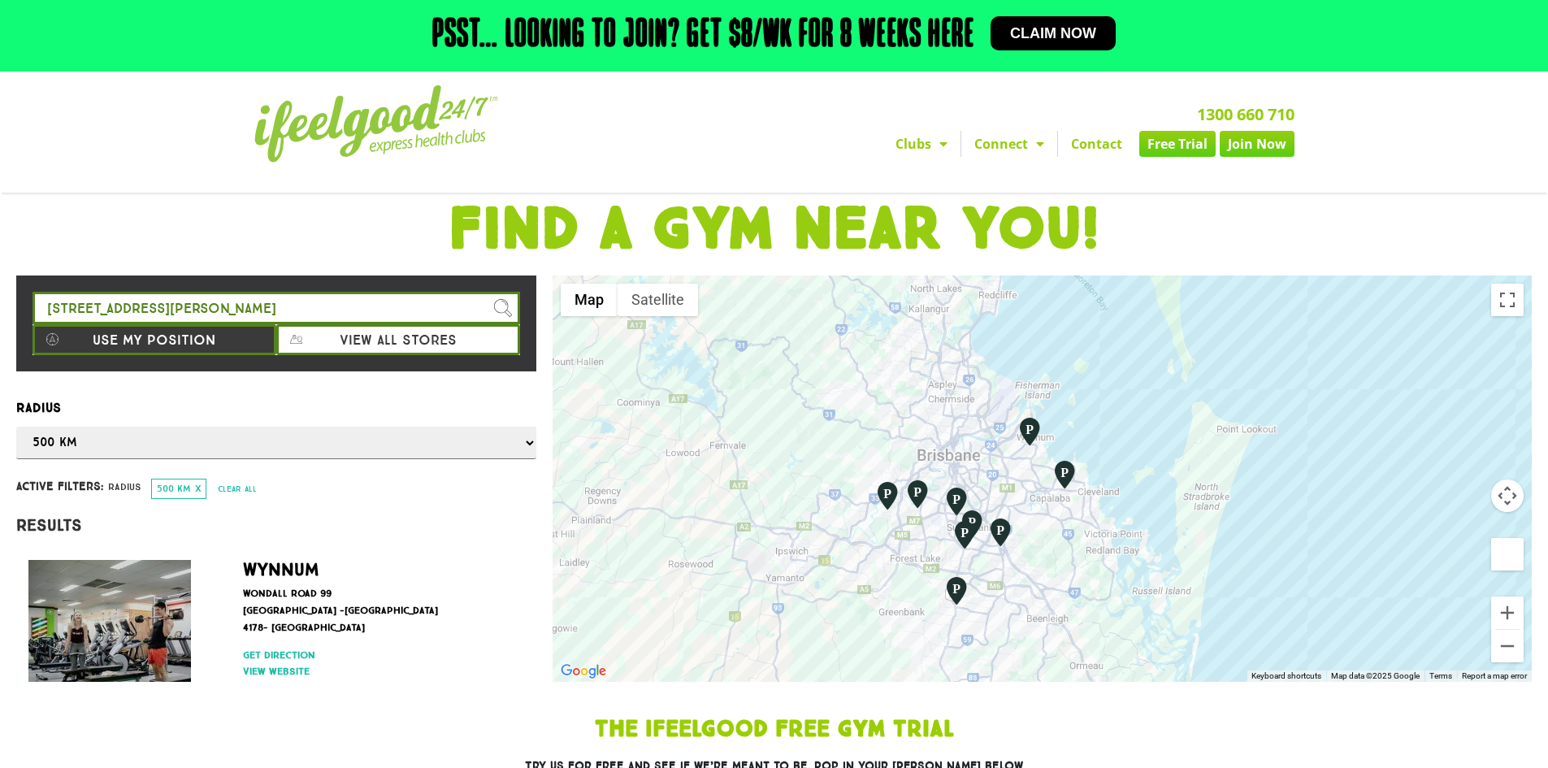
drag, startPoint x: 1148, startPoint y: 510, endPoint x: 1145, endPoint y: 397, distance: 113.0
click at [1145, 397] on div at bounding box center [1042, 478] width 979 height 406
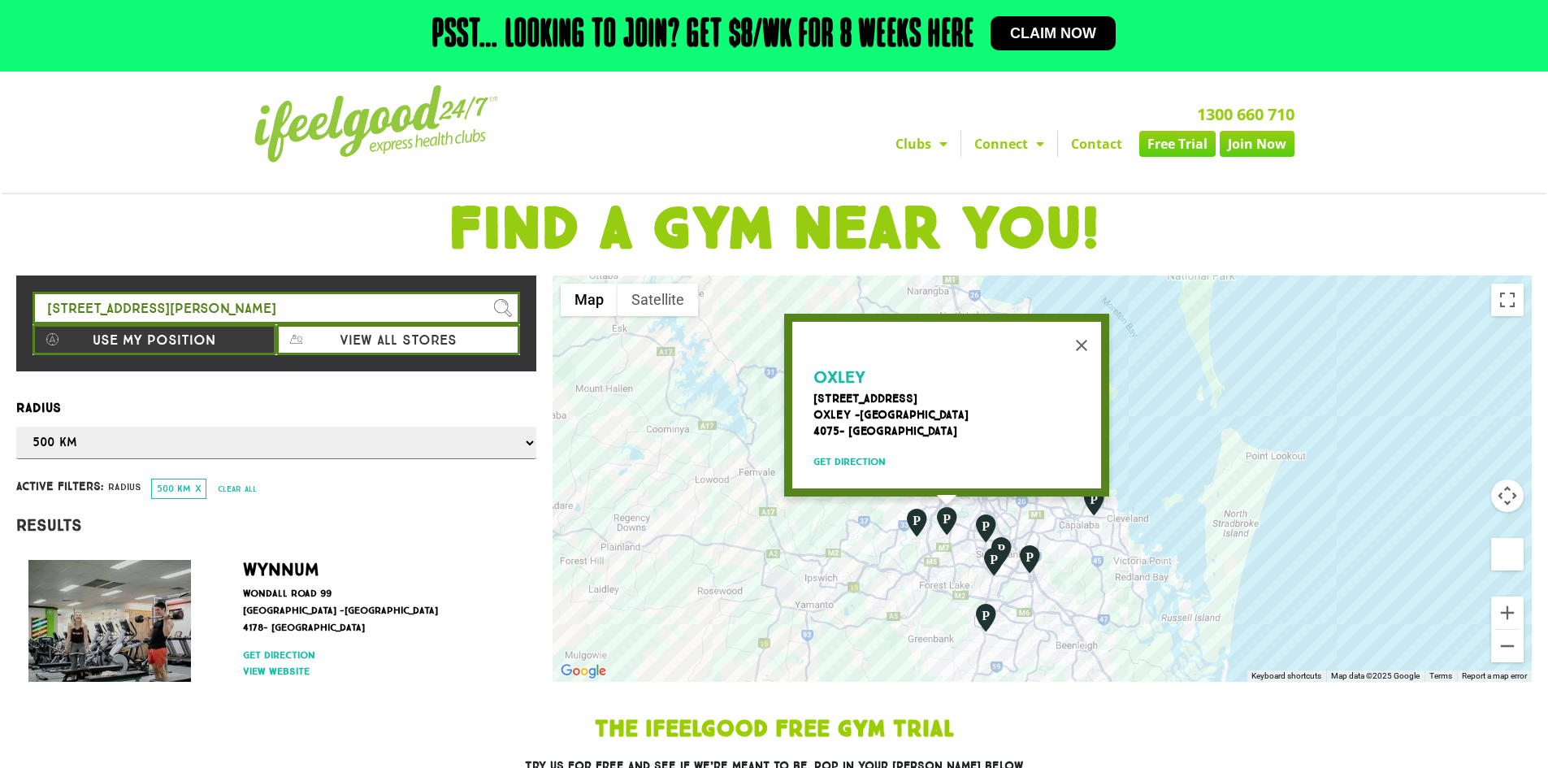
drag, startPoint x: 753, startPoint y: 314, endPoint x: 787, endPoint y: 290, distance: 41.9
click at [787, 290] on div "Oxley [STREET_ADDRESS] Get direction" at bounding box center [1042, 478] width 979 height 406
click at [1080, 332] on button "Close" at bounding box center [1081, 345] width 39 height 39
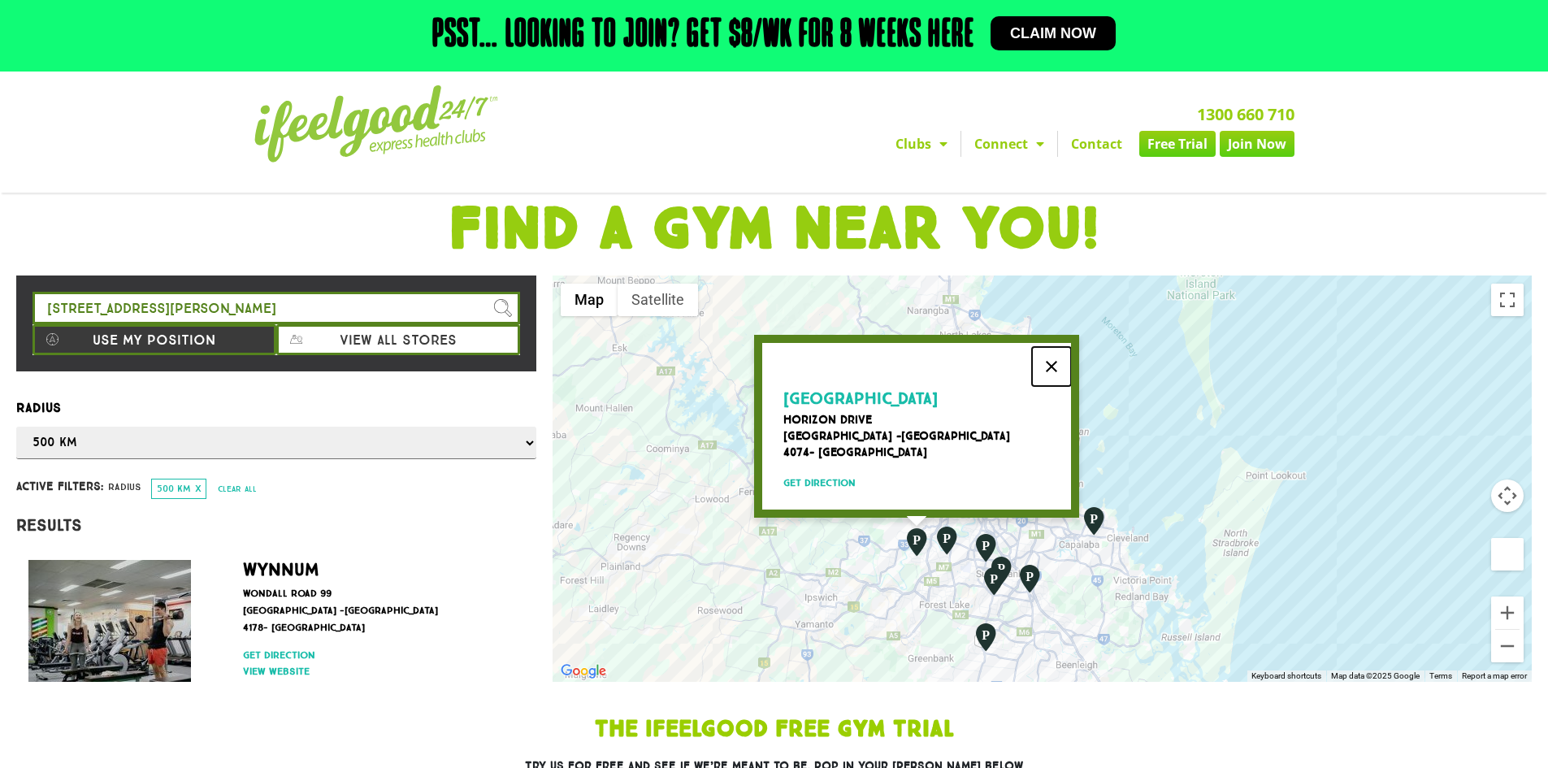
click at [1060, 359] on button "Close" at bounding box center [1051, 366] width 39 height 39
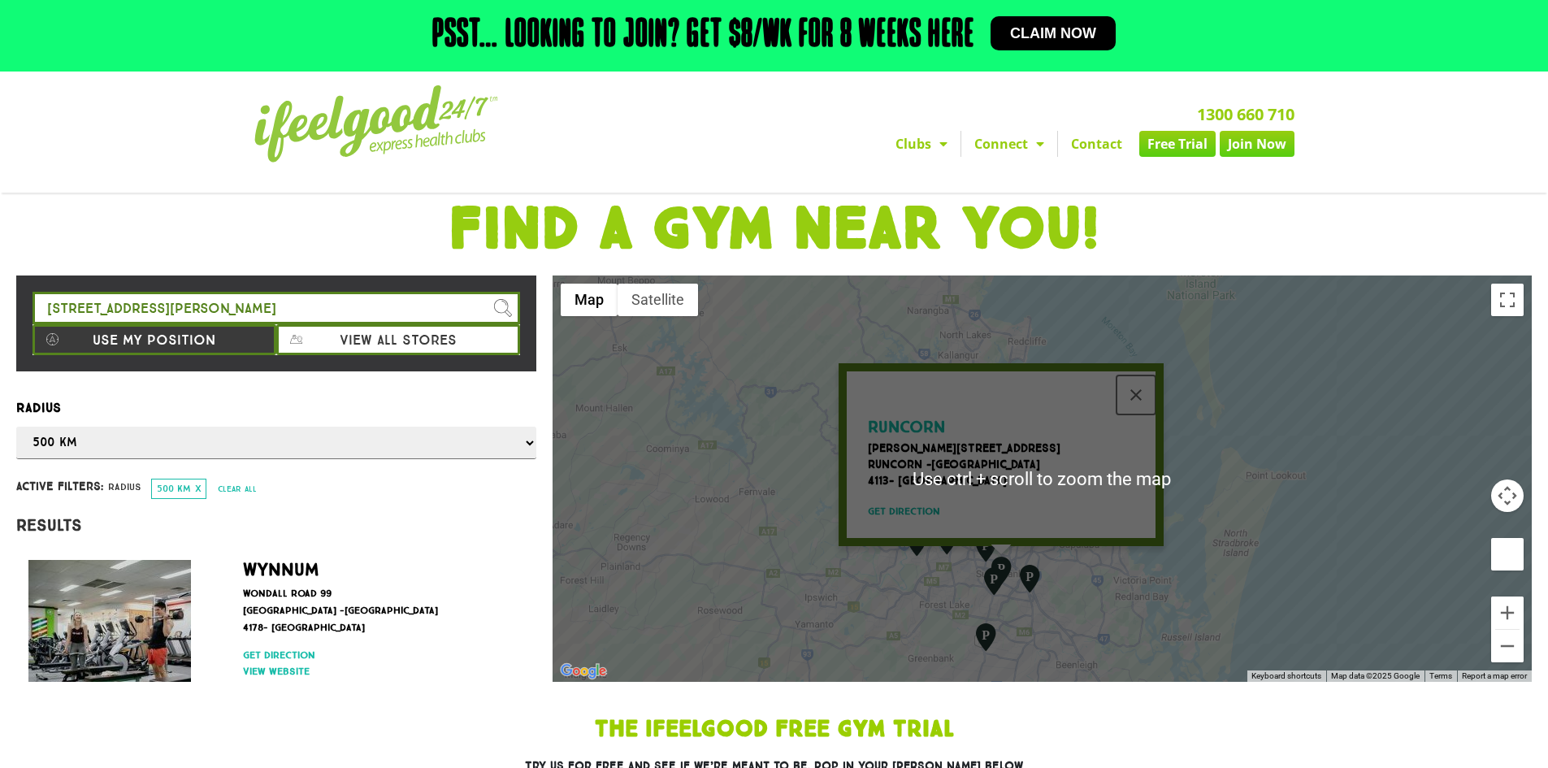
click at [1146, 380] on button "Close" at bounding box center [1136, 394] width 39 height 39
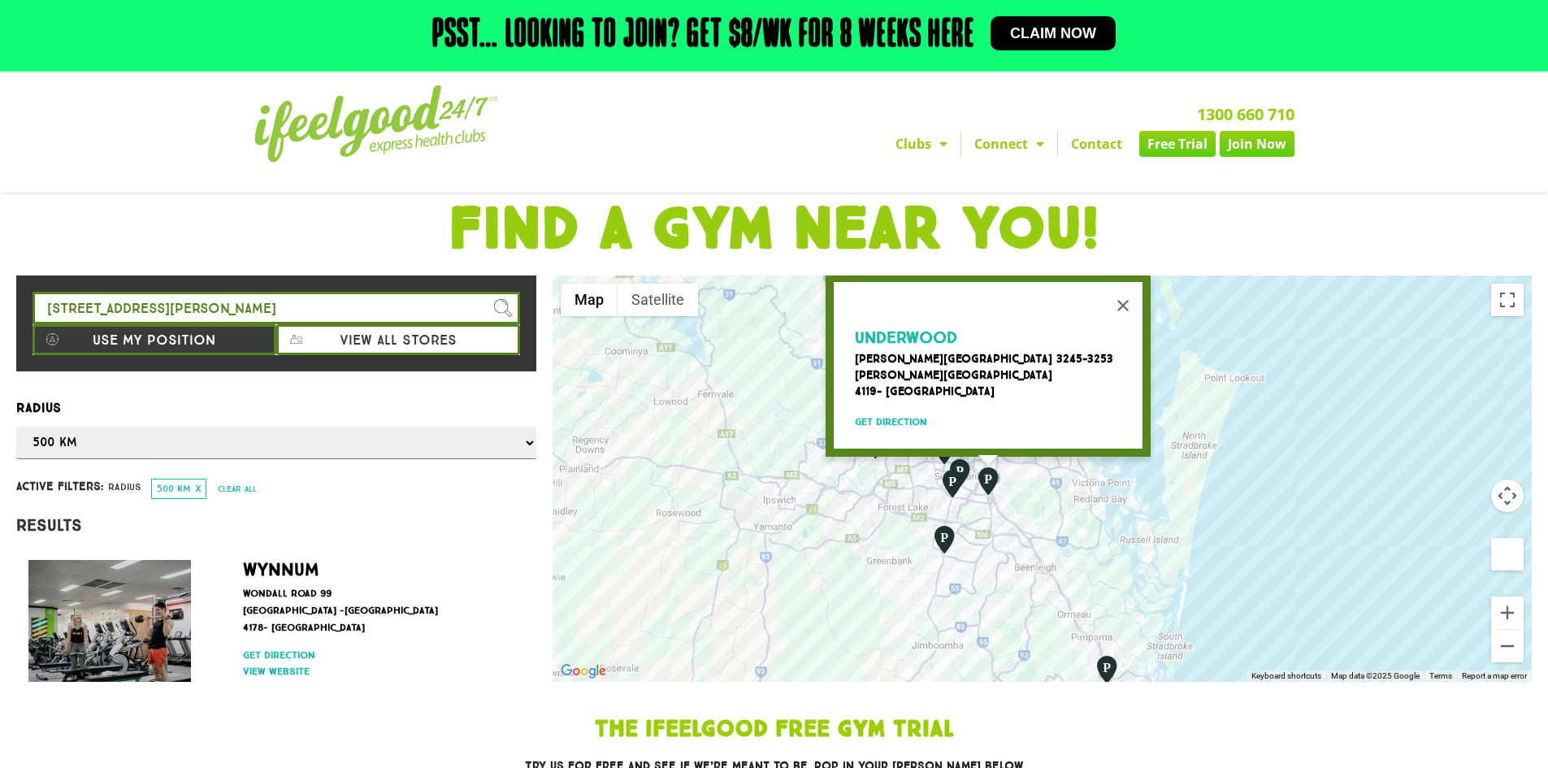
drag, startPoint x: 1042, startPoint y: 575, endPoint x: 1075, endPoint y: 364, distance: 213.9
click at [994, 474] on img "Underwood" at bounding box center [988, 481] width 28 height 31
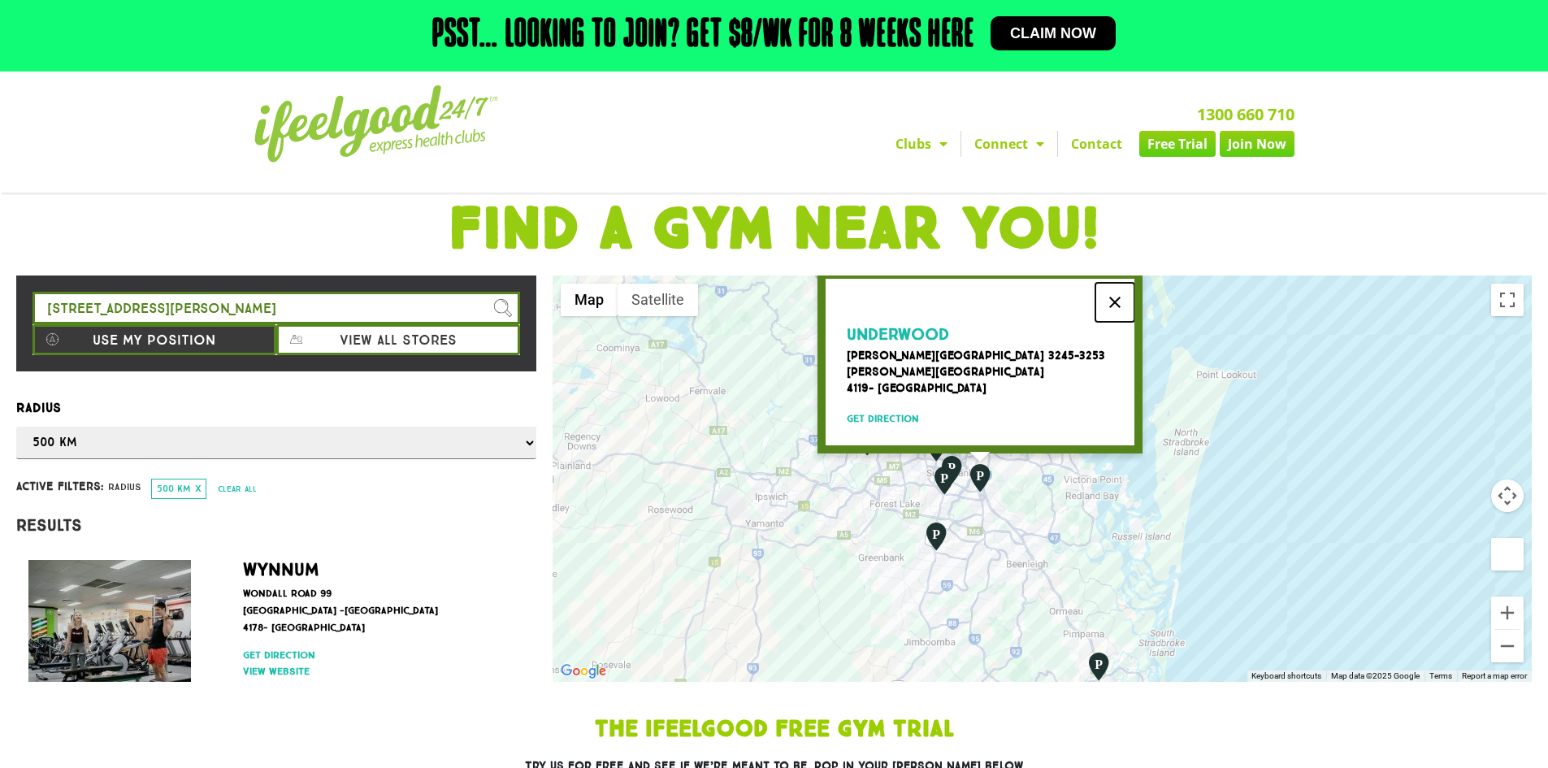
click at [1110, 297] on button "Close" at bounding box center [1114, 302] width 39 height 39
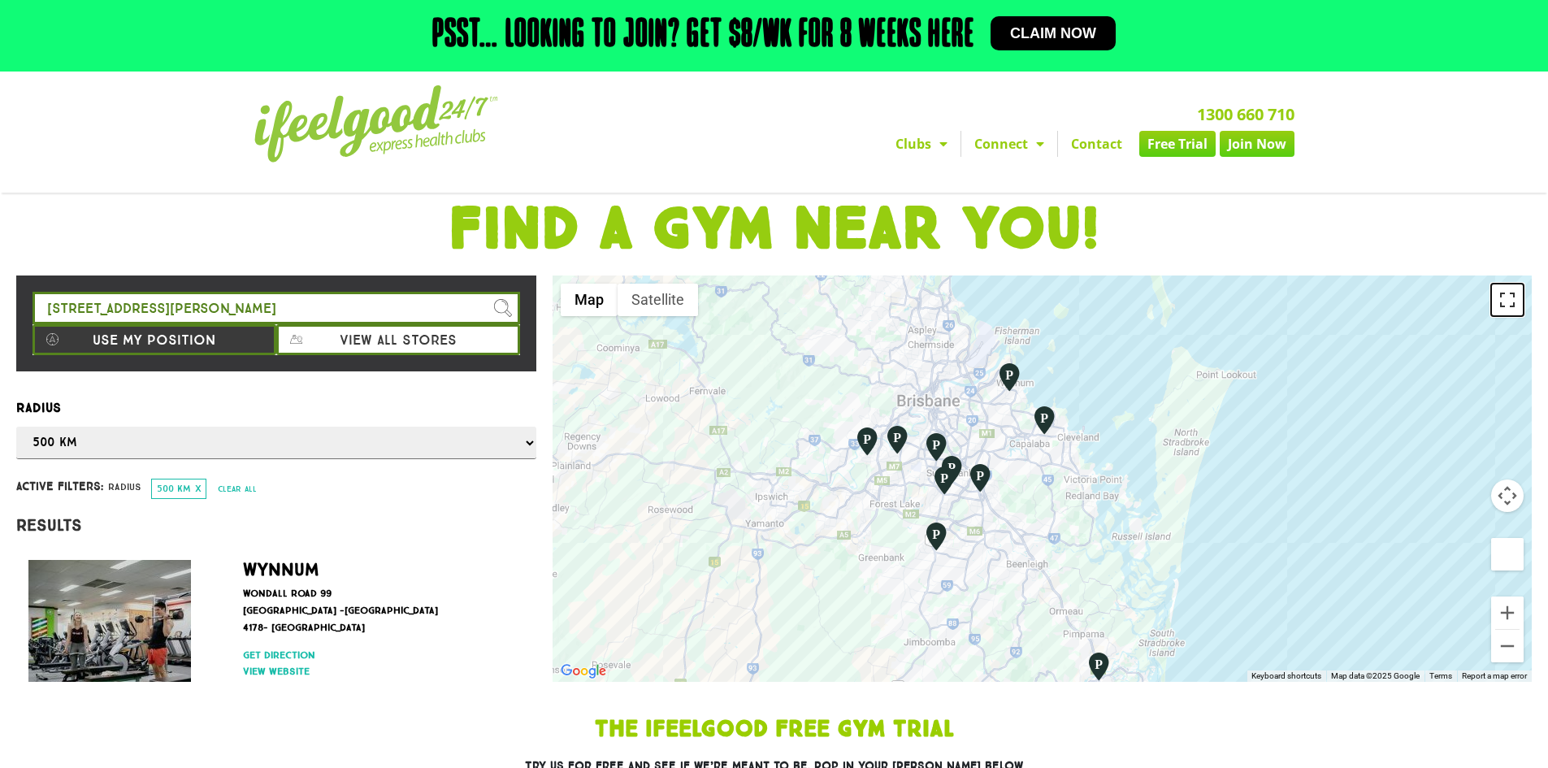
click at [1498, 299] on button "Toggle fullscreen view" at bounding box center [1507, 300] width 33 height 33
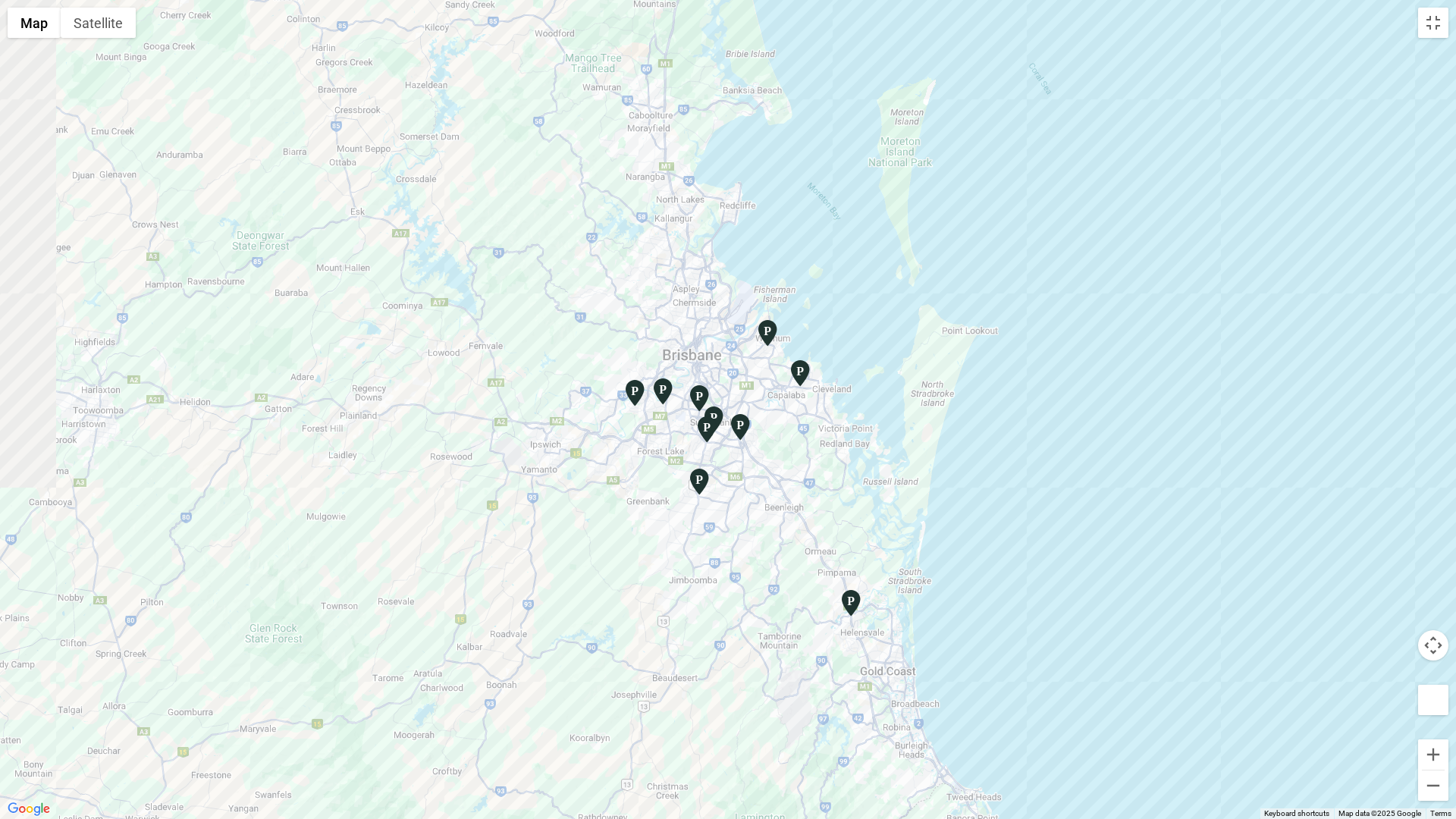
drag, startPoint x: 730, startPoint y: 423, endPoint x: 769, endPoint y: 439, distance: 42.2
click at [772, 439] on div at bounding box center [728, 410] width 1456 height 819
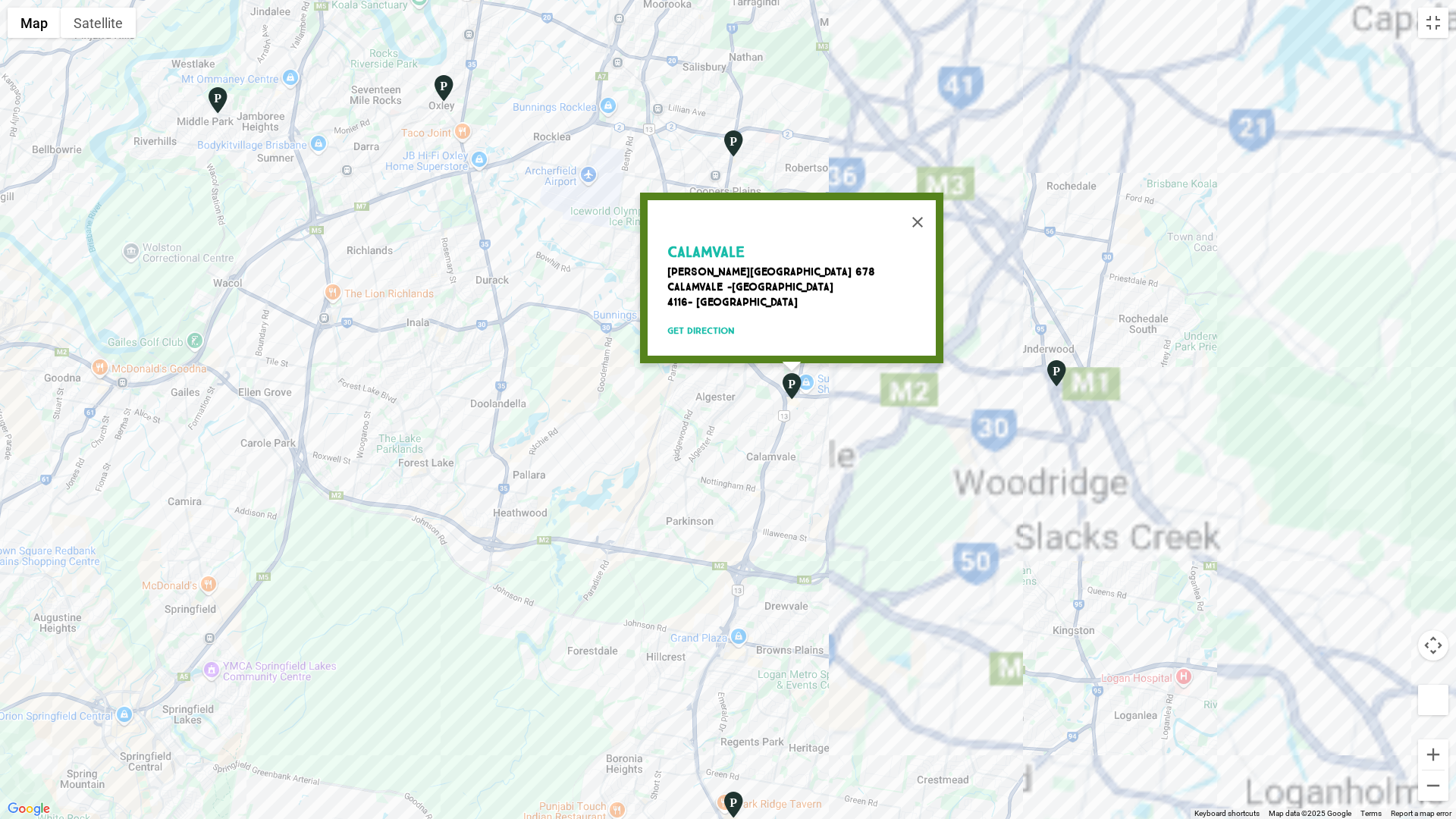
drag, startPoint x: 777, startPoint y: 501, endPoint x: 350, endPoint y: 521, distance: 427.5
click at [353, 521] on div "Calamvale [PERSON_NAME][STREET_ADDRESS] Get direction" at bounding box center [728, 410] width 1456 height 819
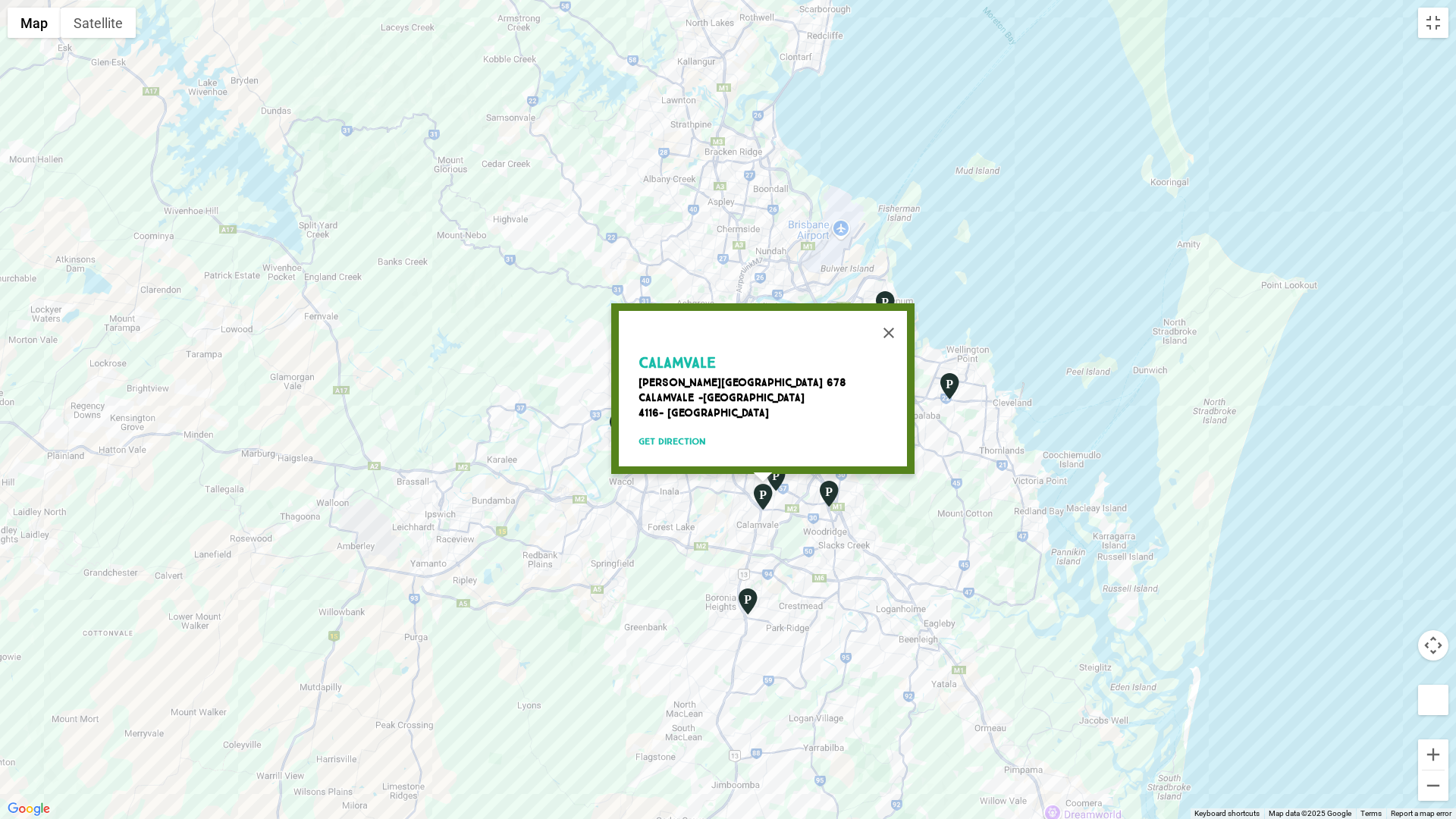
drag, startPoint x: 531, startPoint y: 535, endPoint x: 829, endPoint y: 548, distance: 298.3
click at [829, 548] on div "Calamvale [PERSON_NAME][STREET_ADDRESS] Get direction" at bounding box center [728, 410] width 1456 height 819
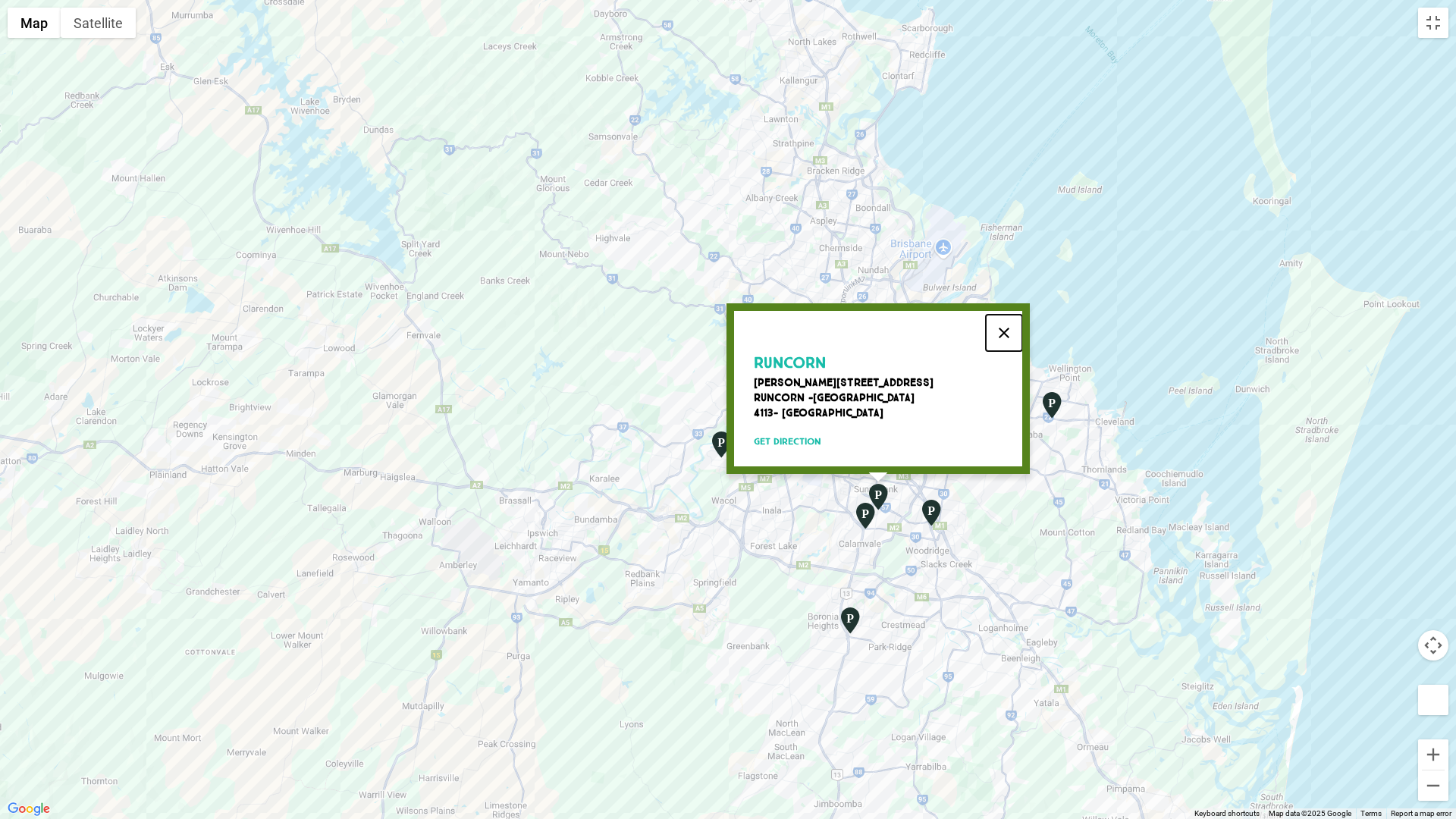
drag, startPoint x: 1005, startPoint y: 320, endPoint x: 917, endPoint y: 338, distance: 89.8
click at [1004, 320] on button "Close" at bounding box center [1003, 332] width 36 height 36
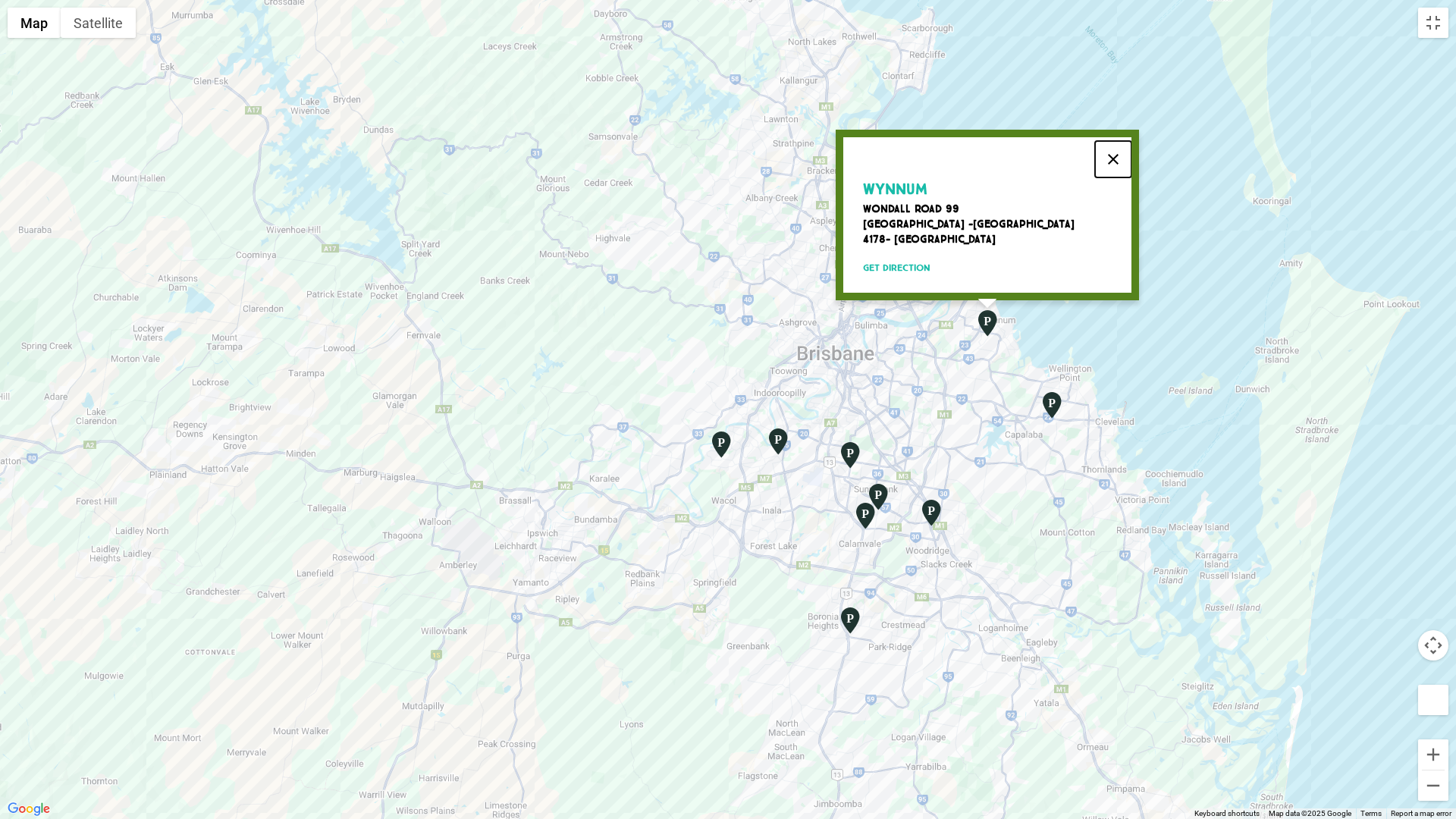
click at [1106, 146] on button "Close" at bounding box center [1113, 159] width 36 height 36
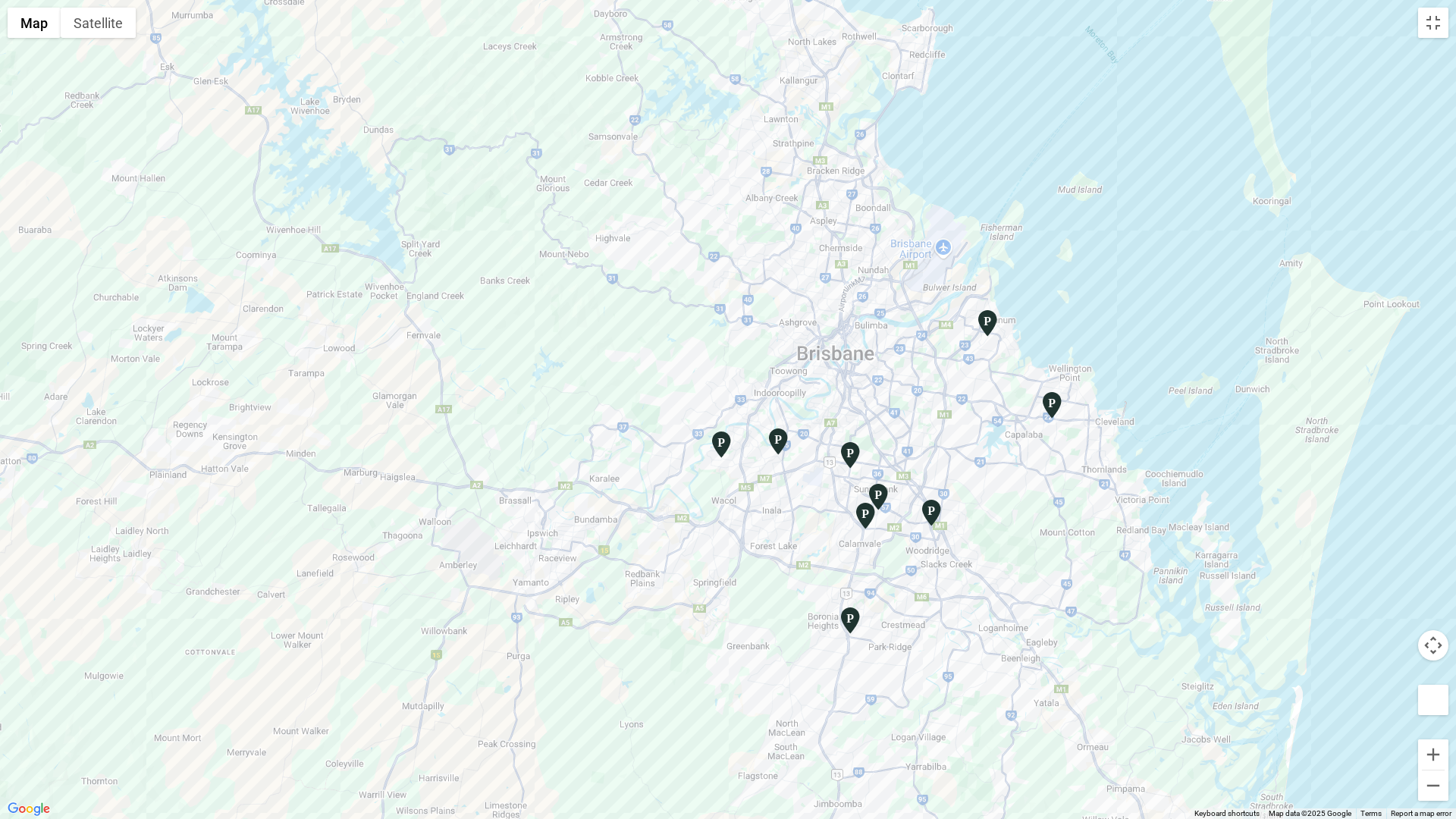
click at [1432, 703] on button "Drag Pegman onto the map to open Street View" at bounding box center [1434, 700] width 31 height 31
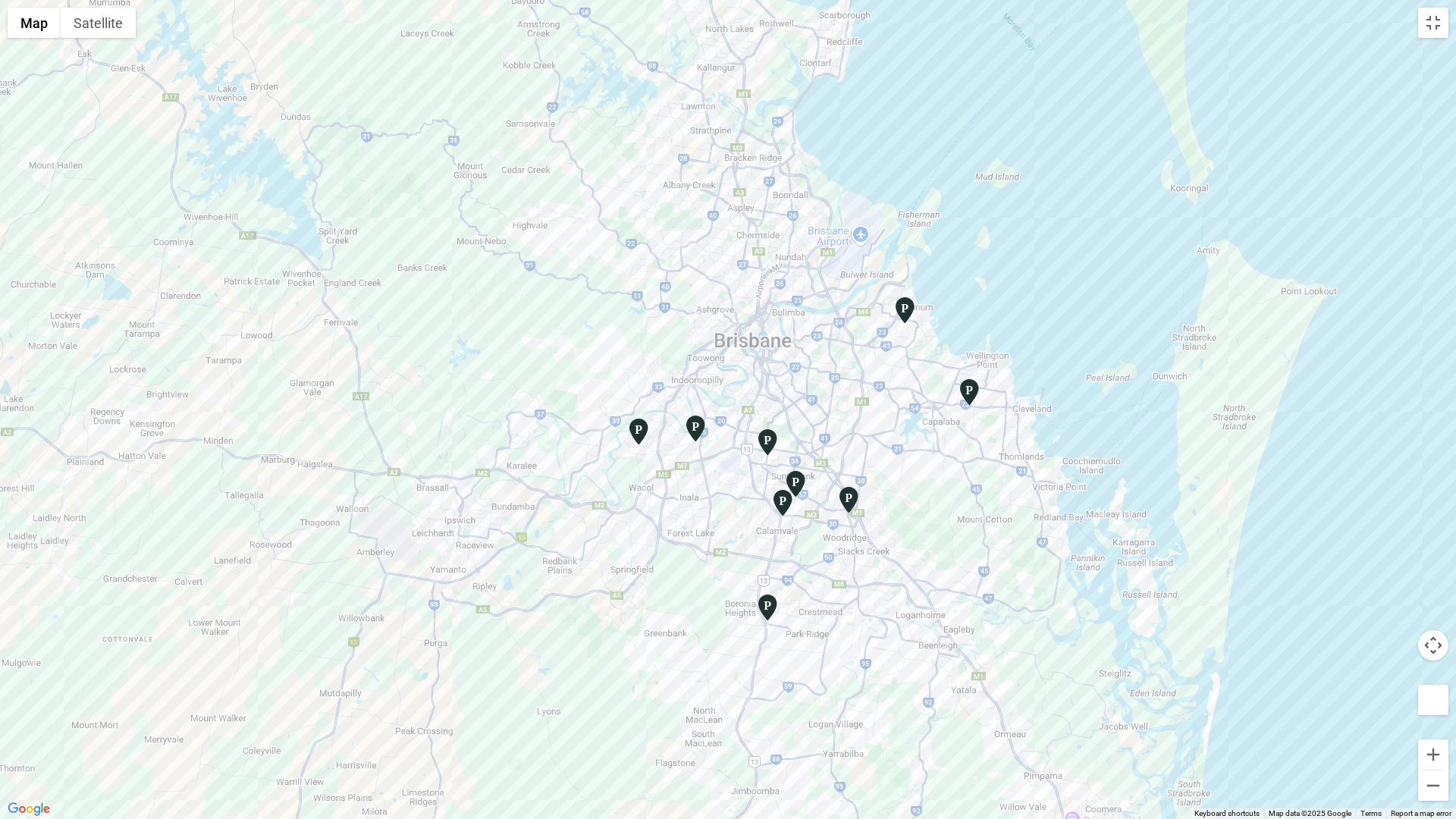
drag, startPoint x: 1120, startPoint y: 557, endPoint x: 1055, endPoint y: 557, distance: 65.0
click at [1055, 557] on div at bounding box center [728, 410] width 1456 height 819
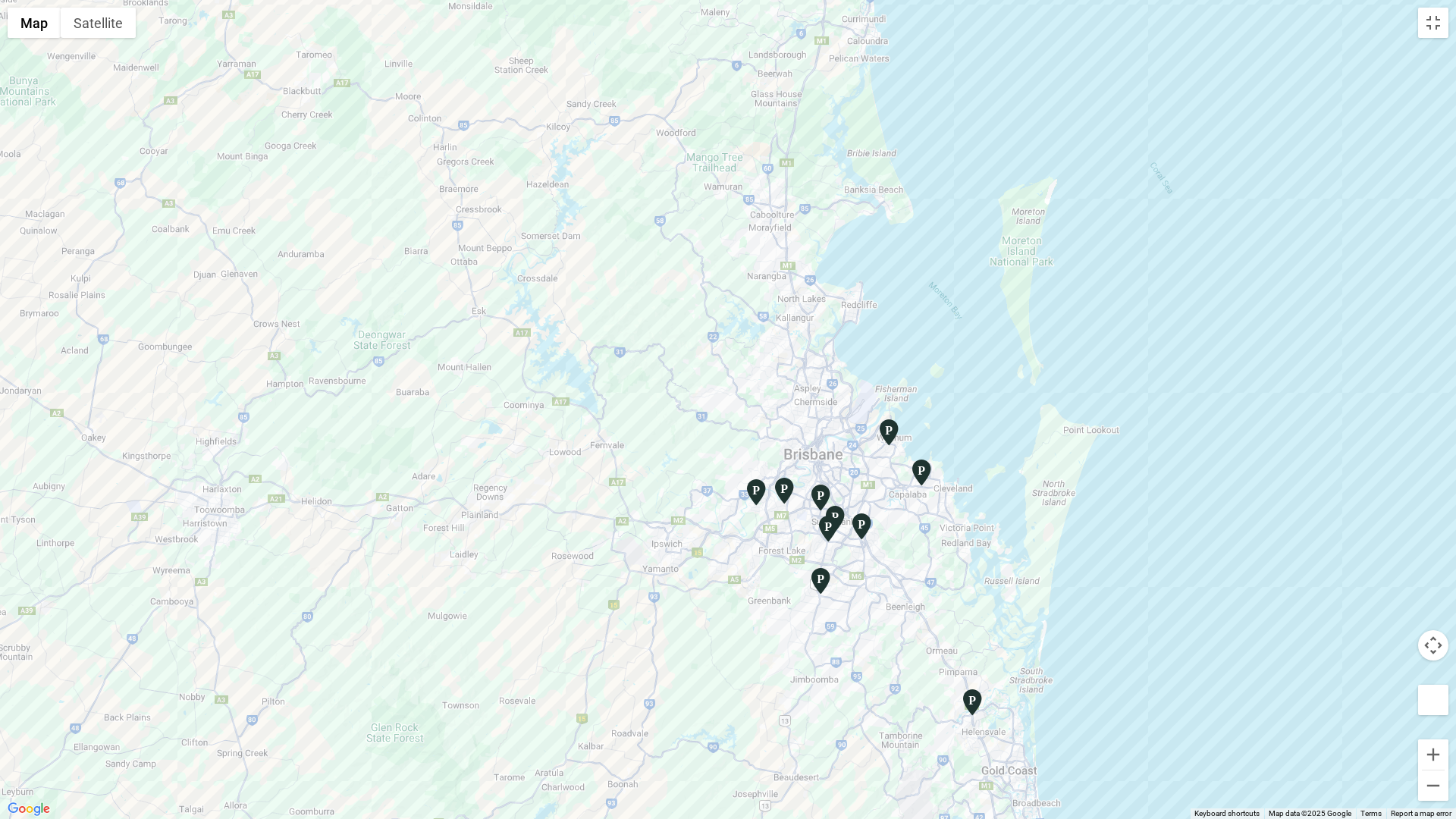
drag, startPoint x: 980, startPoint y: 636, endPoint x: 892, endPoint y: 543, distance: 128.0
click at [901, 552] on div at bounding box center [728, 410] width 1456 height 819
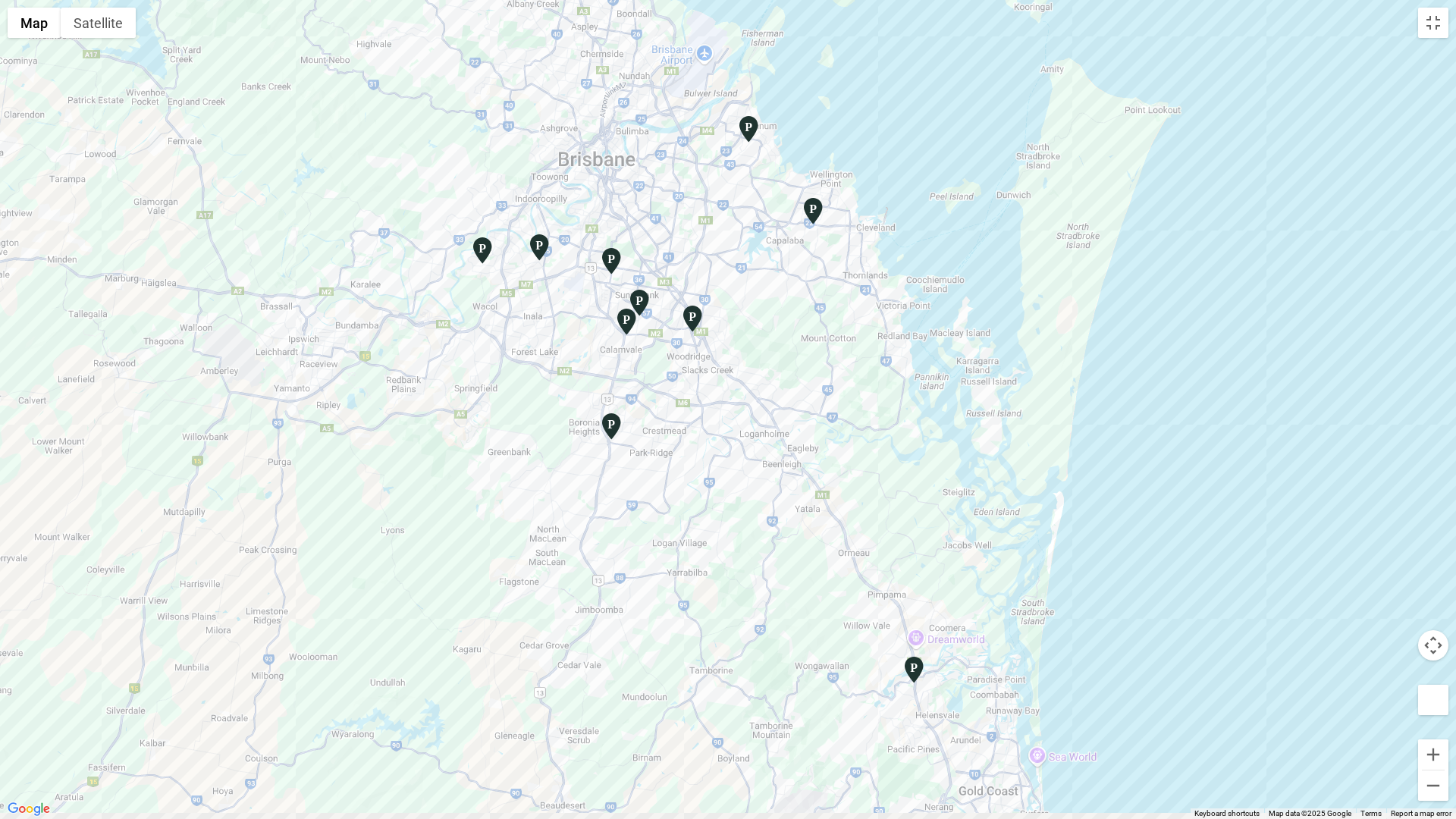
drag, startPoint x: 868, startPoint y: 543, endPoint x: 858, endPoint y: 518, distance: 26.9
click at [858, 518] on div at bounding box center [728, 410] width 1456 height 819
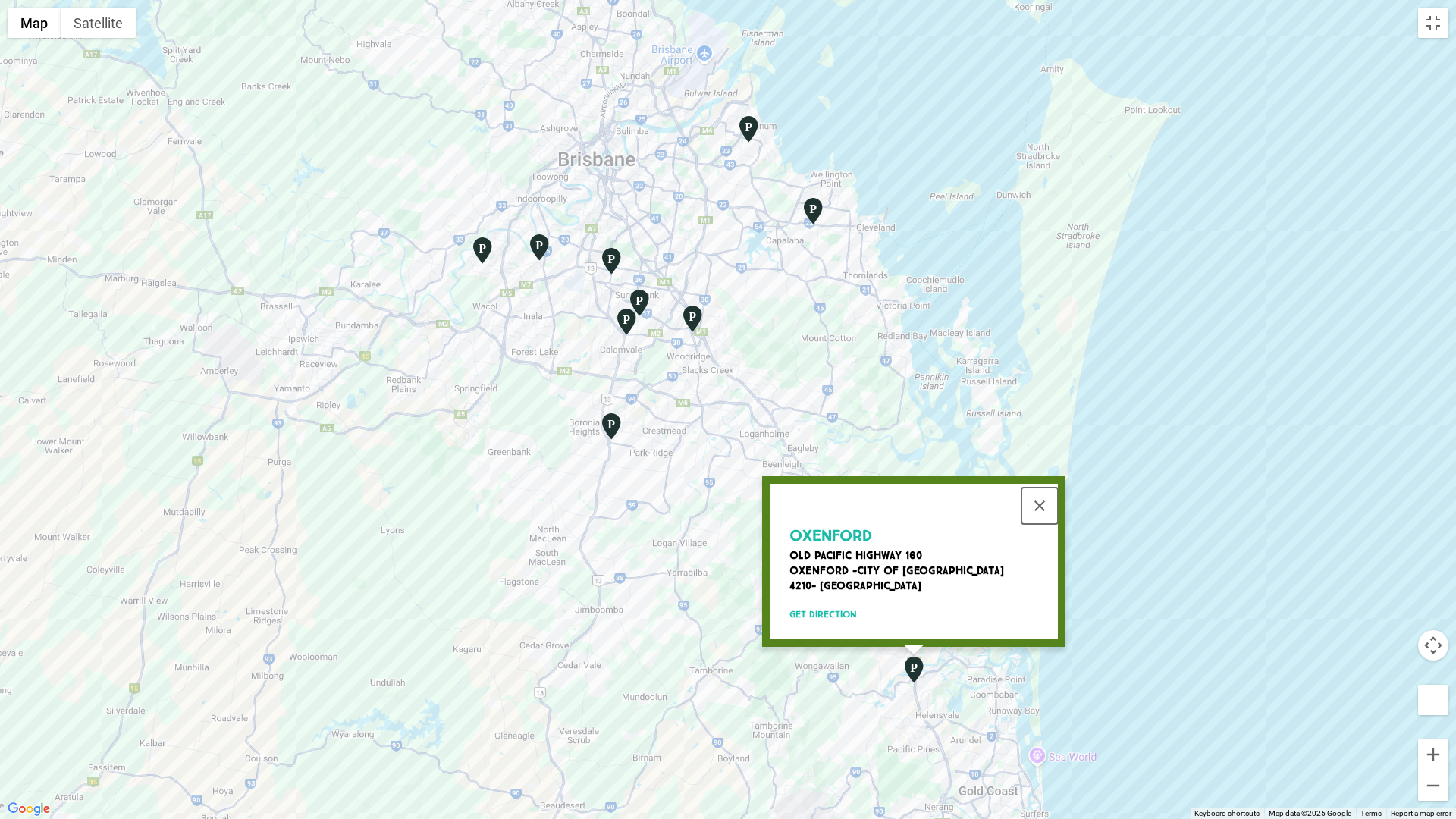
drag, startPoint x: 1042, startPoint y: 495, endPoint x: 1021, endPoint y: 495, distance: 21.0
click at [1042, 495] on button "Close" at bounding box center [1040, 506] width 36 height 36
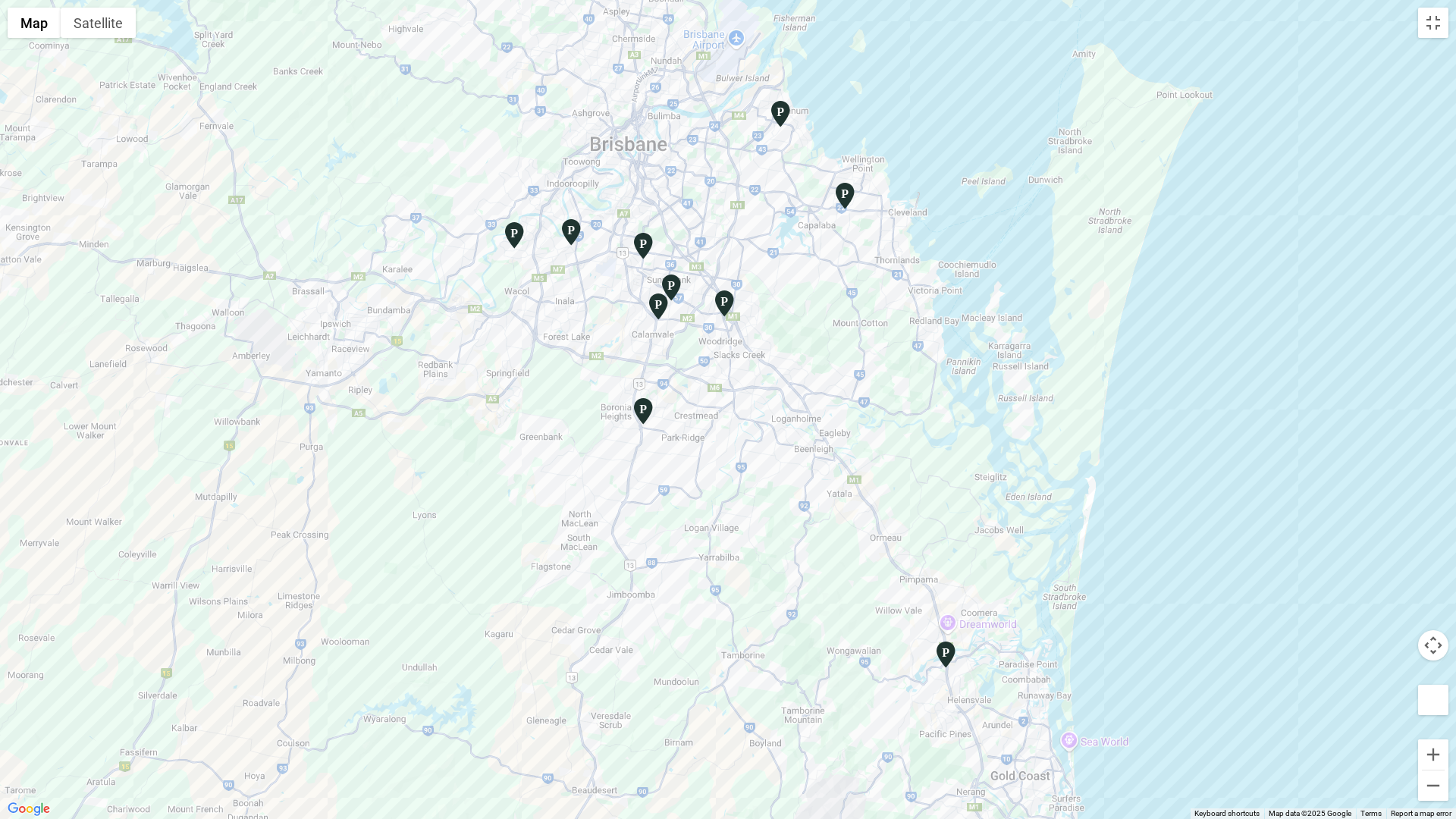
drag, startPoint x: 751, startPoint y: 508, endPoint x: 783, endPoint y: 497, distance: 33.8
click at [783, 497] on div at bounding box center [728, 410] width 1456 height 819
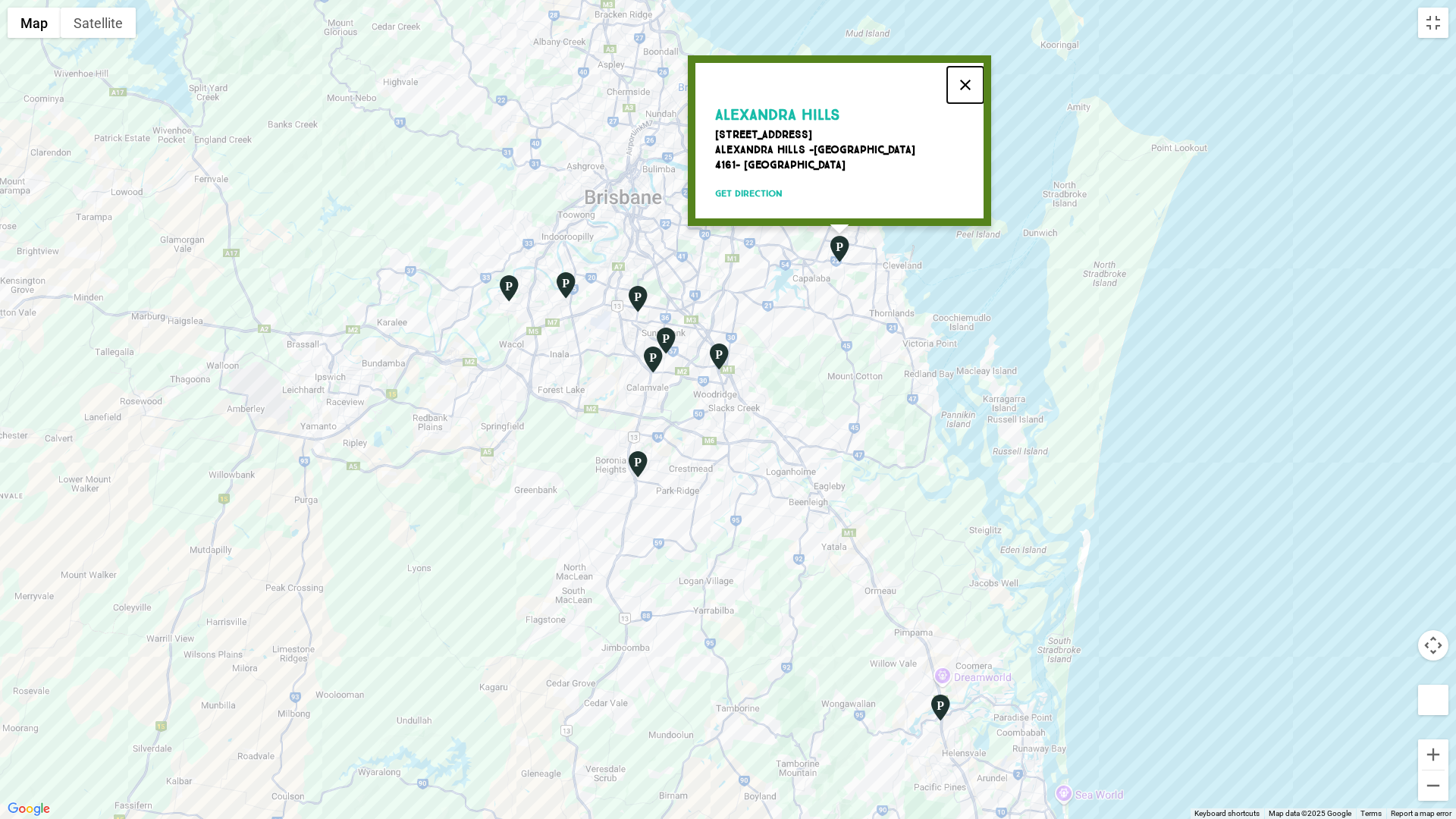
click at [964, 71] on button "Close" at bounding box center [965, 85] width 36 height 36
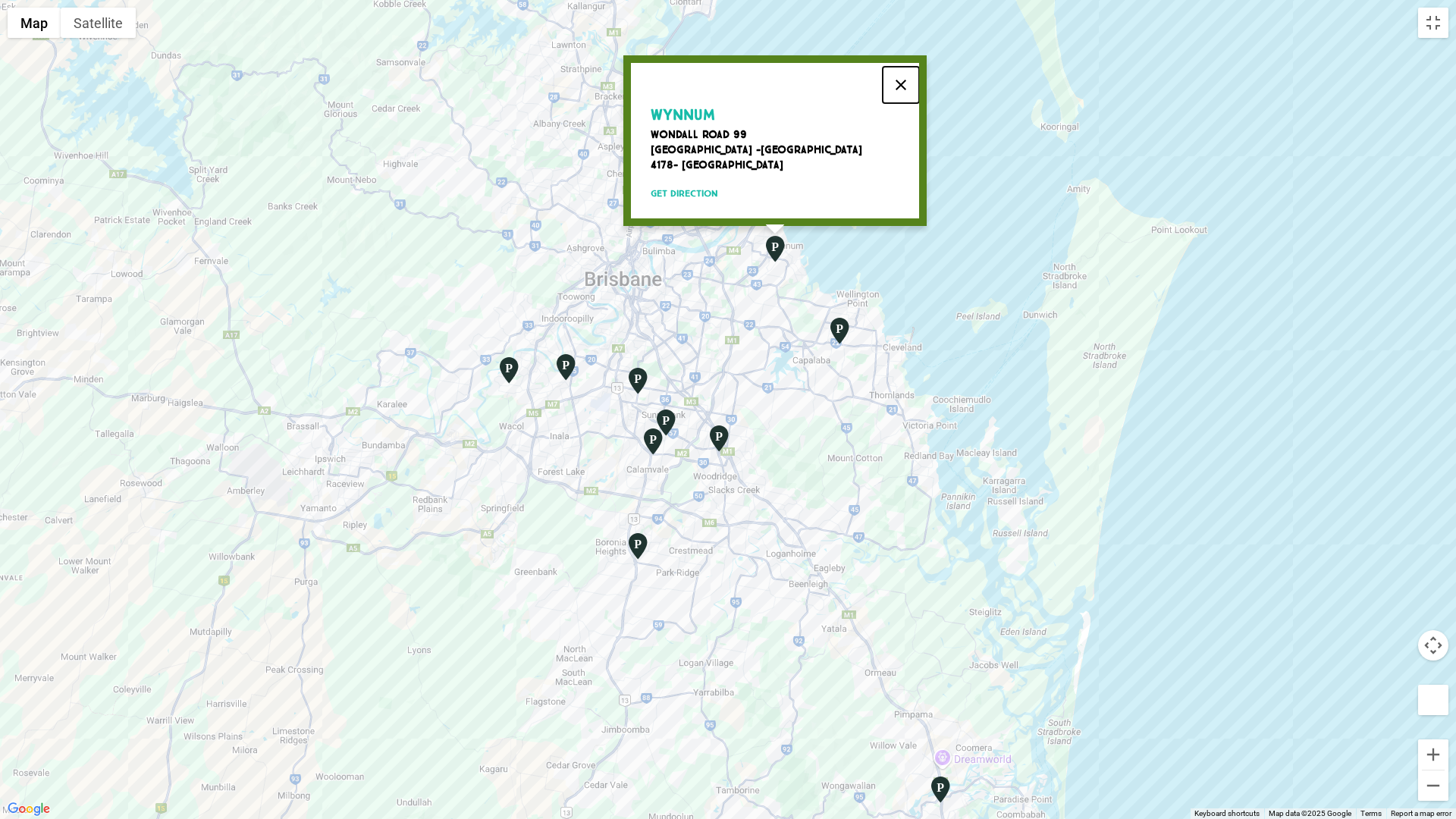
click at [900, 74] on button "Close" at bounding box center [901, 85] width 36 height 36
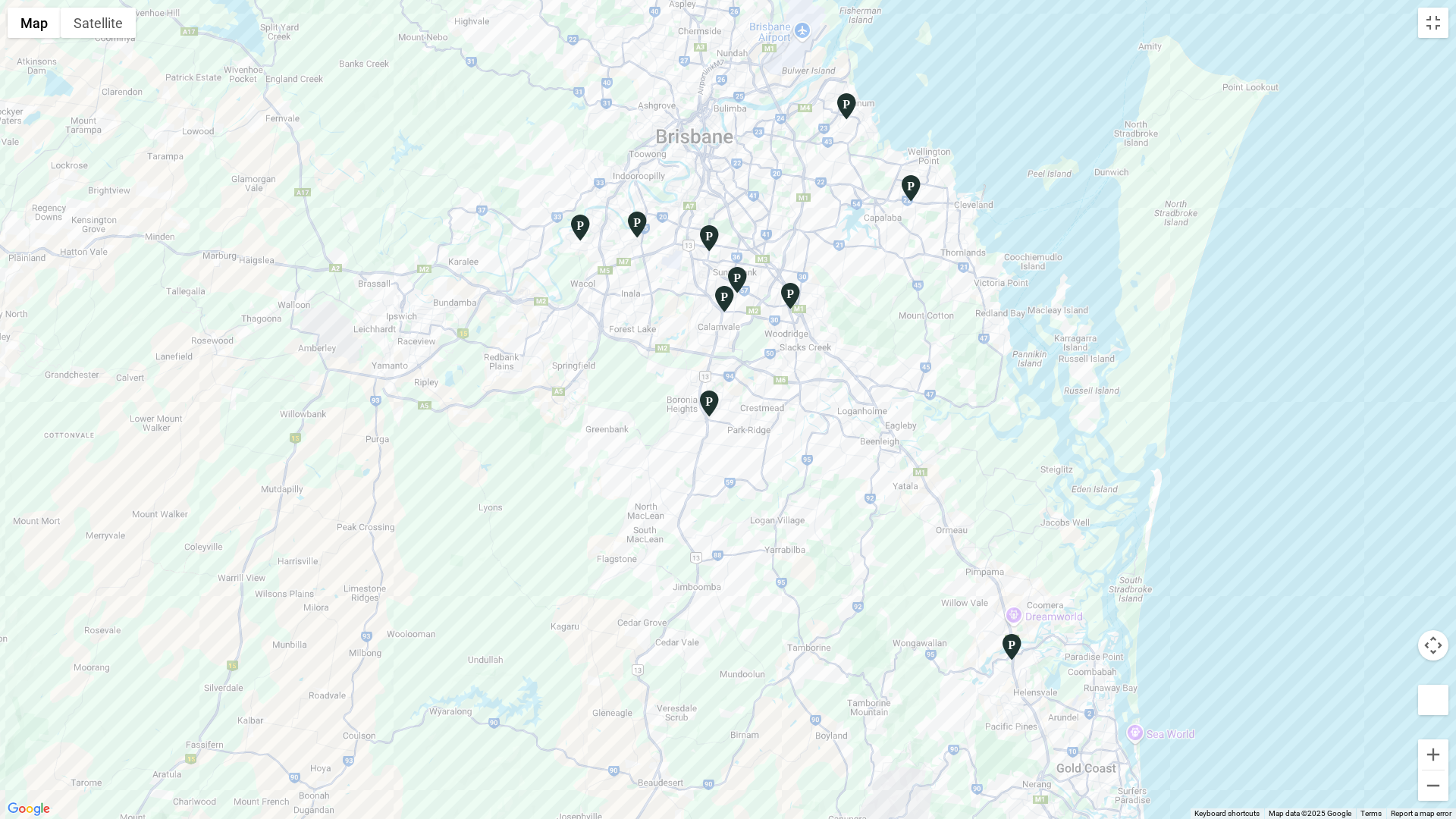
drag, startPoint x: 969, startPoint y: 421, endPoint x: 954, endPoint y: 232, distance: 189.6
click at [1010, 308] on div at bounding box center [728, 410] width 1456 height 819
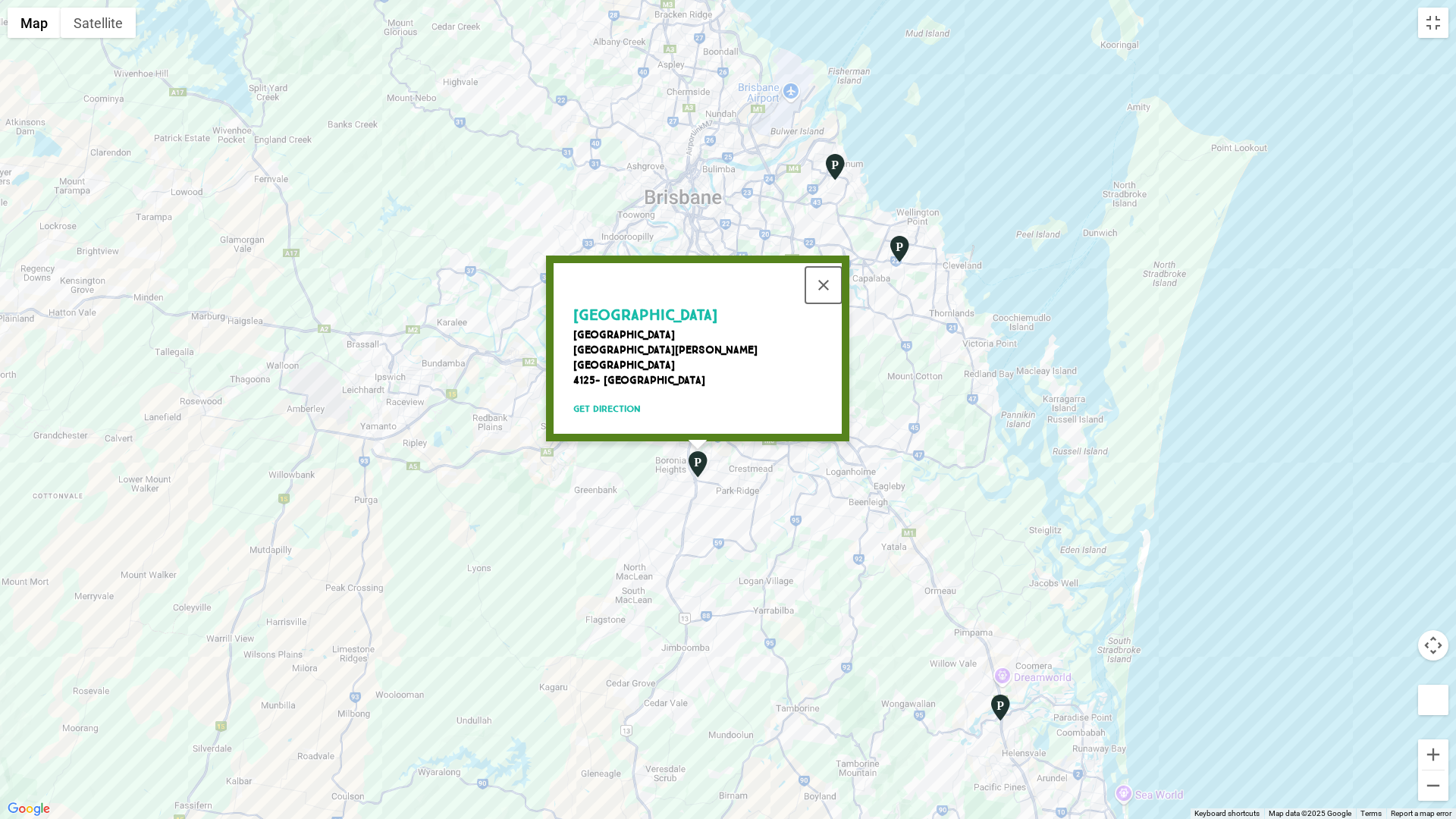
drag, startPoint x: 819, startPoint y: 293, endPoint x: 860, endPoint y: 304, distance: 42.4
click at [820, 293] on button "Close" at bounding box center [823, 285] width 36 height 36
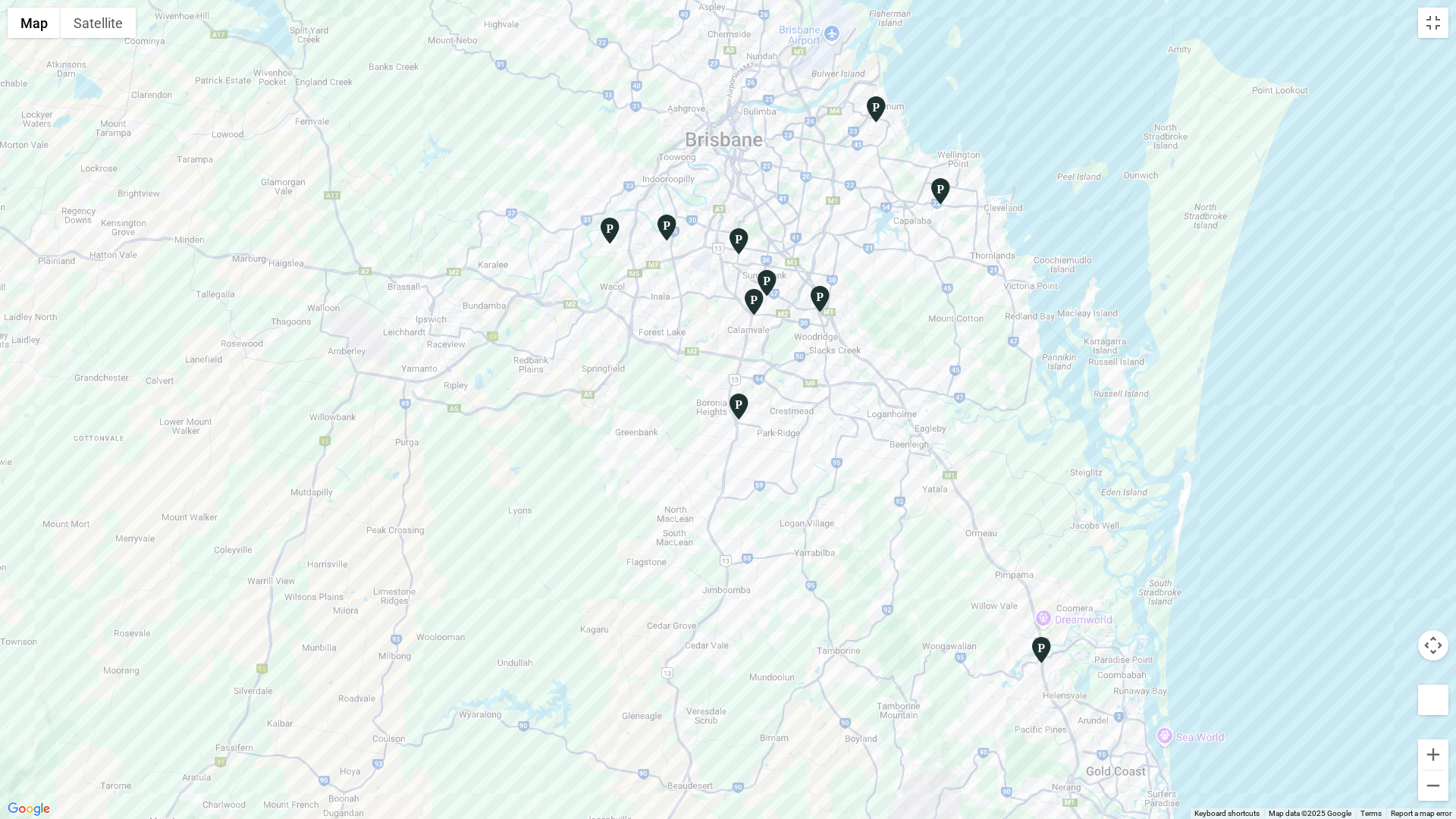
drag, startPoint x: 963, startPoint y: 376, endPoint x: 1004, endPoint y: 323, distance: 67.0
click at [1004, 323] on div at bounding box center [728, 410] width 1456 height 819
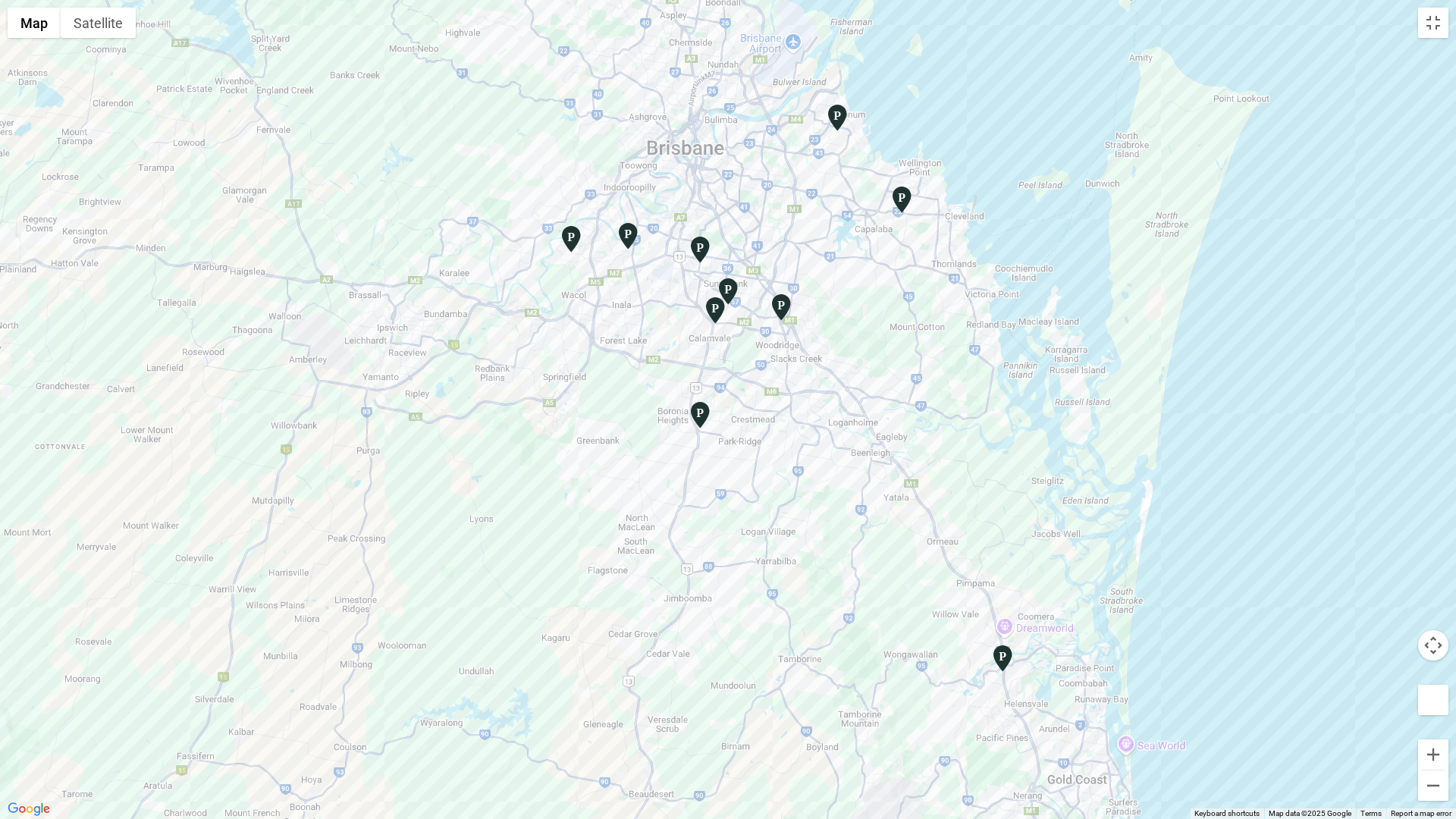
drag, startPoint x: 1081, startPoint y: 390, endPoint x: 1039, endPoint y: 372, distance: 45.7
click at [1042, 374] on div at bounding box center [728, 410] width 1456 height 819
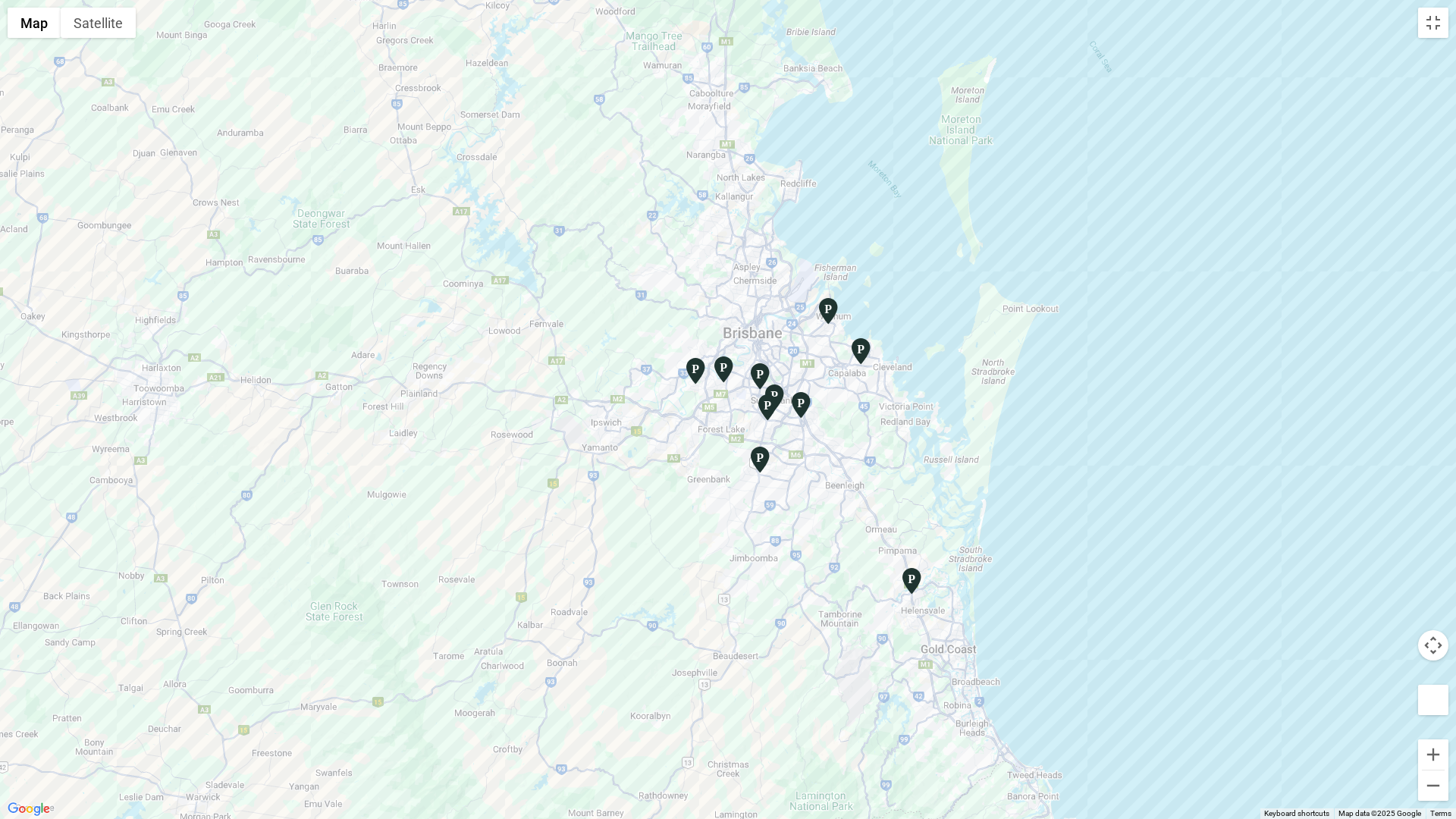
drag, startPoint x: 1011, startPoint y: 363, endPoint x: 916, endPoint y: 448, distance: 127.5
click at [917, 437] on div at bounding box center [728, 410] width 1456 height 819
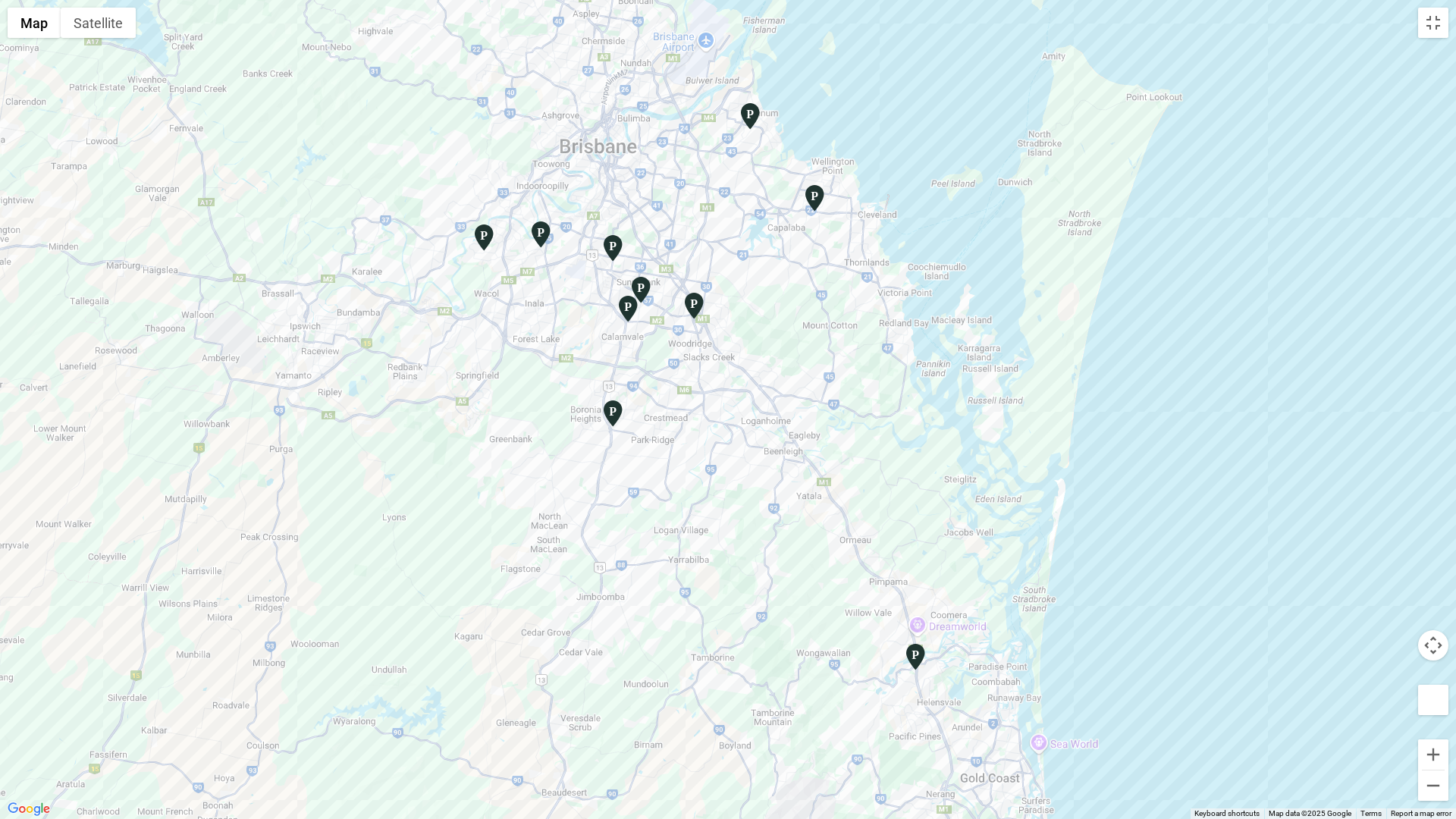
drag, startPoint x: 958, startPoint y: 493, endPoint x: 953, endPoint y: 455, distance: 38.3
click at [953, 455] on div at bounding box center [728, 410] width 1456 height 819
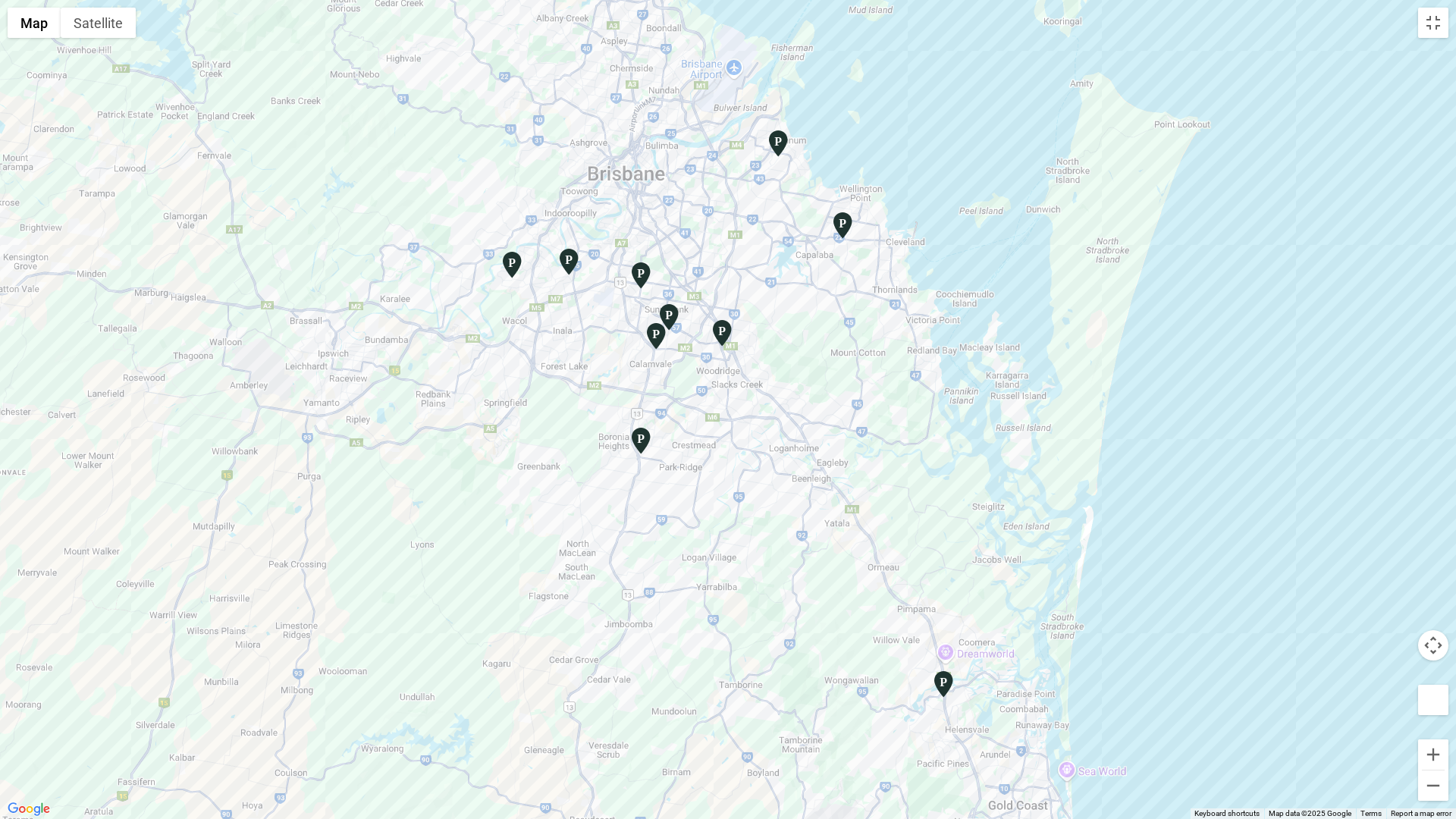
drag, startPoint x: 953, startPoint y: 455, endPoint x: 982, endPoint y: 482, distance: 39.6
click at [982, 482] on div at bounding box center [728, 410] width 1456 height 819
click at [1430, 21] on button "Toggle fullscreen view" at bounding box center [1434, 22] width 31 height 31
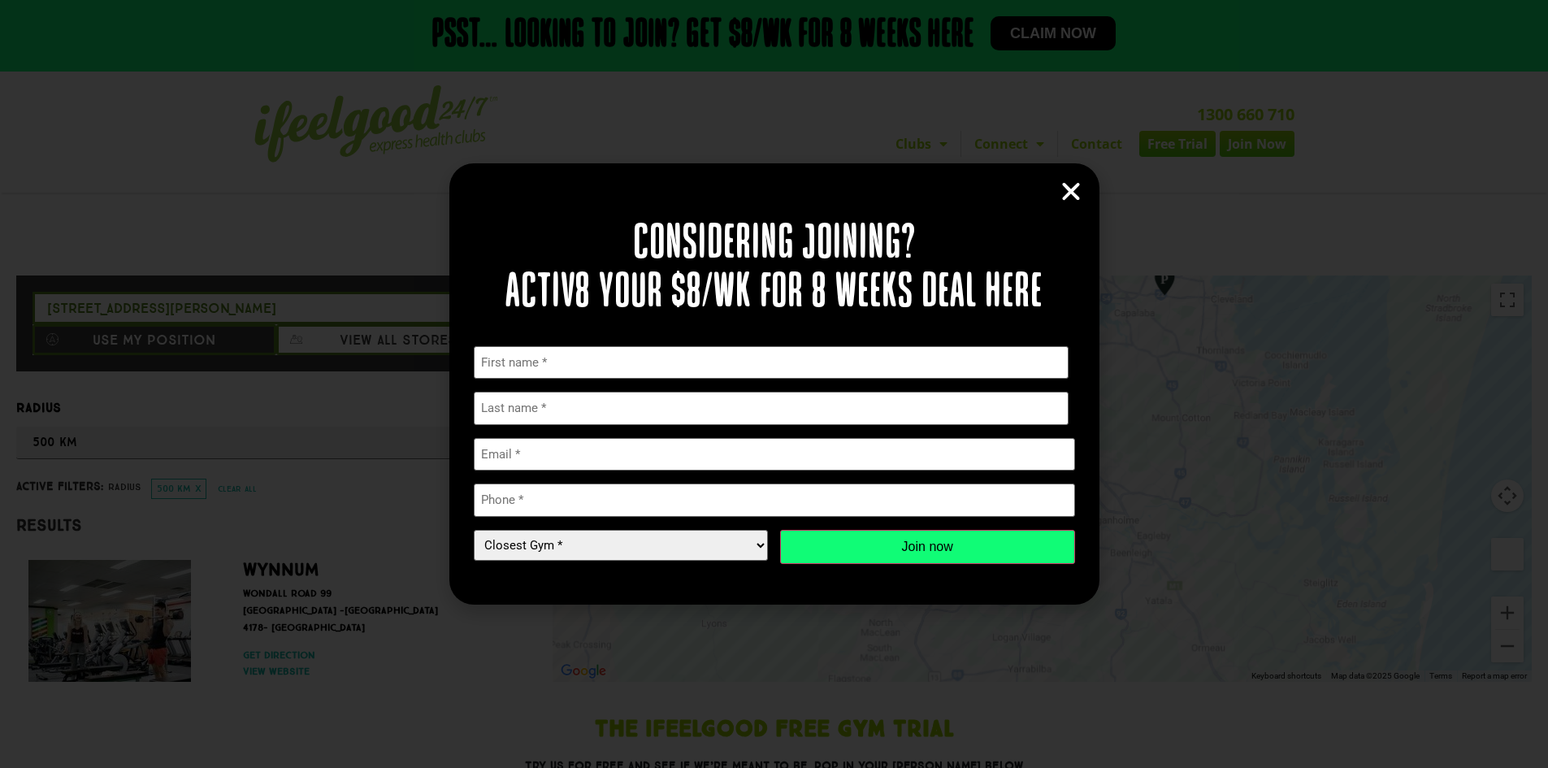
drag, startPoint x: 1074, startPoint y: 199, endPoint x: 1082, endPoint y: 224, distance: 26.7
click at [1074, 199] on icon "Close" at bounding box center [1071, 192] width 24 height 24
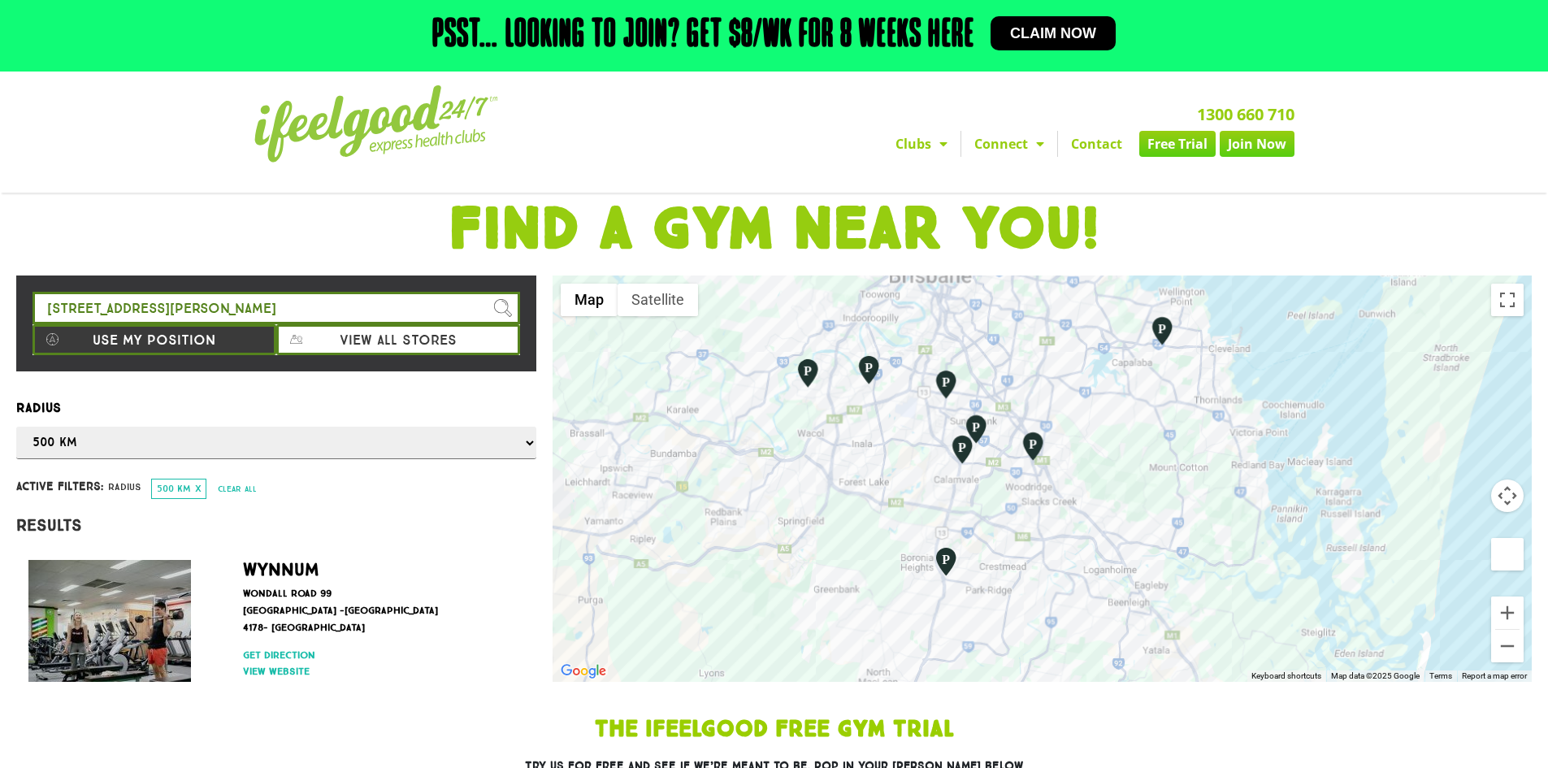
drag, startPoint x: 1227, startPoint y: 436, endPoint x: 1221, endPoint y: 489, distance: 53.1
click at [1225, 490] on div at bounding box center [1042, 478] width 979 height 406
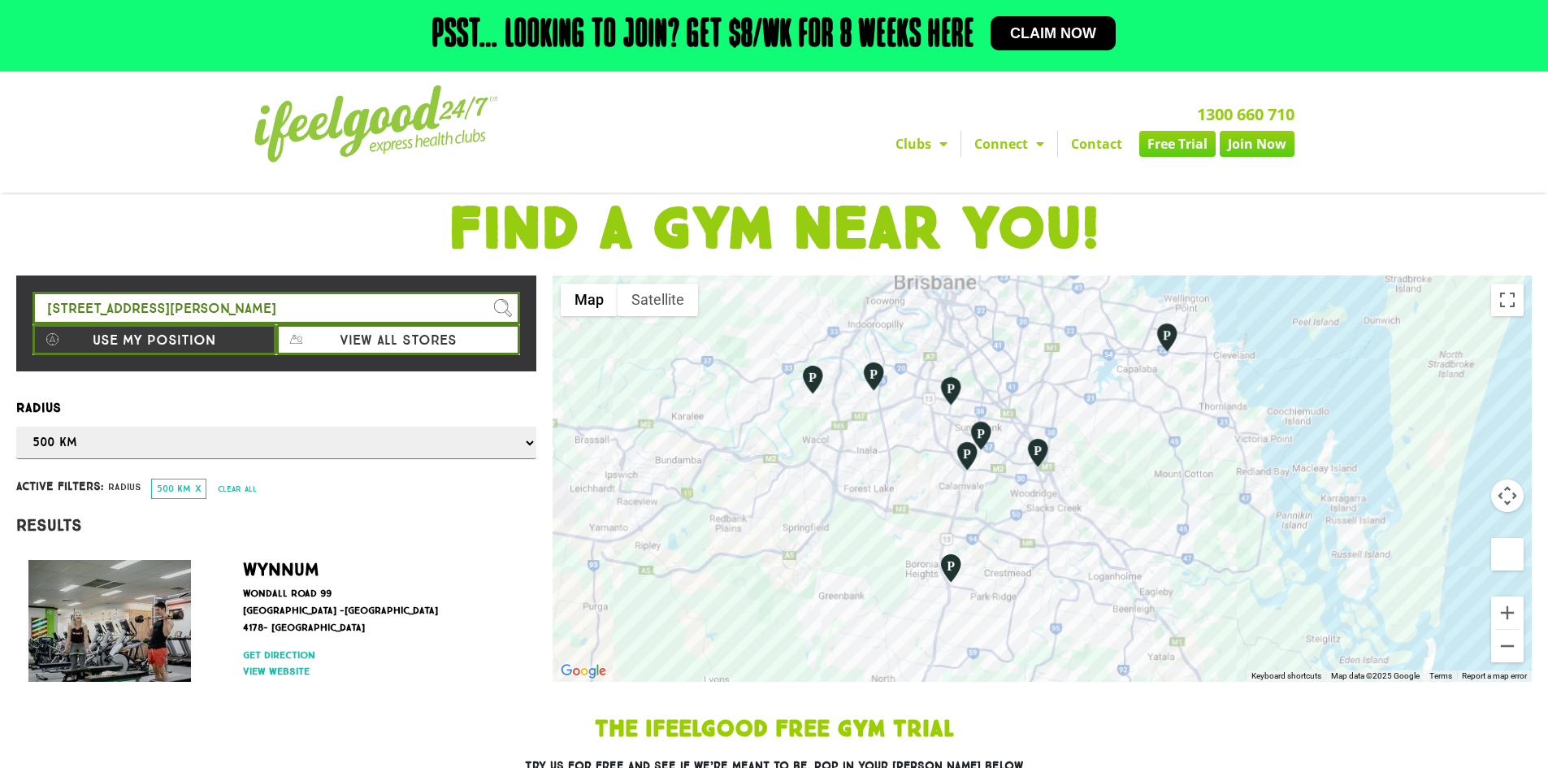
click at [1496, 667] on div at bounding box center [1042, 478] width 979 height 406
click at [1511, 646] on button "Zoom out" at bounding box center [1507, 646] width 33 height 33
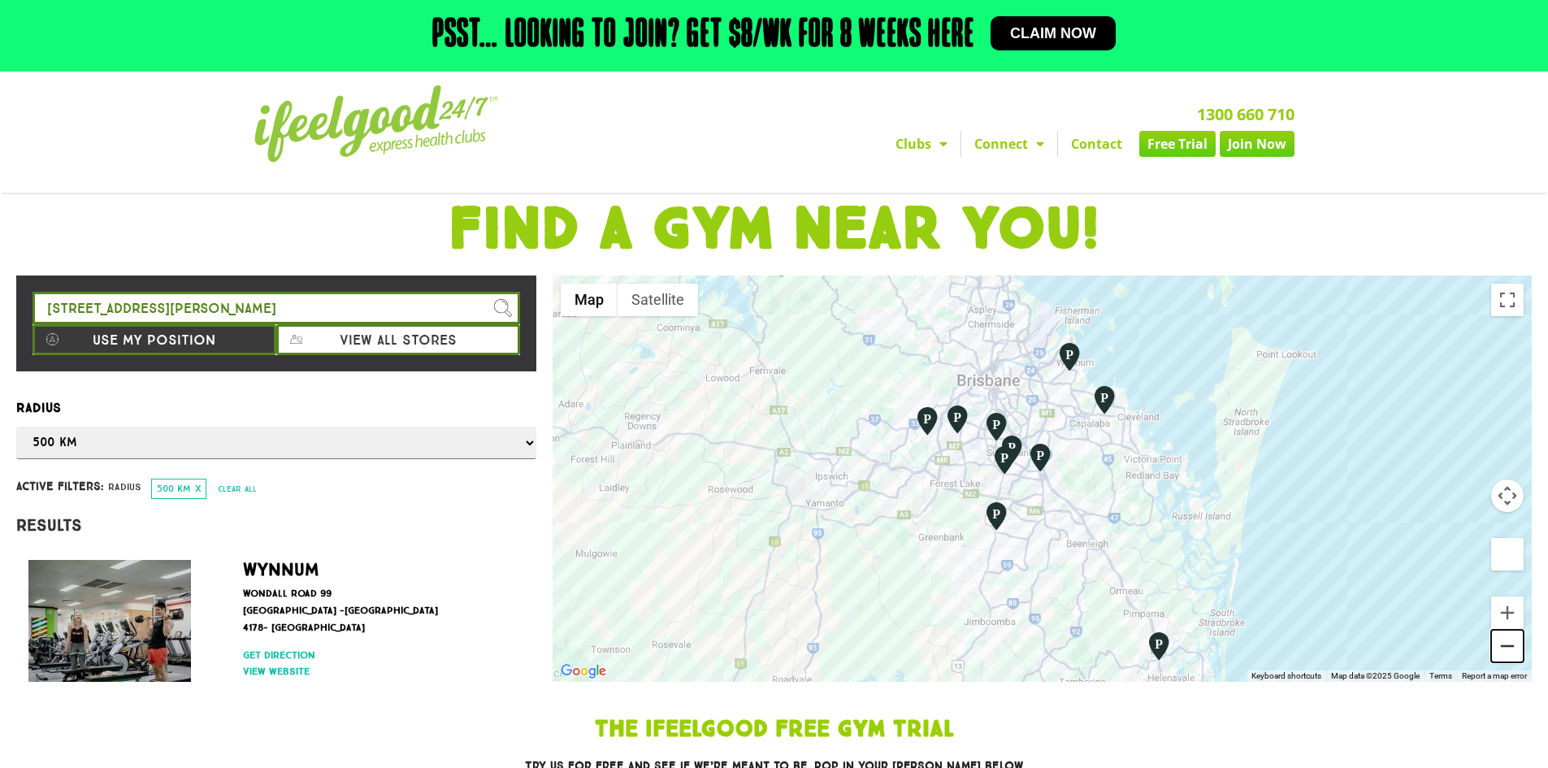
click at [1511, 646] on button "Zoom out" at bounding box center [1507, 646] width 33 height 33
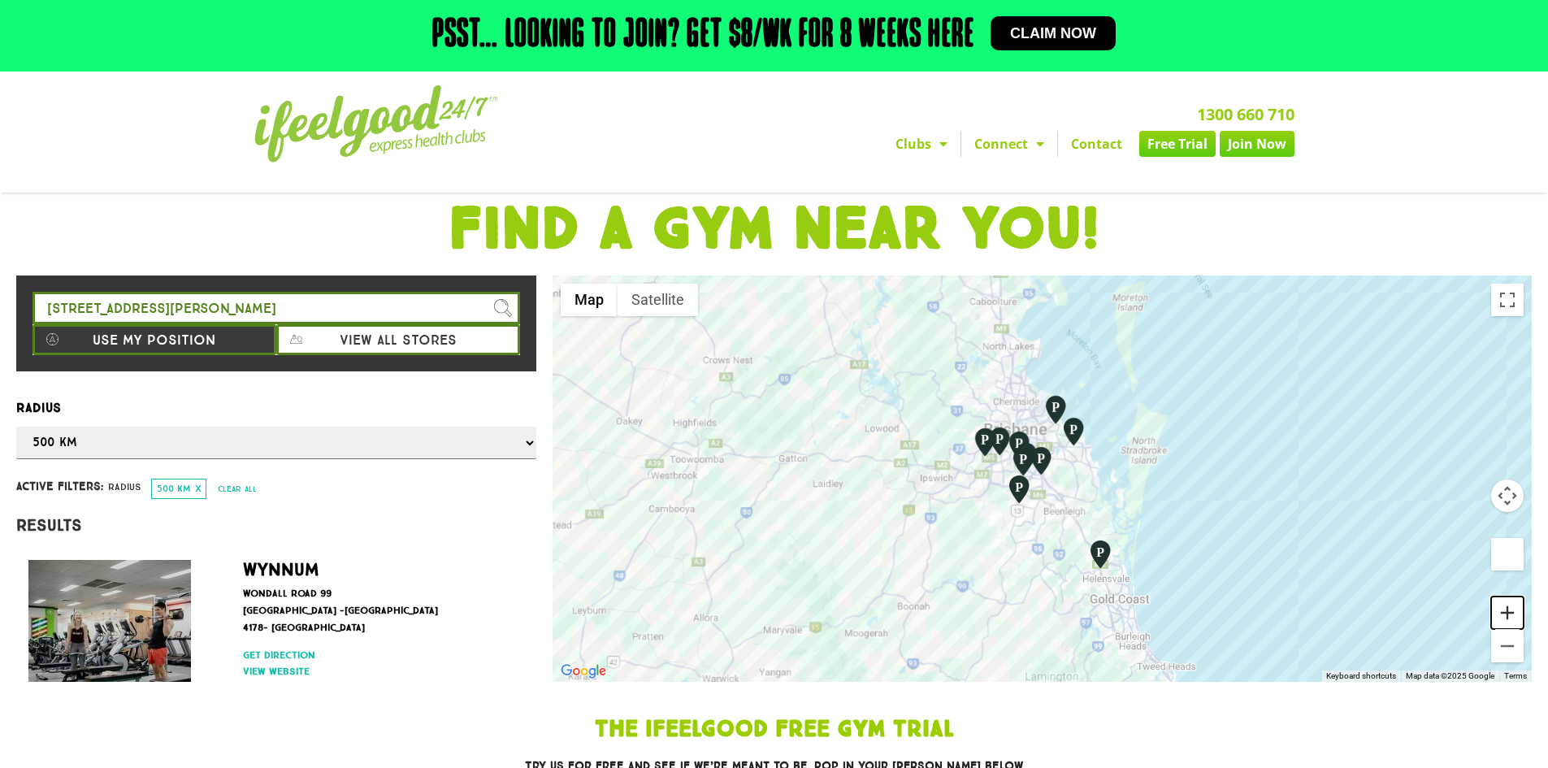
click at [1512, 627] on button "Zoom in" at bounding box center [1507, 612] width 33 height 33
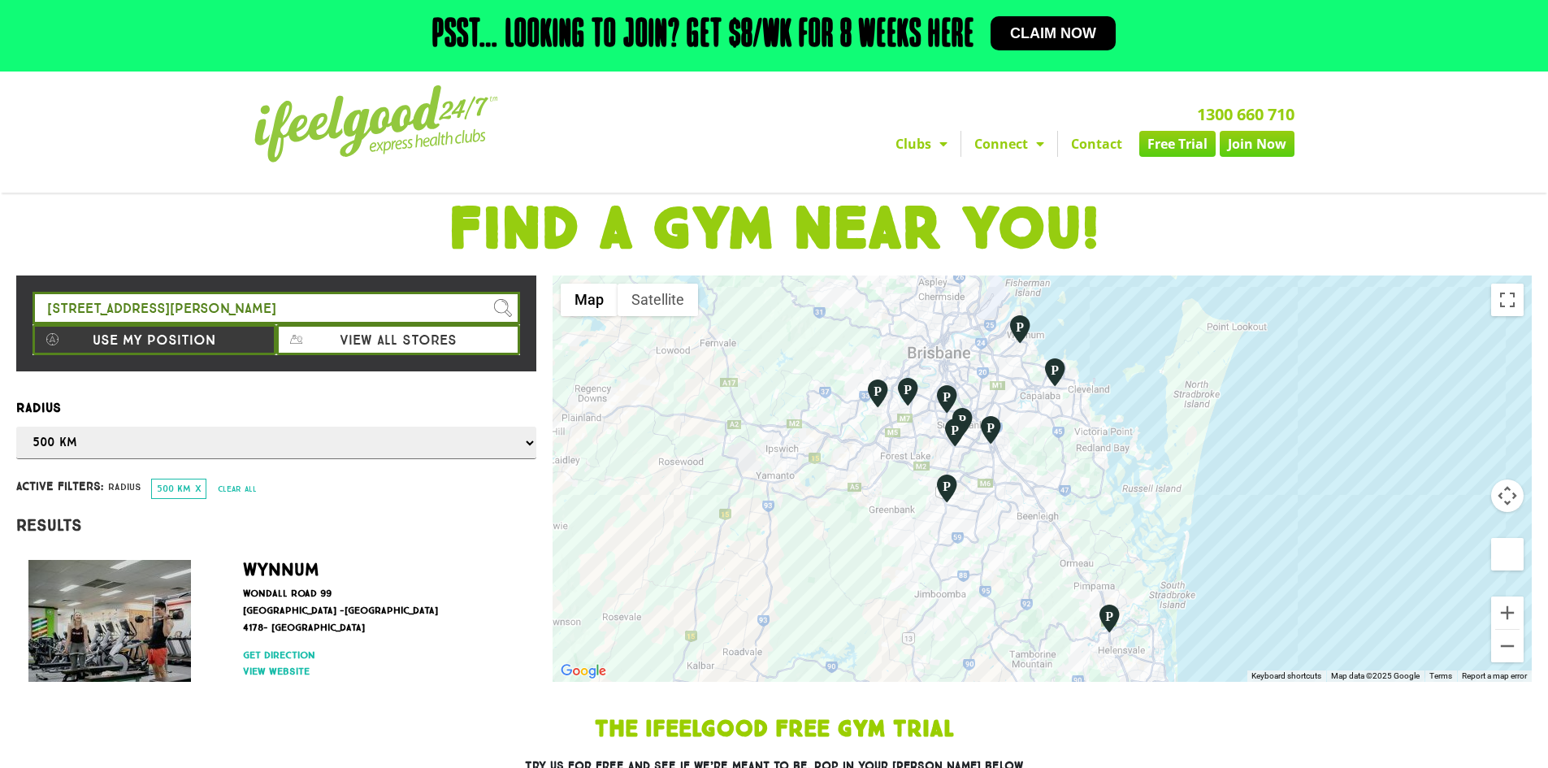
drag, startPoint x: 1346, startPoint y: 567, endPoint x: 1305, endPoint y: 548, distance: 45.1
click at [1305, 548] on div at bounding box center [1042, 478] width 979 height 406
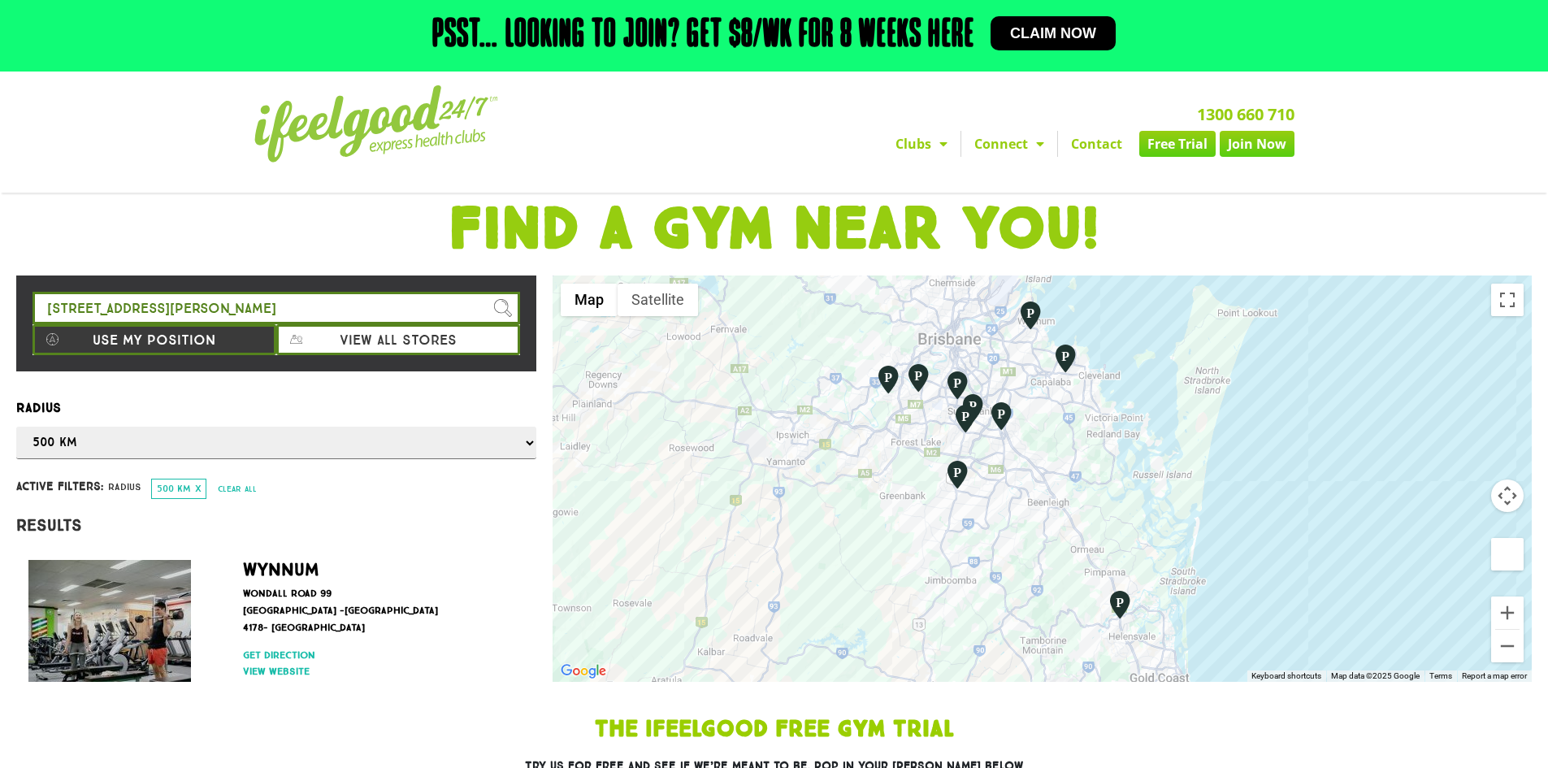
drag, startPoint x: 868, startPoint y: 605, endPoint x: 885, endPoint y: 471, distance: 135.2
click at [878, 460] on div at bounding box center [1042, 478] width 979 height 406
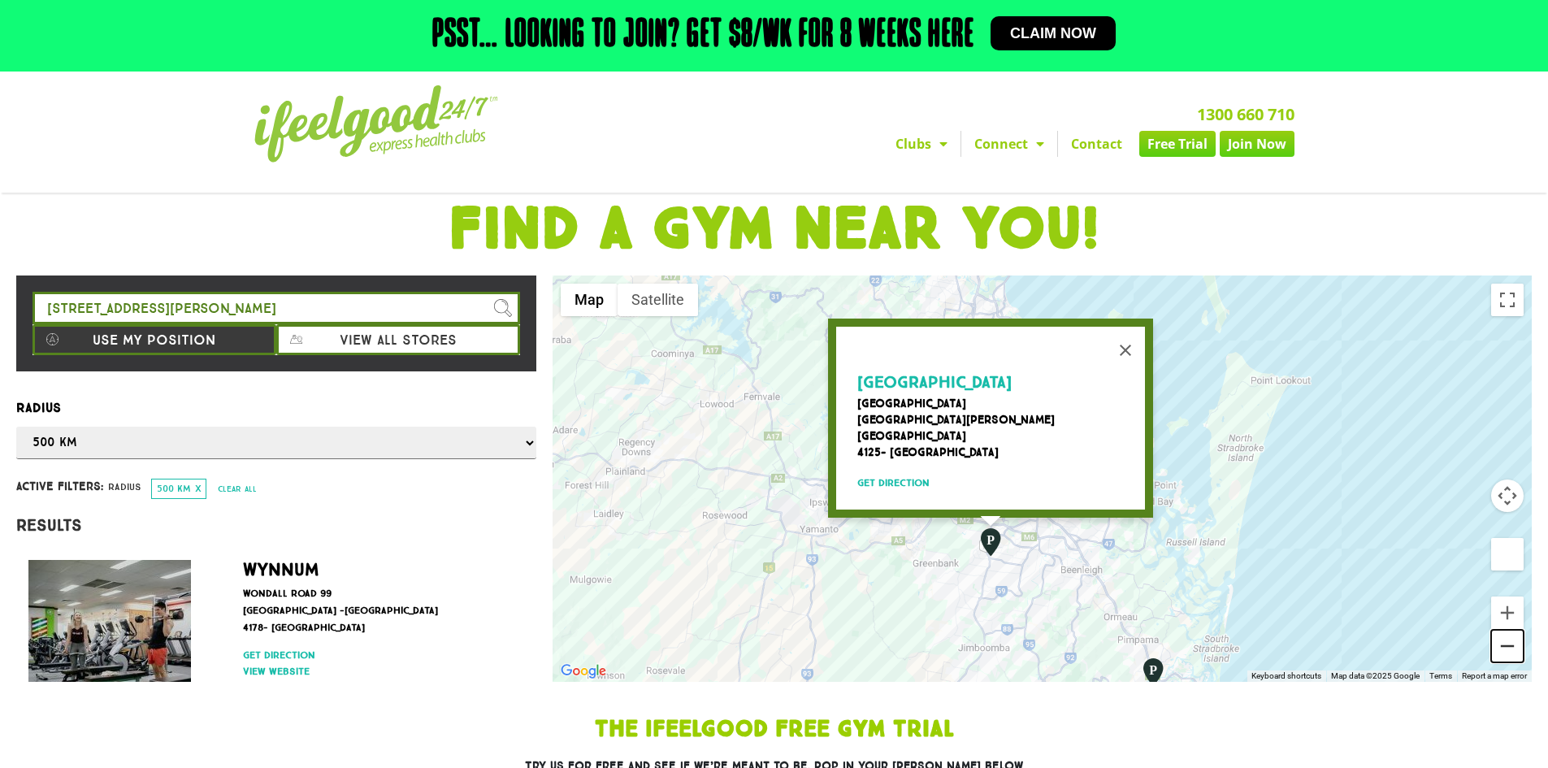
click at [1507, 635] on button "Zoom out" at bounding box center [1507, 646] width 33 height 33
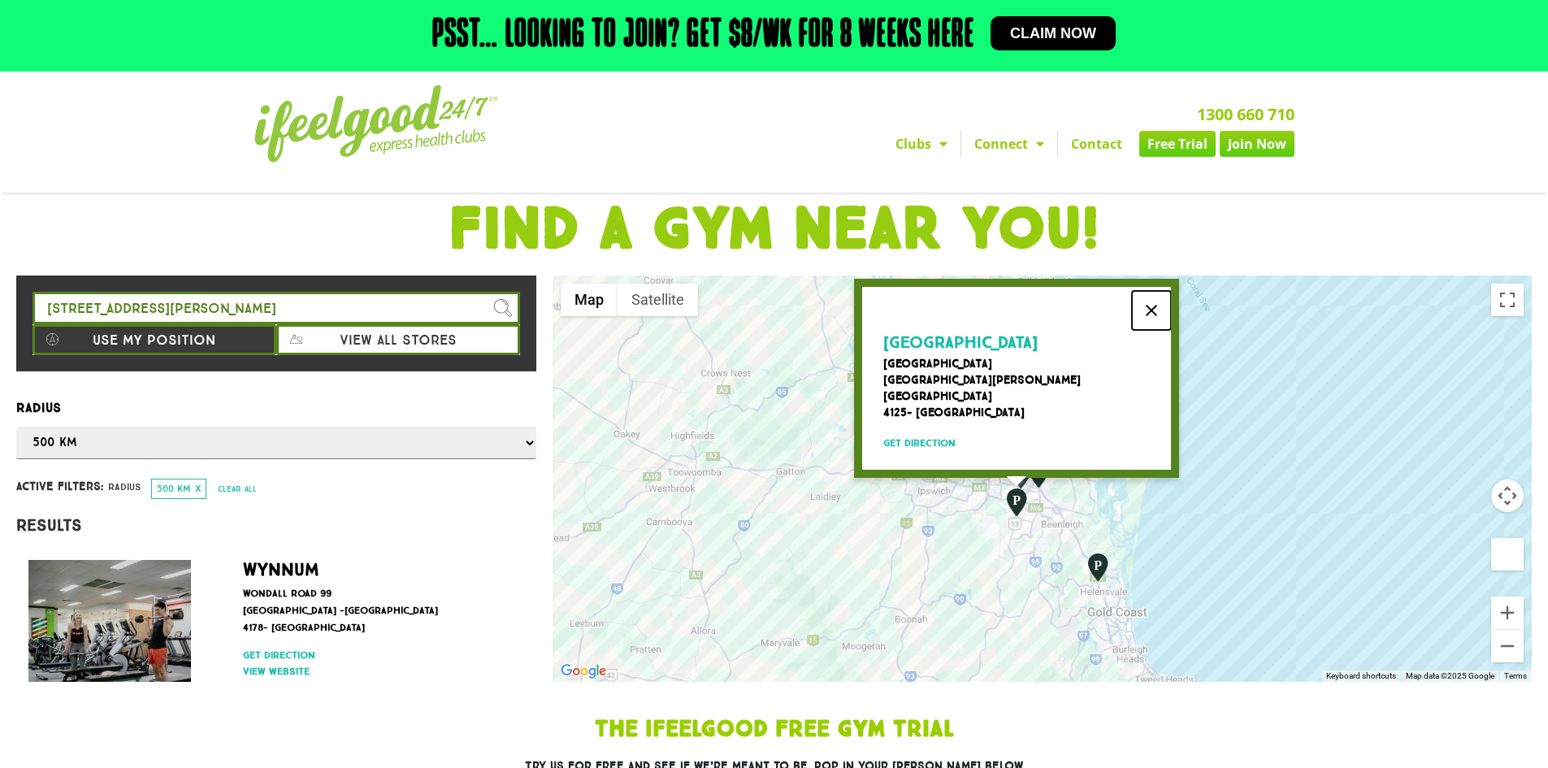
click at [1163, 311] on button "Close" at bounding box center [1151, 310] width 39 height 39
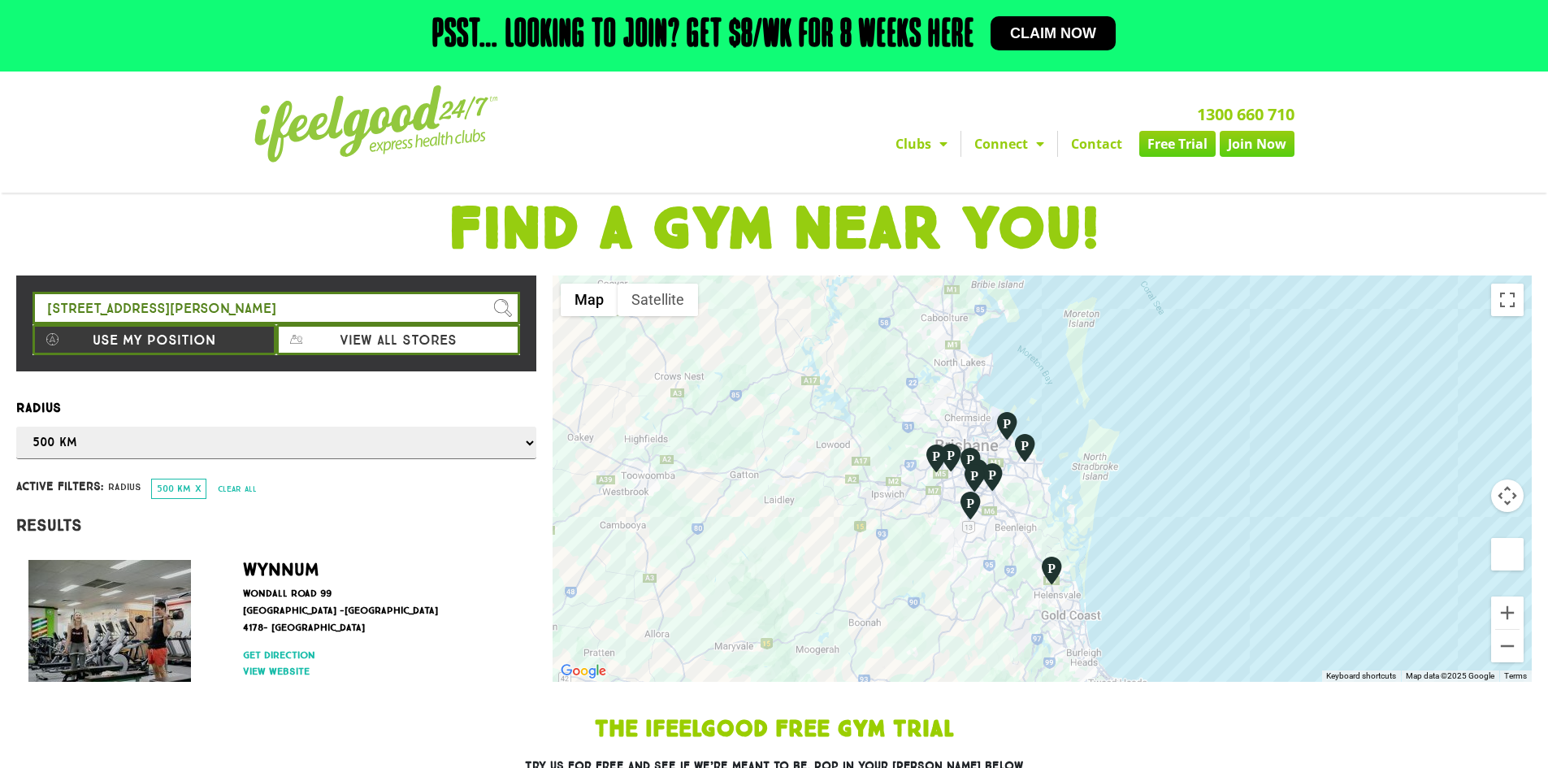
drag, startPoint x: 1259, startPoint y: 527, endPoint x: 1211, endPoint y: 532, distance: 48.2
click at [1211, 532] on div at bounding box center [1042, 478] width 979 height 406
click at [1503, 605] on button "Zoom in" at bounding box center [1507, 612] width 33 height 33
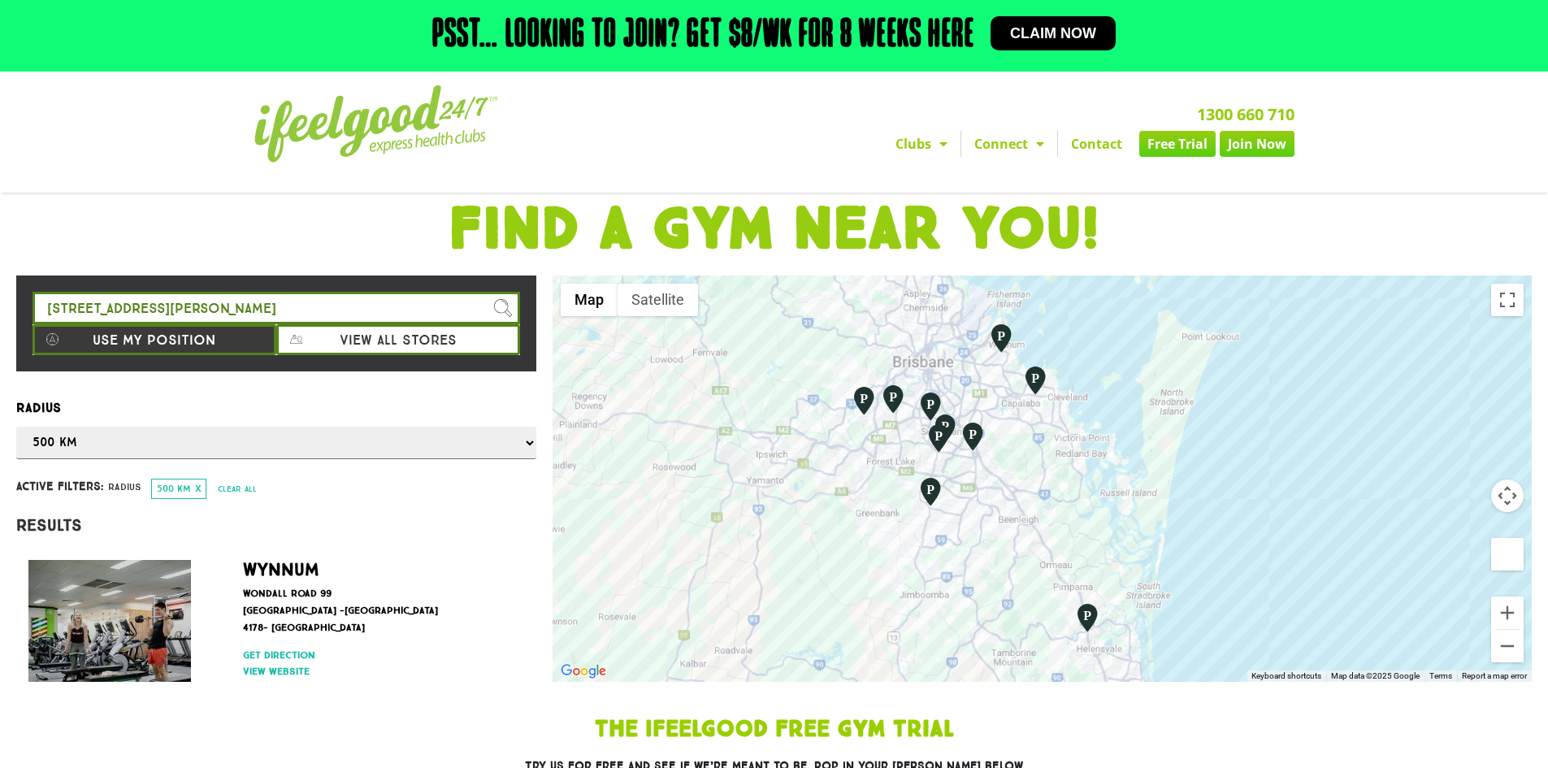
drag, startPoint x: 1312, startPoint y: 587, endPoint x: 1332, endPoint y: 521, distance: 68.7
click at [1334, 522] on div at bounding box center [1042, 478] width 979 height 406
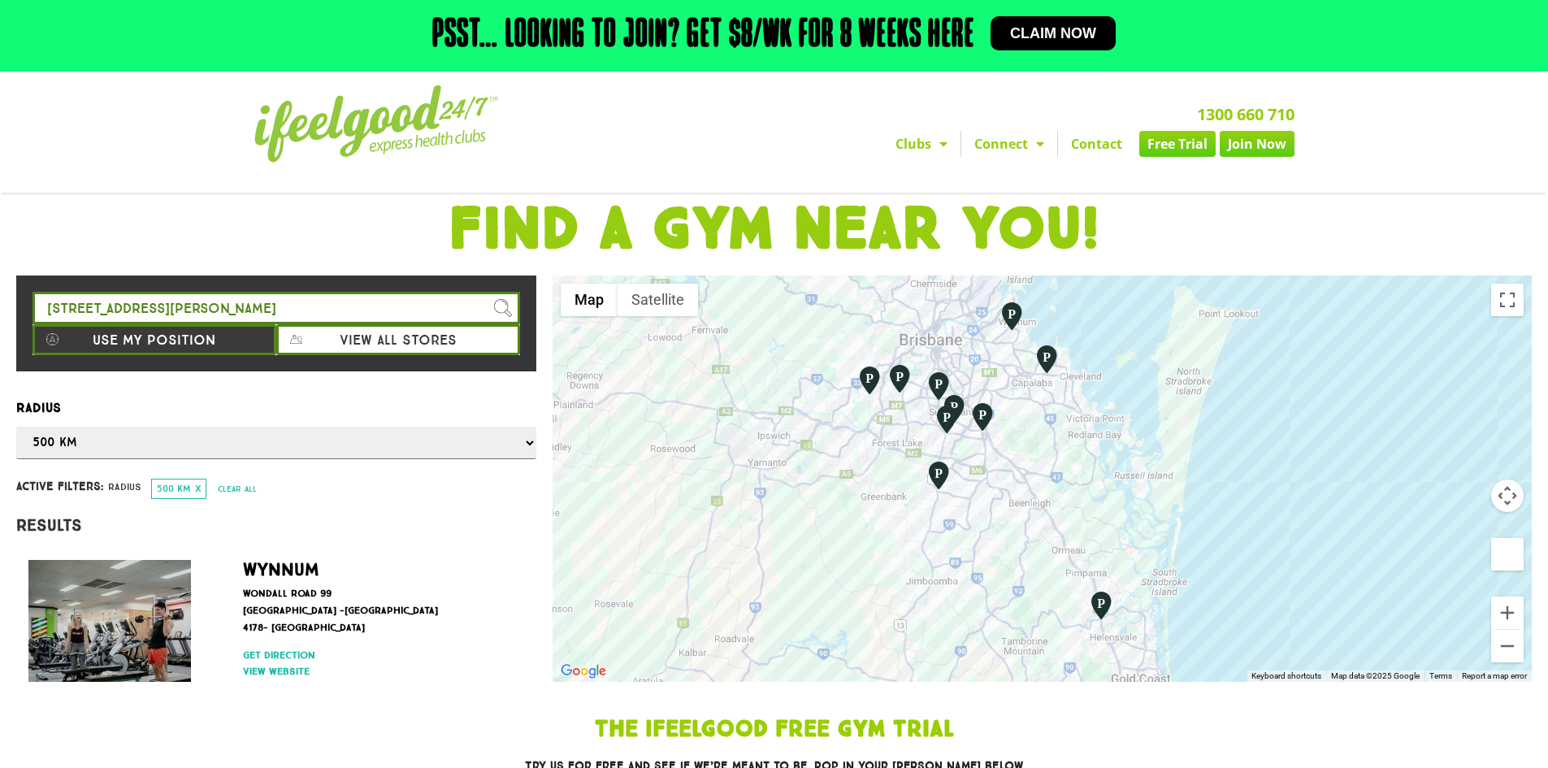
drag, startPoint x: 1173, startPoint y: 605, endPoint x: 1184, endPoint y: 607, distance: 11.5
click at [1184, 607] on div at bounding box center [1042, 478] width 979 height 406
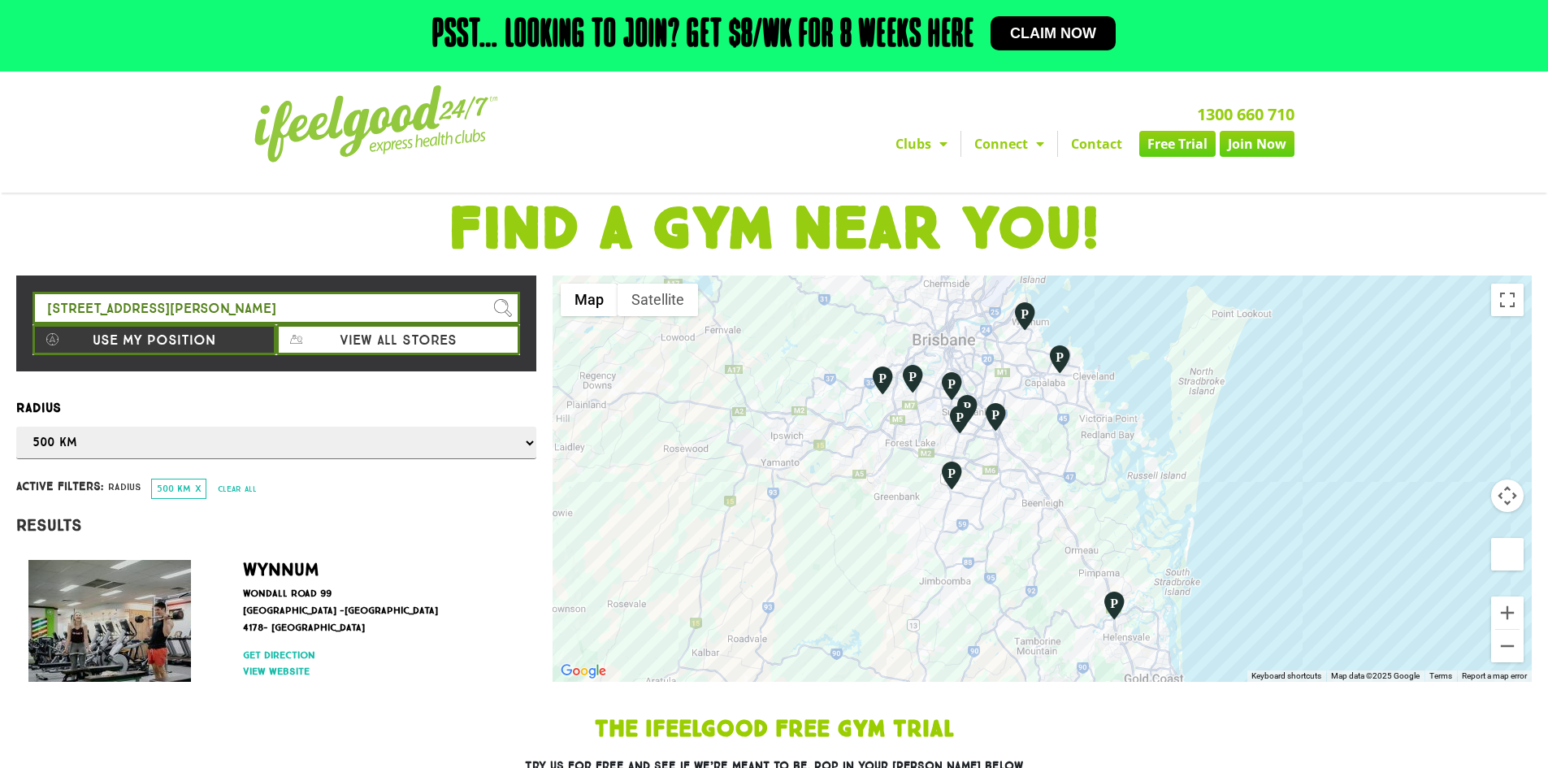
drag, startPoint x: 1158, startPoint y: 622, endPoint x: 1173, endPoint y: 622, distance: 15.4
click at [1173, 622] on div at bounding box center [1042, 478] width 979 height 406
click at [1507, 649] on button "Zoom out" at bounding box center [1507, 646] width 33 height 33
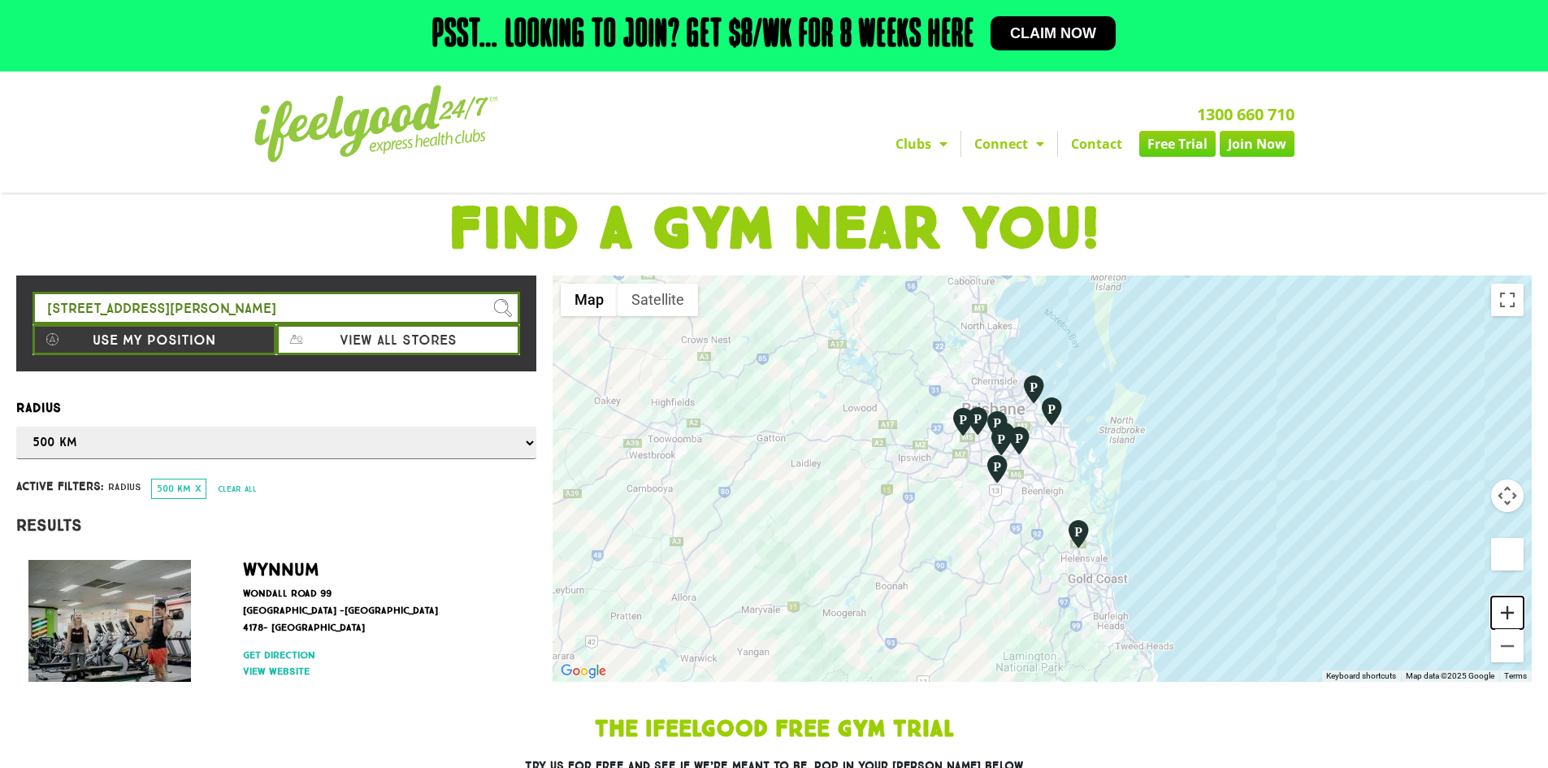
click at [1495, 616] on button "Zoom in" at bounding box center [1507, 612] width 33 height 33
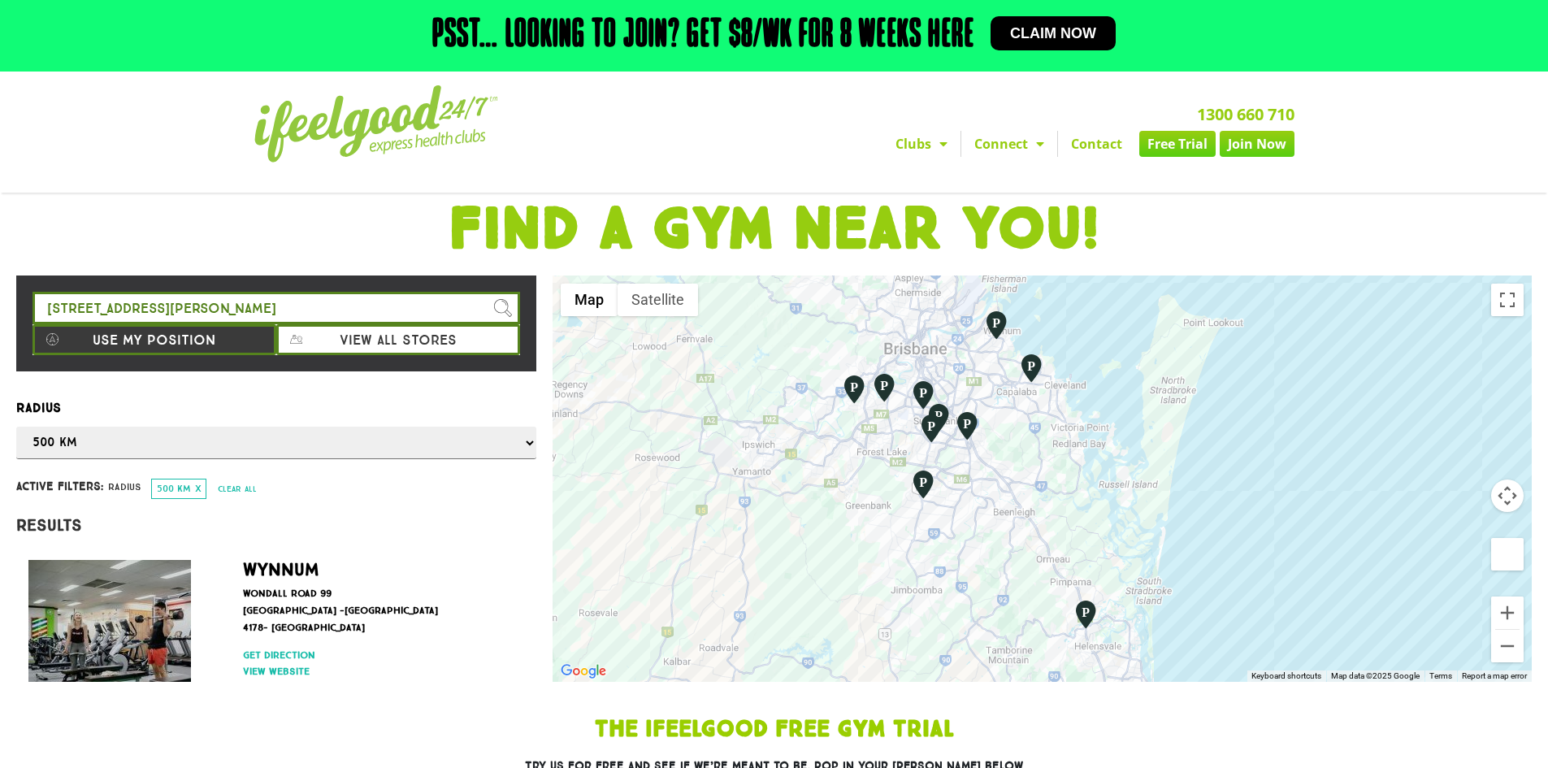
drag, startPoint x: 1330, startPoint y: 608, endPoint x: 1299, endPoint y: 617, distance: 32.1
click at [1299, 617] on div at bounding box center [1042, 478] width 979 height 406
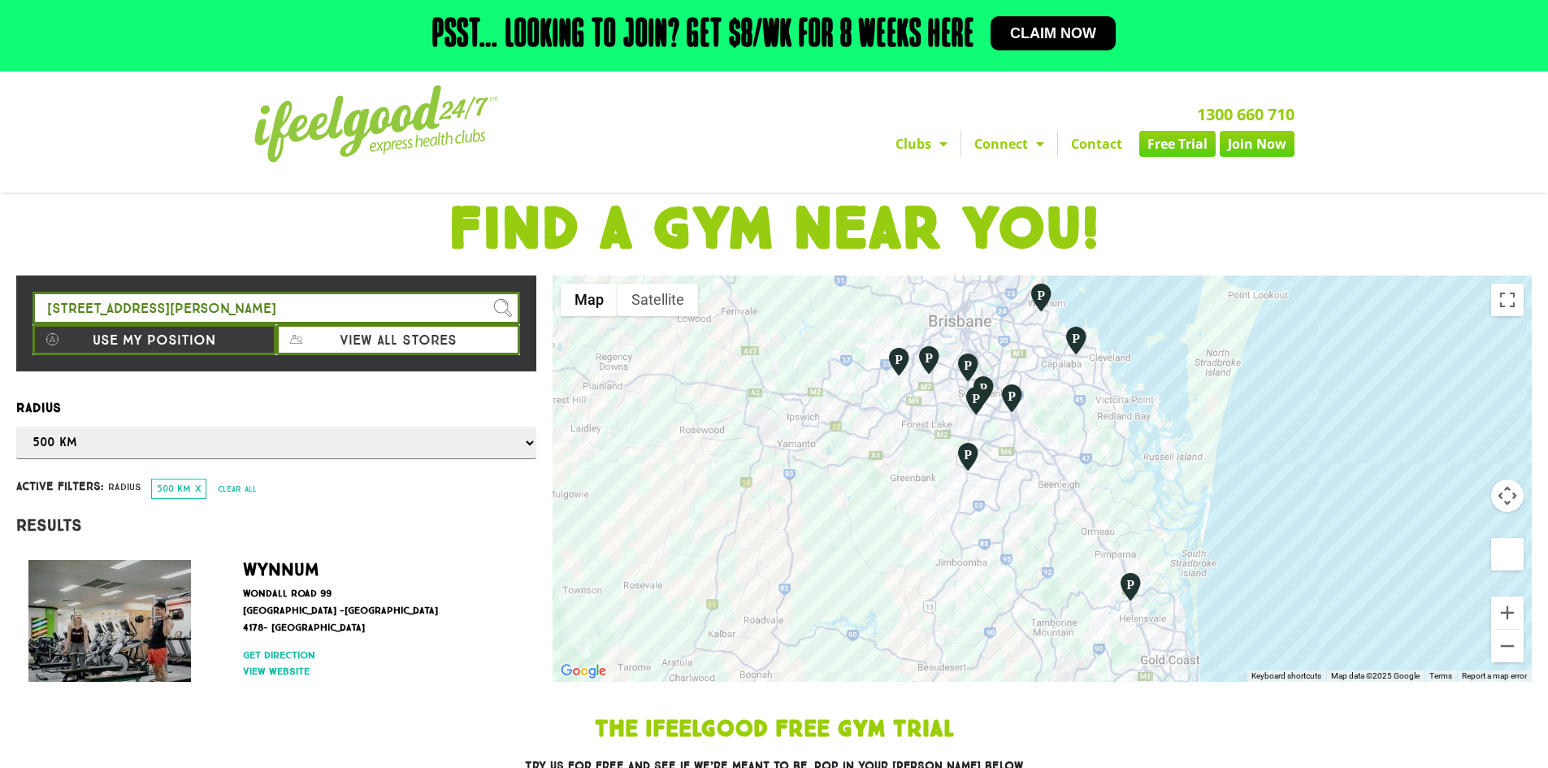
drag, startPoint x: 1173, startPoint y: 596, endPoint x: 1207, endPoint y: 580, distance: 37.8
click at [1207, 580] on div at bounding box center [1042, 478] width 979 height 406
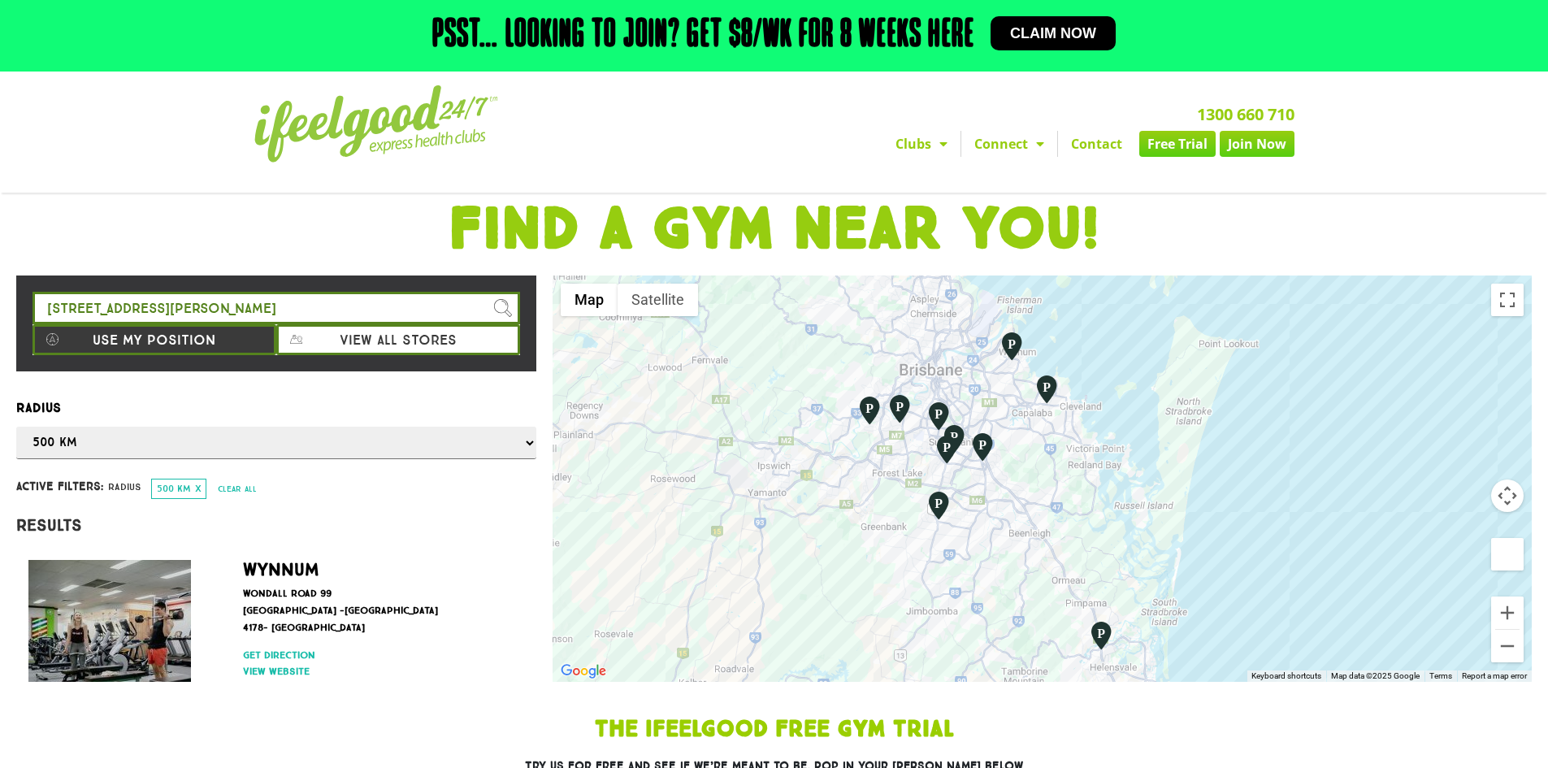
drag, startPoint x: 1232, startPoint y: 611, endPoint x: 1199, endPoint y: 662, distance: 60.4
click at [1199, 662] on div at bounding box center [1042, 478] width 979 height 406
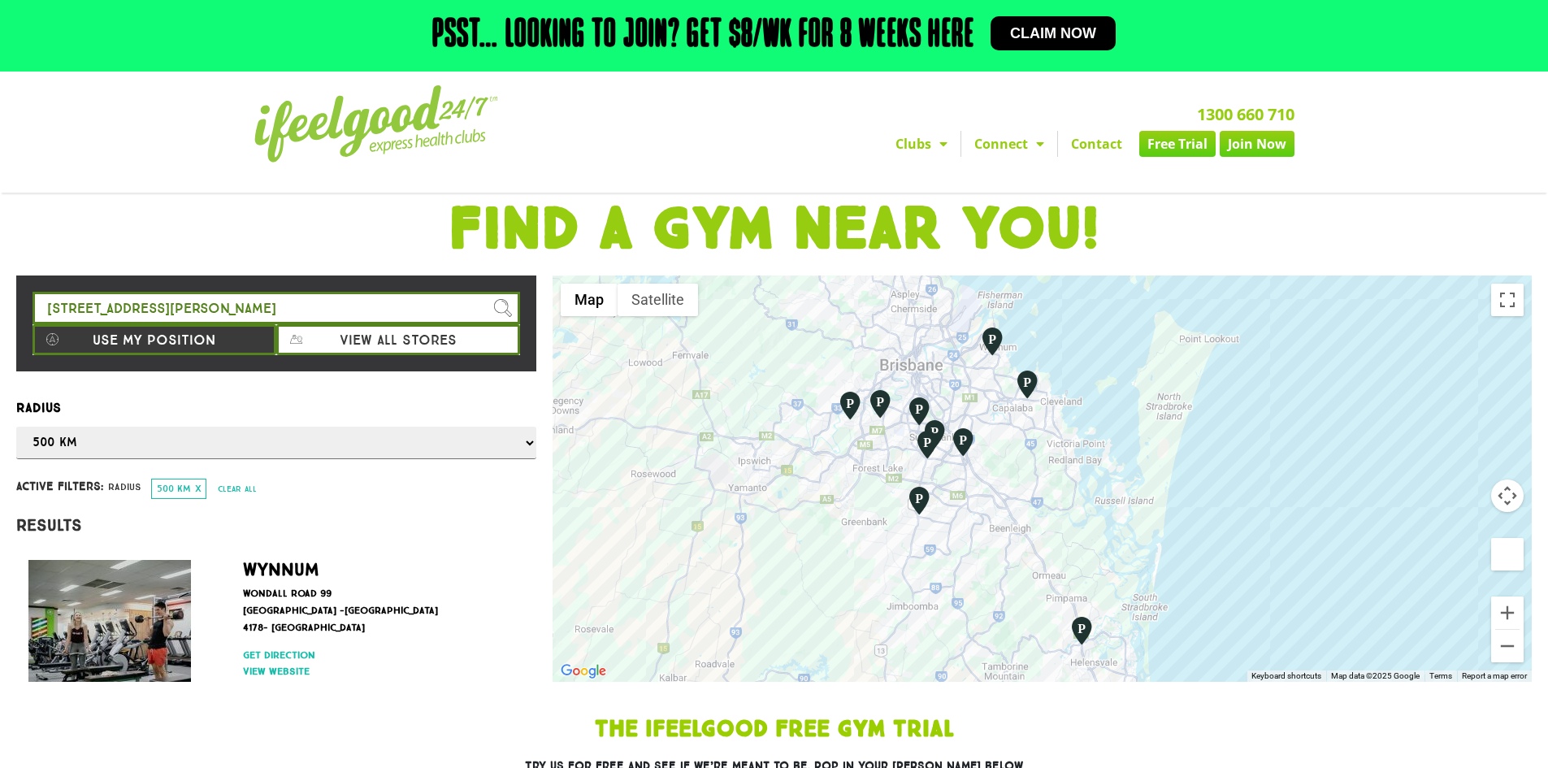
drag, startPoint x: 1204, startPoint y: 646, endPoint x: 1184, endPoint y: 649, distance: 20.6
click at [1184, 649] on div at bounding box center [1042, 478] width 979 height 406
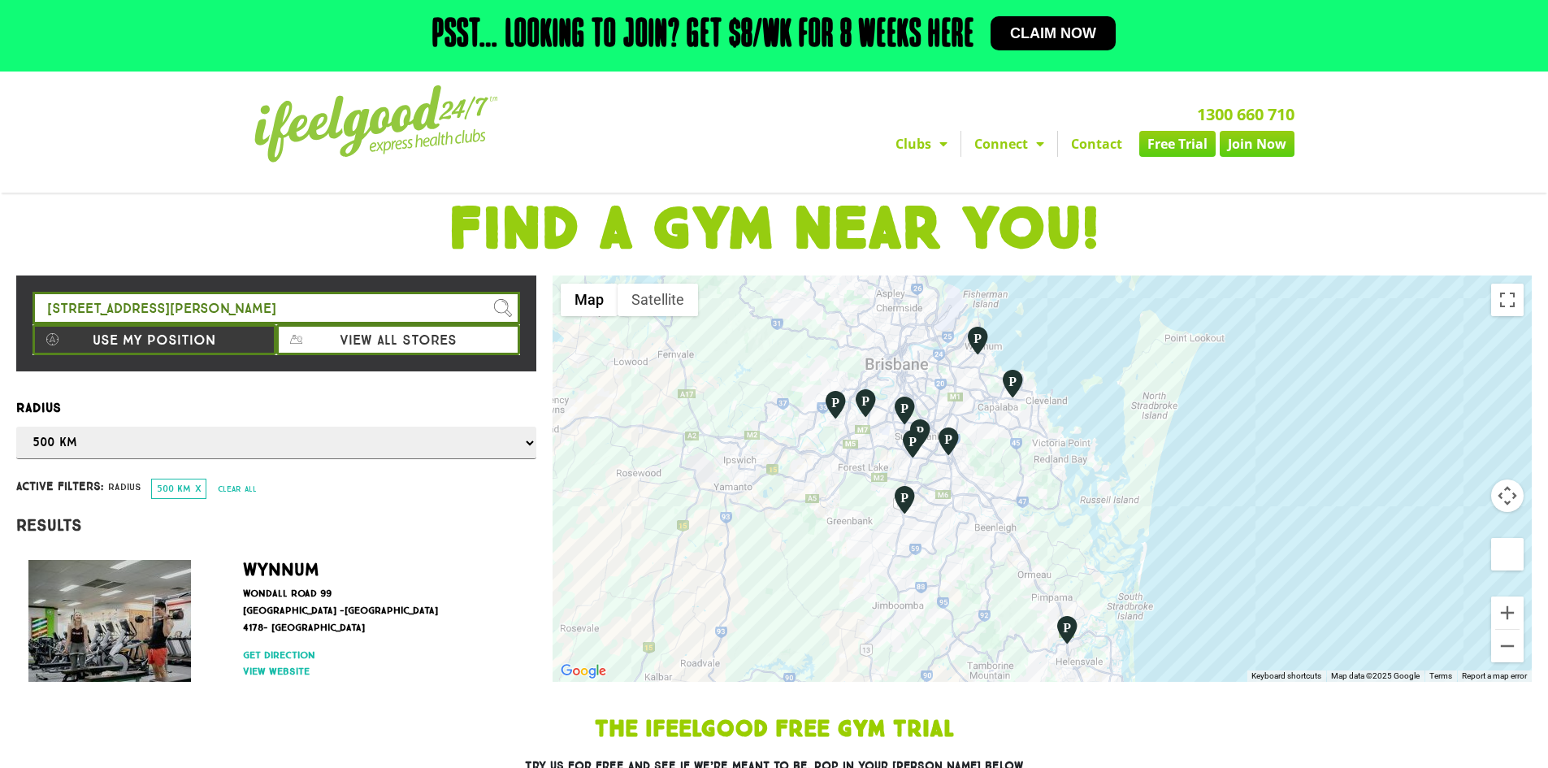
drag, startPoint x: 1175, startPoint y: 649, endPoint x: 1163, endPoint y: 649, distance: 12.2
click at [1163, 649] on div at bounding box center [1042, 478] width 979 height 406
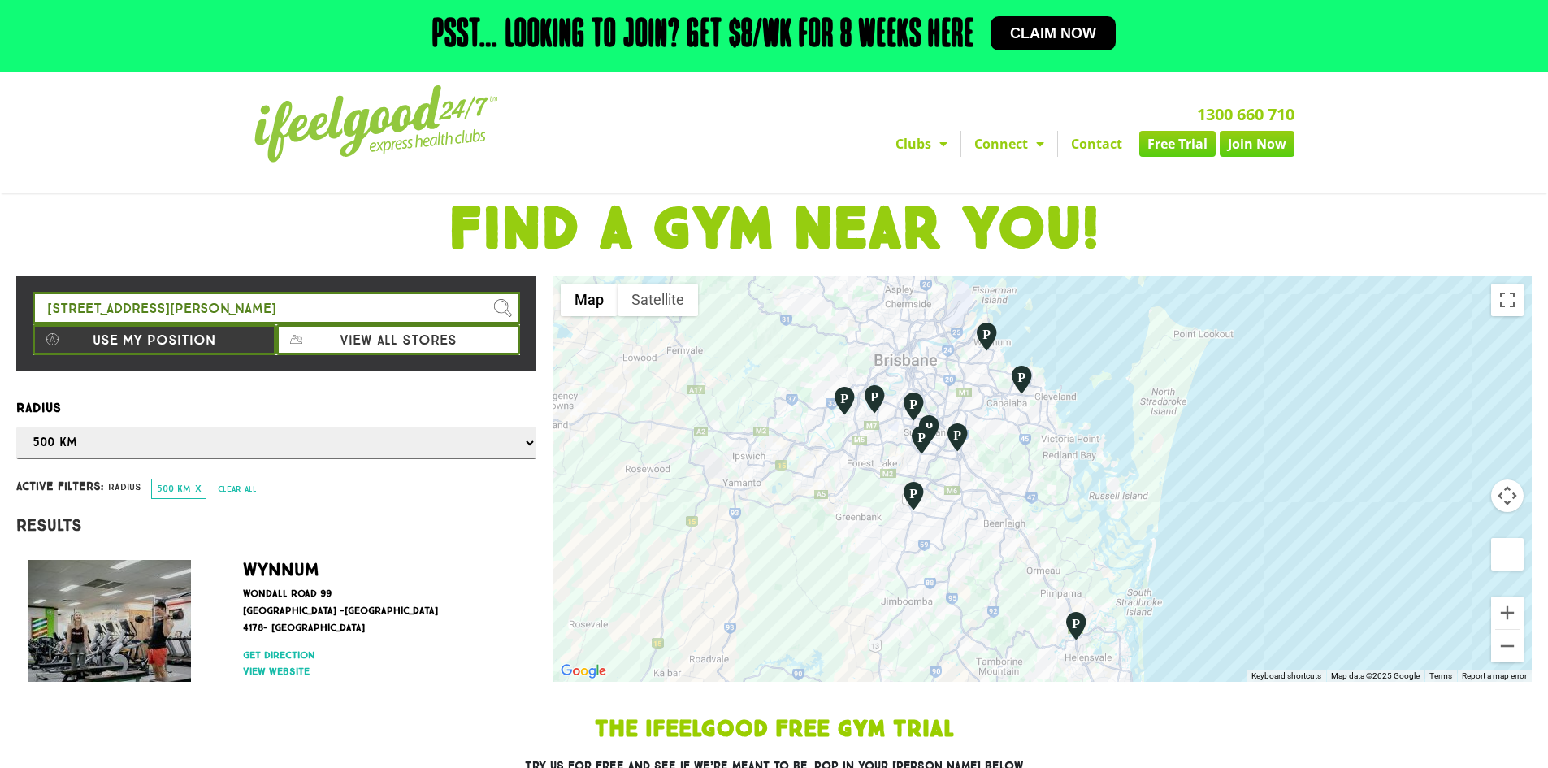
drag, startPoint x: 1163, startPoint y: 649, endPoint x: 1181, endPoint y: 638, distance: 20.8
click at [1181, 638] on div at bounding box center [1042, 478] width 979 height 406
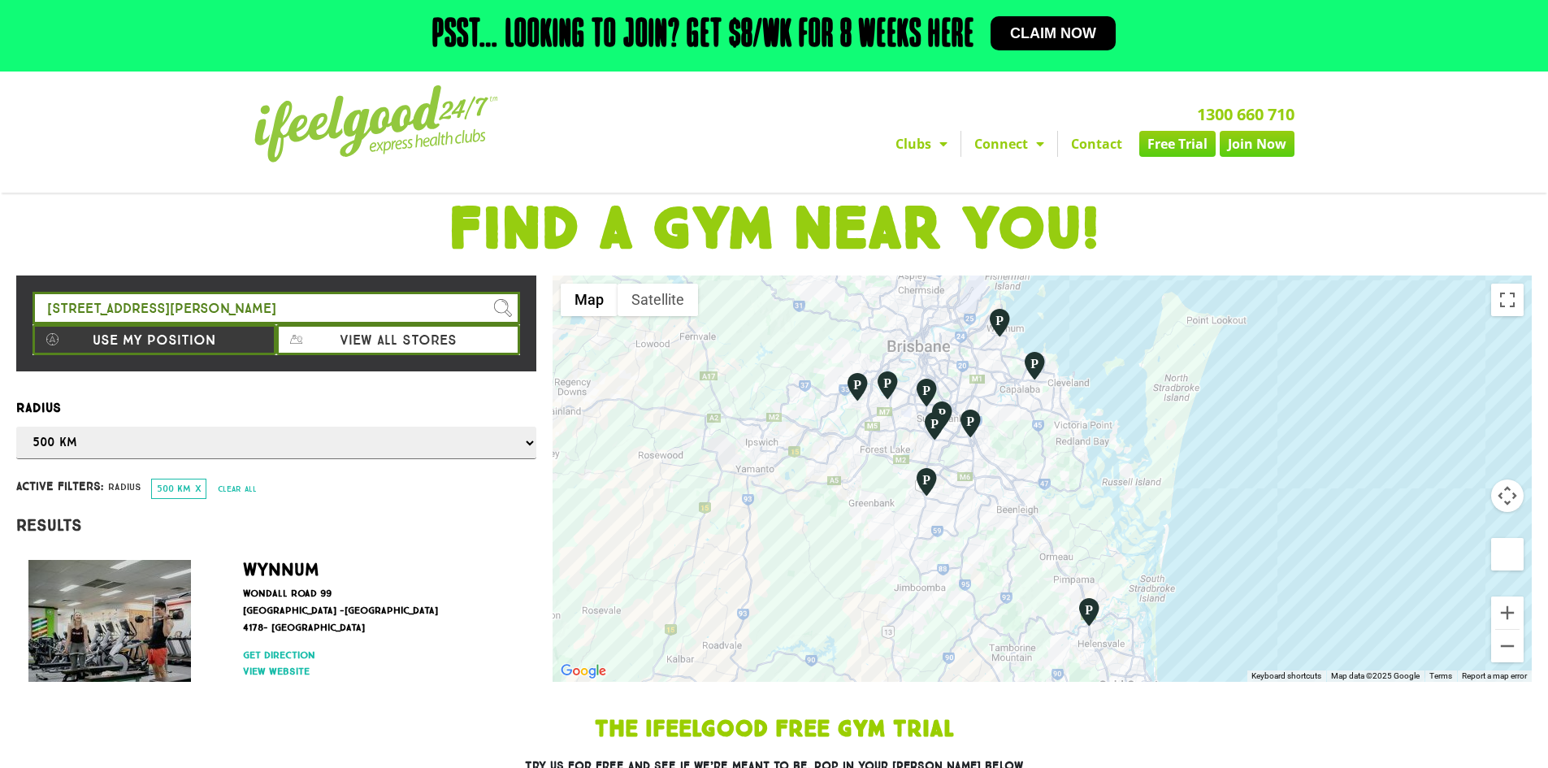
drag, startPoint x: 1155, startPoint y: 618, endPoint x: 1166, endPoint y: 632, distance: 17.9
click at [1168, 602] on div at bounding box center [1042, 478] width 979 height 406
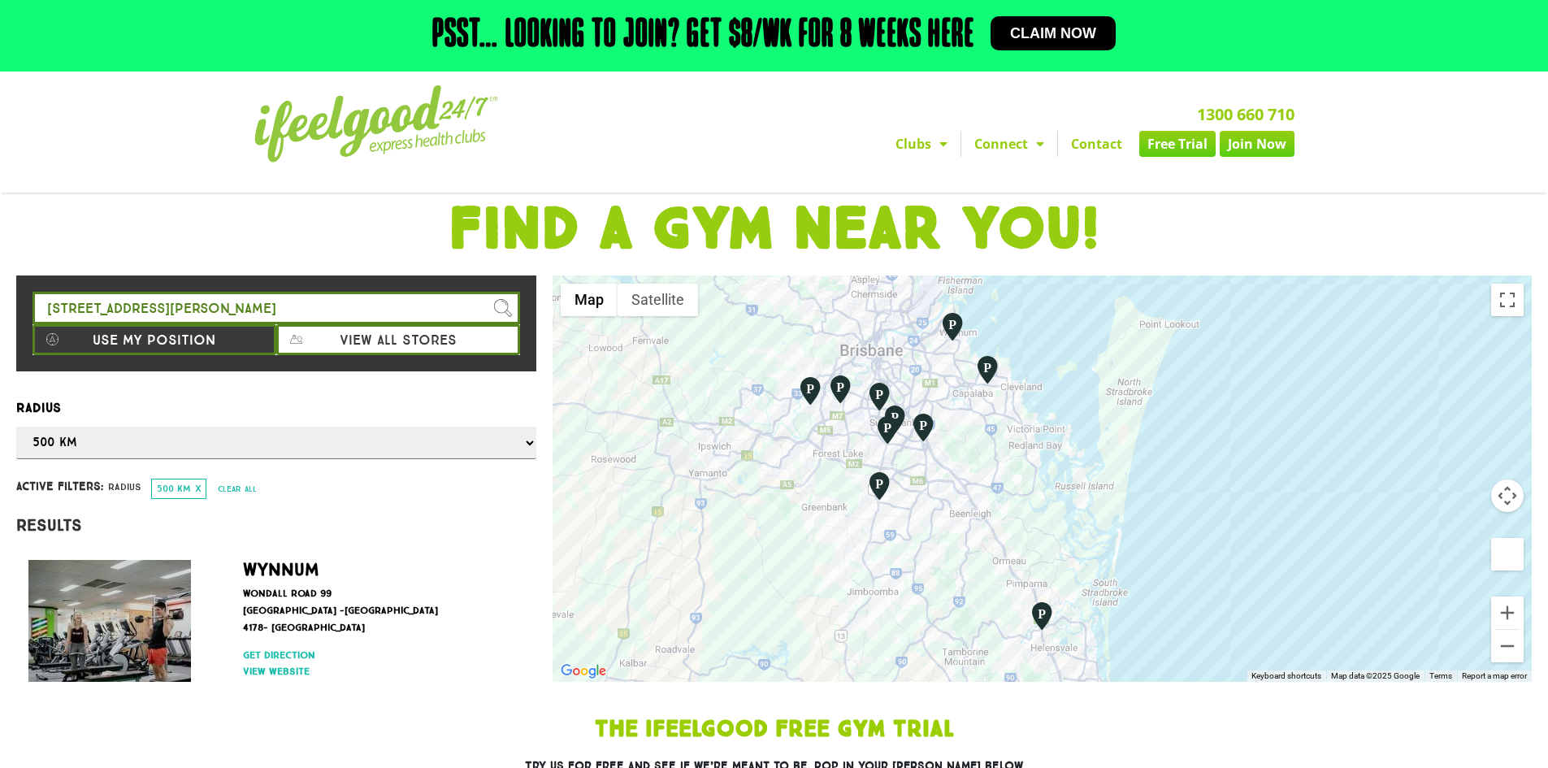
drag, startPoint x: 1173, startPoint y: 625, endPoint x: 1123, endPoint y: 633, distance: 50.2
click at [1123, 633] on div at bounding box center [1042, 478] width 979 height 406
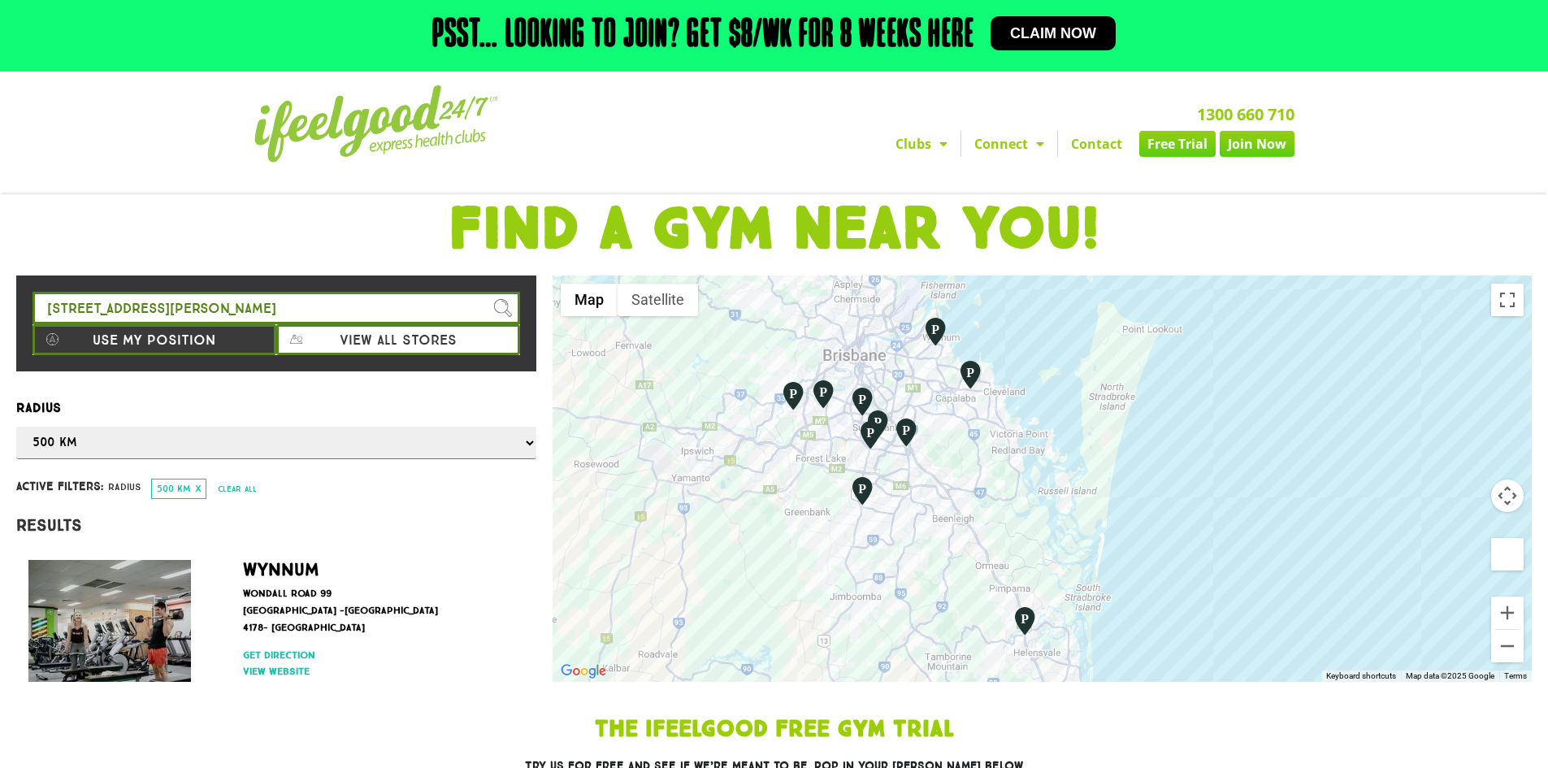
drag, startPoint x: 1155, startPoint y: 617, endPoint x: 1139, endPoint y: 620, distance: 15.8
click at [1139, 620] on div at bounding box center [1042, 478] width 979 height 406
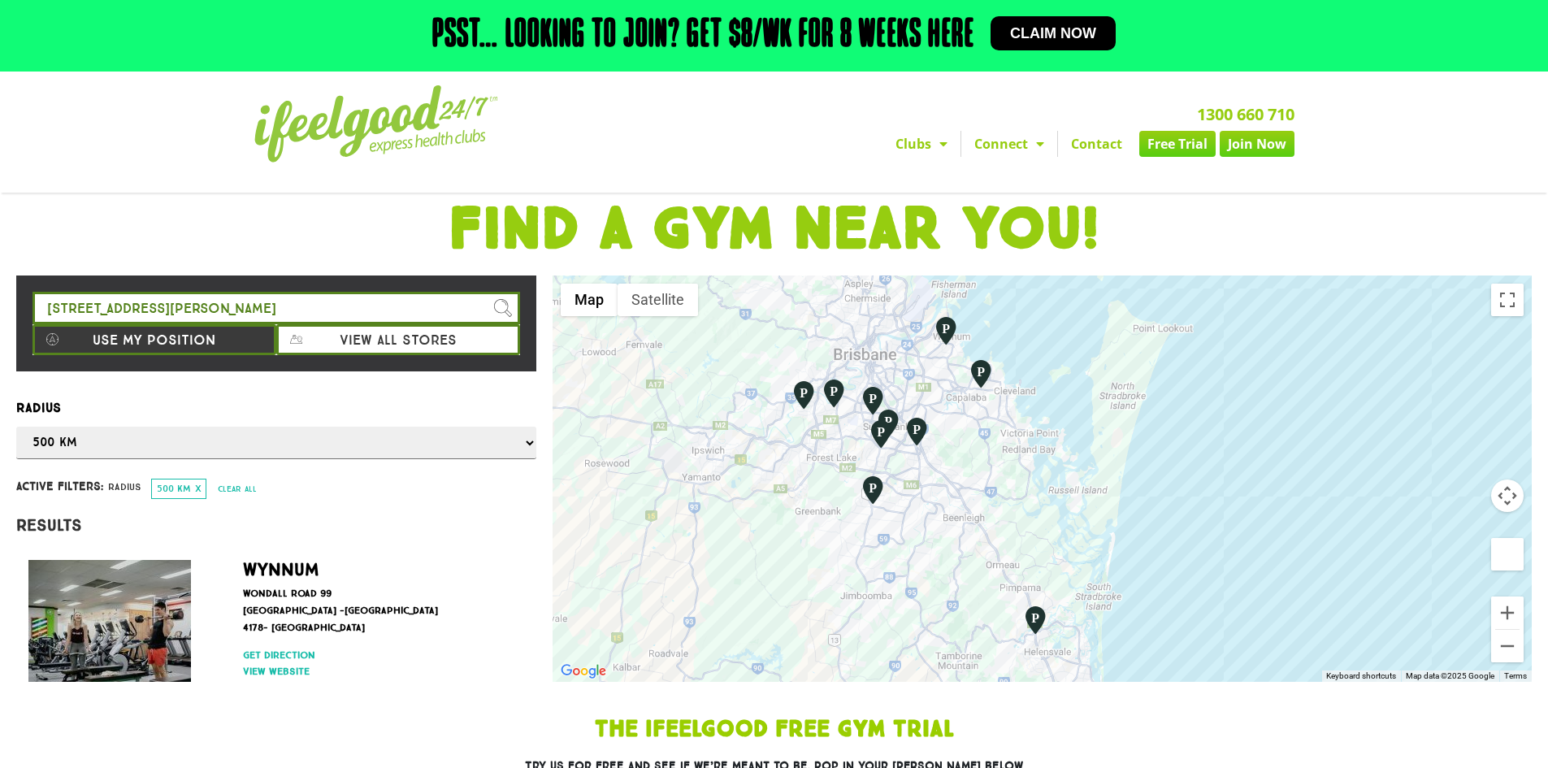
drag, startPoint x: 1139, startPoint y: 620, endPoint x: 1147, endPoint y: 619, distance: 8.2
click at [1147, 619] on div at bounding box center [1042, 478] width 979 height 406
